Goal: Task Accomplishment & Management: Manage account settings

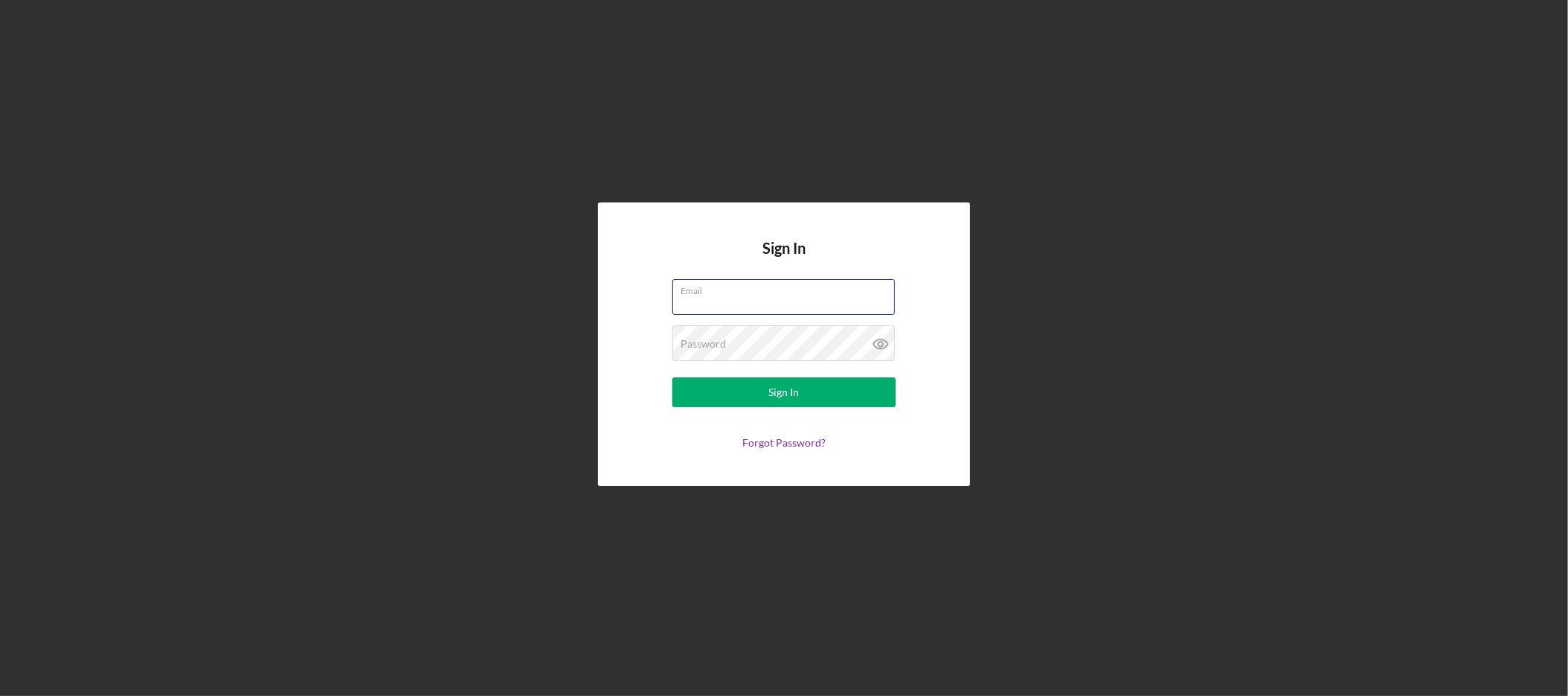
click at [0, 695] on com-1password-button at bounding box center [0, 696] width 0 height 0
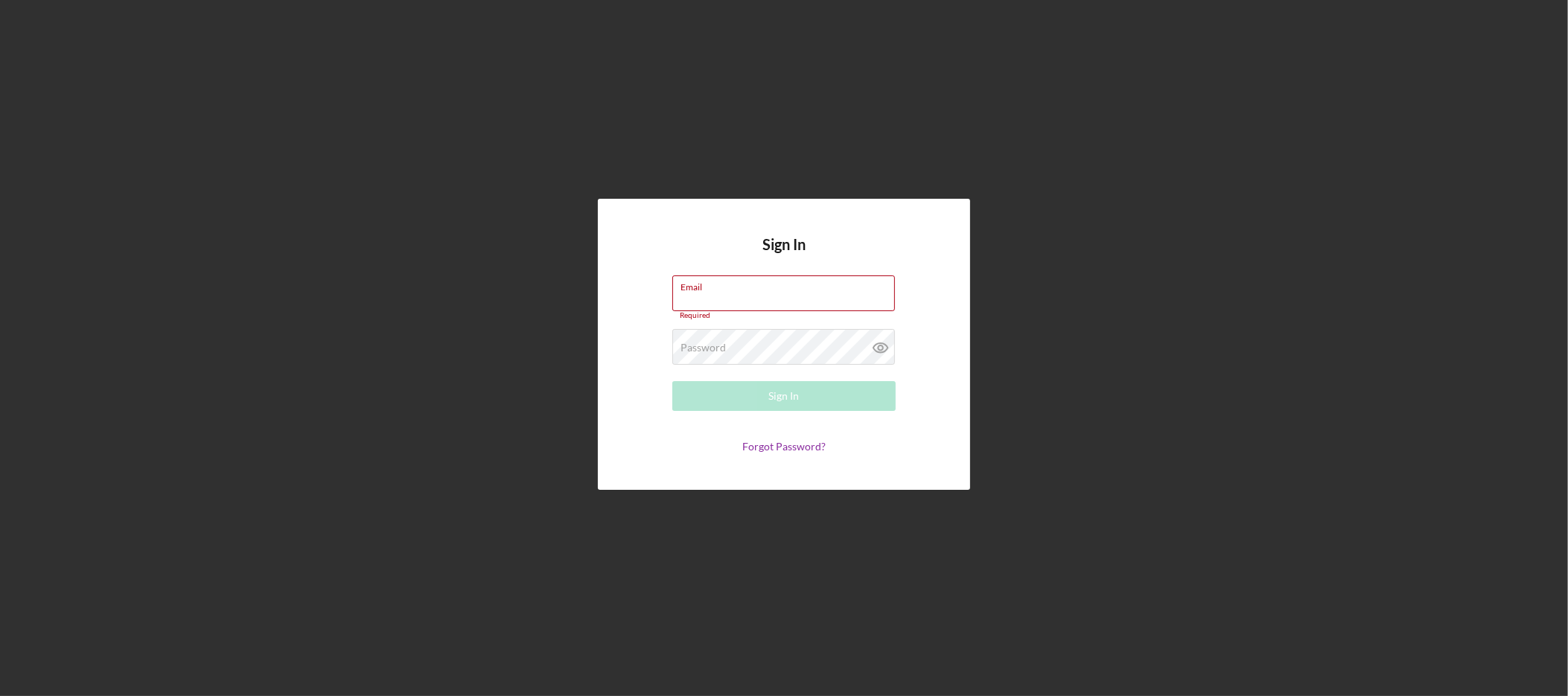
type input "felicia@nwaccessfund.org"
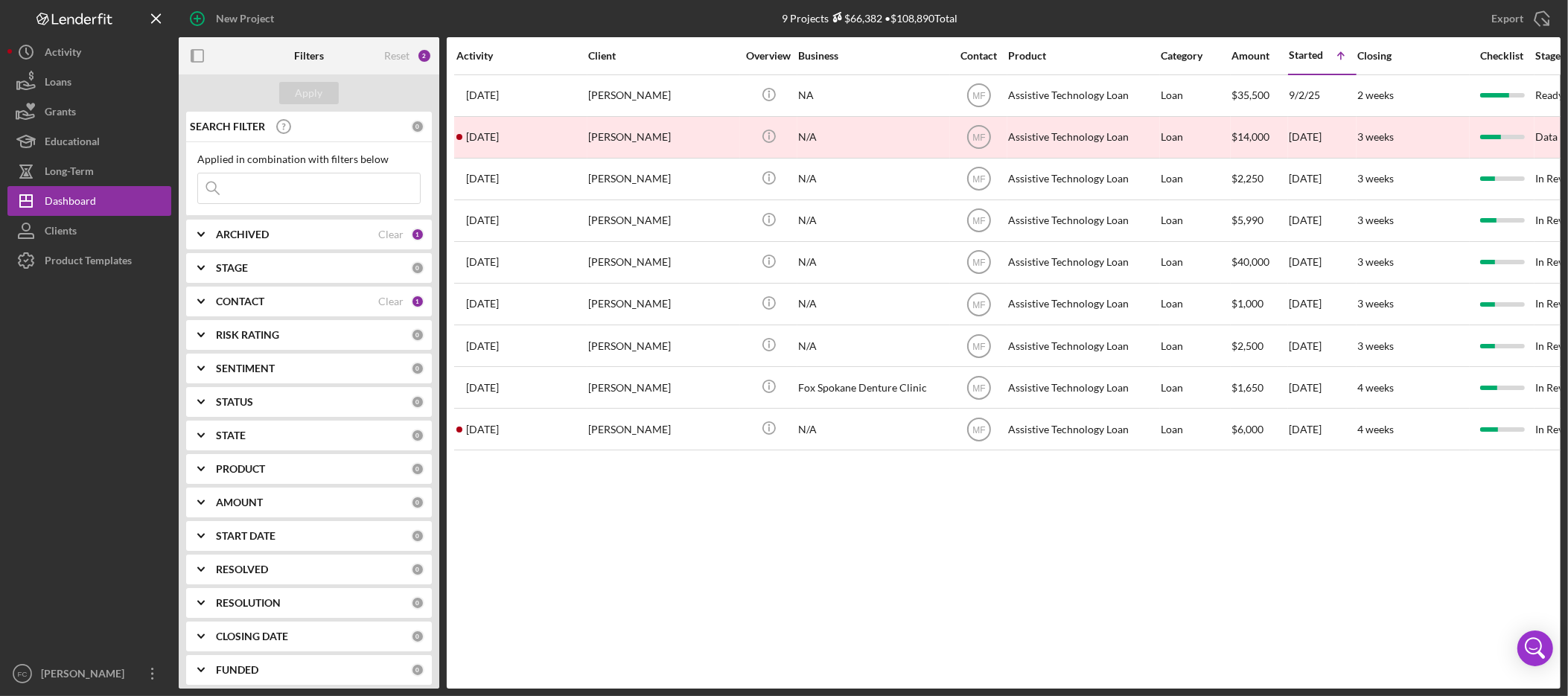
click at [333, 229] on div "ARCHIVED" at bounding box center [297, 234] width 163 height 12
click at [256, 394] on b "CONTACT" at bounding box center [240, 398] width 48 height 12
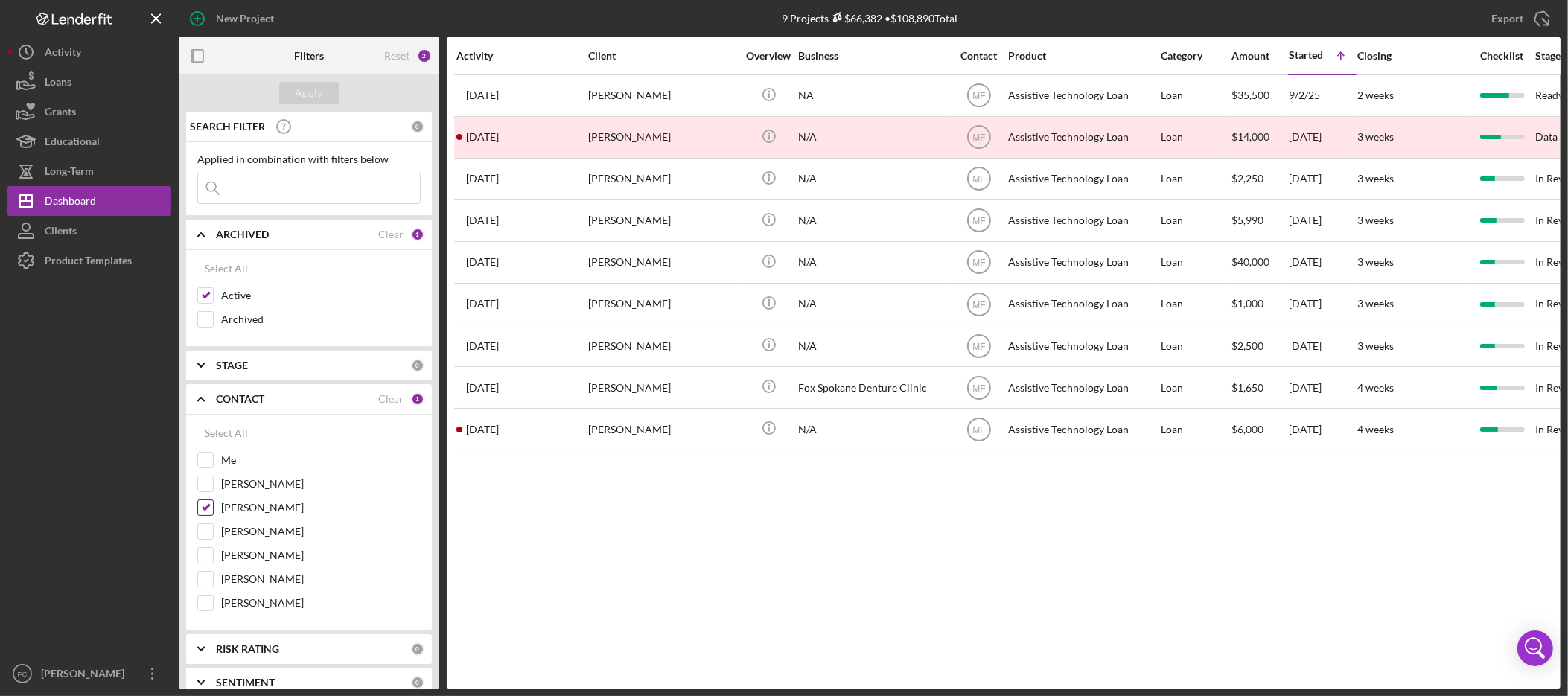
click at [203, 513] on input "Monie Frost" at bounding box center [205, 507] width 15 height 15
checkbox input "false"
click at [206, 464] on input "Me" at bounding box center [205, 460] width 15 height 15
checkbox input "true"
click at [323, 91] on button "Apply" at bounding box center [309, 93] width 60 height 22
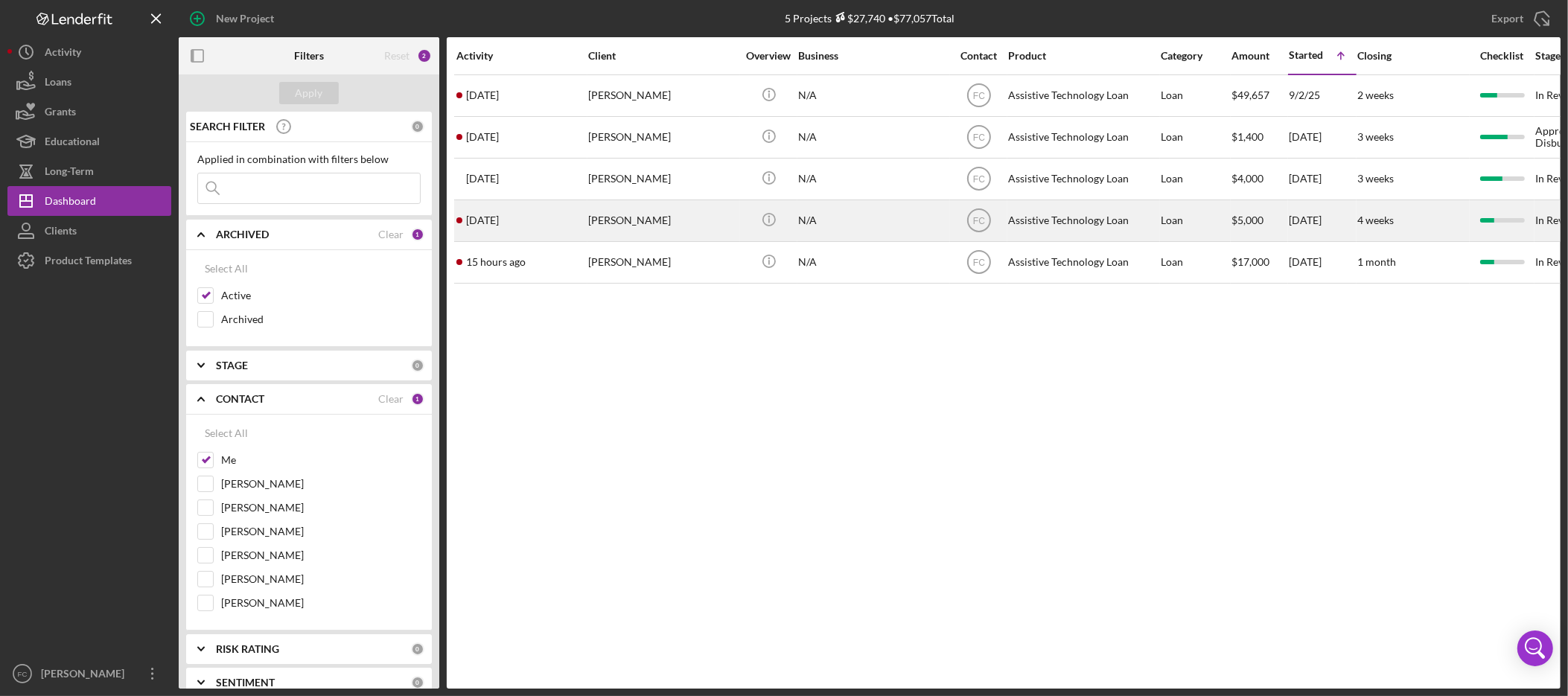
click at [610, 231] on div "[PERSON_NAME]" at bounding box center [663, 220] width 149 height 39
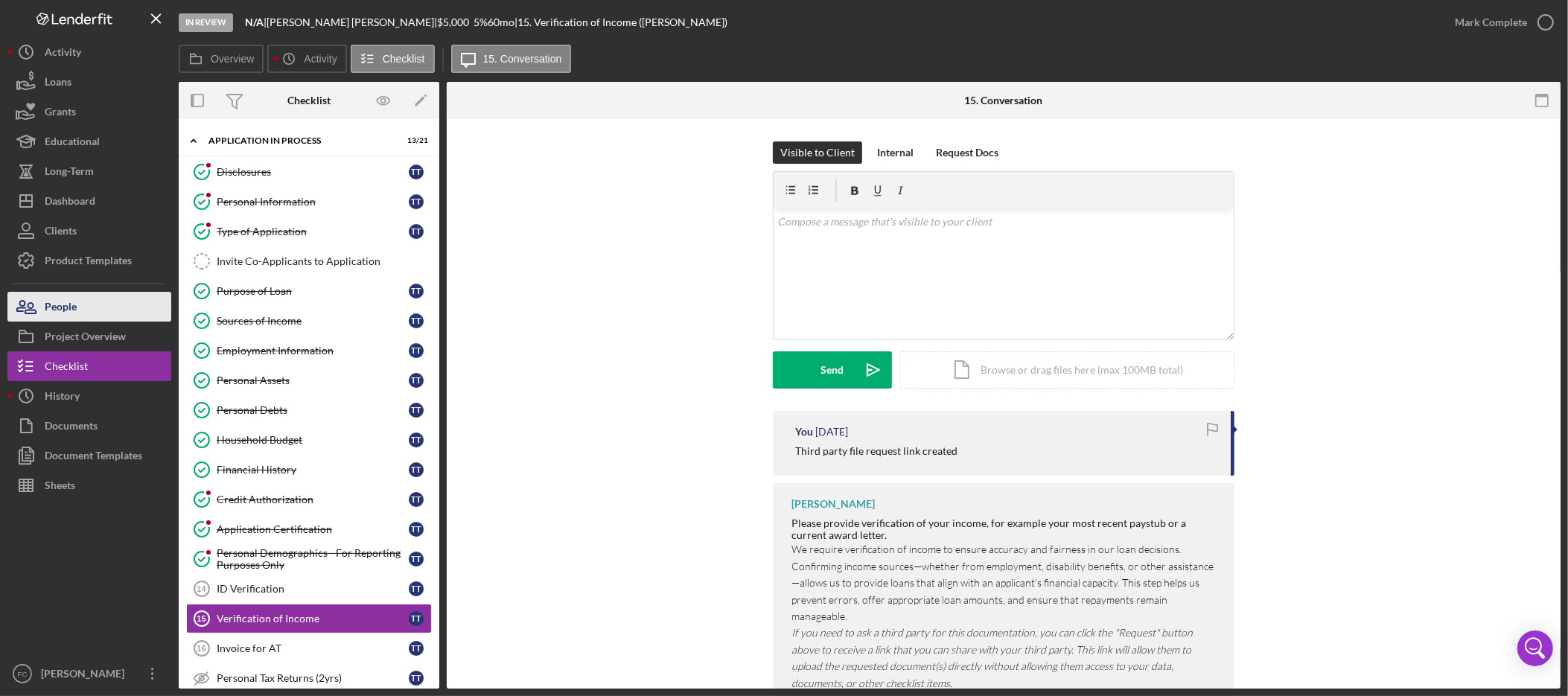
click at [92, 308] on button "People" at bounding box center [88, 306] width 163 height 29
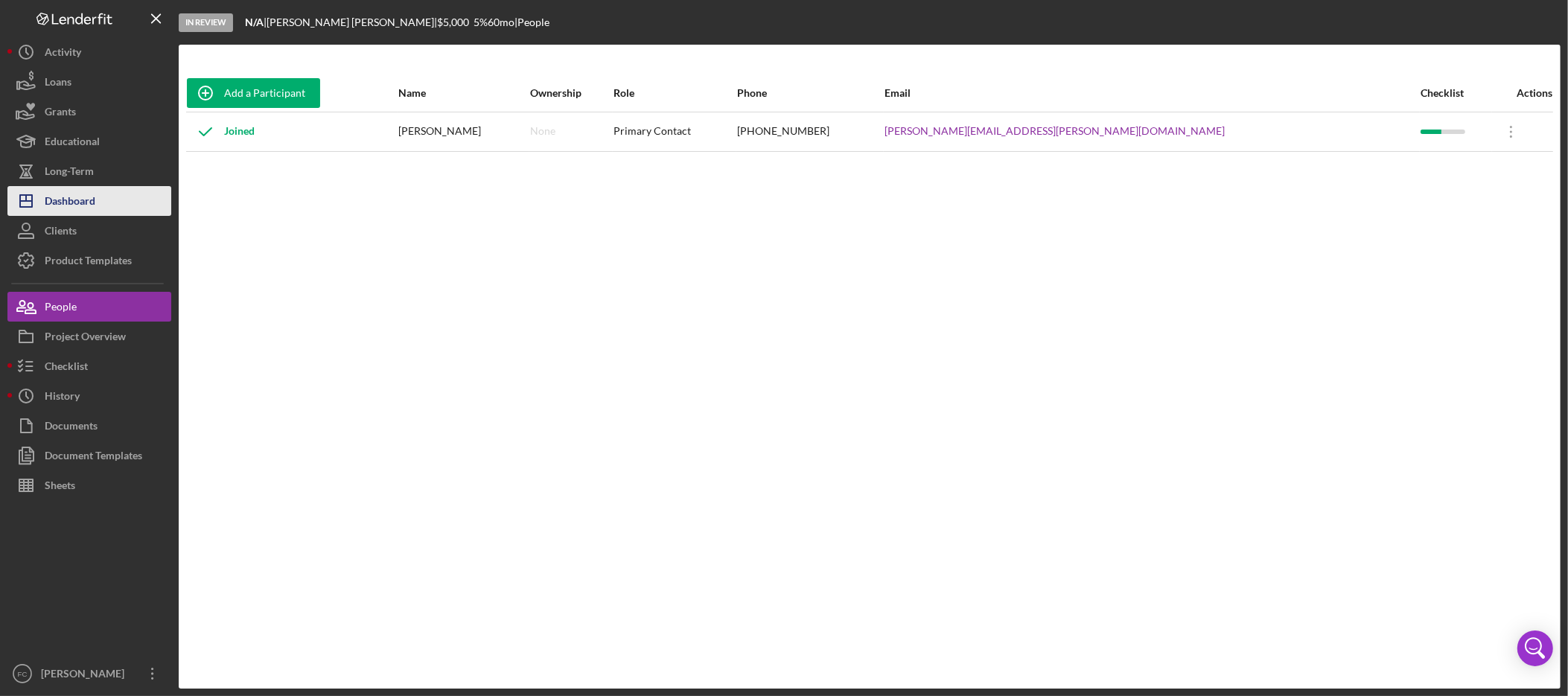
click at [116, 195] on button "Icon/Dashboard Dashboard" at bounding box center [88, 200] width 163 height 29
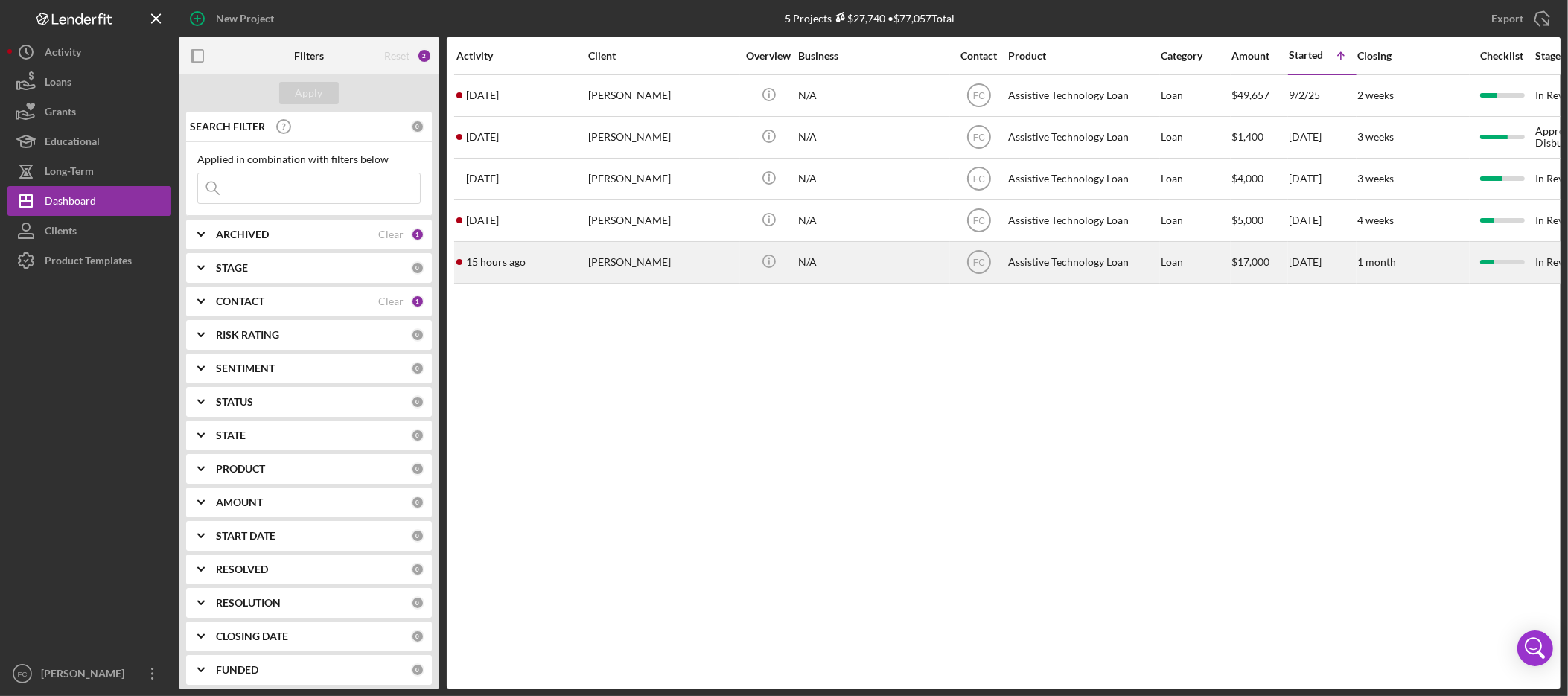
click at [647, 267] on div "[PERSON_NAME]" at bounding box center [663, 262] width 149 height 39
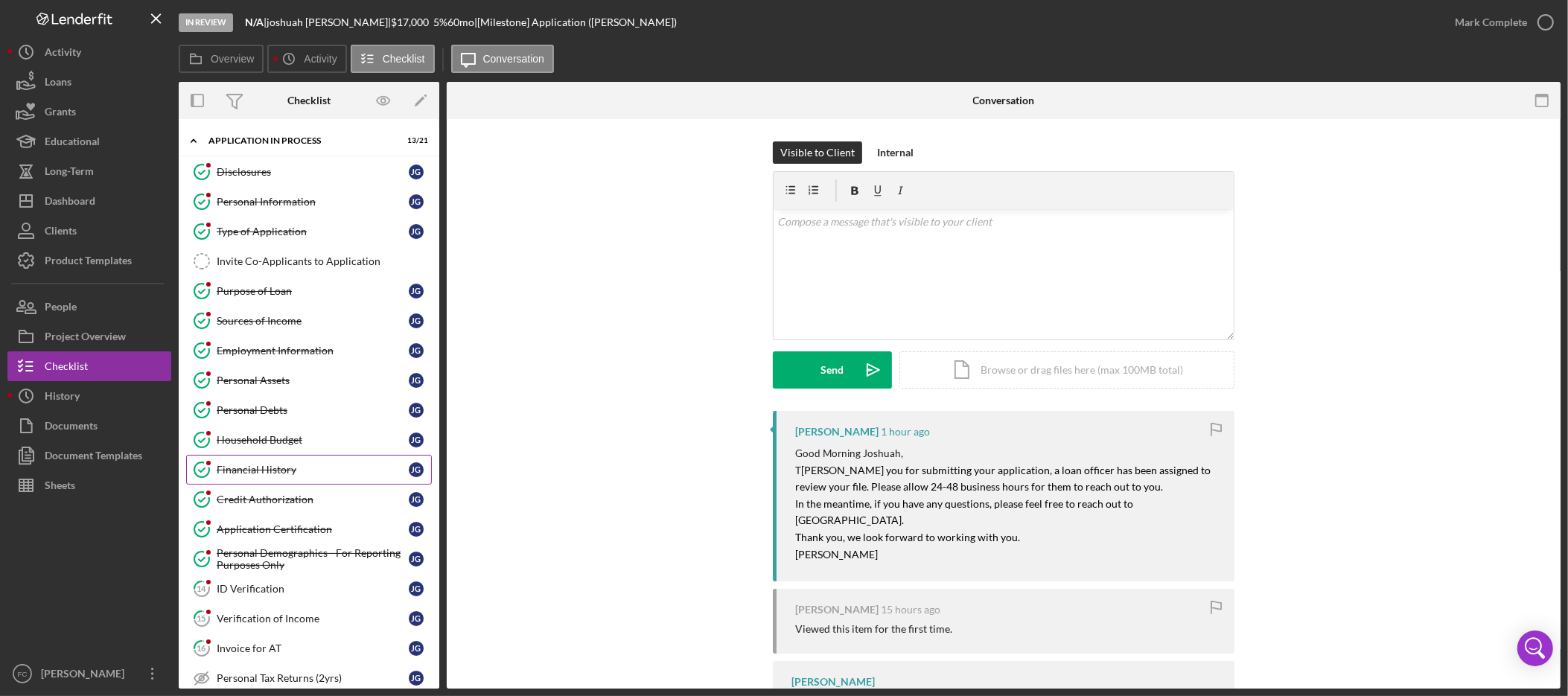
scroll to position [250, 0]
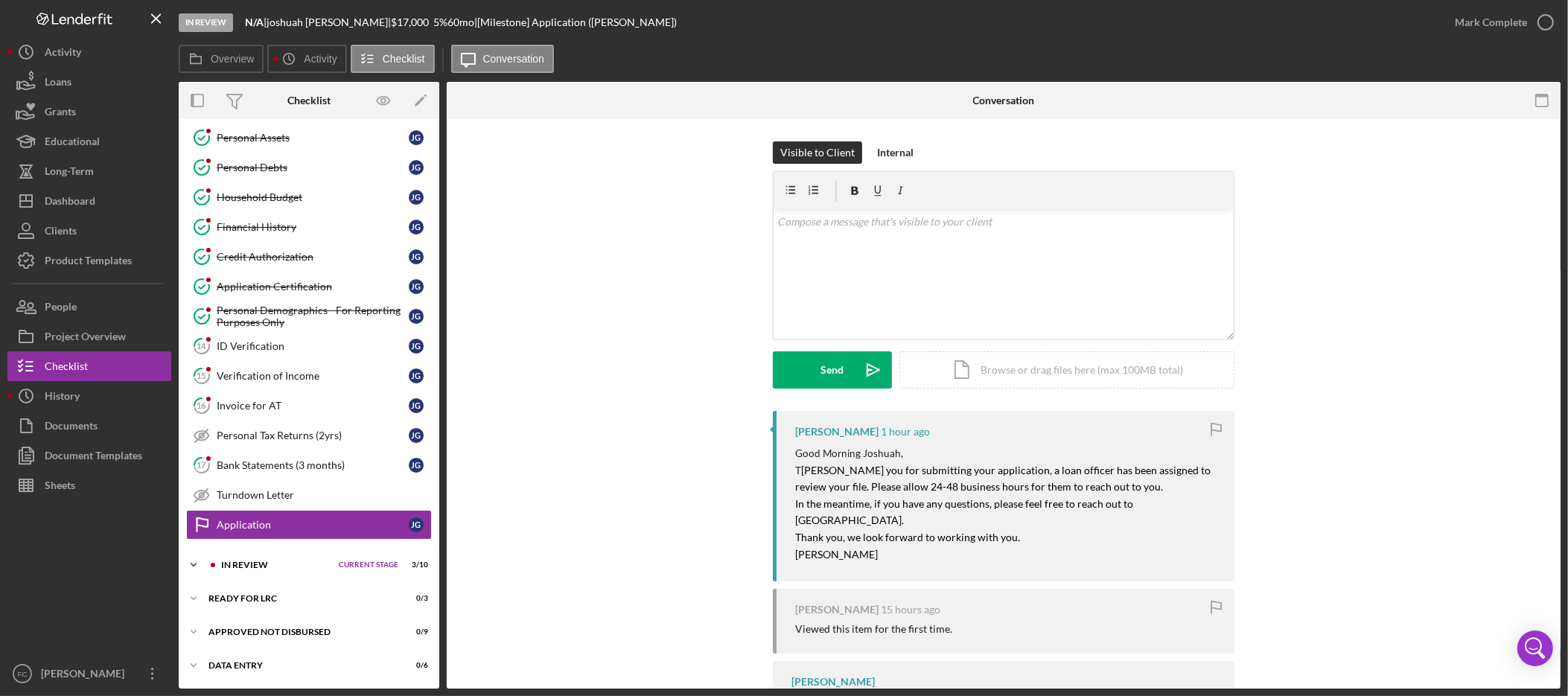
click at [195, 562] on icon "Icon/Expander" at bounding box center [193, 564] width 29 height 29
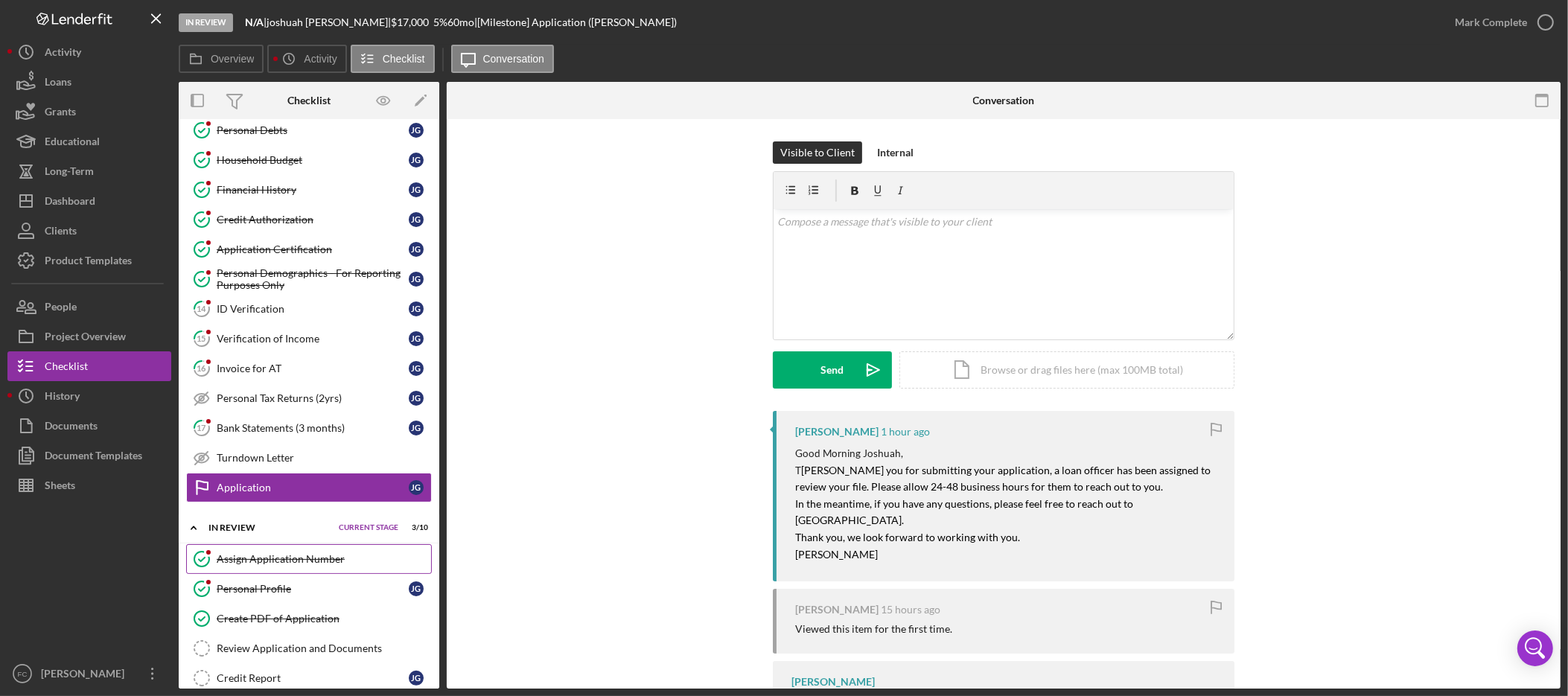
scroll to position [284, 0]
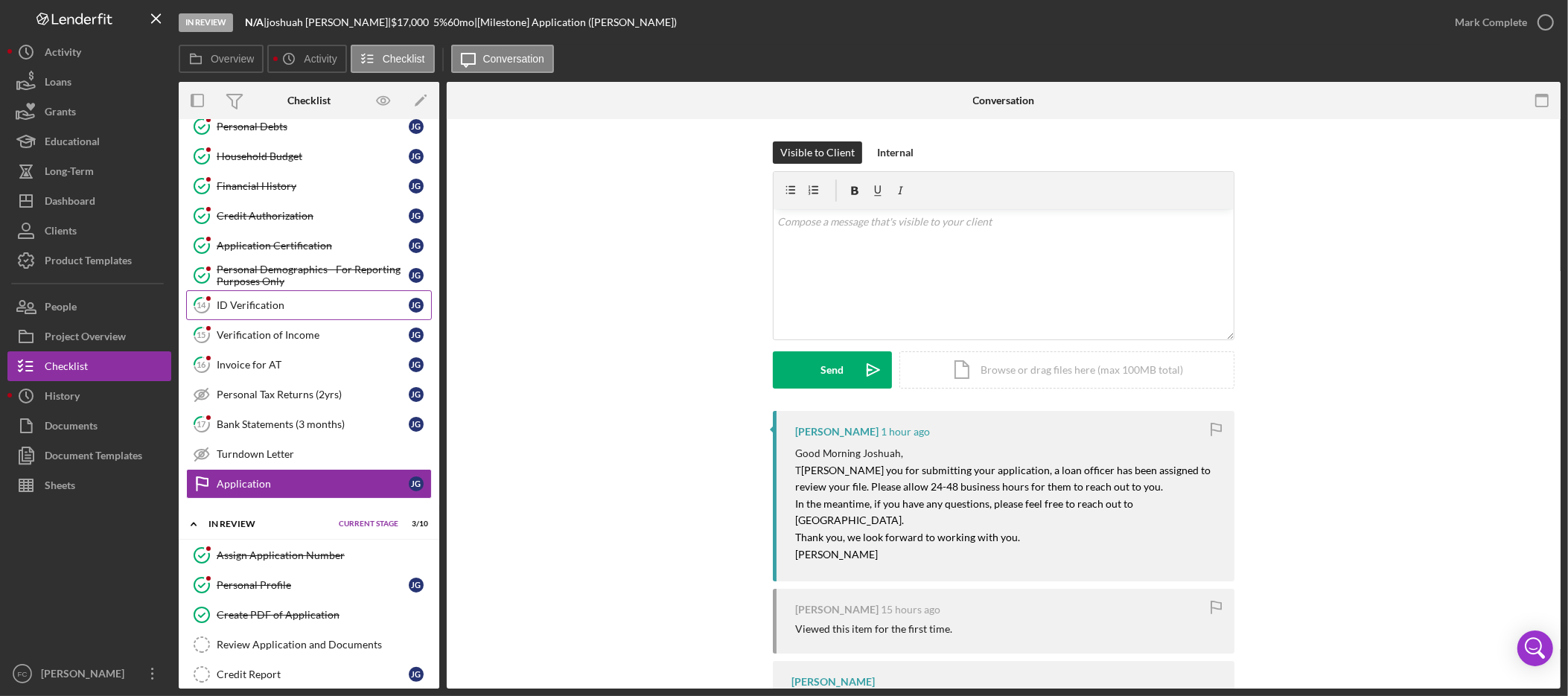
click at [329, 311] on div "ID Verification" at bounding box center [313, 304] width 192 height 12
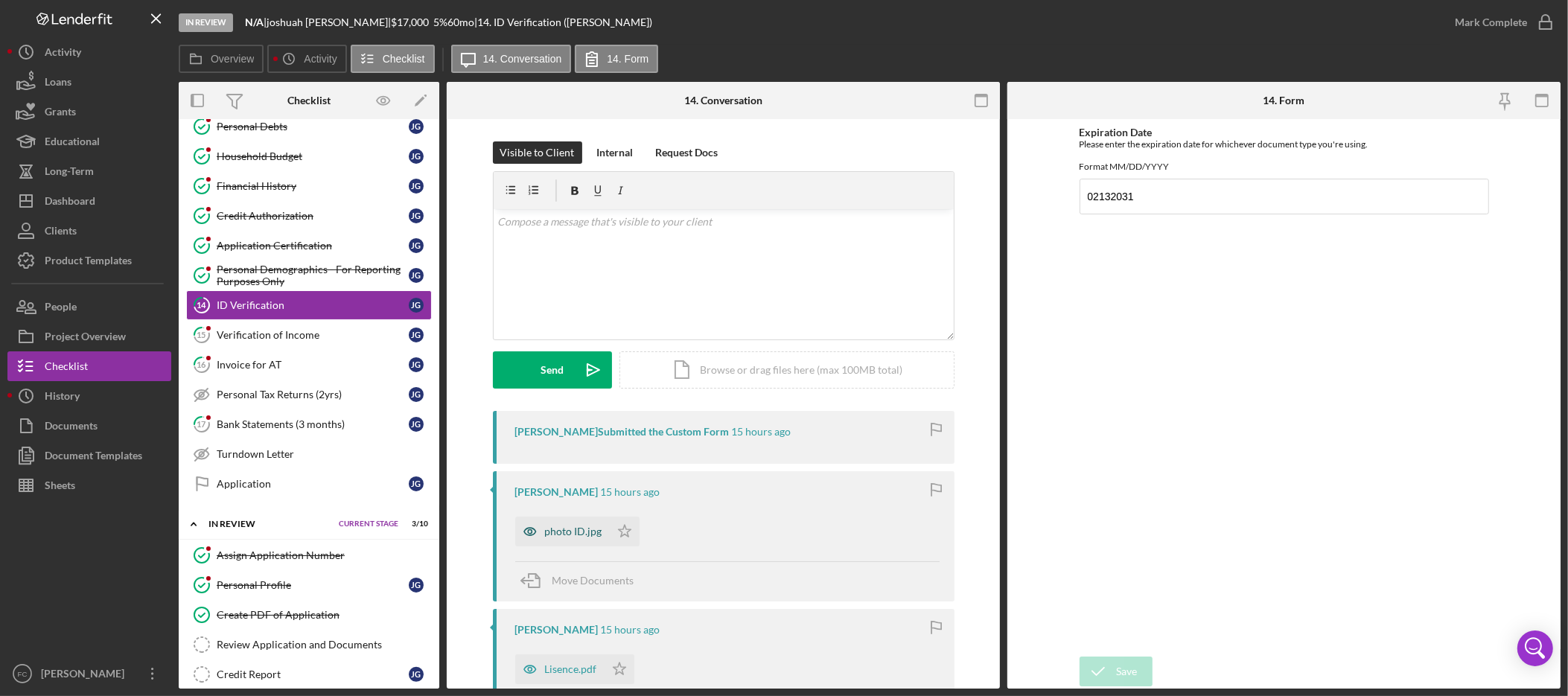
click at [567, 536] on div "photo ID.jpg" at bounding box center [573, 531] width 57 height 12
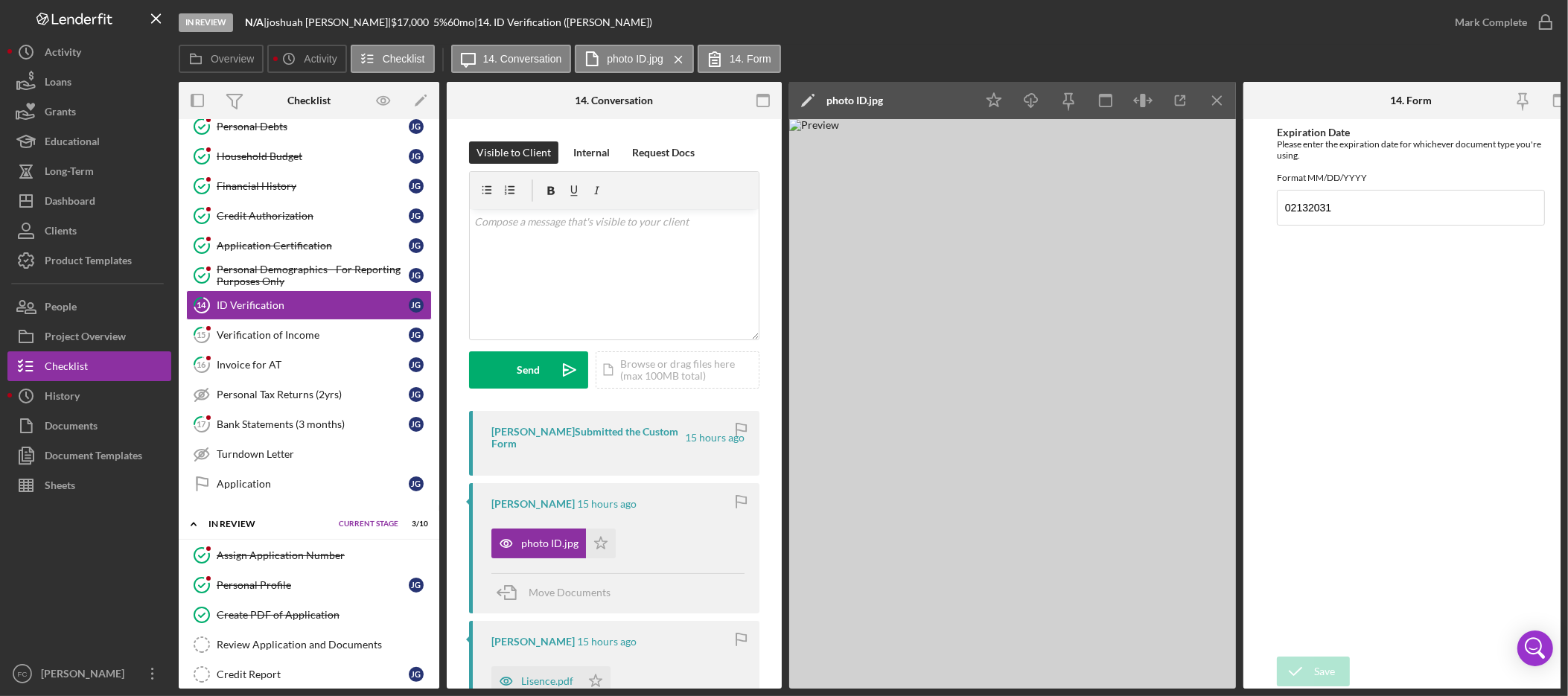
click at [1114, 343] on img at bounding box center [1013, 403] width 446 height 569
click at [1149, 101] on icon "button" at bounding box center [1149, 101] width 4 height 0
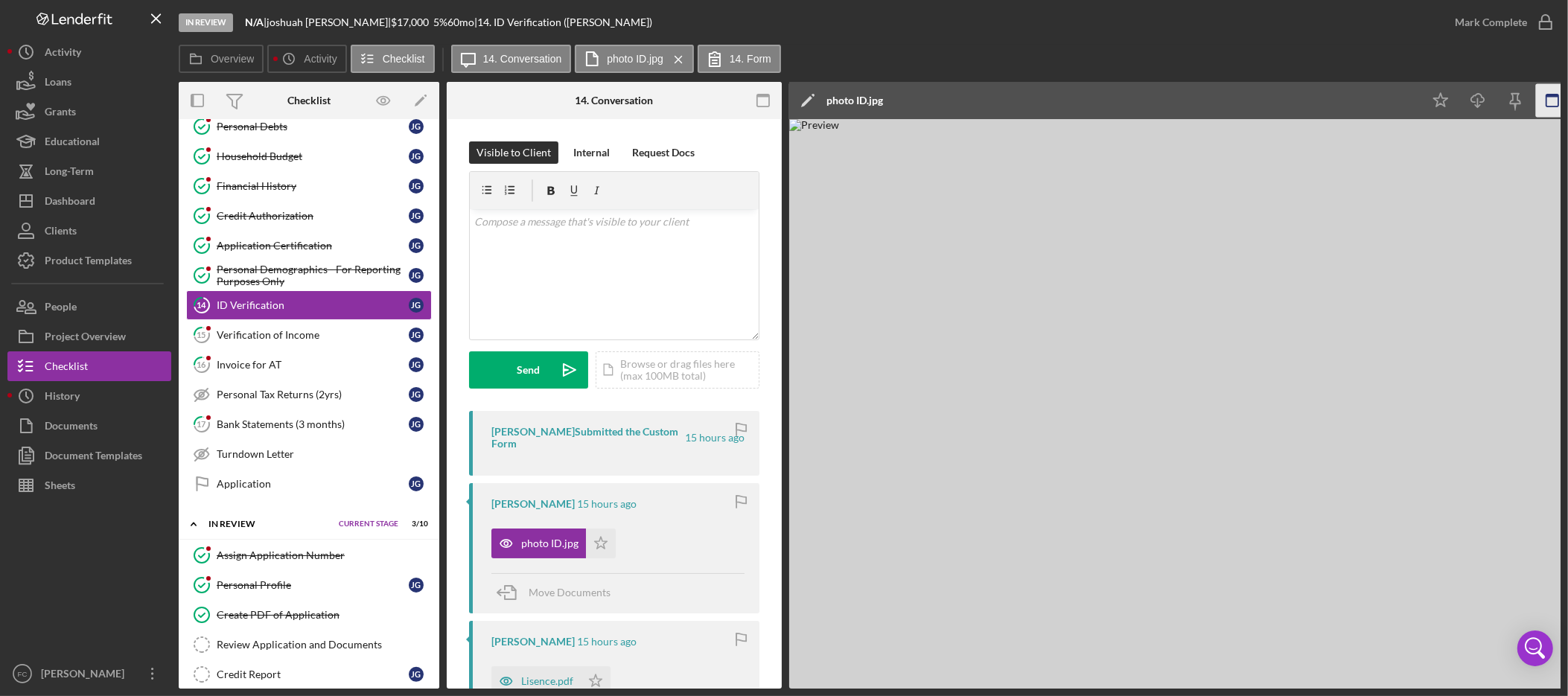
click at [1549, 99] on icon "button" at bounding box center [1553, 101] width 34 height 34
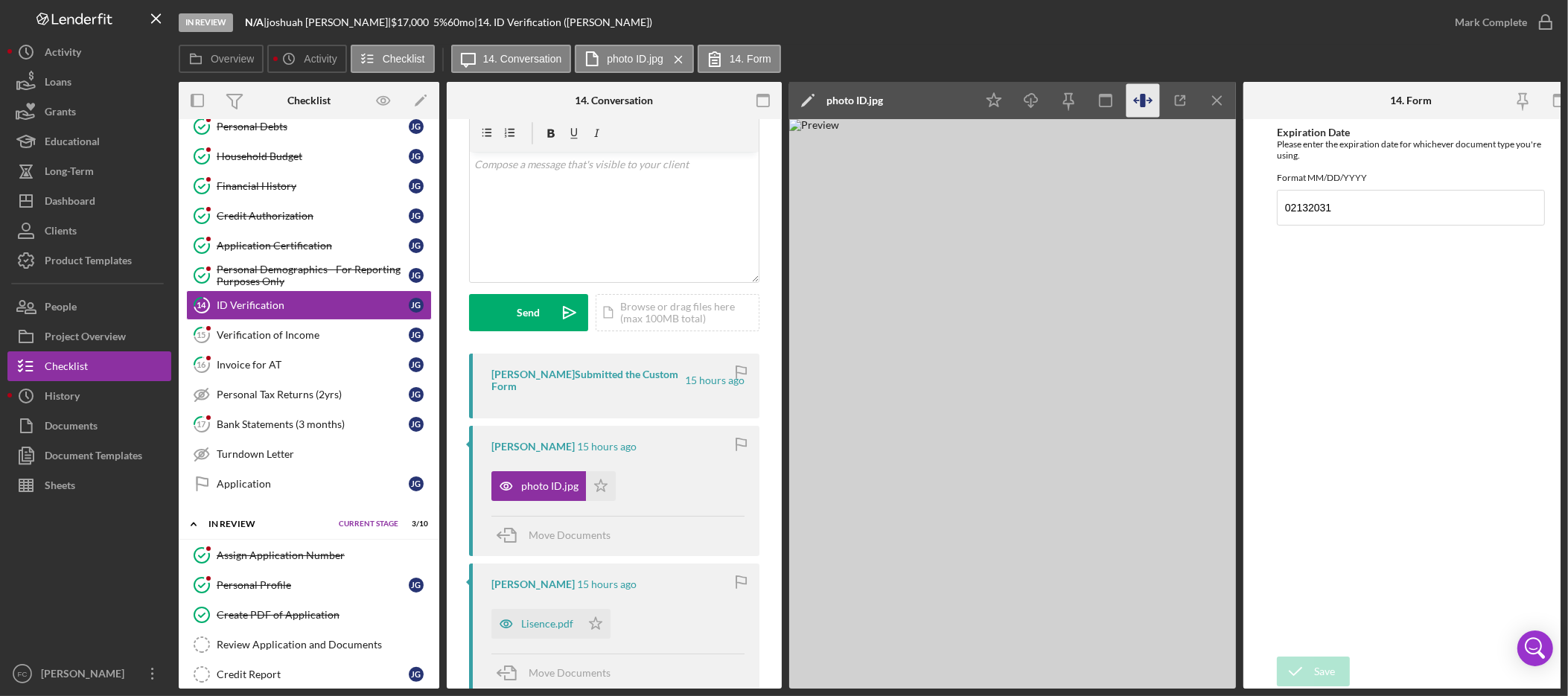
scroll to position [82, 0]
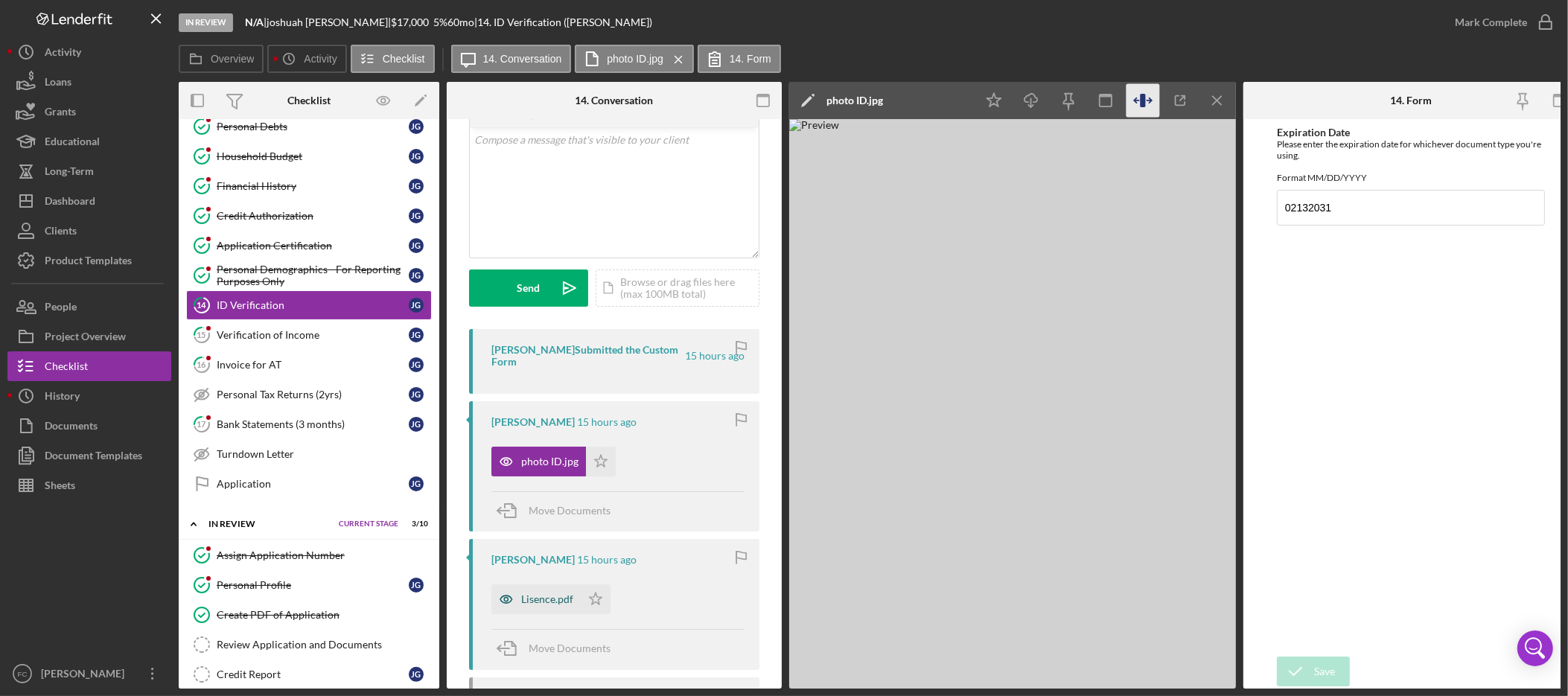
click at [559, 599] on div "Lisence.pdf" at bounding box center [547, 599] width 52 height 12
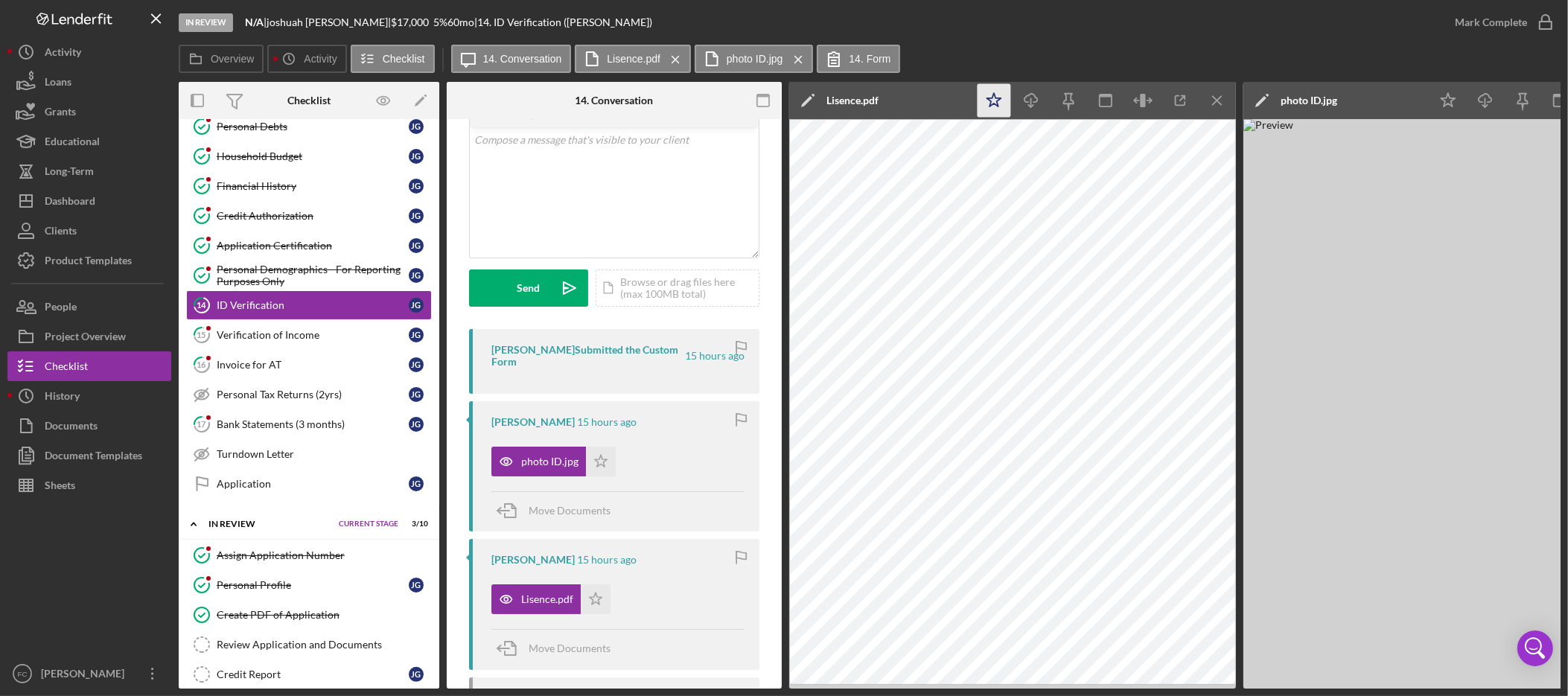
click at [986, 102] on icon "Icon/Star" at bounding box center [995, 101] width 34 height 34
click at [1455, 101] on icon "Icon/Star" at bounding box center [1449, 101] width 34 height 34
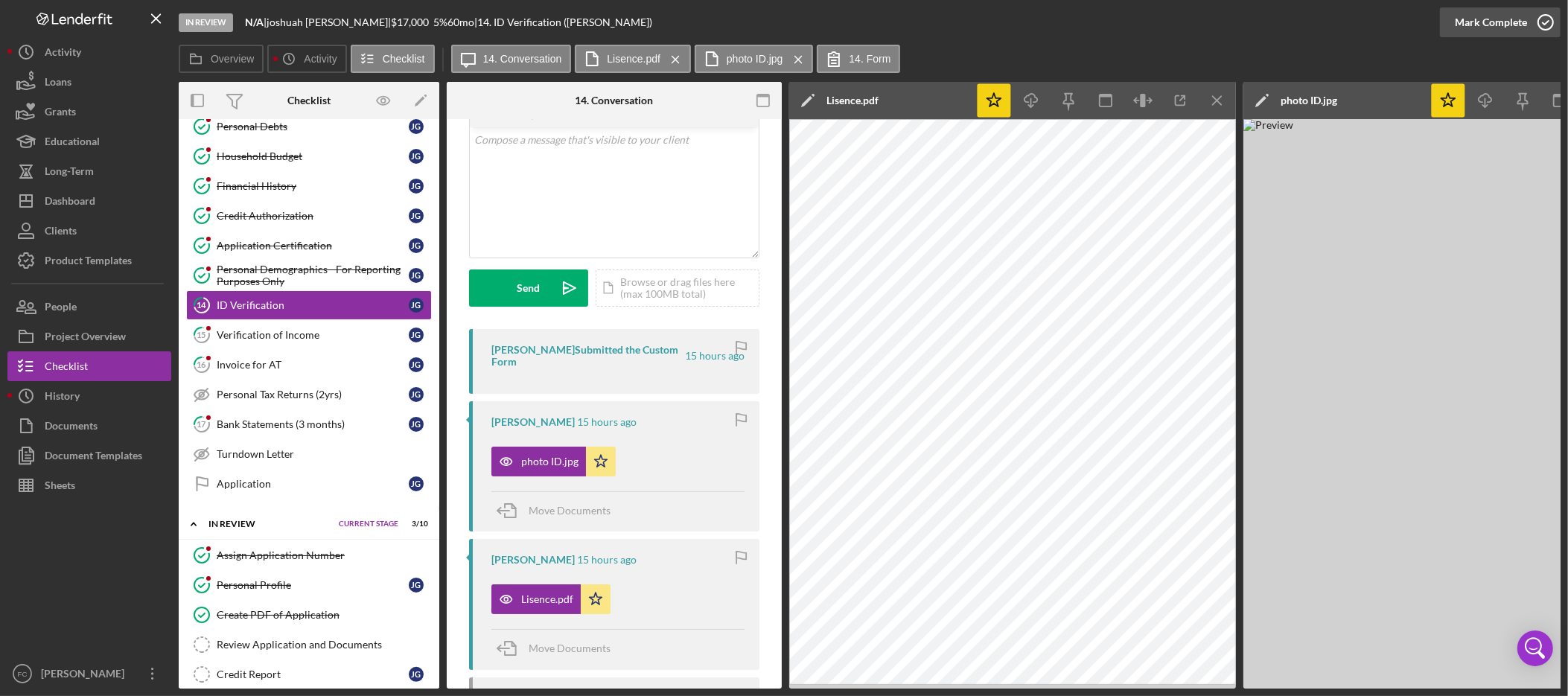
click at [1514, 18] on div "Mark Complete" at bounding box center [1491, 21] width 72 height 29
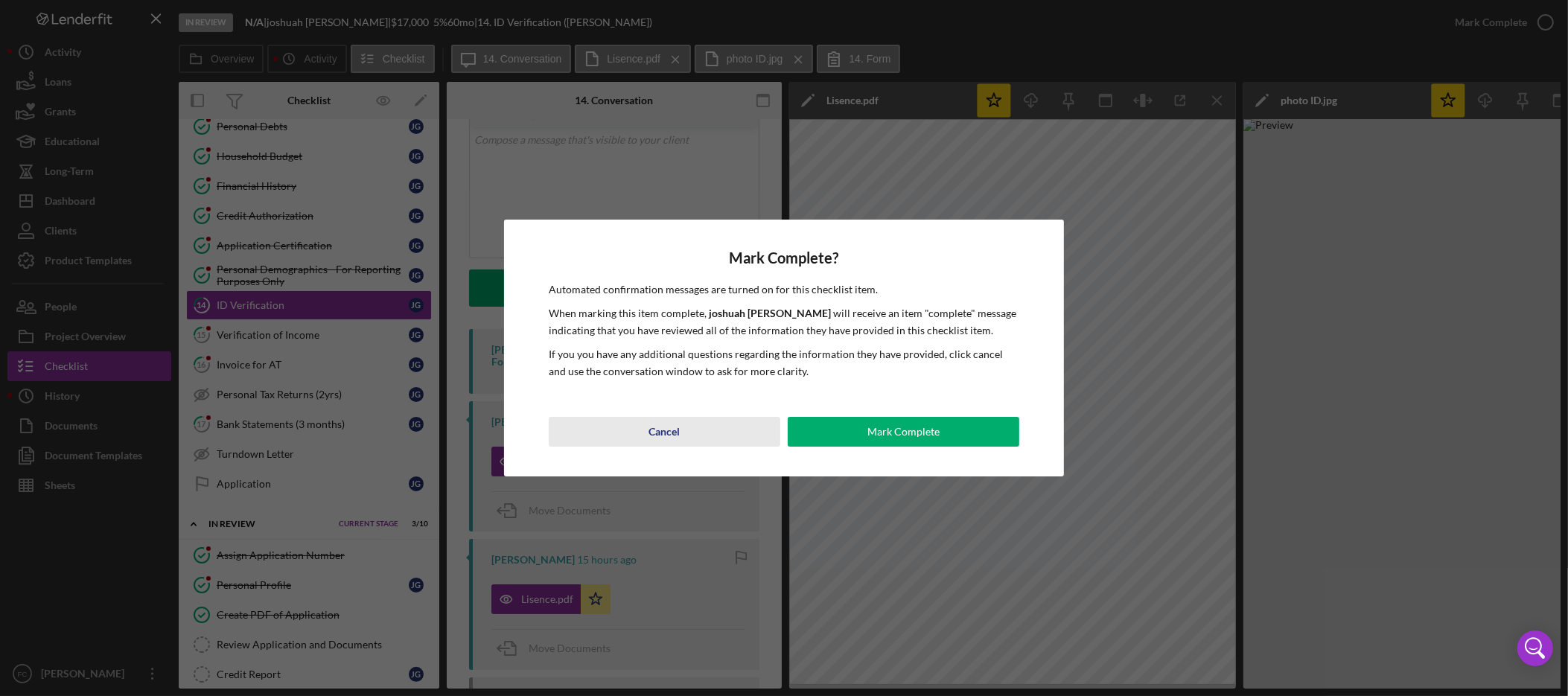
click at [653, 446] on div "Cancel Mark Complete" at bounding box center [784, 431] width 471 height 29
click at [674, 433] on div "Cancel" at bounding box center [664, 431] width 31 height 29
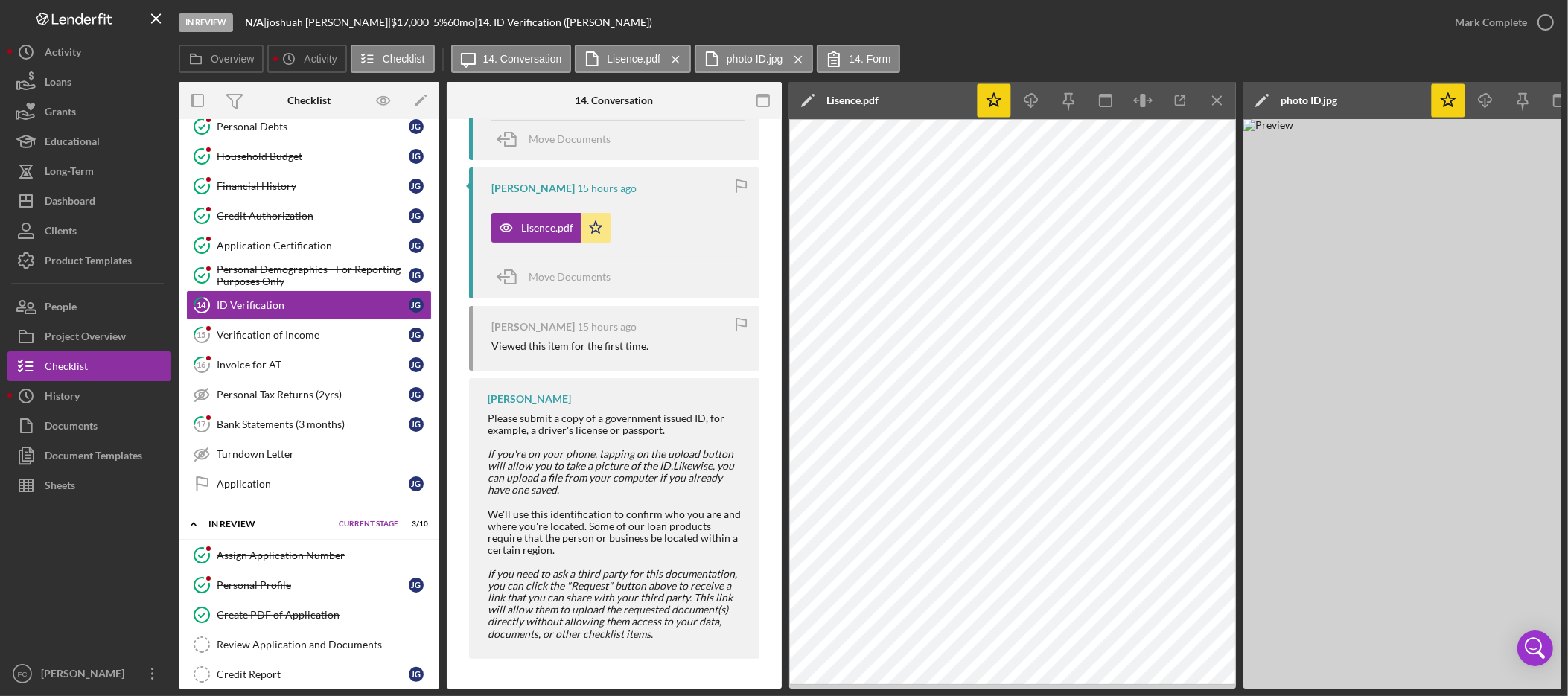
scroll to position [459, 0]
click at [1441, 481] on img at bounding box center [1467, 403] width 446 height 569
click at [1208, 98] on icon "Icon/Menu Close" at bounding box center [1218, 101] width 34 height 34
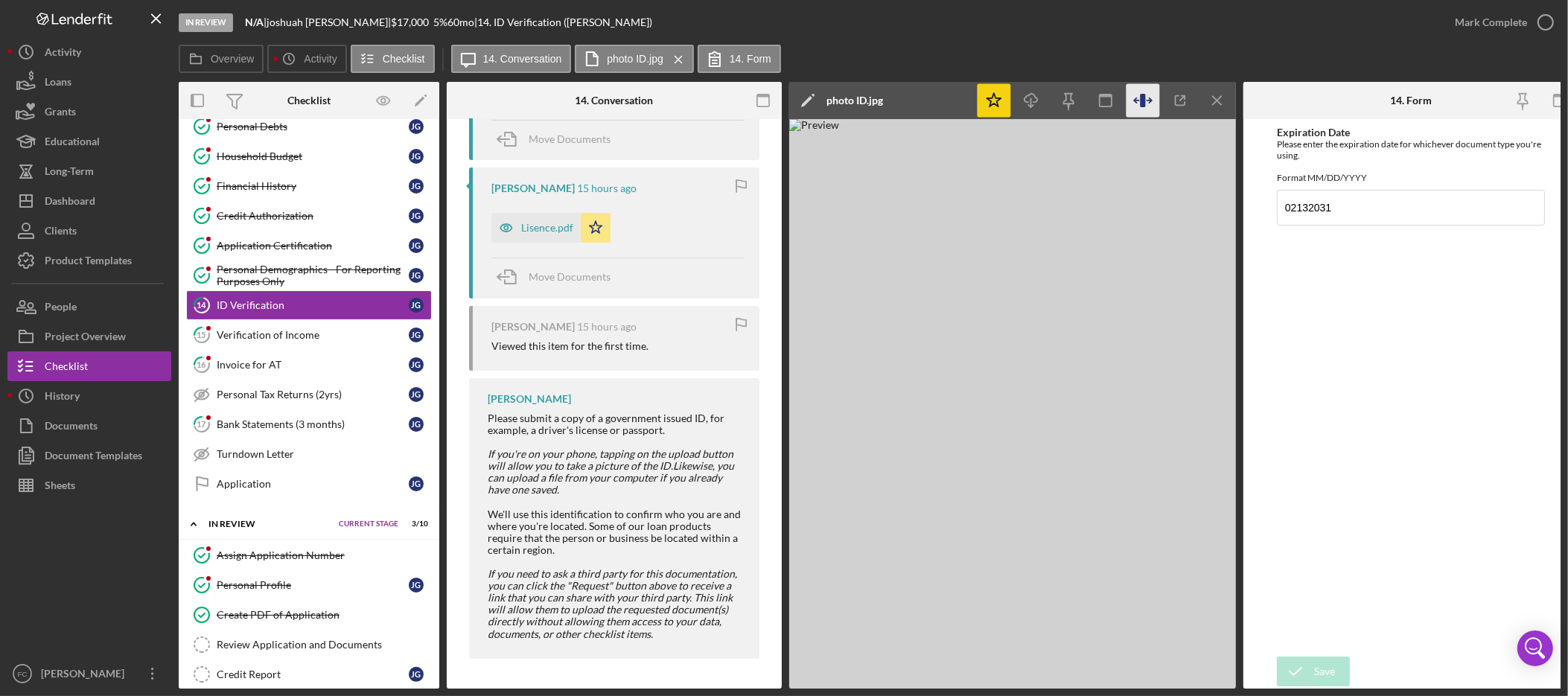
click at [1163, 385] on img at bounding box center [1013, 403] width 446 height 569
click at [1501, 20] on div "Mark Complete" at bounding box center [1491, 21] width 72 height 29
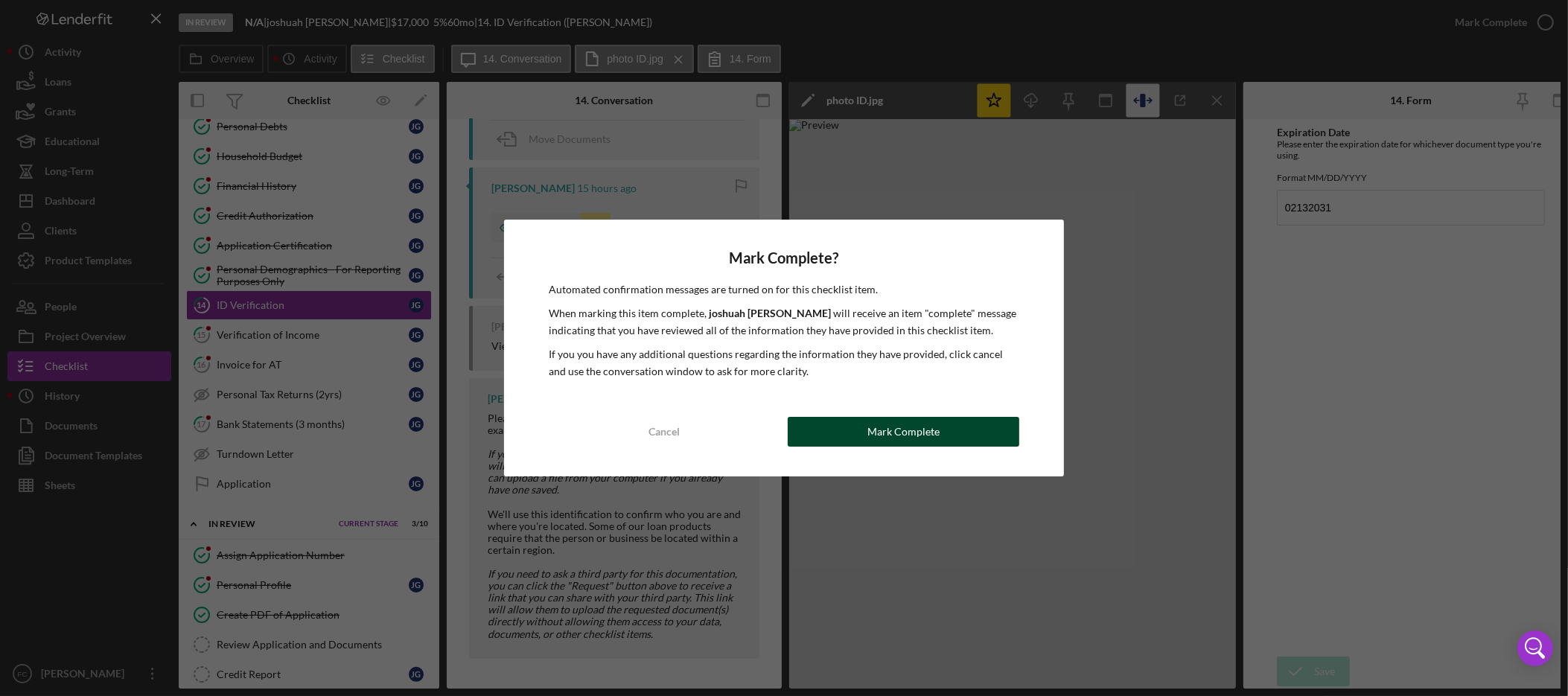
click at [980, 422] on button "Mark Complete" at bounding box center [903, 431] width 231 height 29
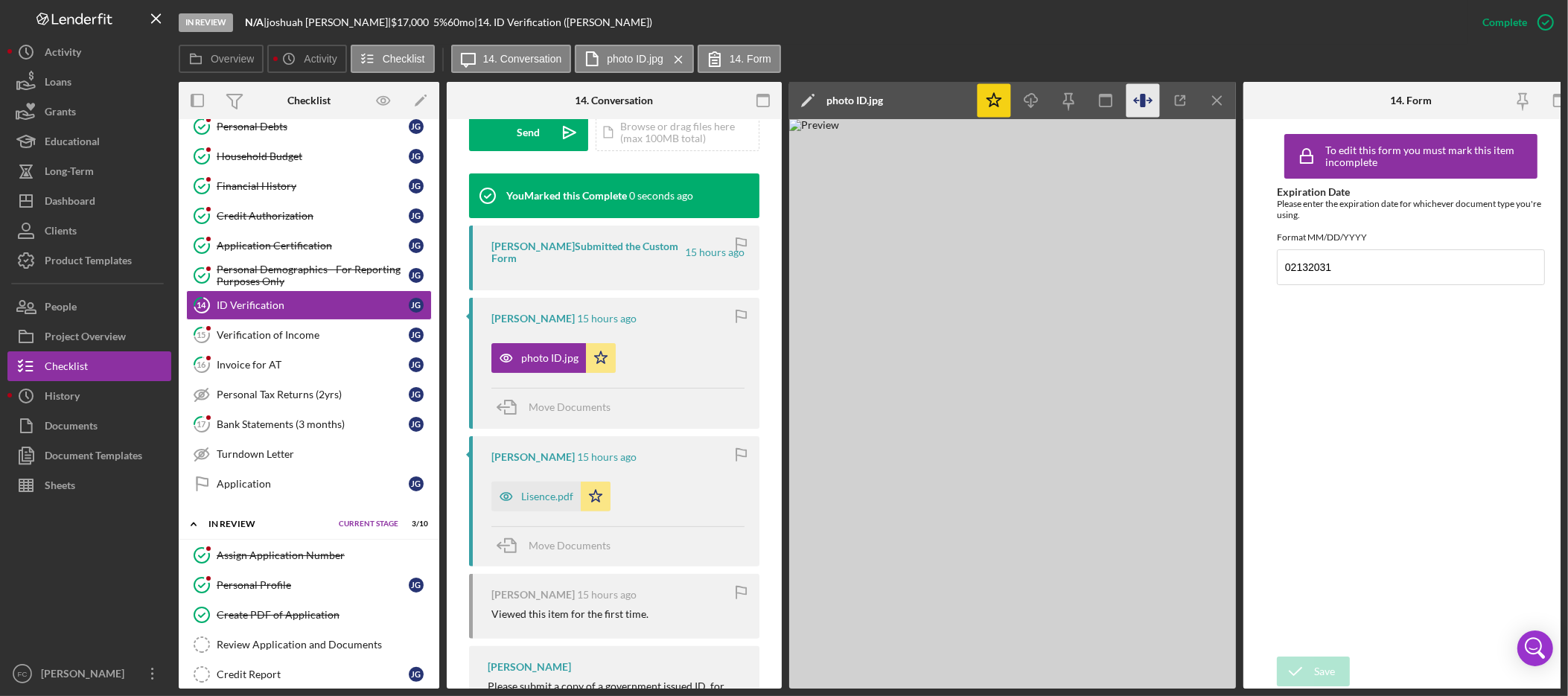
scroll to position [732, 0]
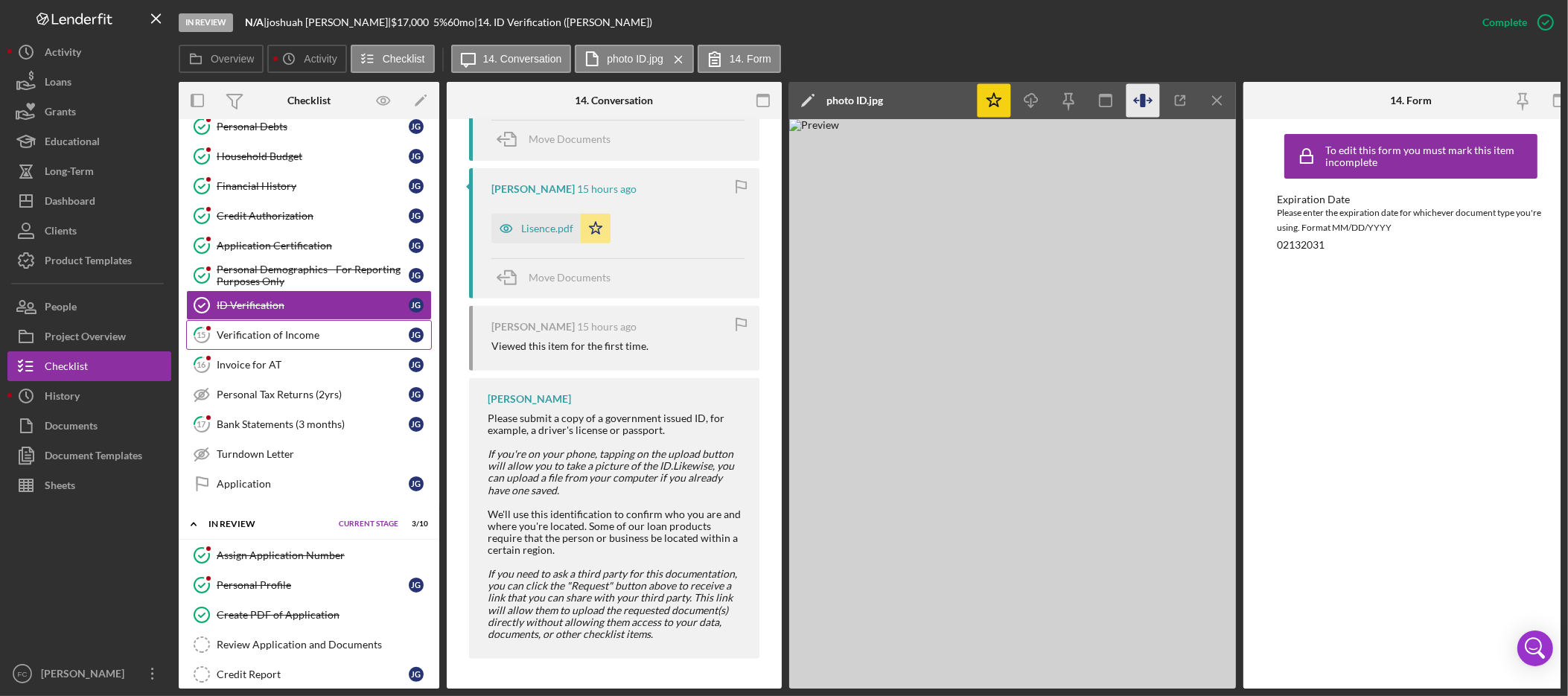
click at [268, 347] on link "15 Verification of Income j g" at bounding box center [308, 335] width 246 height 29
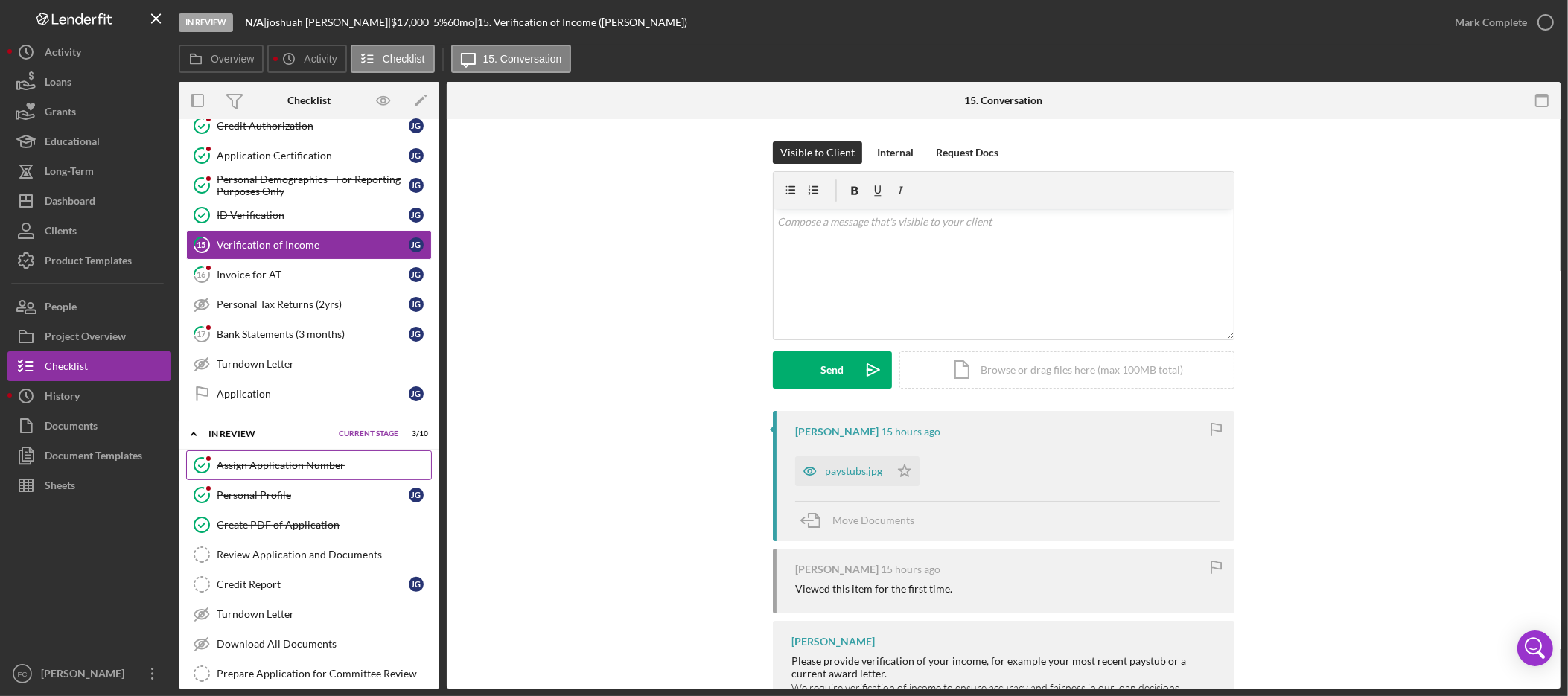
scroll to position [559, 0]
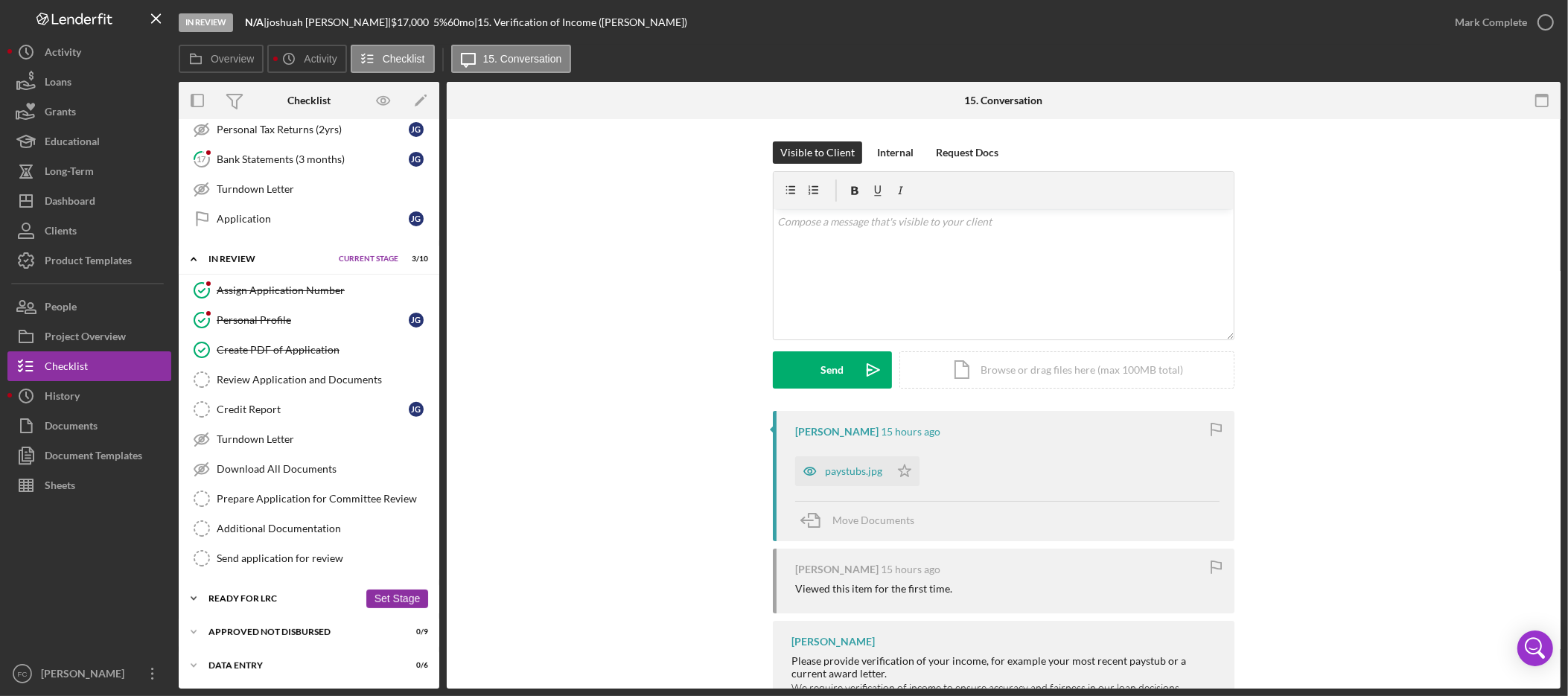
click at [254, 596] on div "Ready for LRC" at bounding box center [284, 598] width 150 height 9
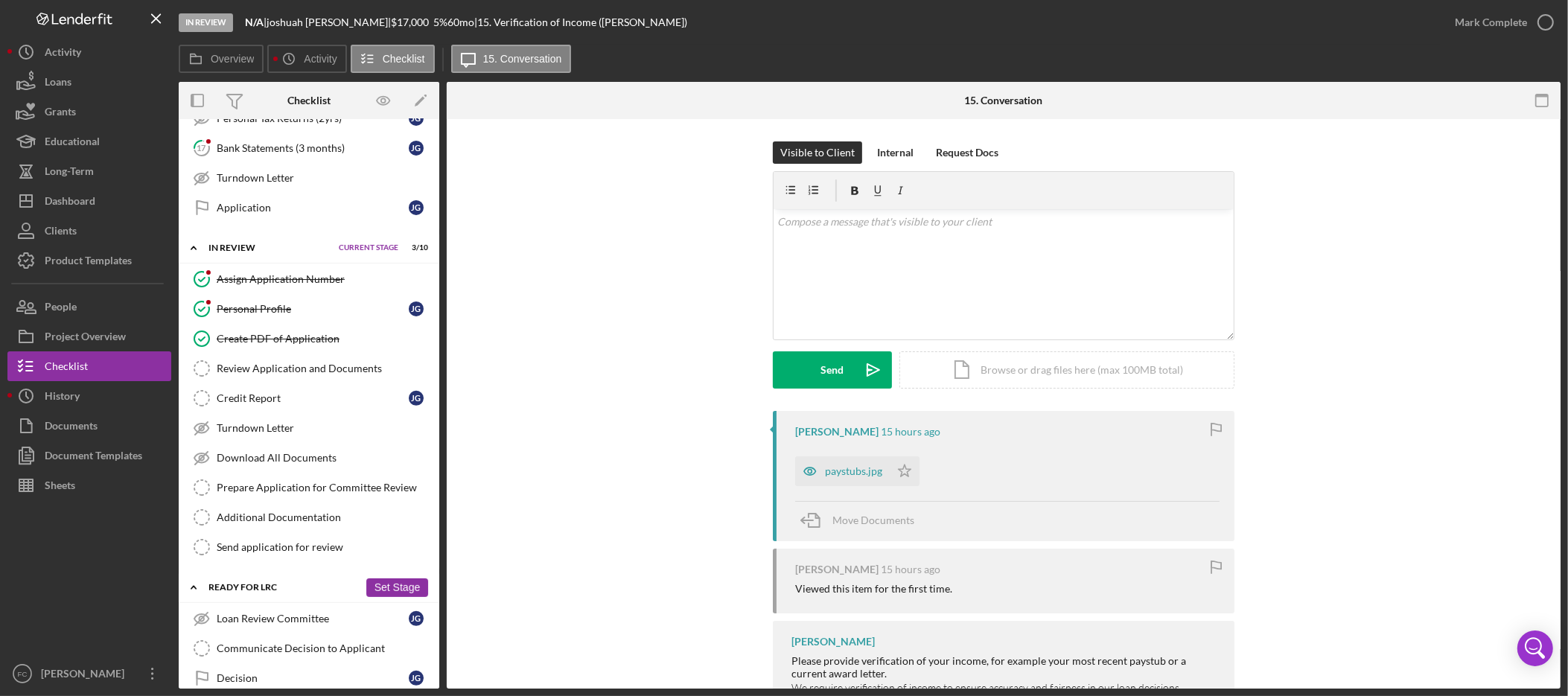
click at [226, 592] on div "Ready for LRC" at bounding box center [284, 587] width 150 height 9
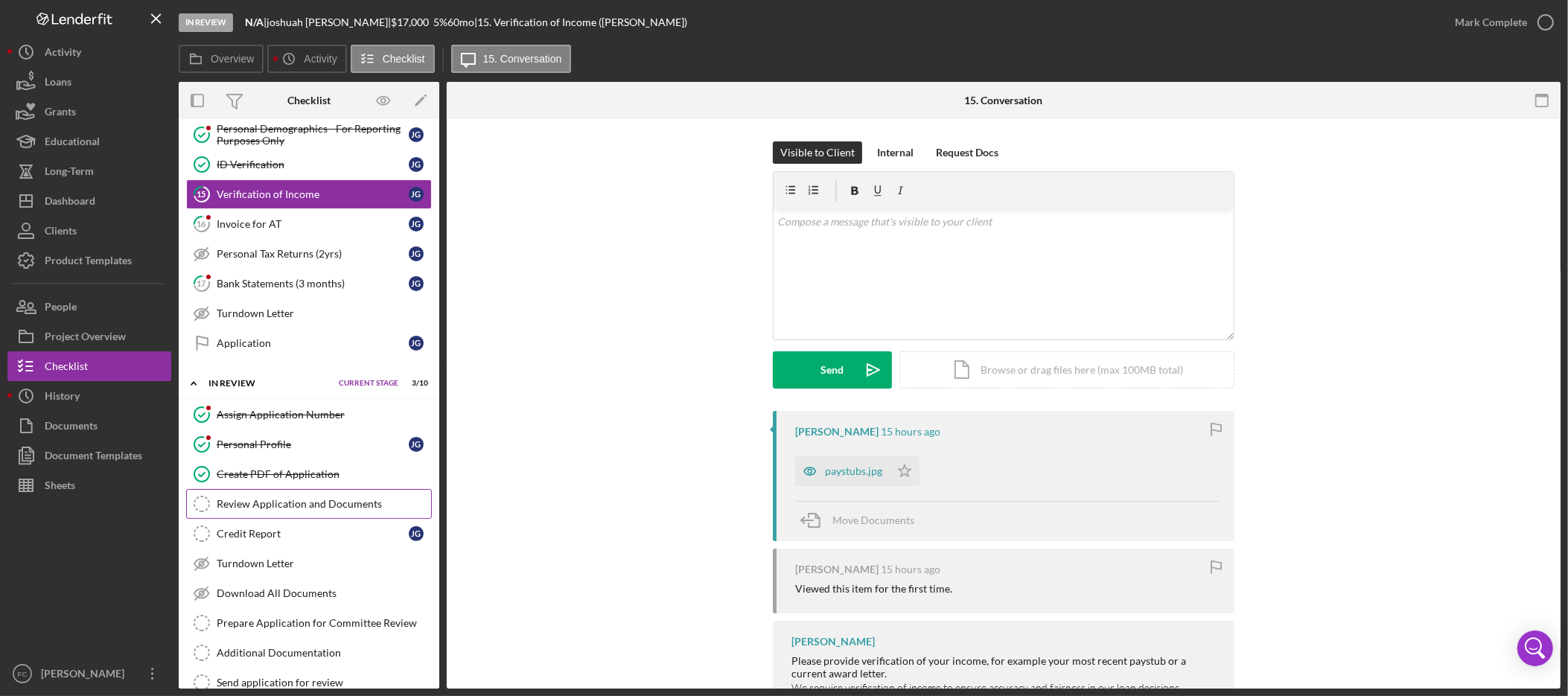
scroll to position [426, 0]
click at [365, 478] on div "Create PDF of Application" at bounding box center [324, 472] width 214 height 12
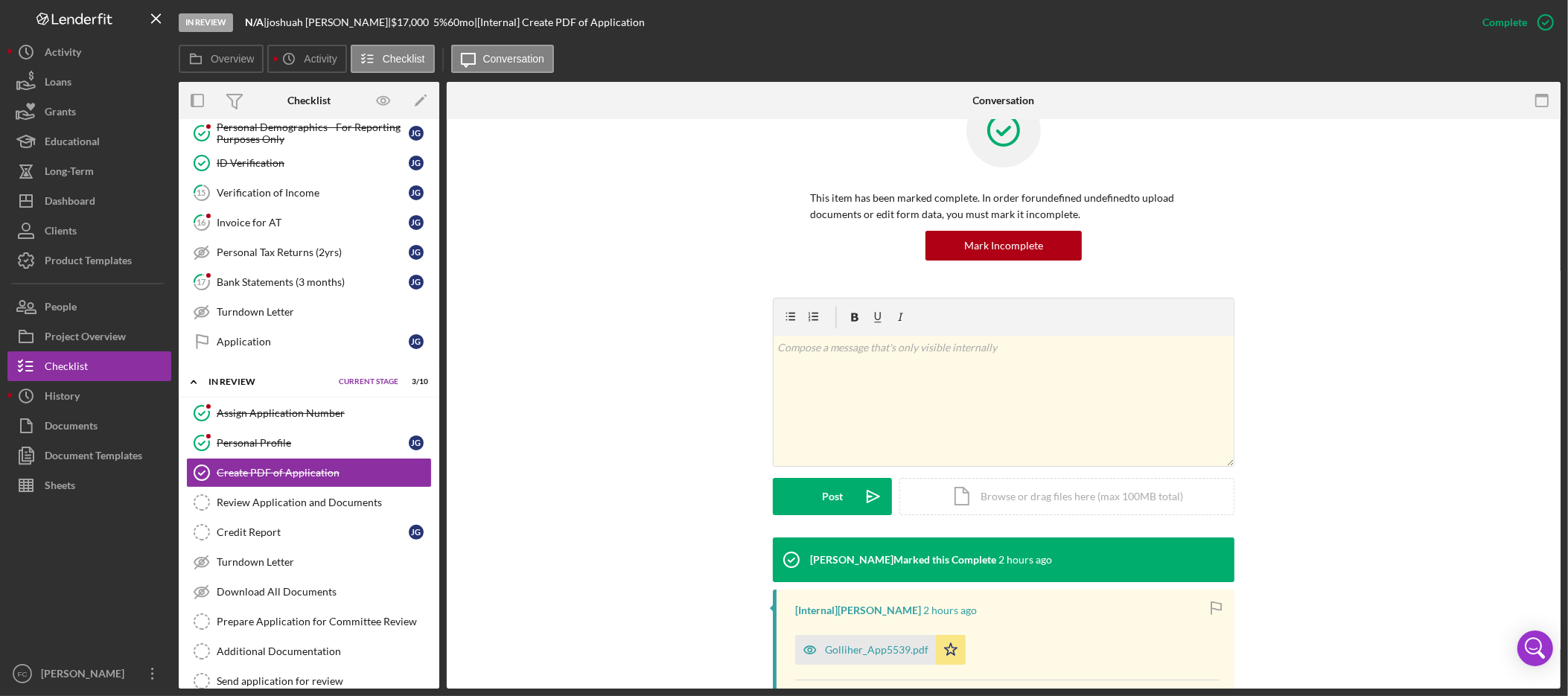
scroll to position [199, 0]
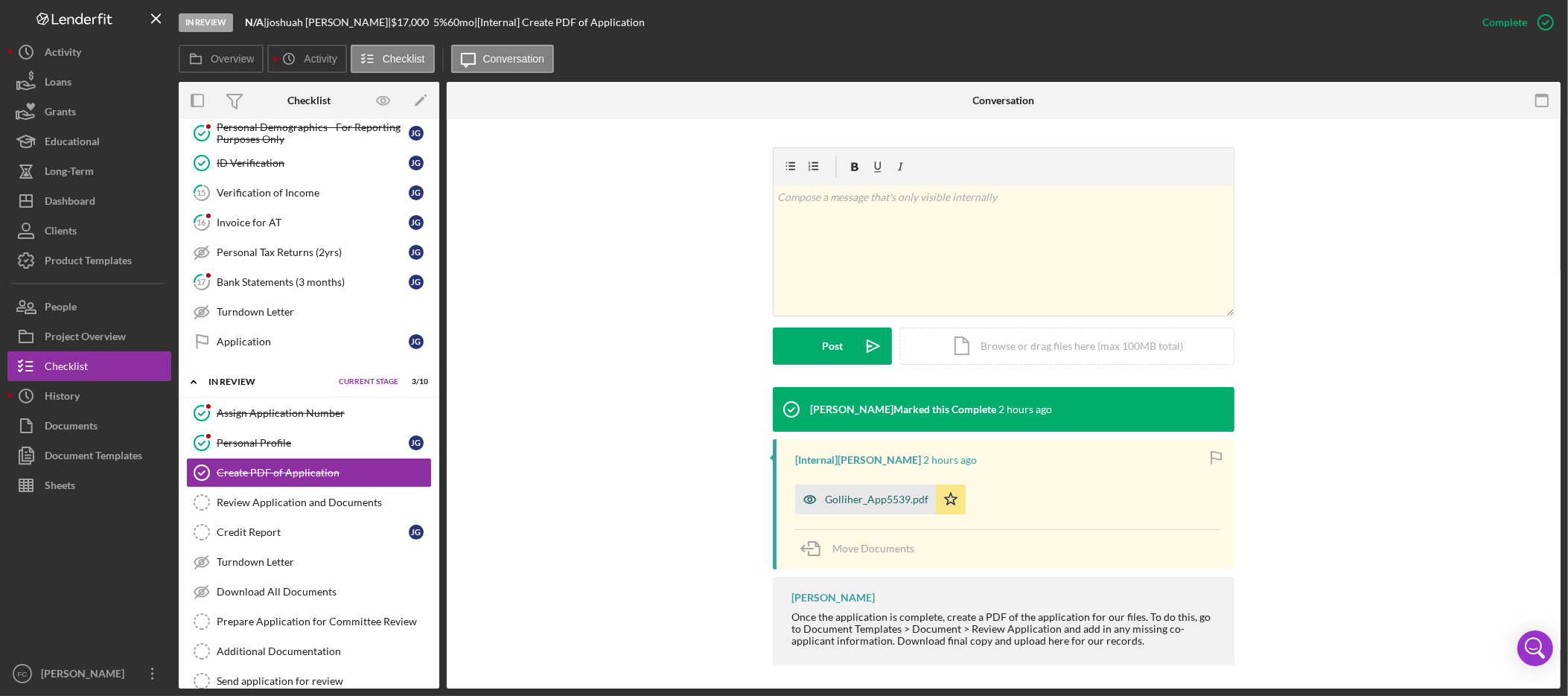
click at [905, 502] on div "Golliher_App5539.pdf" at bounding box center [877, 499] width 104 height 12
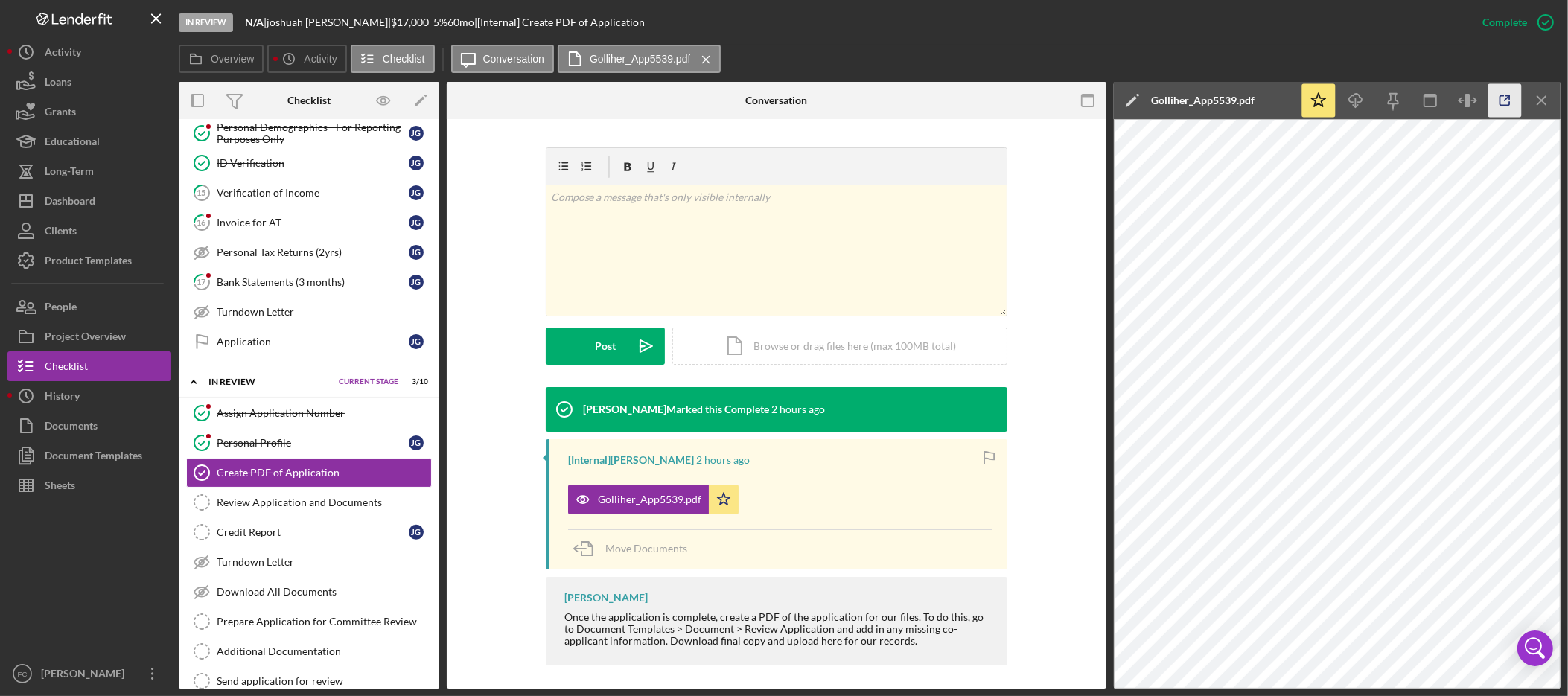
click at [1502, 104] on icon "button" at bounding box center [1505, 101] width 34 height 34
click at [75, 485] on div "Sheets" at bounding box center [60, 487] width 30 height 34
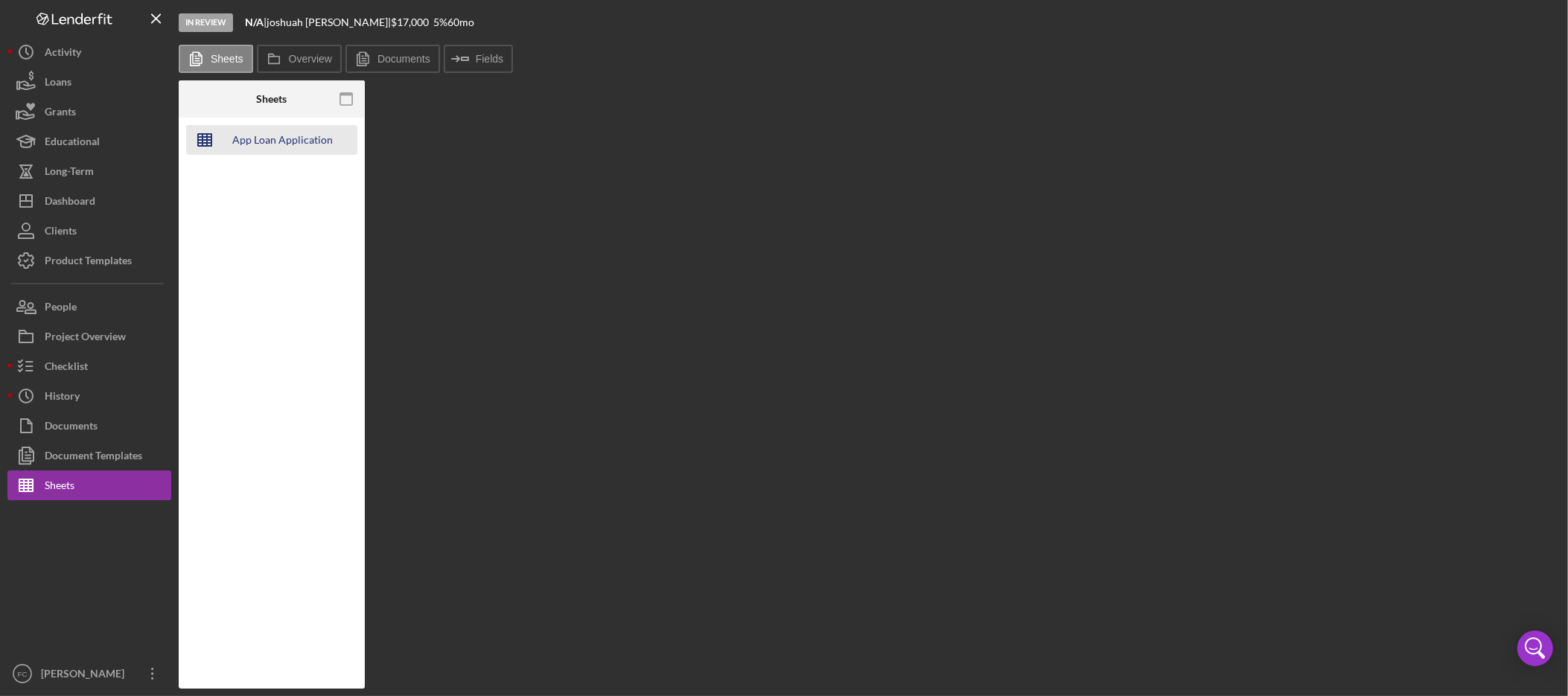
click at [283, 132] on div "App Loan Application Package" at bounding box center [282, 139] width 119 height 29
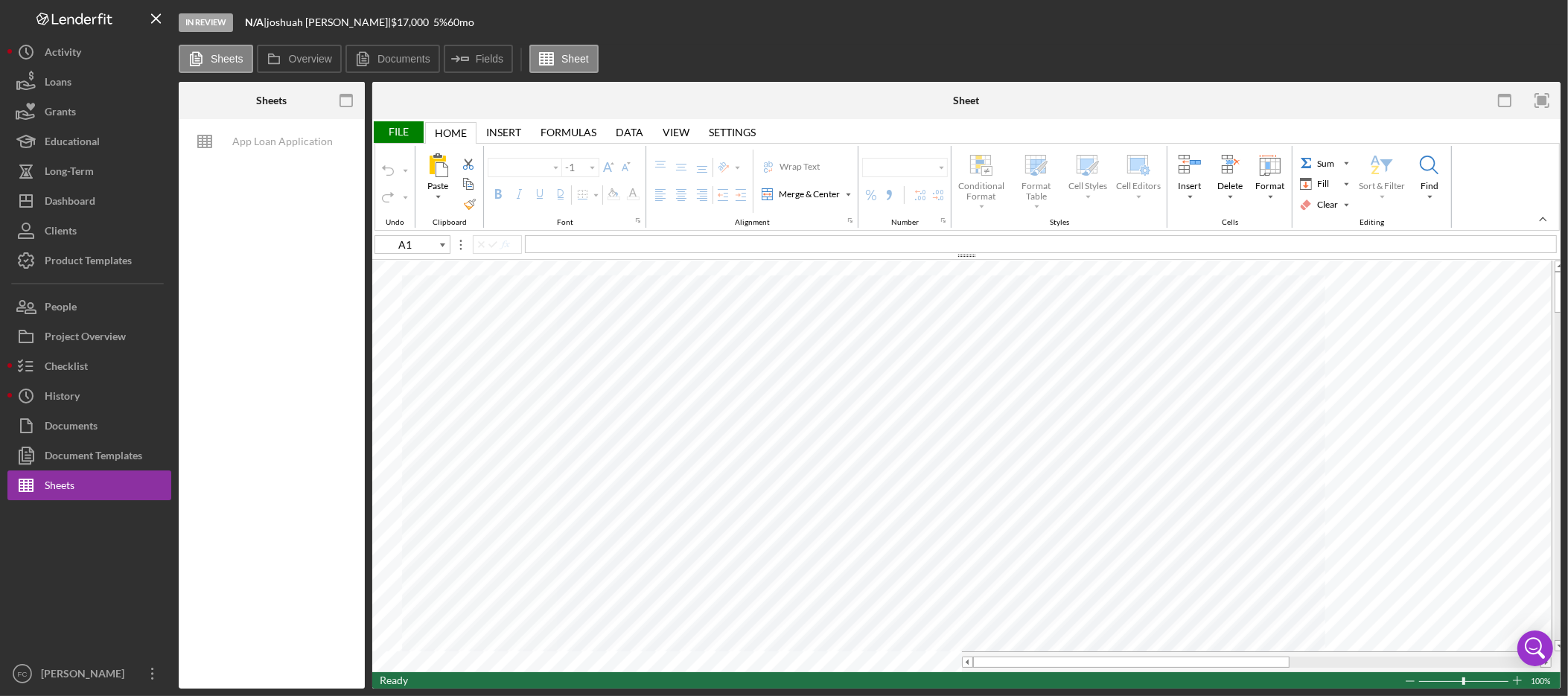
type input "E94"
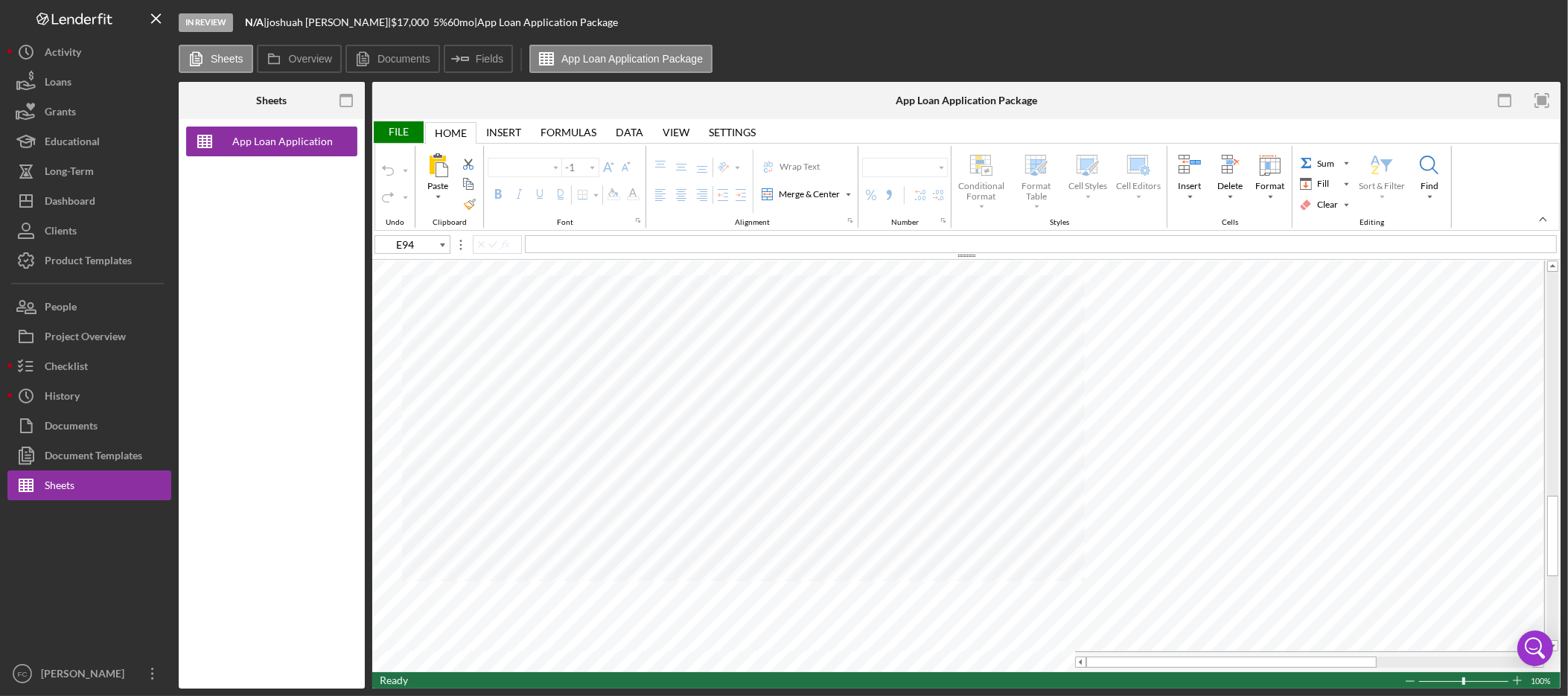
type input "Arial"
type input "10"
click at [1510, 100] on icon "button" at bounding box center [1505, 101] width 34 height 34
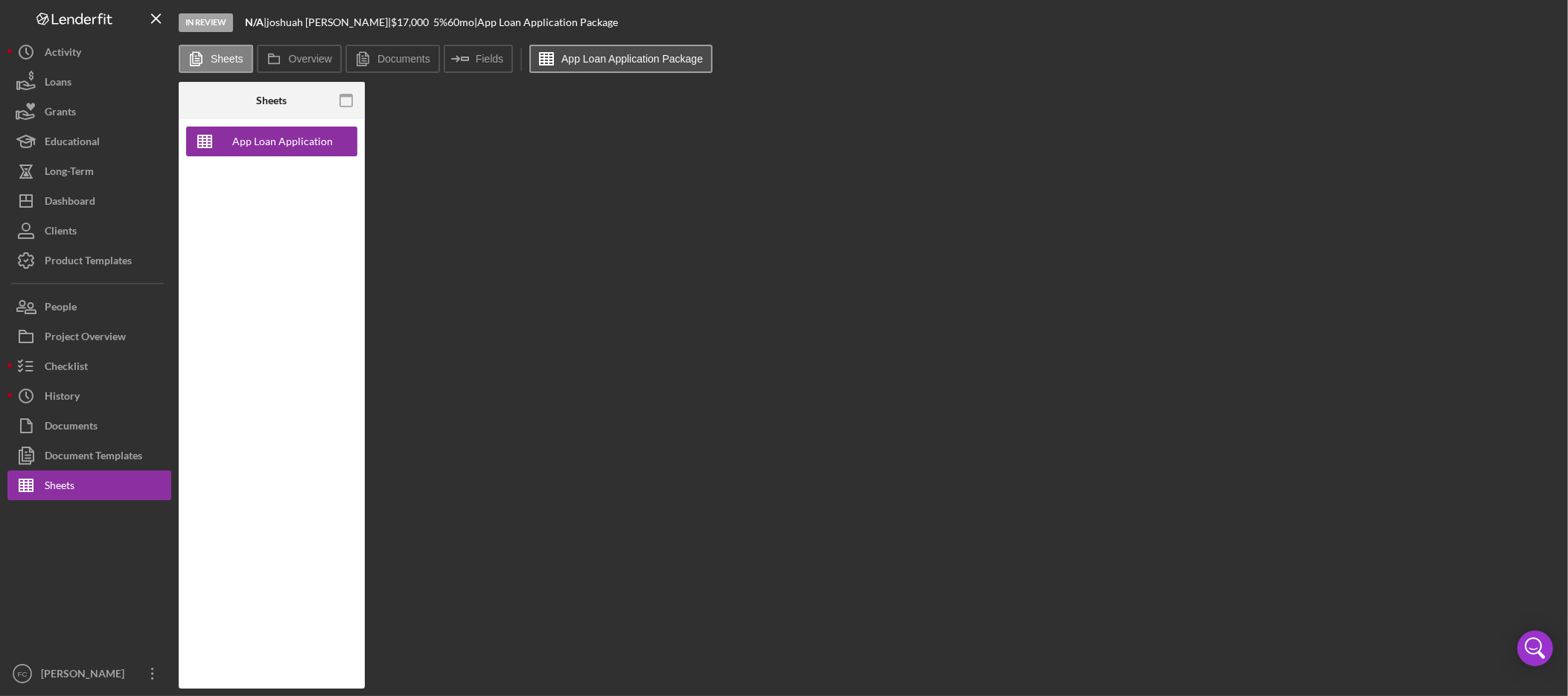
click at [594, 66] on button "App Loan Application Package" at bounding box center [621, 59] width 183 height 29
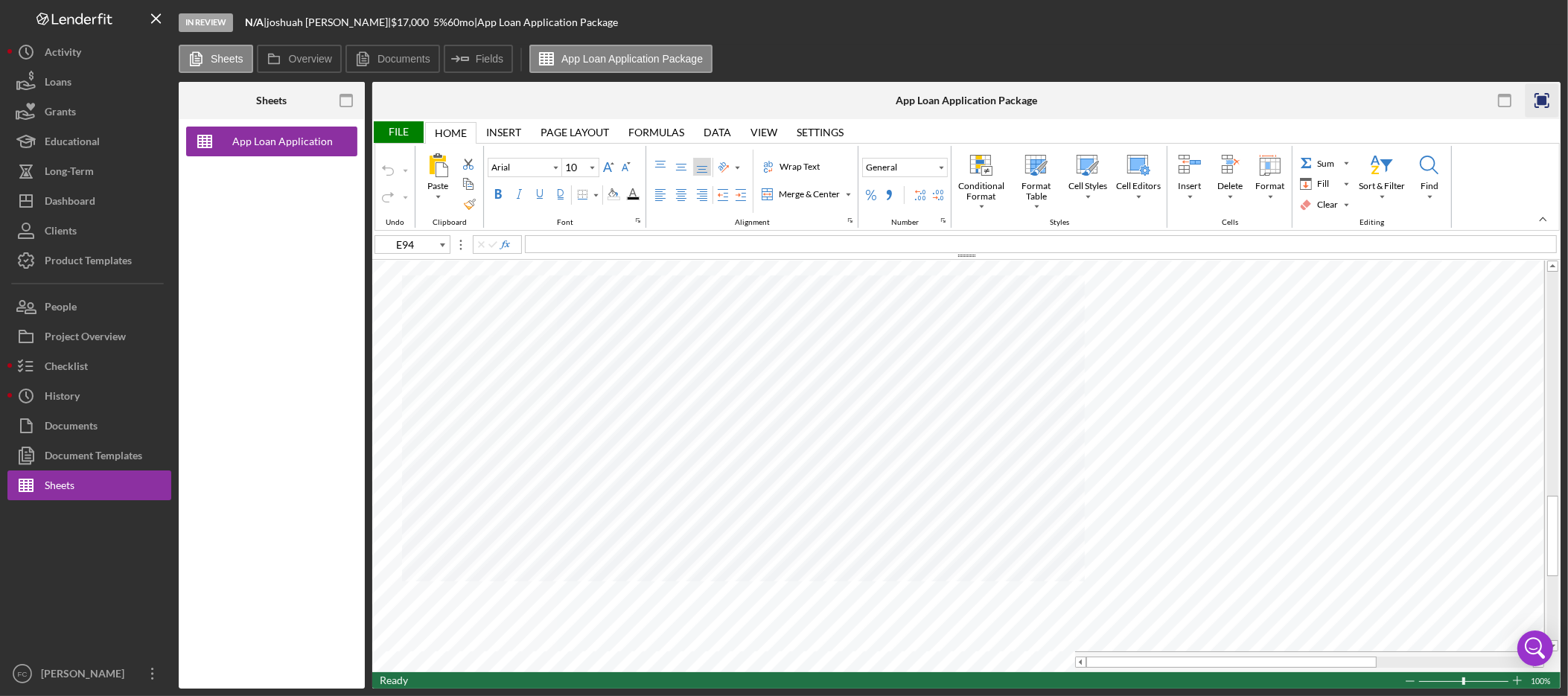
click at [1532, 96] on icon "button" at bounding box center [1543, 101] width 34 height 34
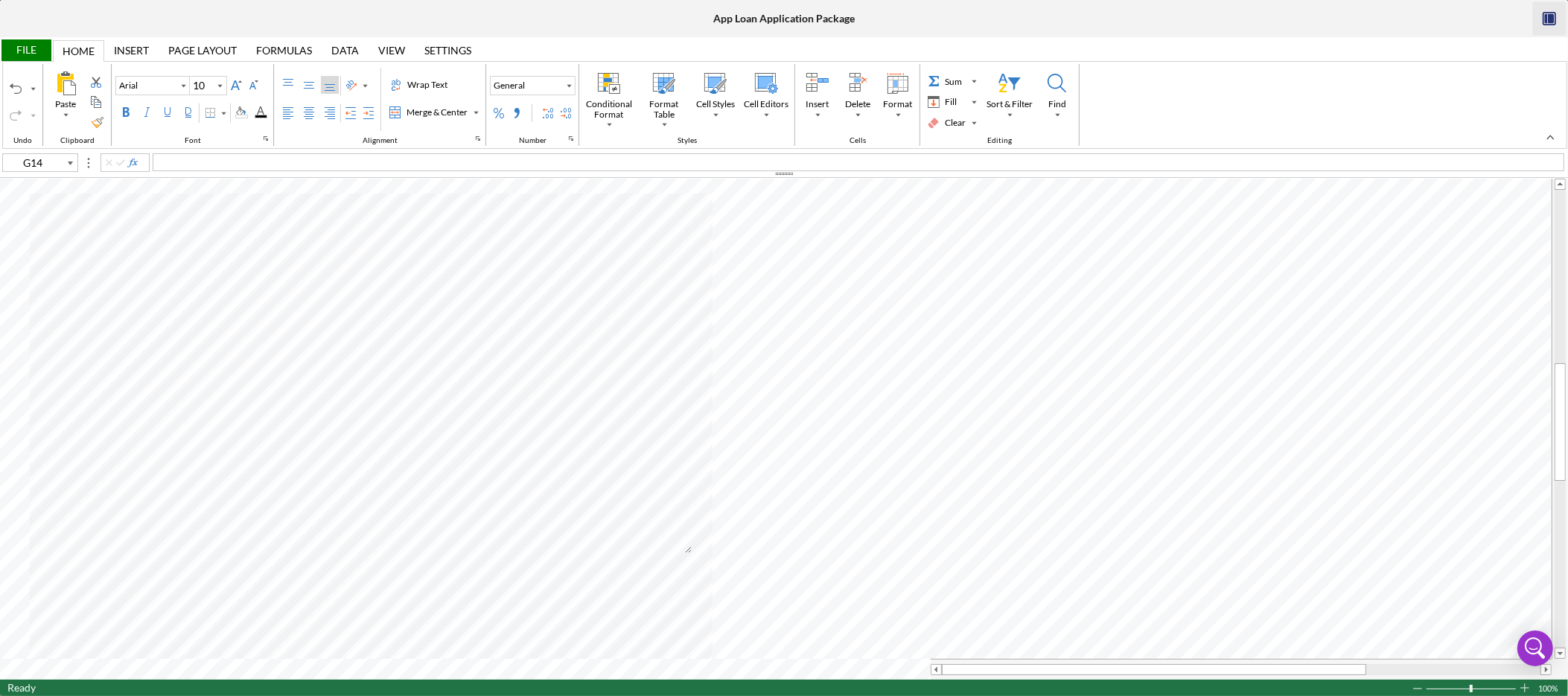
type input "B11"
click at [247, 112] on div "Background Color" at bounding box center [241, 112] width 12 height 12
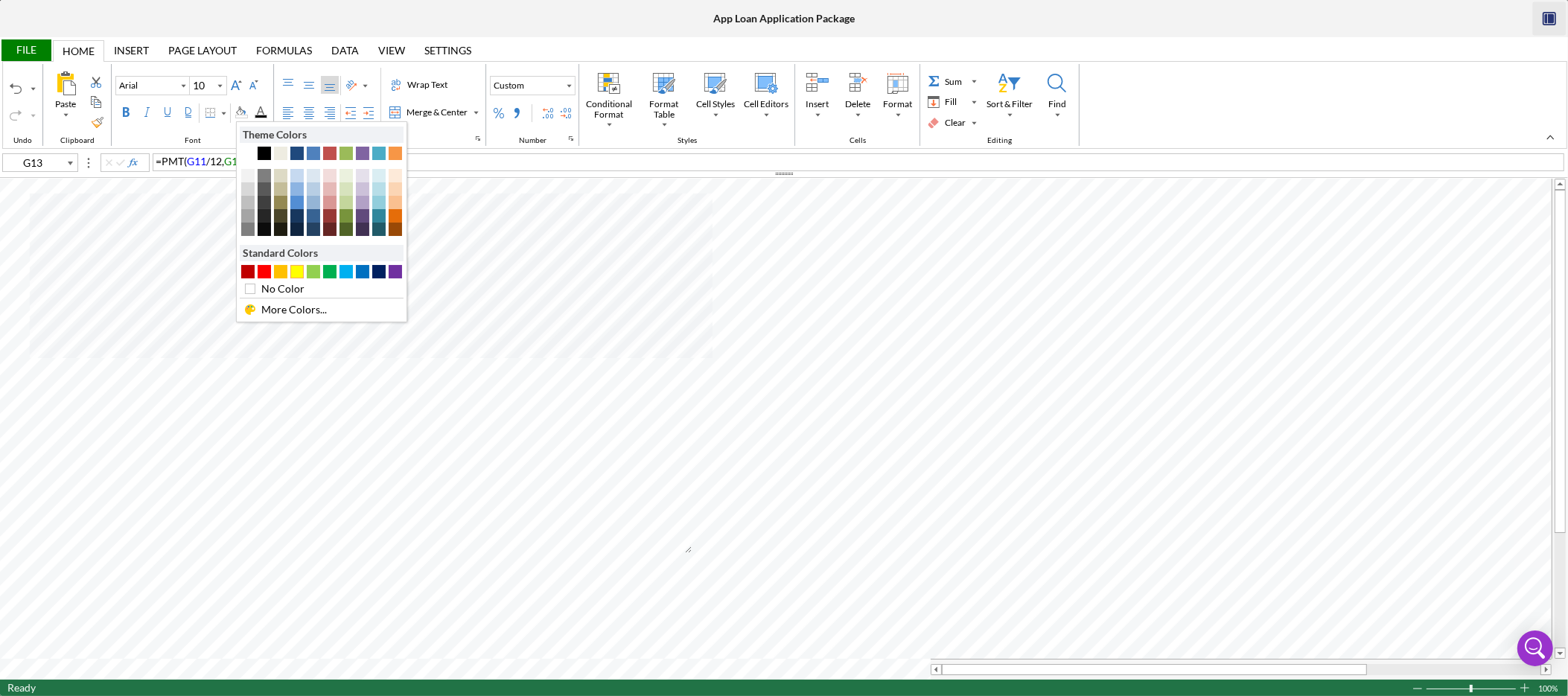
click at [303, 270] on div "#FFFF00" at bounding box center [296, 271] width 13 height 13
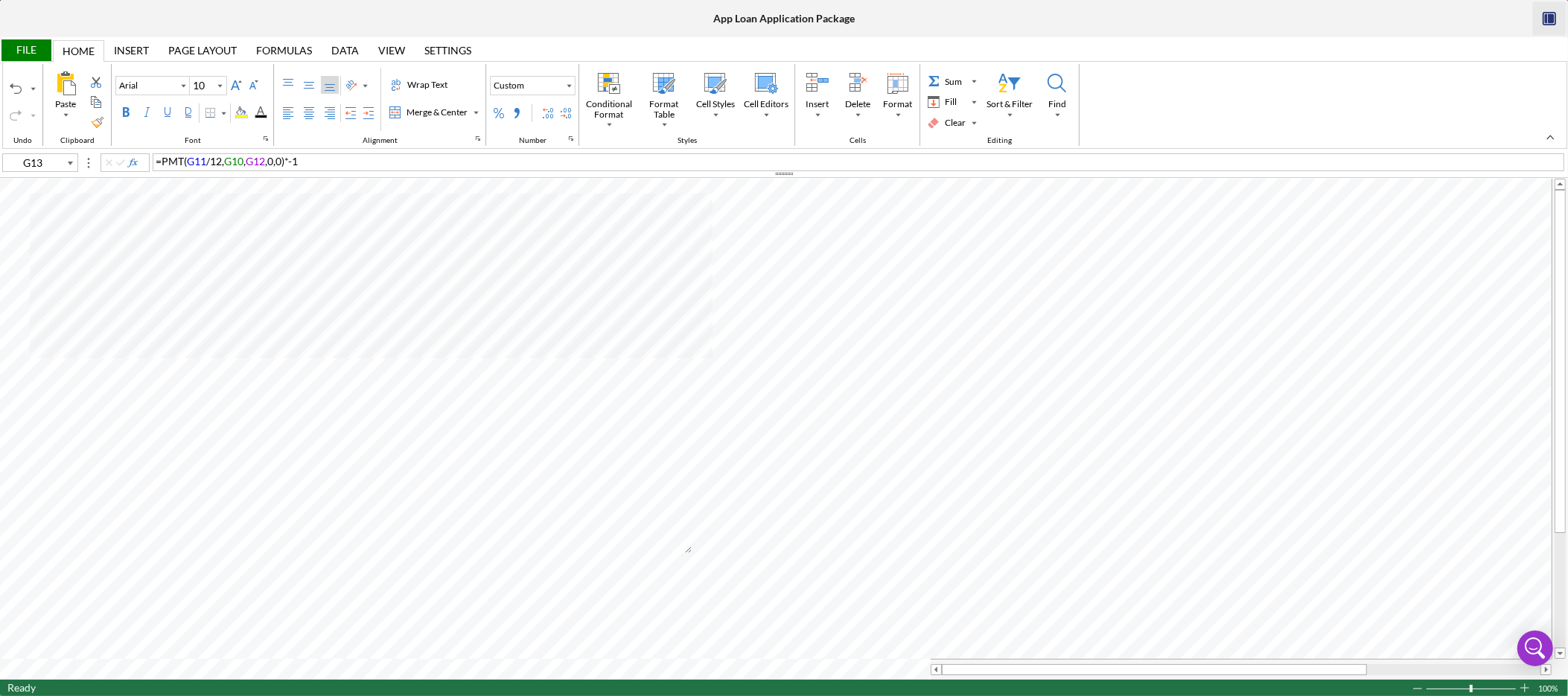
type input "J13"
type input "D17"
type input "Calibri"
type input "11"
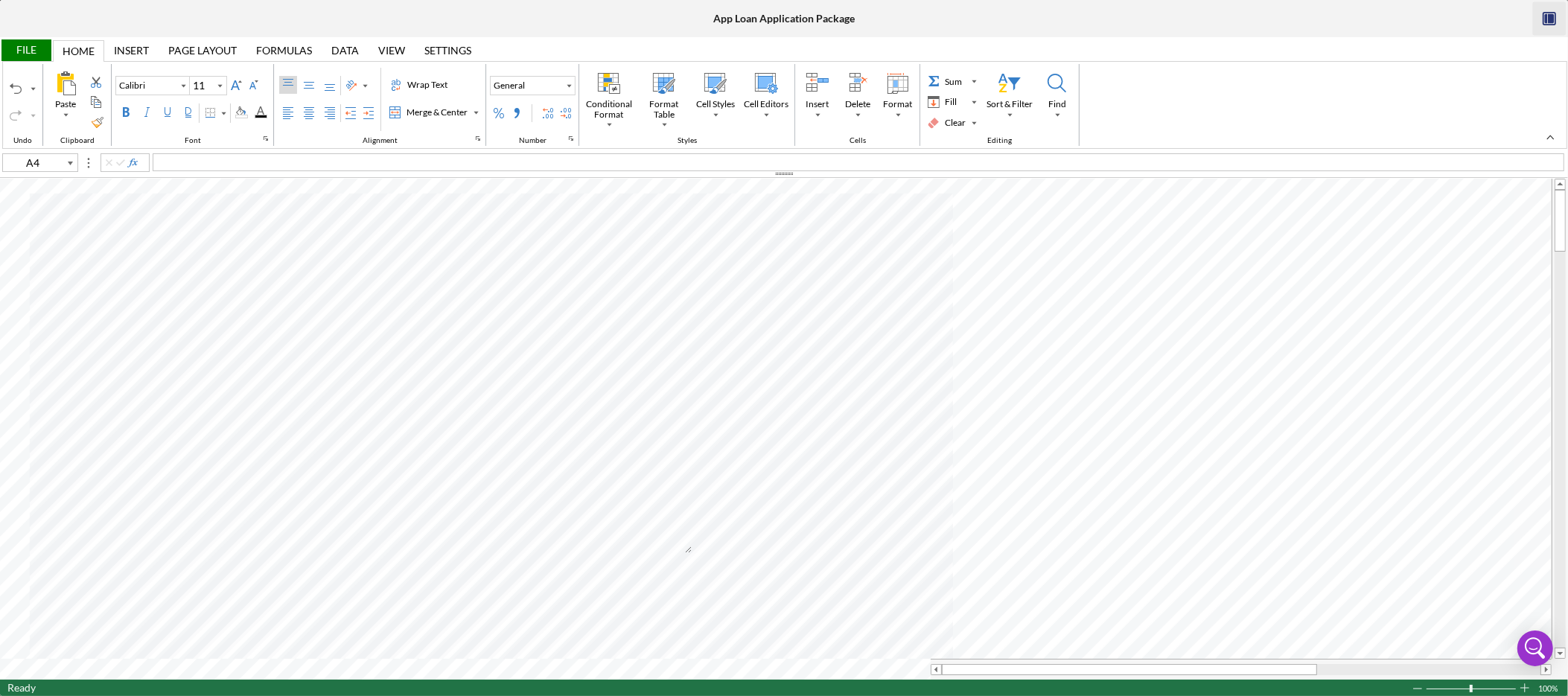
type input "A3"
type input "A1"
type input "Arial"
type input "10"
type input "B3"
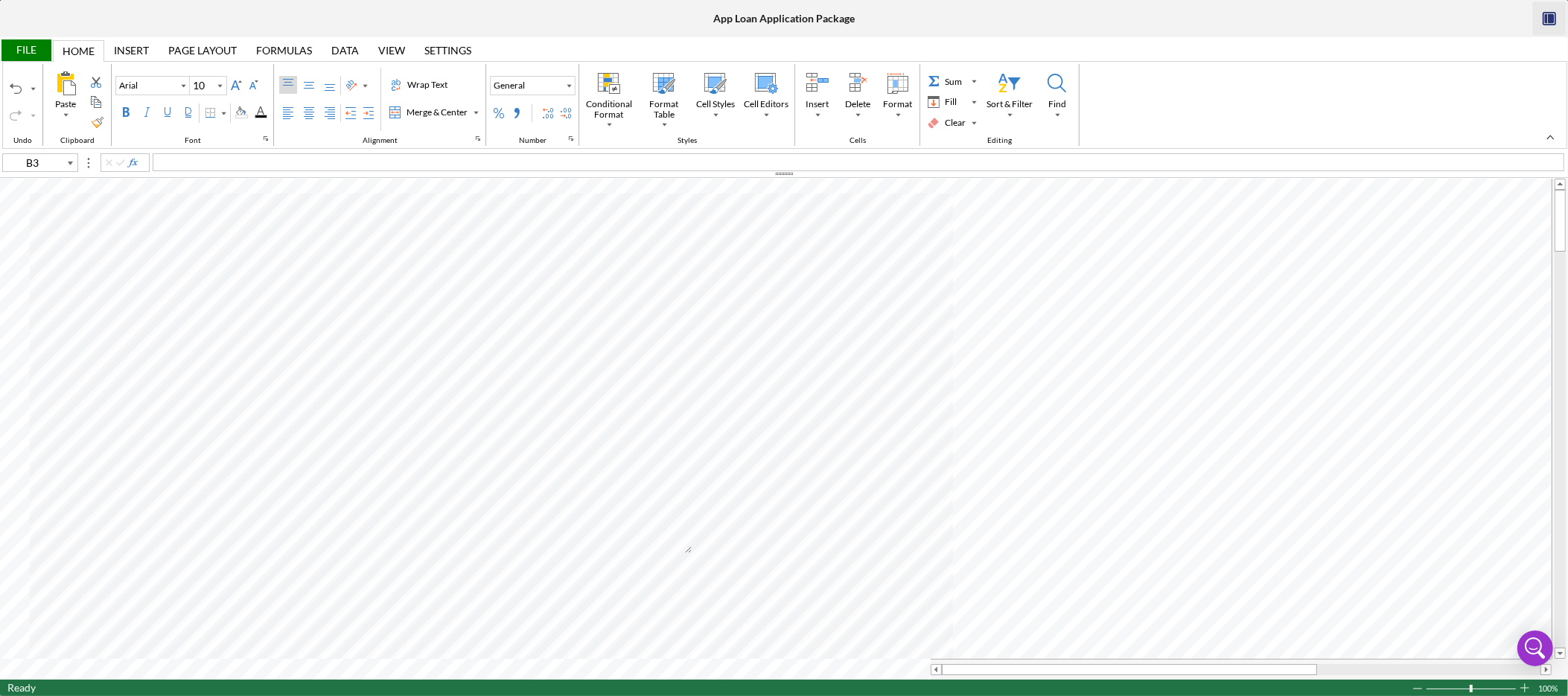
type input "Calibri"
type input "11"
type input "A4"
drag, startPoint x: 426, startPoint y: 162, endPoint x: -13, endPoint y: 164, distance: 439.0
click at [0, 164] on html "In Review N/A | joshuah golliher | $17,000 $5,950 5 % 60 mo | App Loan Applicat…" at bounding box center [784, 348] width 1568 height 696
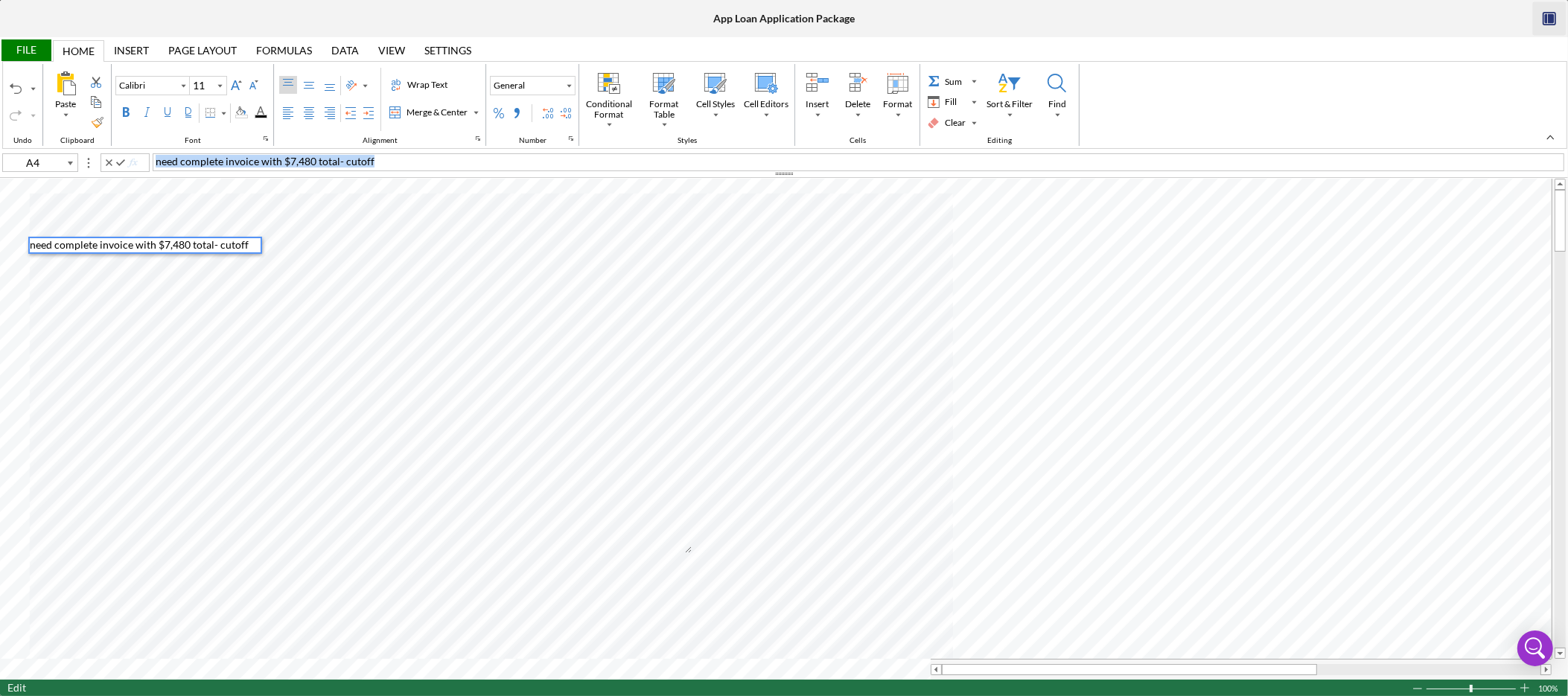
copy span "need complete invoice with $7,480 total- cutoff"
type input "A5"
type input "G14"
type input "Arial"
type input "10"
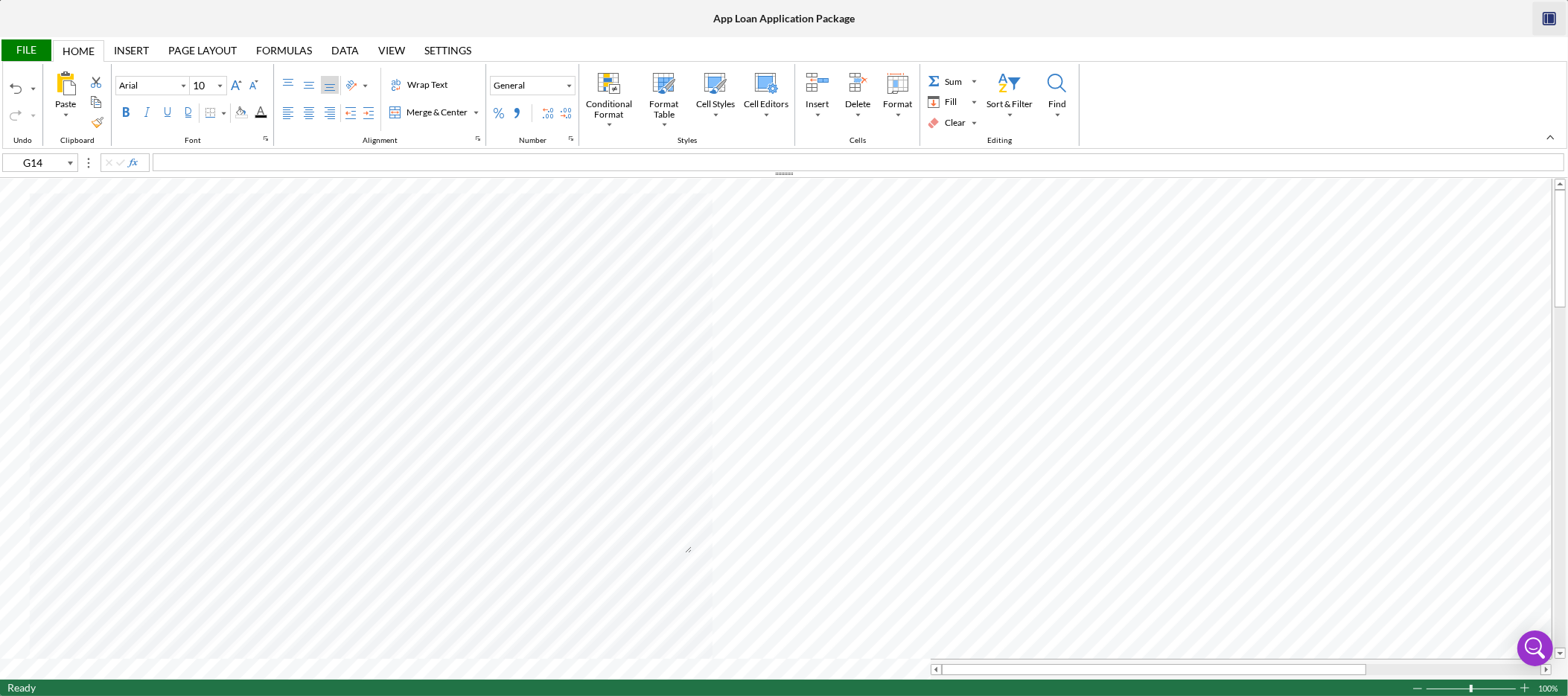
type input "B5"
type input "Calibri"
type input "11"
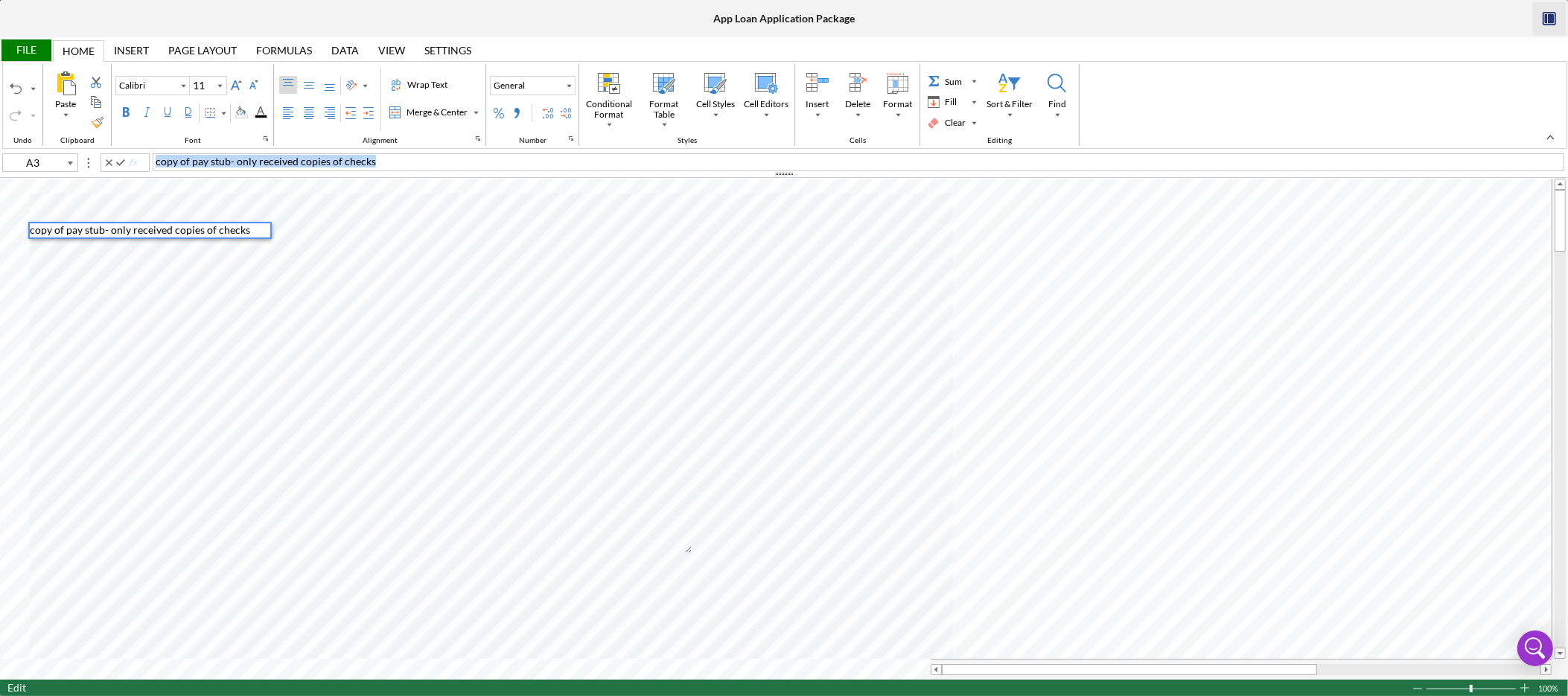
drag, startPoint x: 415, startPoint y: 160, endPoint x: 27, endPoint y: 166, distance: 388.0
click at [27, 166] on div "A3 copy of pay stub- only received copies of checks" at bounding box center [784, 162] width 1568 height 16
copy span "copy of pay stub- only received copies of checks"
type input "A7"
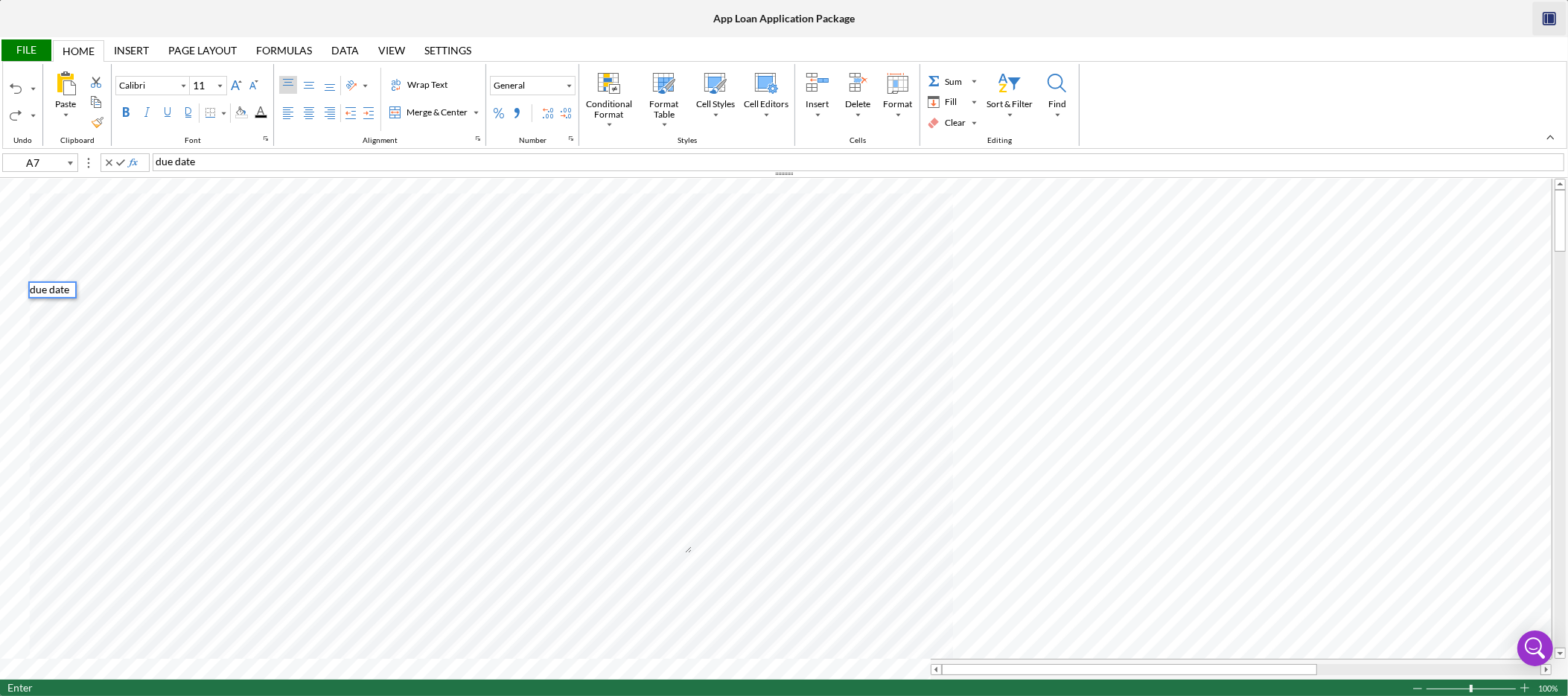
type input "A8"
type input "A1"
type input "Arial"
type input "10"
click at [52, 47] on div "File" at bounding box center [26, 50] width 52 height 21
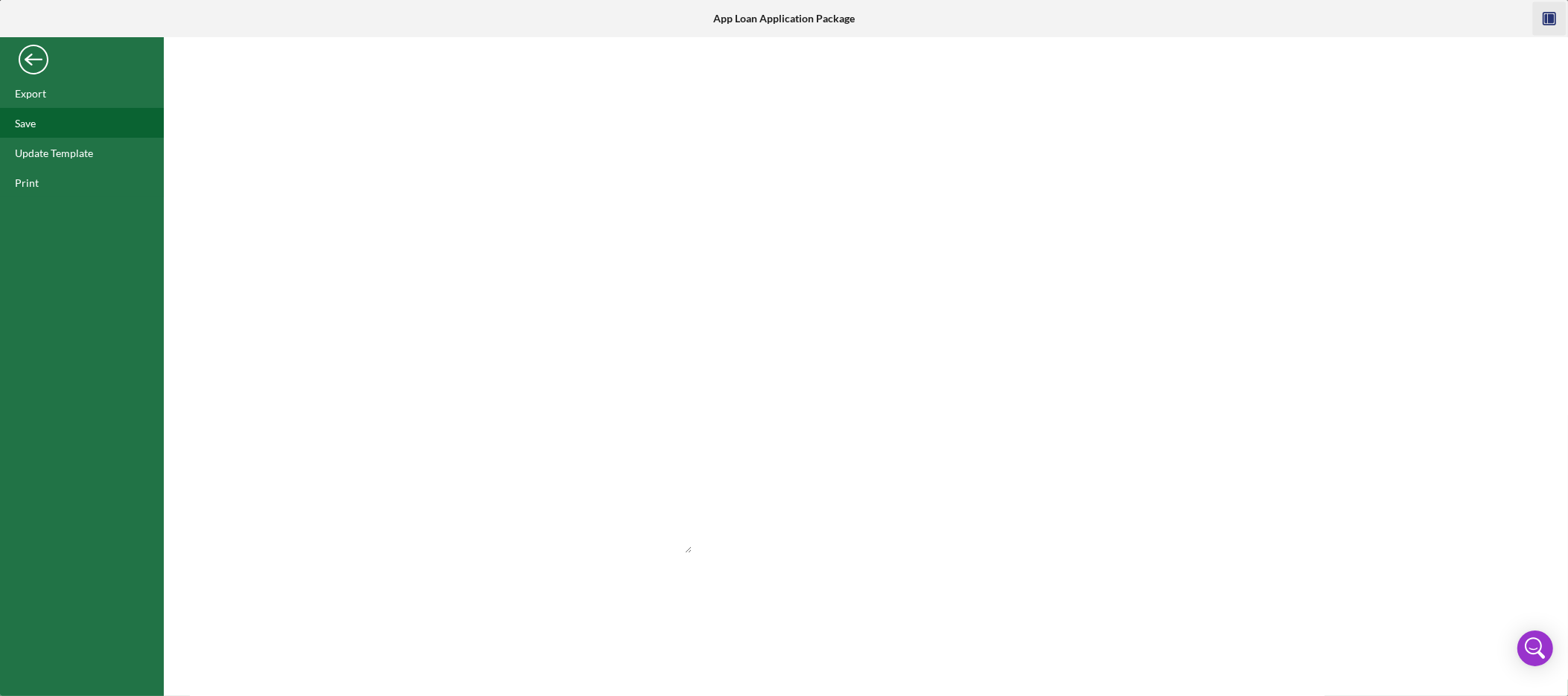
click at [42, 124] on div "Save" at bounding box center [81, 122] width 163 height 29
click at [39, 63] on div "Back" at bounding box center [33, 55] width 29 height 29
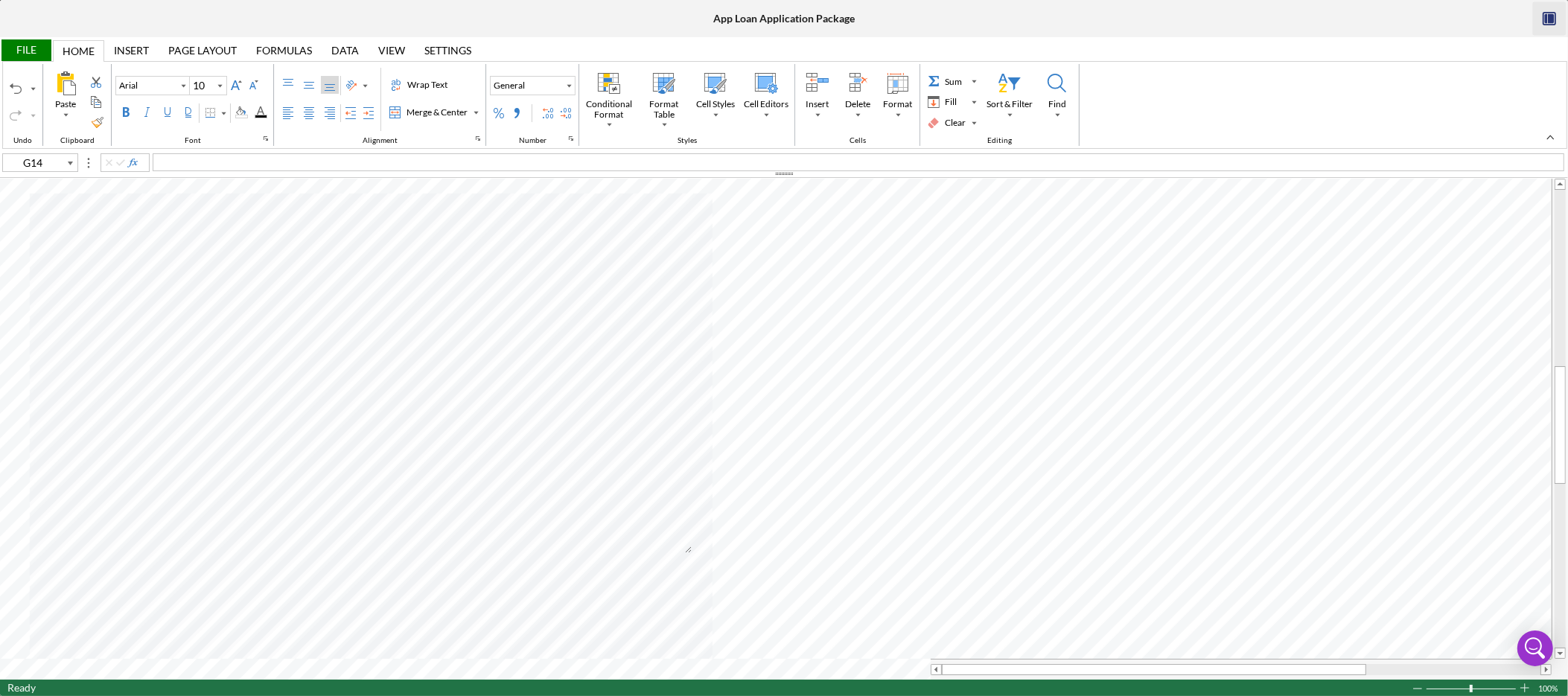
type input "A9"
type input "Calibri"
type input "11"
type input "G14"
type input "Arial"
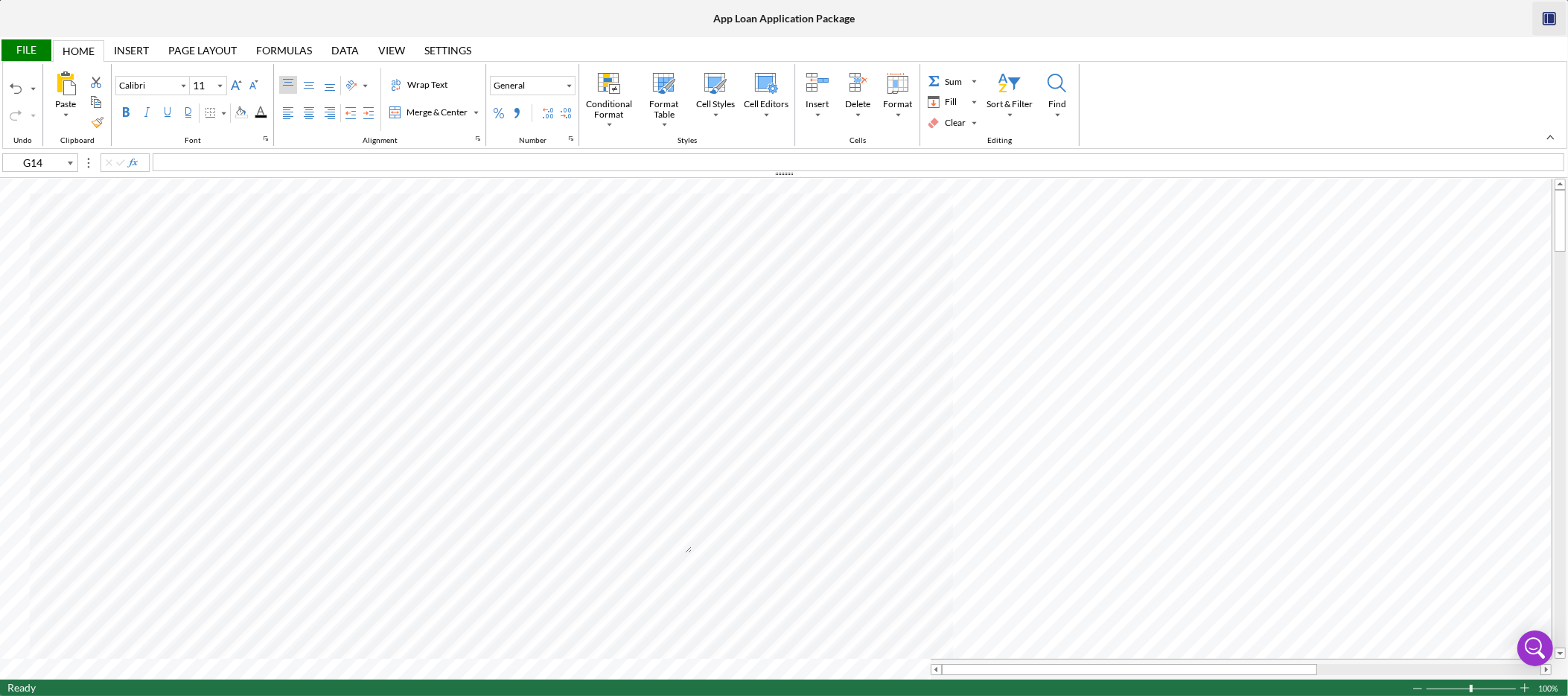
type input "10"
type input "A9"
type input "Calibri"
type input "11"
type input "G14"
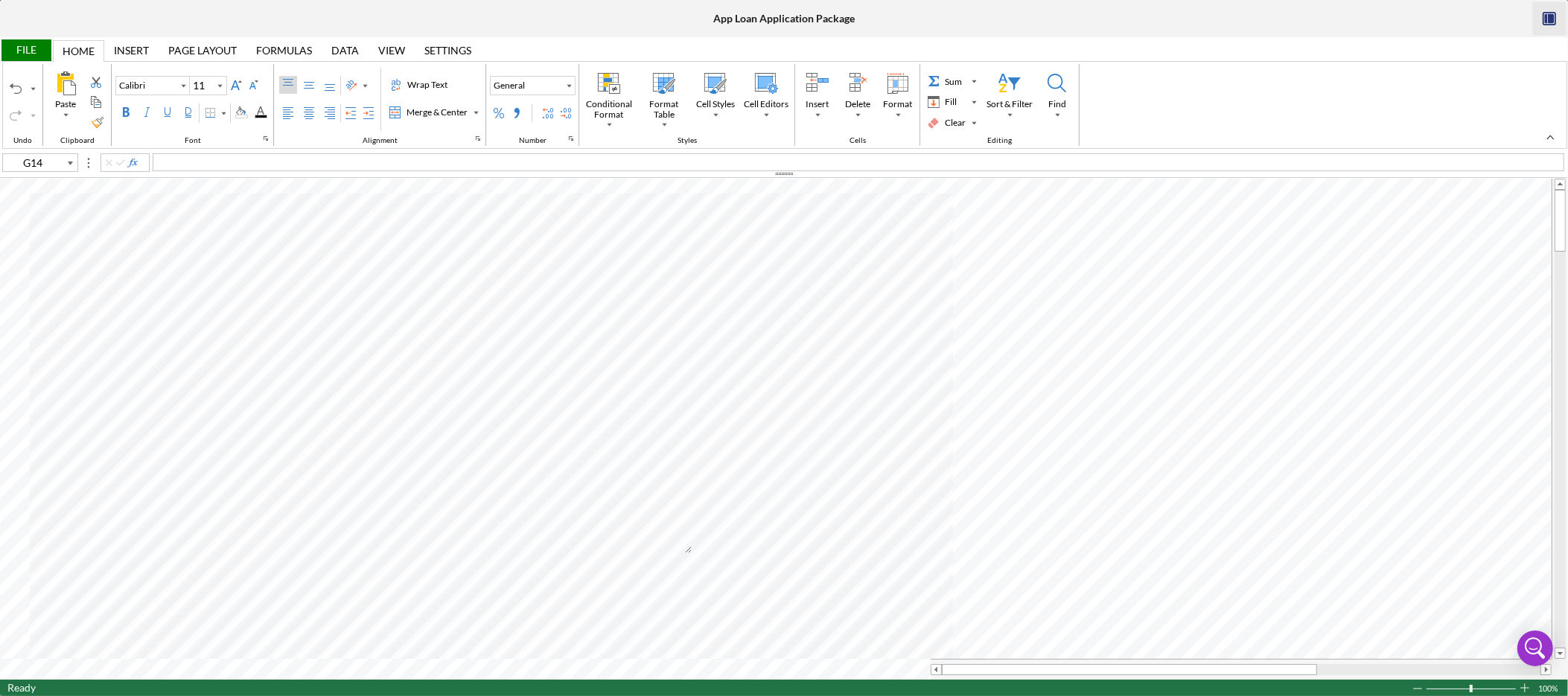
type input "Arial"
type input "10"
type input "A9"
type input "Calibri"
type input "11"
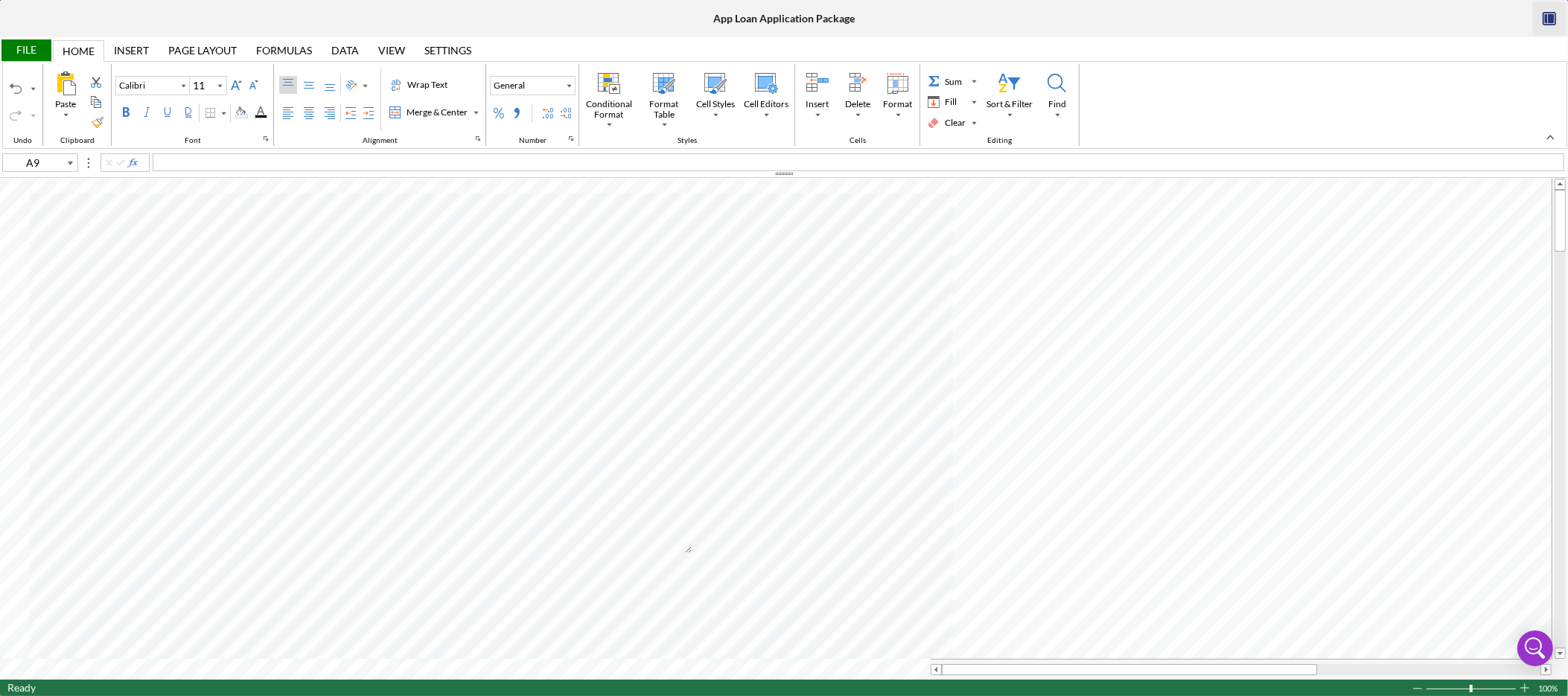
type input "A1"
type input "Arial"
type input "10"
type input "A95"
type input "A96"
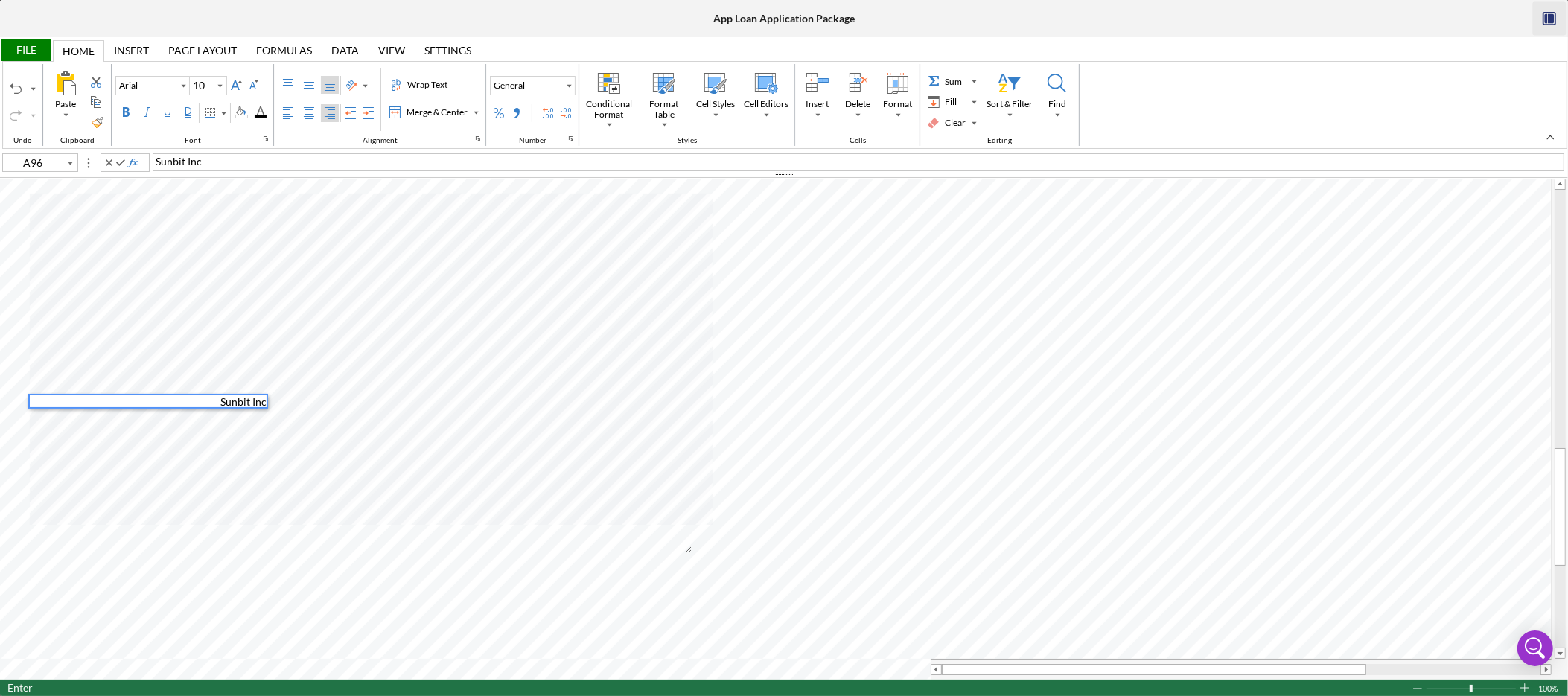
type input "B96"
type input "C96"
type input "D96"
type input "A93"
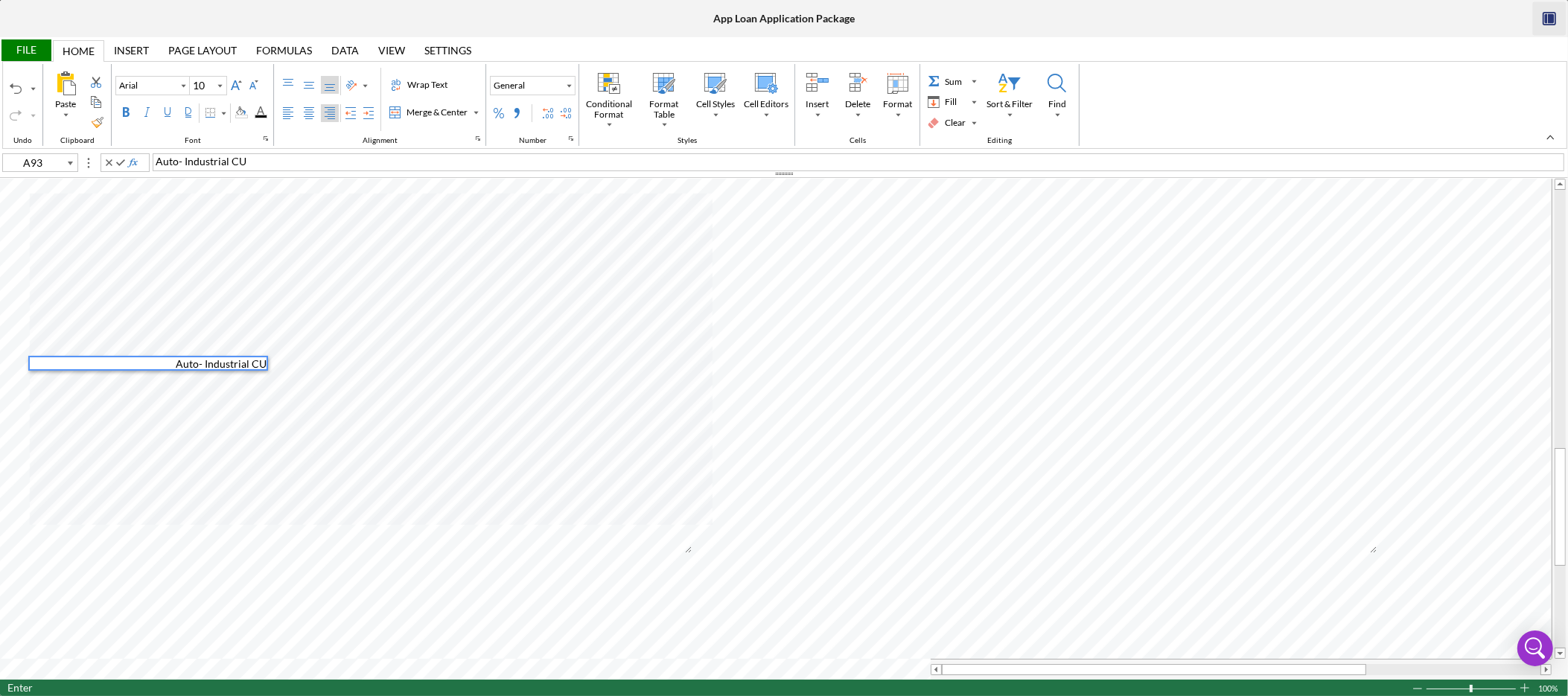
type input "B93"
type input "C93"
type input "D93"
type input "A97"
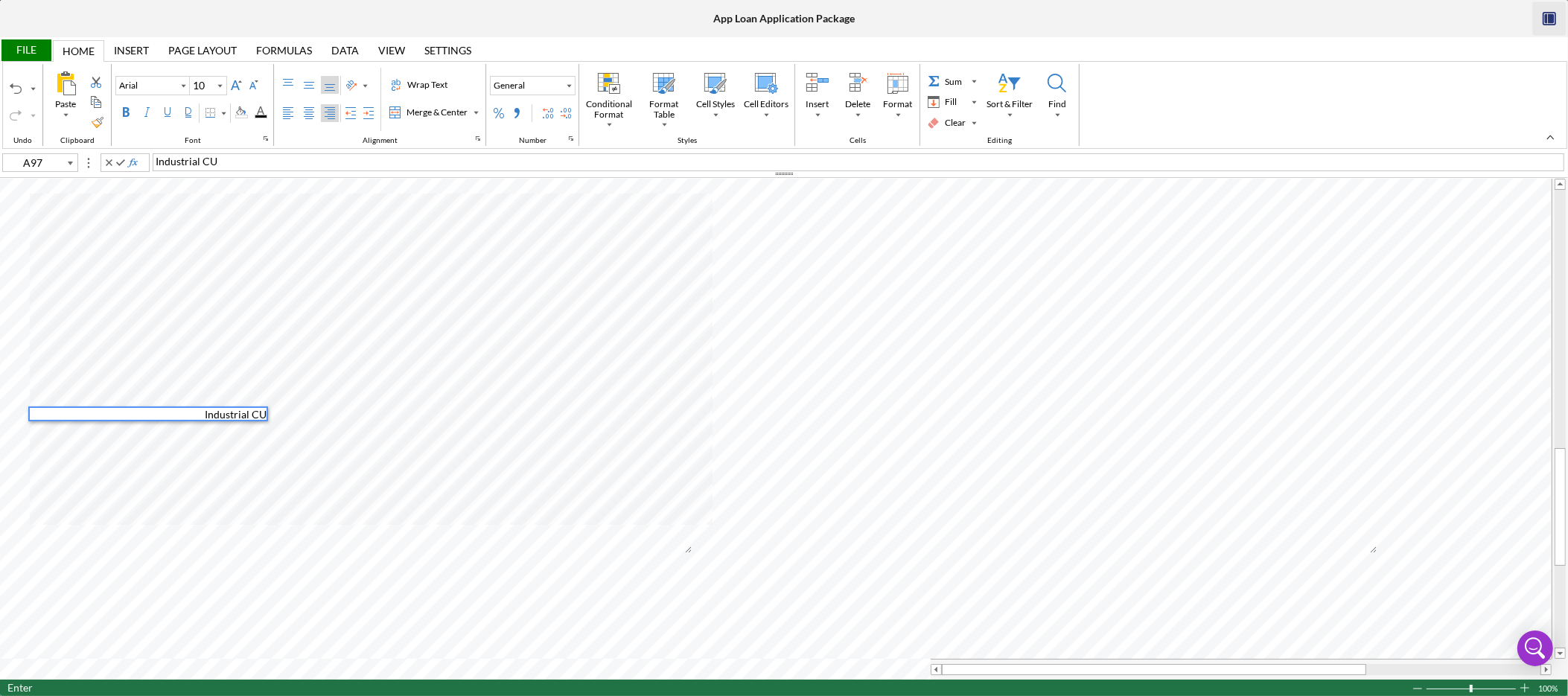
type input "B97"
type input "C97"
type input "D97"
type input "A98"
type input "B98"
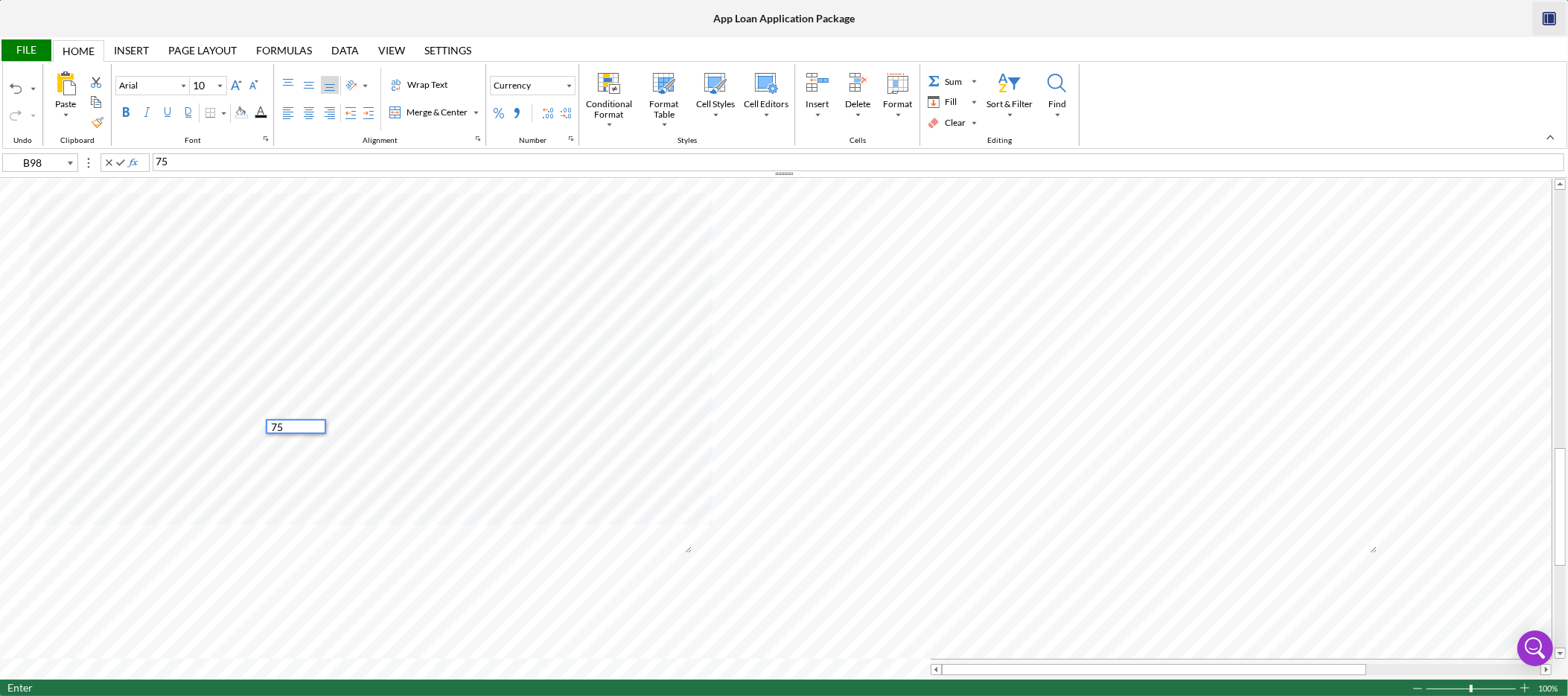
type input "C98"
type input "D98"
type input "A92"
type input "A93"
click at [181, 159] on span "Auto- Industrial CU" at bounding box center [201, 161] width 91 height 12
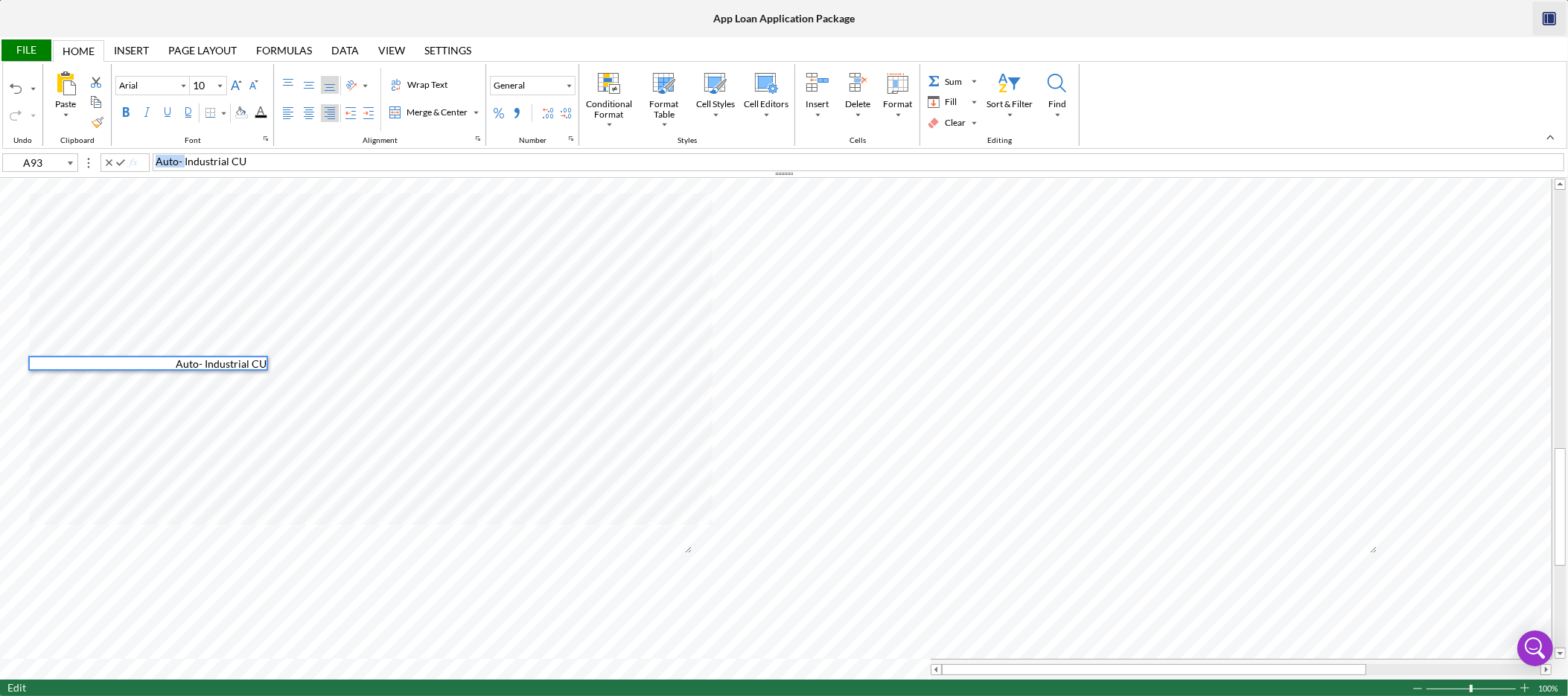
drag, startPoint x: 184, startPoint y: 160, endPoint x: 141, endPoint y: 161, distance: 43.0
click at [141, 161] on div "A93 Auto- Industrial CU" at bounding box center [784, 162] width 1568 height 16
type input "C103"
click at [221, 84] on icon "Font Size" at bounding box center [220, 86] width 13 height 18
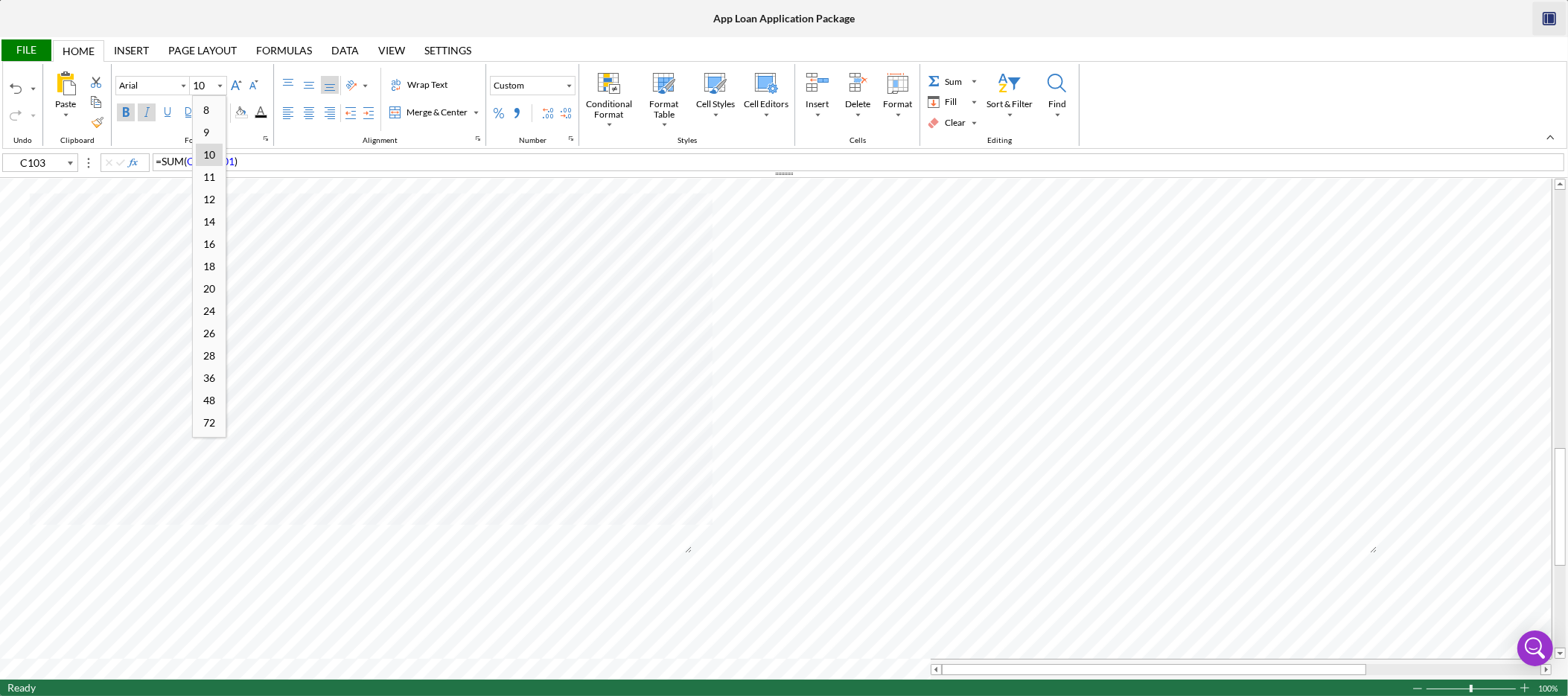
click at [209, 132] on div "9" at bounding box center [205, 132] width 21 height 21
type input "9"
type input "B38"
type input "10"
click at [242, 112] on div "Background Color" at bounding box center [241, 112] width 12 height 12
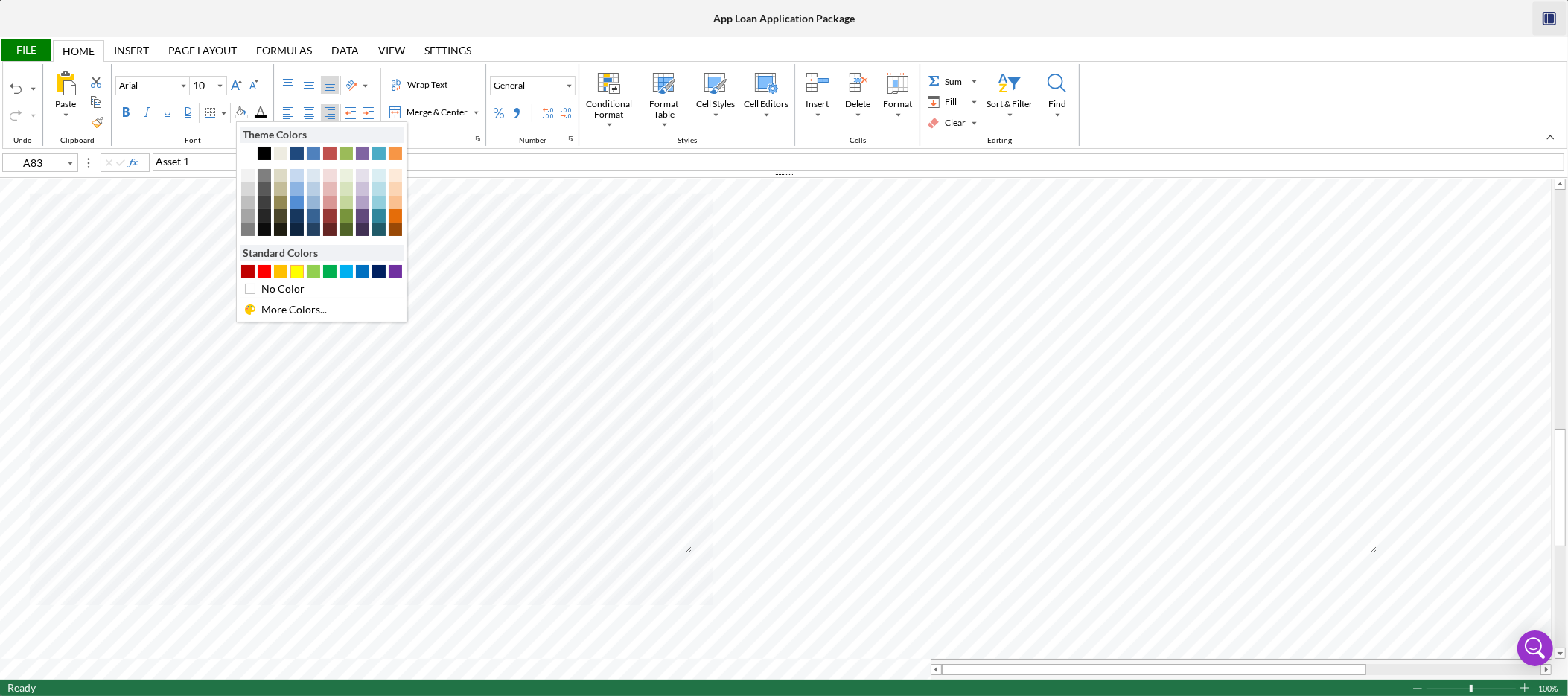
click at [301, 276] on div "#FFFF00" at bounding box center [296, 271] width 13 height 13
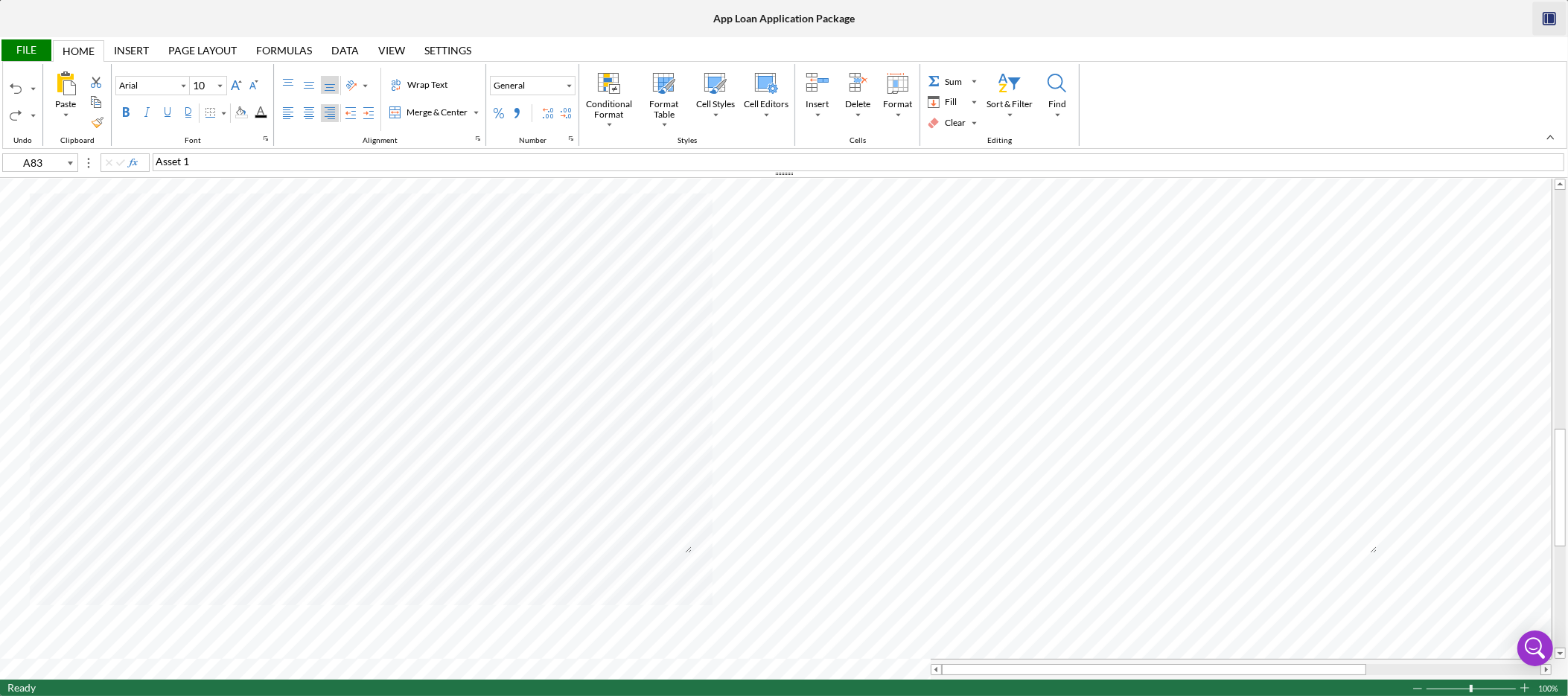
type input "E83"
click at [245, 112] on div "Background Color" at bounding box center [241, 112] width 12 height 12
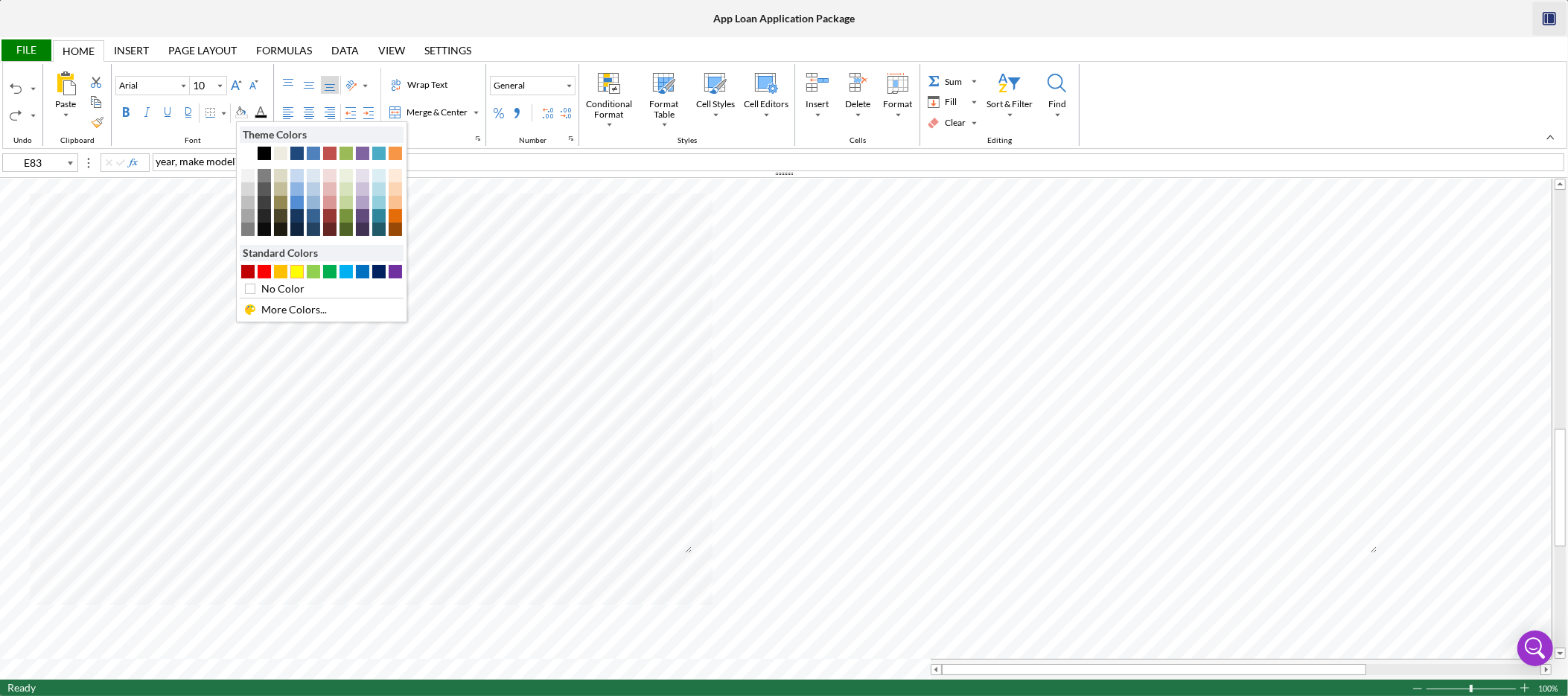
click at [300, 270] on div "#FFFF00" at bounding box center [296, 271] width 13 height 13
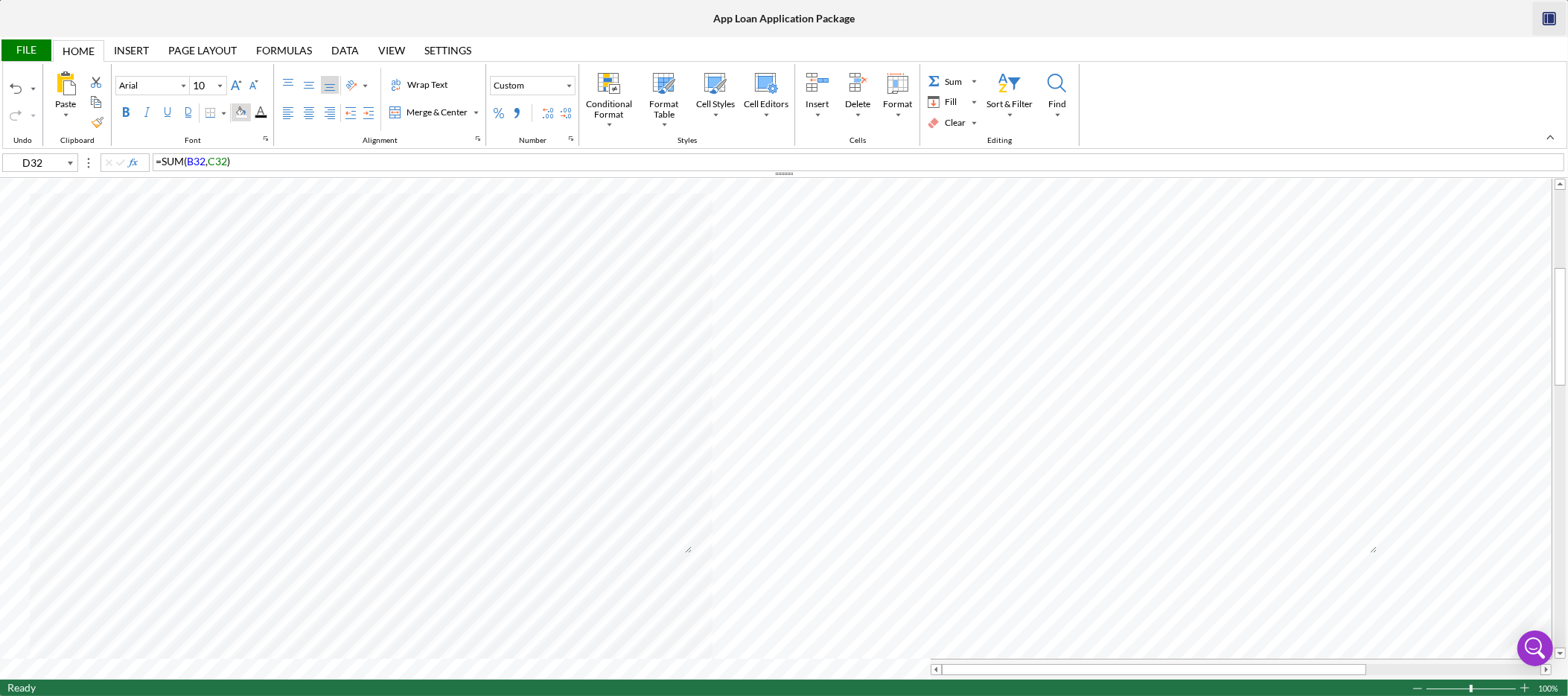
click at [247, 110] on div "Background Color" at bounding box center [241, 112] width 12 height 12
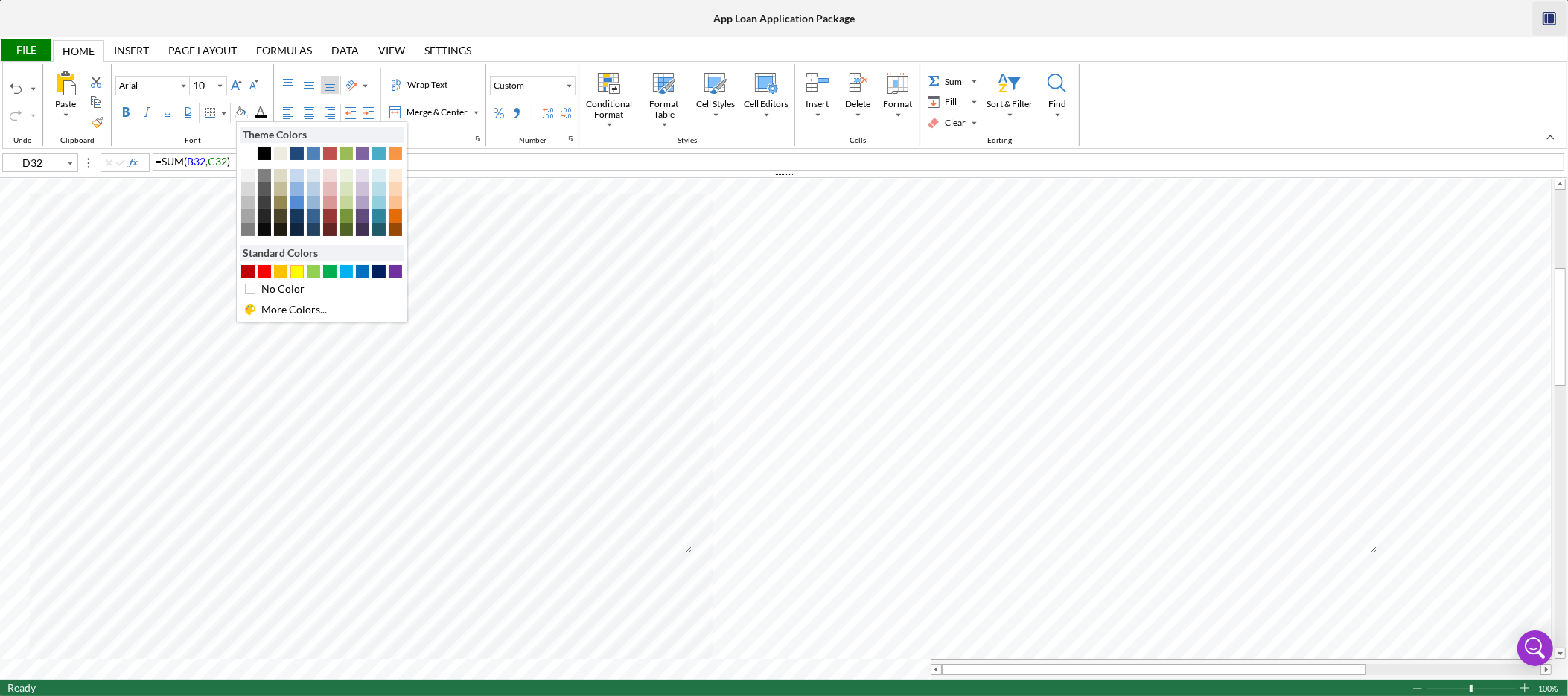
click at [304, 272] on div "#FFFF00" at bounding box center [296, 271] width 13 height 13
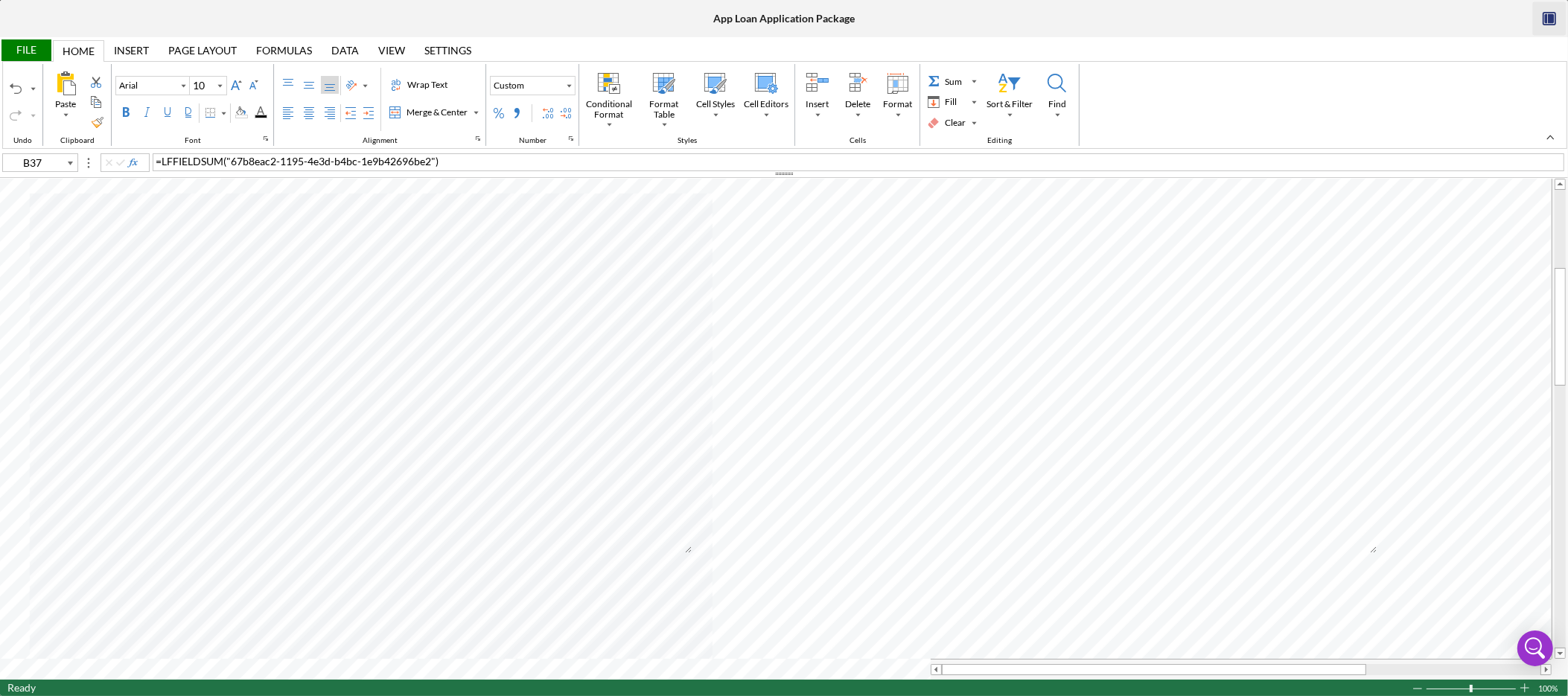
type input "B38"
type input "B37"
type input "B36"
click at [245, 109] on div "Background Color" at bounding box center [241, 112] width 12 height 12
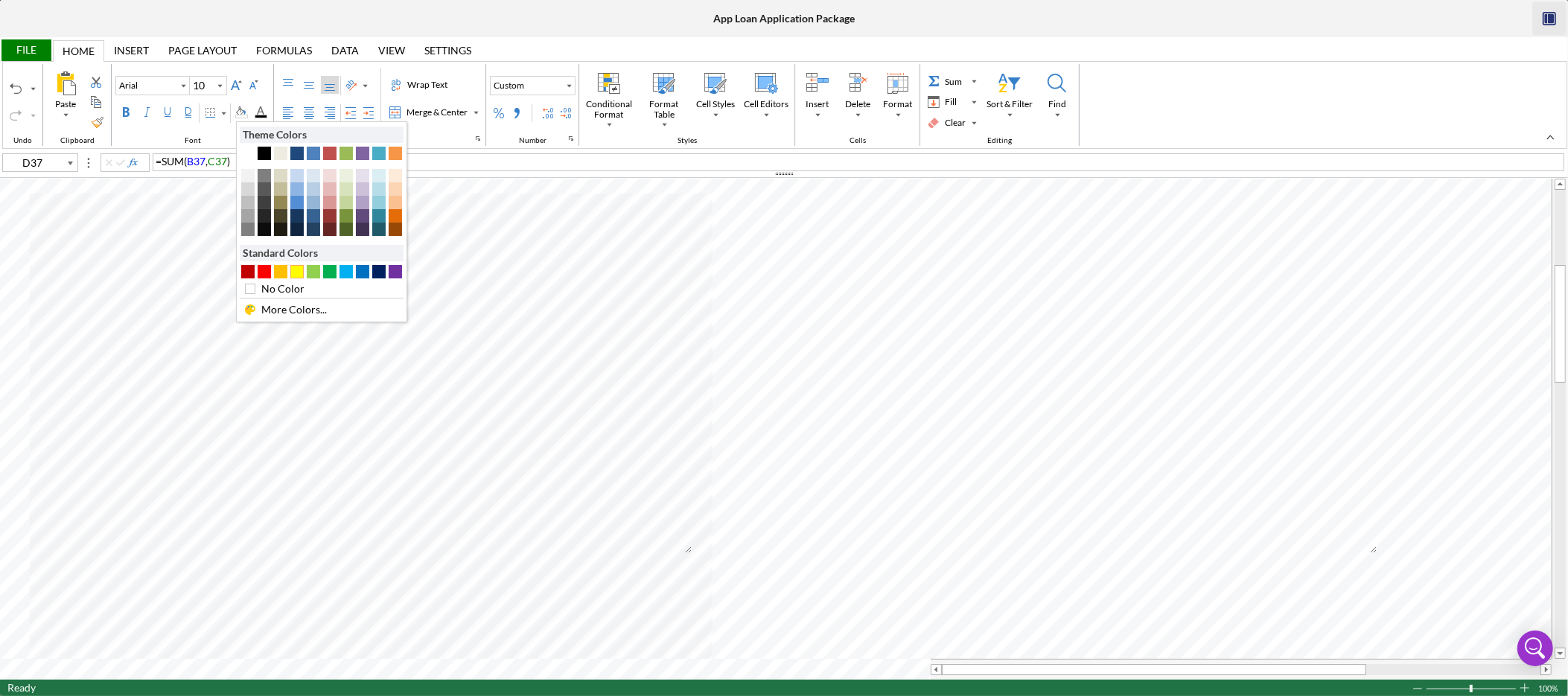
click at [297, 273] on div "#FFFF00" at bounding box center [296, 271] width 13 height 13
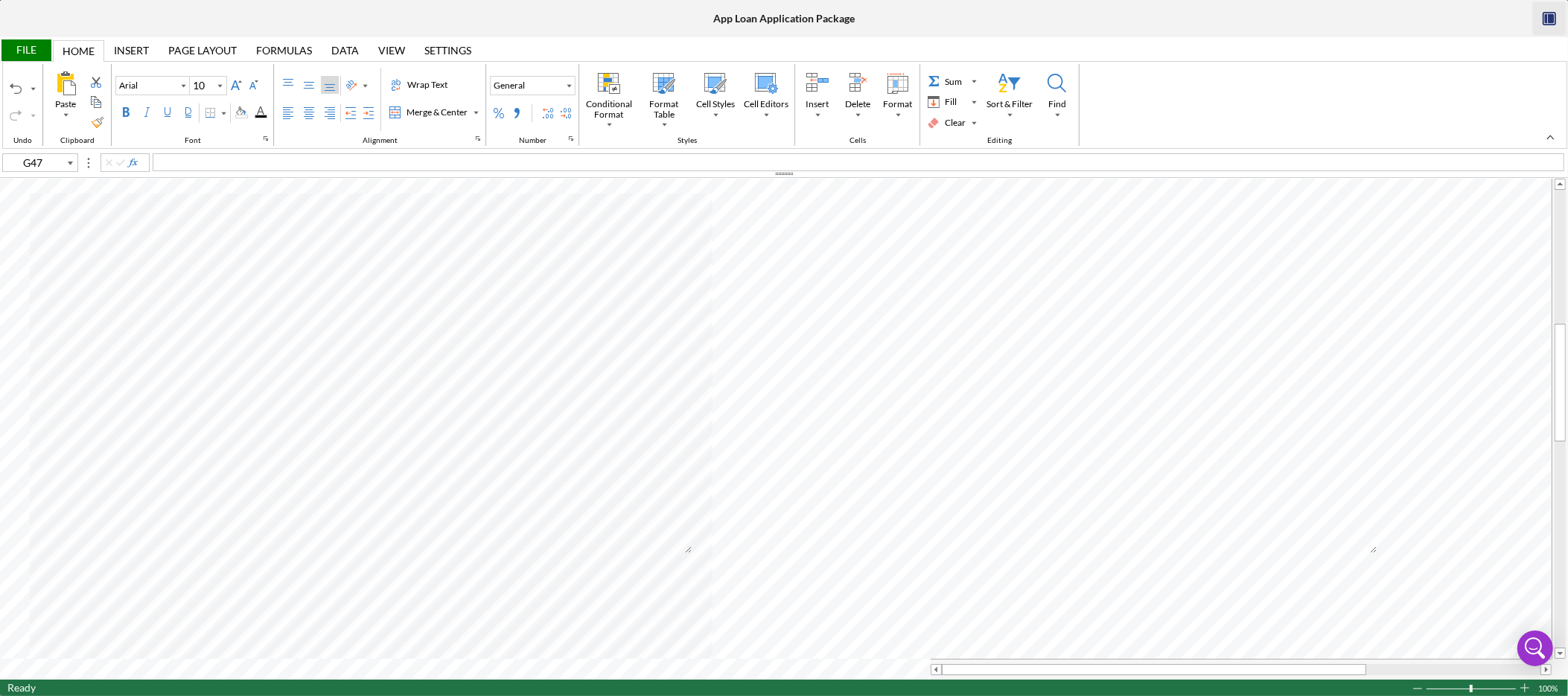
type input "D68"
type input "B67"
type input "B68"
click at [35, 46] on div "File" at bounding box center [26, 50] width 52 height 21
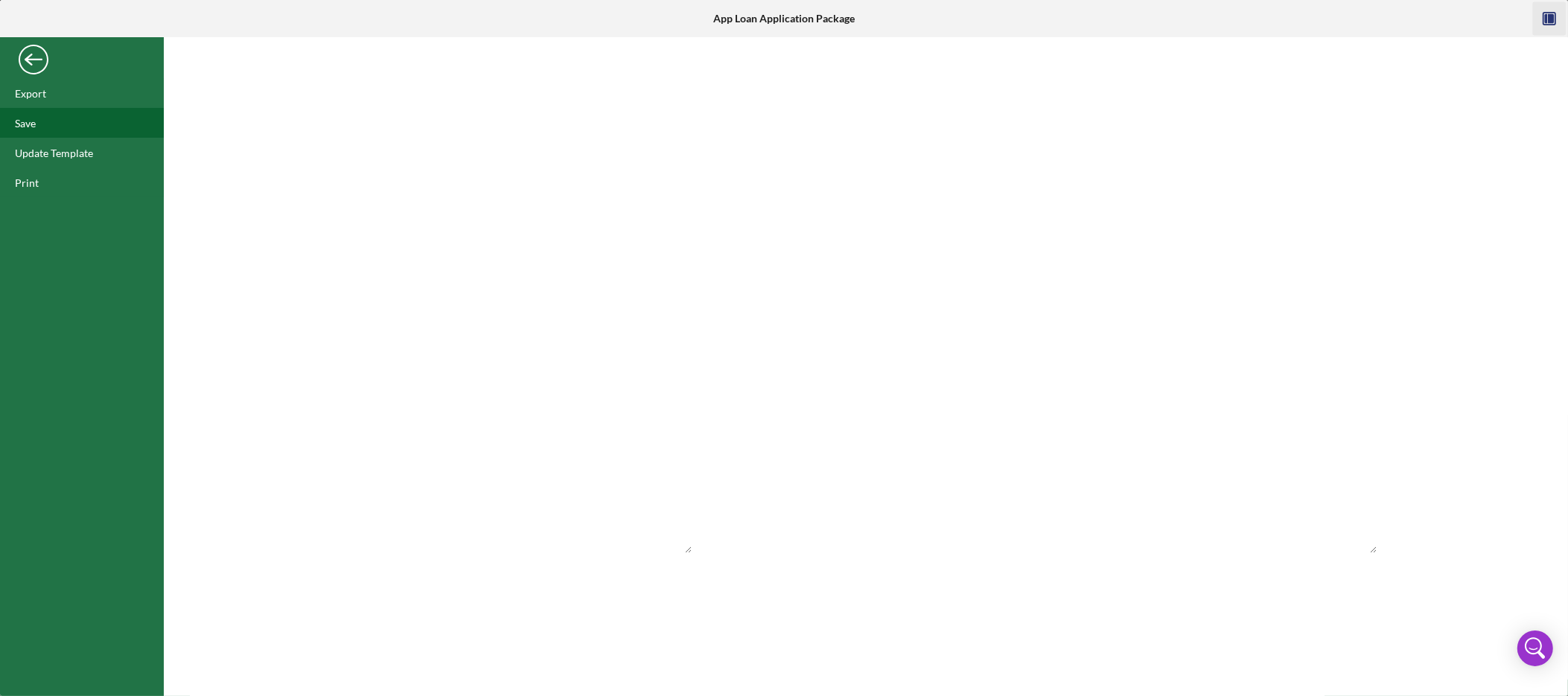
click at [49, 130] on div "Save" at bounding box center [81, 122] width 163 height 29
click at [47, 61] on div "Back" at bounding box center [33, 55] width 29 height 29
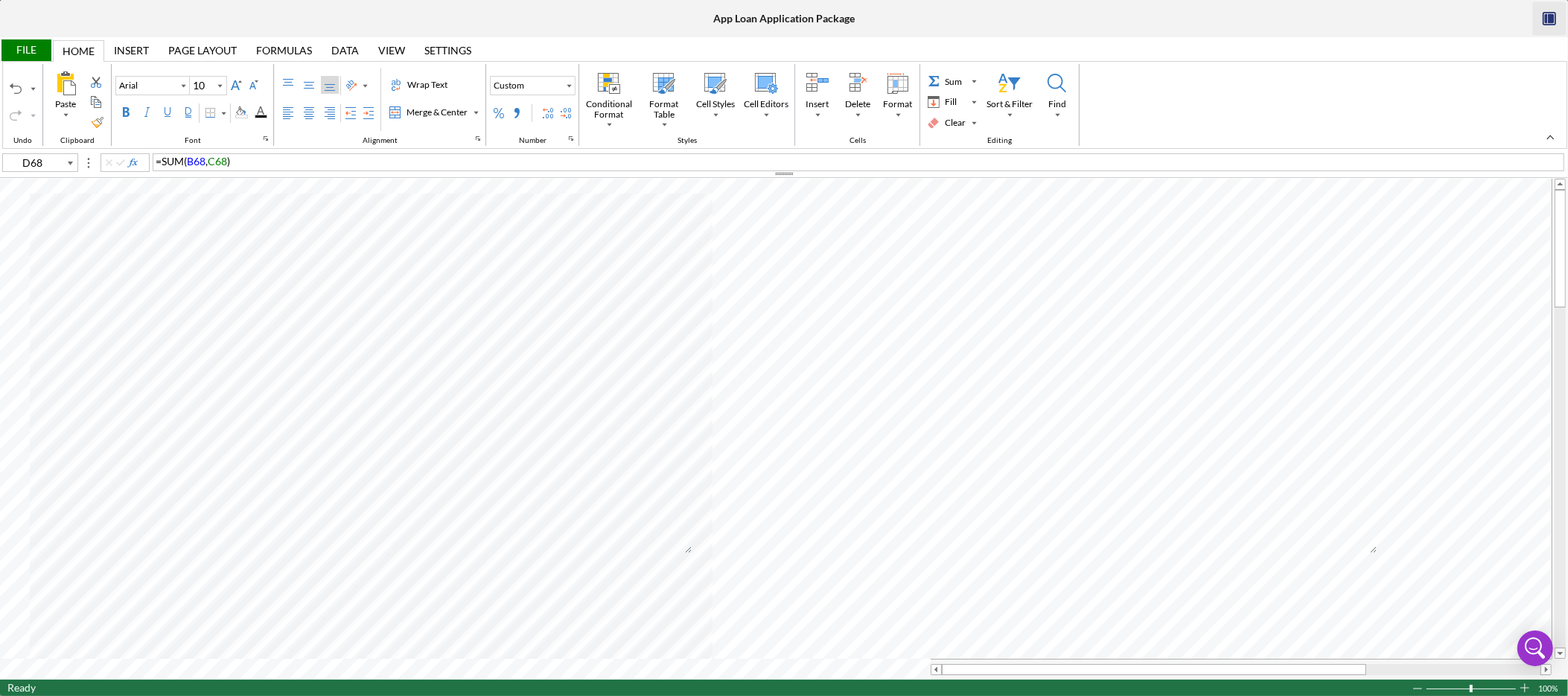
type input "A9"
type input "Calibri"
type input "11"
click at [157, 165] on span "need complete invoice with $7,480 total- cutoff" at bounding box center [264, 161] width 219 height 12
click at [25, 48] on div "File" at bounding box center [26, 50] width 52 height 21
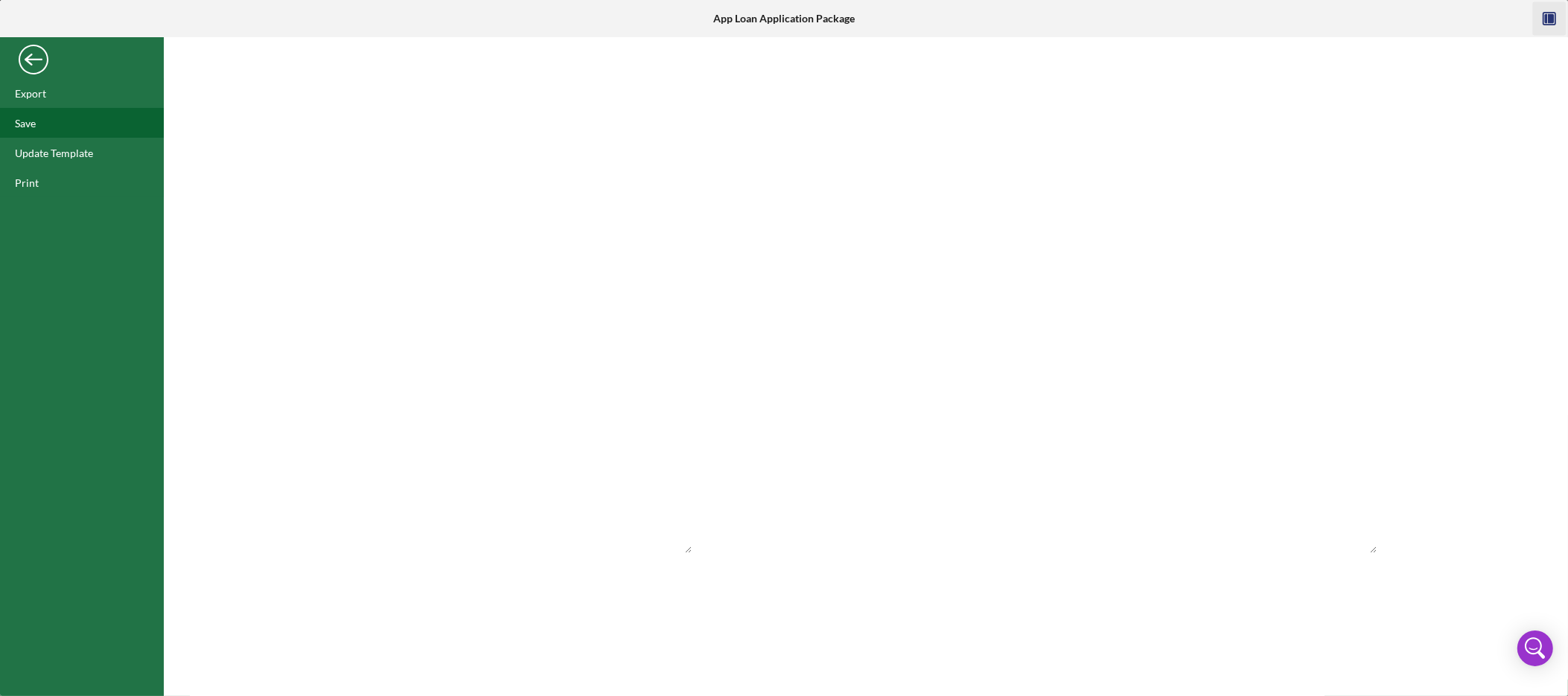
click at [60, 127] on div "Save" at bounding box center [81, 122] width 163 height 29
click at [43, 62] on div "Back" at bounding box center [33, 55] width 29 height 29
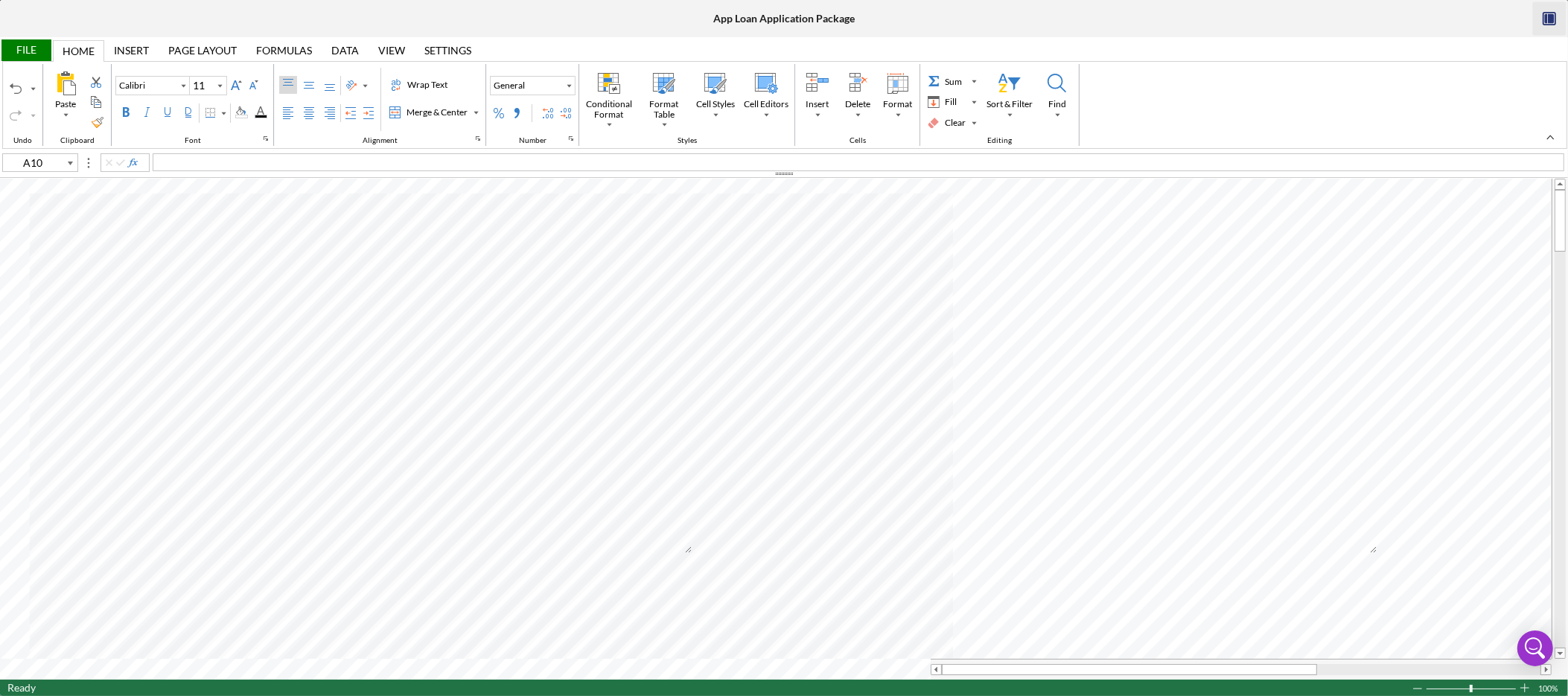
click at [152, 681] on div "Ready 100%" at bounding box center [784, 687] width 1568 height 16
type input "A1"
type input "Arial"
type input "10"
type input "H9"
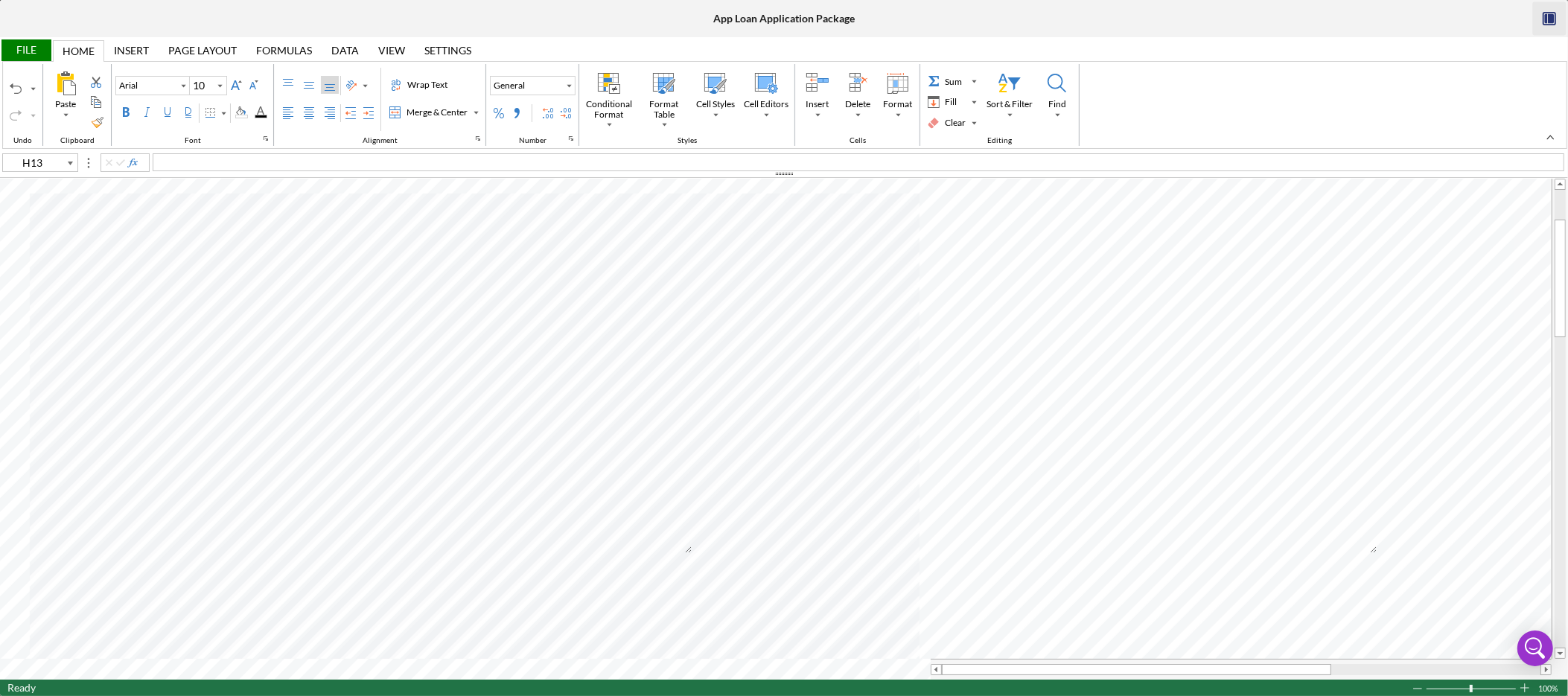
type input "A10"
type input "Calibri"
type input "11"
click at [33, 53] on div "File" at bounding box center [26, 50] width 52 height 21
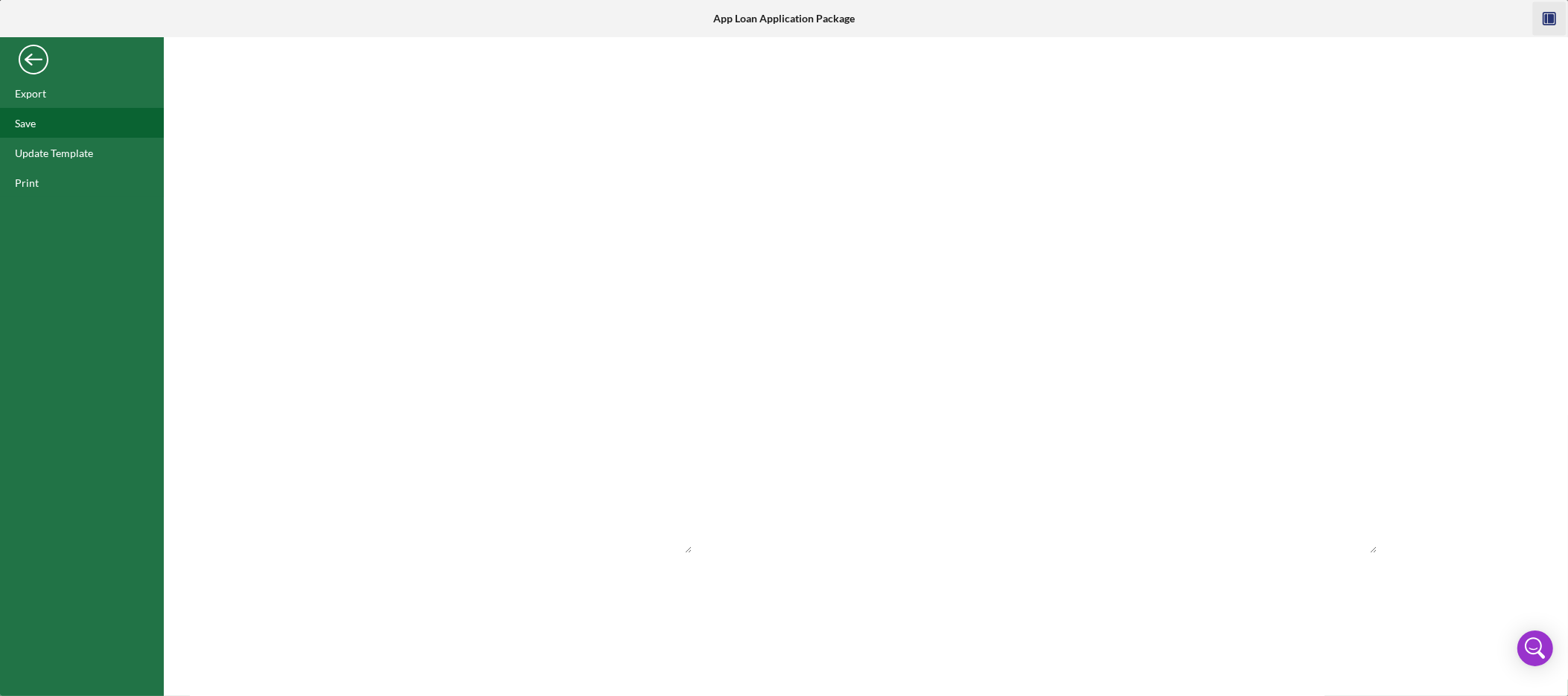
click at [38, 128] on div "Save" at bounding box center [81, 122] width 163 height 29
click at [34, 58] on div "Back" at bounding box center [33, 55] width 29 height 29
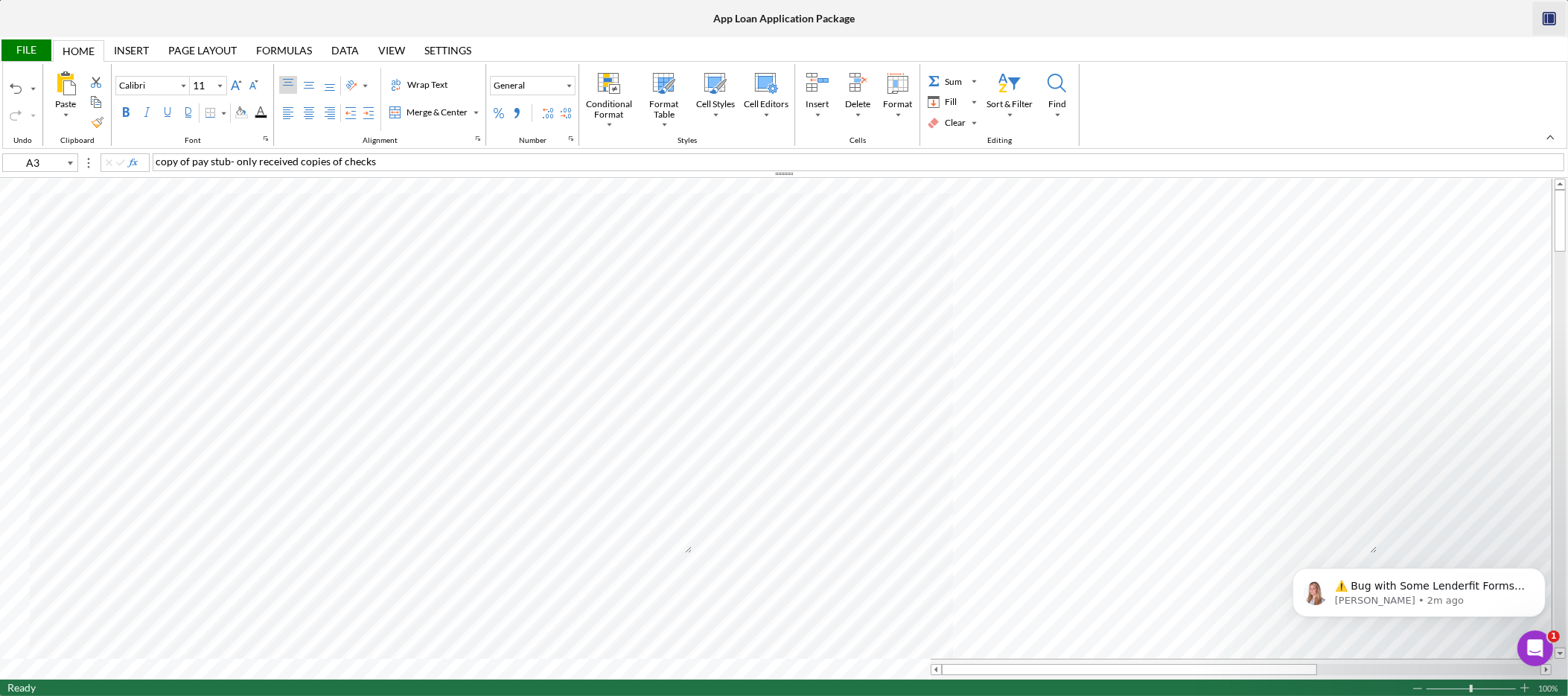
scroll to position [0, 0]
click at [29, 48] on div "File" at bounding box center [26, 50] width 52 height 21
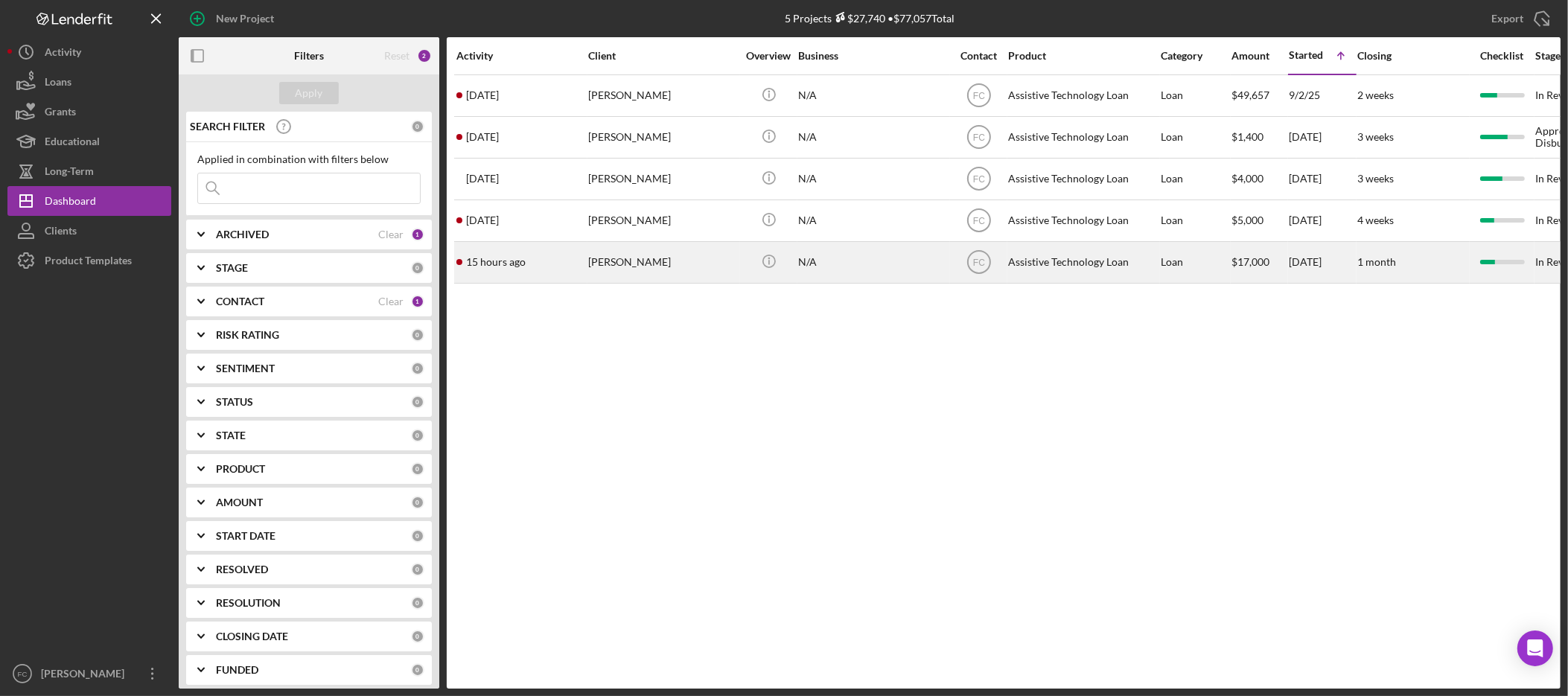
click at [644, 267] on div "[PERSON_NAME]" at bounding box center [663, 262] width 149 height 39
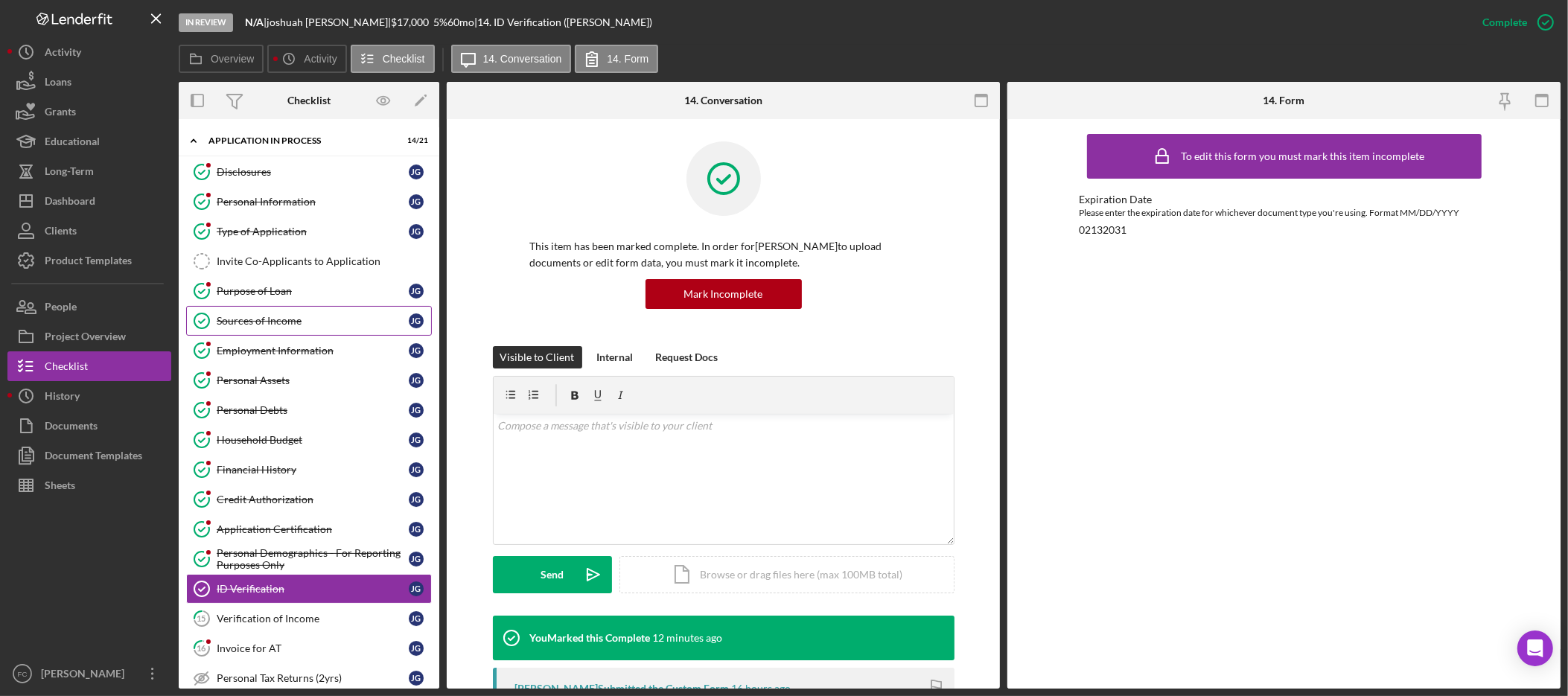
click at [294, 329] on link "Sources of Income Sources of Income j g" at bounding box center [308, 320] width 246 height 29
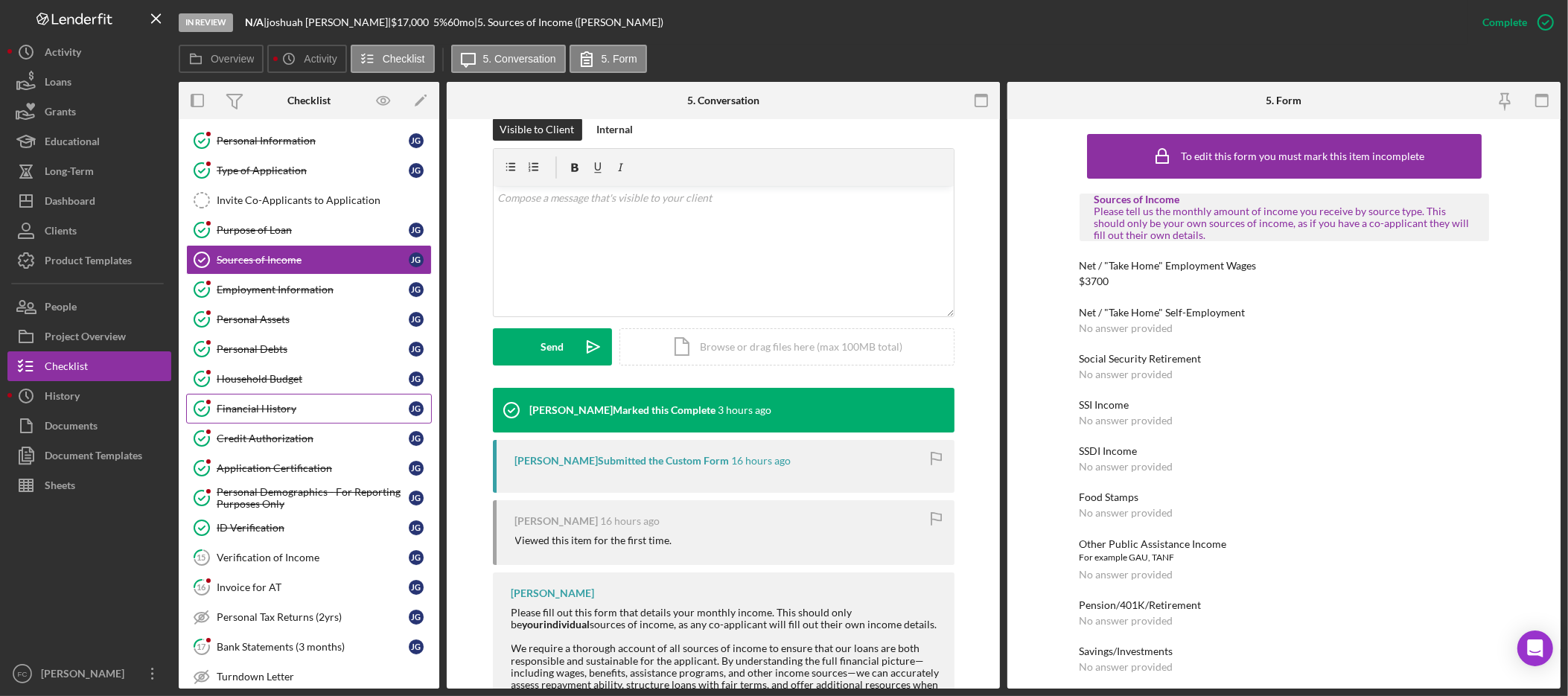
scroll to position [83, 0]
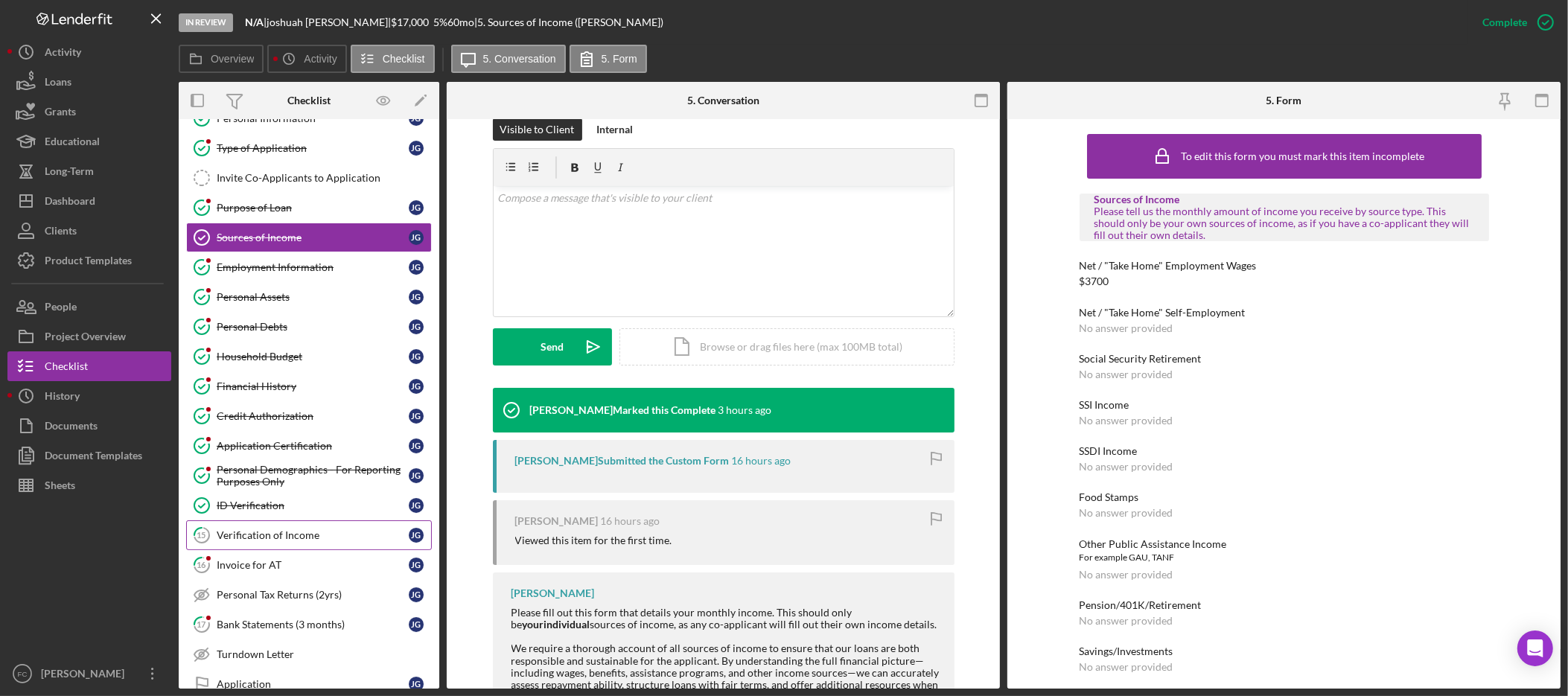
click at [301, 541] on div "Verification of Income" at bounding box center [313, 534] width 192 height 12
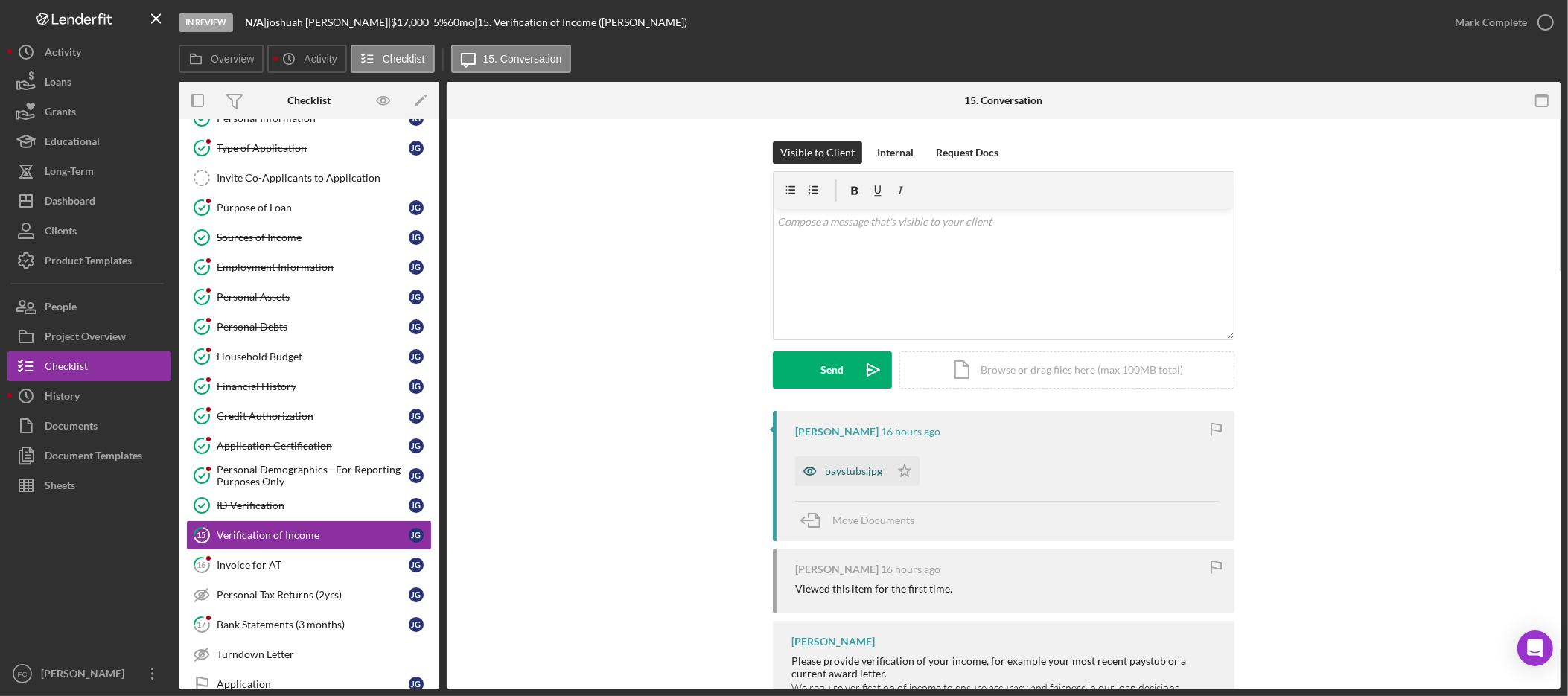
click at [862, 468] on div "paystubs.jpg" at bounding box center [854, 470] width 57 height 12
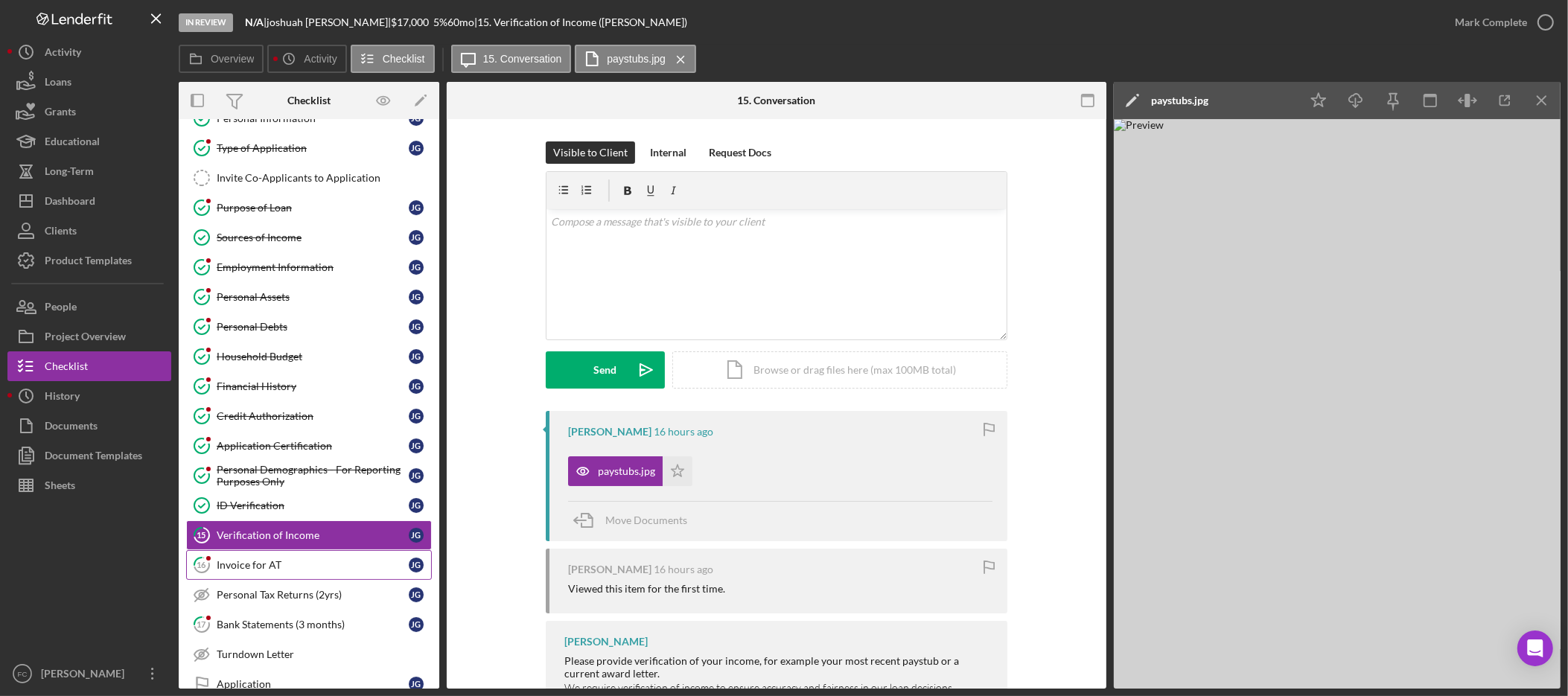
click at [310, 559] on link "16 Invoice for AT j g" at bounding box center [308, 564] width 246 height 29
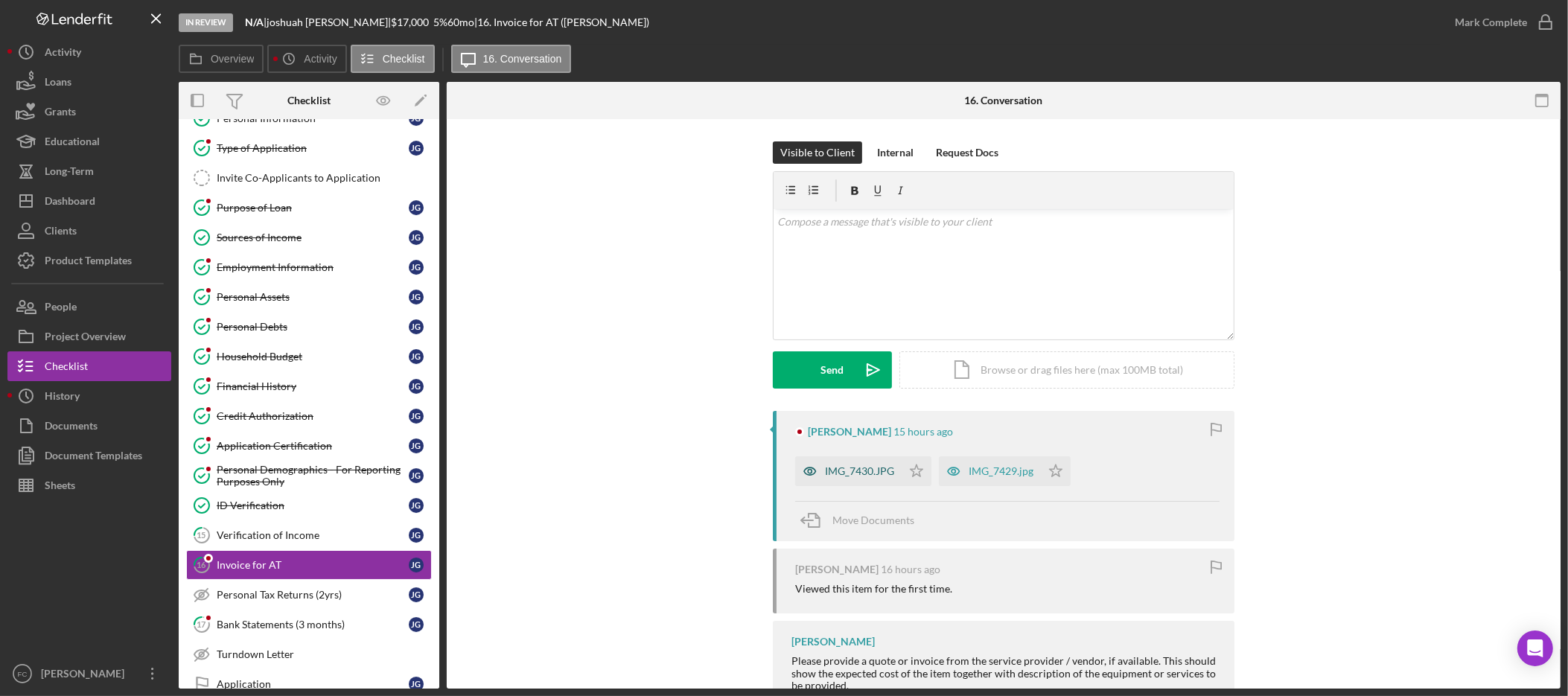
click at [859, 471] on div "IMG_7430.JPG" at bounding box center [860, 470] width 70 height 12
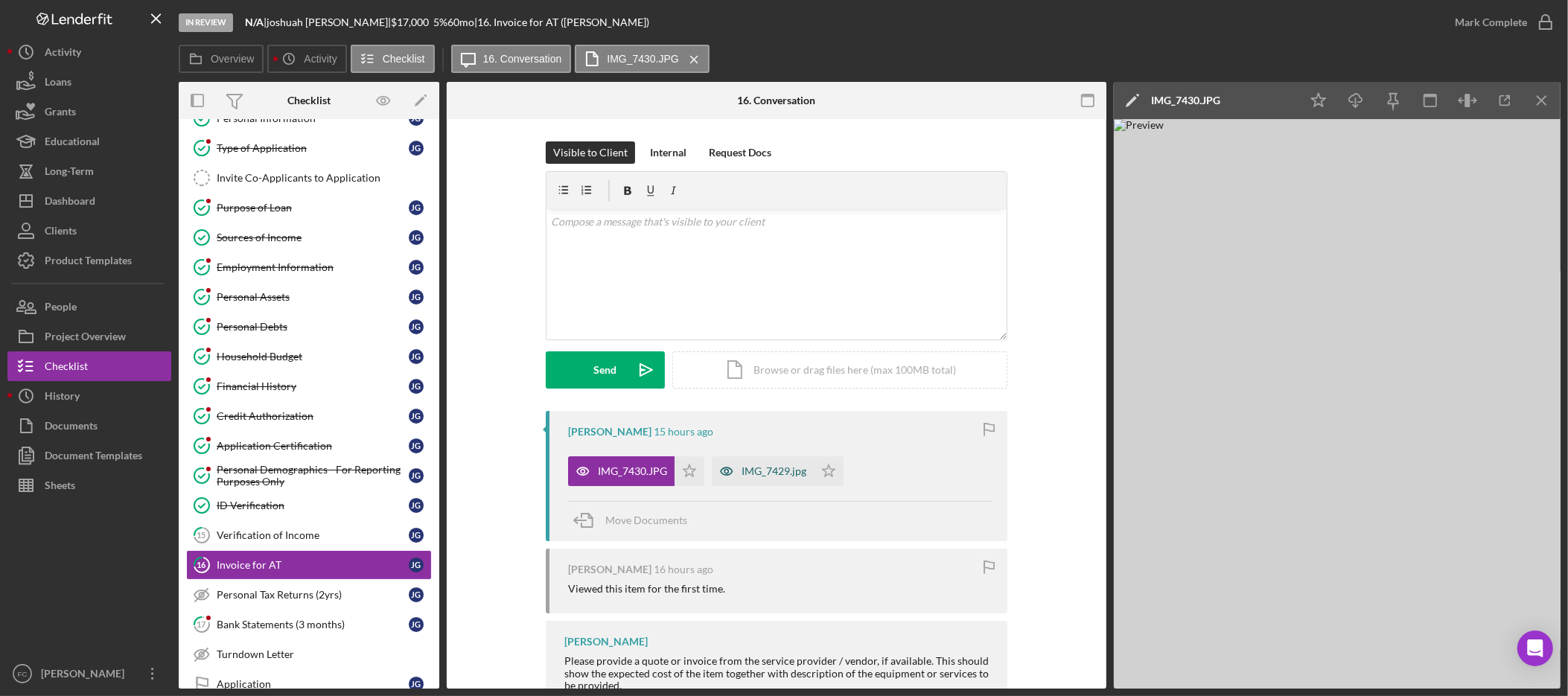
click at [765, 475] on div "IMG_7429.jpg" at bounding box center [774, 470] width 65 height 12
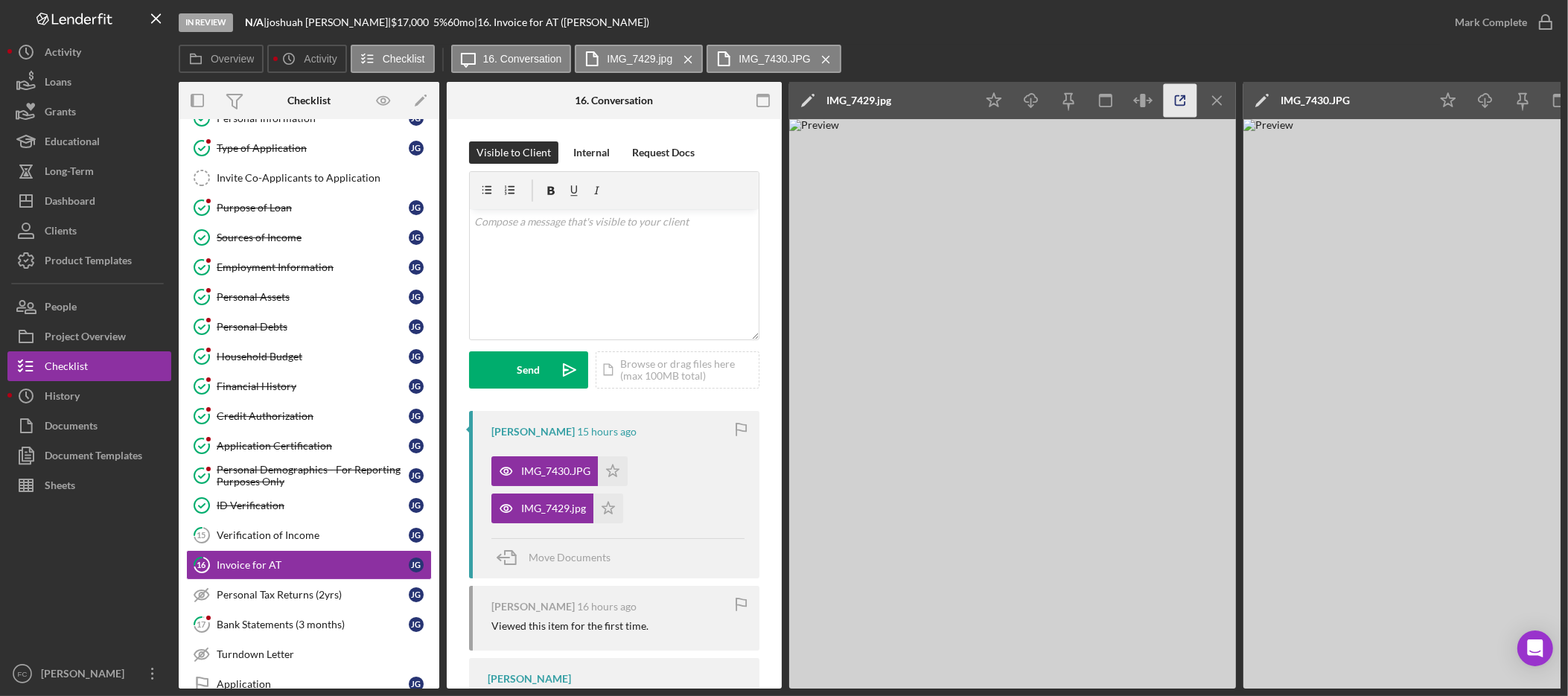
click at [1184, 102] on icon "button" at bounding box center [1180, 101] width 10 height 10
click at [1218, 104] on icon "Icon/Menu Close" at bounding box center [1218, 101] width 34 height 34
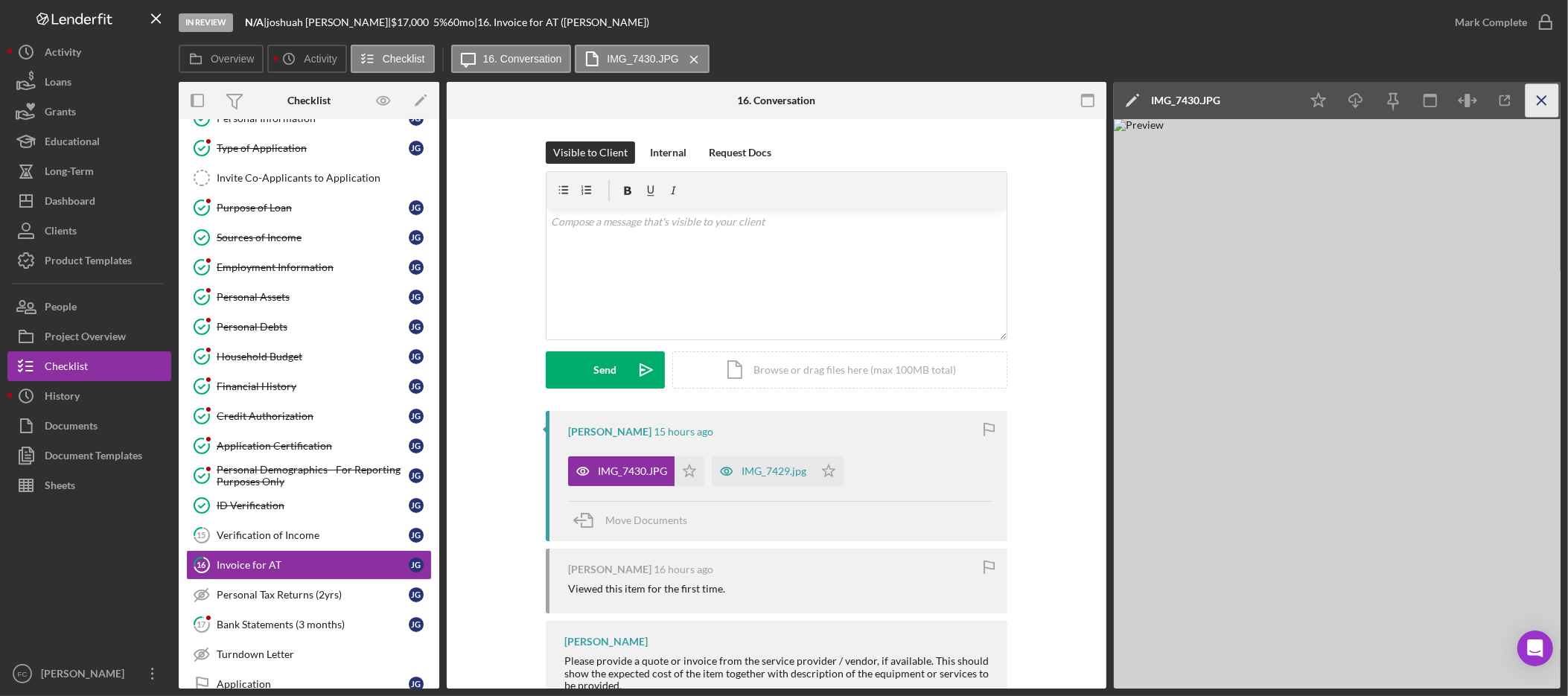
click at [1548, 105] on icon "Icon/Menu Close" at bounding box center [1543, 101] width 34 height 34
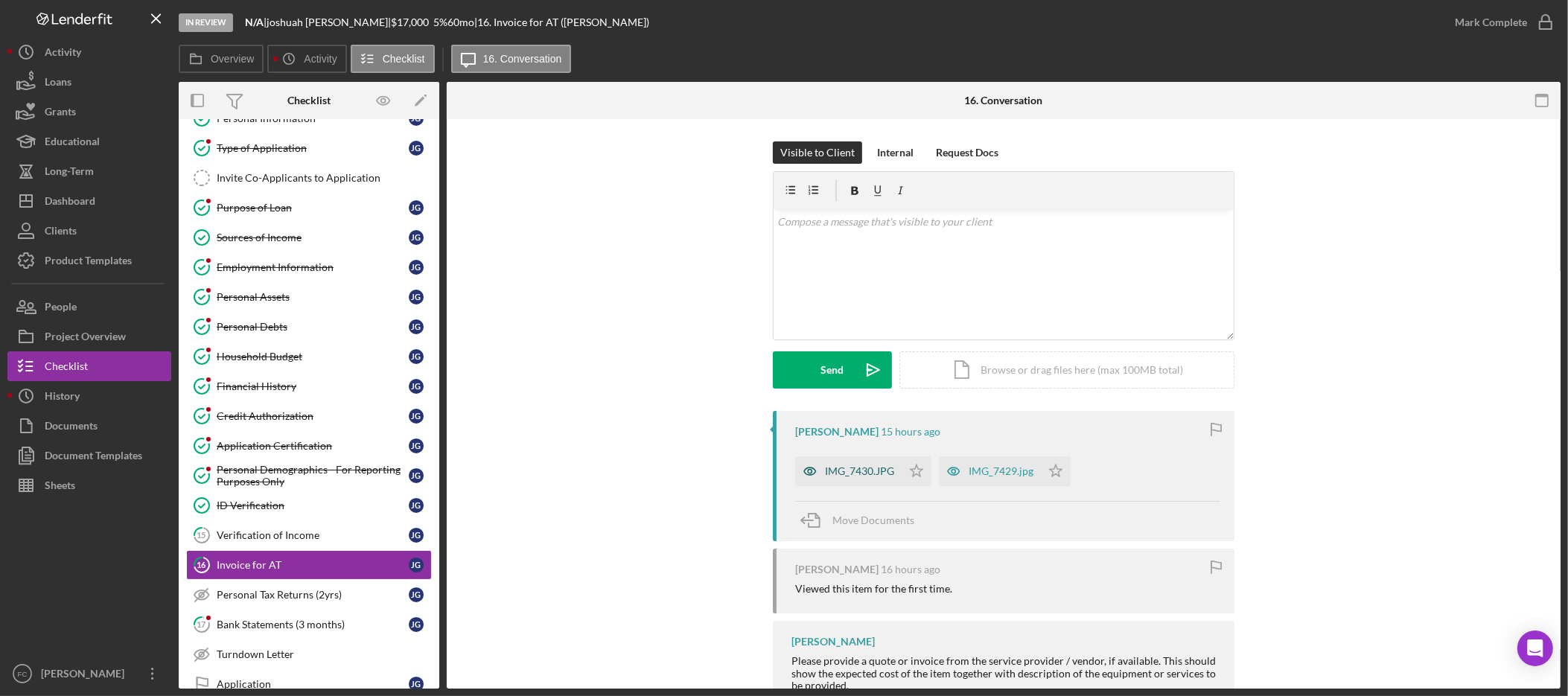
click at [855, 469] on div "IMG_7430.JPG" at bounding box center [860, 470] width 70 height 12
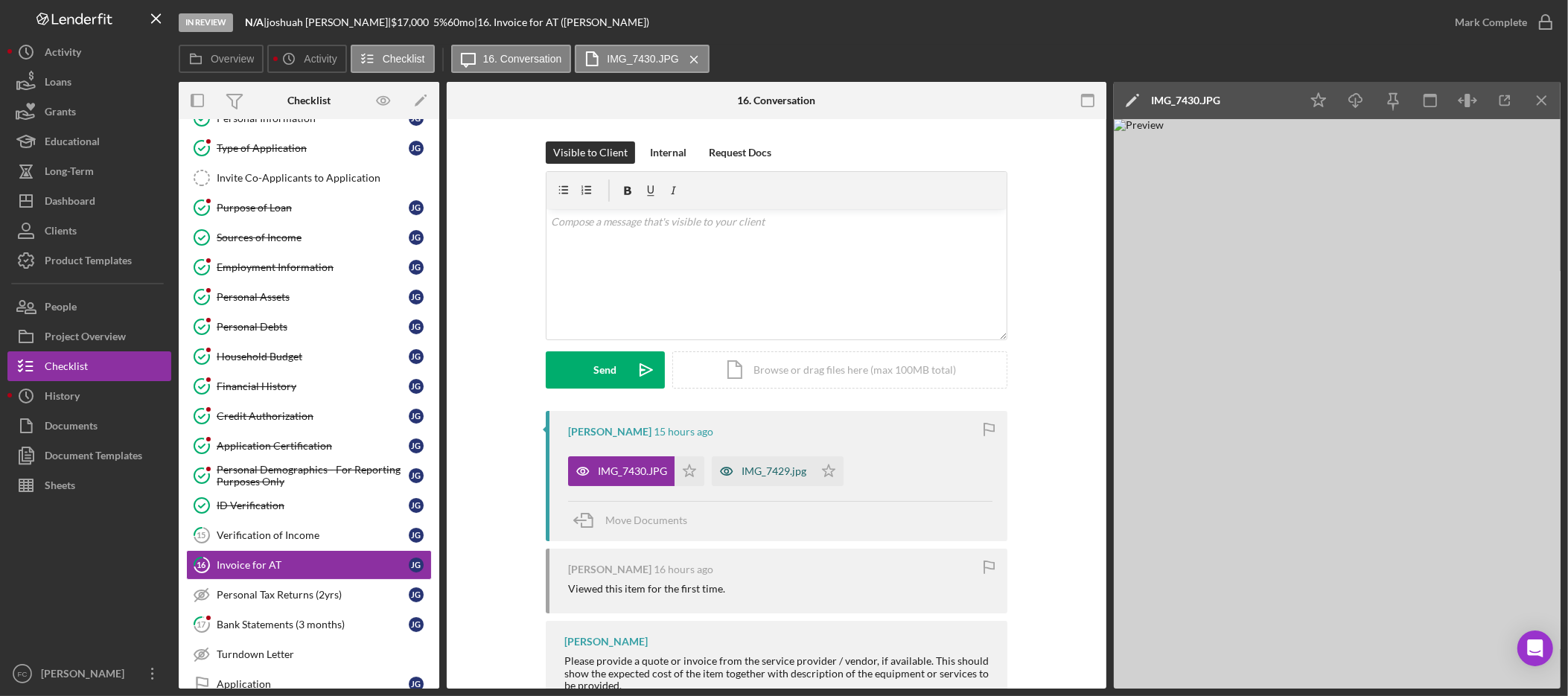
click at [769, 473] on div "IMG_7429.jpg" at bounding box center [774, 470] width 65 height 12
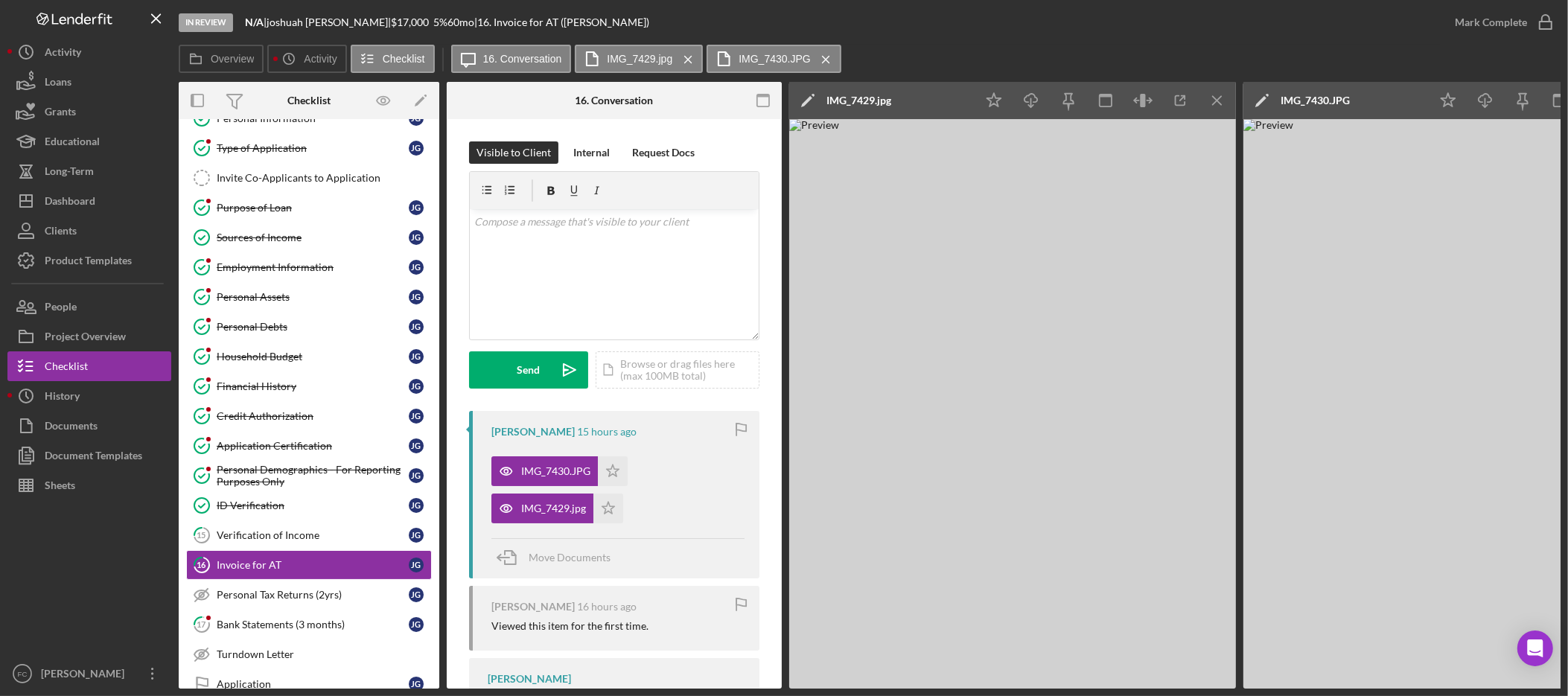
click at [1215, 103] on icon "Icon/Menu Close" at bounding box center [1218, 101] width 34 height 34
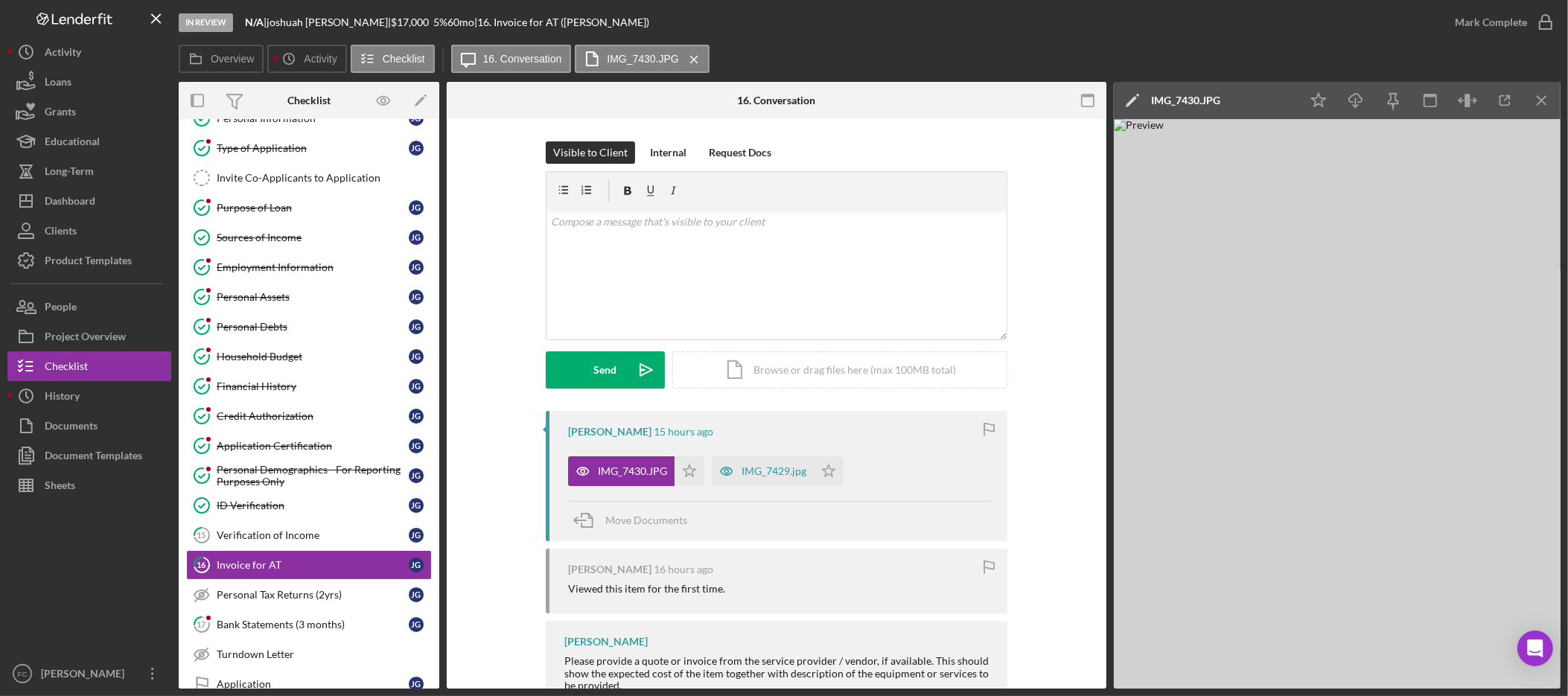
drag, startPoint x: 1535, startPoint y: 94, endPoint x: 1357, endPoint y: 181, distance: 198.1
click at [1535, 94] on icon "Icon/Menu Close" at bounding box center [1543, 101] width 34 height 34
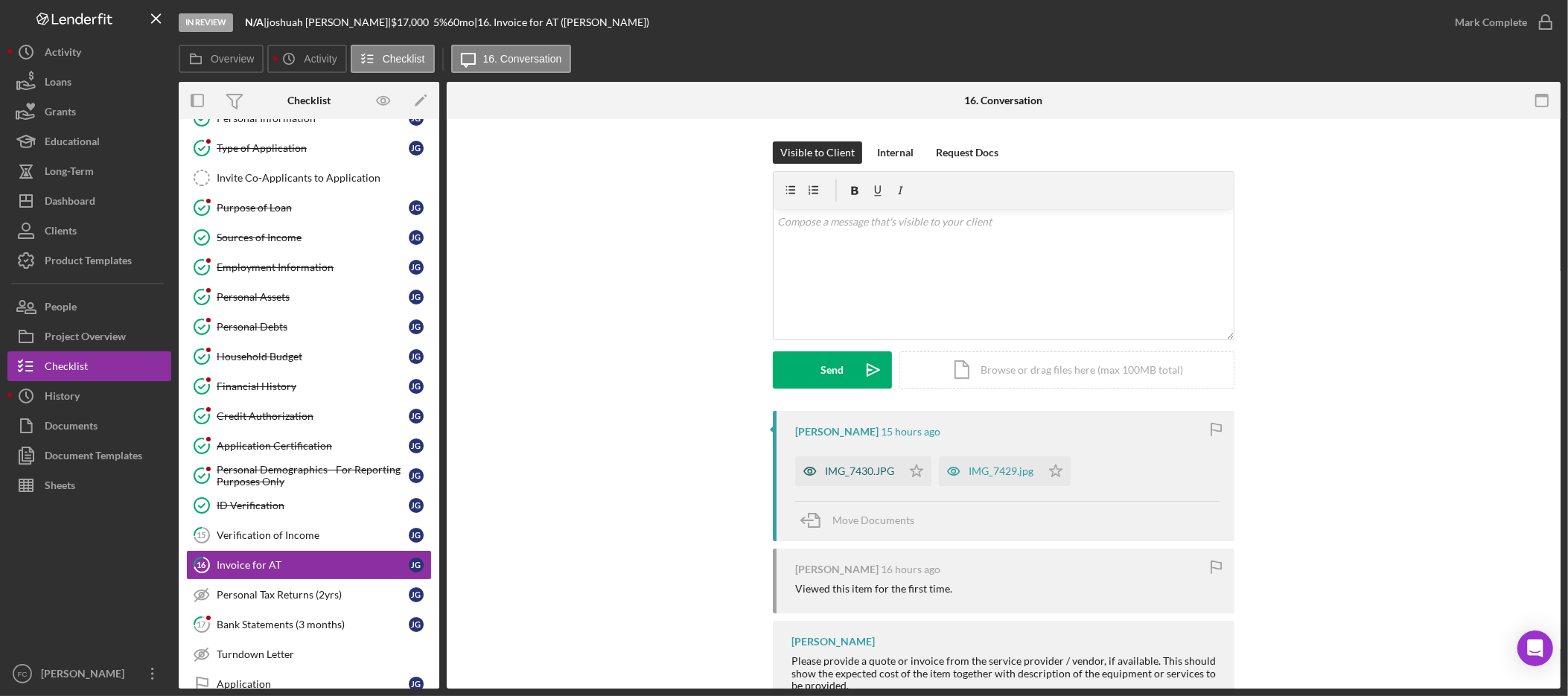
click at [868, 469] on div "IMG_7430.JPG" at bounding box center [860, 470] width 70 height 12
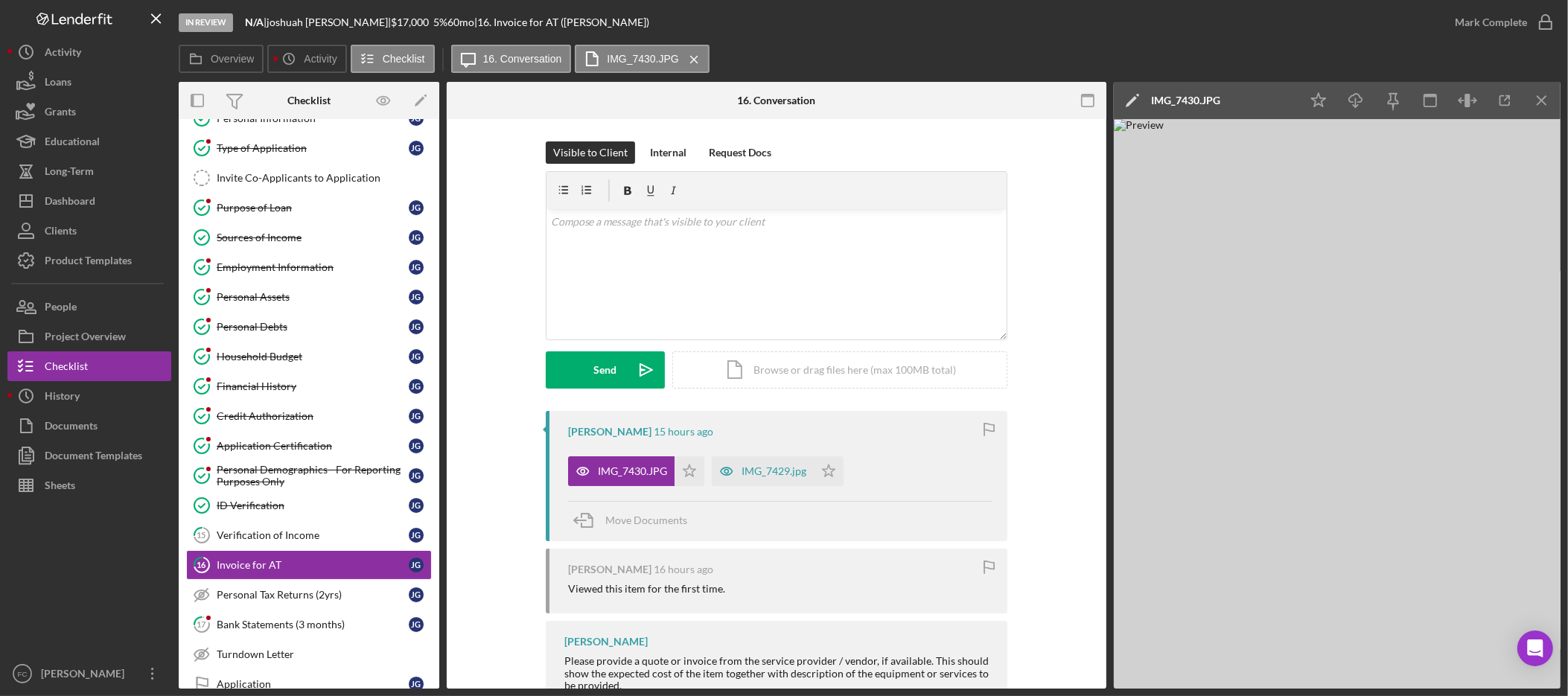
drag, startPoint x: 828, startPoint y: 468, endPoint x: 852, endPoint y: 470, distance: 24.1
click at [830, 469] on polygon "button" at bounding box center [830, 469] width 13 height 12
click at [807, 270] on div "v Color teal Color pink Remove color Add row above Add row below Add column bef…" at bounding box center [776, 274] width 460 height 130
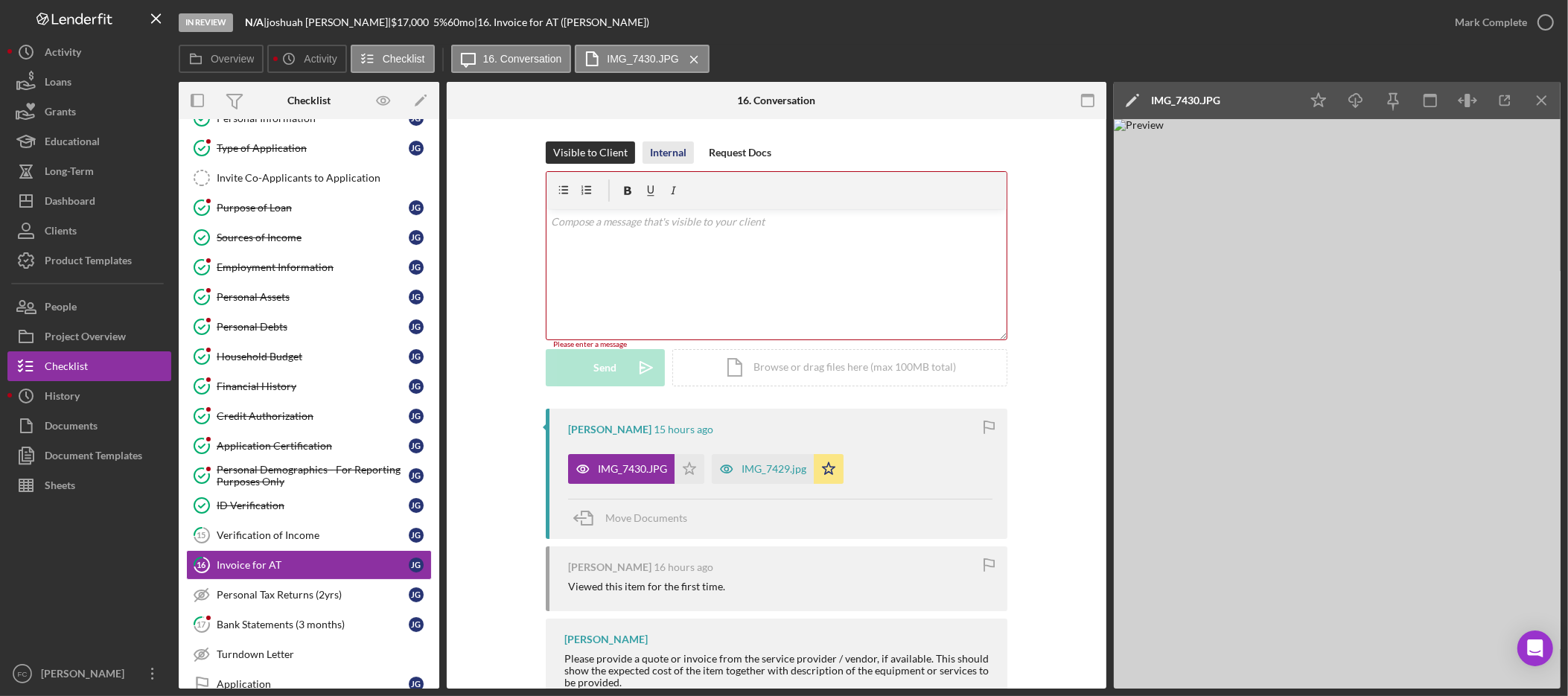
click at [669, 157] on div "Internal" at bounding box center [668, 152] width 37 height 22
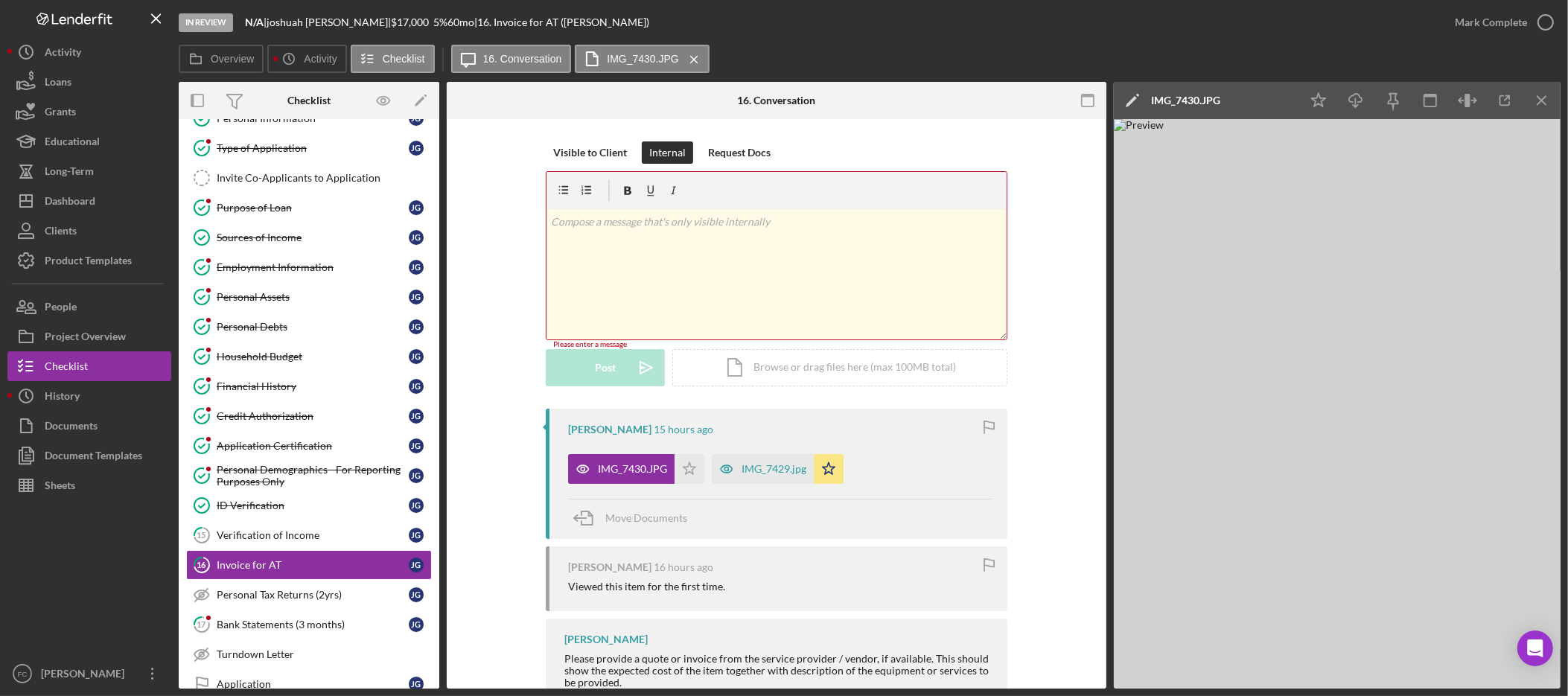
click at [655, 256] on div "v Color teal Color pink Remove color Add row above Add row below Add column bef…" at bounding box center [776, 274] width 460 height 130
click at [580, 377] on button "Post Icon/icon-invite-send" at bounding box center [605, 370] width 119 height 37
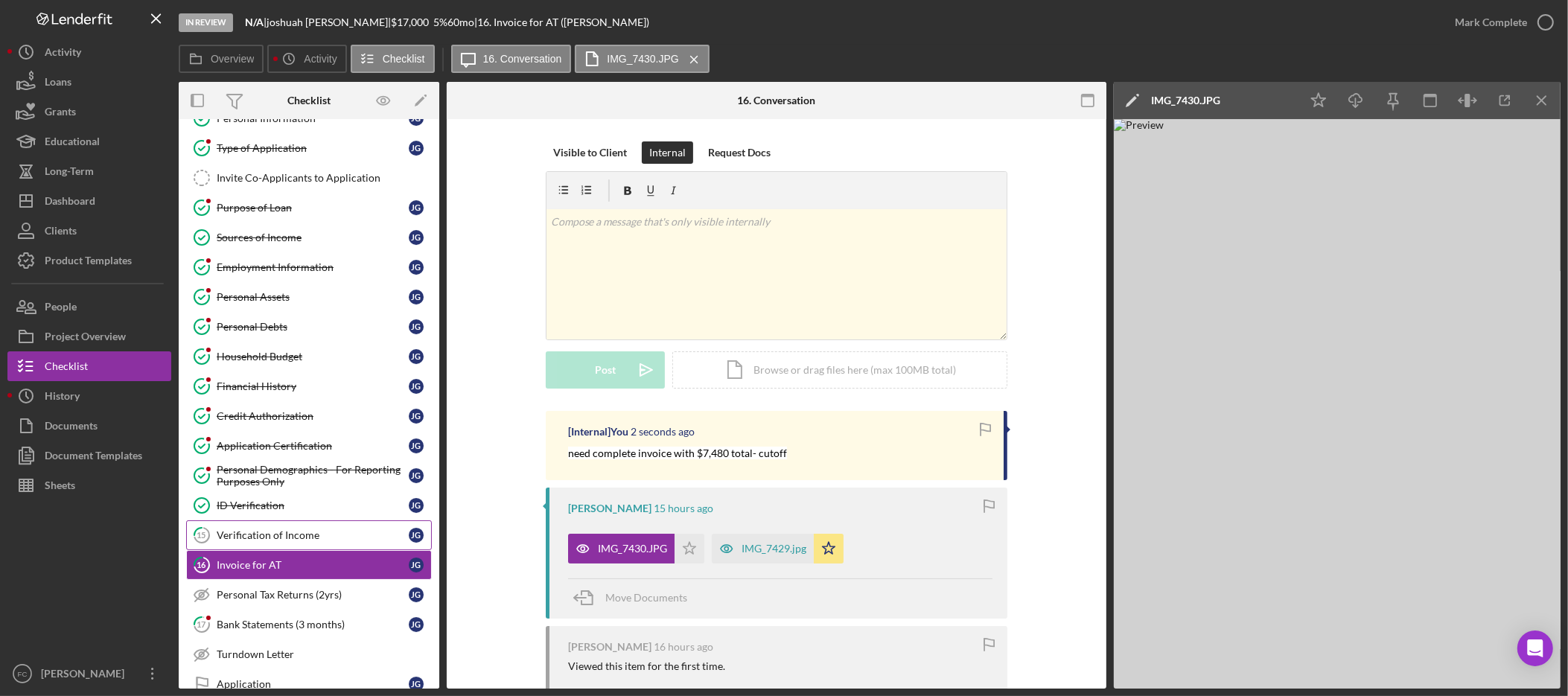
click at [258, 541] on div "Verification of Income" at bounding box center [313, 534] width 192 height 12
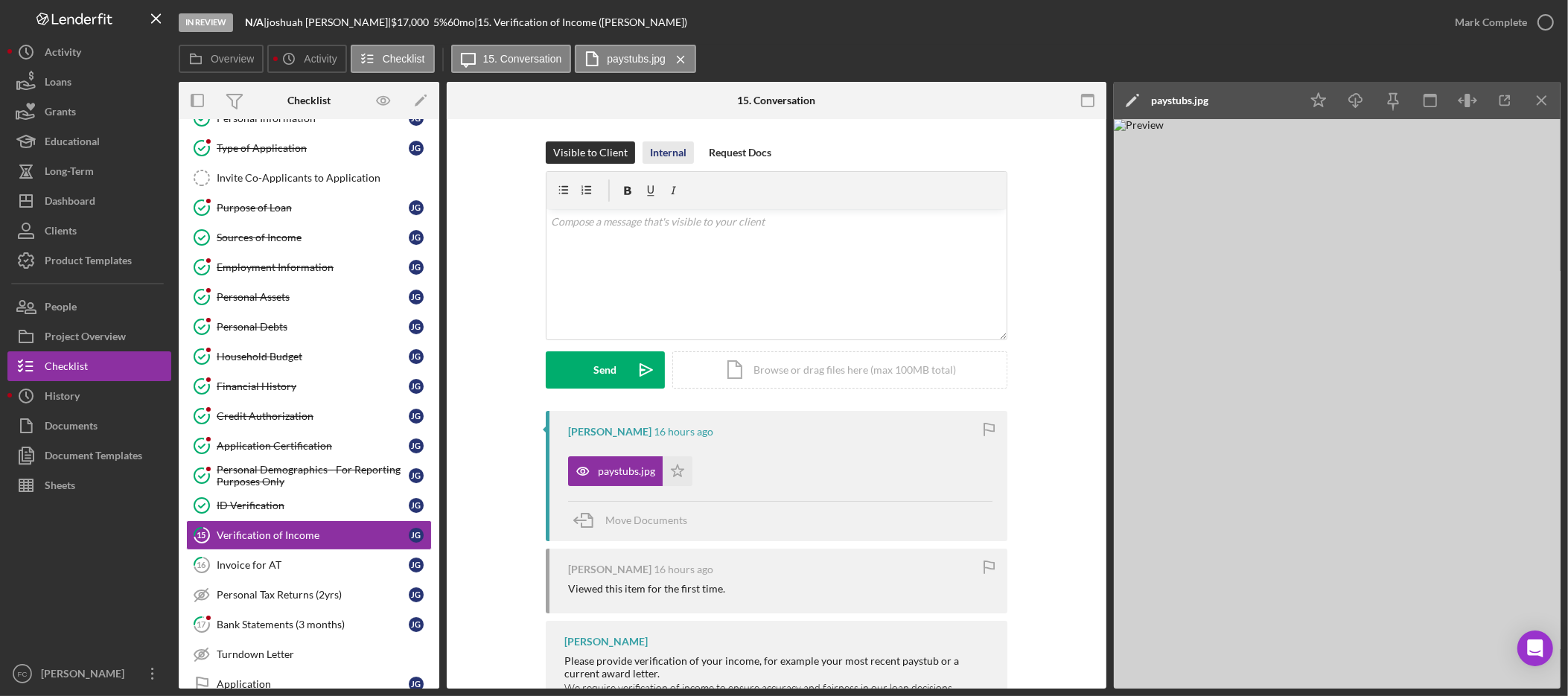
click at [680, 155] on div "Internal" at bounding box center [668, 152] width 37 height 22
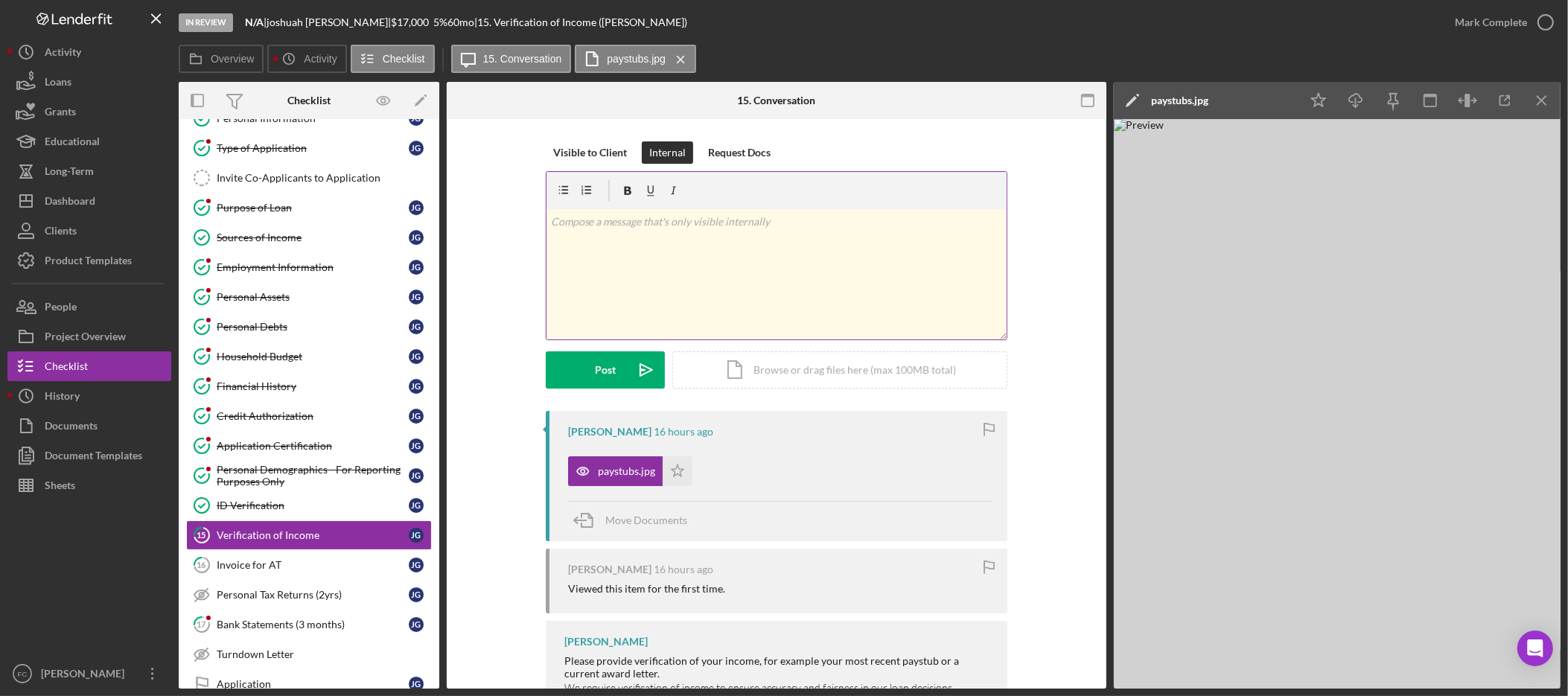
click at [693, 268] on div "v Color teal Color pink Remove color Add row above Add row below Add column bef…" at bounding box center [776, 274] width 460 height 130
click at [588, 373] on button "Post Icon/icon-invite-send" at bounding box center [605, 370] width 119 height 37
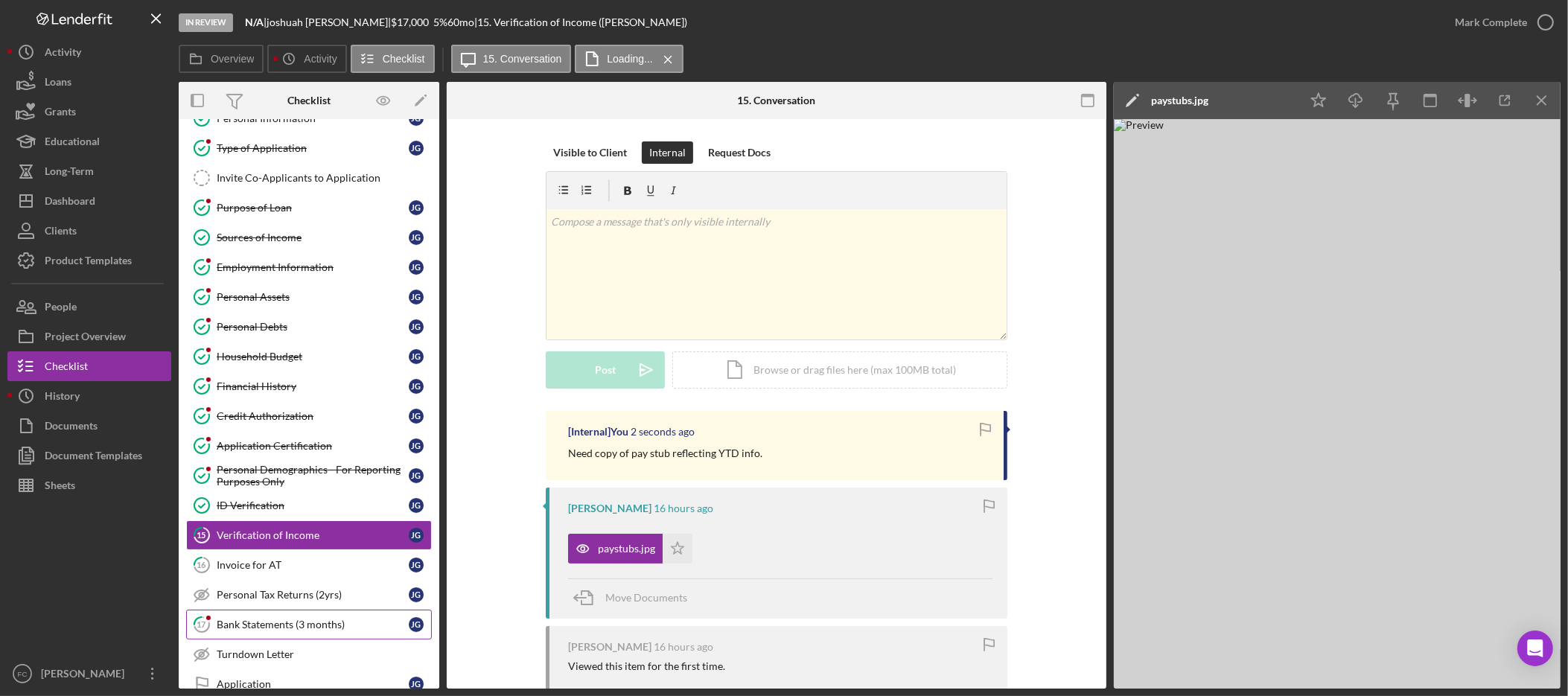
click at [271, 630] on div "Bank Statements (3 months)" at bounding box center [313, 624] width 192 height 12
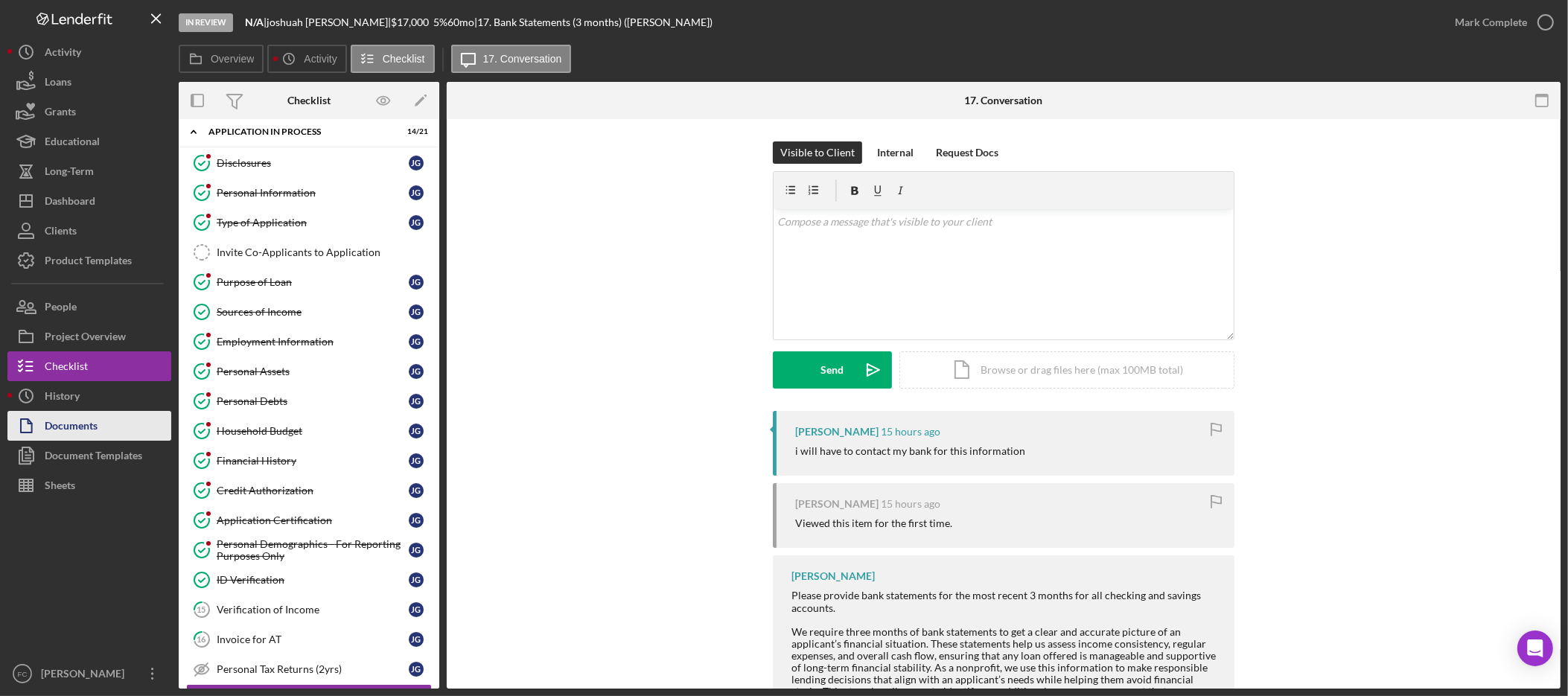
scroll to position [4, 0]
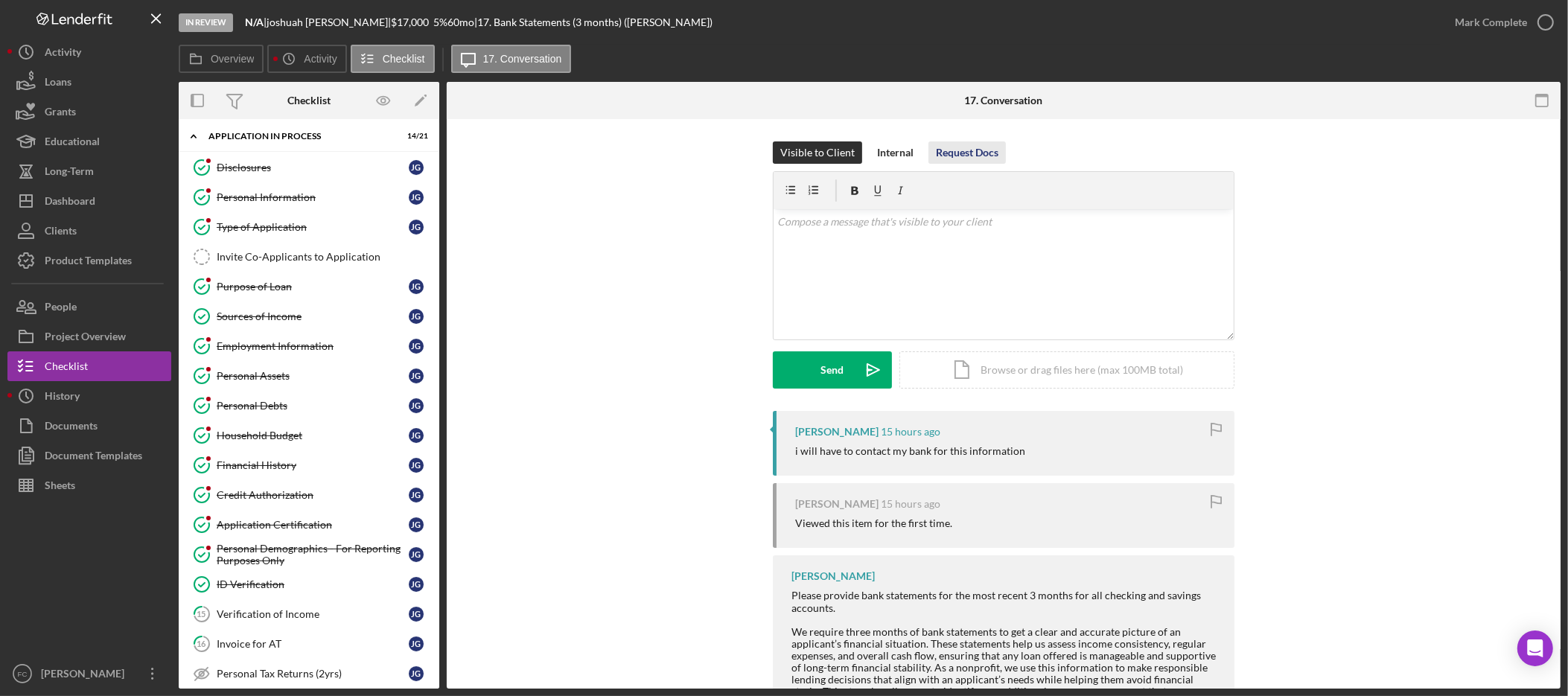
click at [997, 154] on button "Request Docs" at bounding box center [967, 152] width 78 height 22
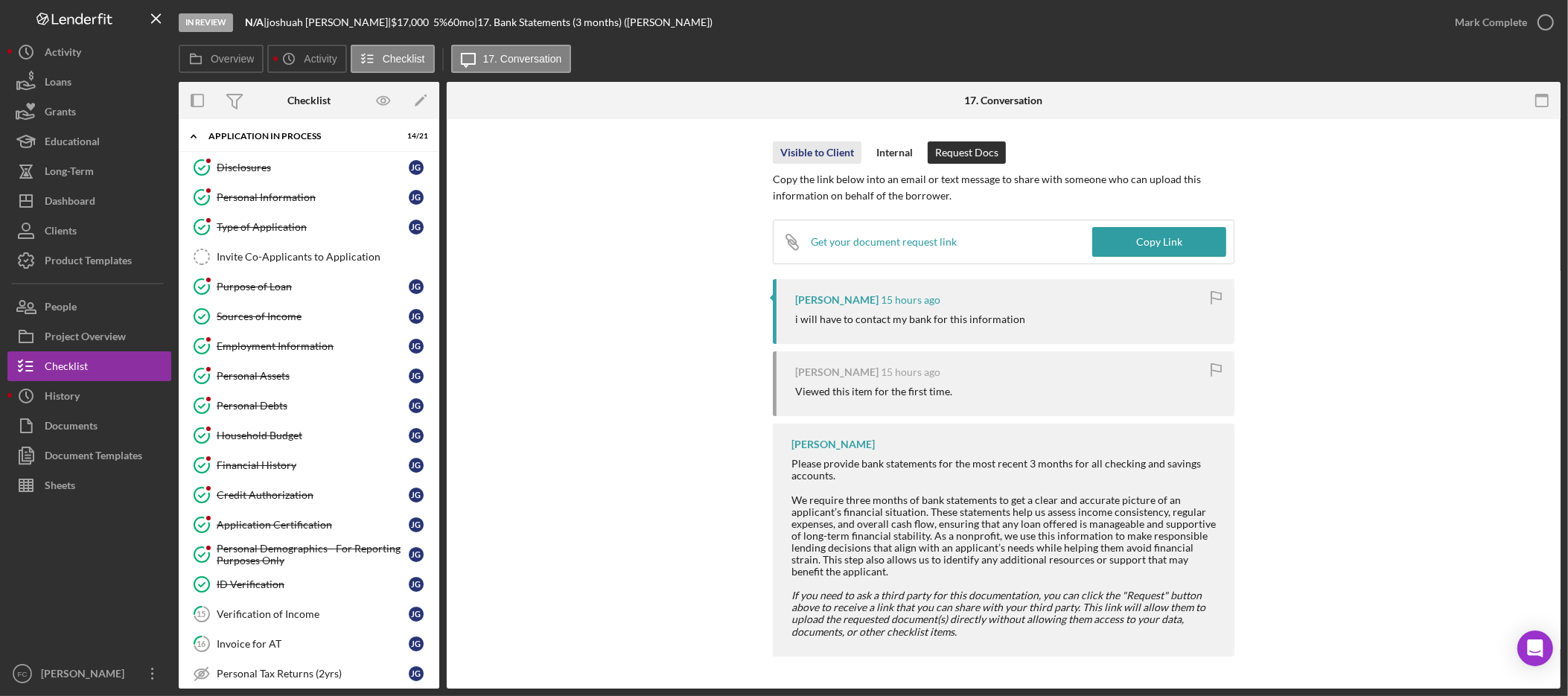
click at [828, 154] on div "Visible to Client" at bounding box center [817, 152] width 74 height 22
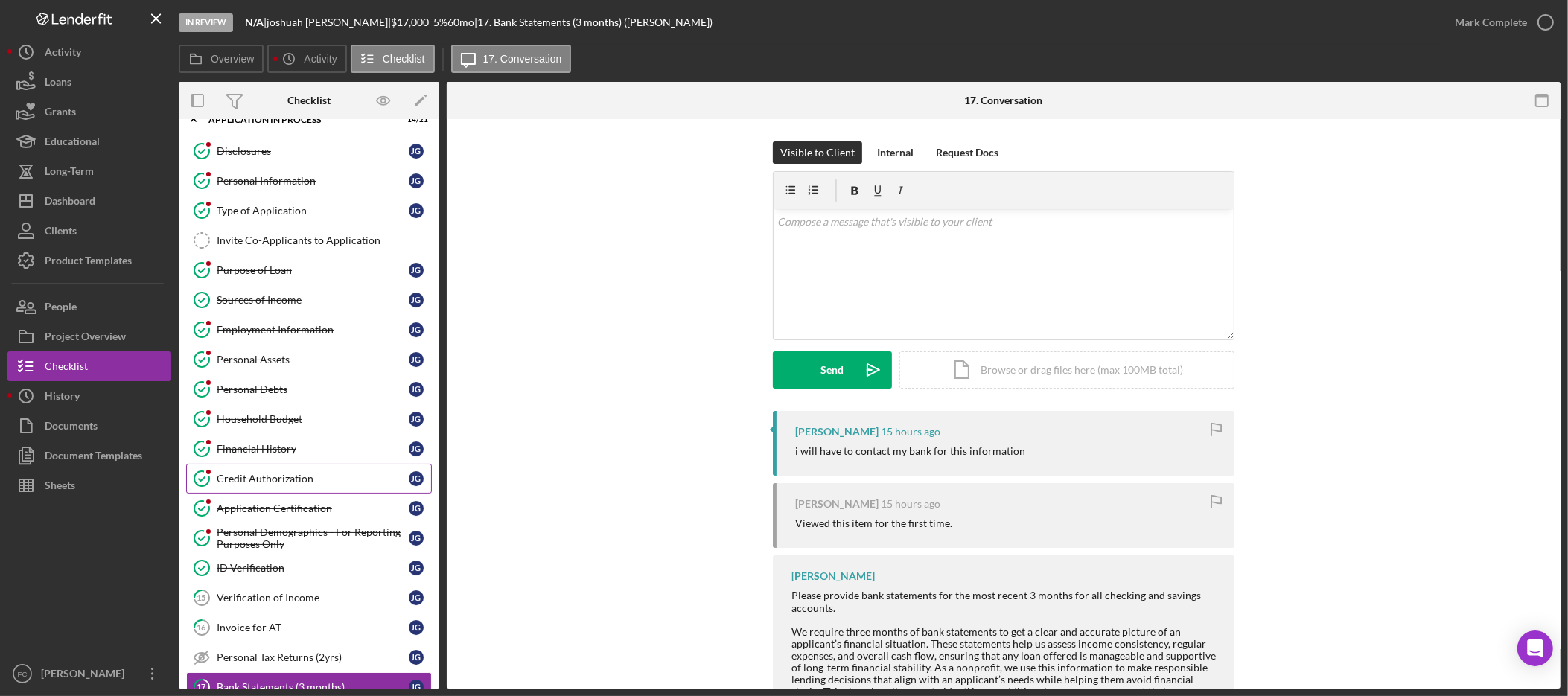
scroll to position [23, 0]
click at [299, 479] on div "Credit Authorization" at bounding box center [313, 476] width 192 height 12
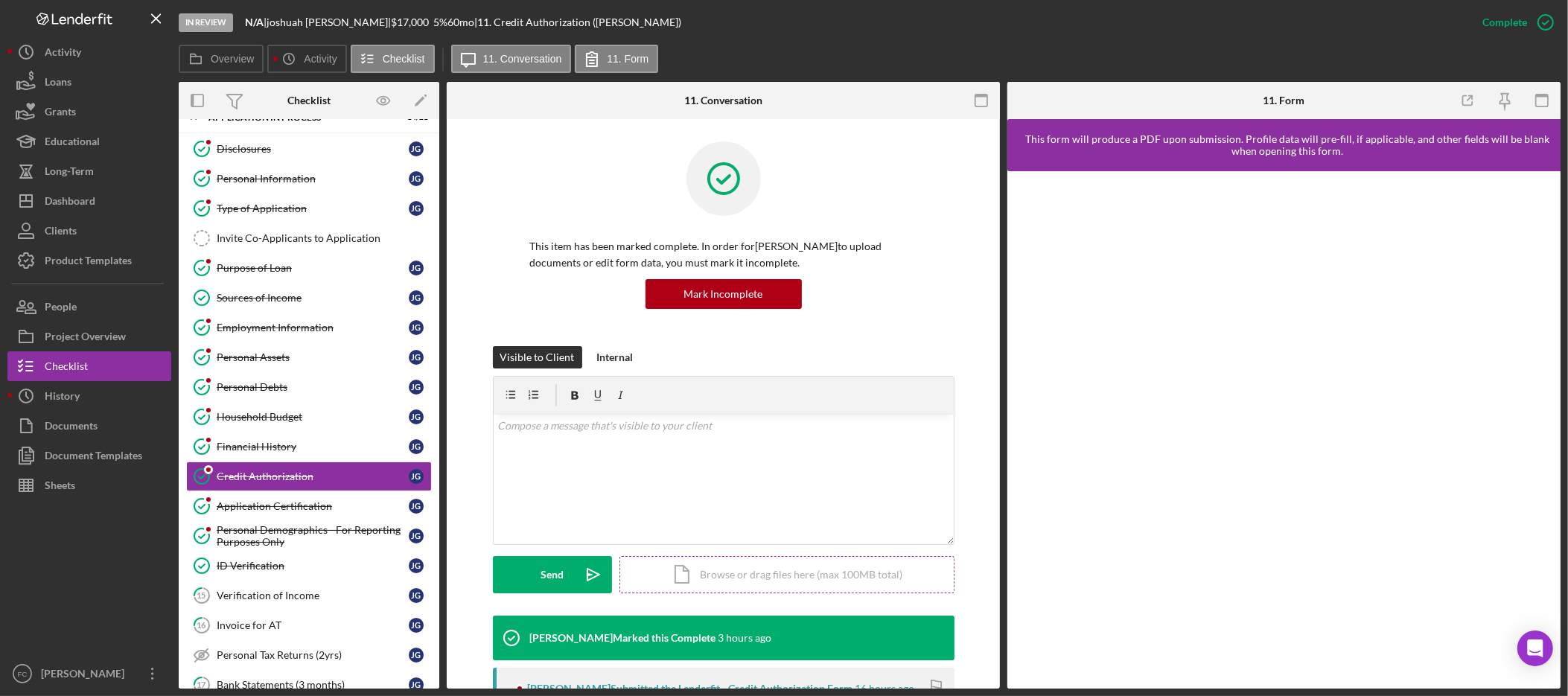
scroll to position [464, 0]
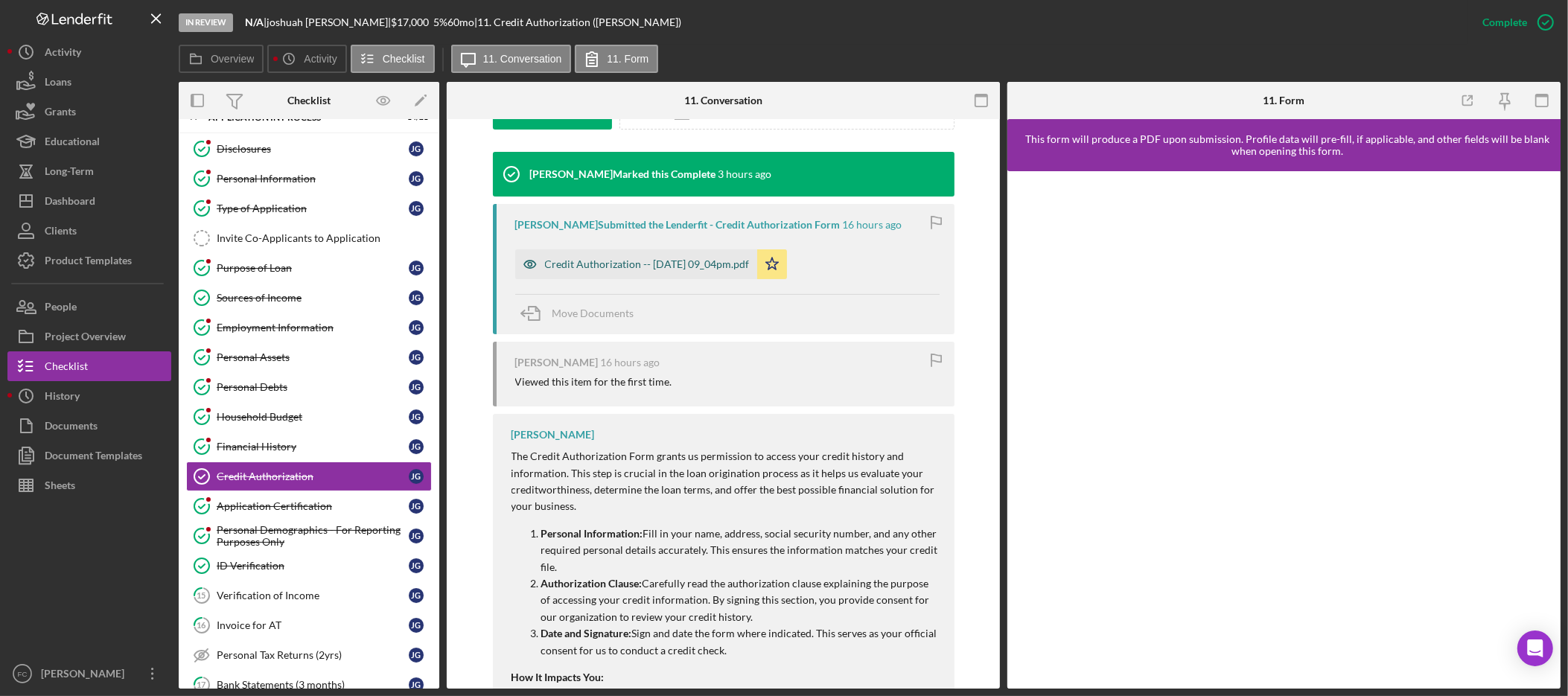
click at [636, 261] on div "Credit Authorization -- 2025-09-14 09_04pm.pdf" at bounding box center [646, 263] width 204 height 12
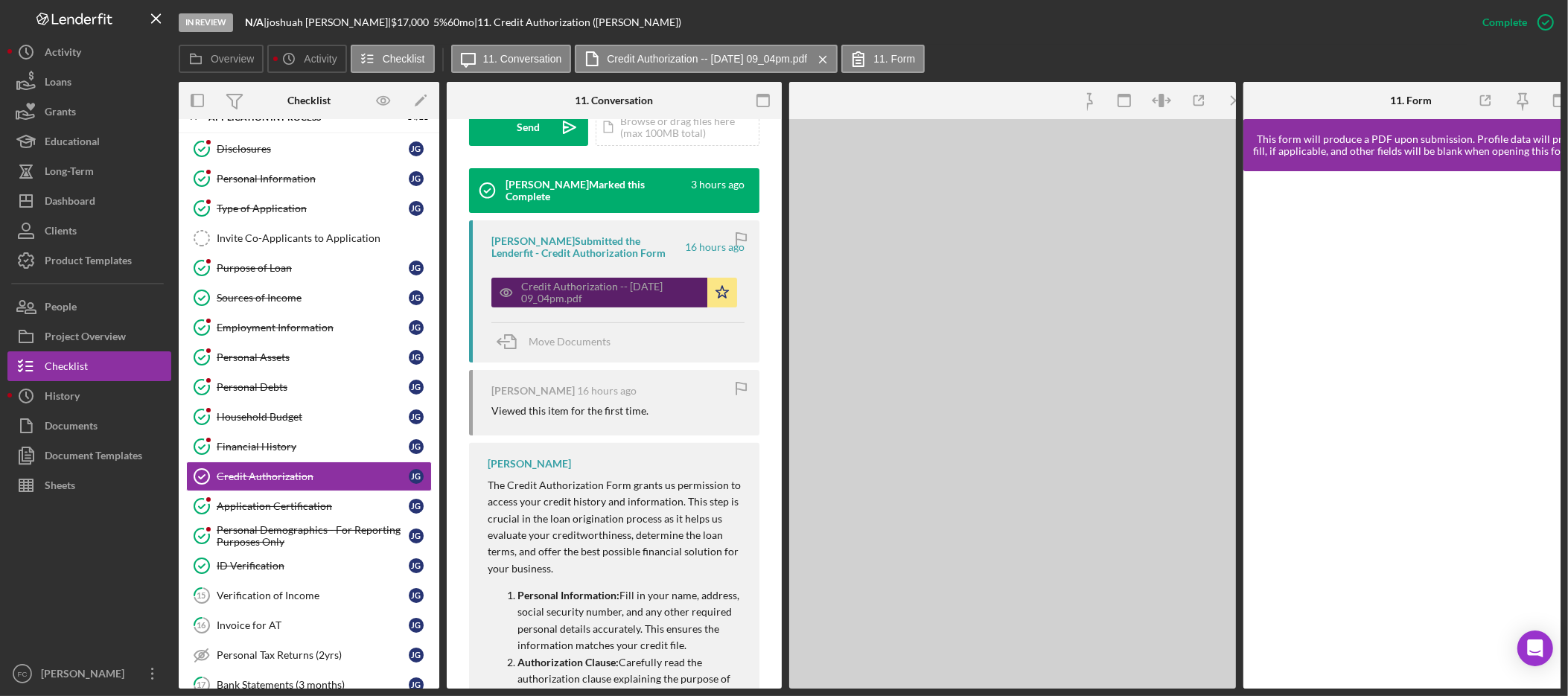
scroll to position [481, 0]
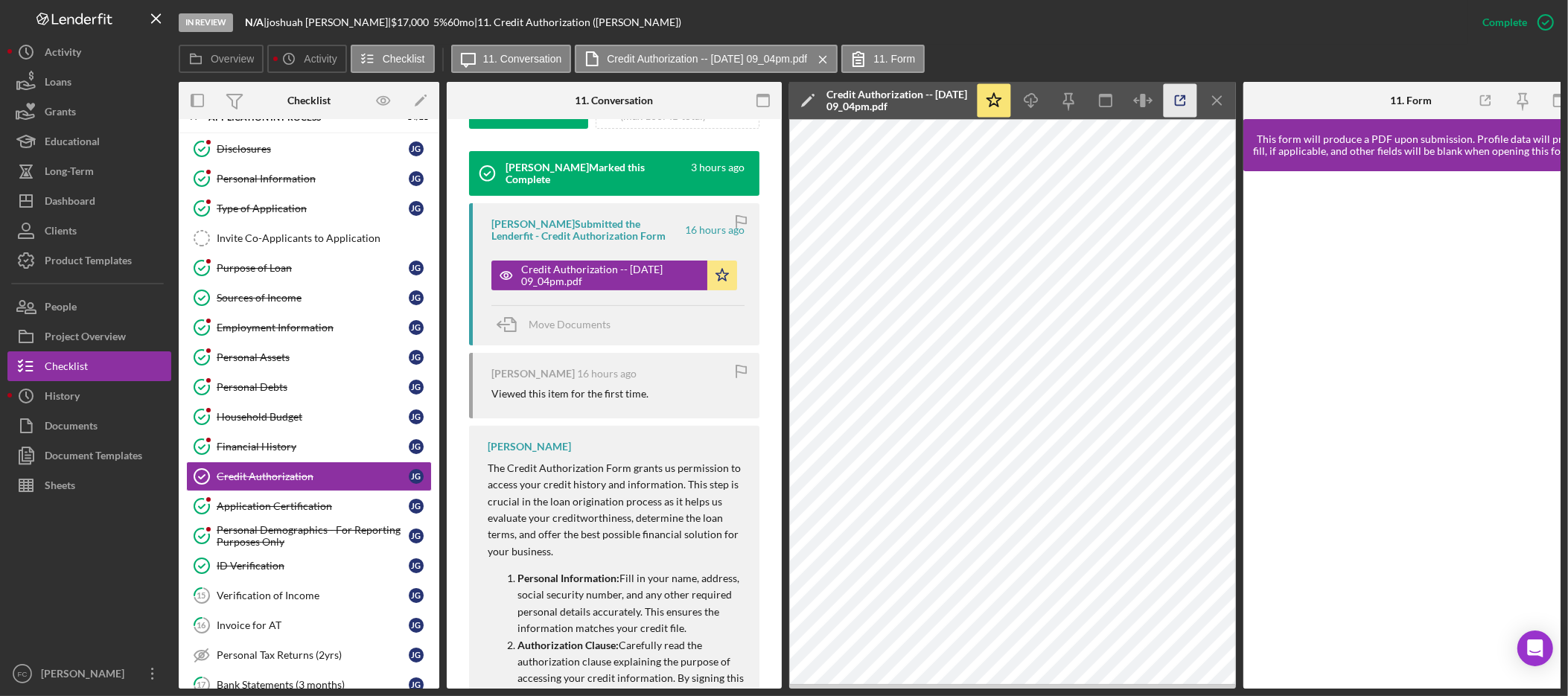
click at [1186, 99] on icon "button" at bounding box center [1180, 101] width 34 height 34
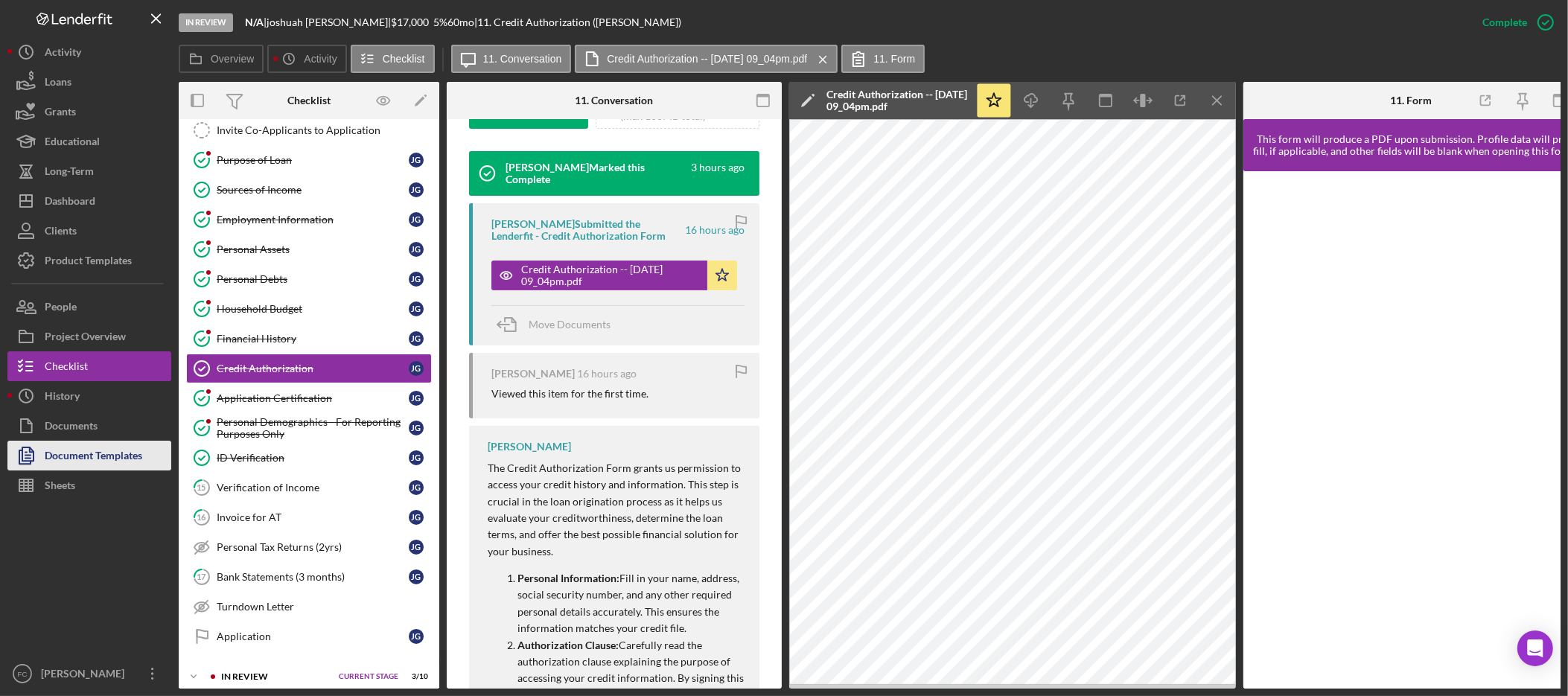
scroll to position [253, 0]
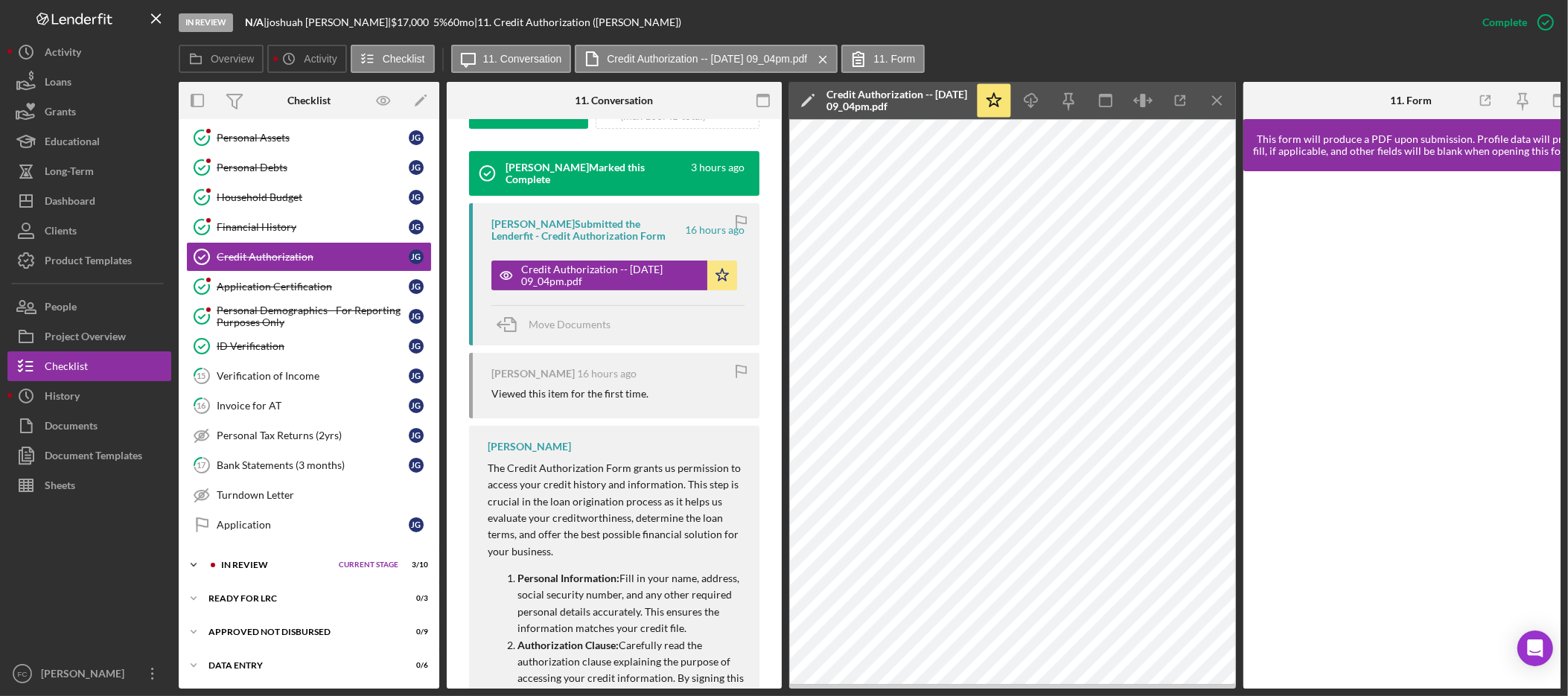
click at [255, 560] on div "In Review" at bounding box center [276, 565] width 110 height 9
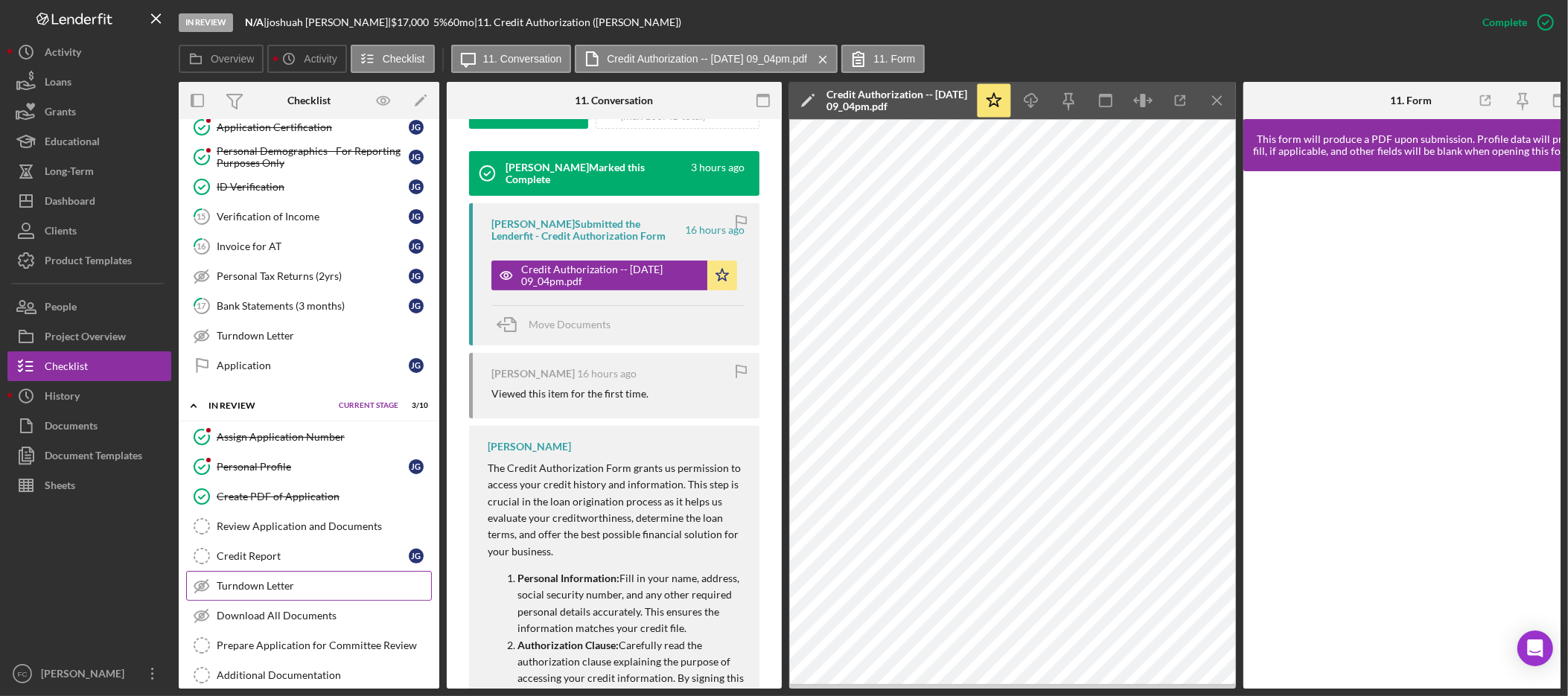
scroll to position [424, 0]
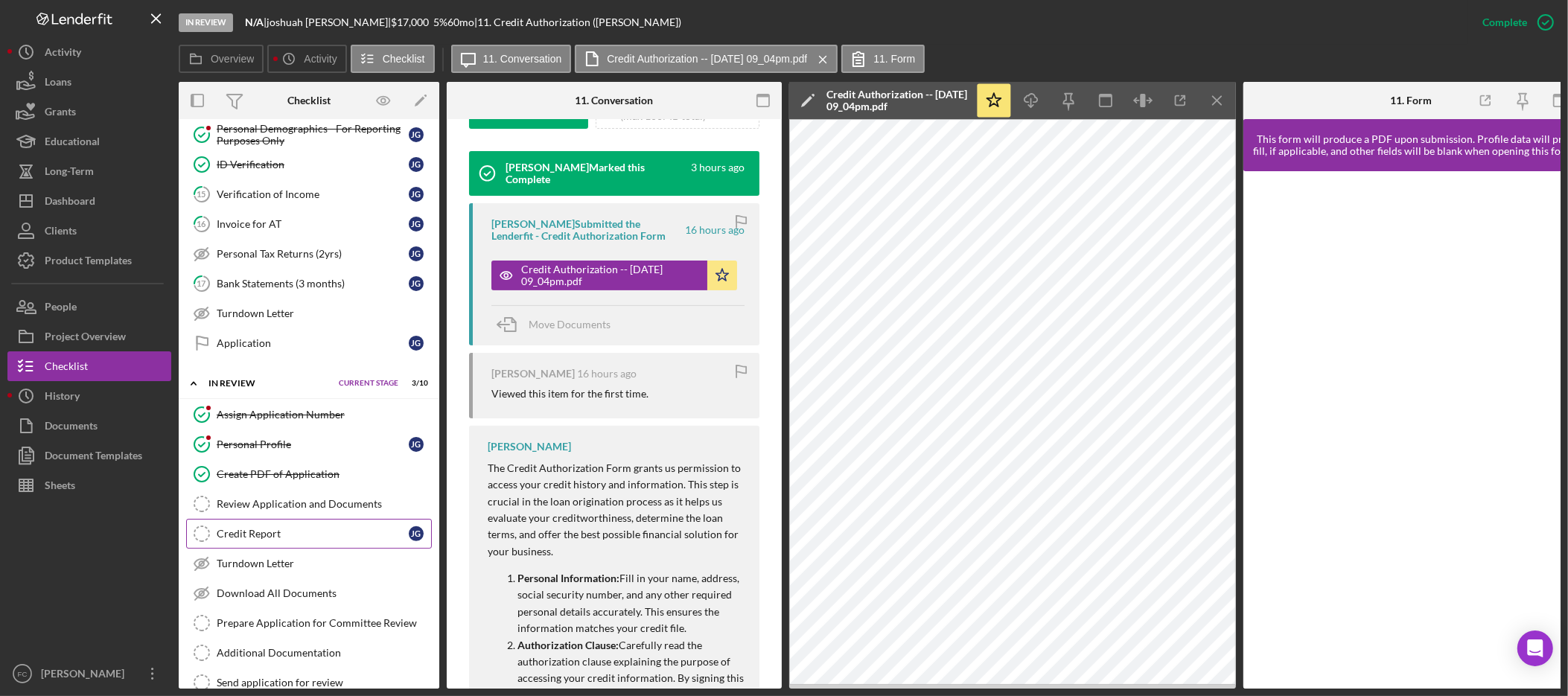
click at [306, 549] on link "Credit Report Credit Report j g" at bounding box center [308, 533] width 246 height 29
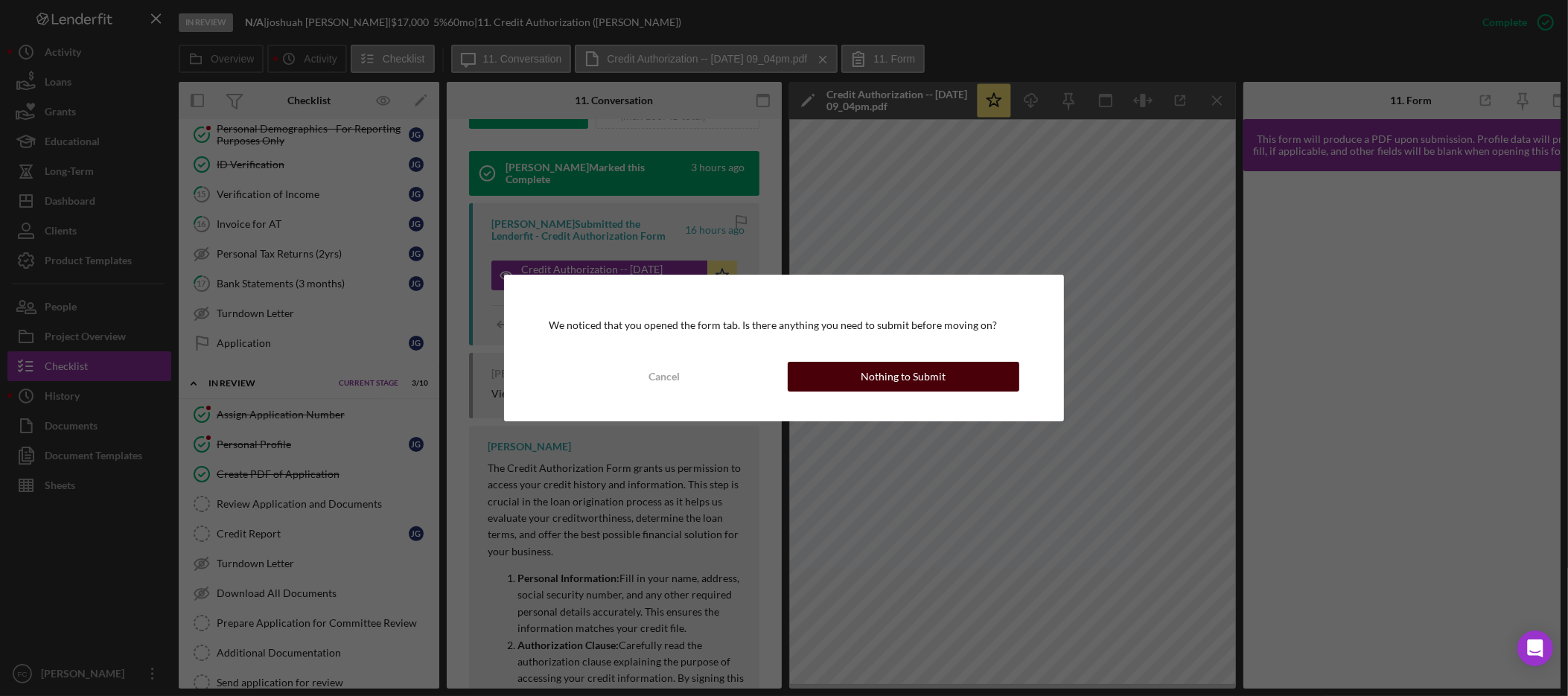
click at [956, 371] on button "Nothing to Submit" at bounding box center [903, 376] width 231 height 29
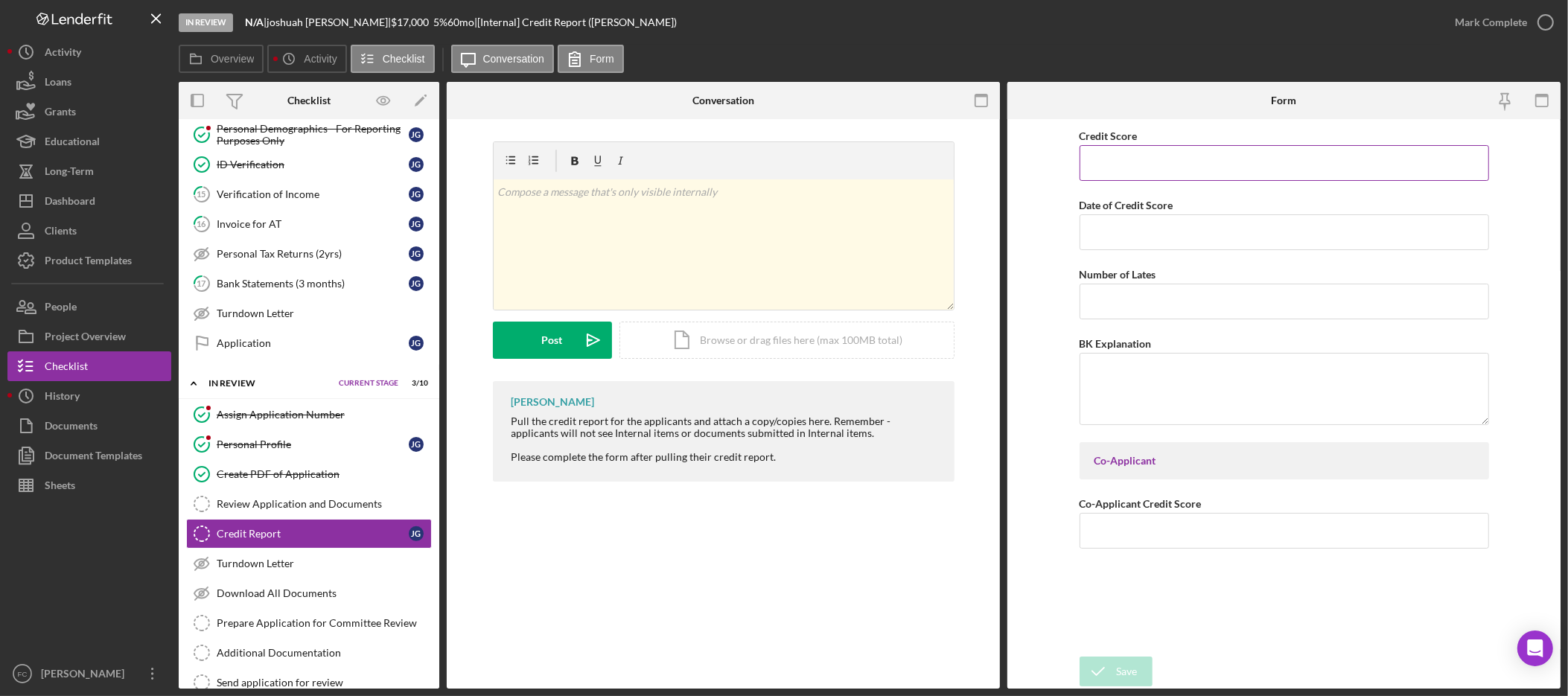
click at [1234, 160] on input "Credit Score" at bounding box center [1284, 163] width 410 height 36
type input "624"
click at [1146, 230] on input "Date of Credit Score" at bounding box center [1284, 232] width 410 height 36
type input "09/15/2025"
click at [1127, 666] on div "Save" at bounding box center [1127, 671] width 21 height 29
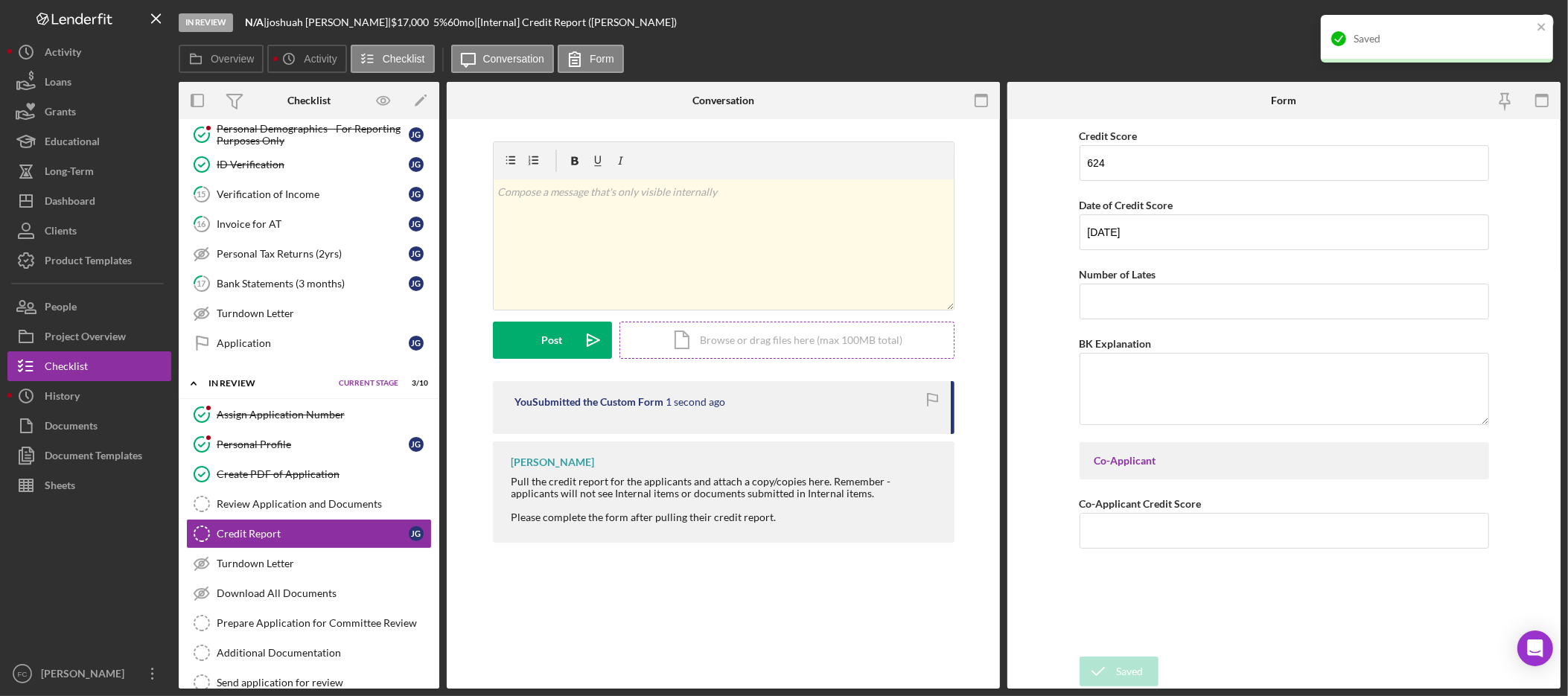
click at [846, 347] on div "Icon/Document Browse or drag files here (max 100MB total) Tap to choose files o…" at bounding box center [787, 340] width 335 height 37
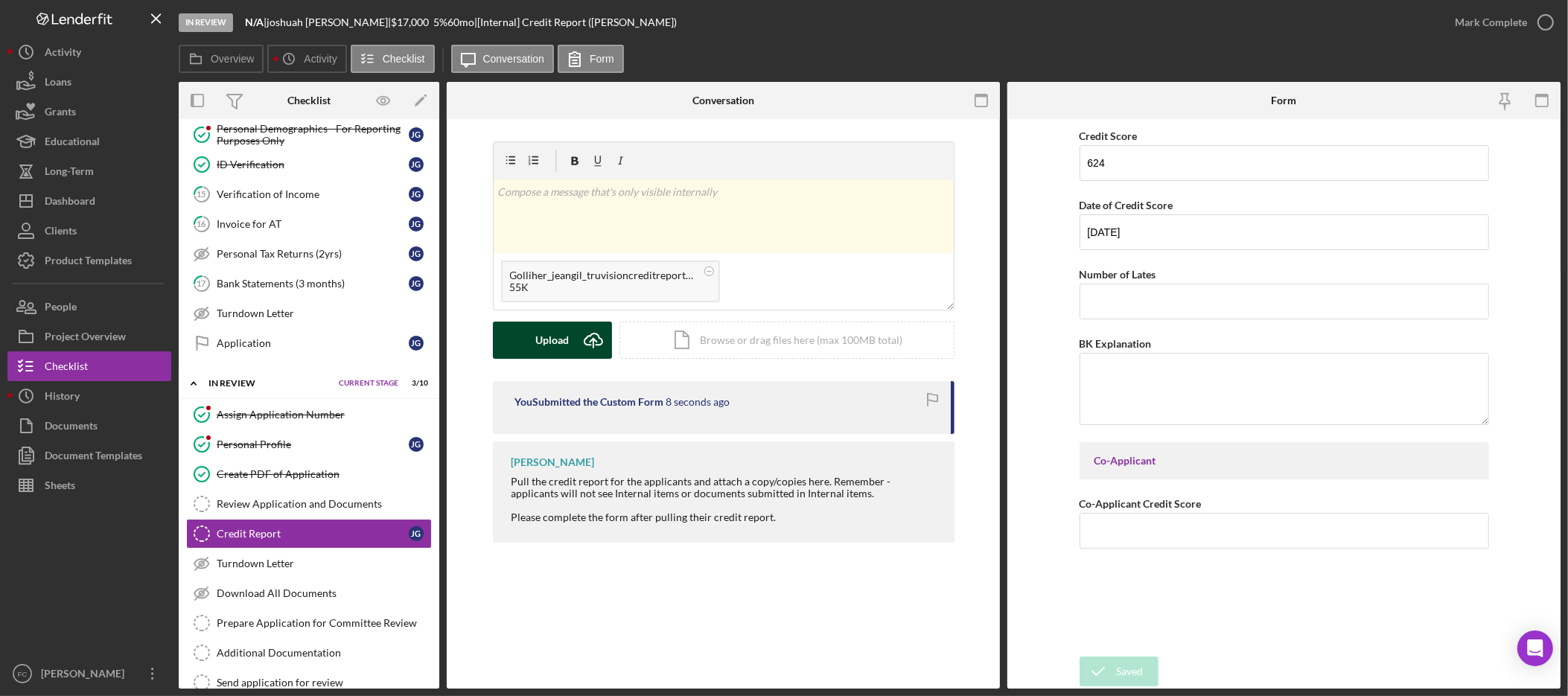
click at [568, 340] on button "Upload Icon/Upload" at bounding box center [552, 340] width 119 height 37
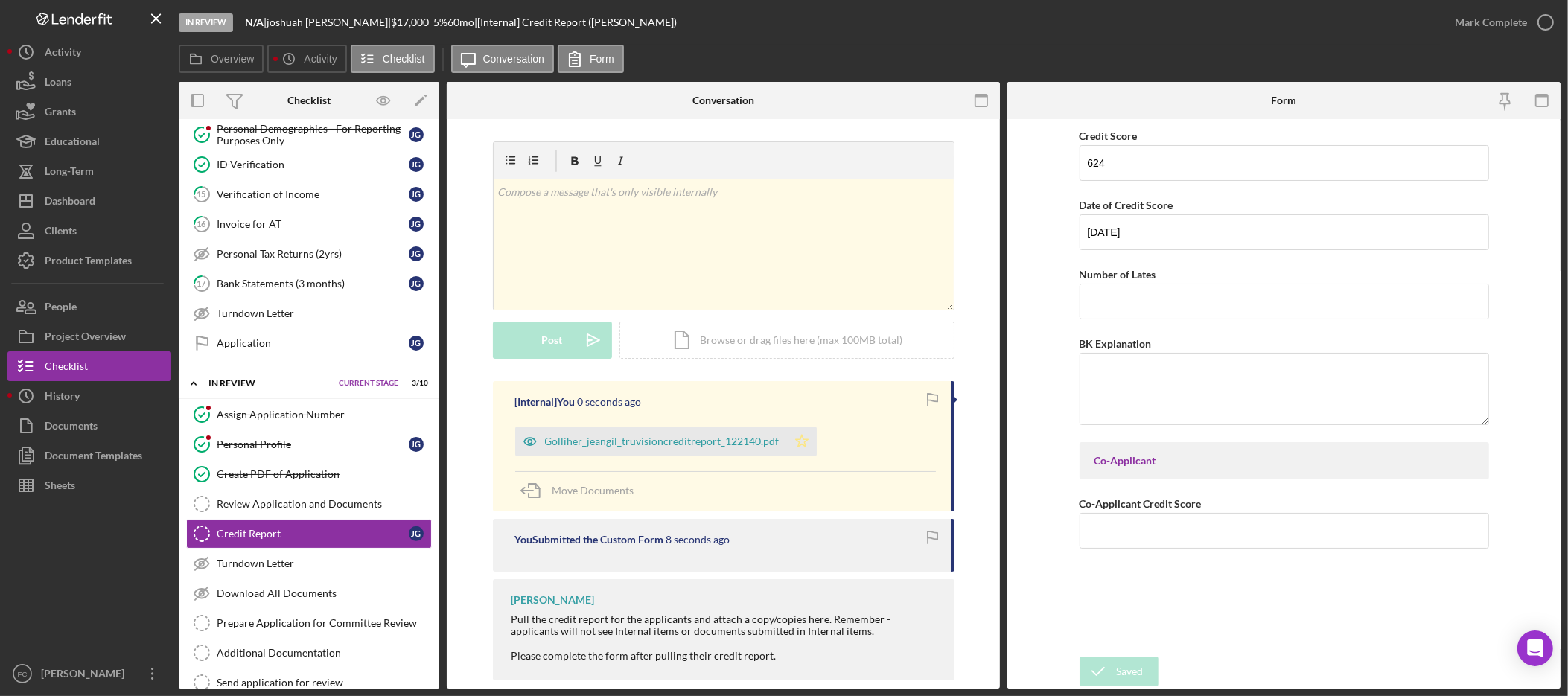
click at [796, 442] on icon "Icon/Star" at bounding box center [801, 441] width 29 height 29
click at [1500, 23] on div "Mark Complete" at bounding box center [1491, 21] width 72 height 29
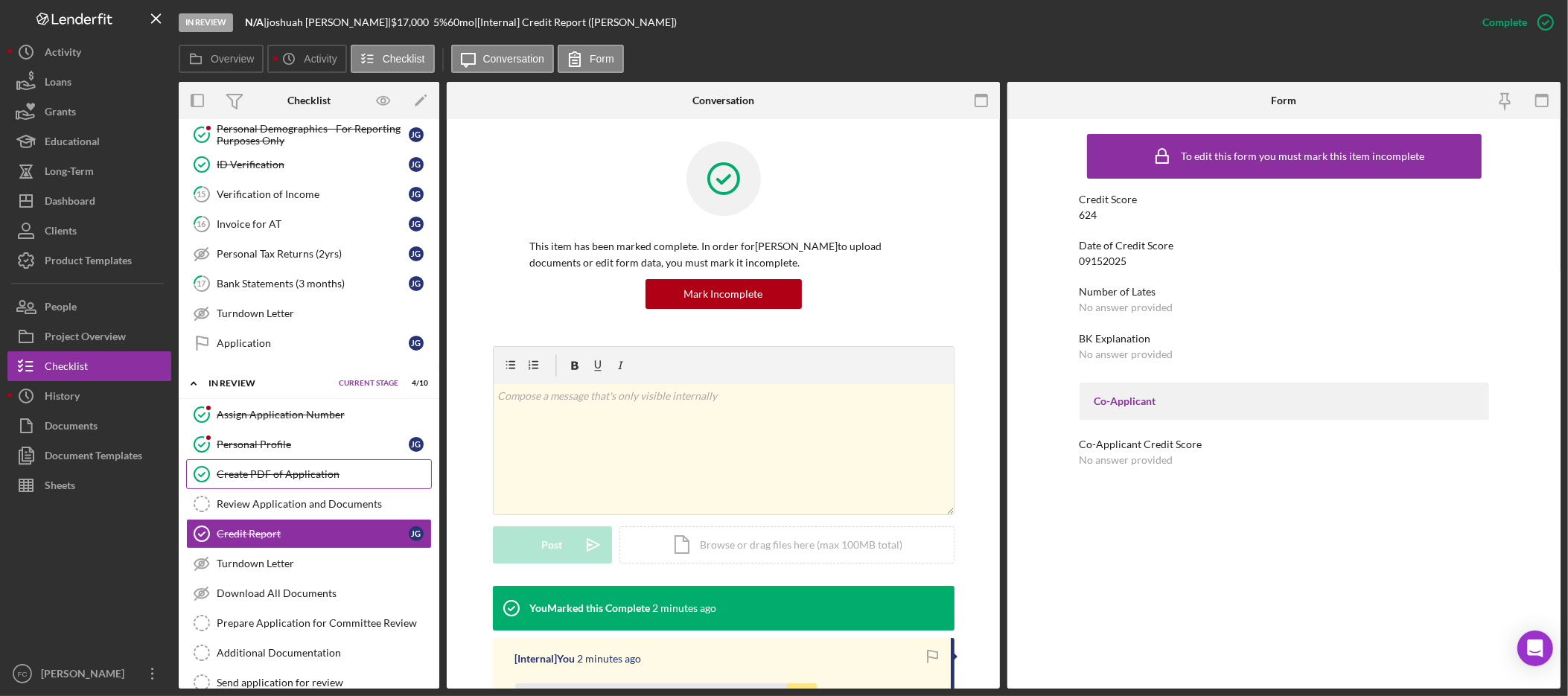
click at [289, 480] on div "Create PDF of Application" at bounding box center [324, 474] width 214 height 12
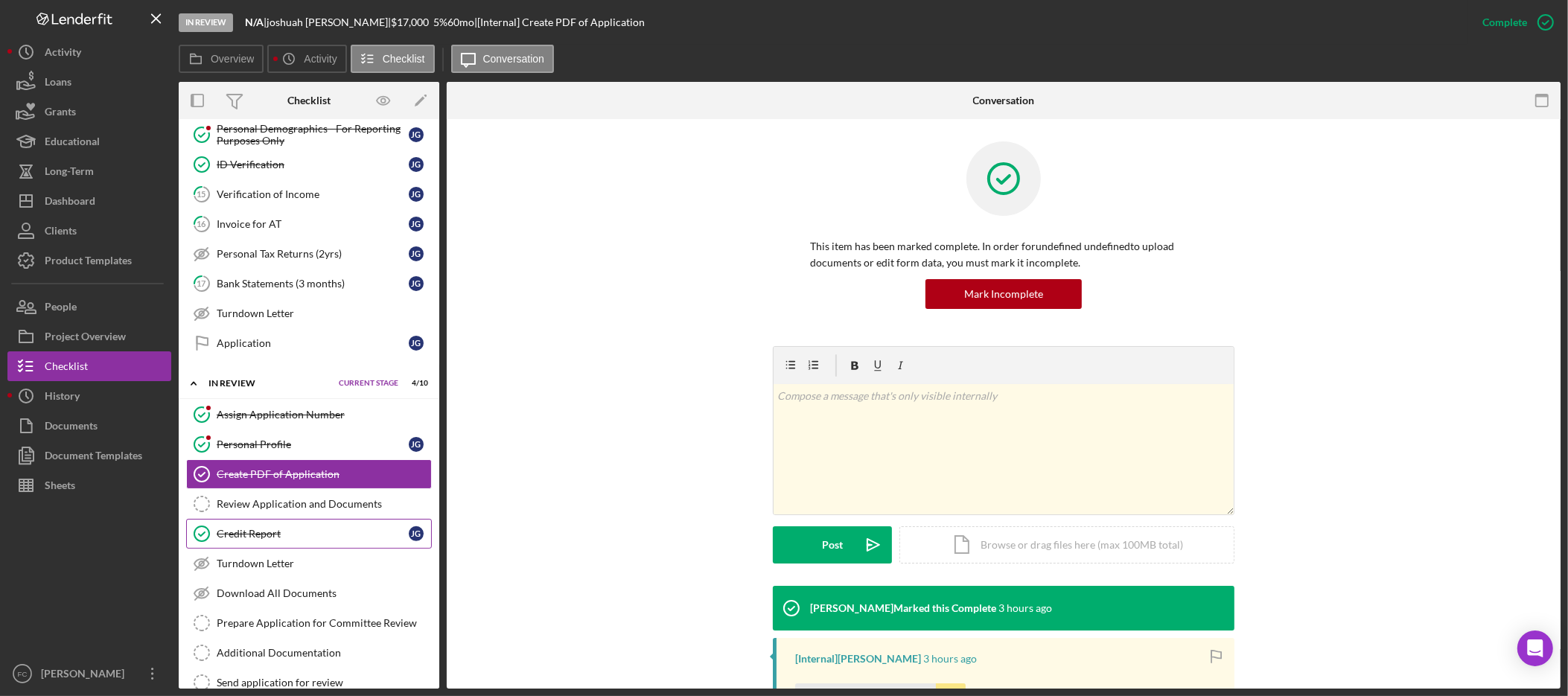
click at [287, 539] on div "Credit Report" at bounding box center [313, 533] width 192 height 12
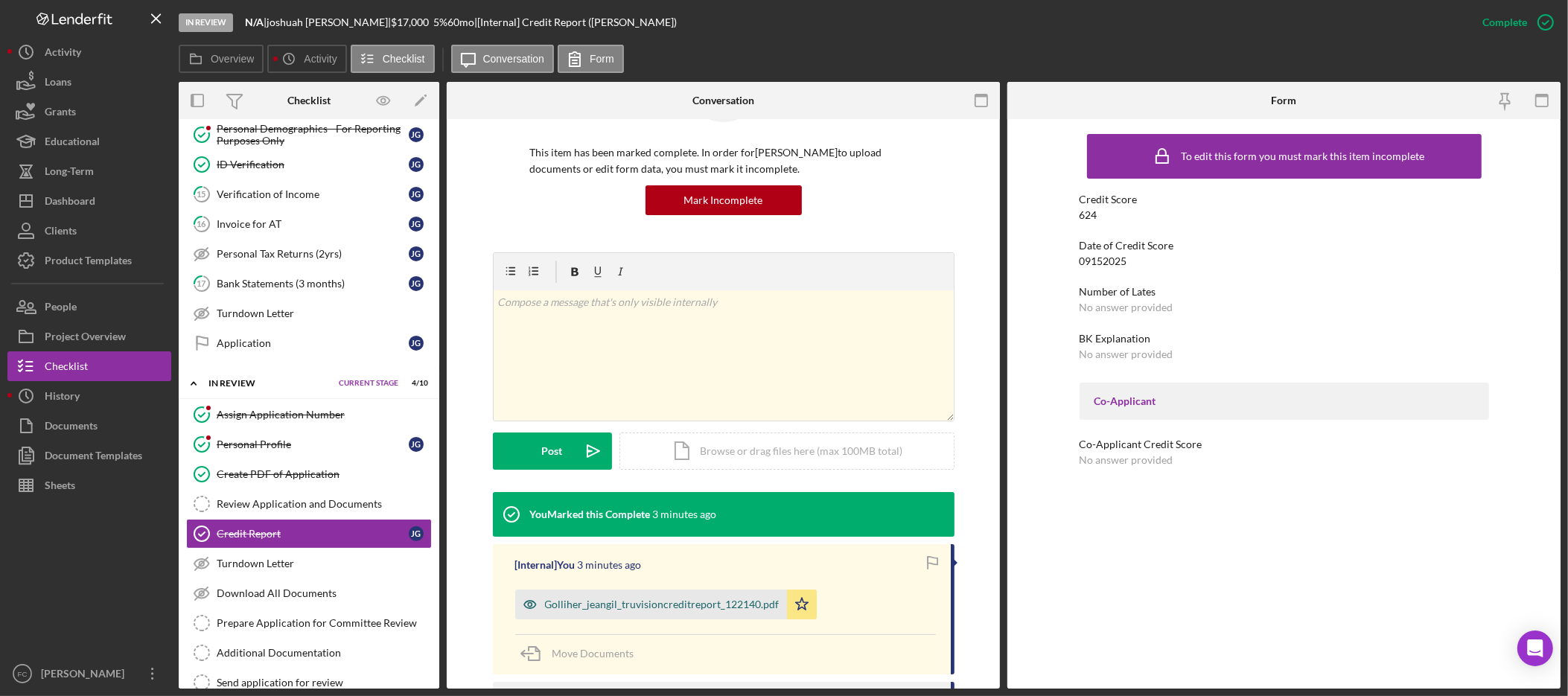
scroll to position [95, 0]
click at [701, 603] on div "Golliher_jeangil_truvisioncreditreport_122140.pdf" at bounding box center [662, 603] width 235 height 12
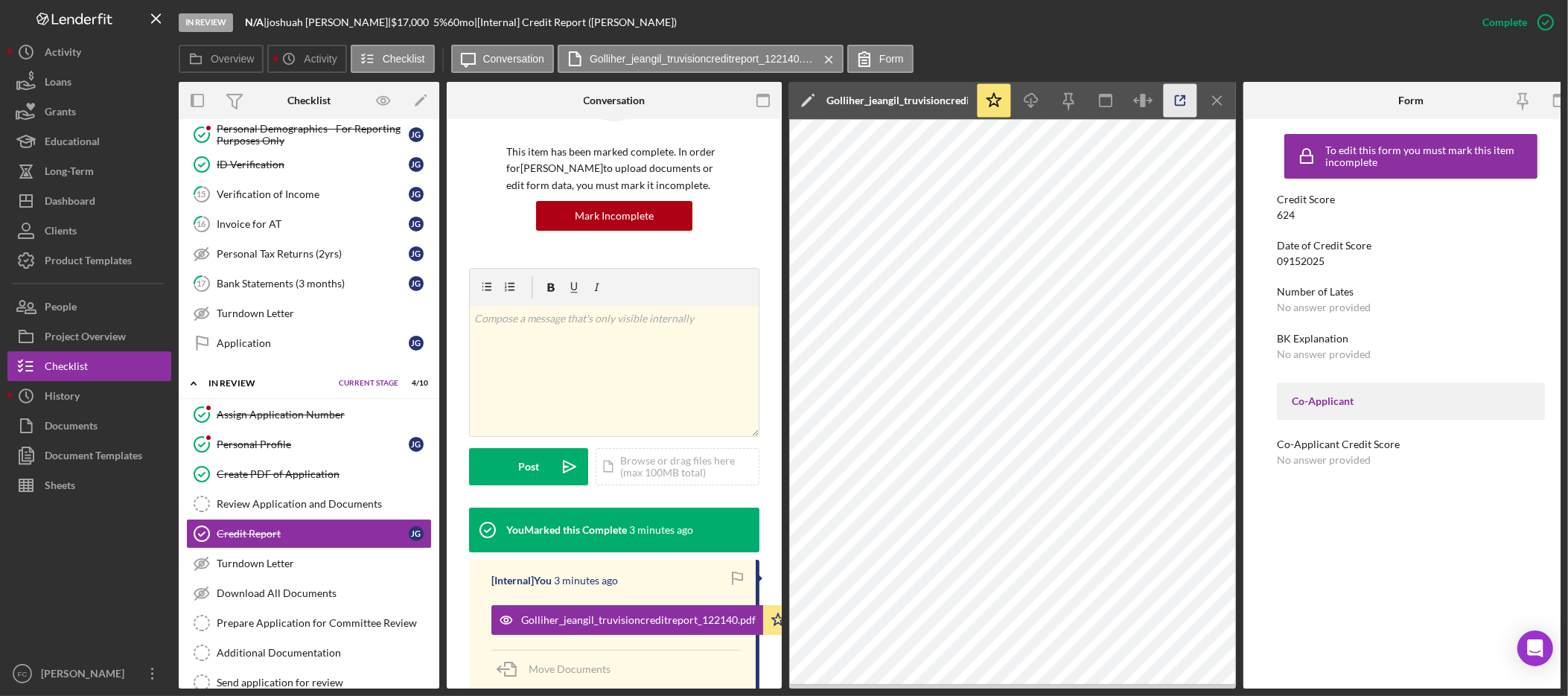
click at [1185, 97] on polyline "button" at bounding box center [1183, 98] width 4 height 4
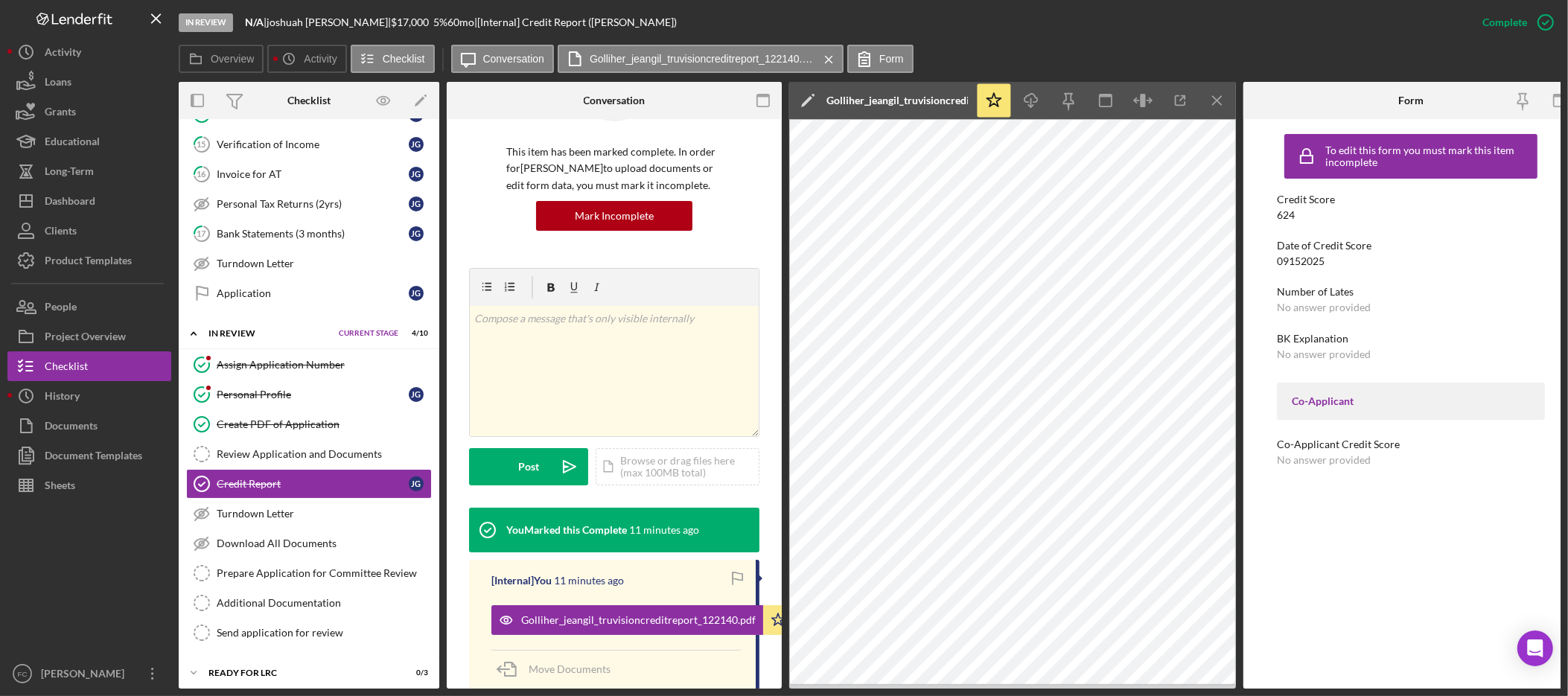
scroll to position [475, 0]
drag, startPoint x: 1219, startPoint y: 103, endPoint x: 1231, endPoint y: 125, distance: 25.1
click at [1219, 102] on line "button" at bounding box center [1217, 100] width 8 height 8
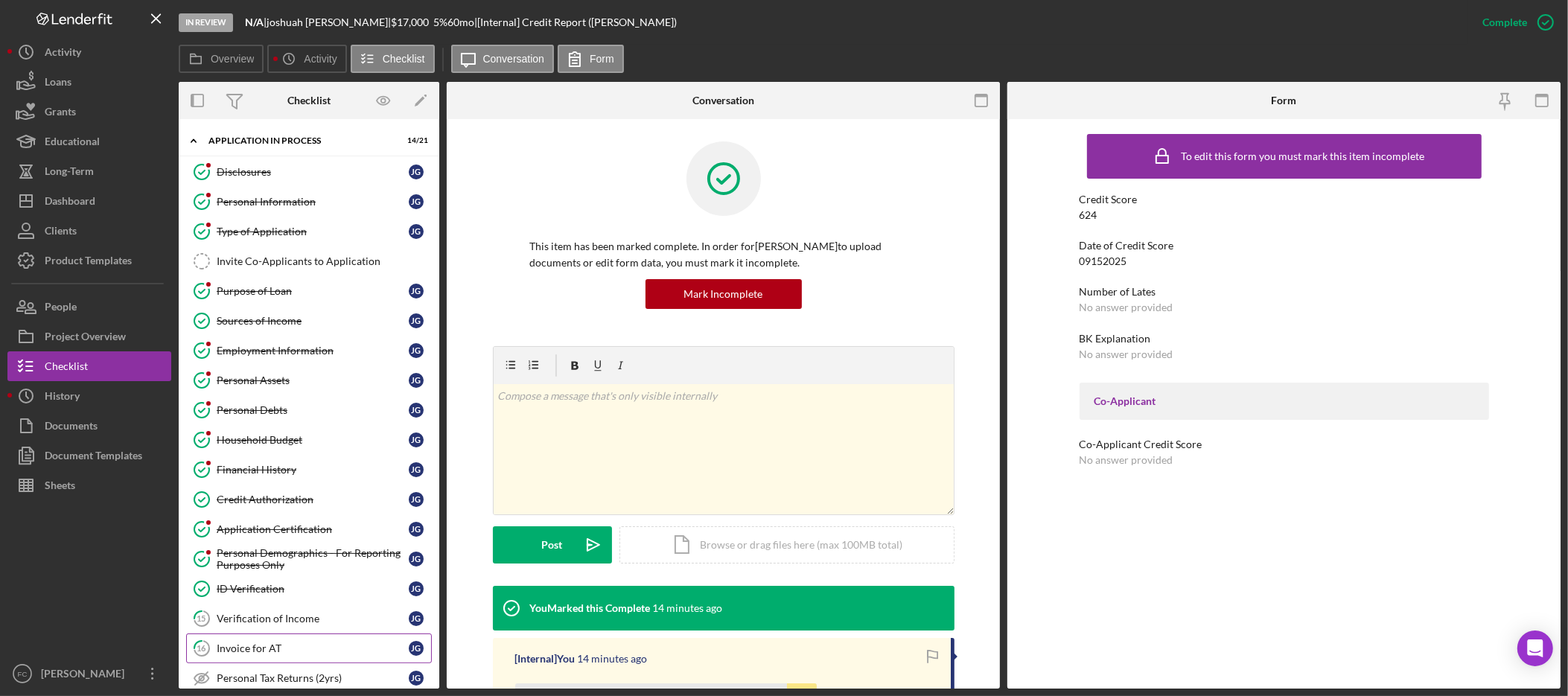
scroll to position [4, 0]
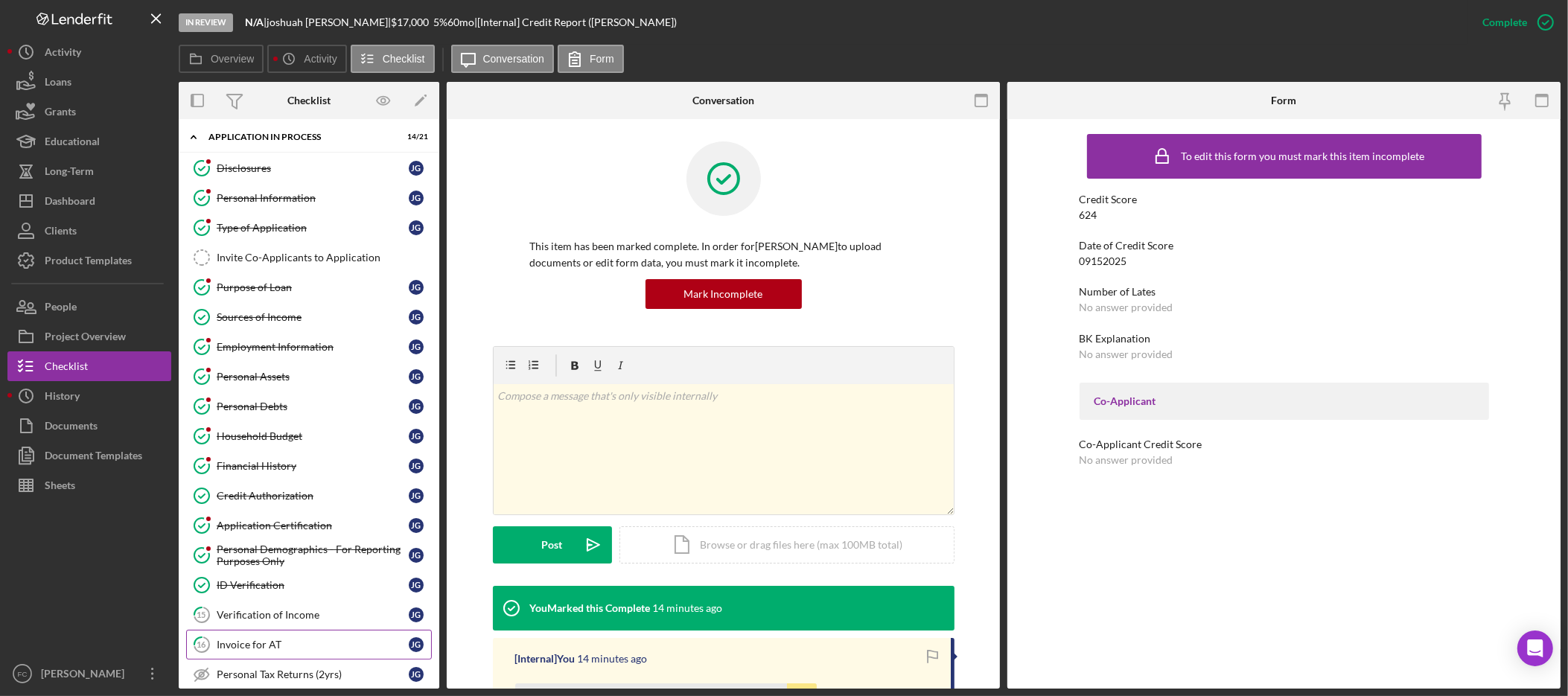
click at [296, 648] on div "Invoice for AT" at bounding box center [313, 644] width 192 height 12
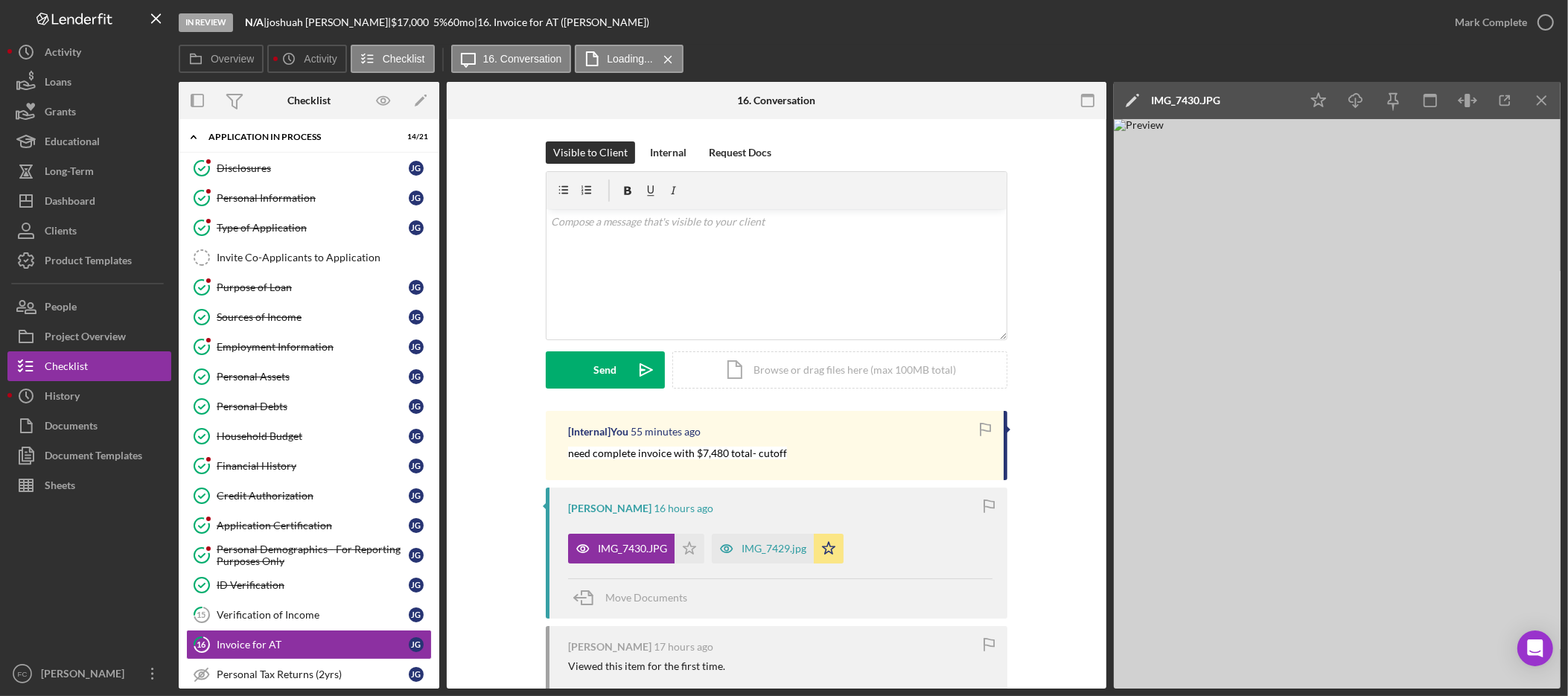
click at [1273, 459] on img at bounding box center [1338, 403] width 446 height 569
click at [1506, 104] on icon "button" at bounding box center [1505, 101] width 34 height 34
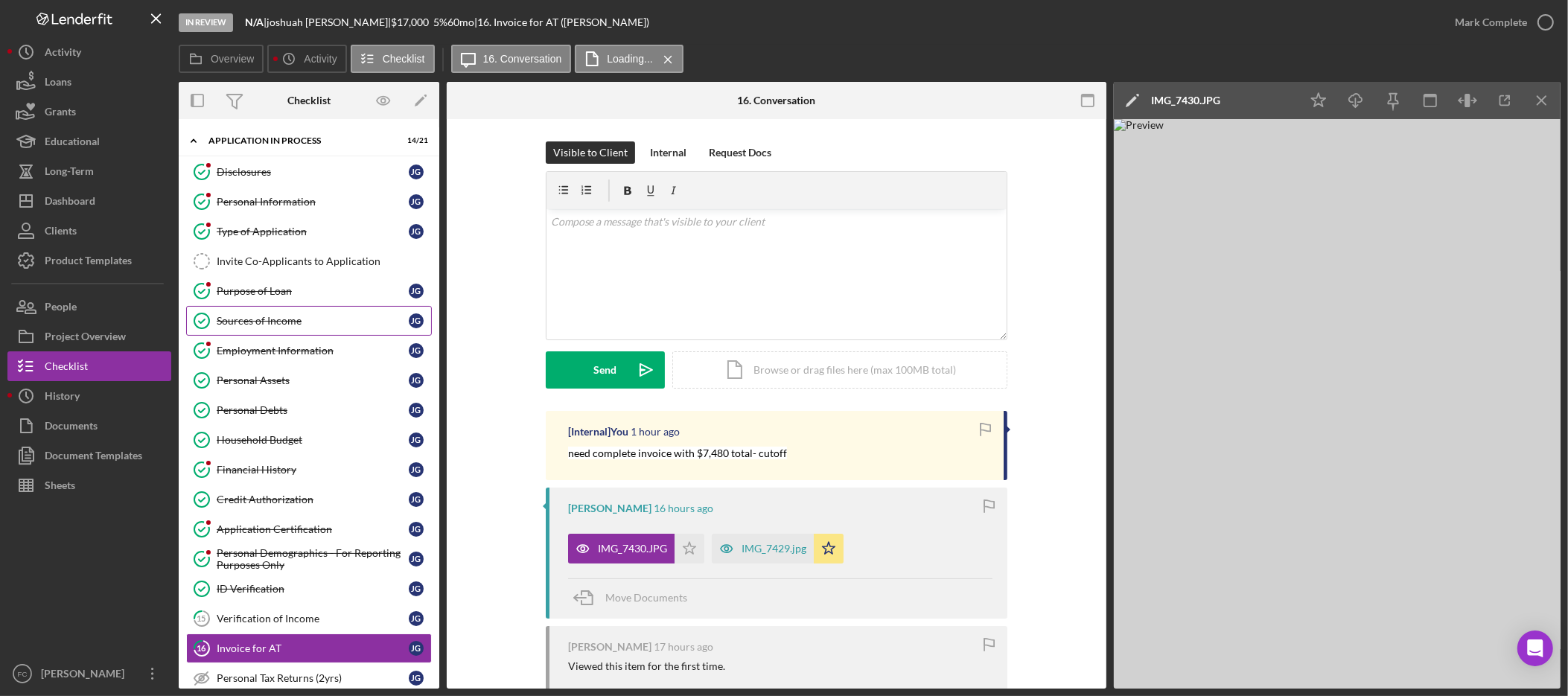
click at [316, 327] on div "Sources of Income" at bounding box center [313, 320] width 192 height 12
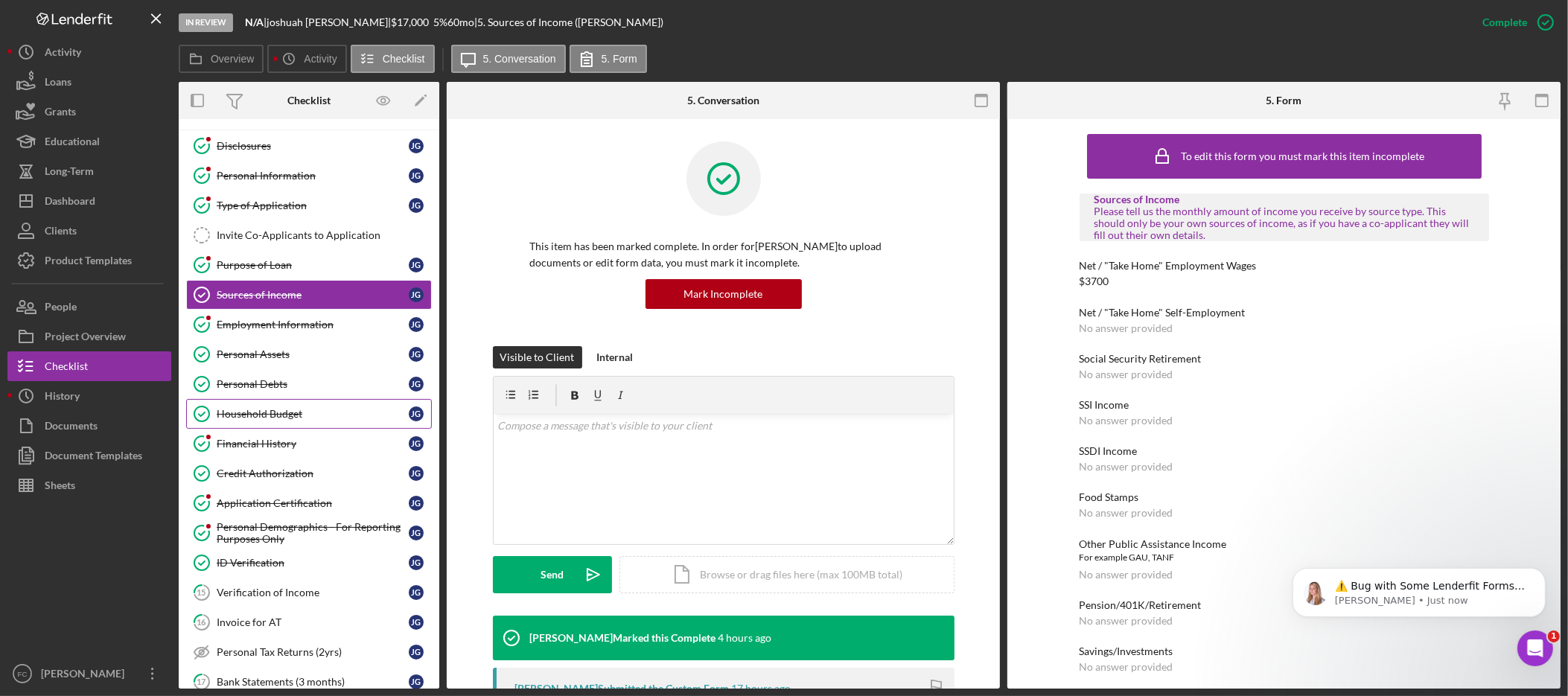
scroll to position [27, 0]
click at [321, 593] on div "Verification of Income" at bounding box center [313, 591] width 192 height 12
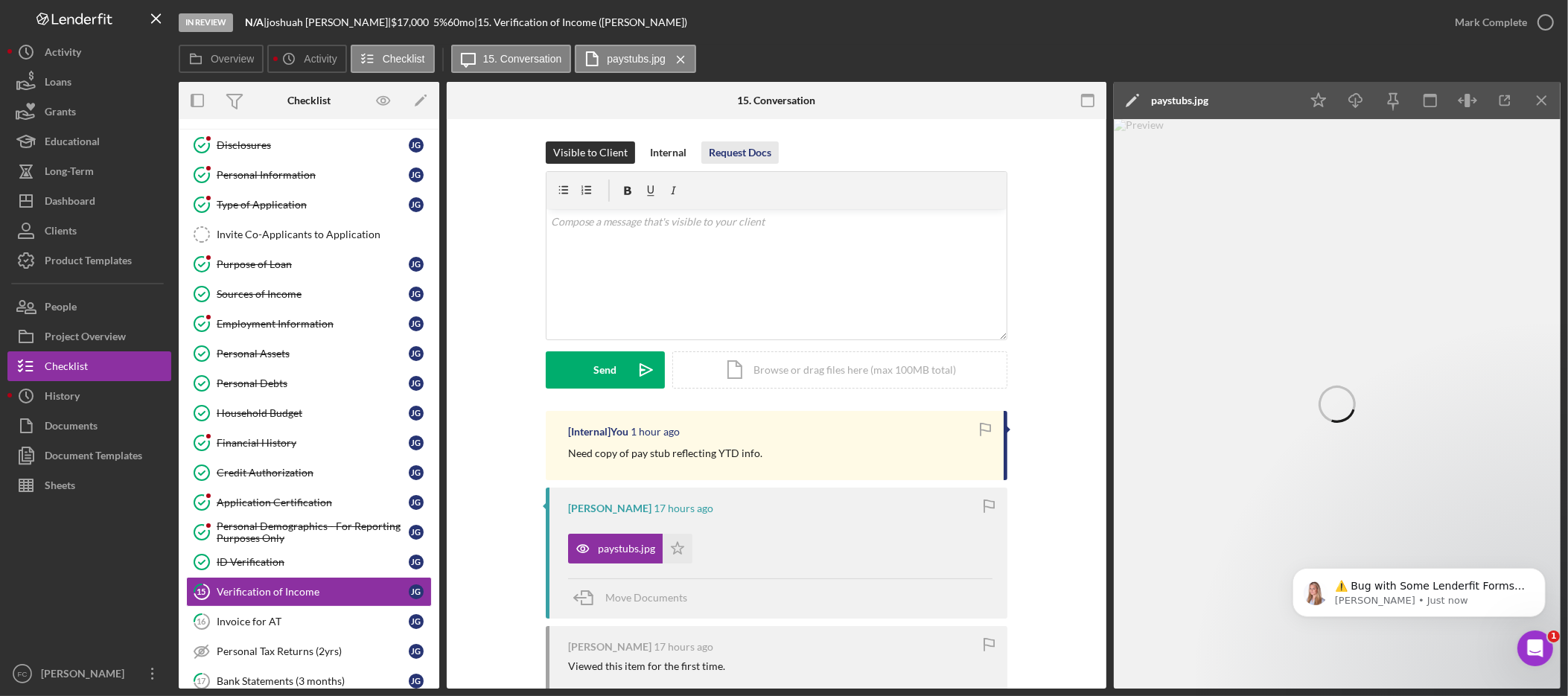
click at [770, 151] on button "Request Docs" at bounding box center [740, 152] width 78 height 22
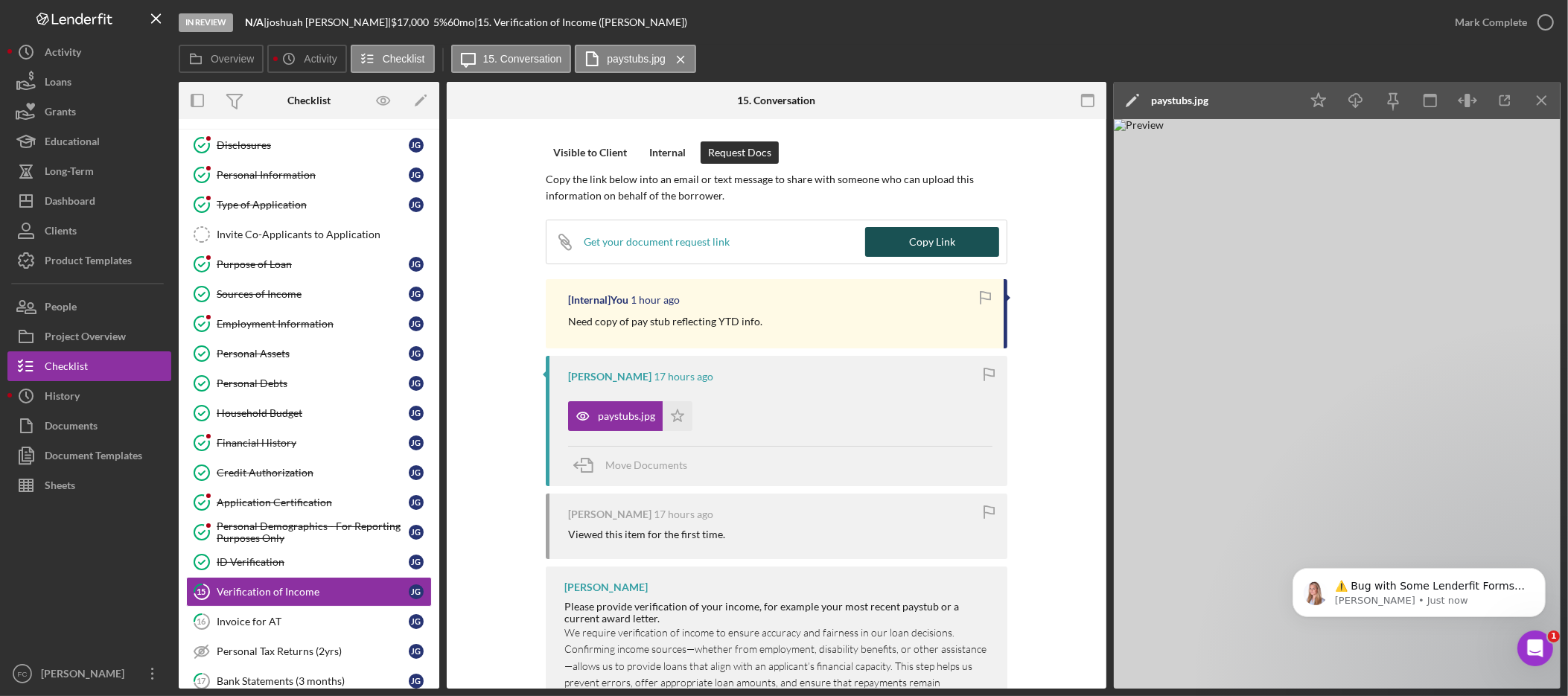
click at [913, 244] on div "Copy Link" at bounding box center [932, 241] width 46 height 29
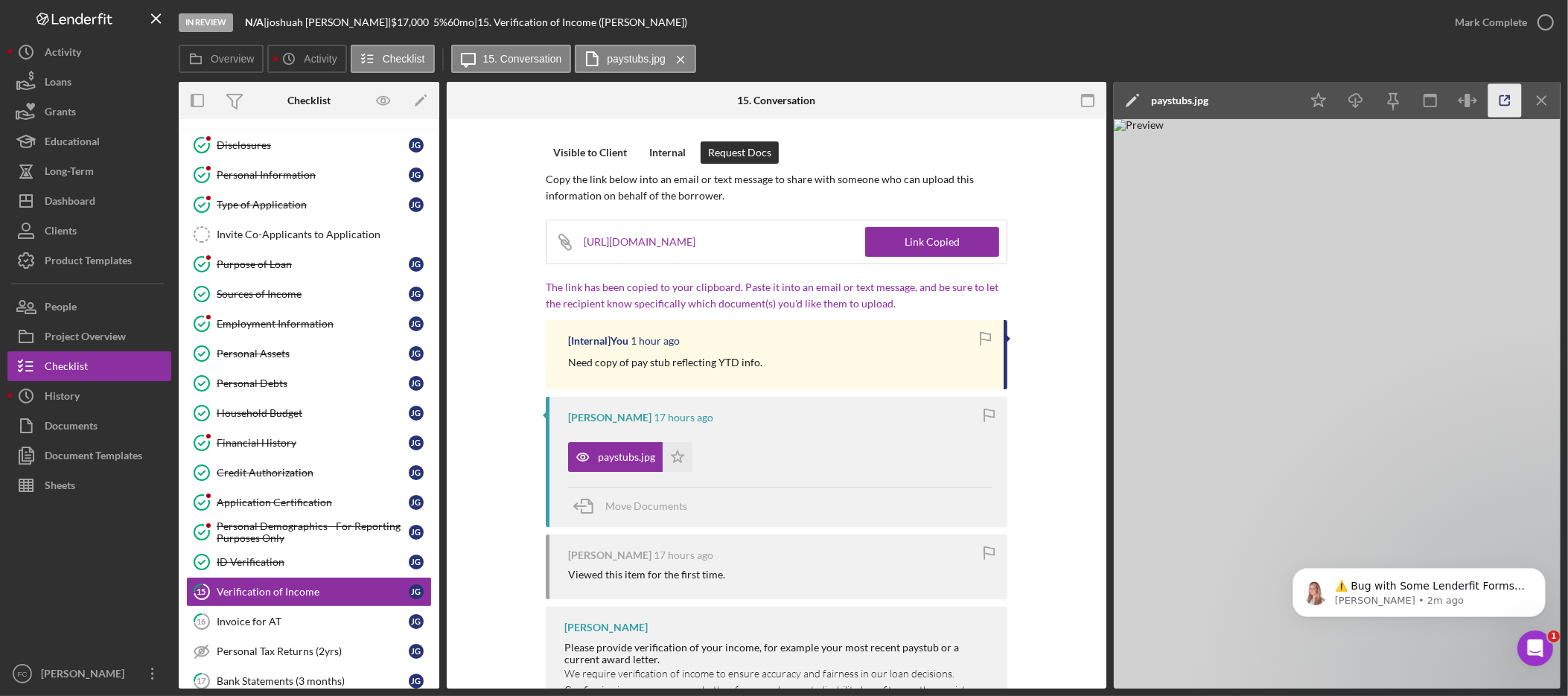
click at [1500, 100] on icon "button" at bounding box center [1505, 101] width 34 height 34
click at [610, 153] on div "Visible to Client" at bounding box center [590, 152] width 74 height 22
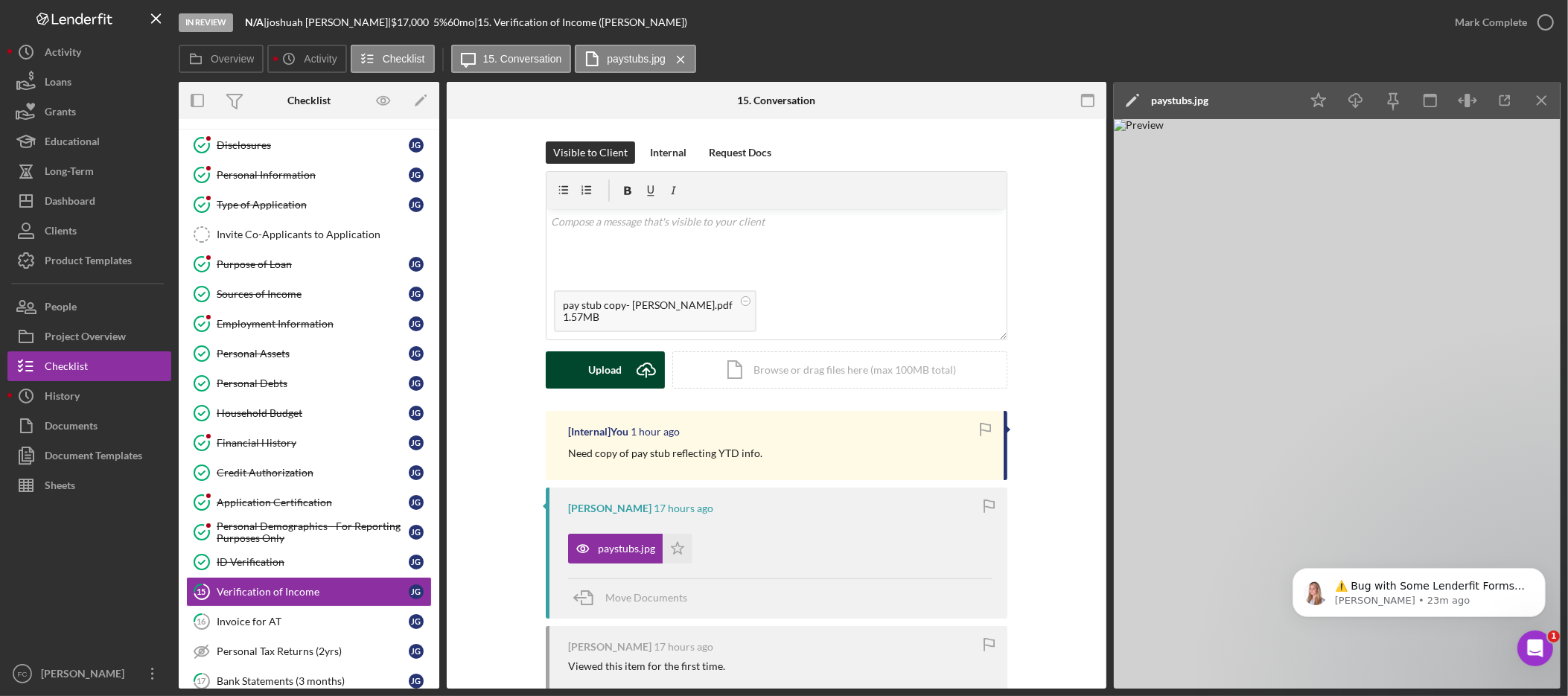
click at [591, 365] on div "Upload" at bounding box center [606, 370] width 34 height 37
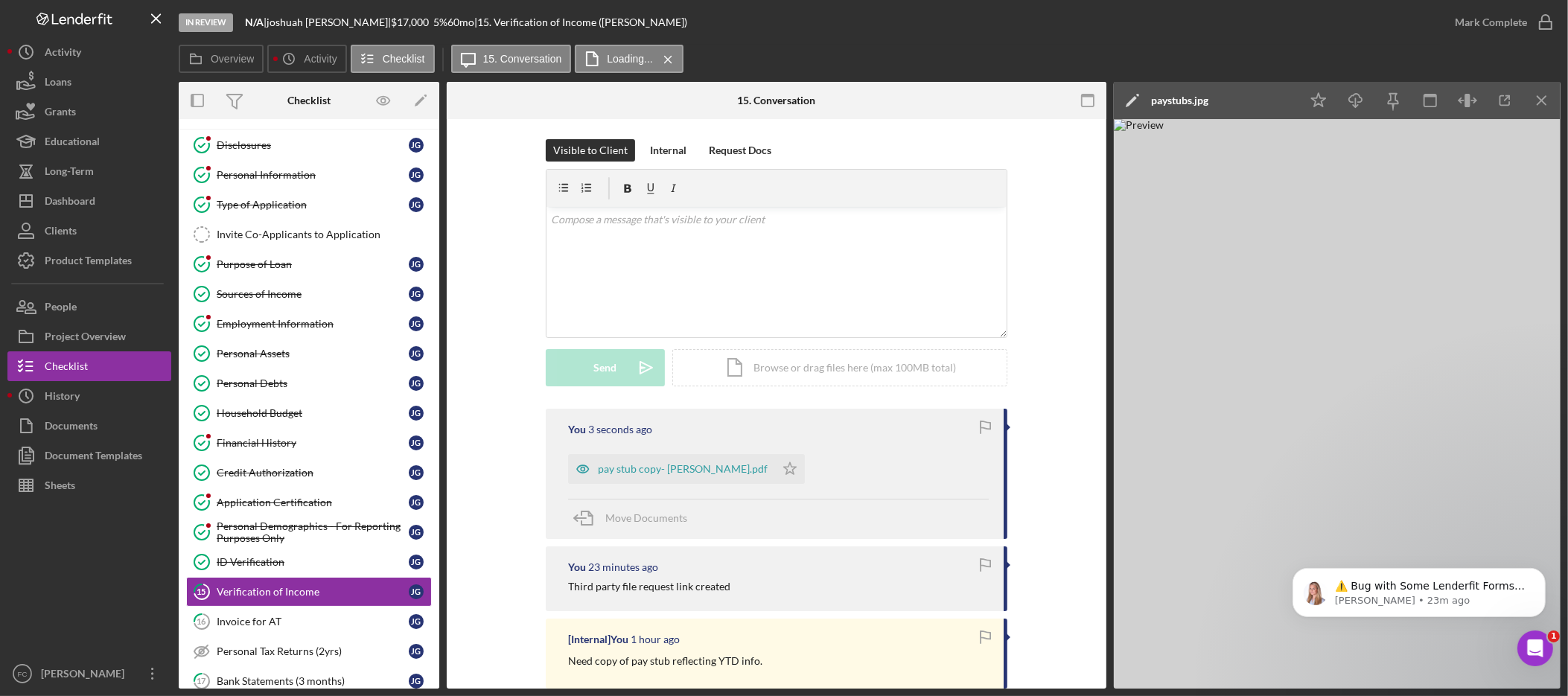
scroll to position [4, 0]
click at [775, 469] on icon "Icon/Star" at bounding box center [789, 467] width 29 height 29
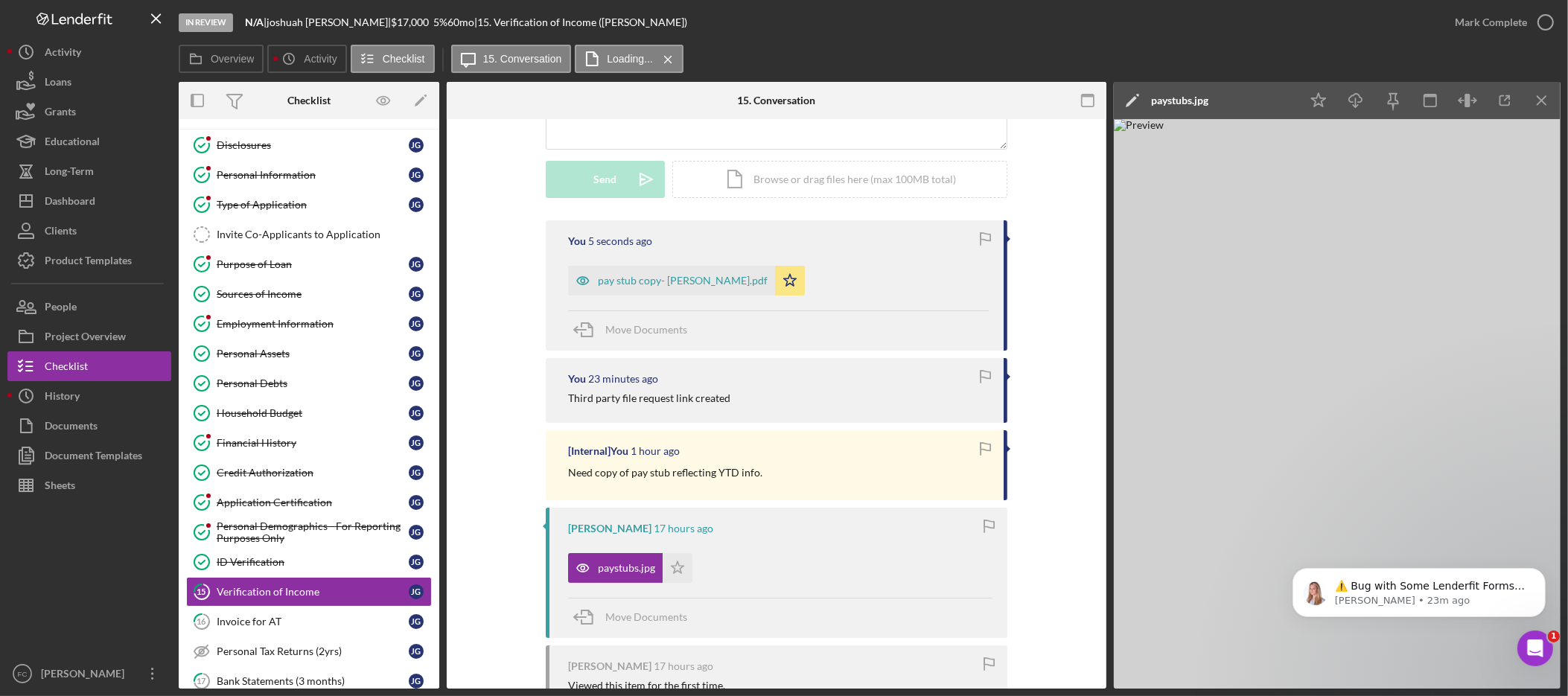
scroll to position [199, 0]
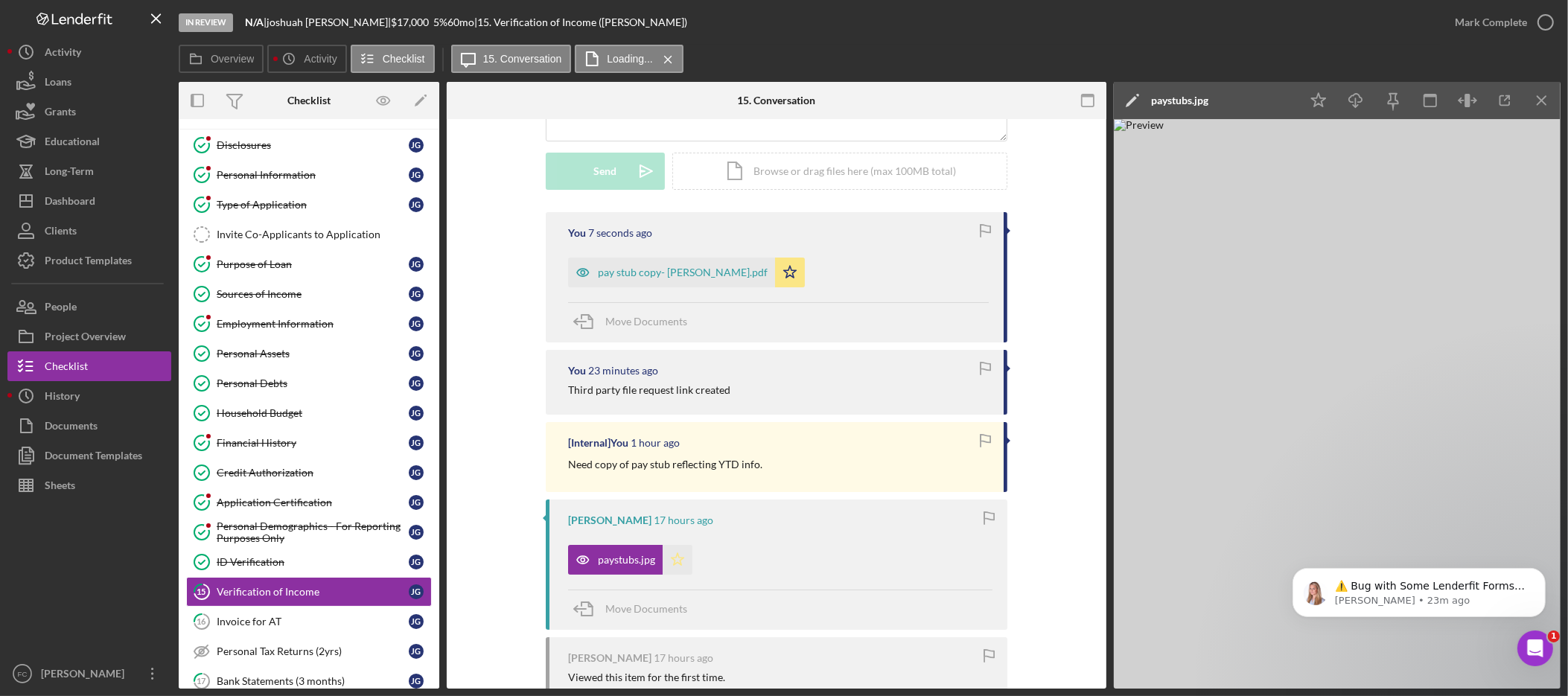
click at [676, 559] on icon "Icon/Star" at bounding box center [677, 559] width 29 height 29
click at [674, 275] on div "pay stub copy- Golliher.pdf" at bounding box center [683, 272] width 170 height 12
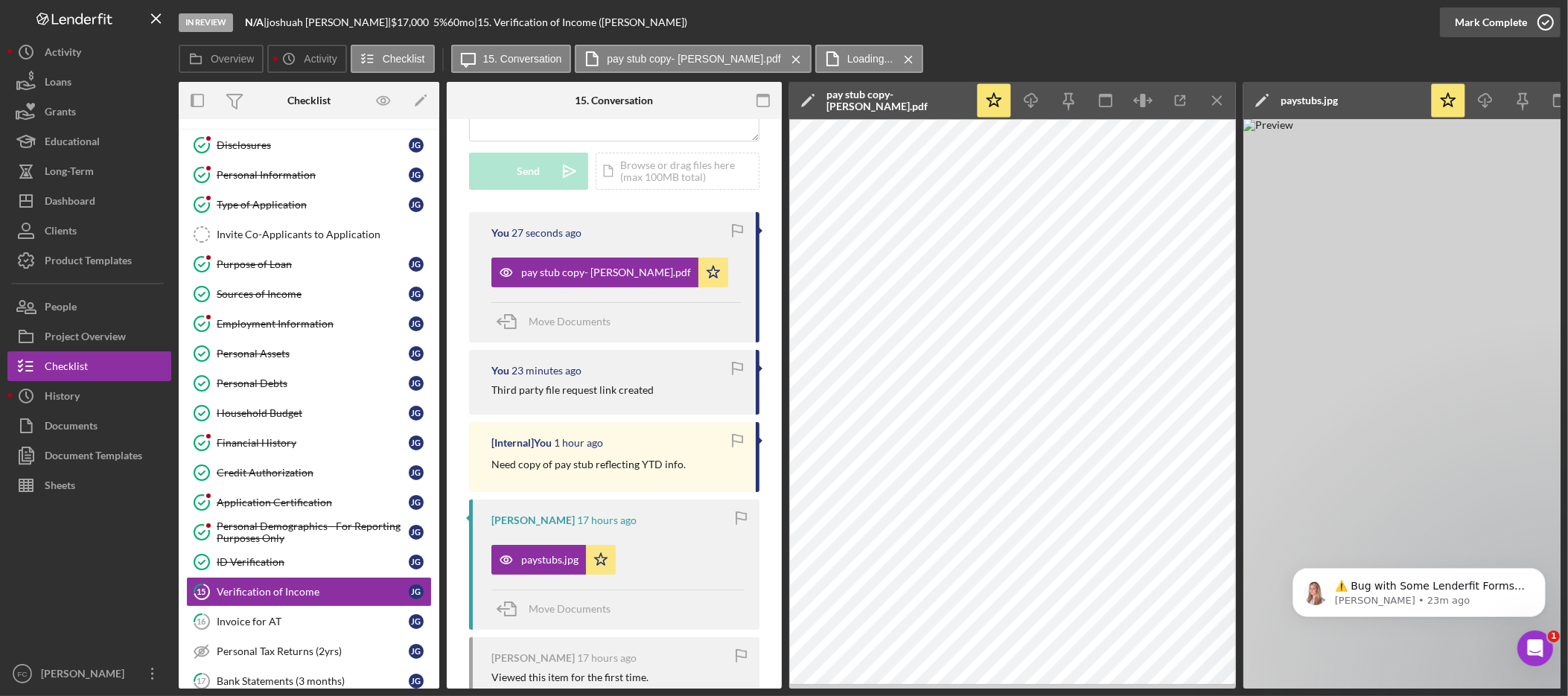
click at [1534, 25] on icon "button" at bounding box center [1546, 22] width 38 height 37
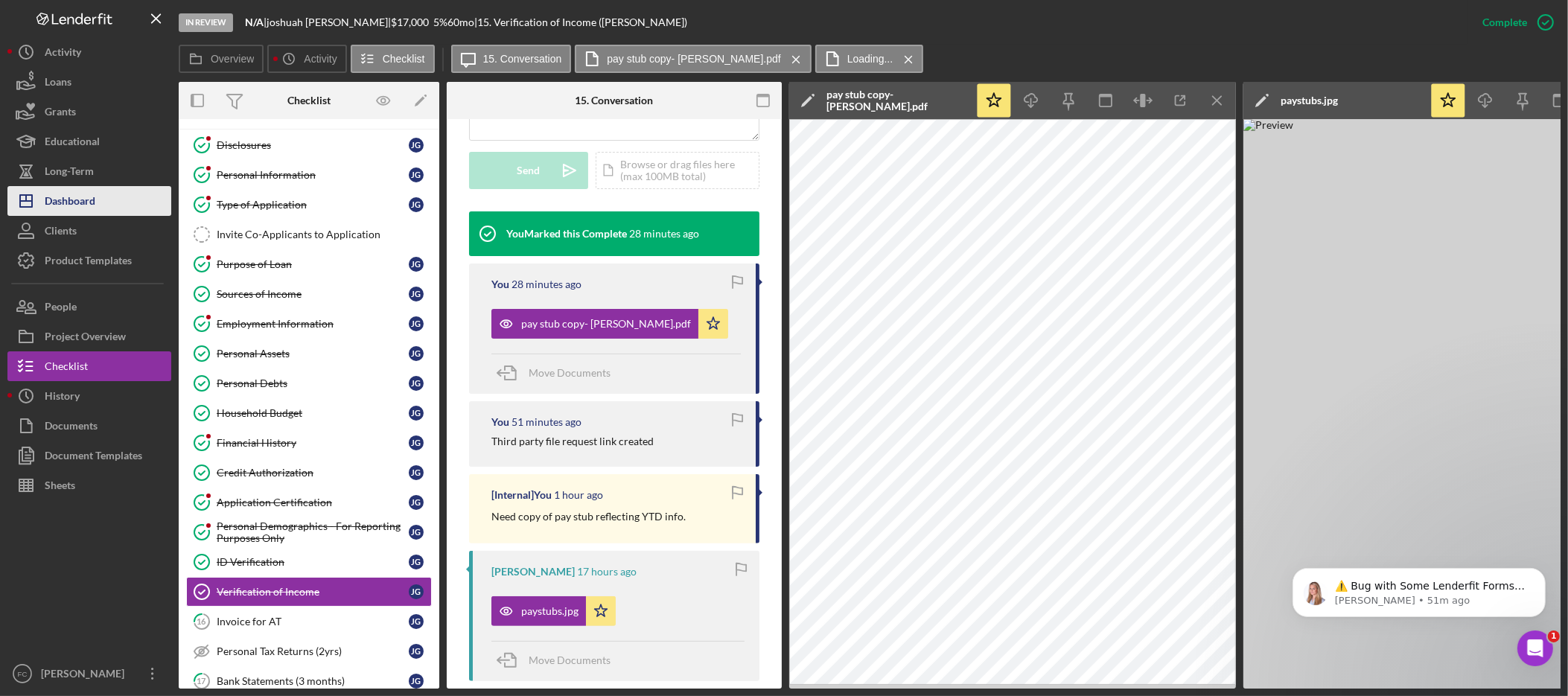
click at [83, 193] on div "Dashboard" at bounding box center [70, 203] width 51 height 34
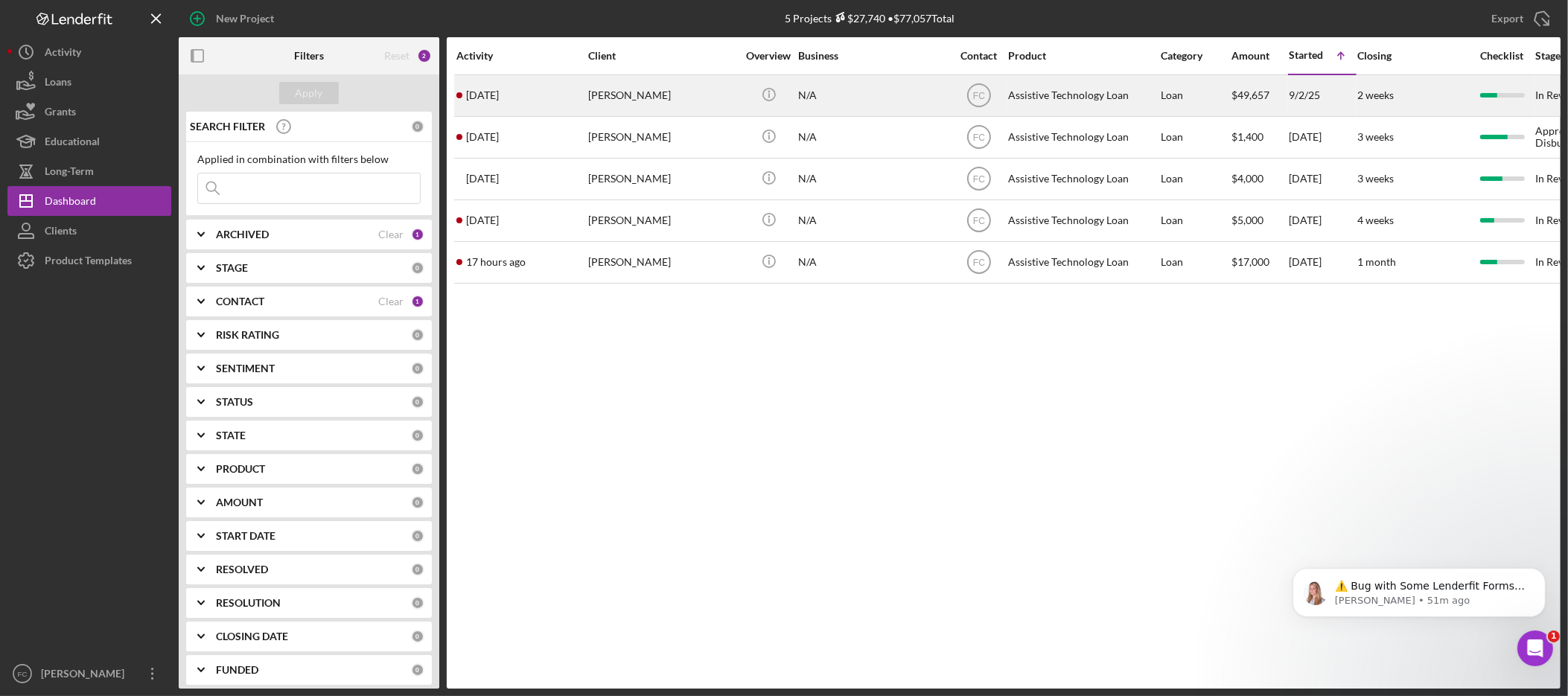
click at [648, 113] on div "[PERSON_NAME]" at bounding box center [663, 95] width 149 height 39
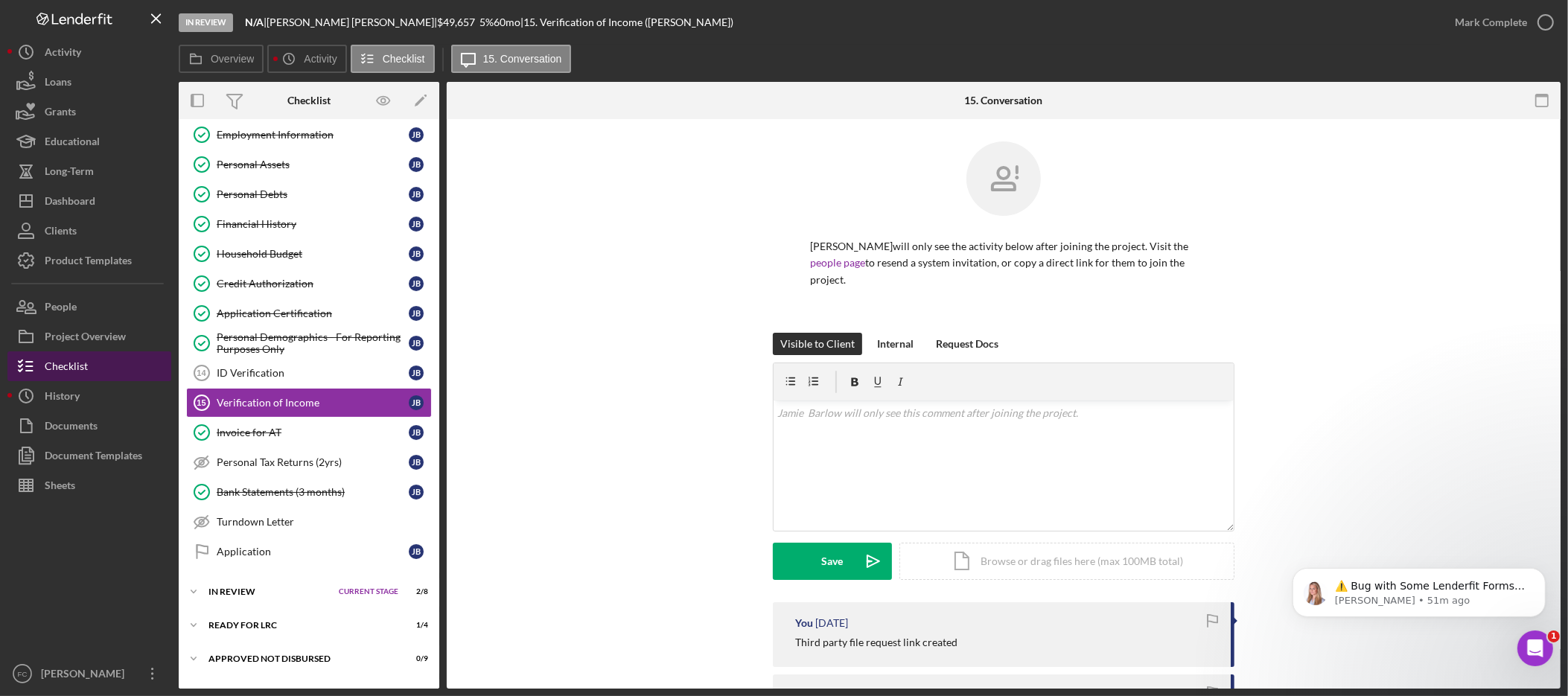
scroll to position [220, 0]
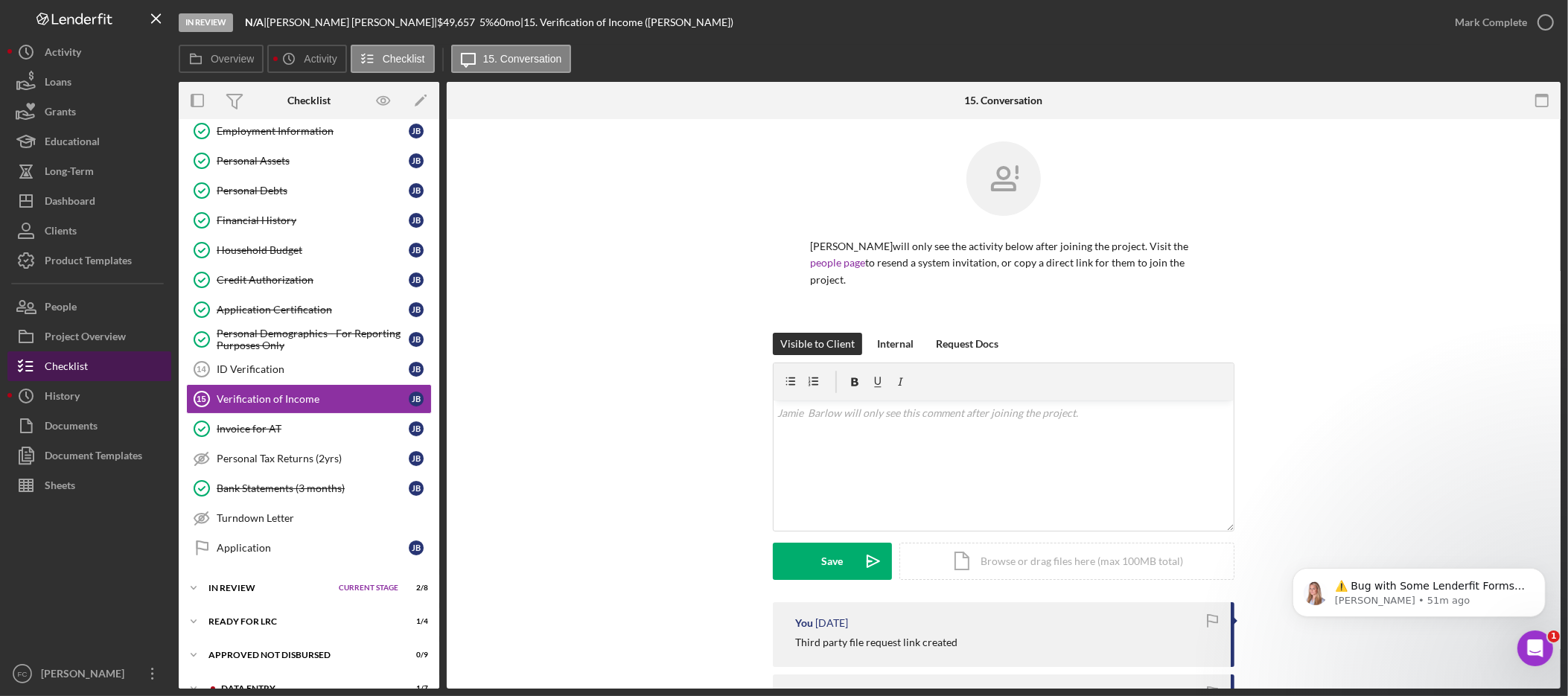
click at [96, 367] on button "Checklist" at bounding box center [88, 366] width 163 height 29
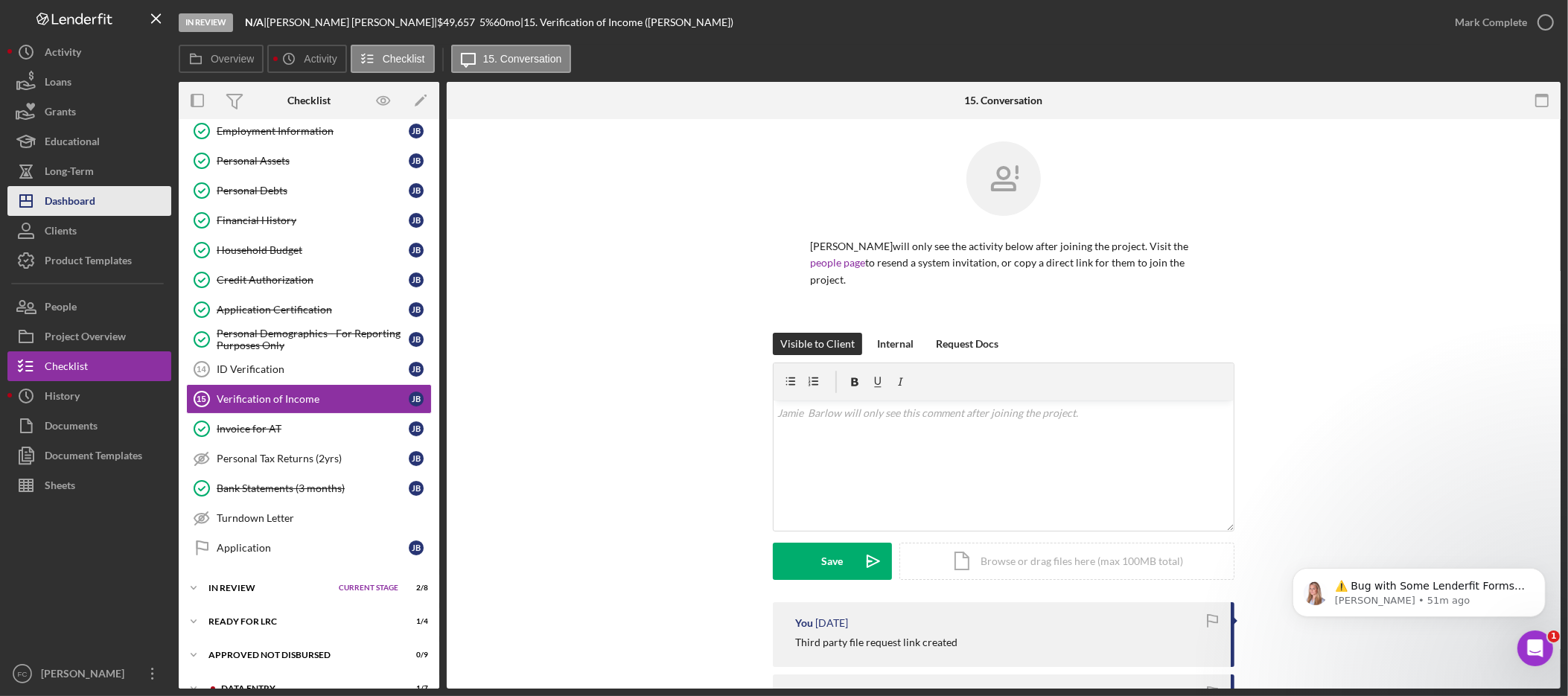
click at [94, 199] on div "Dashboard" at bounding box center [70, 203] width 51 height 34
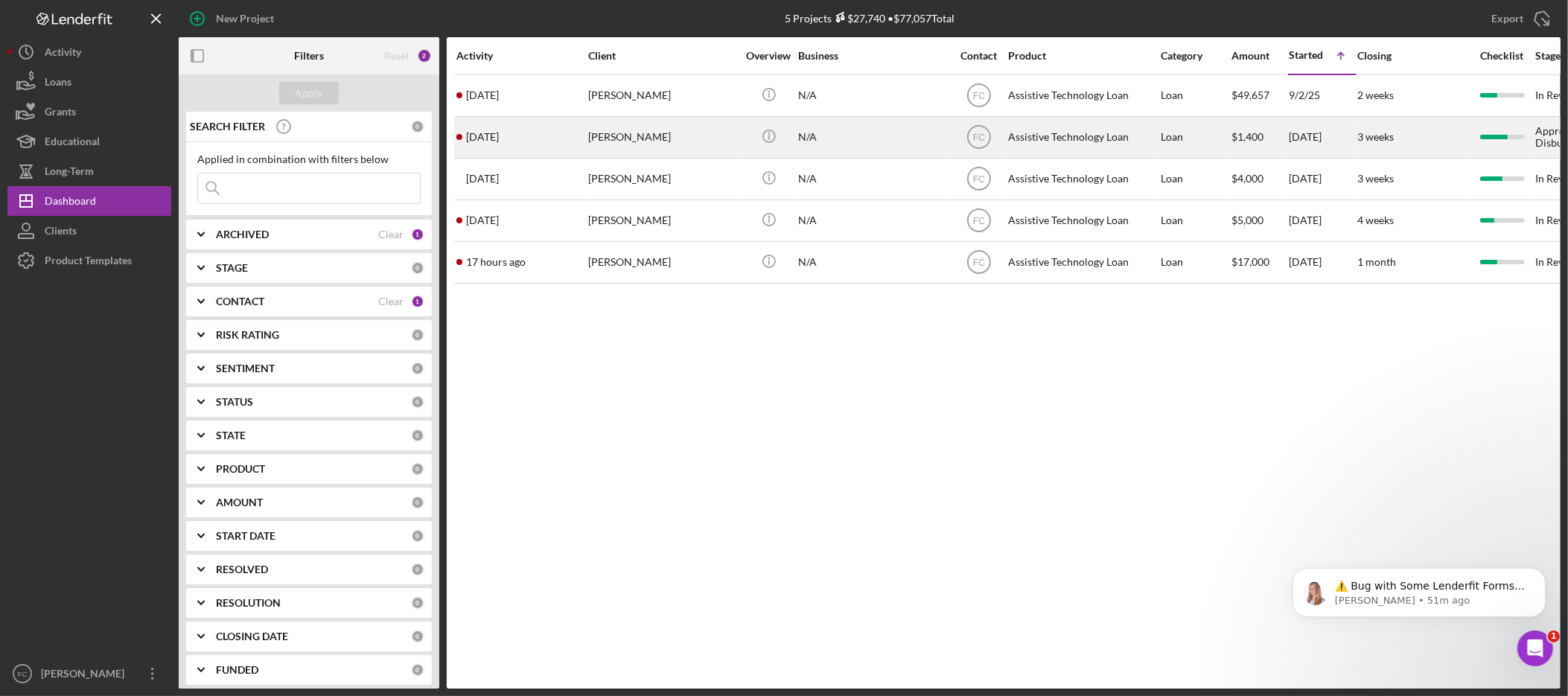
click at [644, 140] on div "[PERSON_NAME]" at bounding box center [663, 137] width 149 height 39
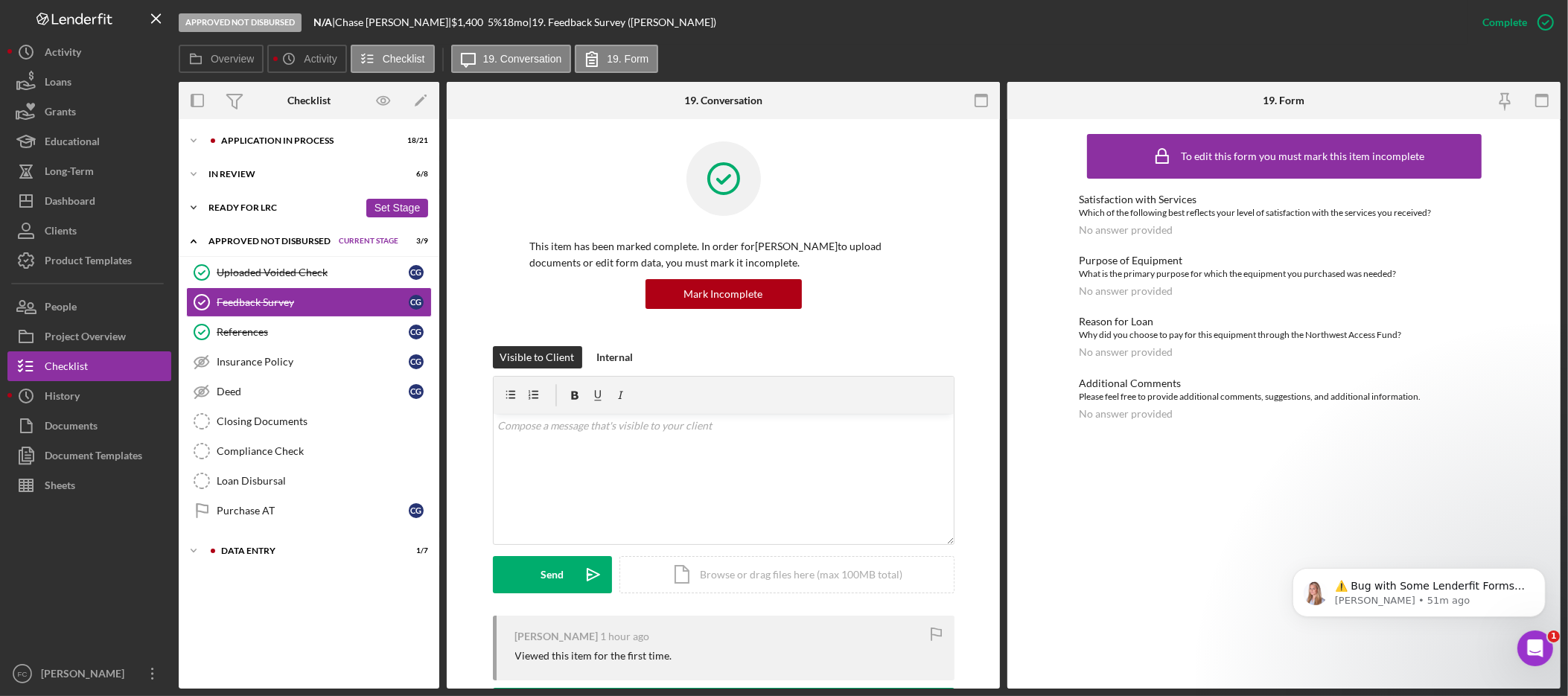
click at [201, 204] on icon "Icon/Expander" at bounding box center [193, 207] width 29 height 29
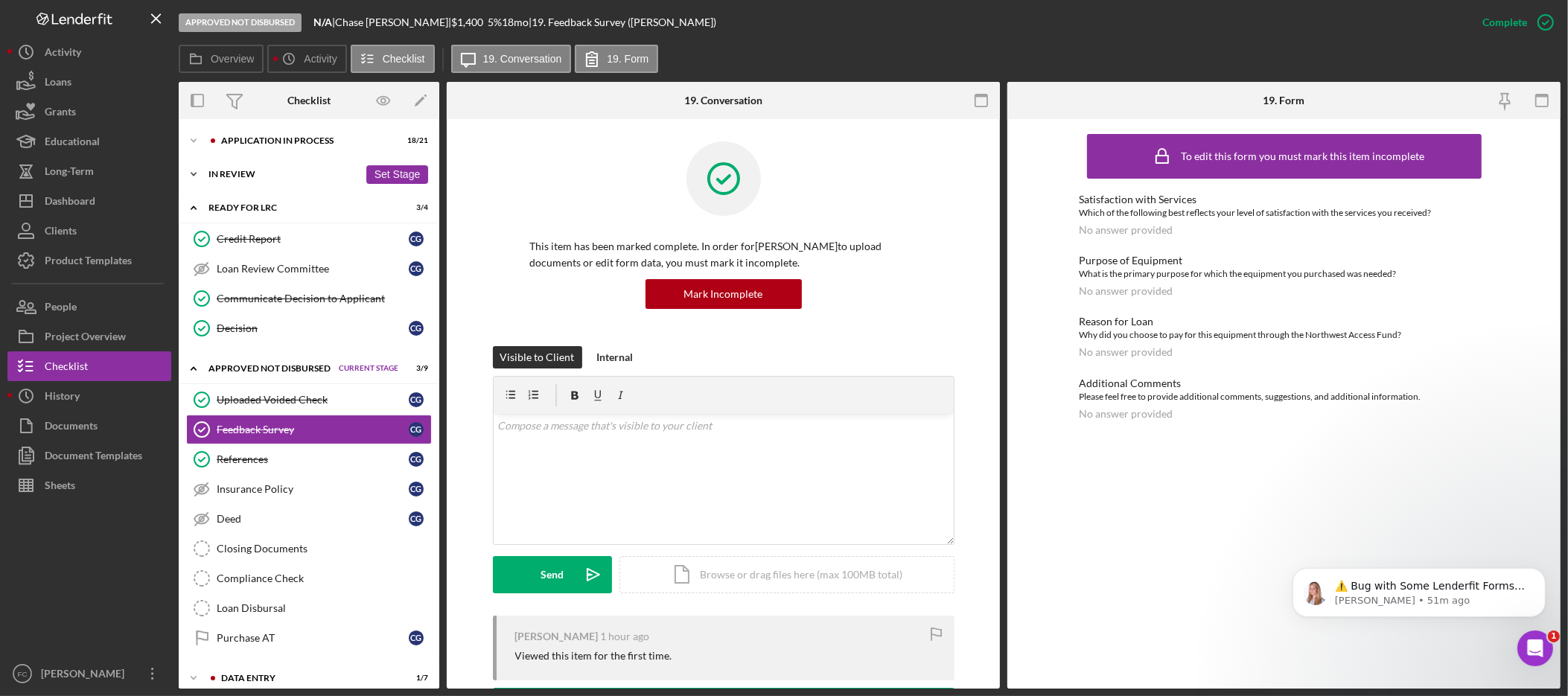
click at [186, 175] on icon "Icon/Expander" at bounding box center [193, 173] width 29 height 29
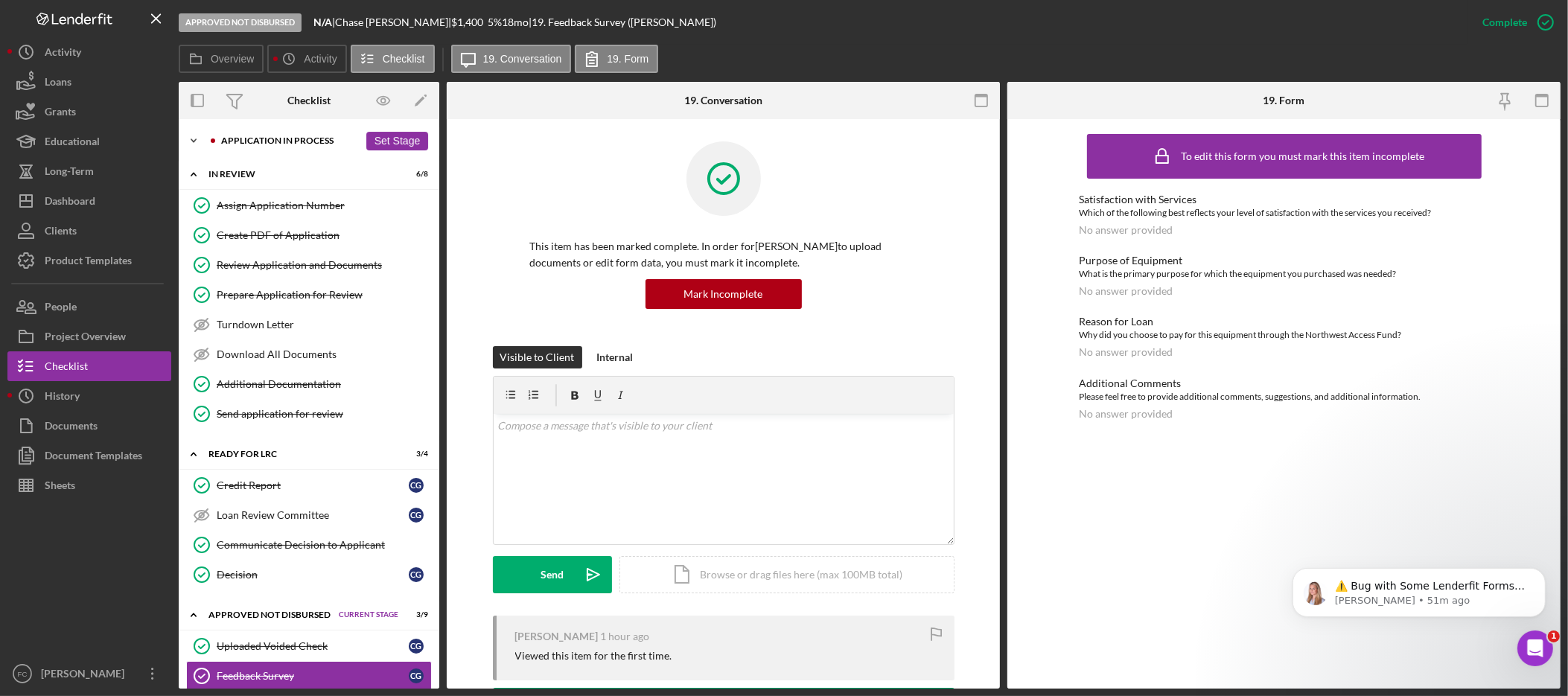
click at [199, 141] on icon "Icon/Expander" at bounding box center [193, 140] width 29 height 29
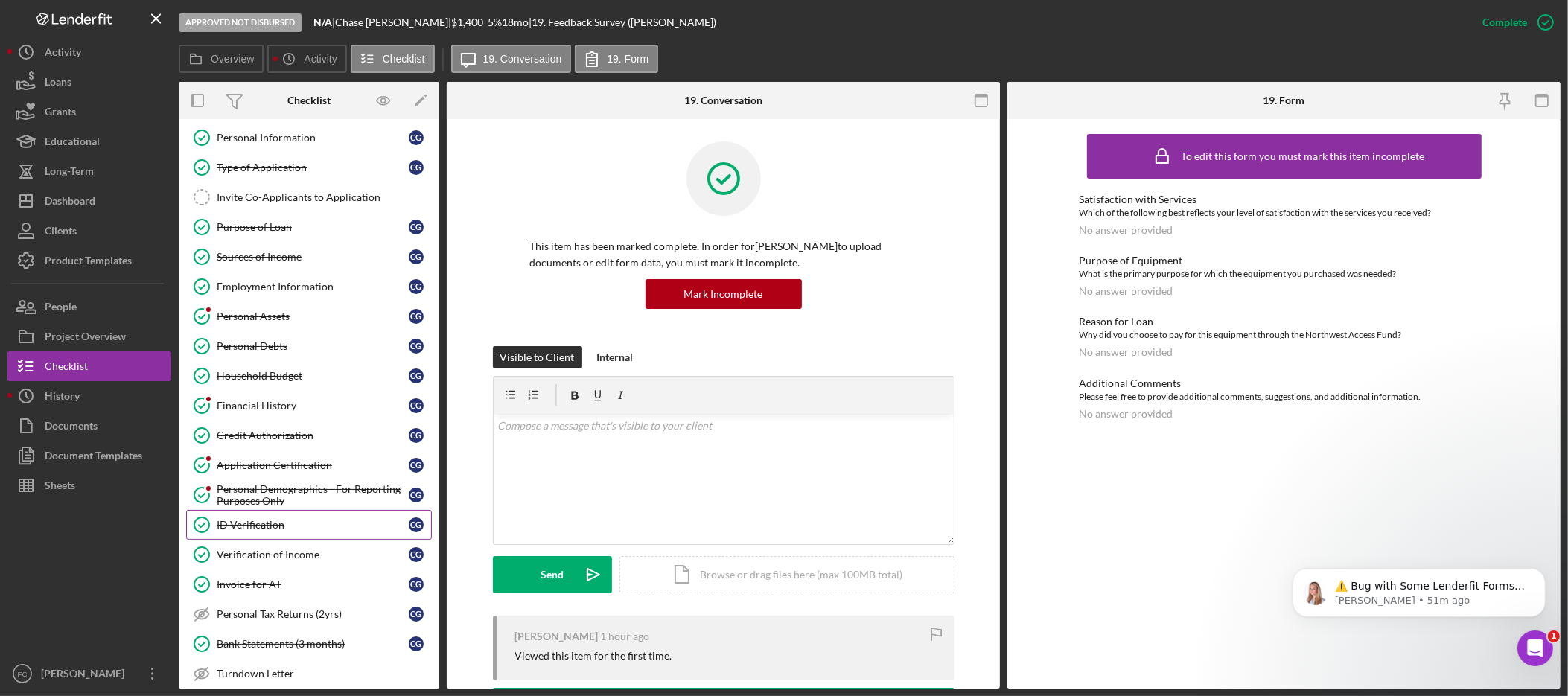
scroll to position [89, 0]
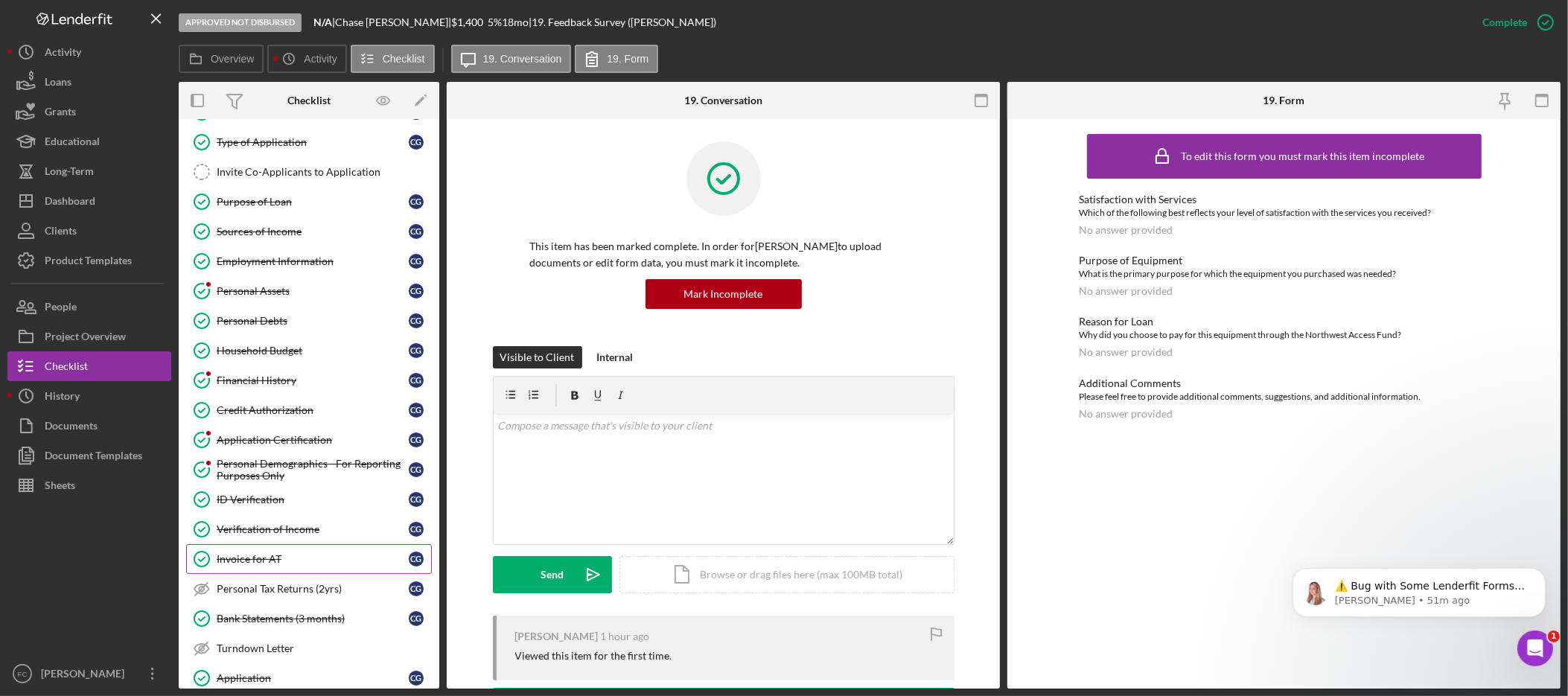
click at [275, 565] on div "Invoice for AT" at bounding box center [313, 559] width 192 height 12
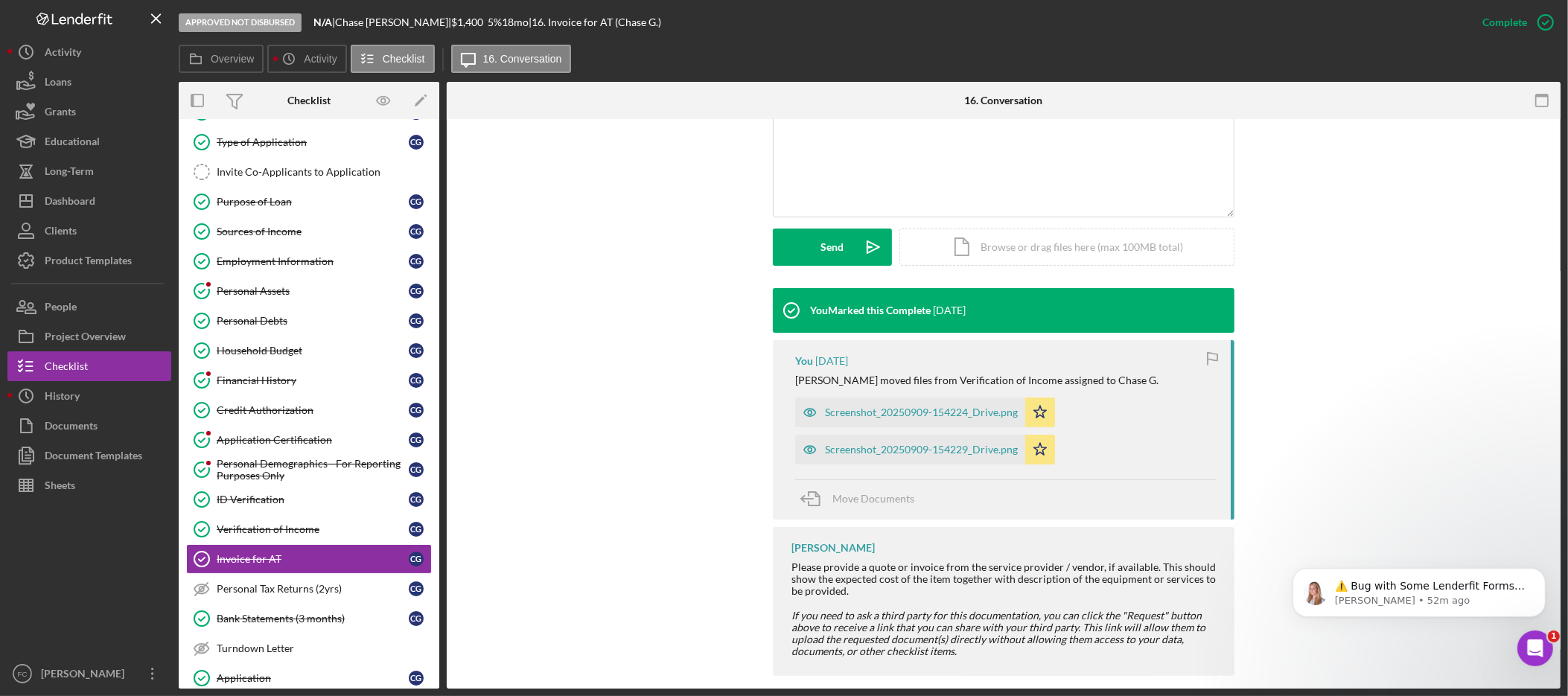
scroll to position [346, 0]
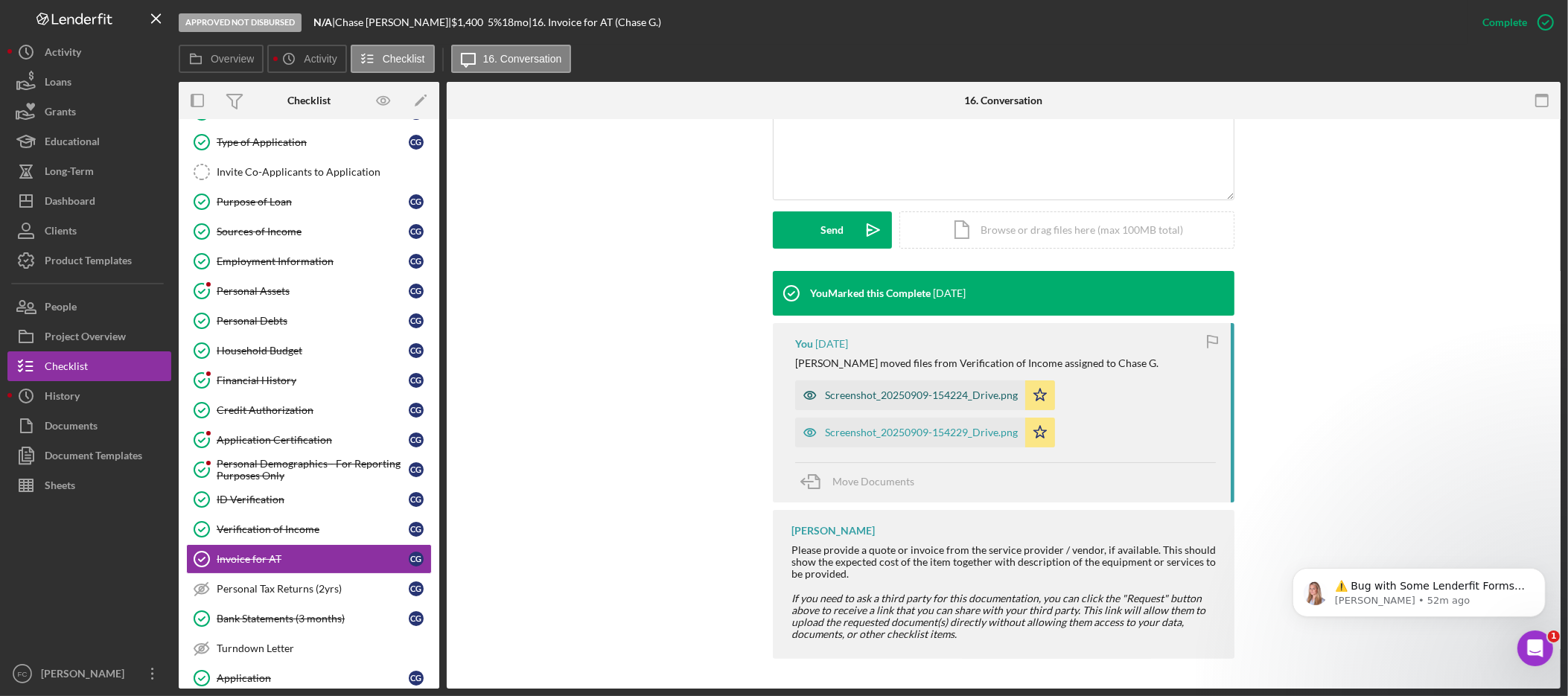
click at [955, 386] on div "Screenshot_20250909-154224_Drive.png" at bounding box center [911, 394] width 230 height 29
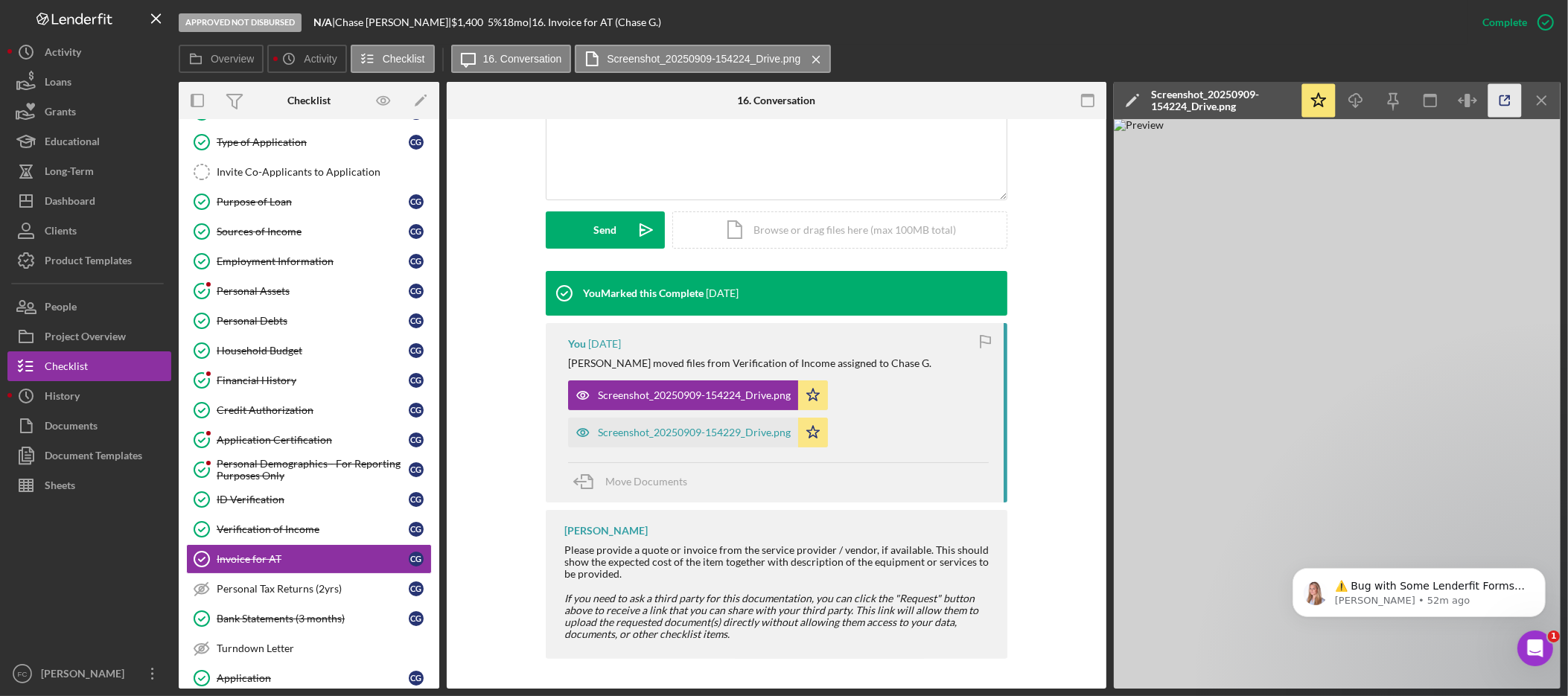
click at [1509, 98] on polyline "button" at bounding box center [1508, 98] width 4 height 4
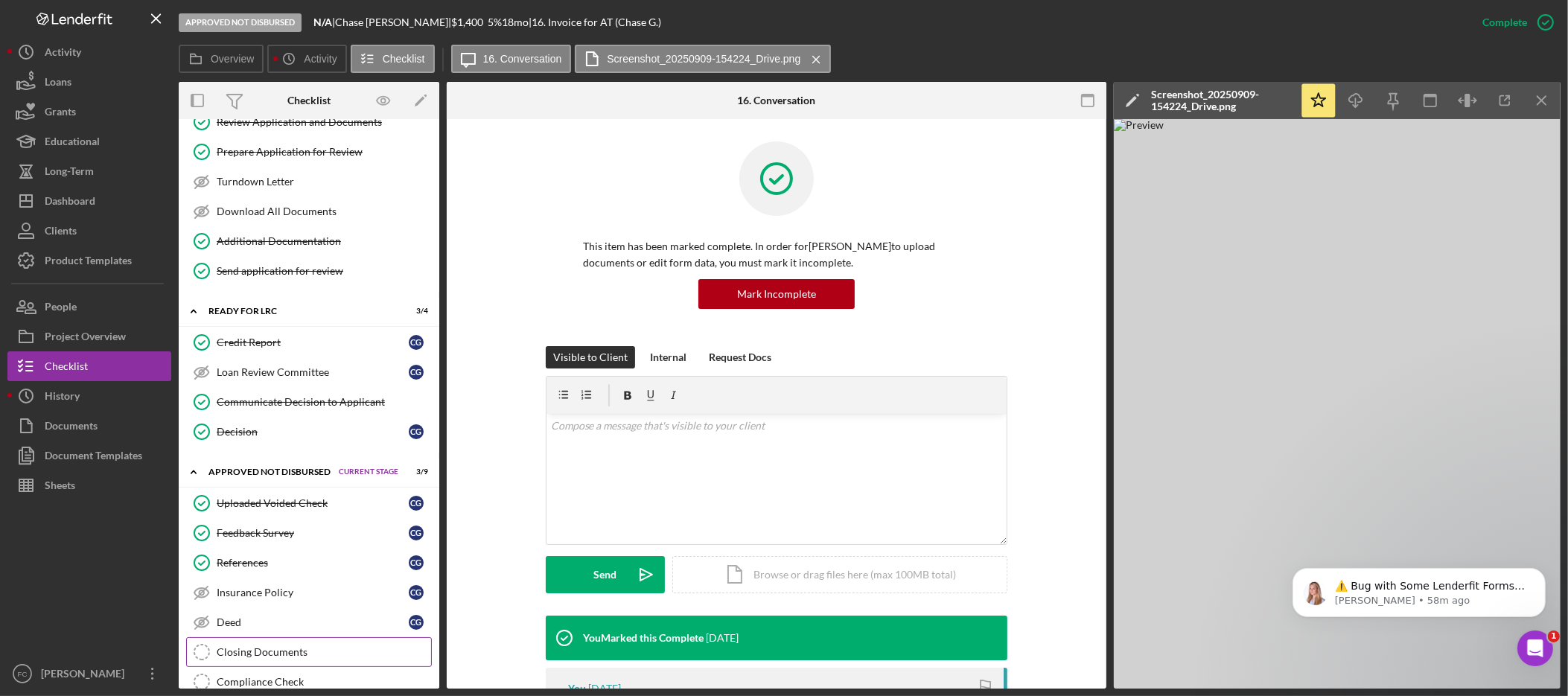
scroll to position [904, 0]
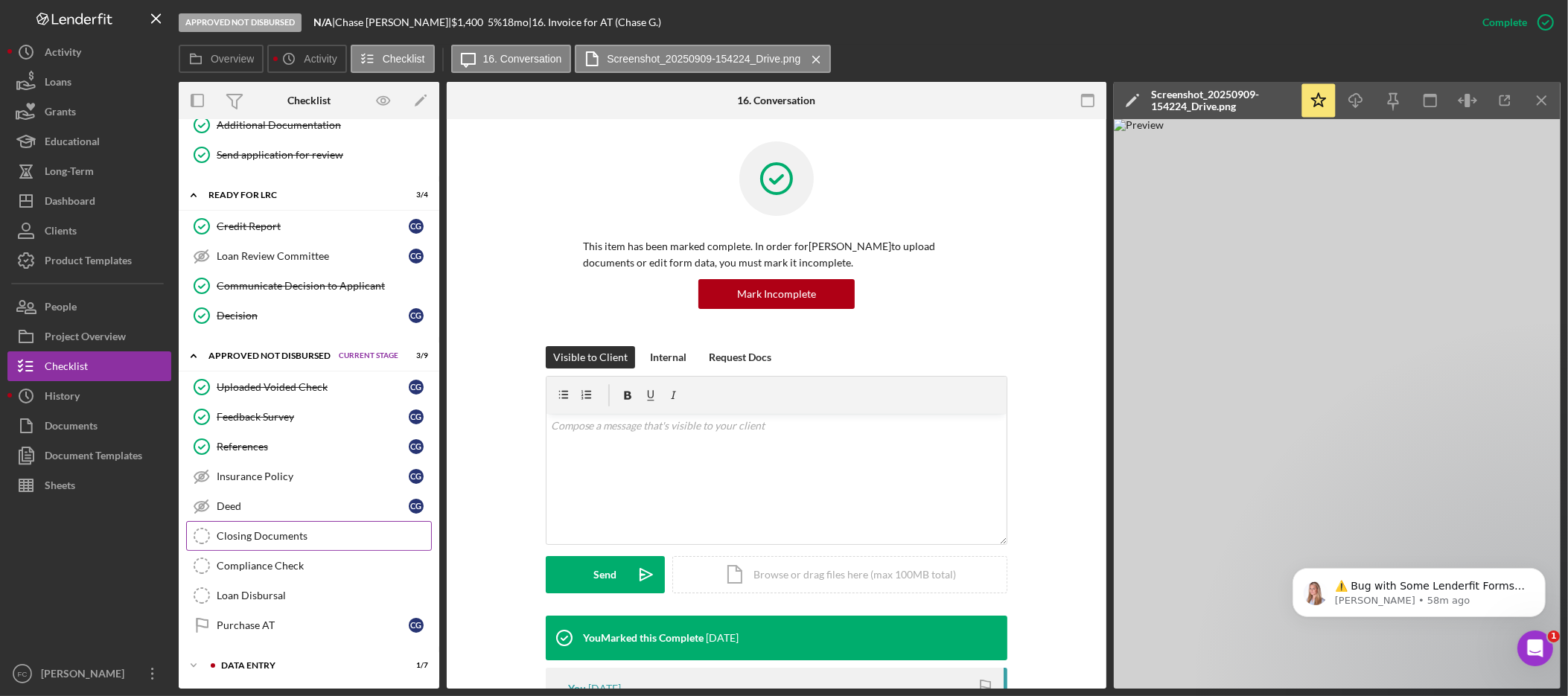
click at [329, 535] on div "Closing Documents" at bounding box center [324, 535] width 214 height 12
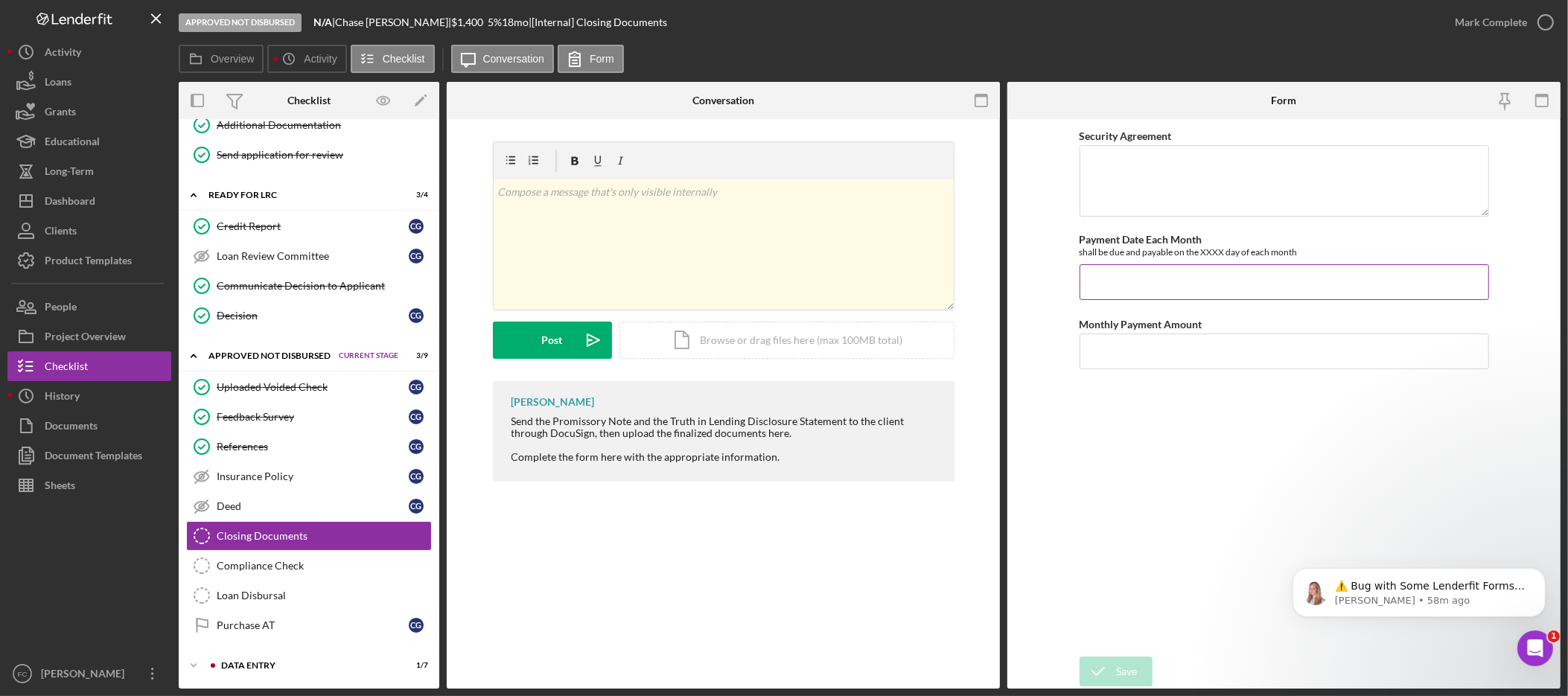
click at [1105, 283] on input "Payment Date Each Month" at bounding box center [1284, 282] width 410 height 36
click at [1142, 347] on input "Monthly Payment Amount" at bounding box center [1284, 352] width 410 height 36
type input "$80.89"
click at [1255, 276] on input "Payment Date Each Month" at bounding box center [1284, 282] width 410 height 36
type input "[DATE]"
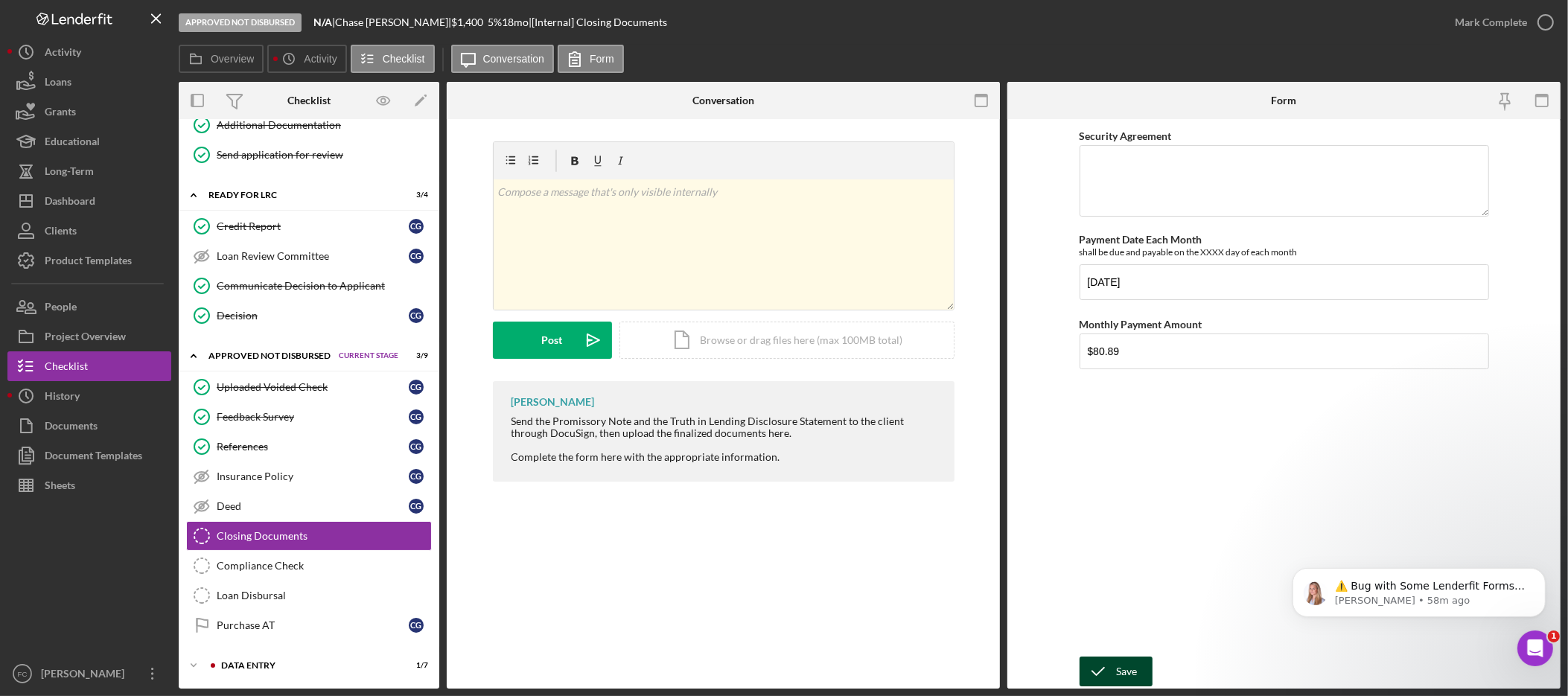
click at [1127, 670] on div "Save" at bounding box center [1127, 671] width 21 height 29
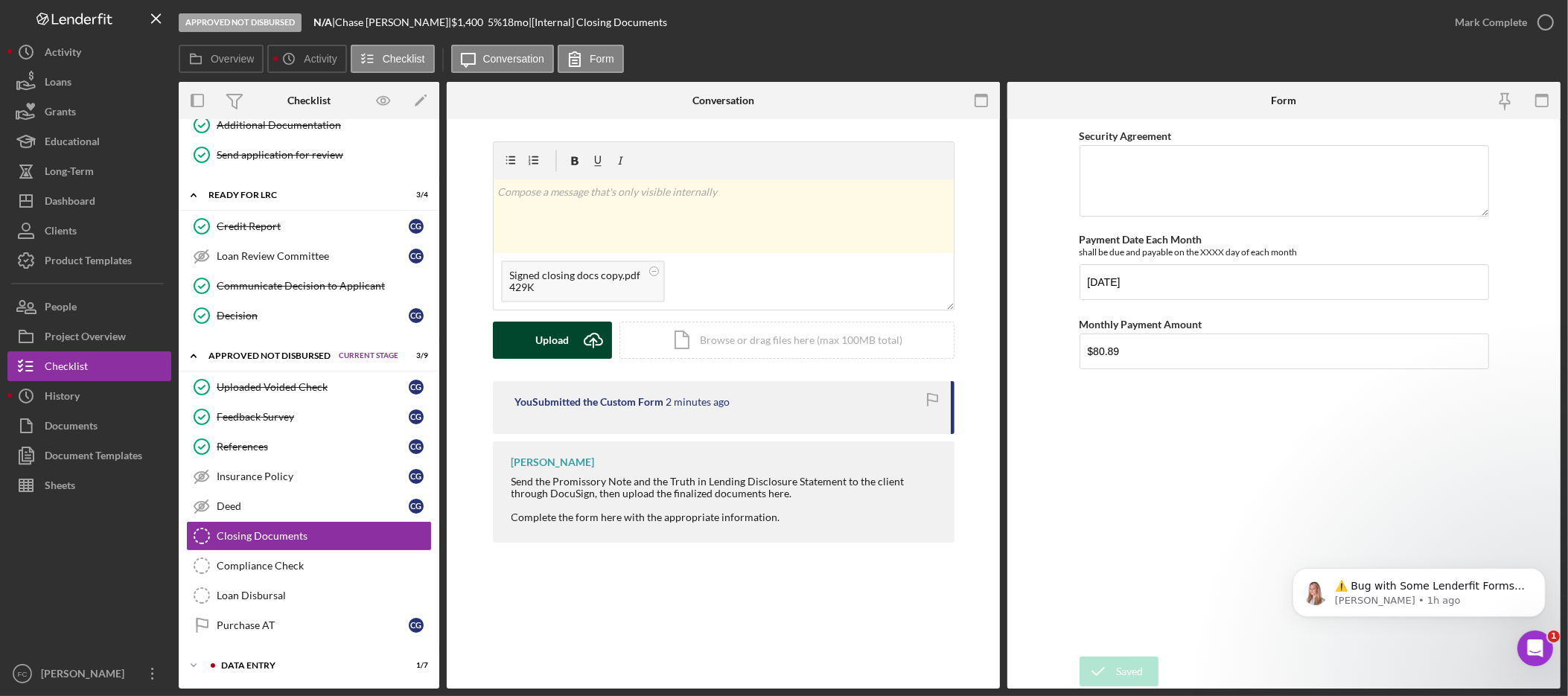
click at [567, 337] on div "Upload" at bounding box center [553, 340] width 34 height 37
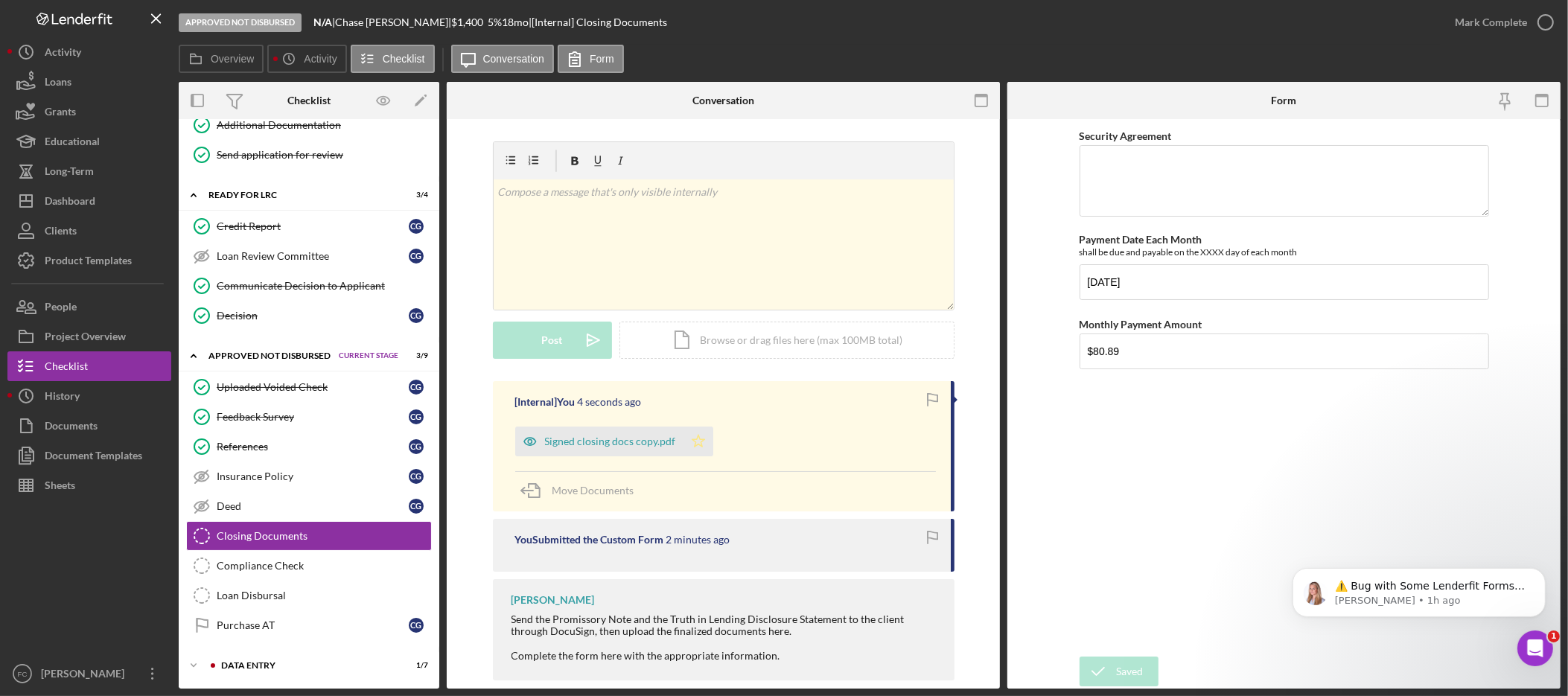
click at [698, 442] on icon "Icon/Star" at bounding box center [698, 441] width 29 height 29
click at [1521, 25] on div "Mark Complete" at bounding box center [1491, 21] width 72 height 29
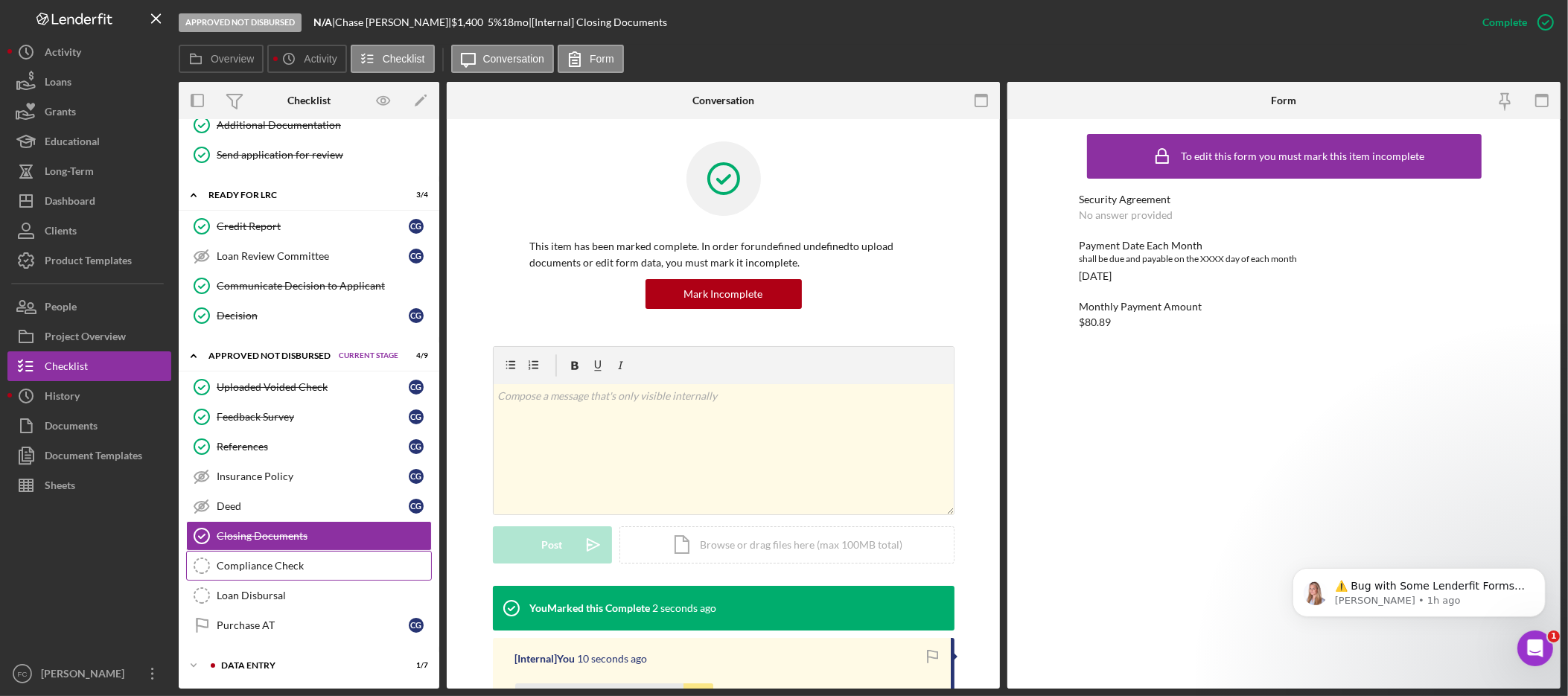
click at [282, 565] on div "Compliance Check" at bounding box center [324, 565] width 214 height 12
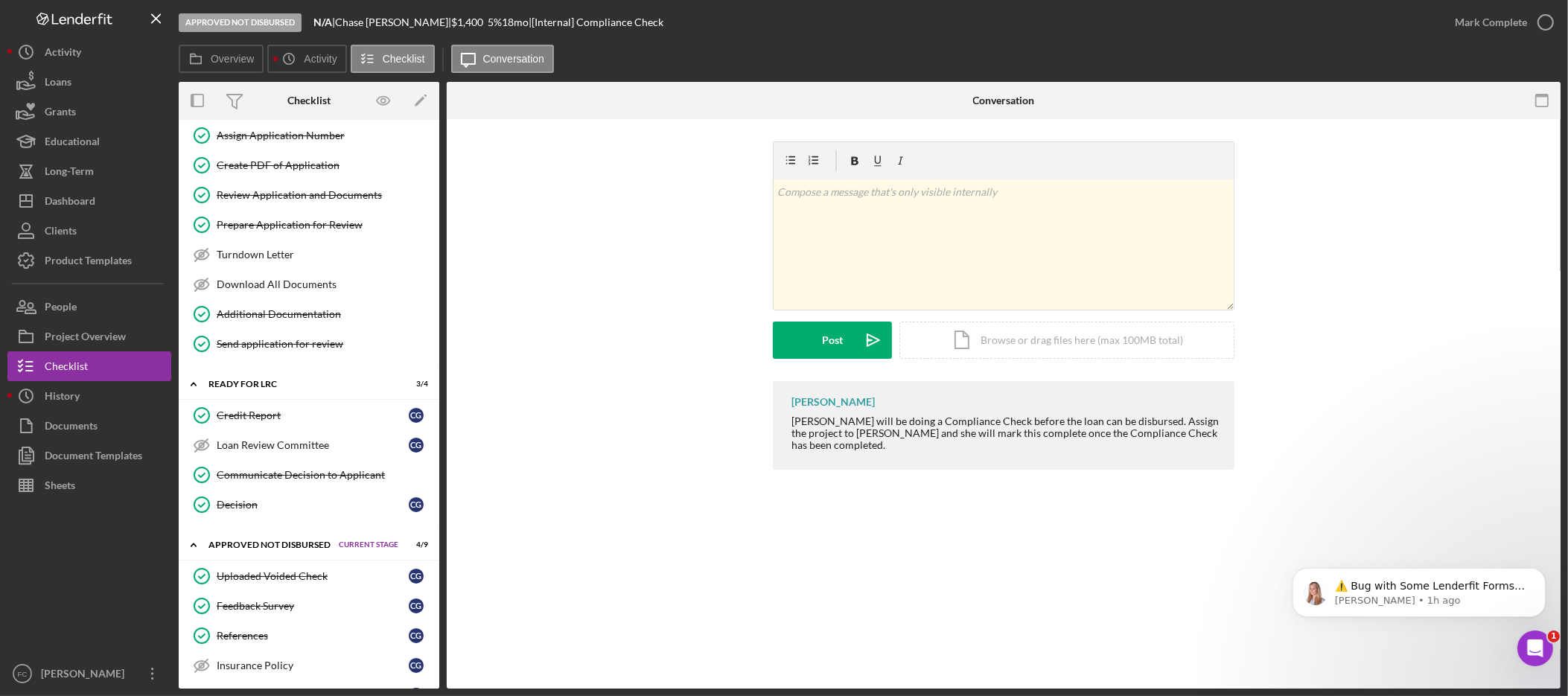
scroll to position [907, 0]
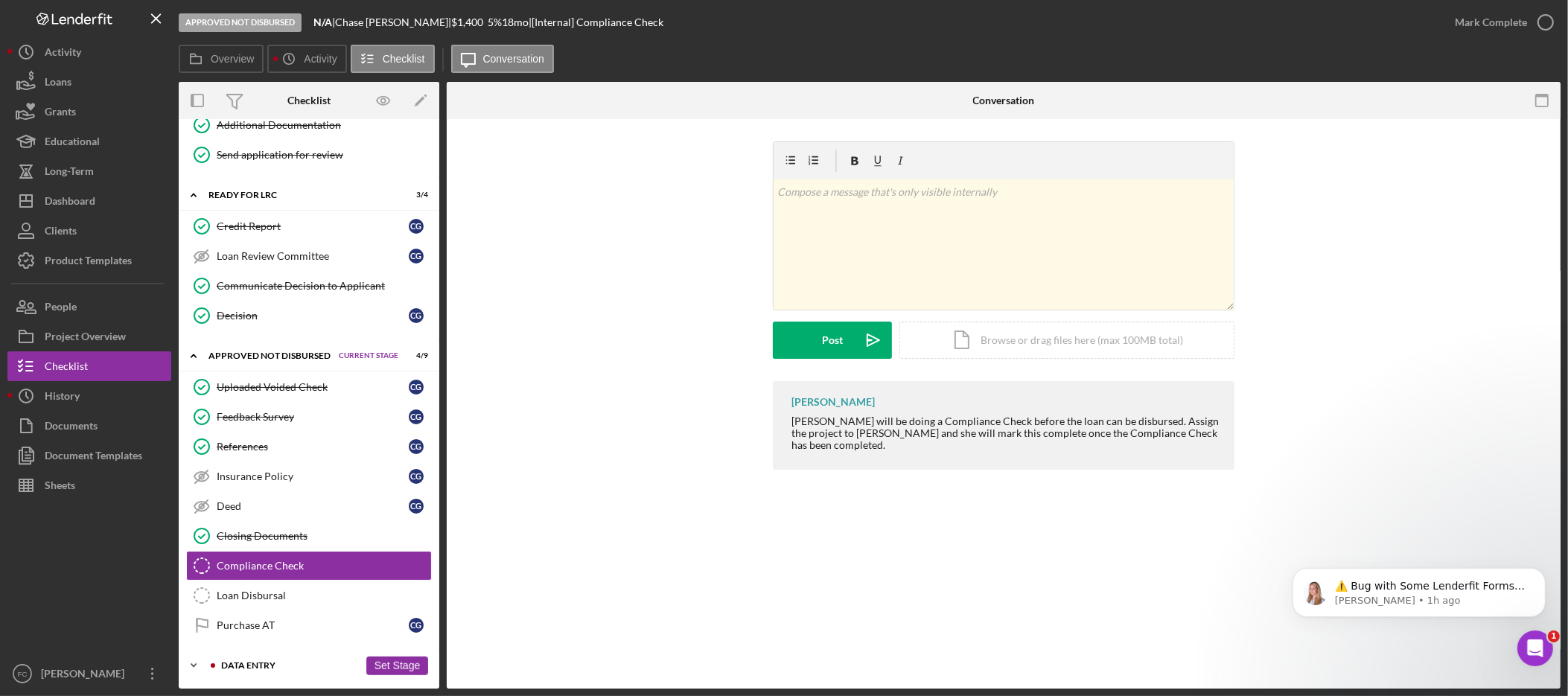
click at [280, 666] on div "Data Entry" at bounding box center [290, 666] width 138 height 9
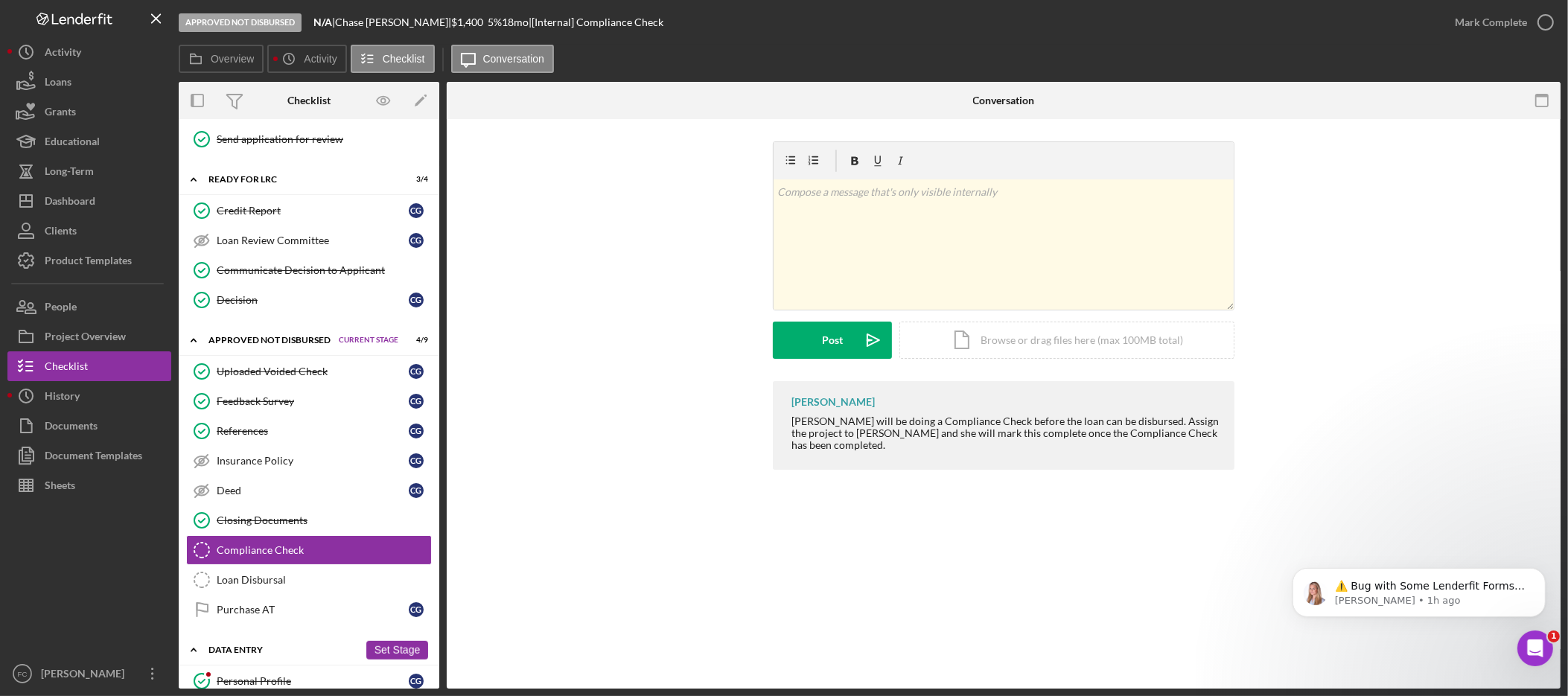
click at [280, 654] on div "Data Entry" at bounding box center [284, 650] width 150 height 9
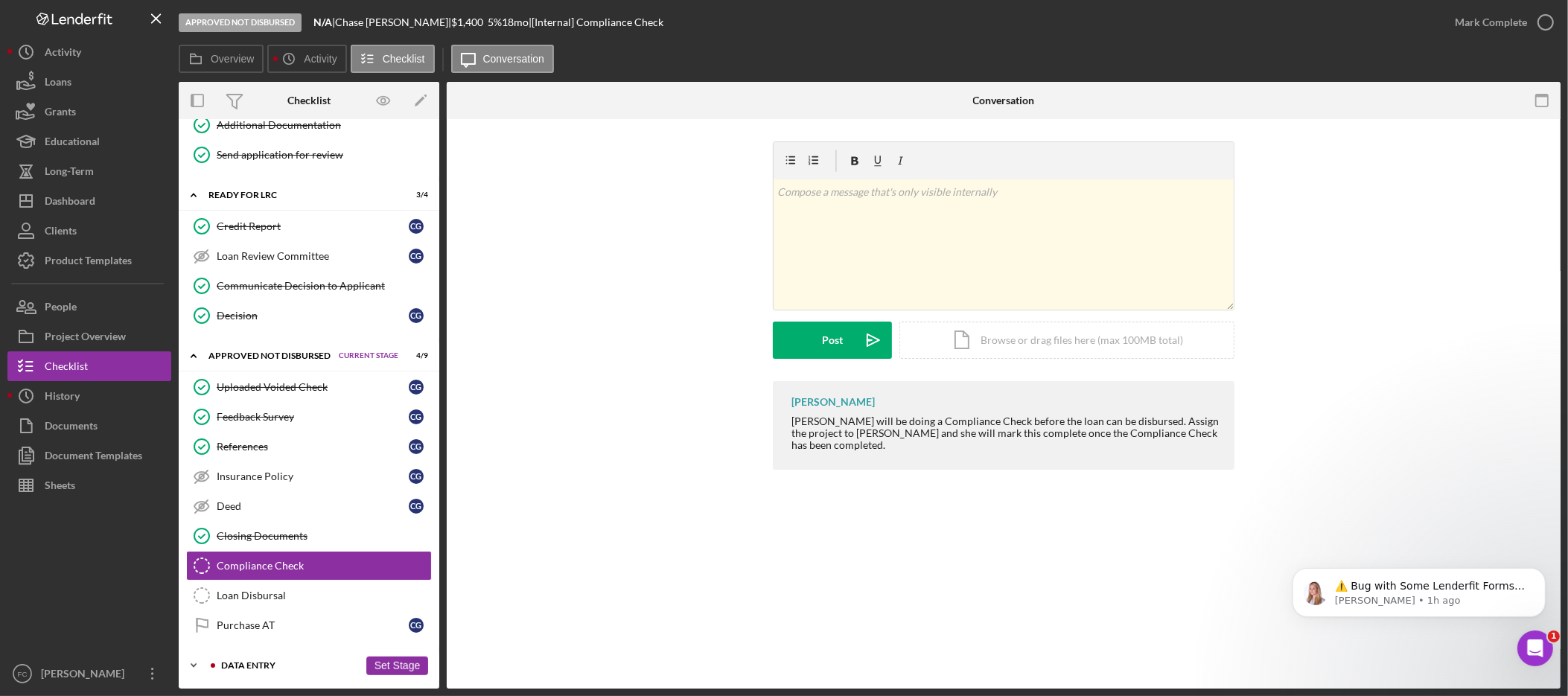
click at [289, 661] on div "Data Entry" at bounding box center [290, 666] width 138 height 9
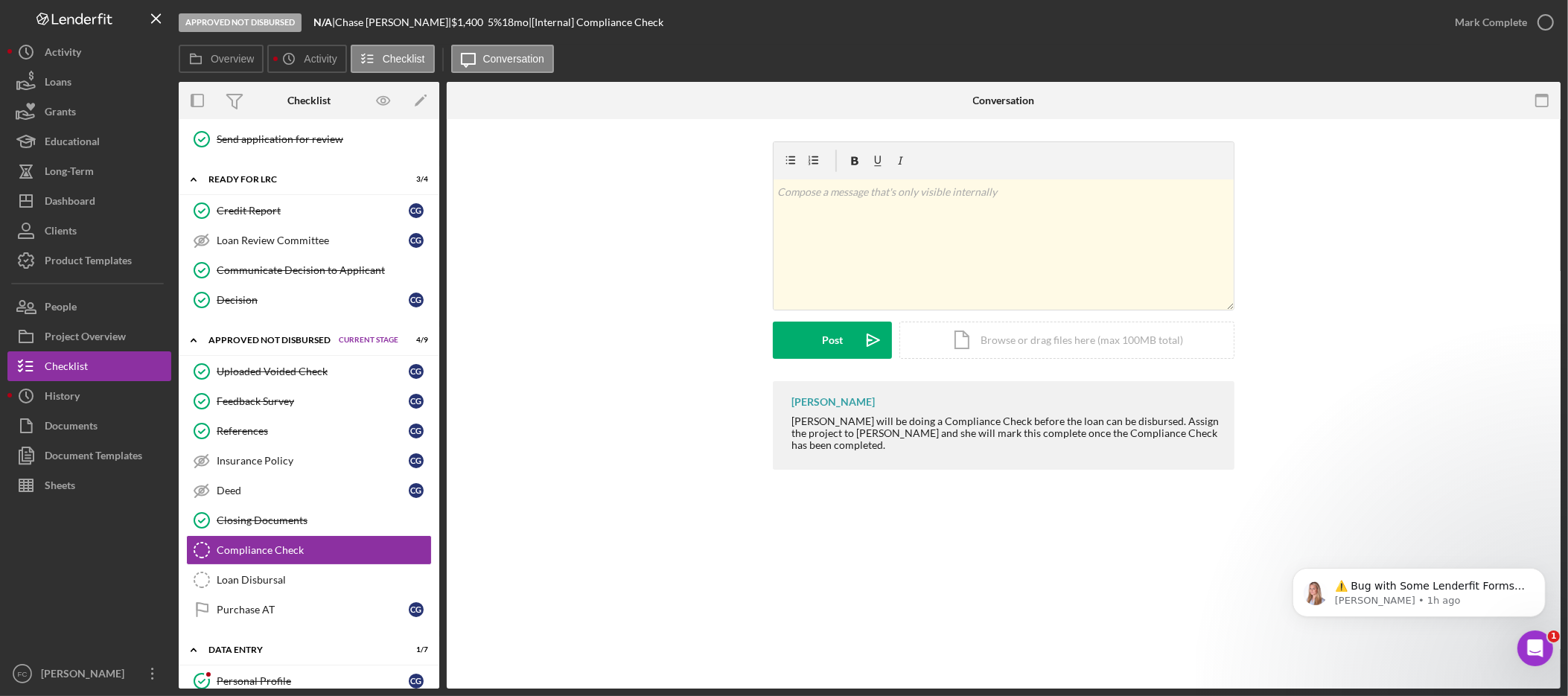
scroll to position [1127, 0]
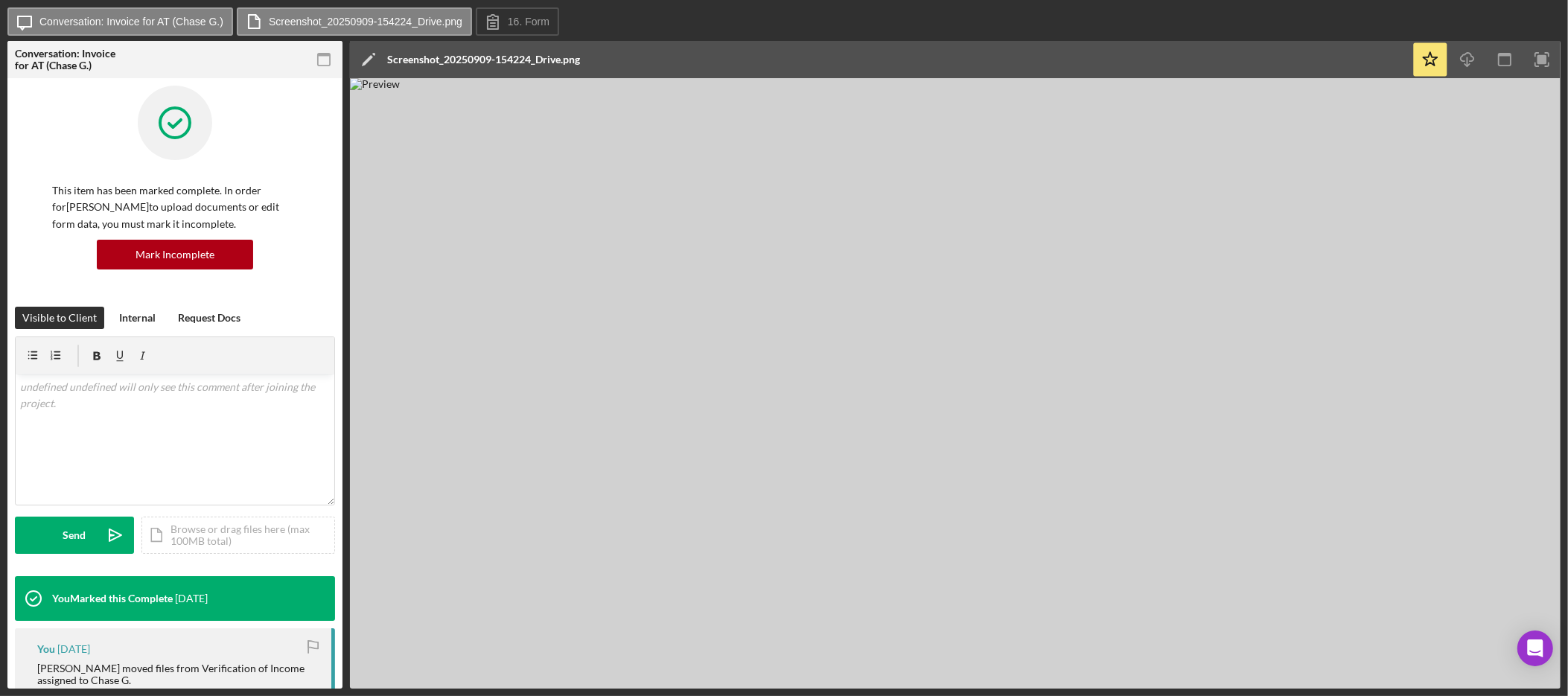
click at [1042, 214] on img at bounding box center [955, 384] width 1211 height 610
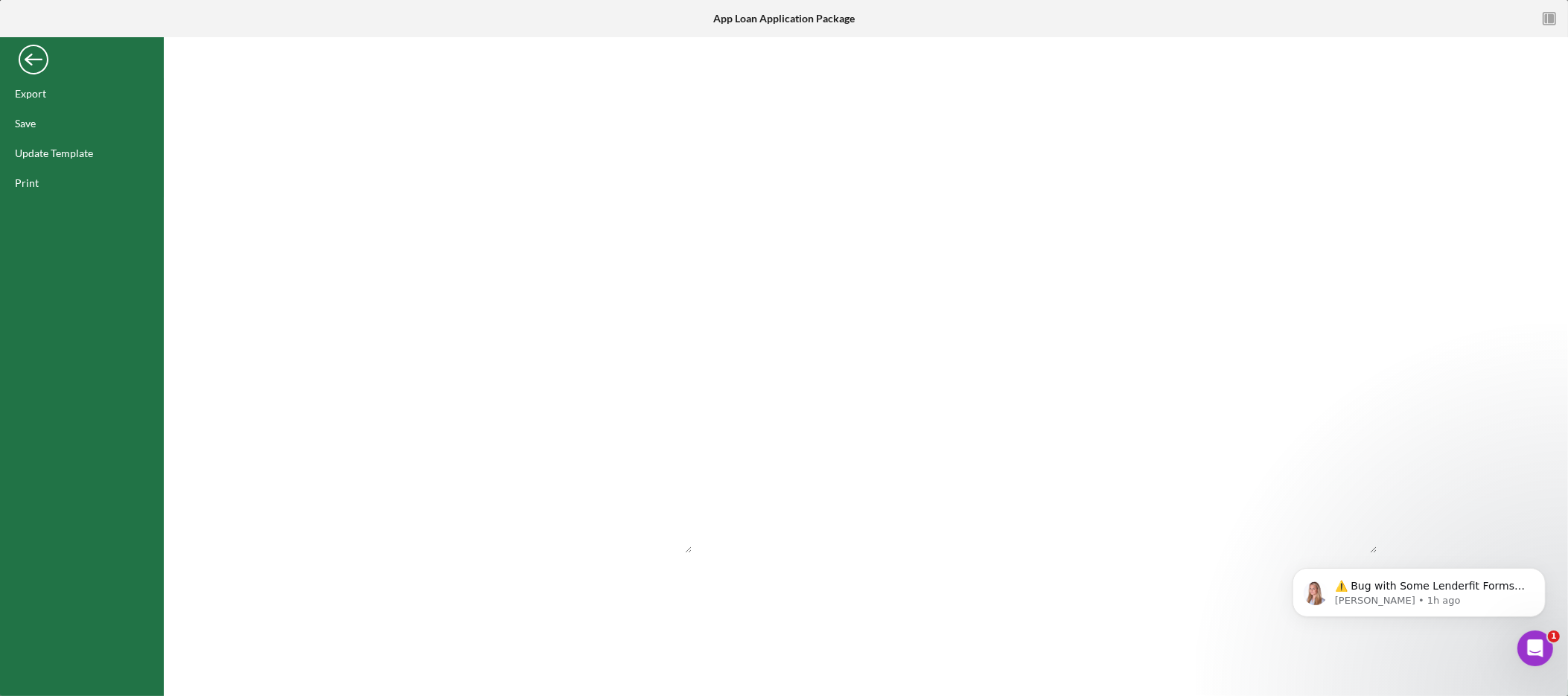
click at [38, 58] on div "Back" at bounding box center [33, 55] width 29 height 29
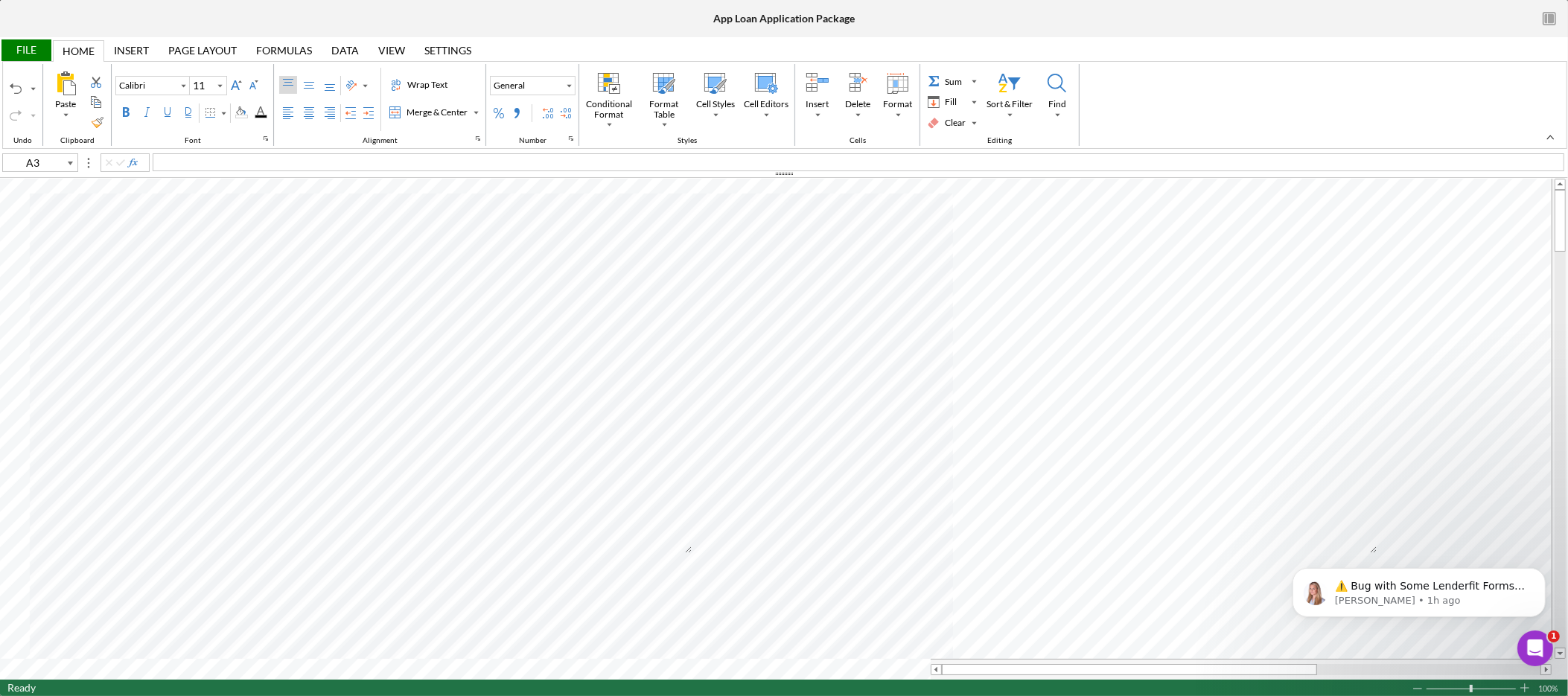
click at [38, 53] on div "File" at bounding box center [26, 50] width 52 height 21
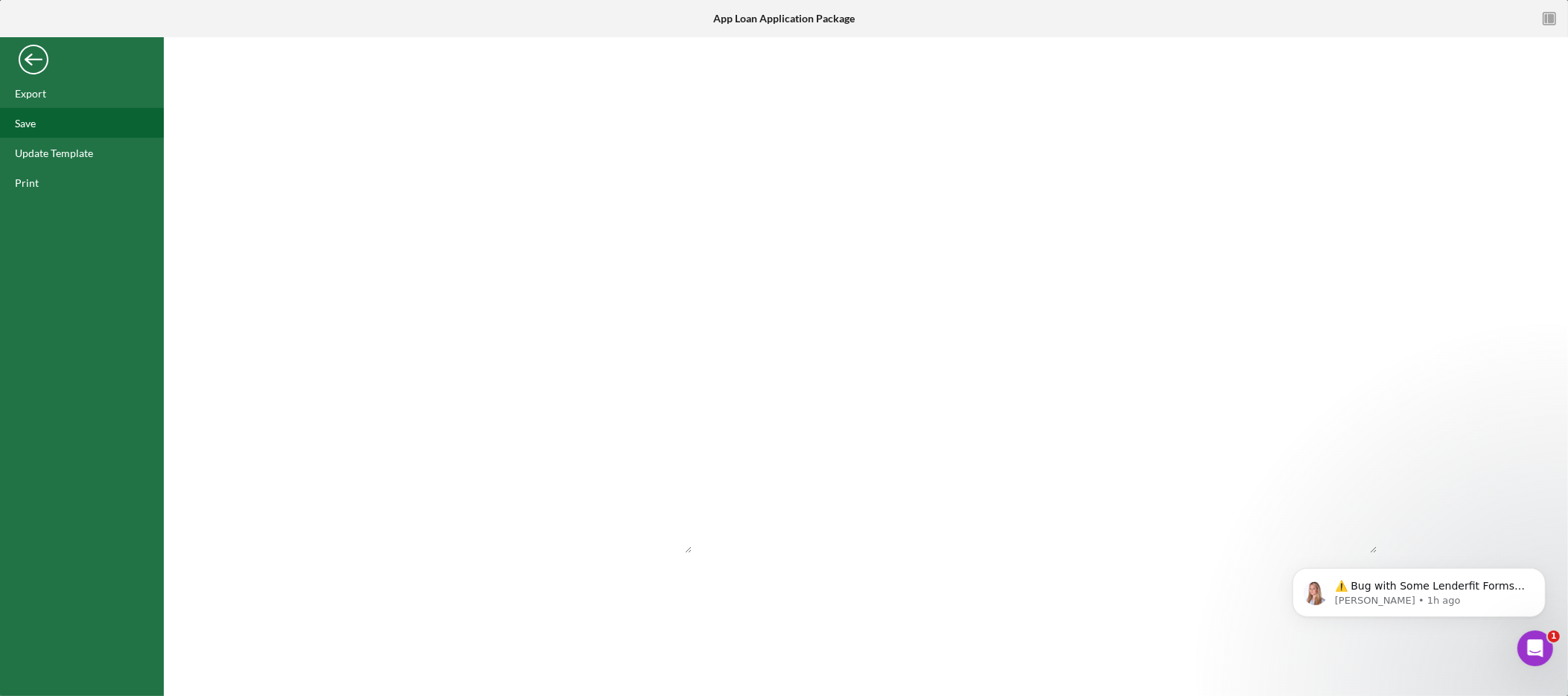
click at [56, 125] on div "Save" at bounding box center [81, 122] width 163 height 29
click at [29, 59] on div "Back" at bounding box center [33, 55] width 29 height 29
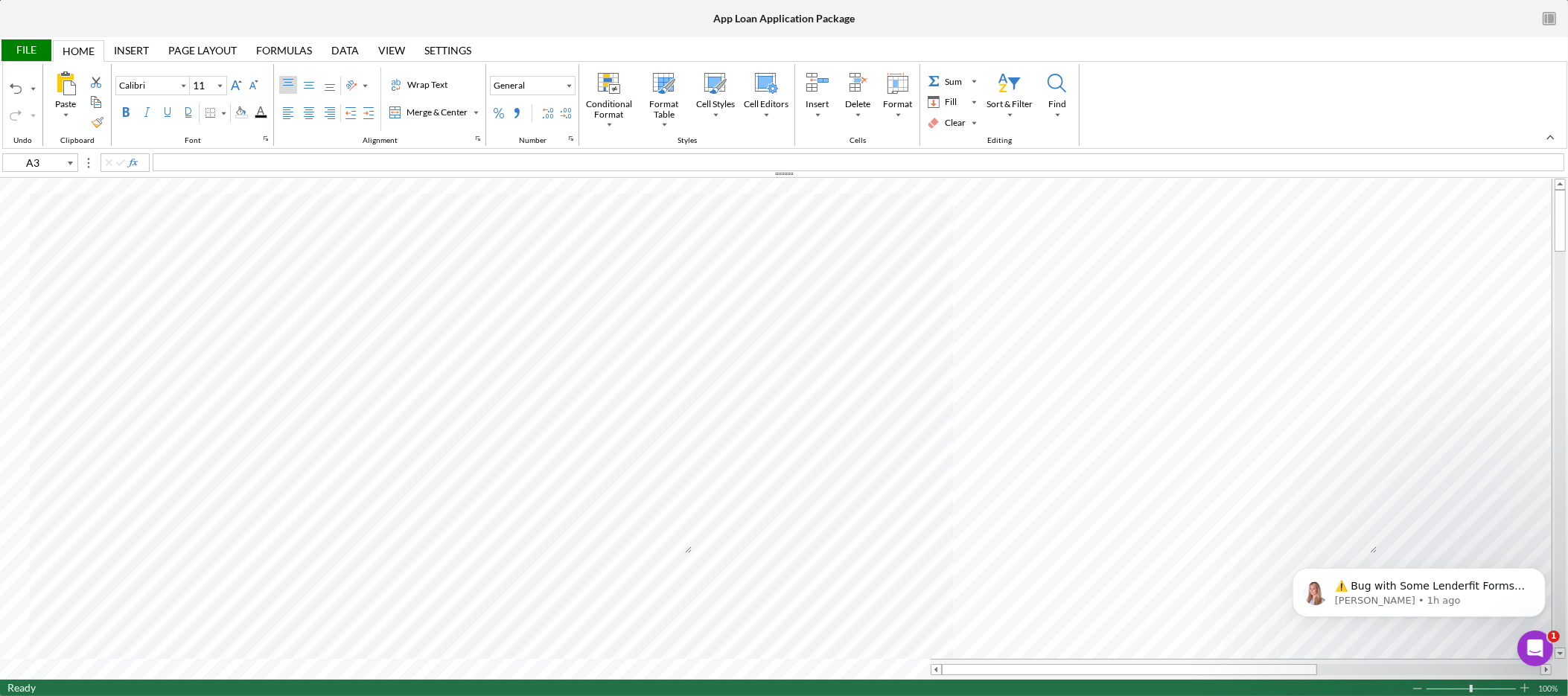
click at [1557, 18] on icon "button" at bounding box center [1550, 20] width 34 height 34
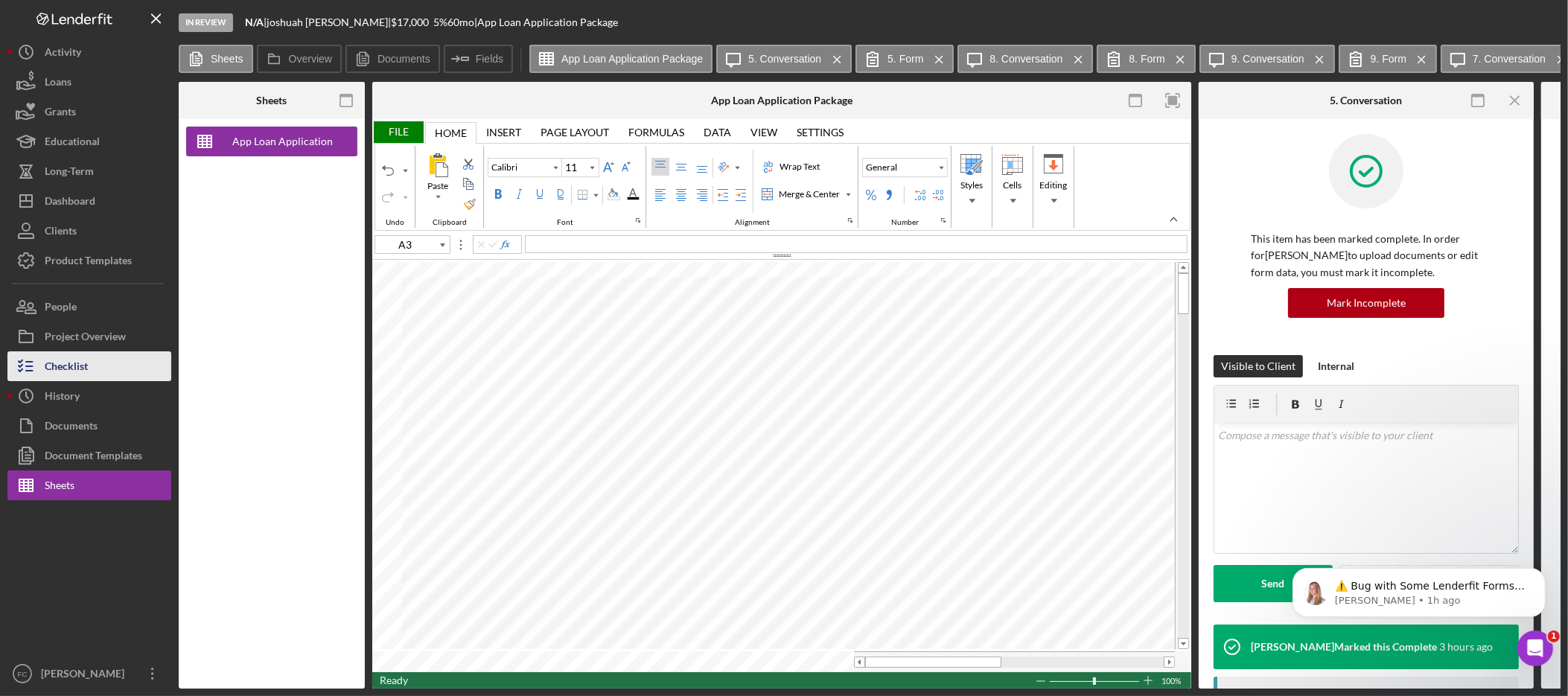
click at [79, 377] on div "Checklist" at bounding box center [66, 369] width 43 height 34
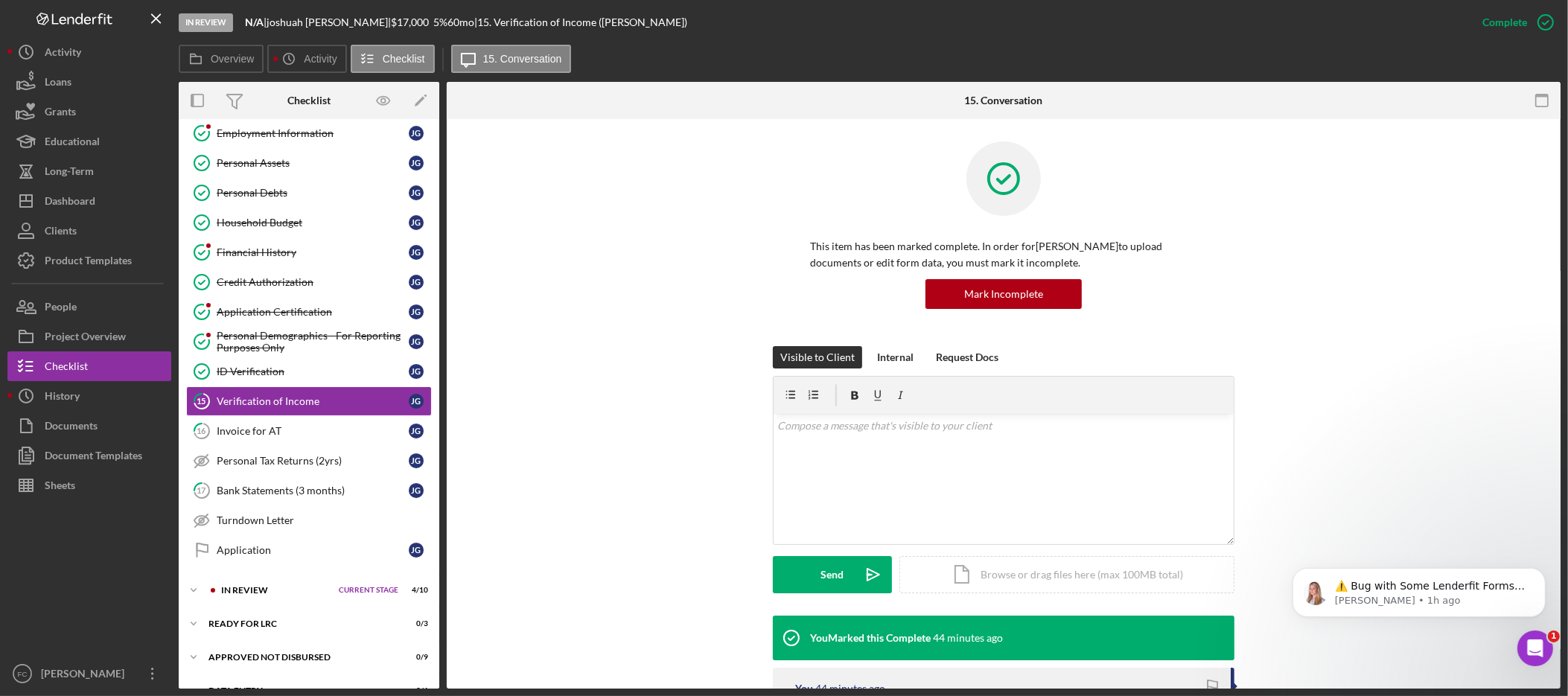
scroll to position [220, 0]
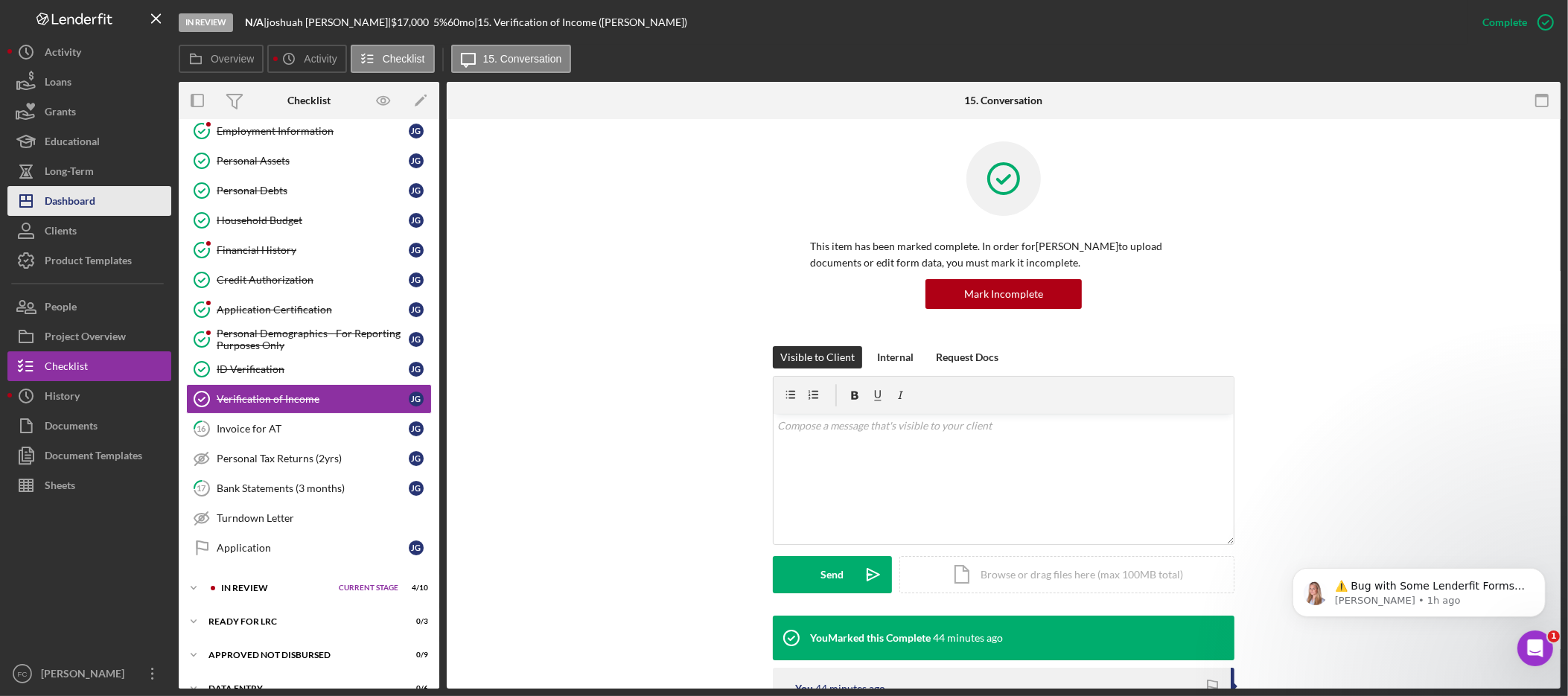
drag, startPoint x: 91, startPoint y: 196, endPoint x: 114, endPoint y: 213, distance: 28.6
click at [91, 195] on div "Dashboard" at bounding box center [70, 203] width 51 height 34
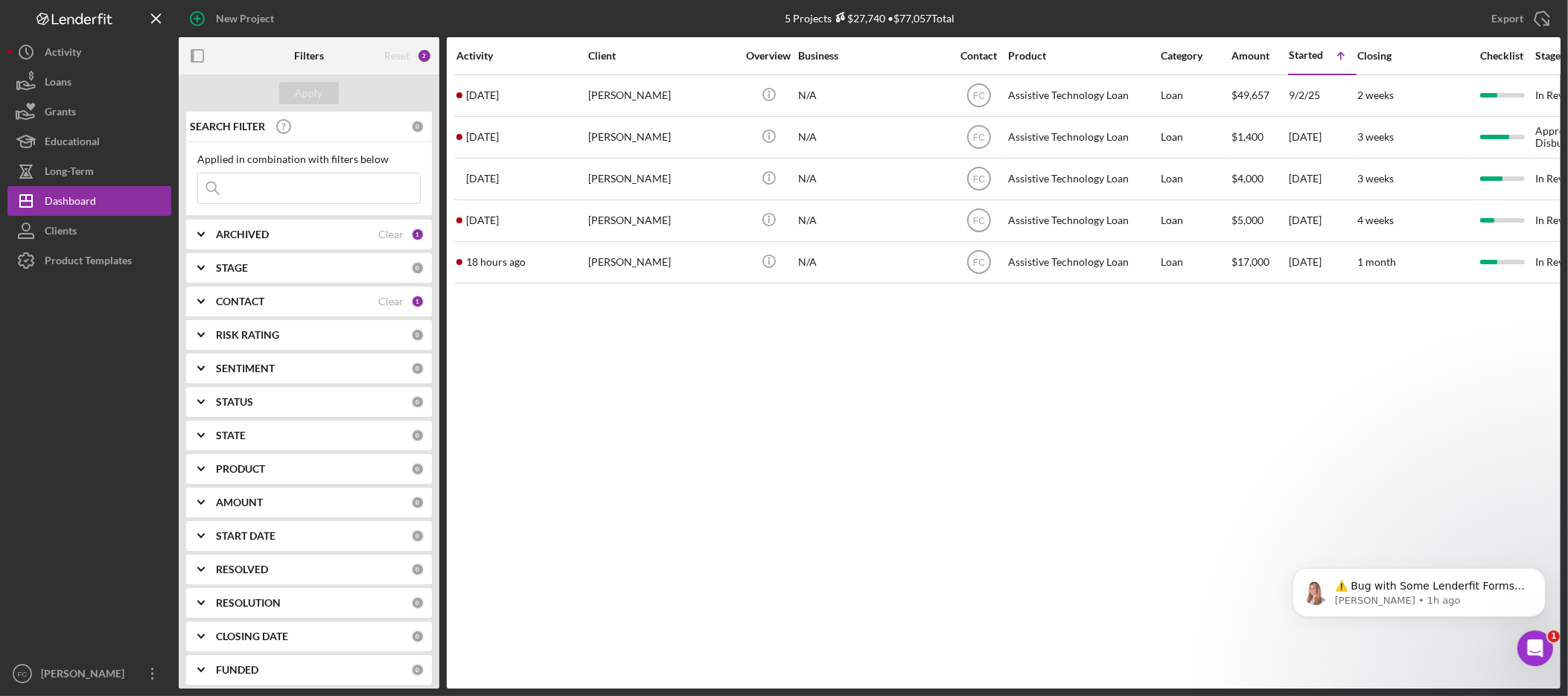
click at [1554, 50] on div "Stage" at bounding box center [1572, 55] width 71 height 12
click at [1464, 604] on p "Allison • 1h ago" at bounding box center [1430, 600] width 192 height 13
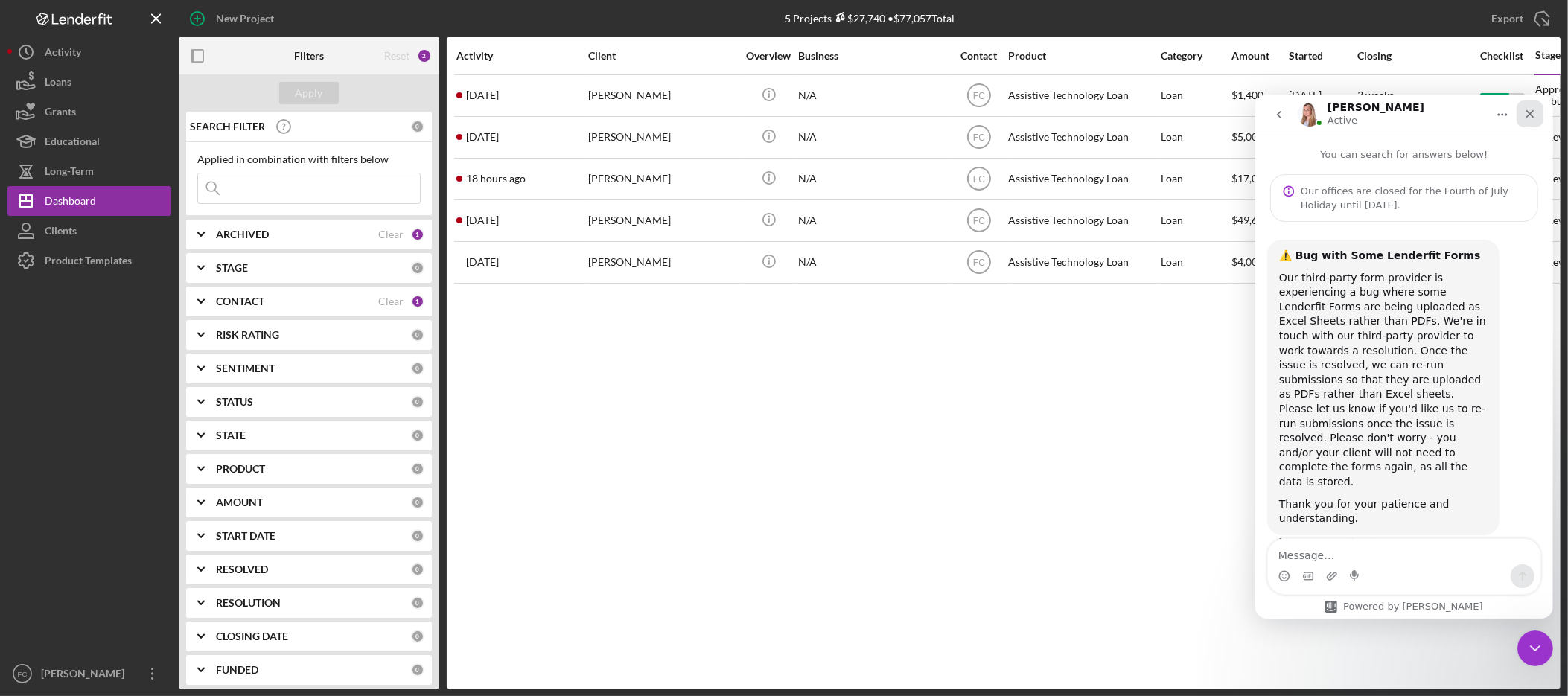
click at [1534, 114] on icon "Close" at bounding box center [1529, 112] width 12 height 12
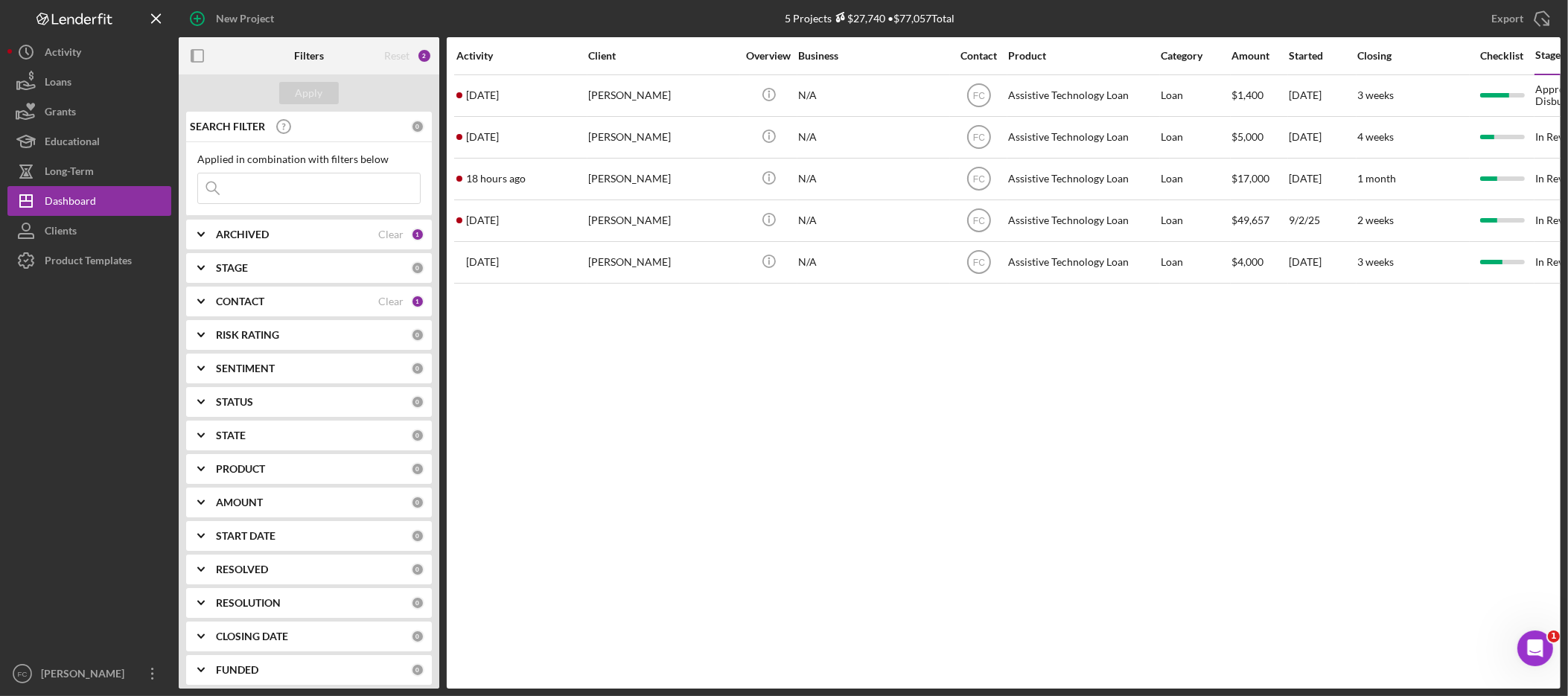
drag, startPoint x: 912, startPoint y: 383, endPoint x: 914, endPoint y: 369, distance: 14.1
click at [913, 383] on div "Activity Client Overview Business Contact Product Category Amount Started Closi…" at bounding box center [1004, 363] width 1114 height 651
click at [969, 455] on div "Activity Client Overview Business Contact Product Category Amount Started Closi…" at bounding box center [1004, 363] width 1114 height 651
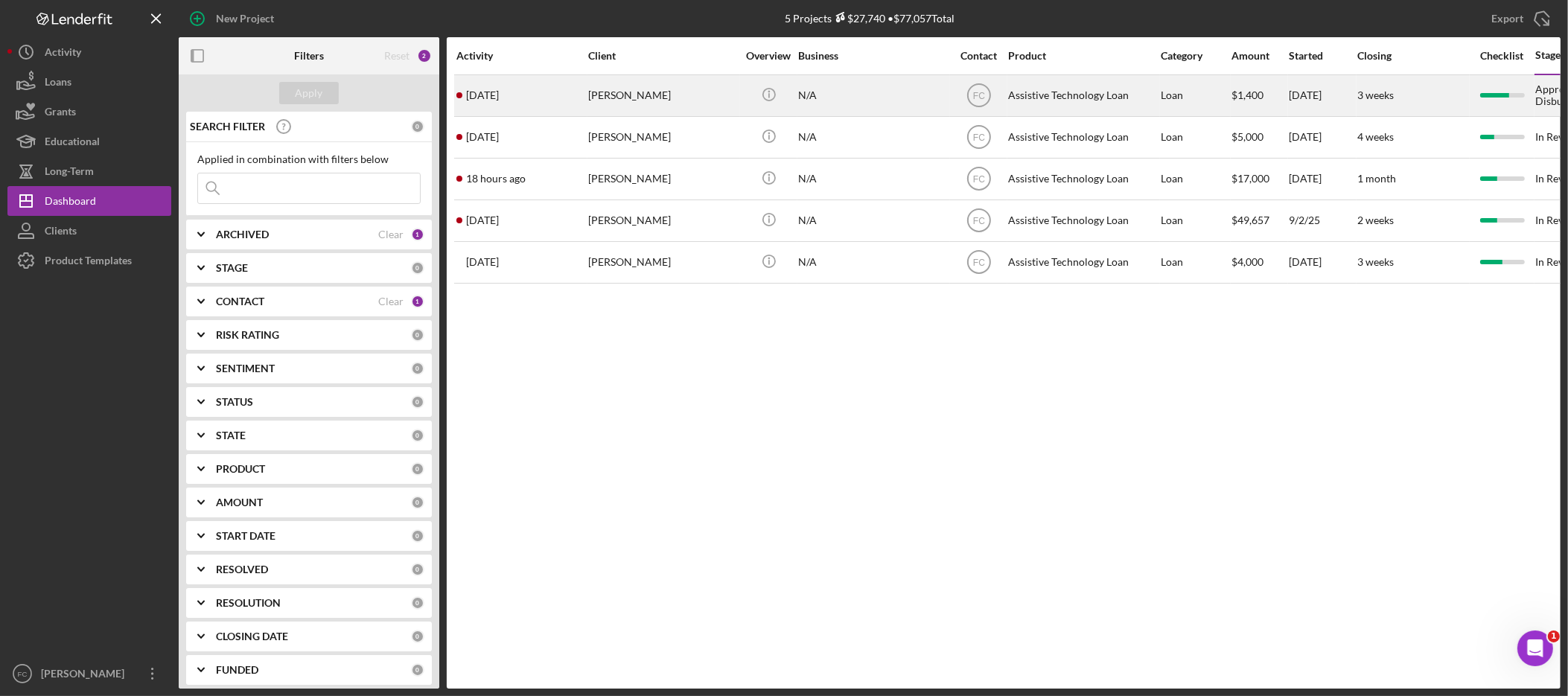
click at [660, 95] on div "[PERSON_NAME]" at bounding box center [663, 95] width 149 height 39
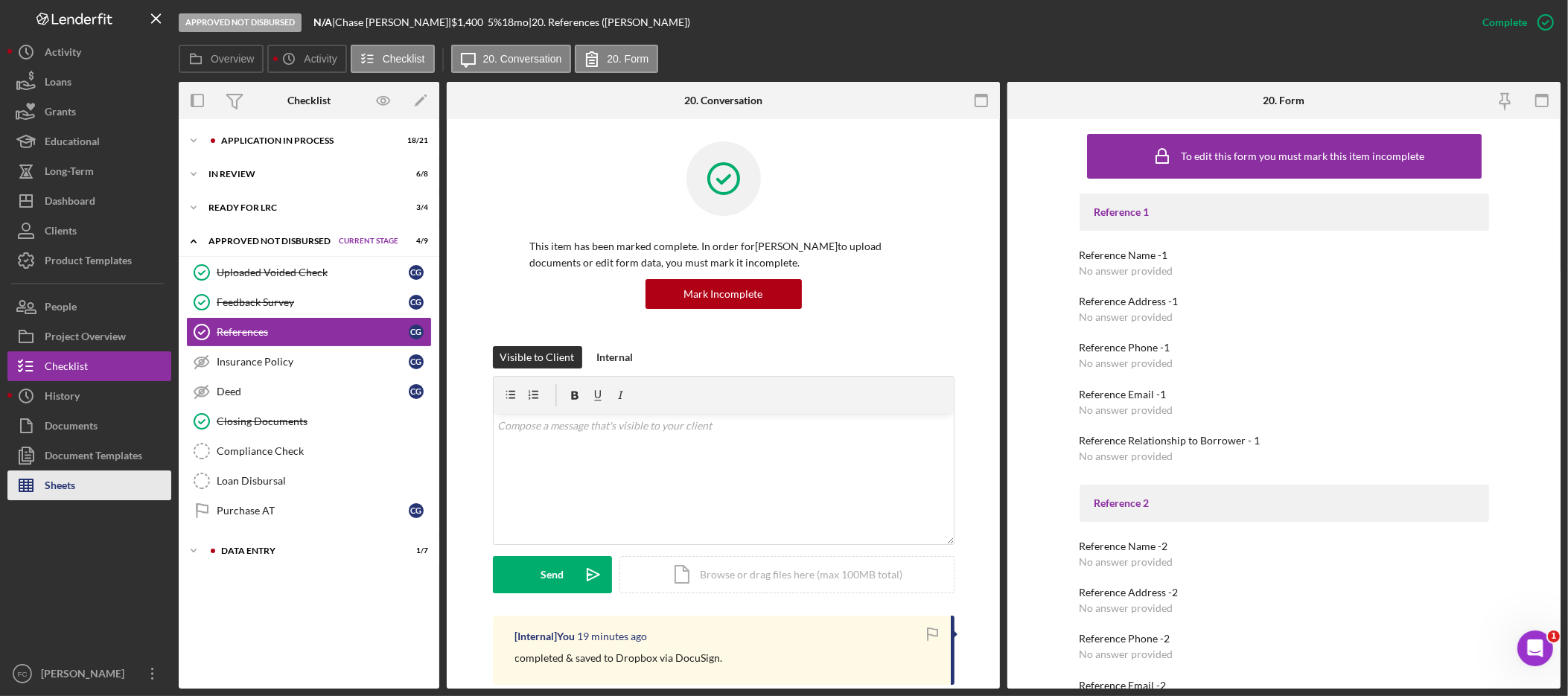
click at [86, 489] on button "Sheets" at bounding box center [88, 485] width 163 height 29
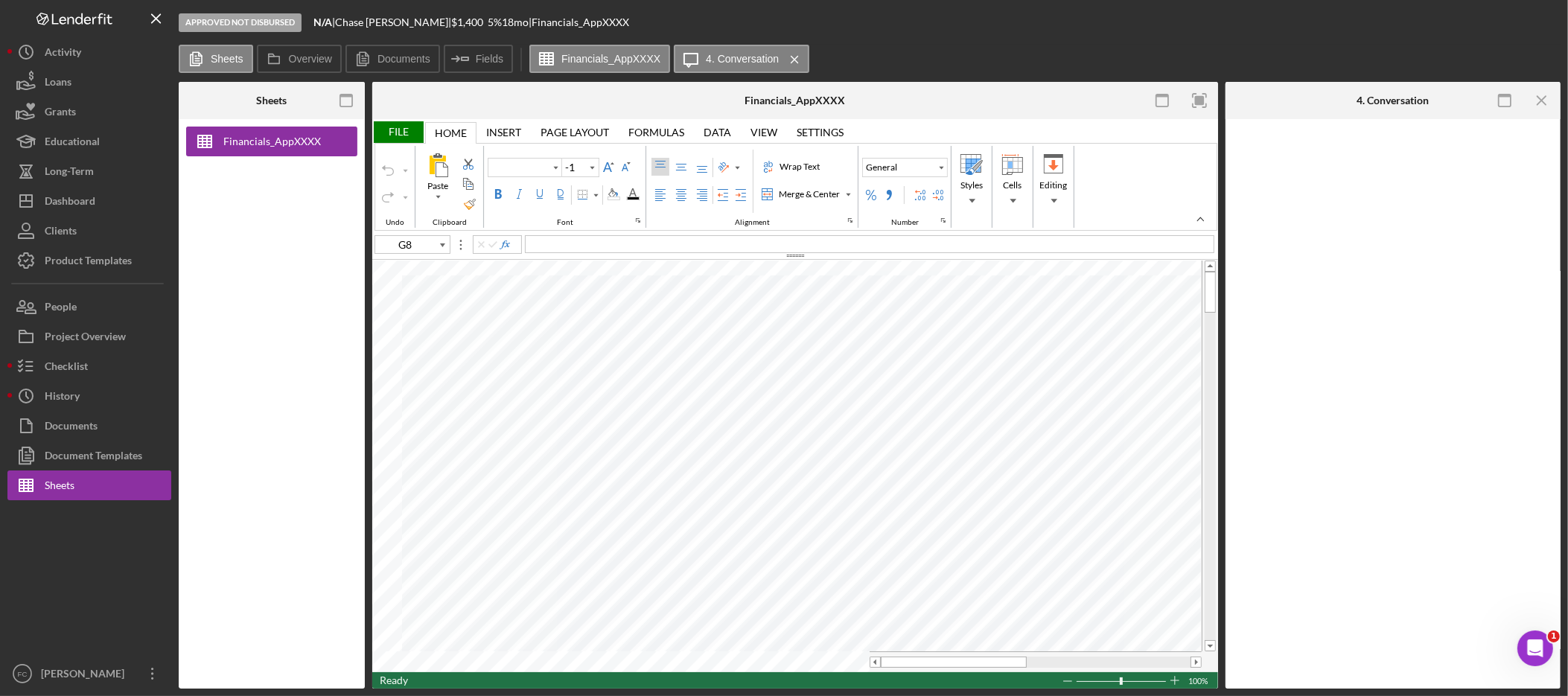
type input "Calibri"
type input "11"
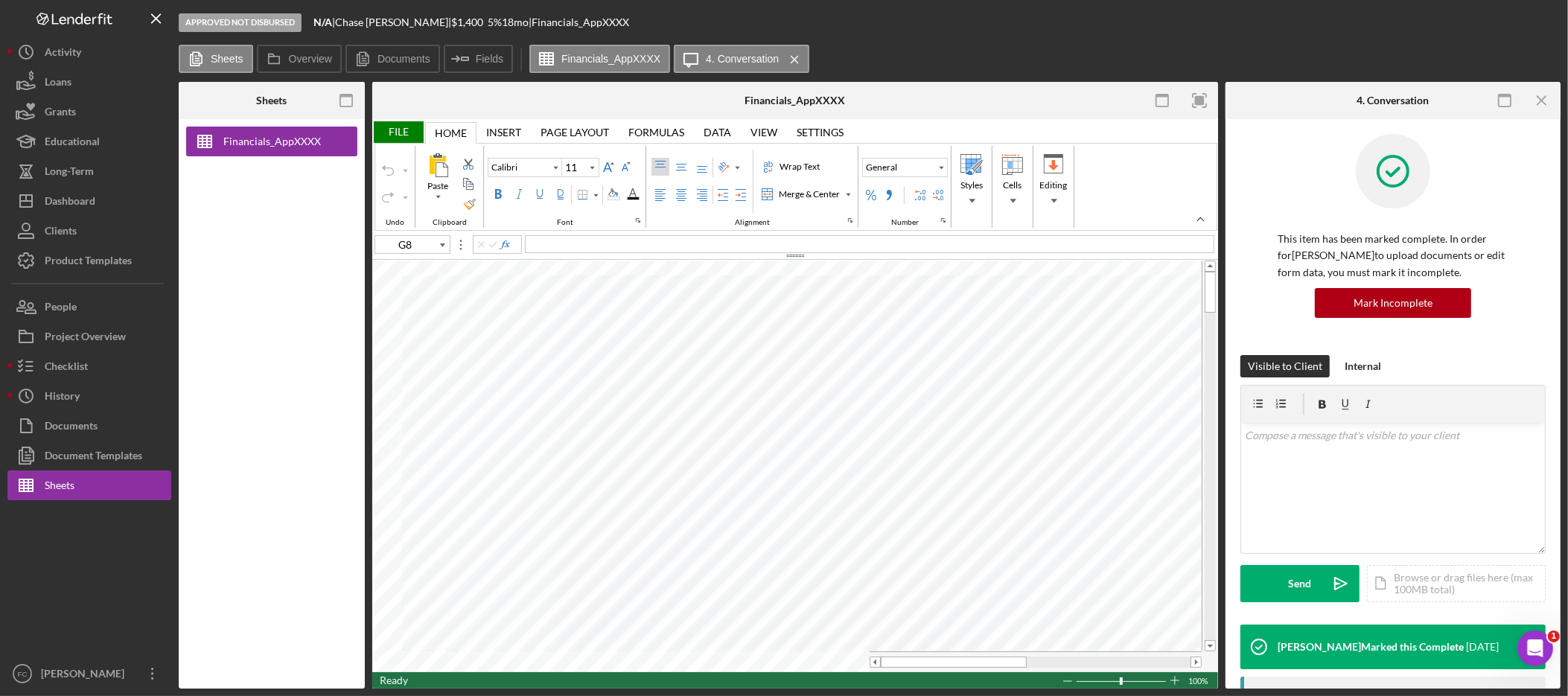
type input "D13"
type input "Arial"
type input "10"
type input "G52"
type input "11"
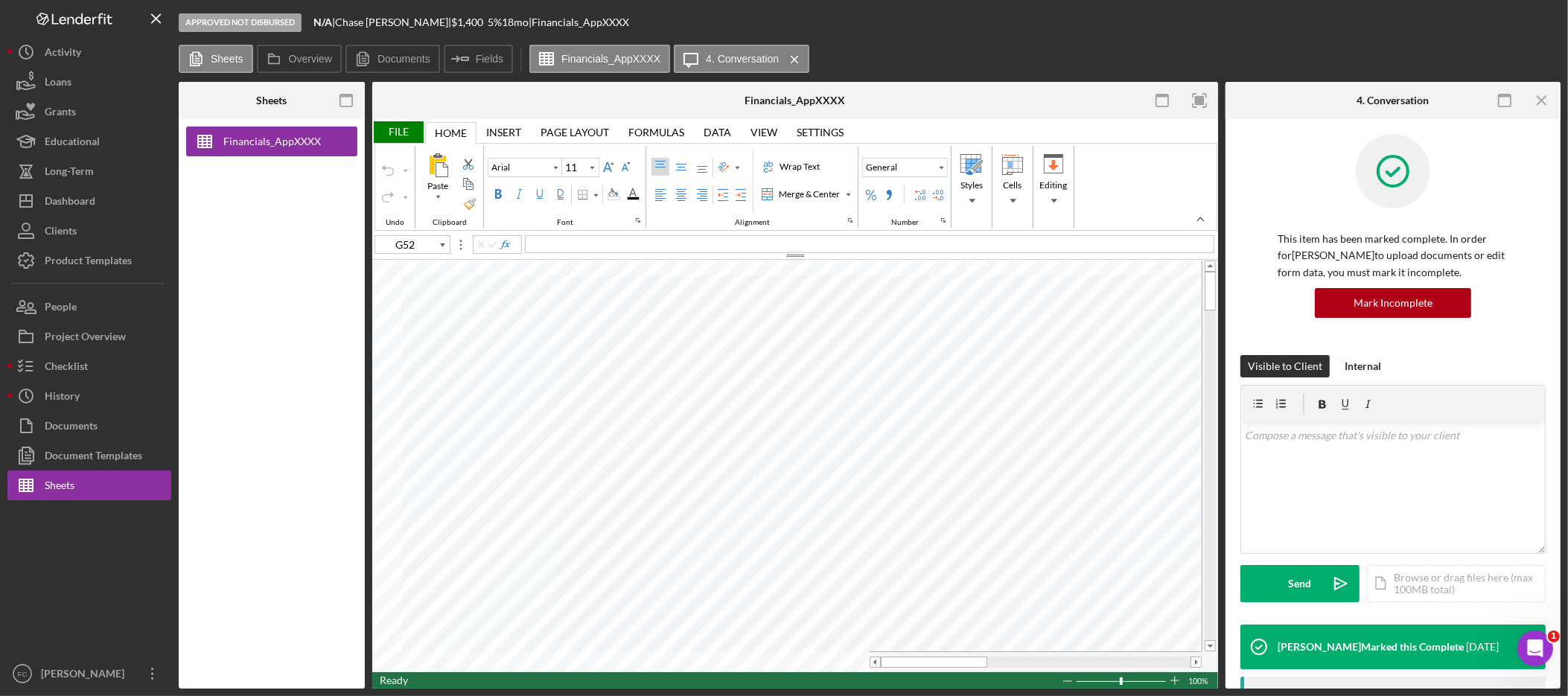
type input "H98"
type input "10"
drag, startPoint x: 640, startPoint y: 243, endPoint x: 513, endPoint y: 245, distance: 127.0
click at [513, 245] on div "E9 gross mo $2,585.27" at bounding box center [795, 244] width 846 height 16
type input "E10"
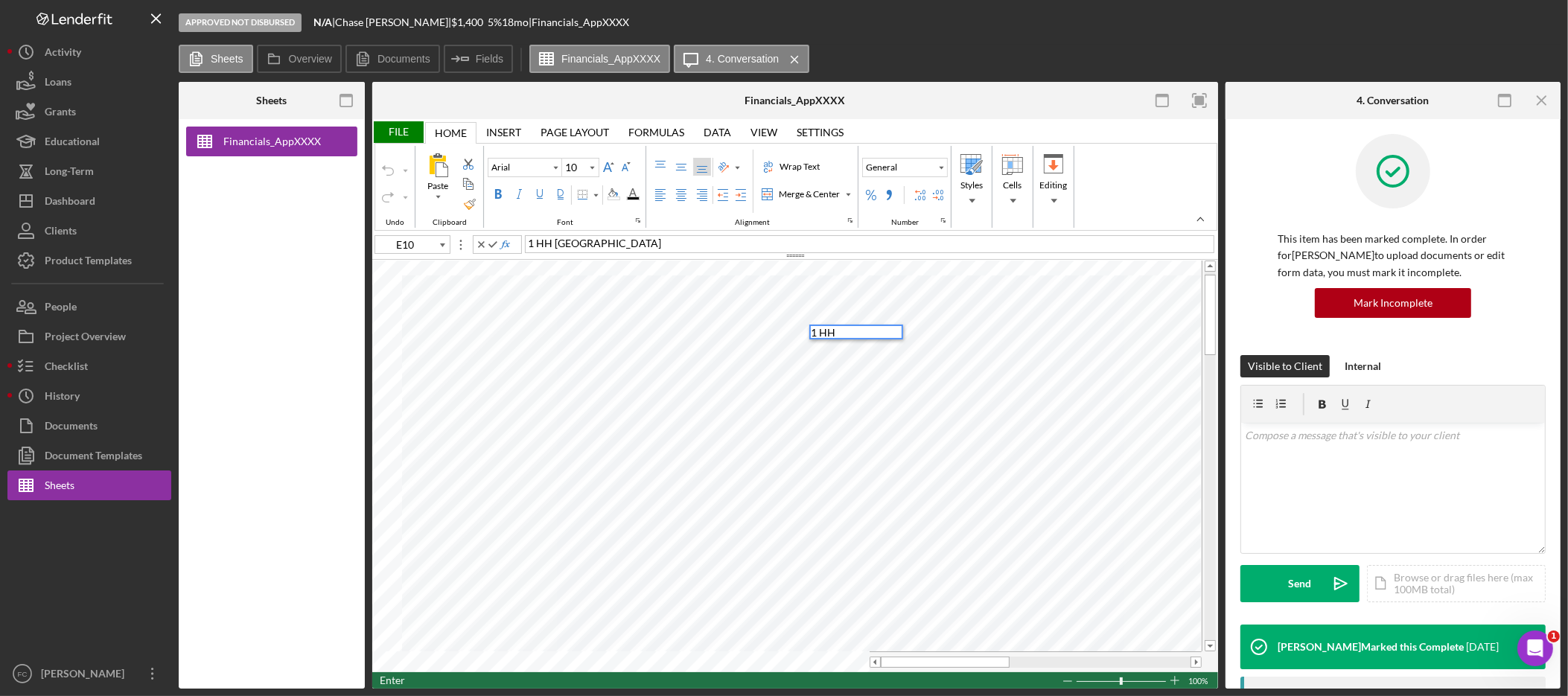
scroll to position [12, 0]
type input "F16"
click at [412, 130] on div "File" at bounding box center [398, 132] width 52 height 21
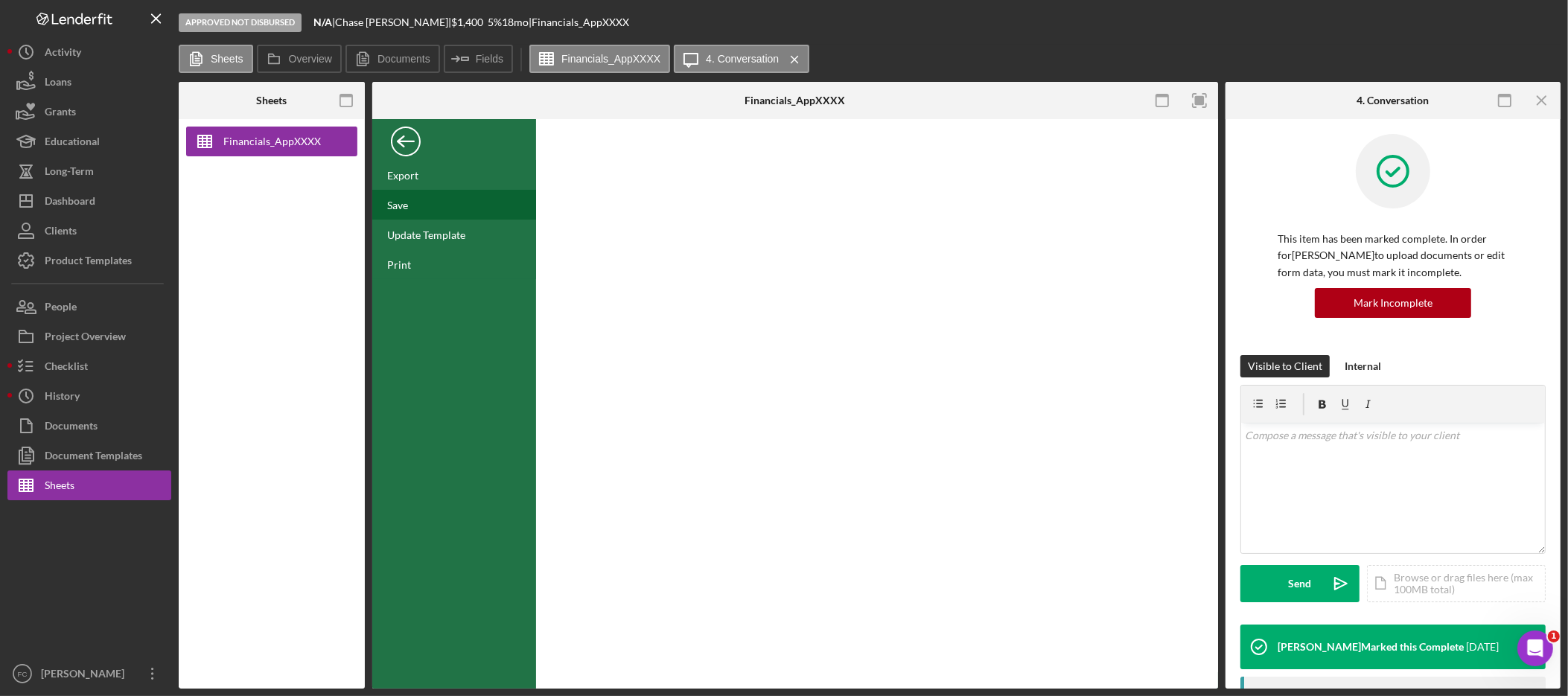
click at [432, 203] on div "Save" at bounding box center [454, 204] width 163 height 29
click at [401, 146] on div "Back" at bounding box center [405, 137] width 29 height 29
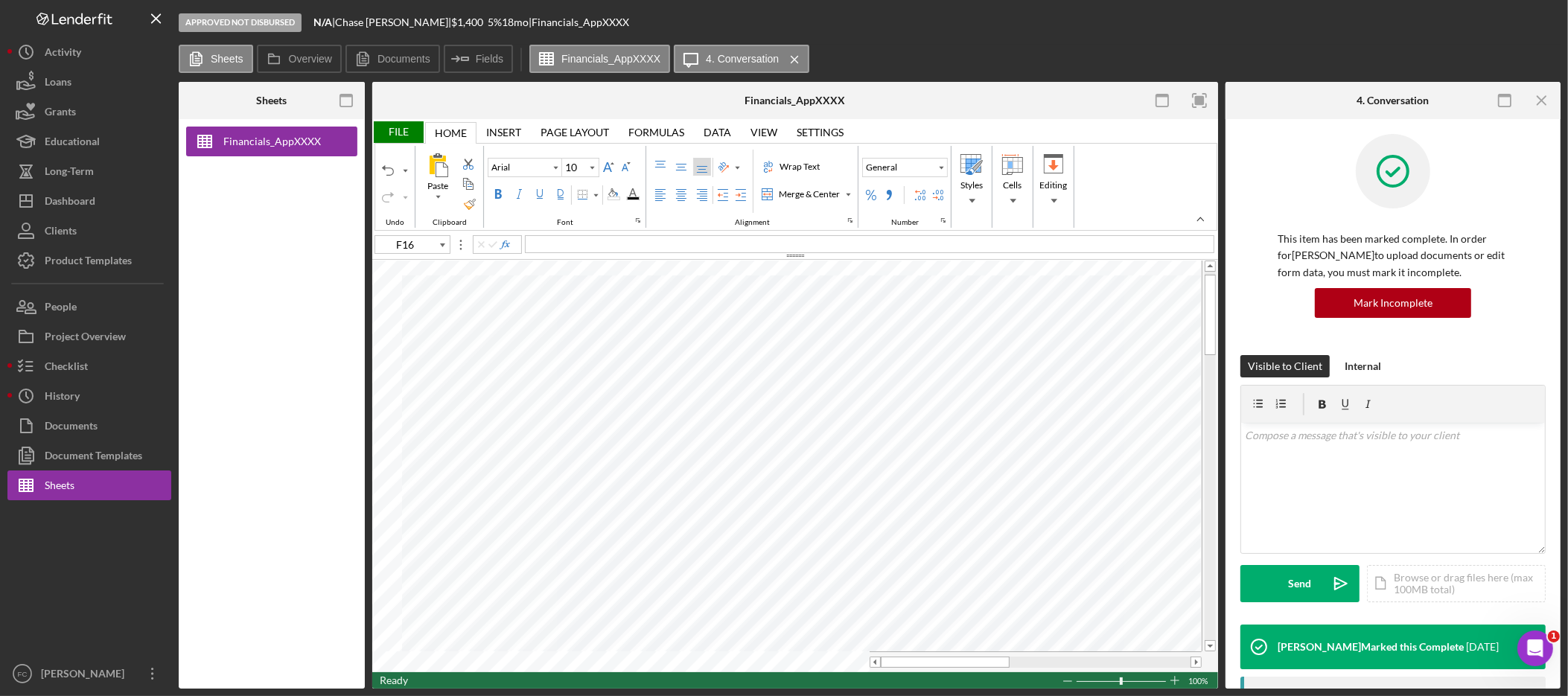
click at [395, 134] on div "File" at bounding box center [398, 132] width 52 height 21
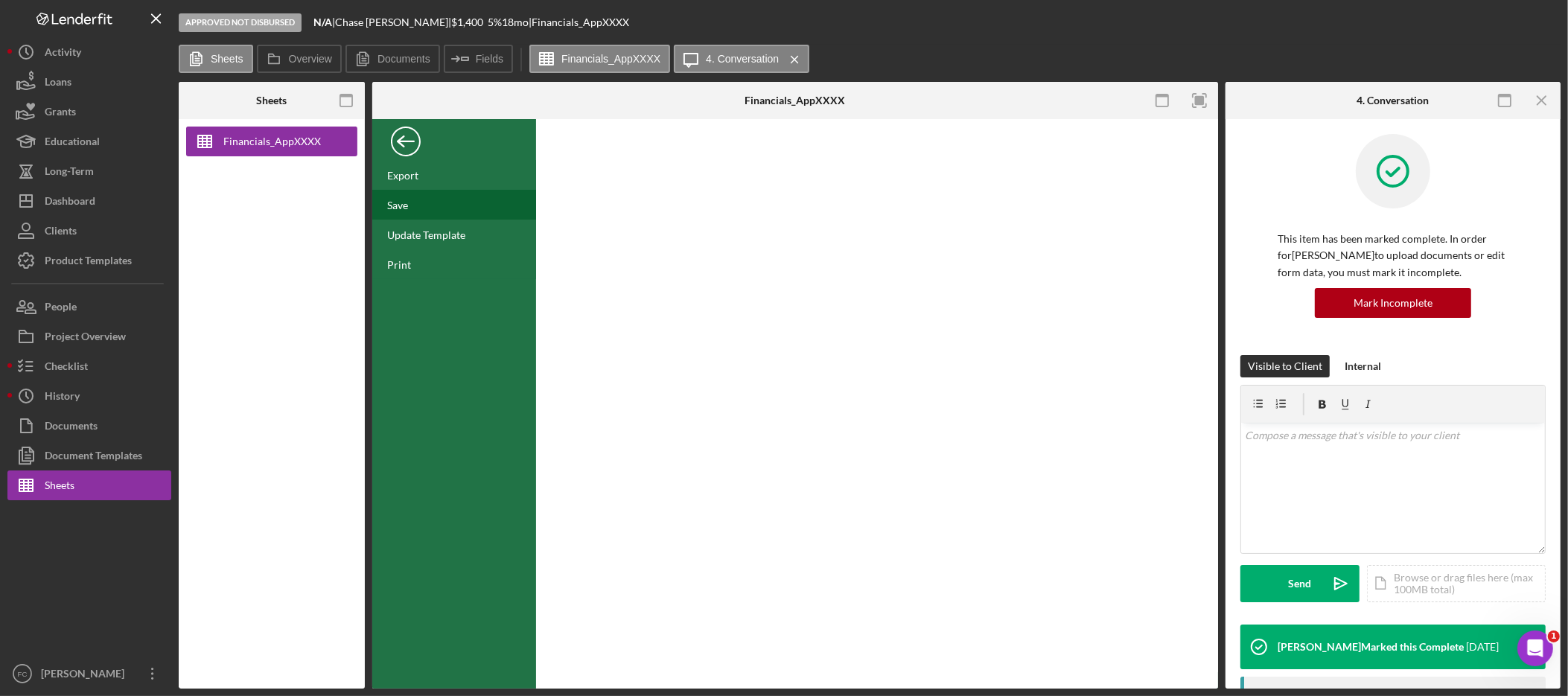
click at [414, 202] on div "Save" at bounding box center [454, 204] width 163 height 29
click at [414, 145] on div "Back" at bounding box center [405, 137] width 29 height 29
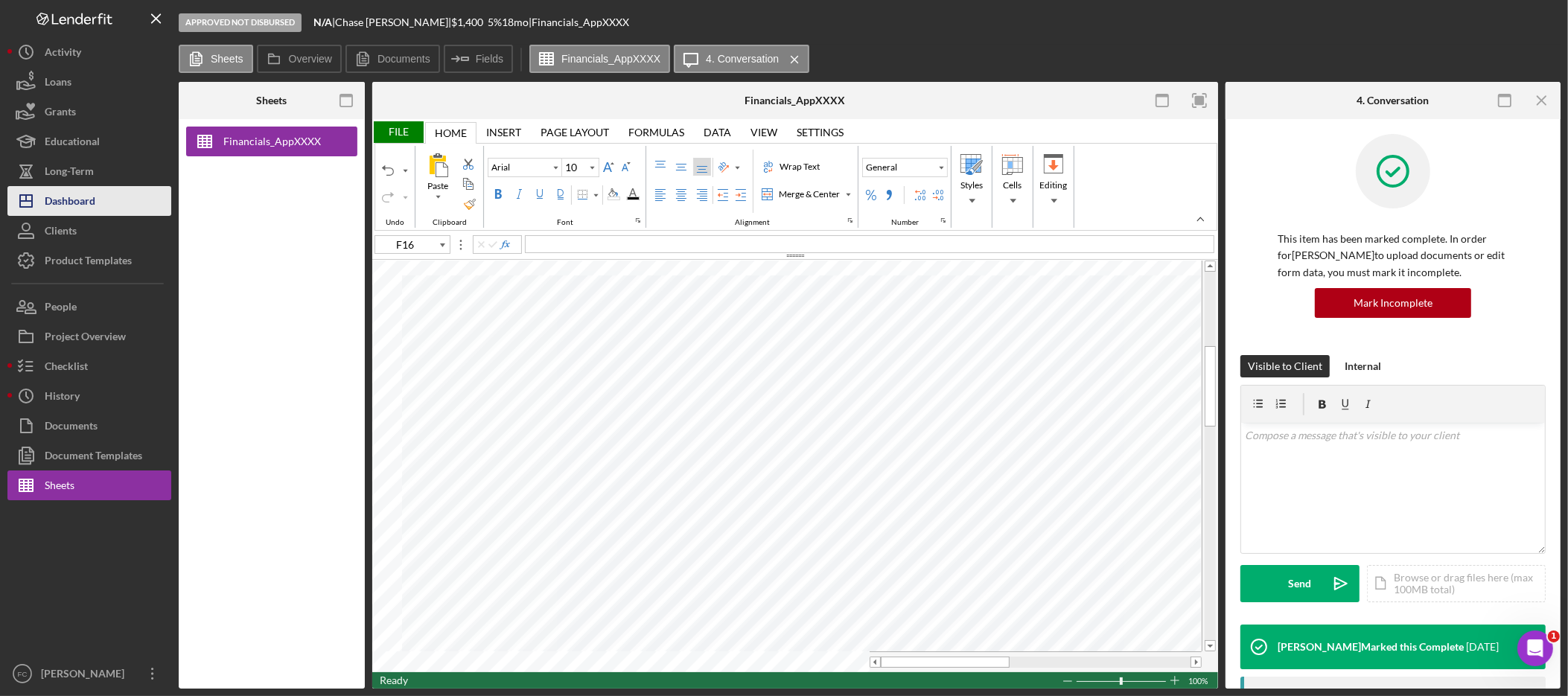
click at [81, 202] on div "Dashboard" at bounding box center [70, 203] width 51 height 34
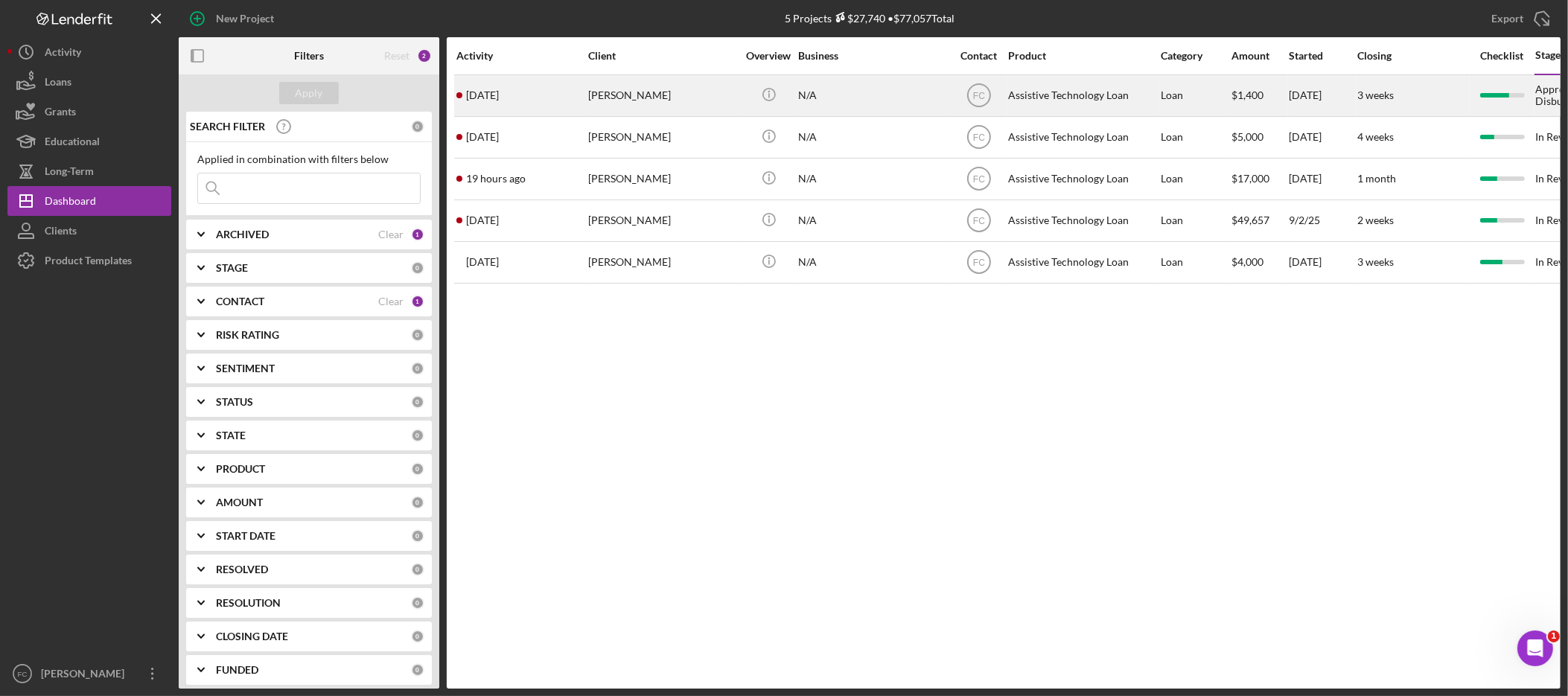
click at [653, 85] on div "[PERSON_NAME]" at bounding box center [663, 95] width 149 height 39
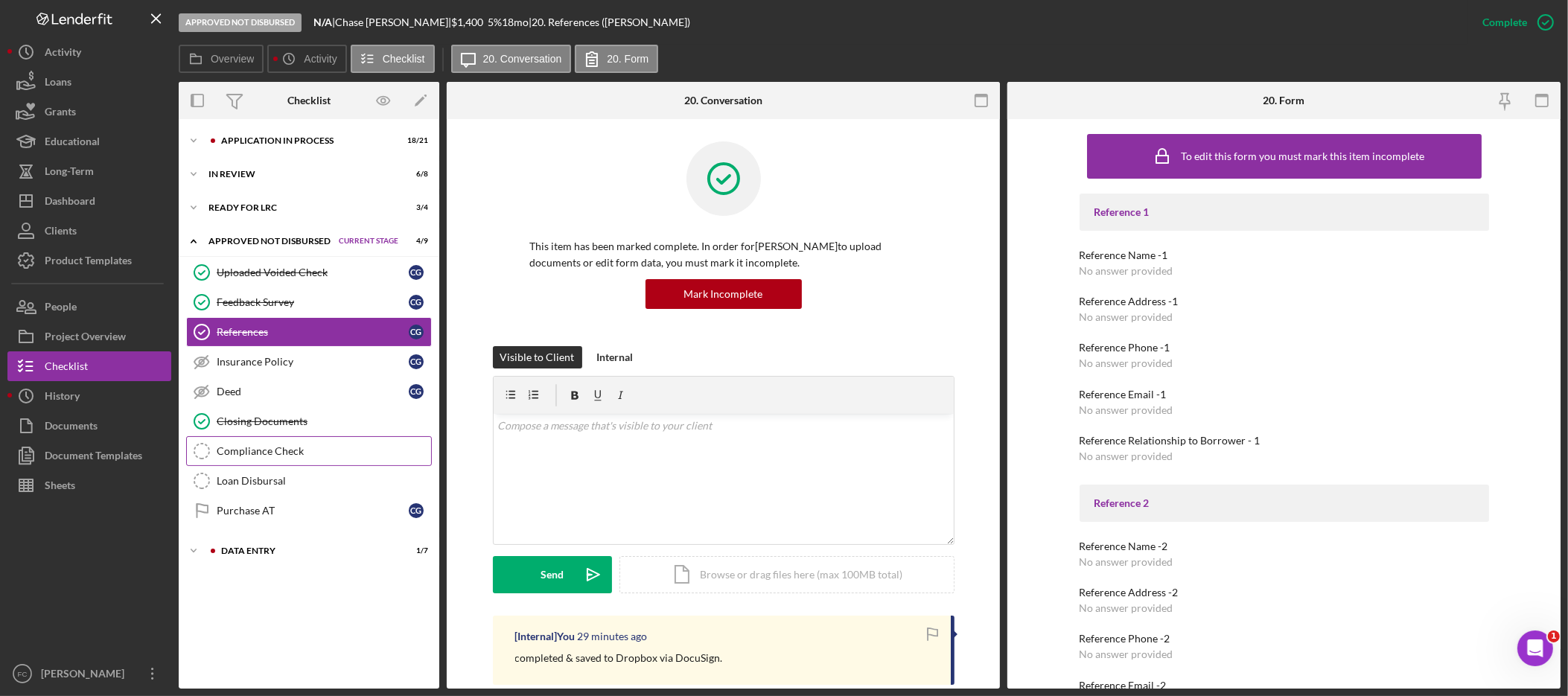
click at [313, 455] on div "Compliance Check" at bounding box center [324, 451] width 214 height 12
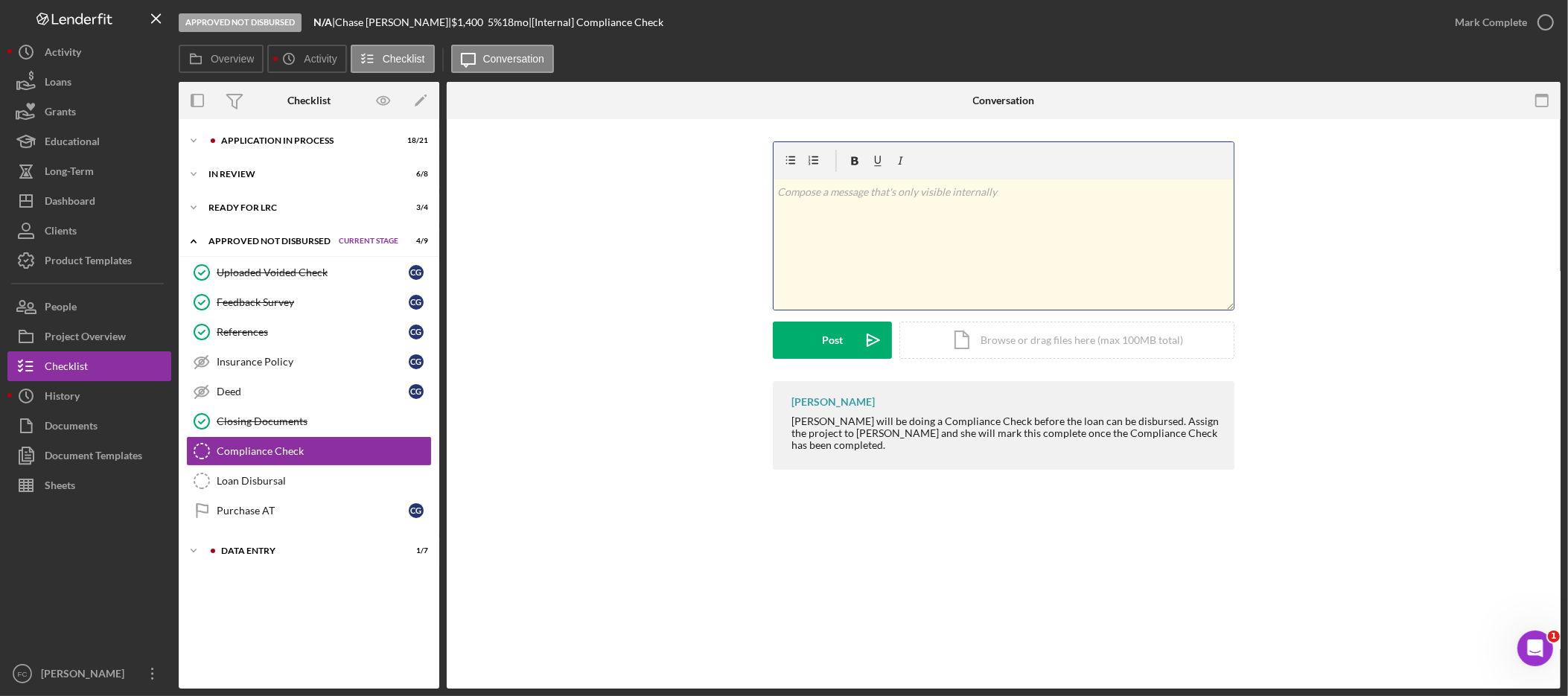
click at [1006, 236] on div "v Color teal Color pink Remove color Add row above Add row below Add column bef…" at bounding box center [1003, 244] width 460 height 130
click at [1479, 21] on div "Mark Complete" at bounding box center [1491, 21] width 72 height 29
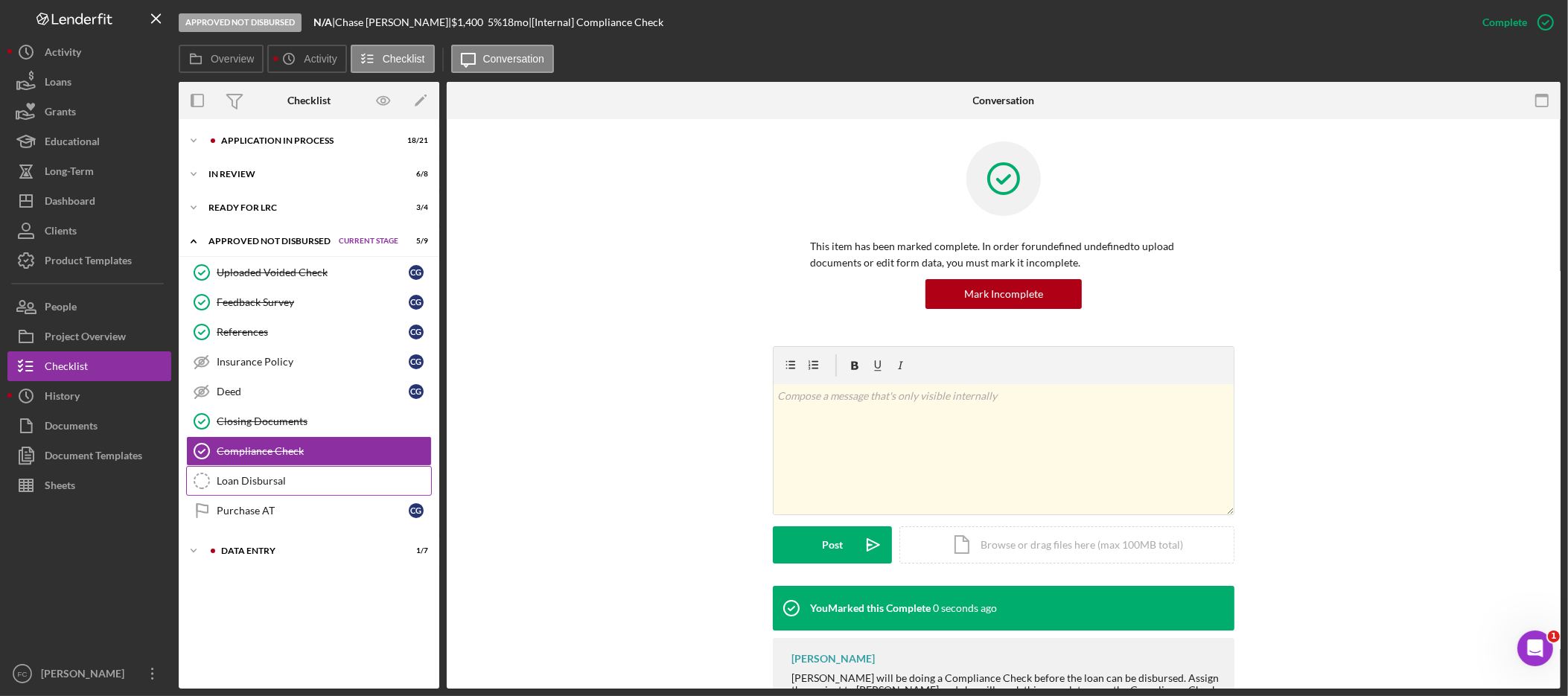
click at [296, 482] on div "Loan Disbursal" at bounding box center [324, 480] width 214 height 12
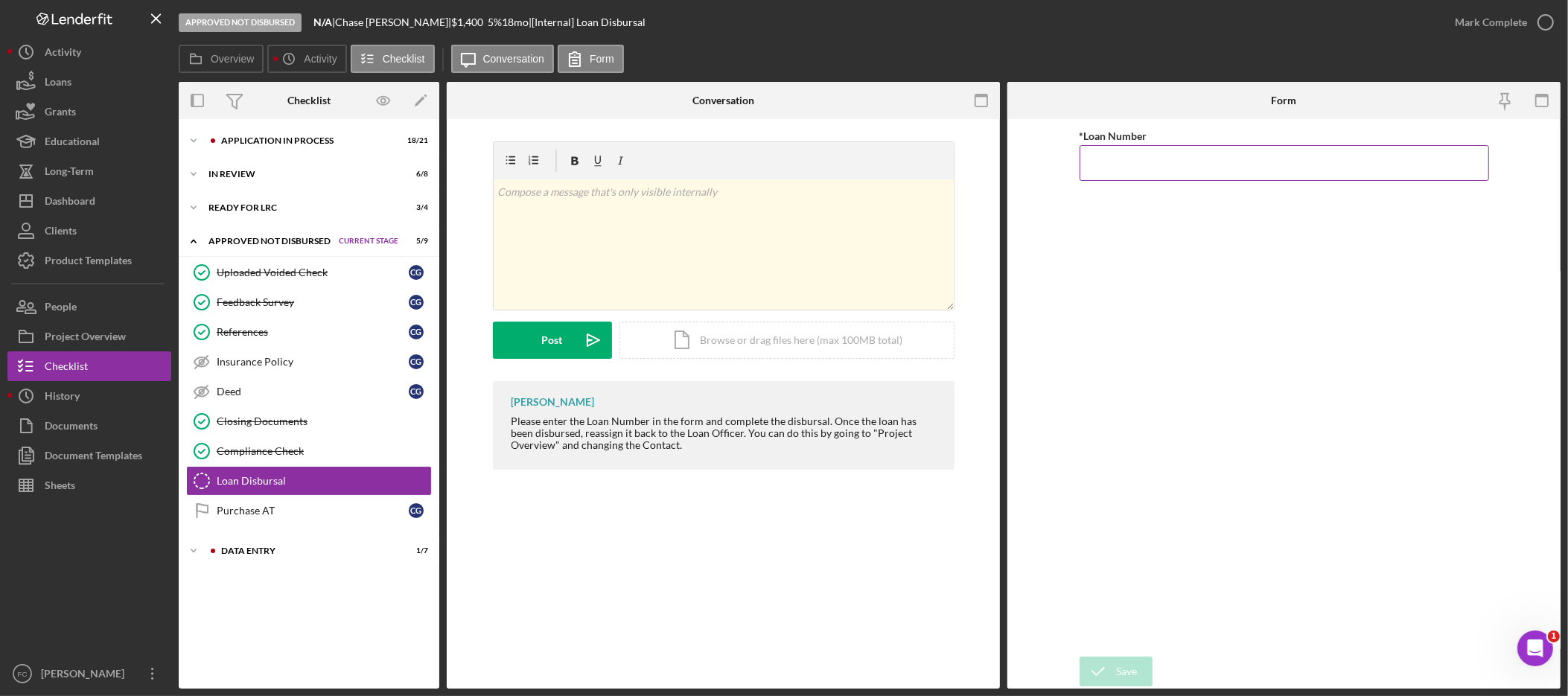
click at [1165, 162] on input "*Loan Number" at bounding box center [1284, 163] width 410 height 36
type input "3,101"
click at [1100, 666] on icon "submit" at bounding box center [1098, 671] width 38 height 37
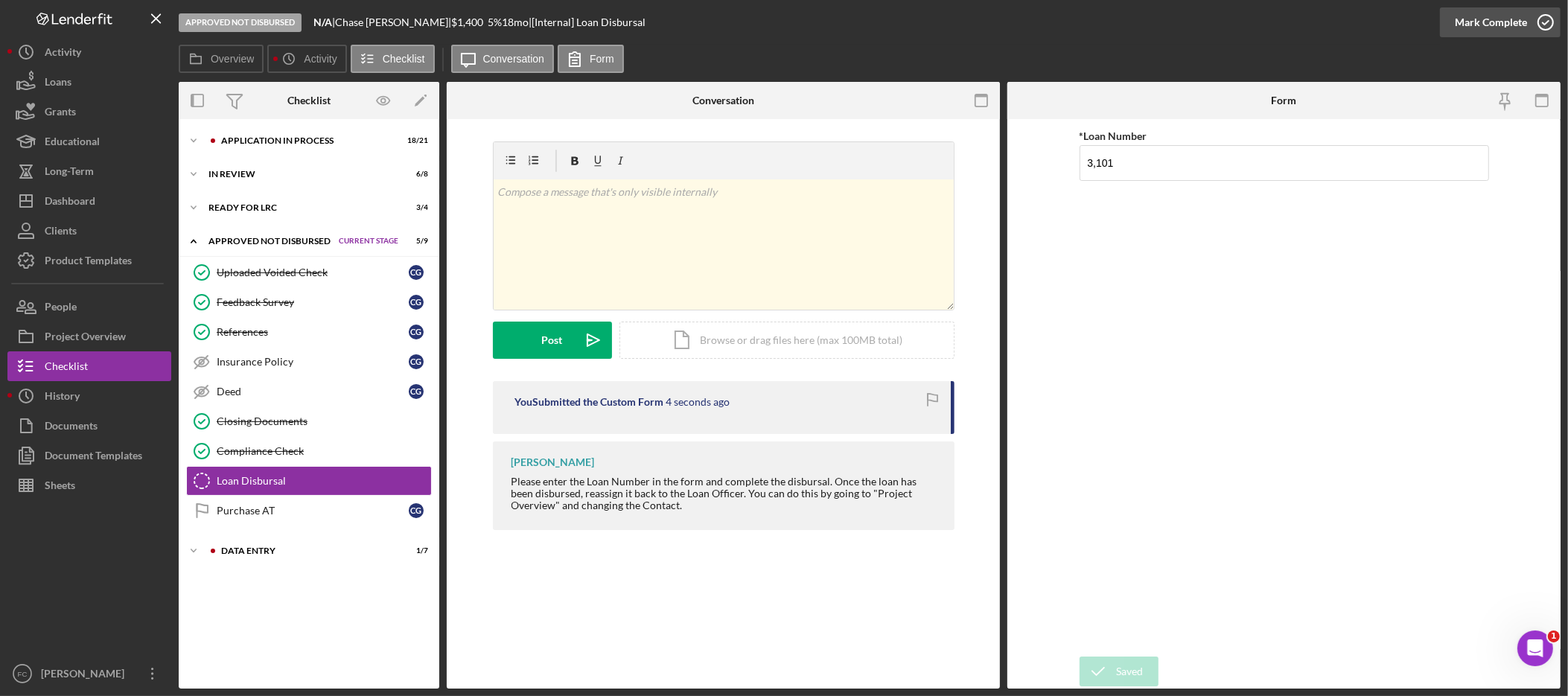
click at [1520, 22] on div "Mark Complete" at bounding box center [1491, 21] width 72 height 29
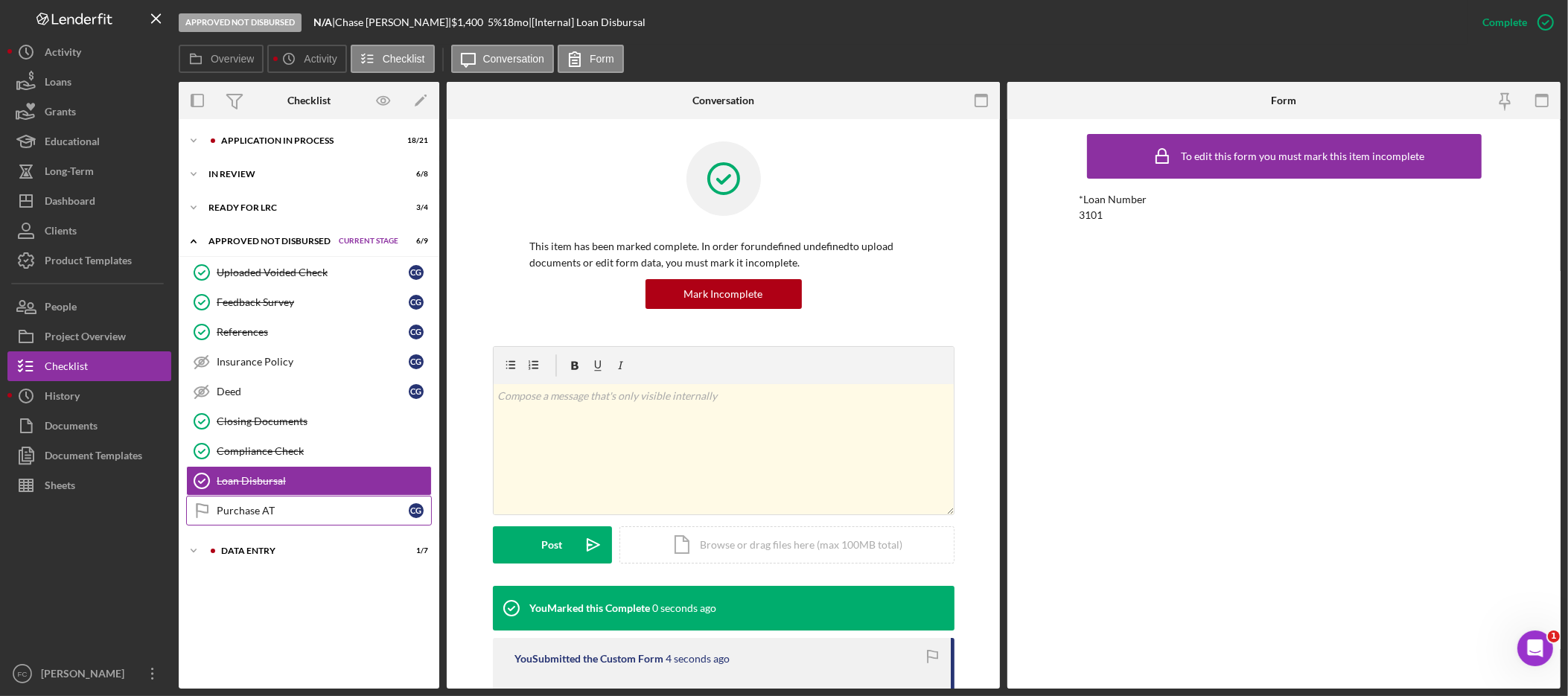
click at [291, 522] on link "Purchase AT Purchase AT C G" at bounding box center [308, 510] width 246 height 29
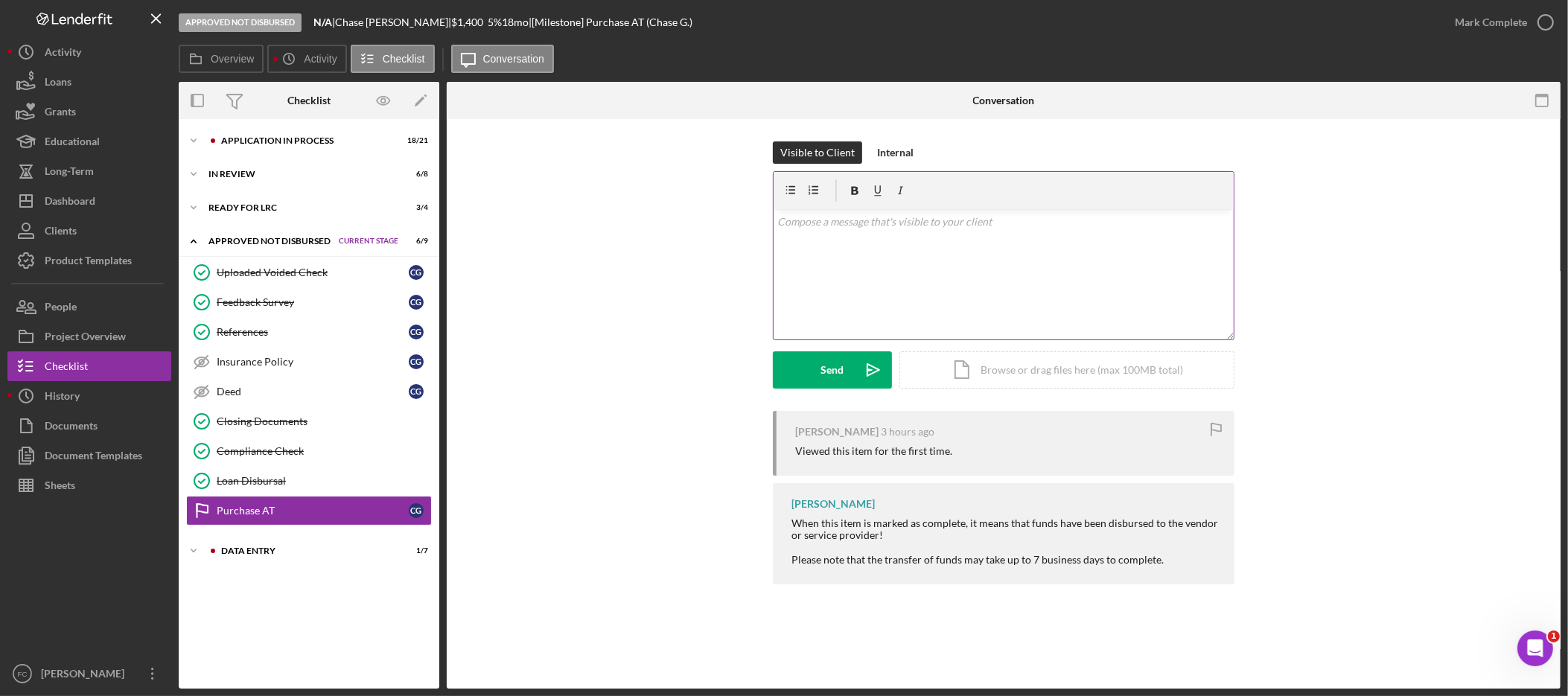
click at [929, 249] on div "v Color teal Color pink Remove color Add row above Add row below Add column bef…" at bounding box center [1003, 274] width 460 height 130
click at [948, 294] on div "v Color teal Color pink Remove color Add row above Add row below Add column bef…" at bounding box center [1003, 274] width 460 height 130
click at [919, 294] on div "v Color teal Color pink Remove color Add row above Add row below Add column bef…" at bounding box center [1003, 274] width 460 height 130
click at [238, 558] on div "Icon/Expander Data Entry 1 / 7 Set Stage" at bounding box center [309, 550] width 261 height 29
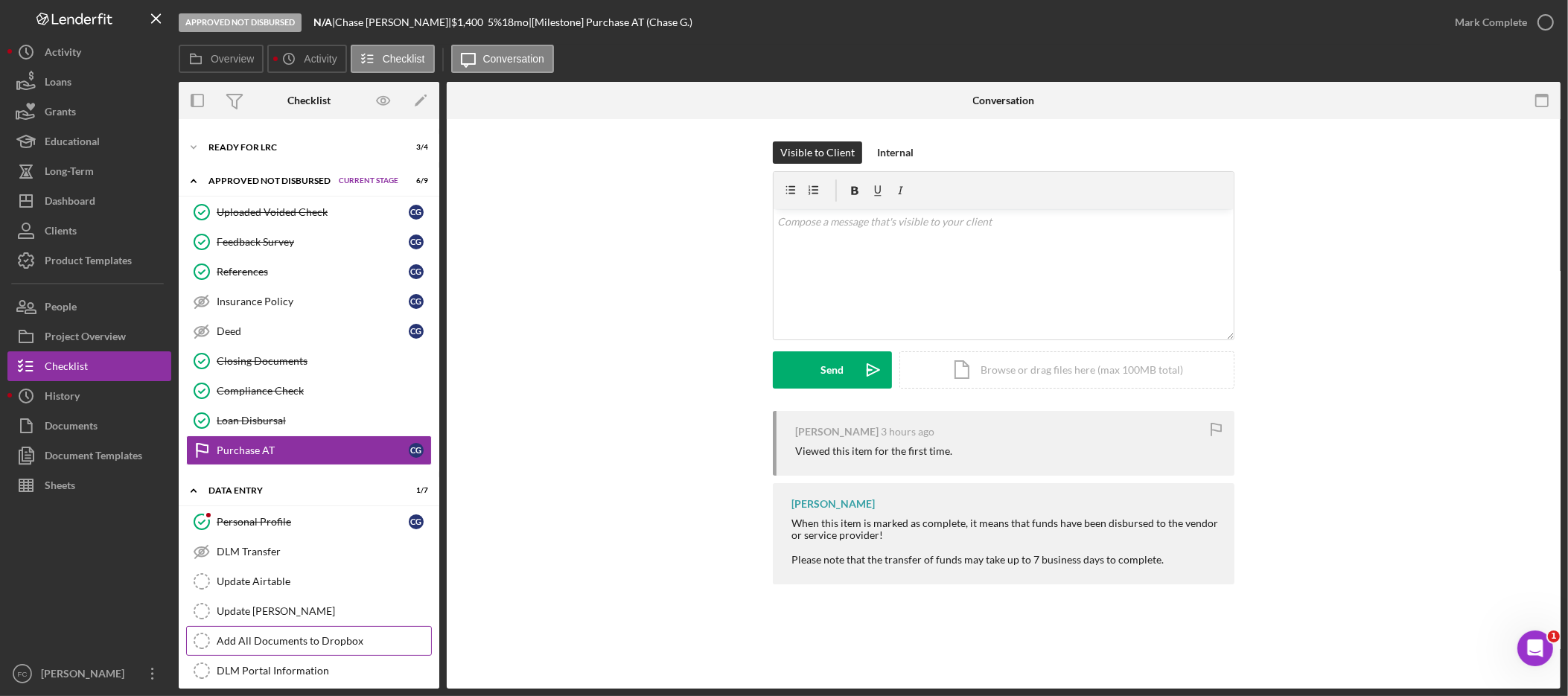
scroll to position [108, 0]
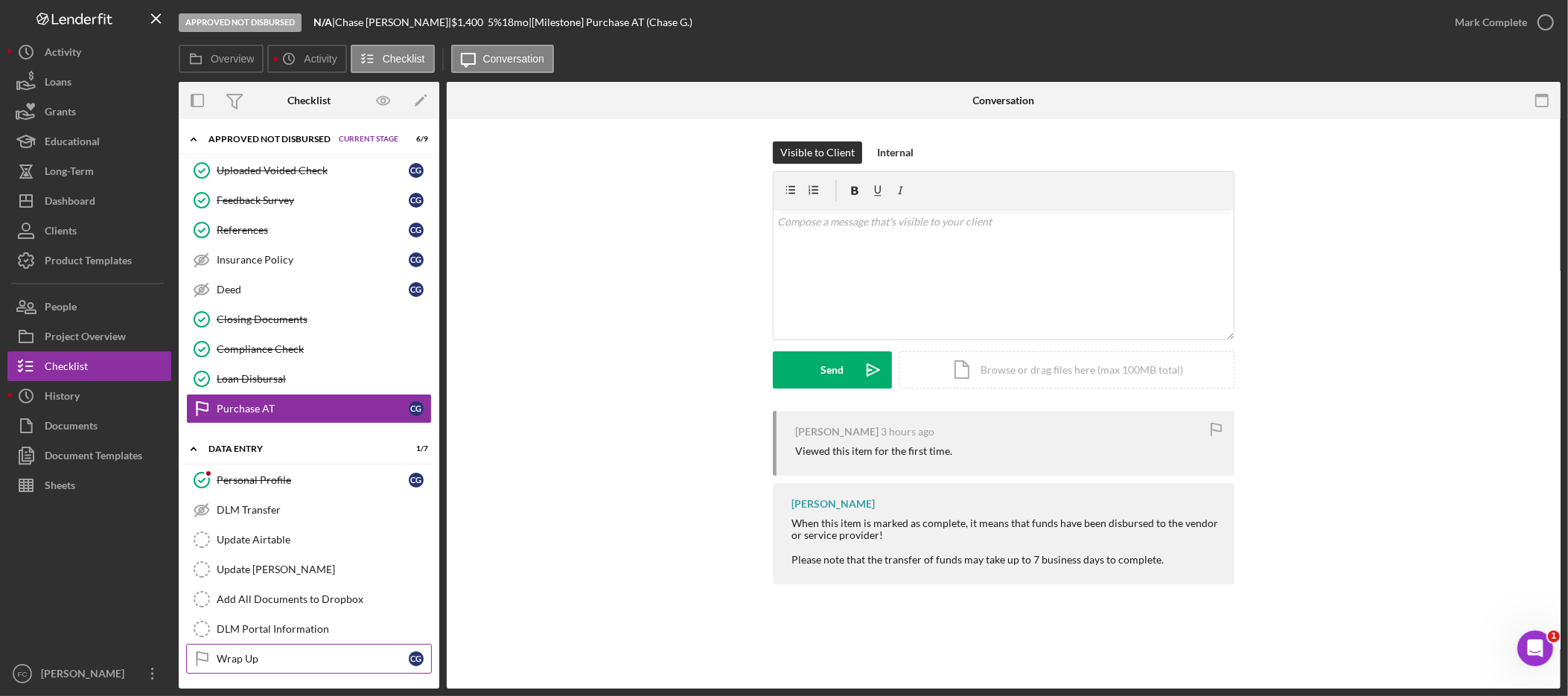
click at [326, 657] on div "Wrap Up" at bounding box center [313, 658] width 192 height 12
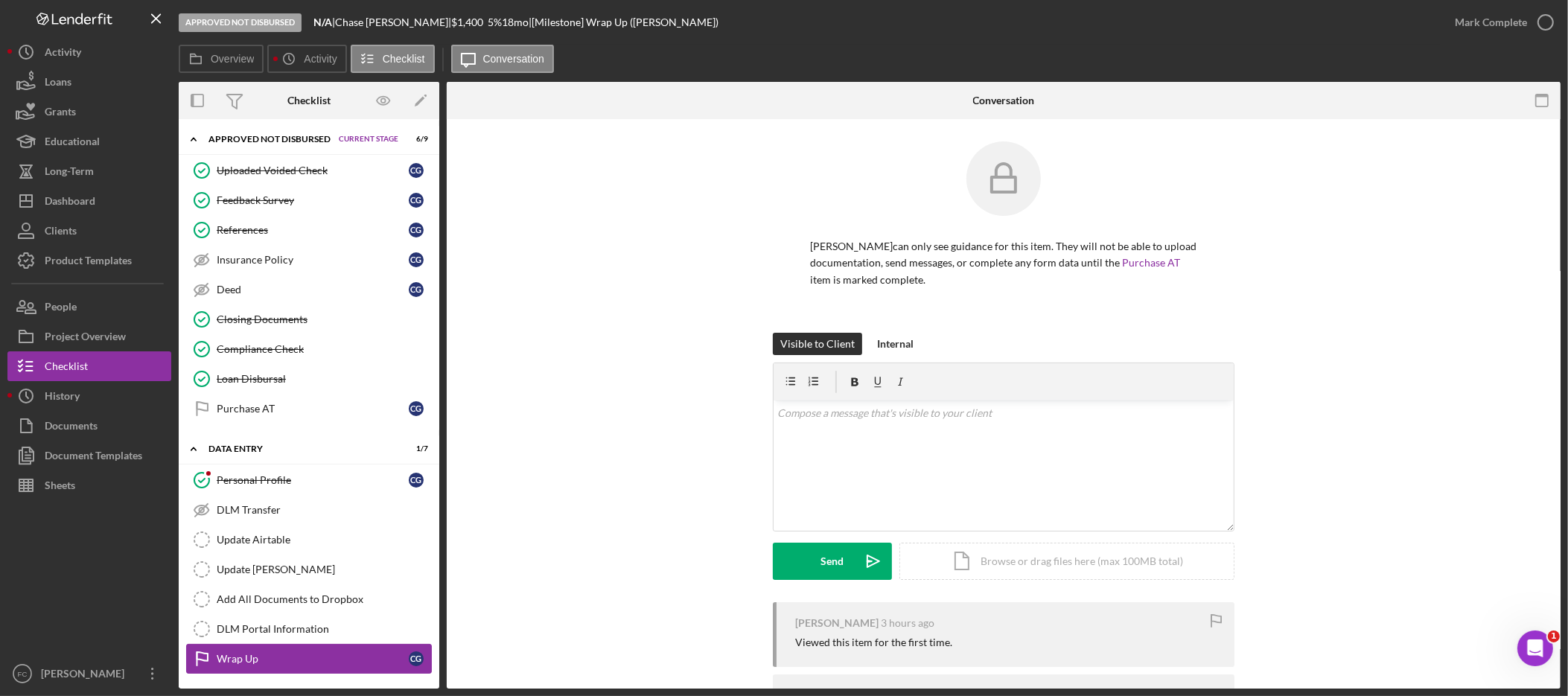
scroll to position [108, 0]
click at [329, 484] on link "Personal Profile Personal Profile C G" at bounding box center [308, 479] width 246 height 29
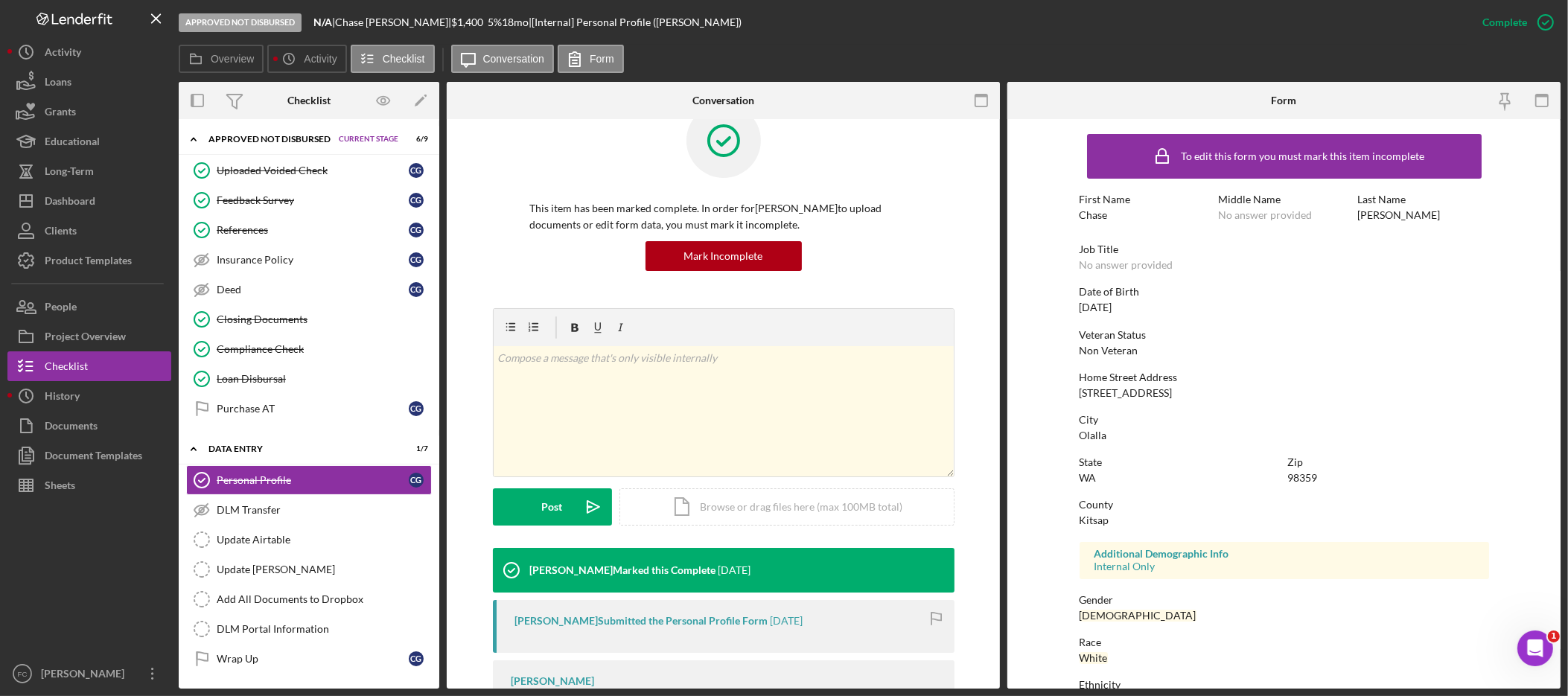
scroll to position [104, 0]
click at [277, 405] on div "Purchase AT" at bounding box center [313, 408] width 192 height 12
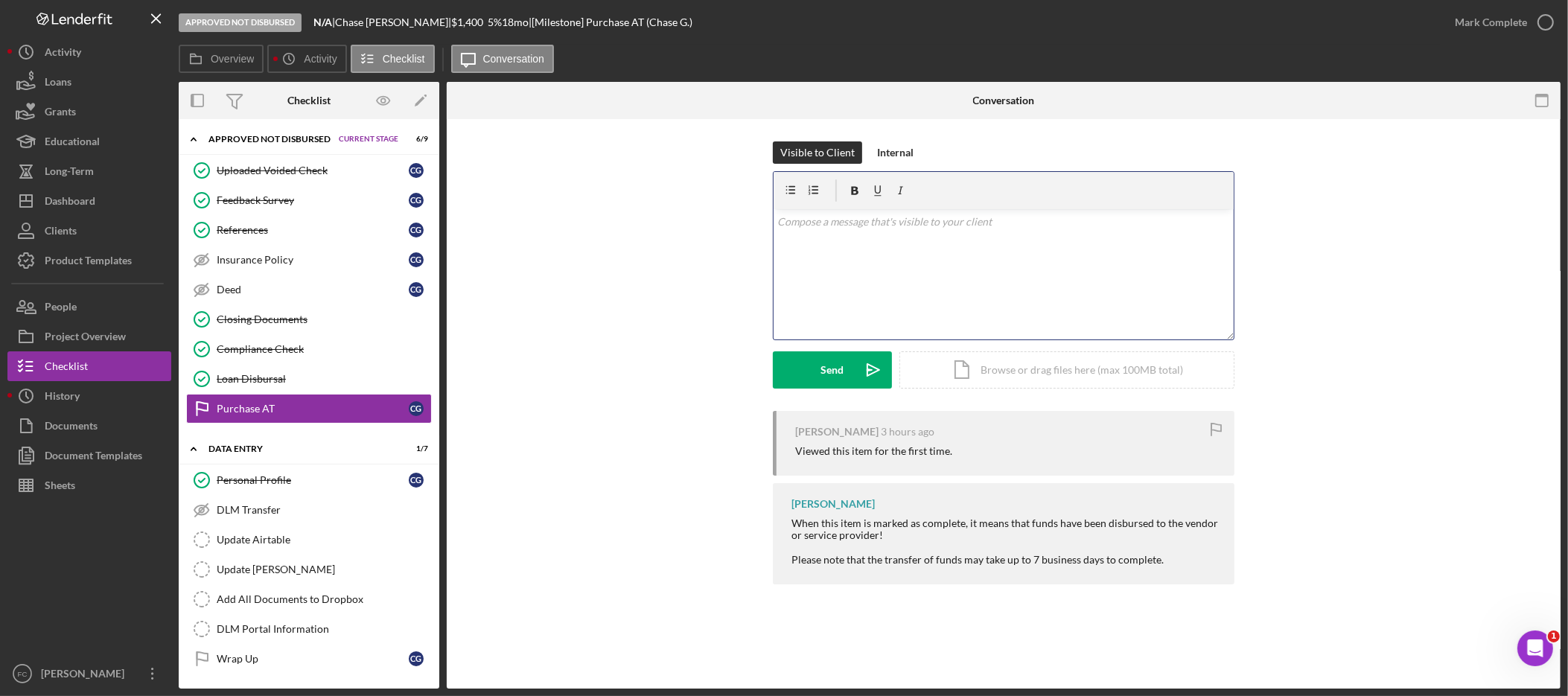
click at [905, 292] on div "v Color teal Color pink Remove color Add row above Add row below Add column bef…" at bounding box center [1003, 274] width 460 height 130
click at [1049, 229] on p "Hello Chase, we made the payment with Janah" at bounding box center [1004, 221] width 452 height 16
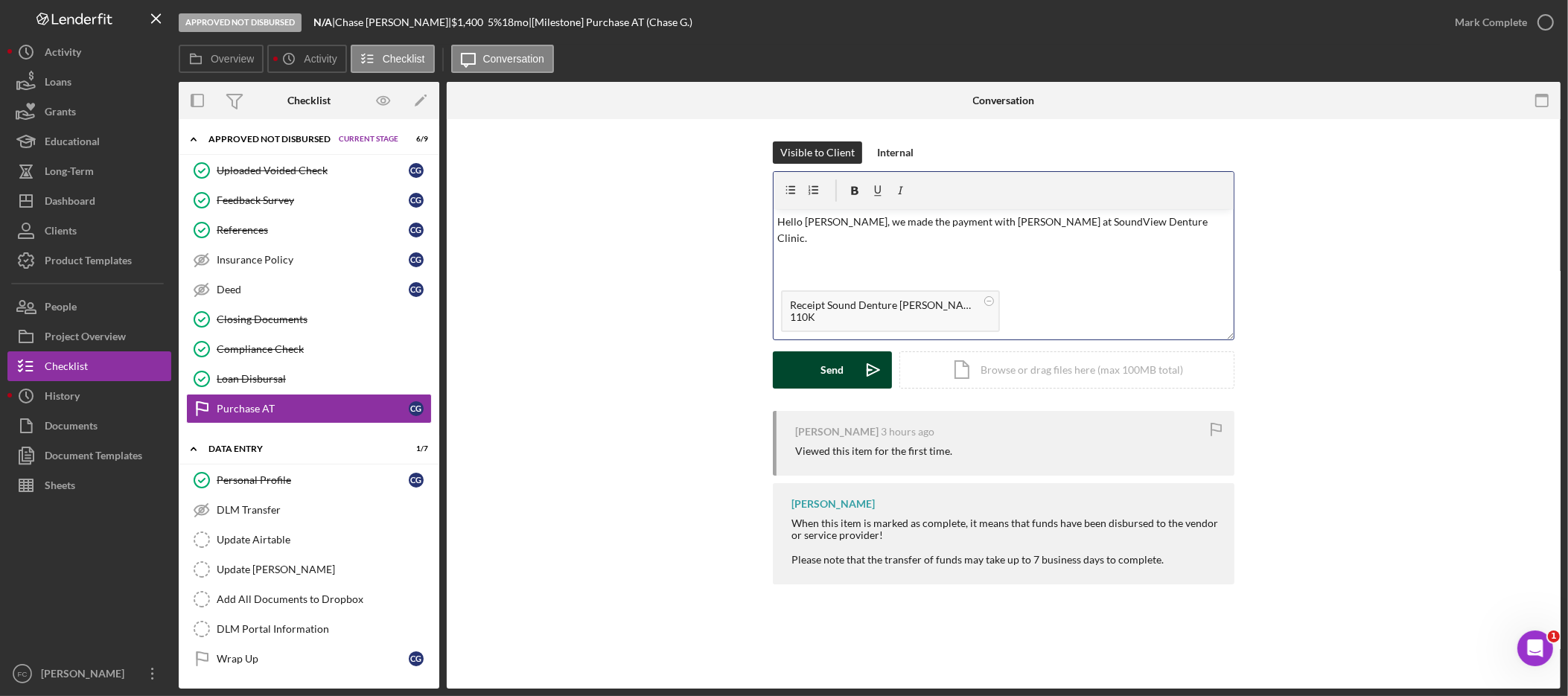
click at [833, 370] on div "Send" at bounding box center [833, 370] width 23 height 37
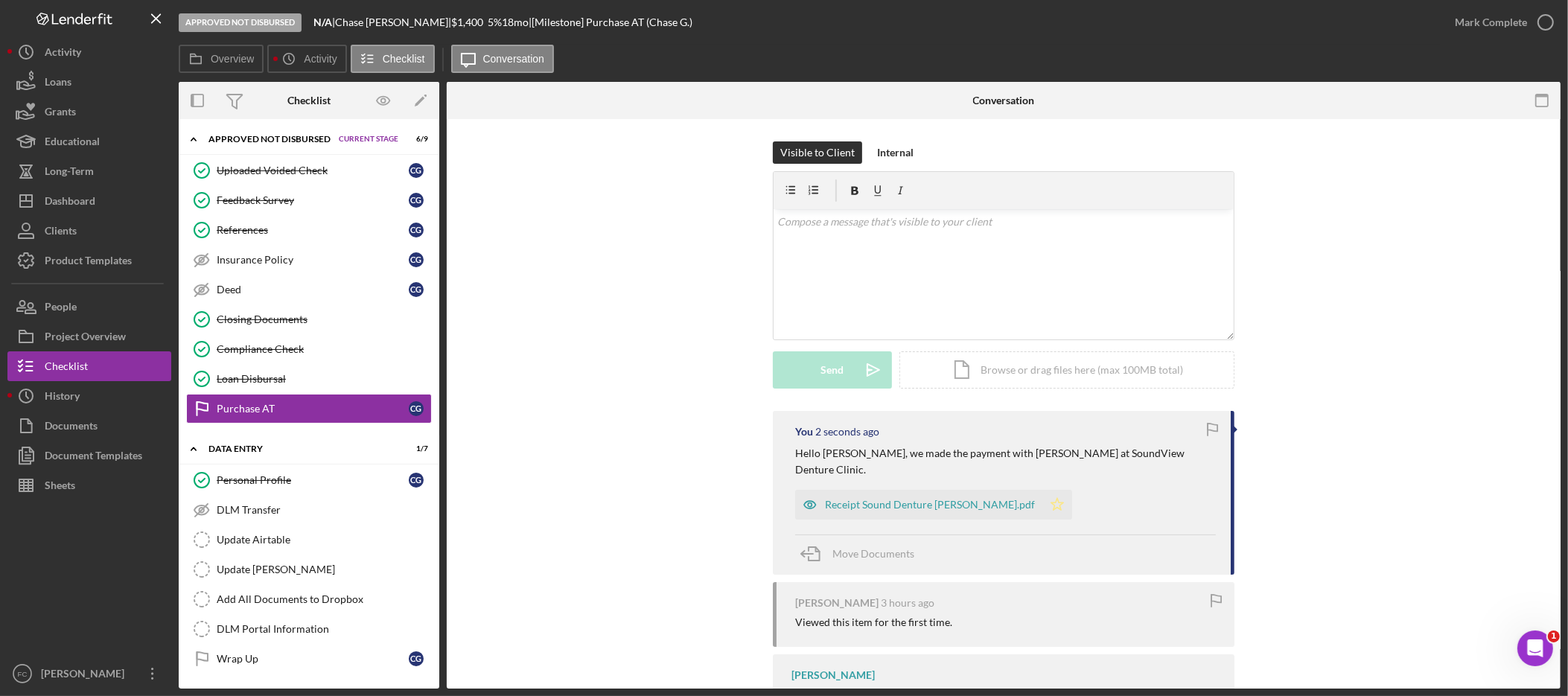
click at [1052, 498] on polygon "button" at bounding box center [1058, 503] width 13 height 12
click at [1497, 29] on div "Mark Complete" at bounding box center [1491, 21] width 72 height 29
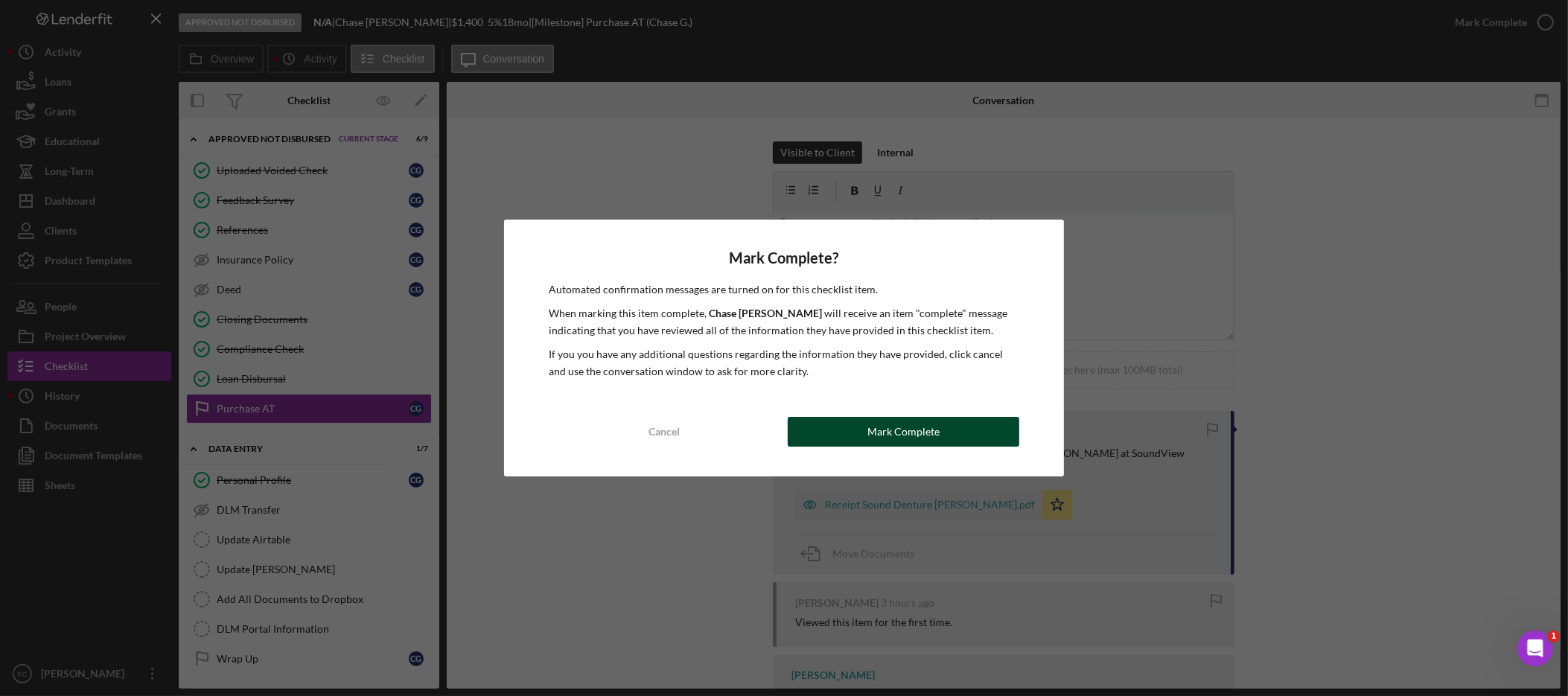
click at [899, 433] on div "Mark Complete" at bounding box center [904, 431] width 72 height 29
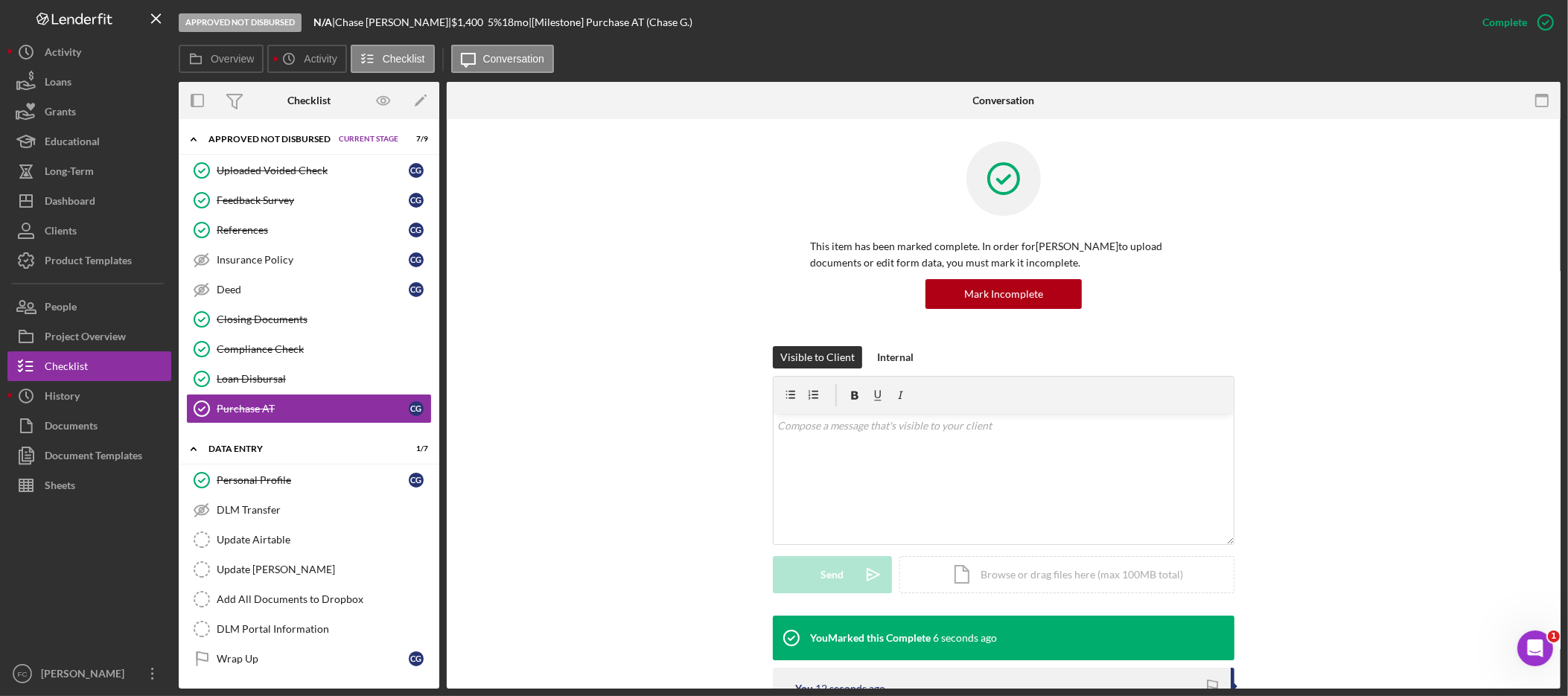
click at [386, 139] on span "Current Stage" at bounding box center [368, 139] width 60 height 9
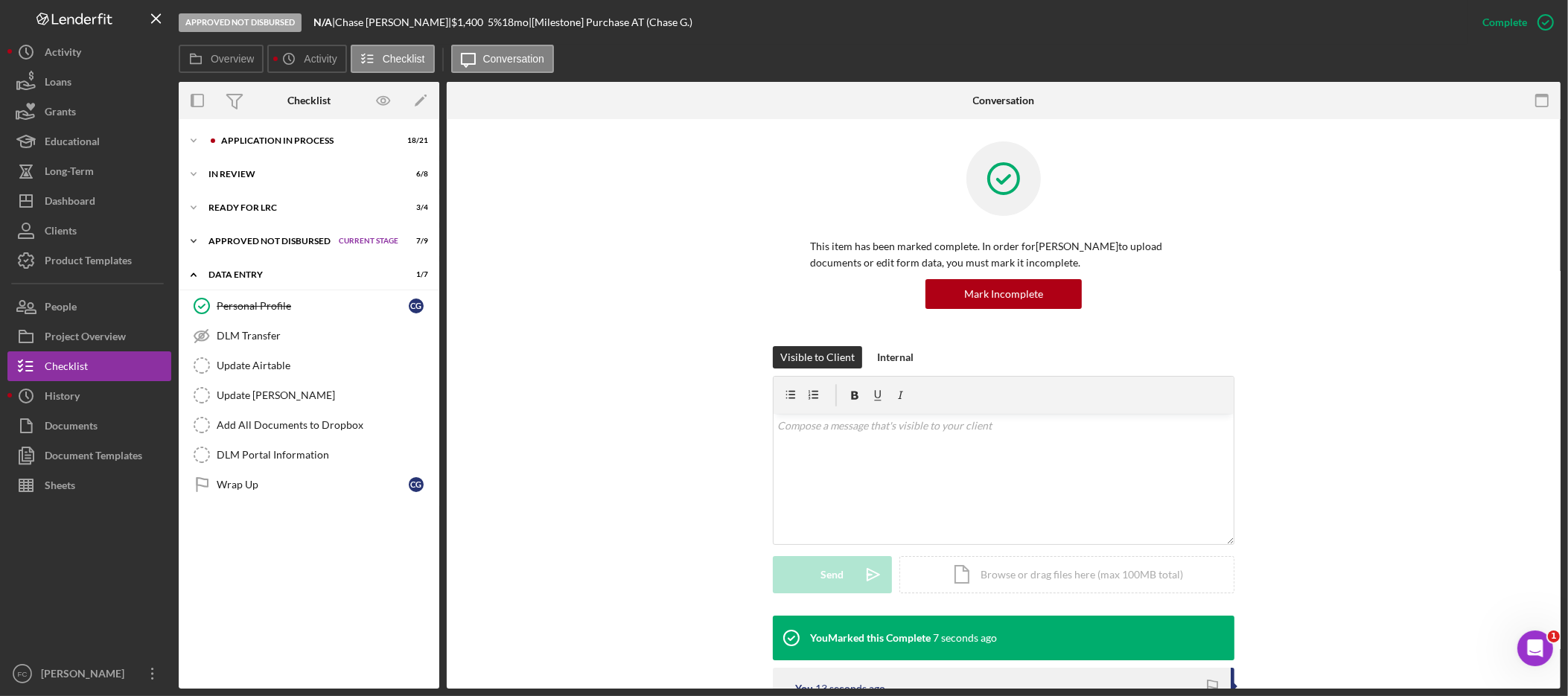
click at [0, 0] on button "Set Stage" at bounding box center [0, 0] width 0 height 0
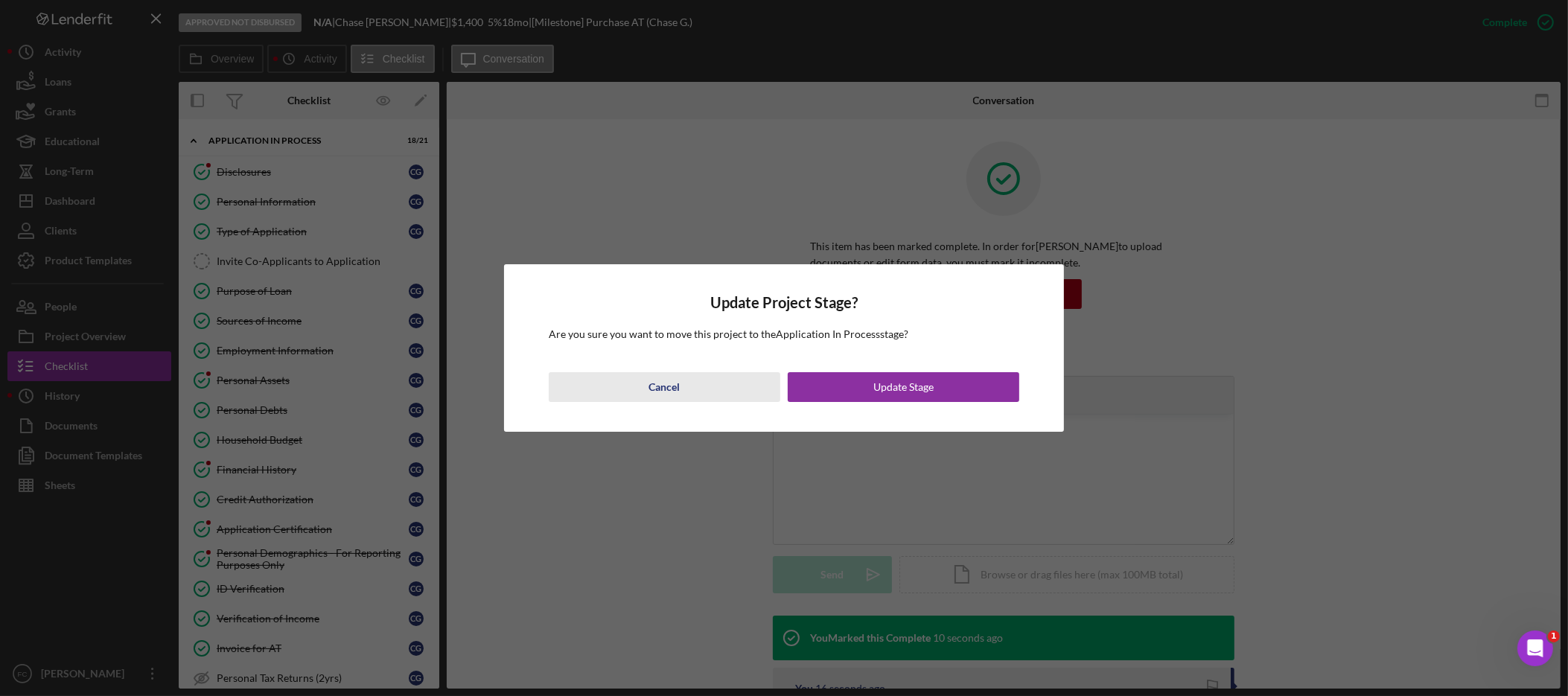
click at [668, 387] on div "Cancel" at bounding box center [664, 386] width 31 height 29
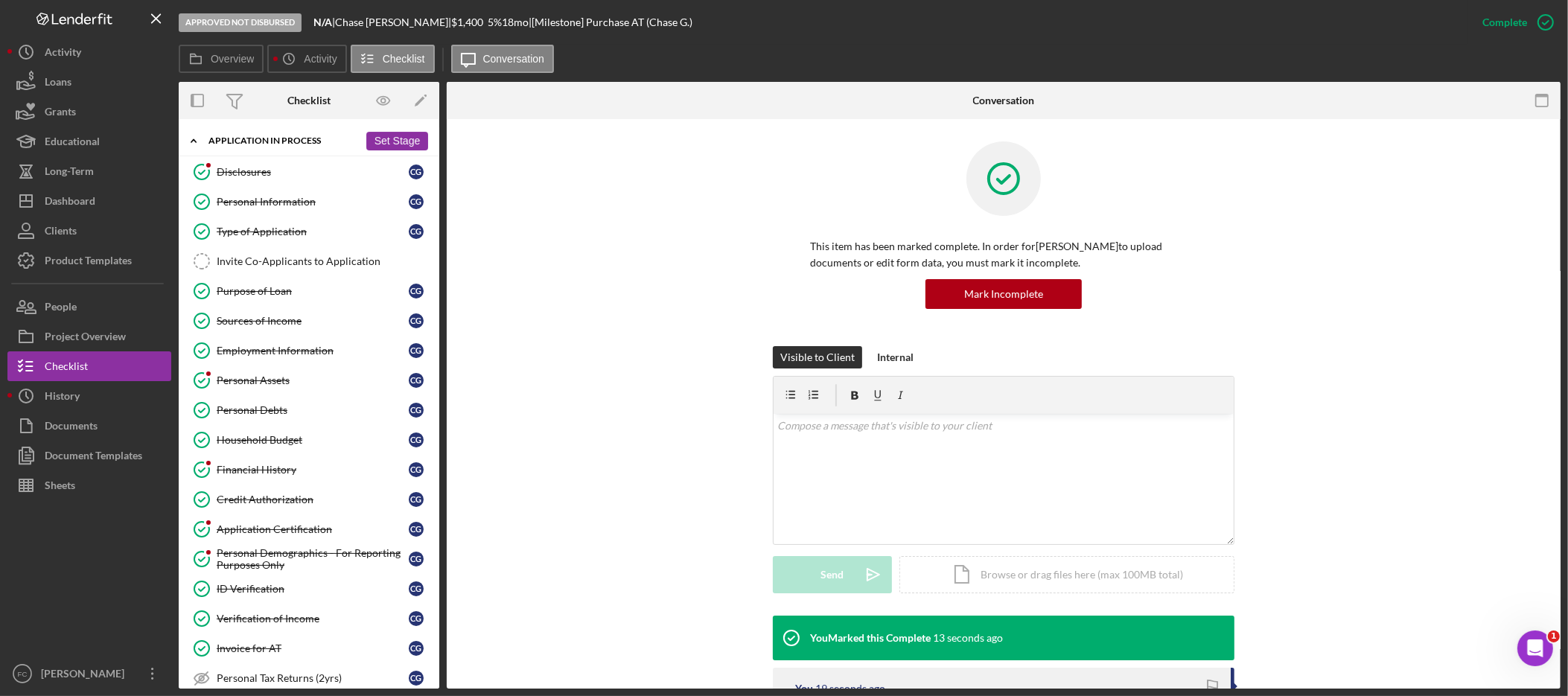
click at [197, 141] on icon "Icon/Expander" at bounding box center [193, 140] width 29 height 29
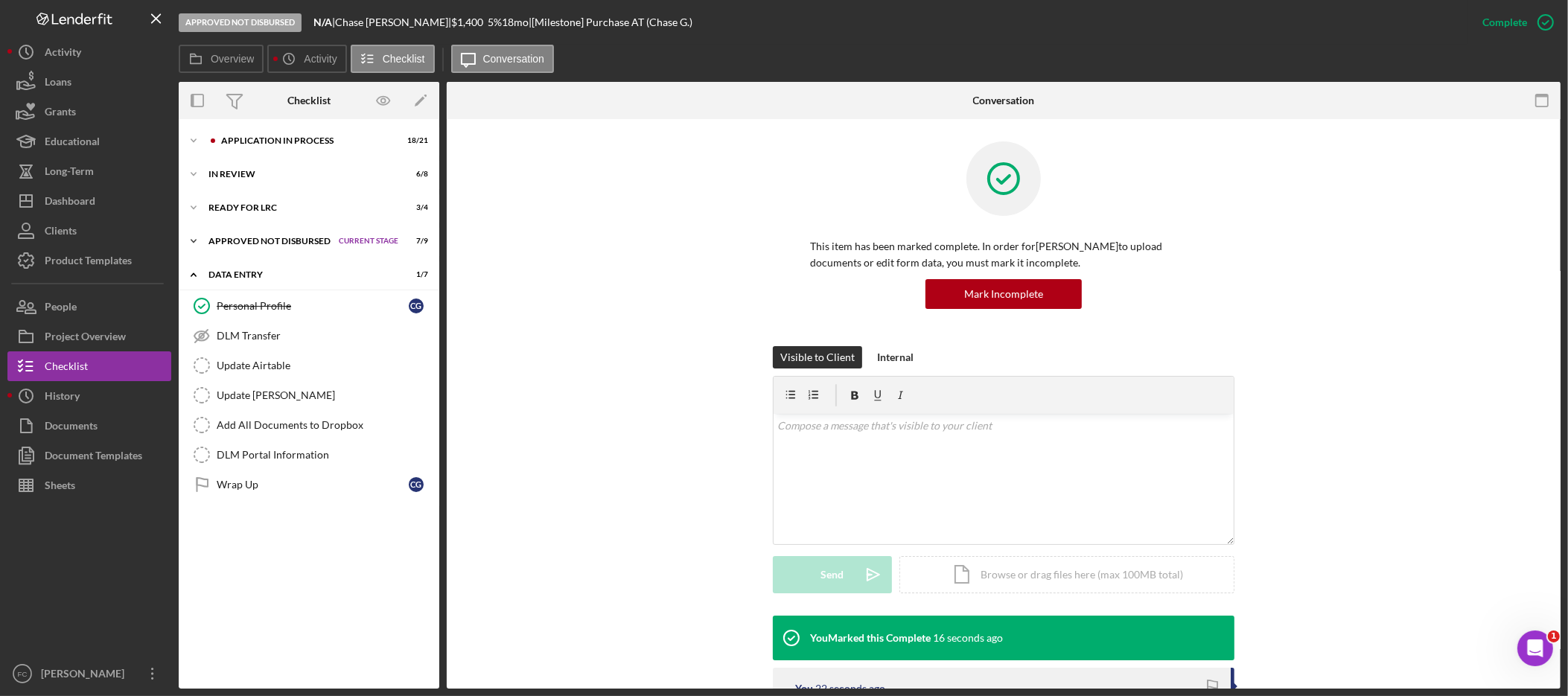
click at [376, 236] on span "Current Stage" at bounding box center [368, 241] width 60 height 9
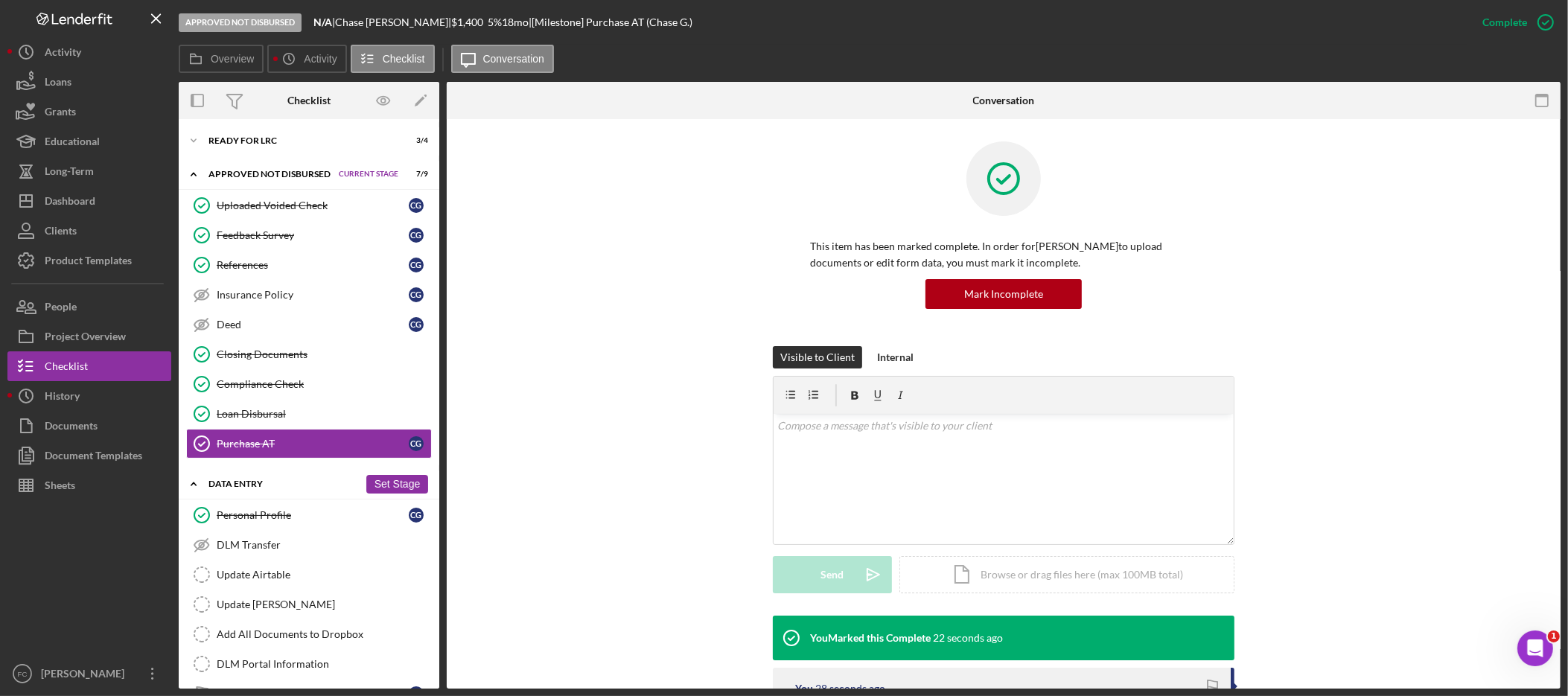
scroll to position [68, 0]
click at [395, 485] on button "Set Stage" at bounding box center [396, 483] width 62 height 19
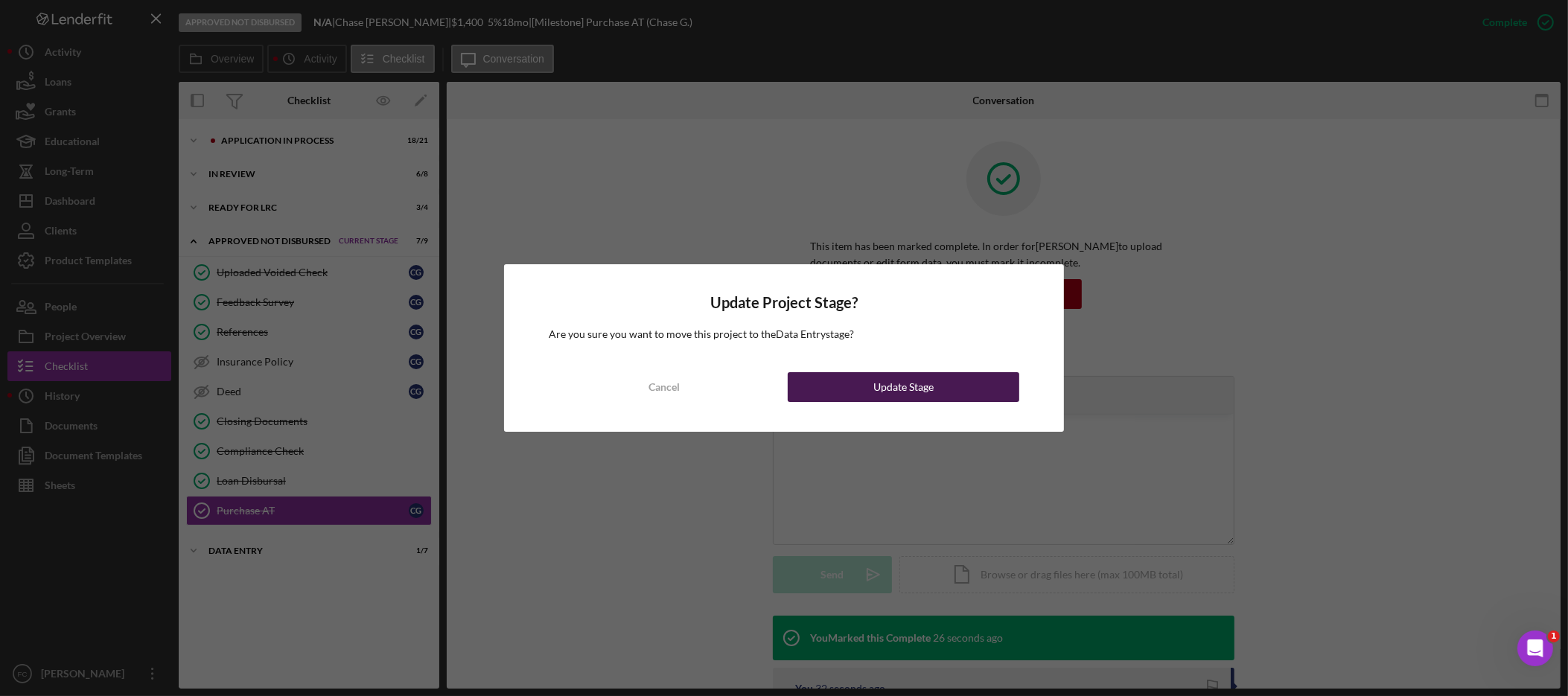
click at [930, 394] on div "Update Stage" at bounding box center [904, 386] width 61 height 29
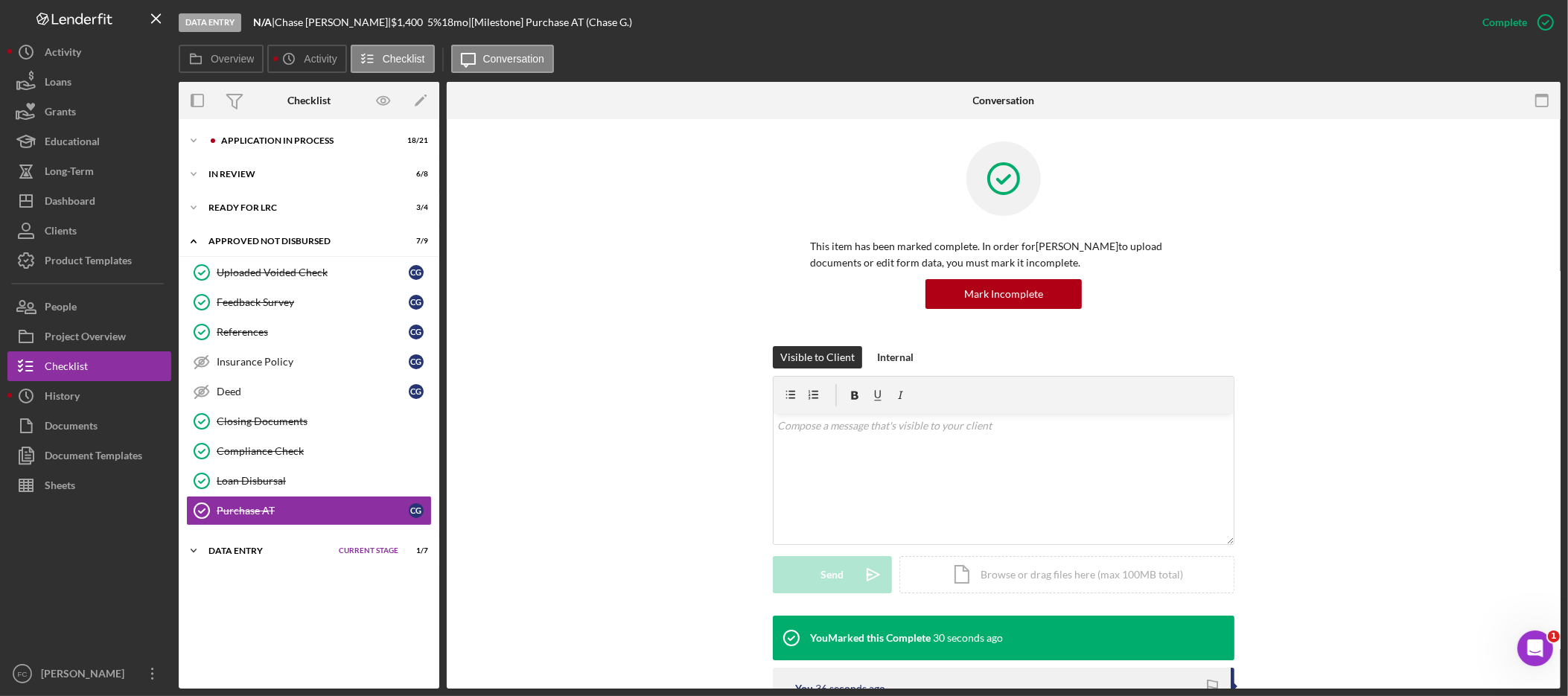
click at [247, 551] on div "Data Entry" at bounding box center [271, 551] width 123 height 9
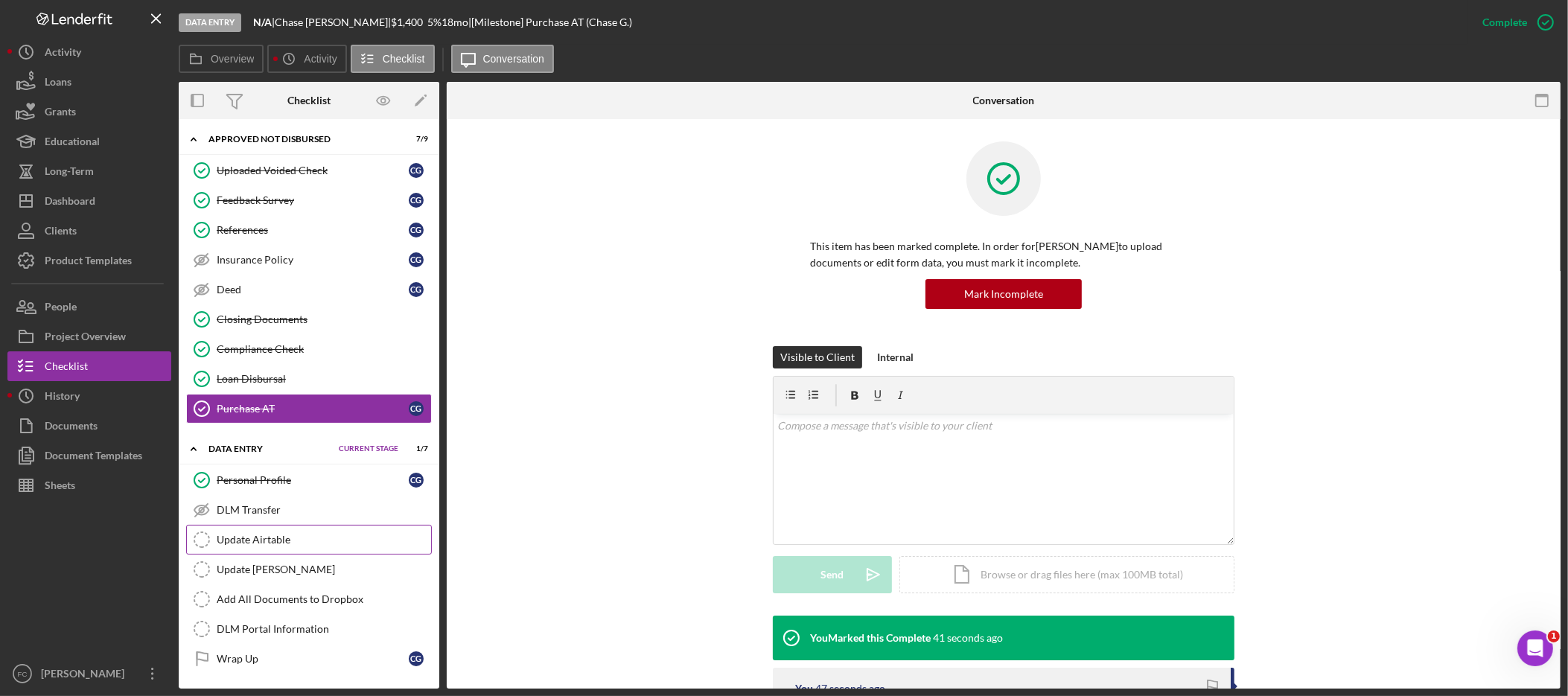
scroll to position [108, 0]
click at [321, 664] on link "Wrap Up Wrap Up C G" at bounding box center [308, 658] width 246 height 29
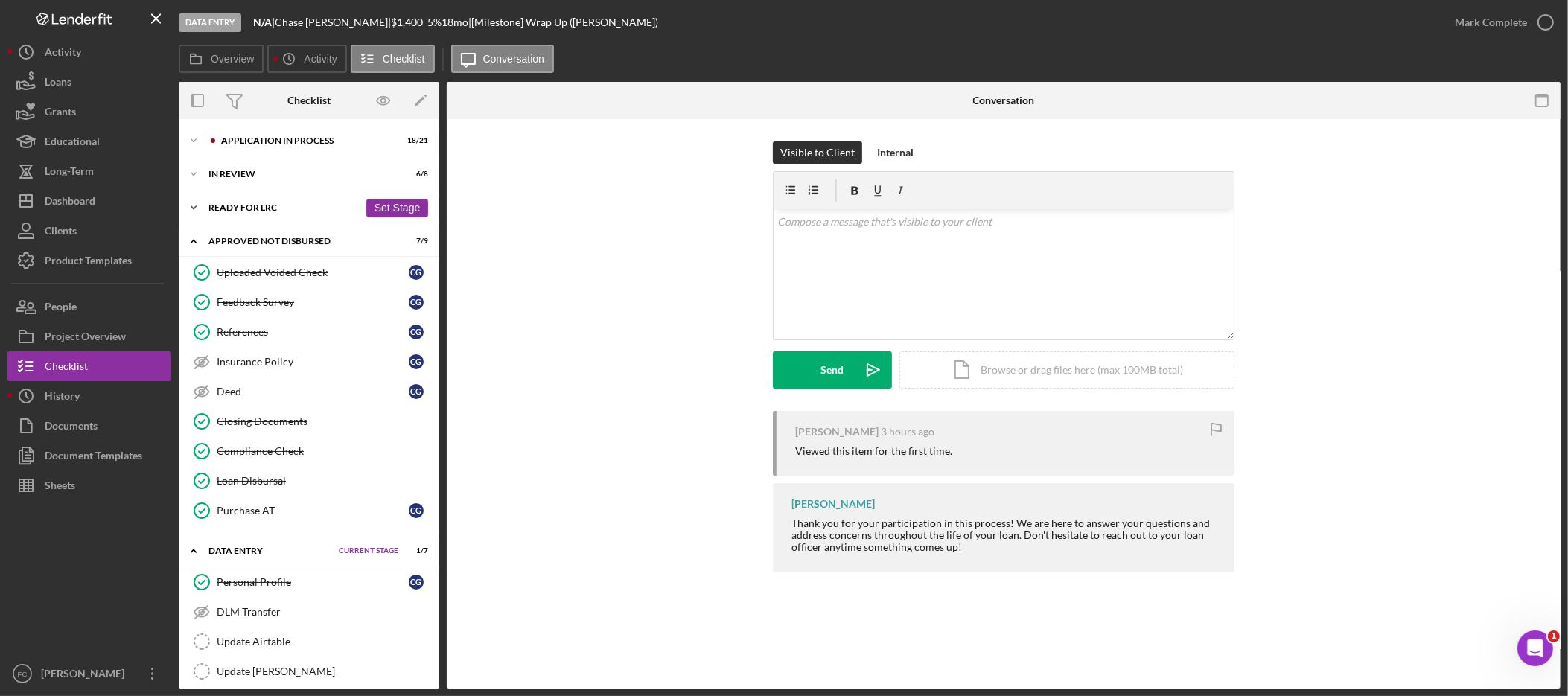
click at [258, 213] on div "Icon/Expander Ready for LRC 3 / 4 Set Stage" at bounding box center [309, 207] width 261 height 29
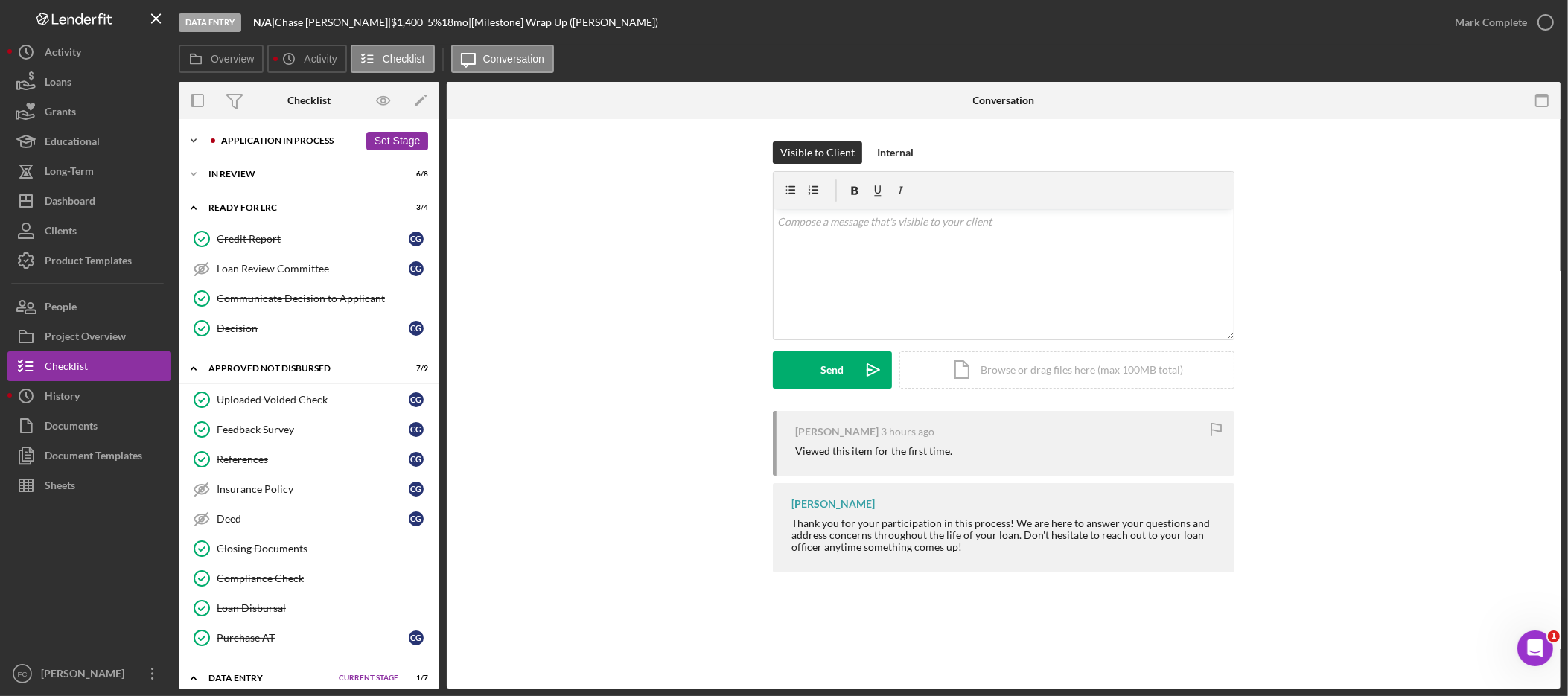
click at [191, 141] on icon "Icon/Expander" at bounding box center [193, 140] width 29 height 29
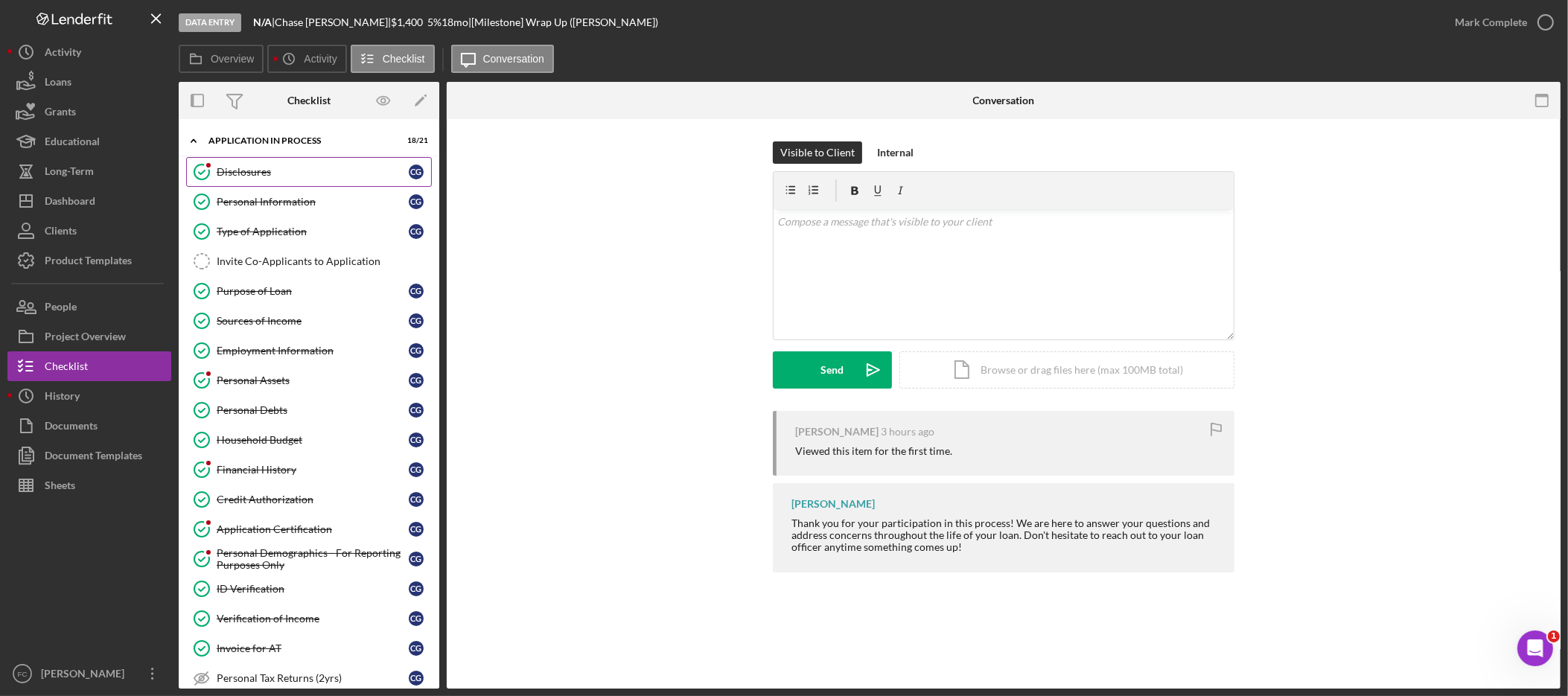
click at [265, 168] on div "Disclosures" at bounding box center [313, 171] width 192 height 12
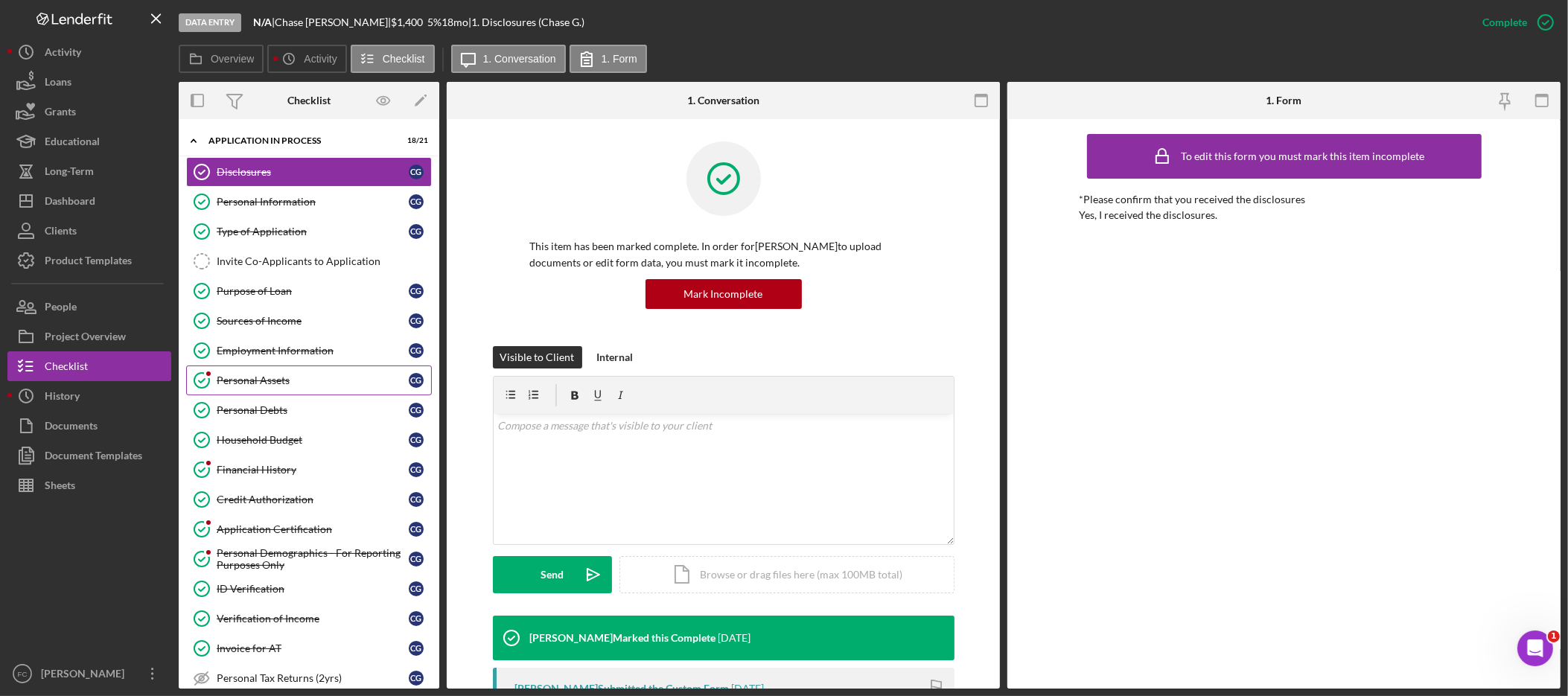
click at [265, 389] on link "Personal Assets Personal Assets C G" at bounding box center [308, 379] width 246 height 29
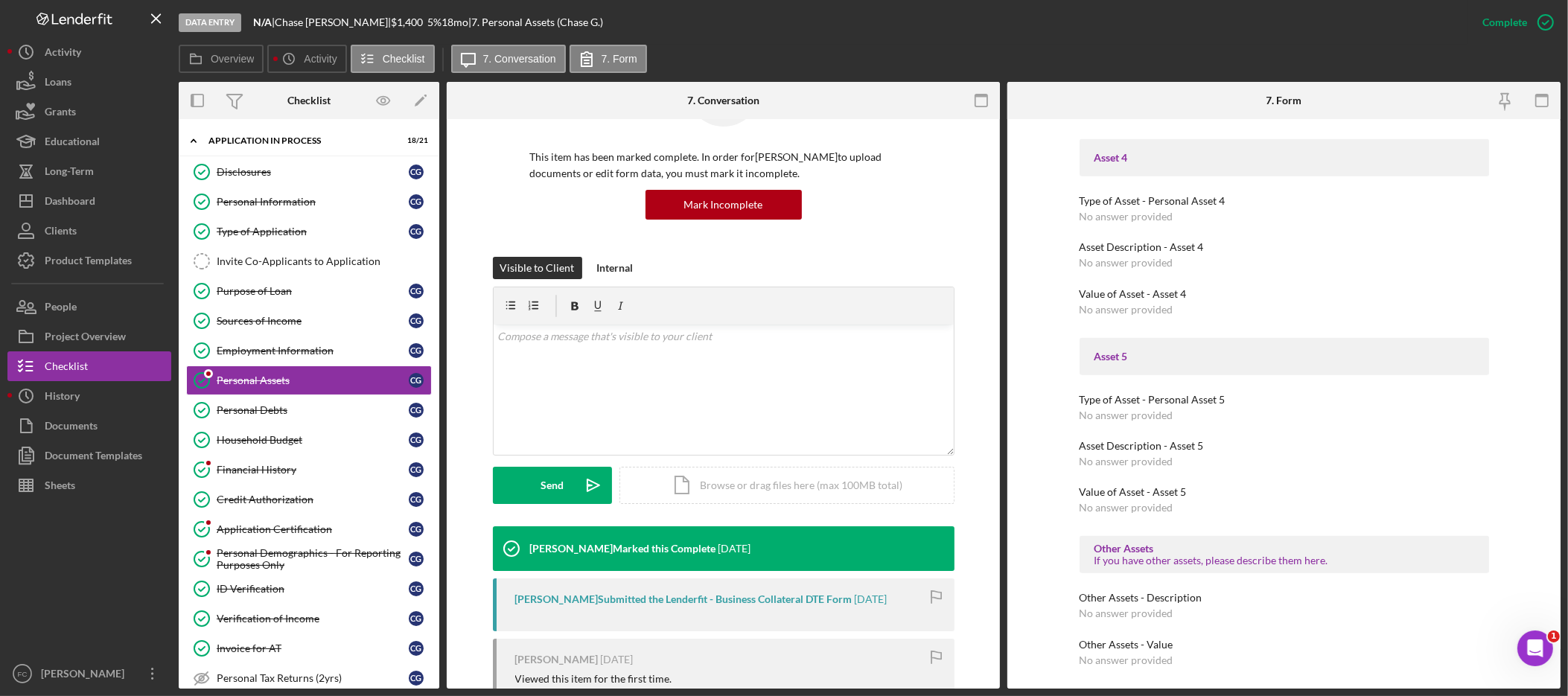
scroll to position [314, 0]
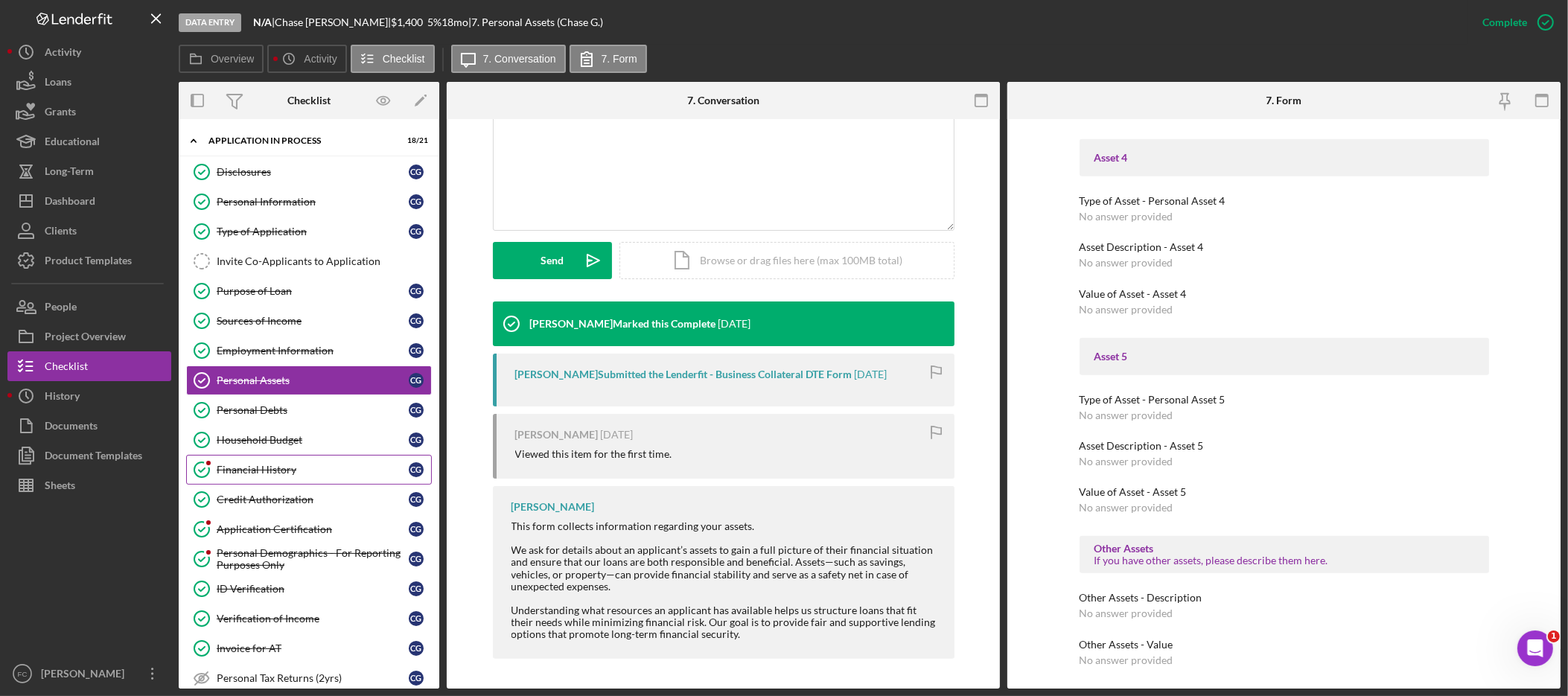
click at [262, 473] on div "Financial History" at bounding box center [313, 469] width 192 height 12
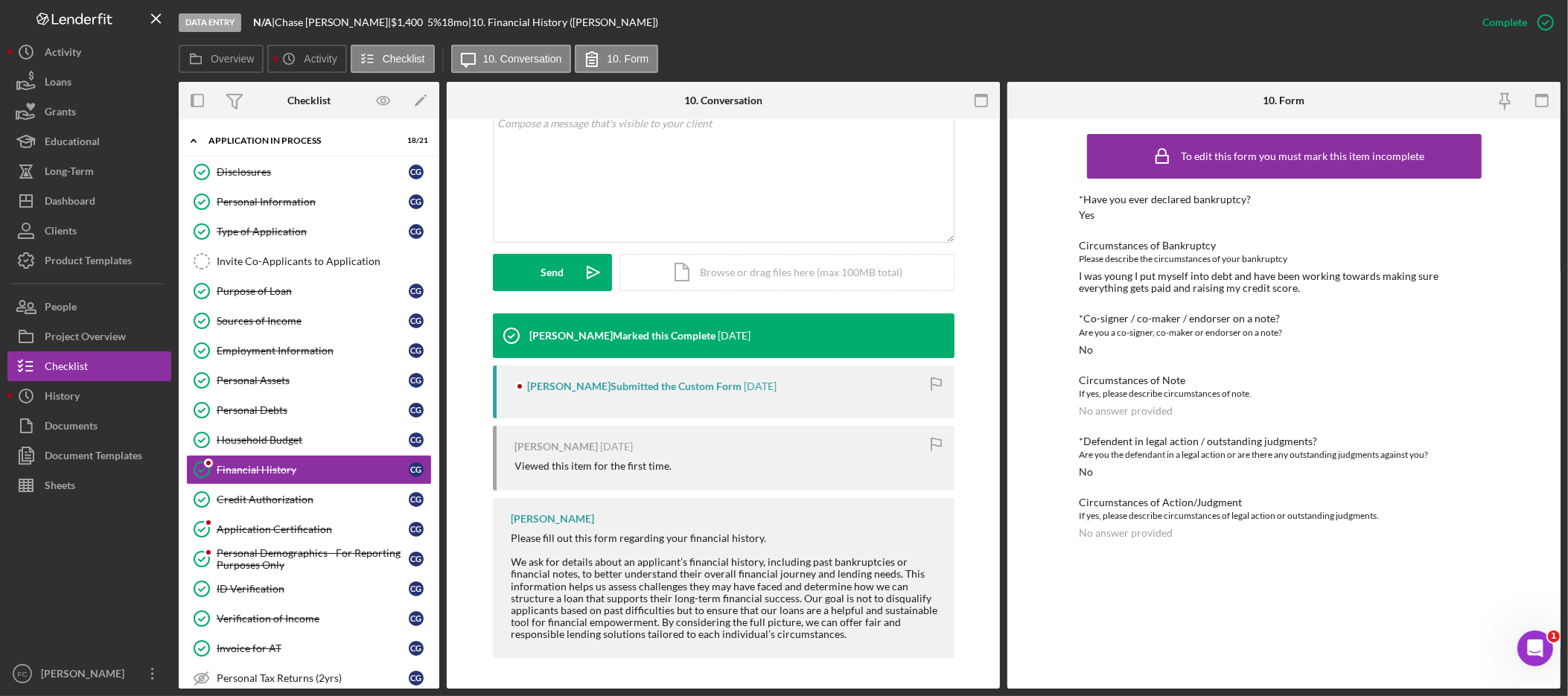
scroll to position [302, 0]
drag, startPoint x: 271, startPoint y: 538, endPoint x: 312, endPoint y: 531, distance: 41.6
click at [271, 535] on div "Application Certification" at bounding box center [313, 528] width 192 height 12
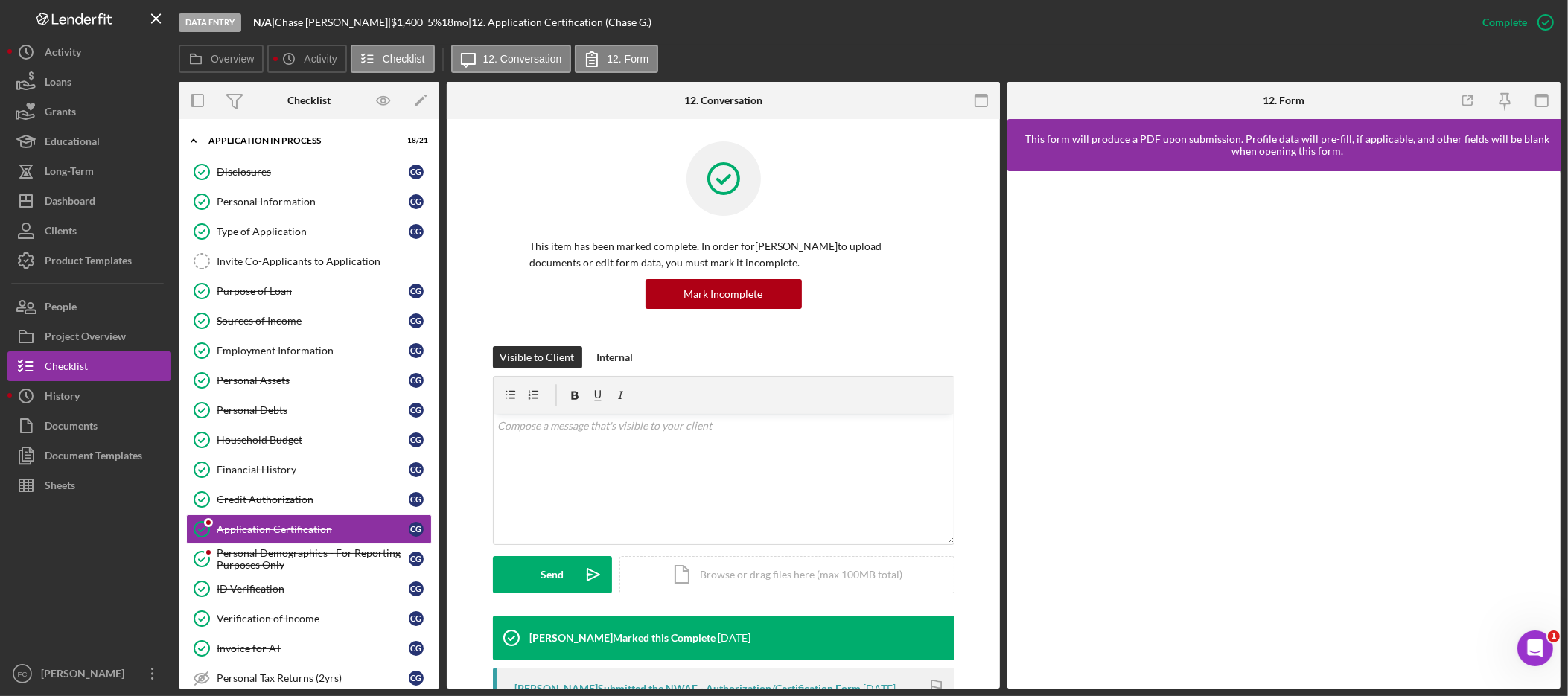
drag, startPoint x: 935, startPoint y: 219, endPoint x: 923, endPoint y: 257, distance: 39.8
click at [935, 219] on div "This item has been marked complete. In order for Chase Gardner to upload docume…" at bounding box center [723, 243] width 462 height 204
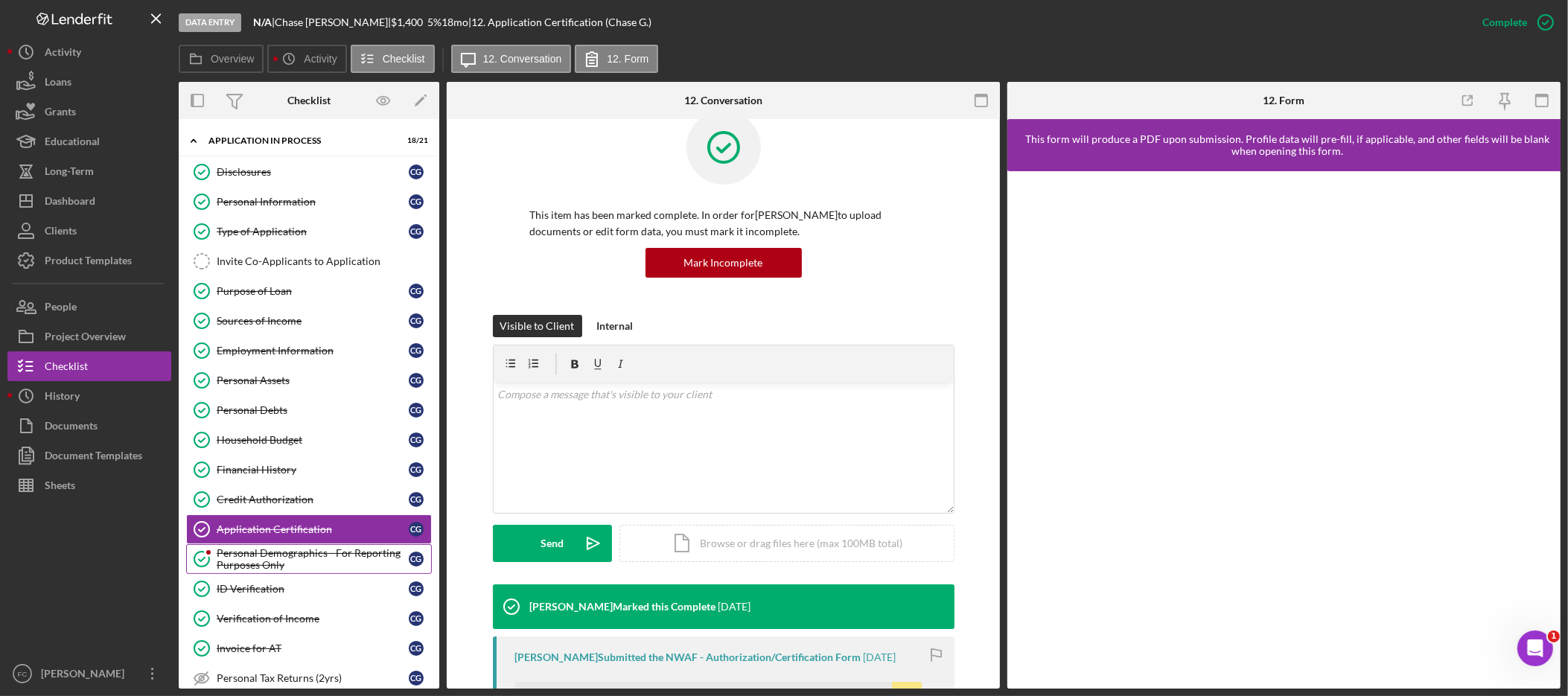
scroll to position [73, 0]
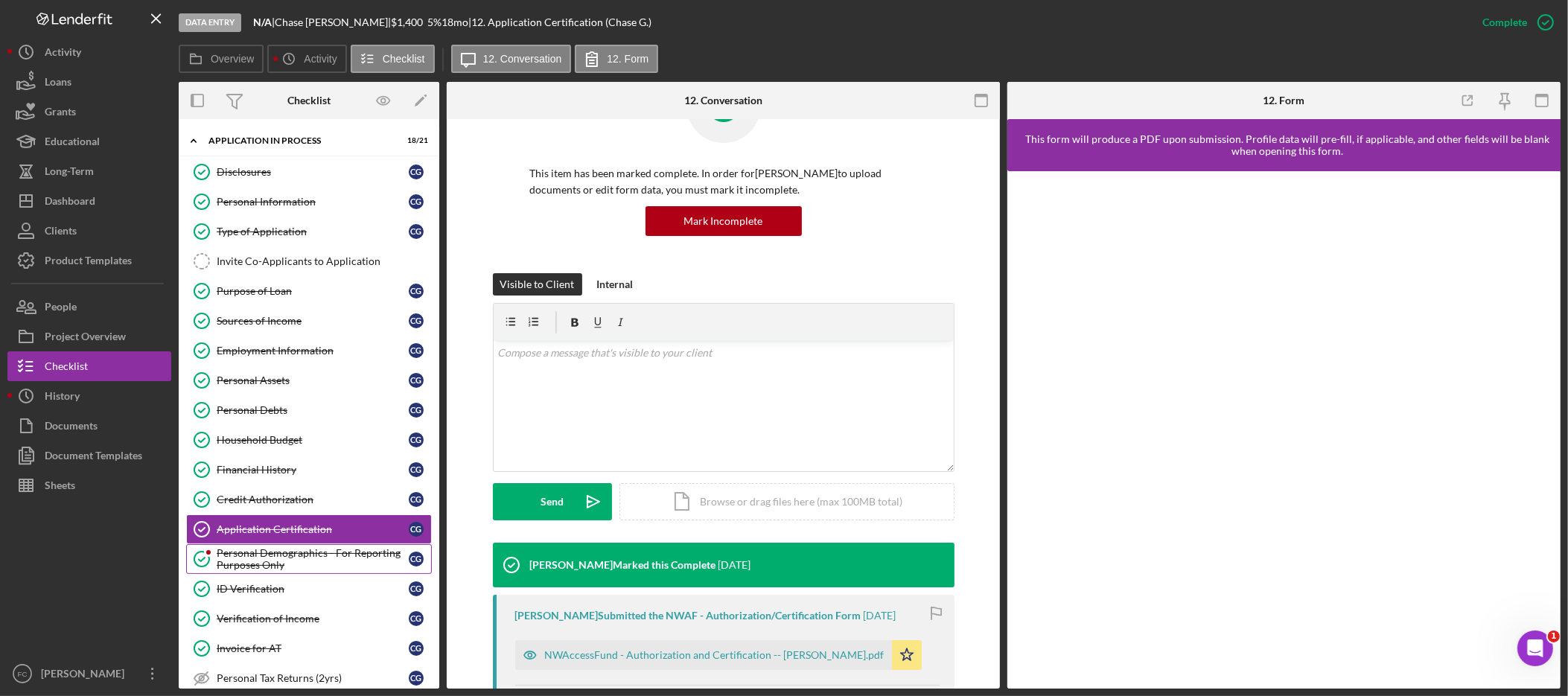
click at [304, 569] on div "Personal Demographics - For Reporting Purposes Only" at bounding box center [313, 559] width 192 height 24
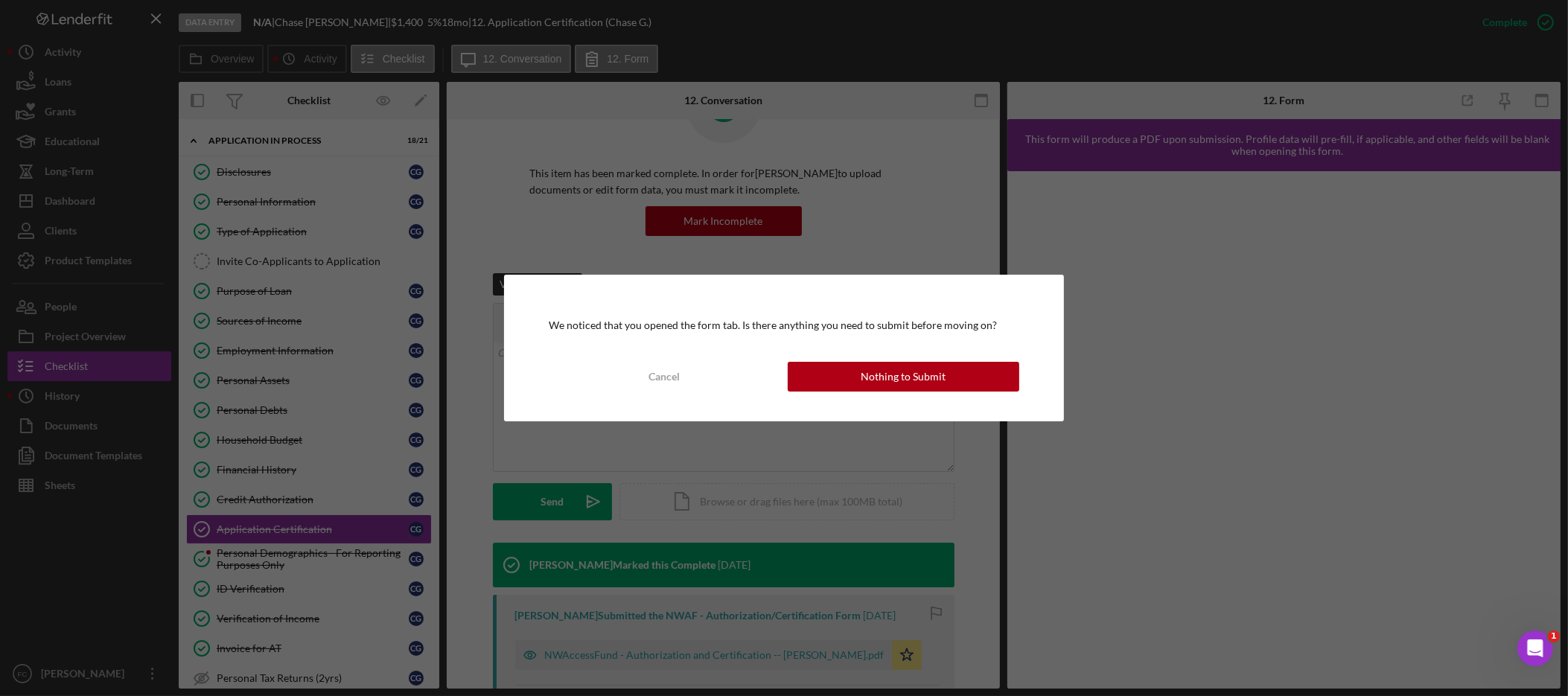
click at [882, 370] on div "Nothing to Submit" at bounding box center [903, 376] width 85 height 29
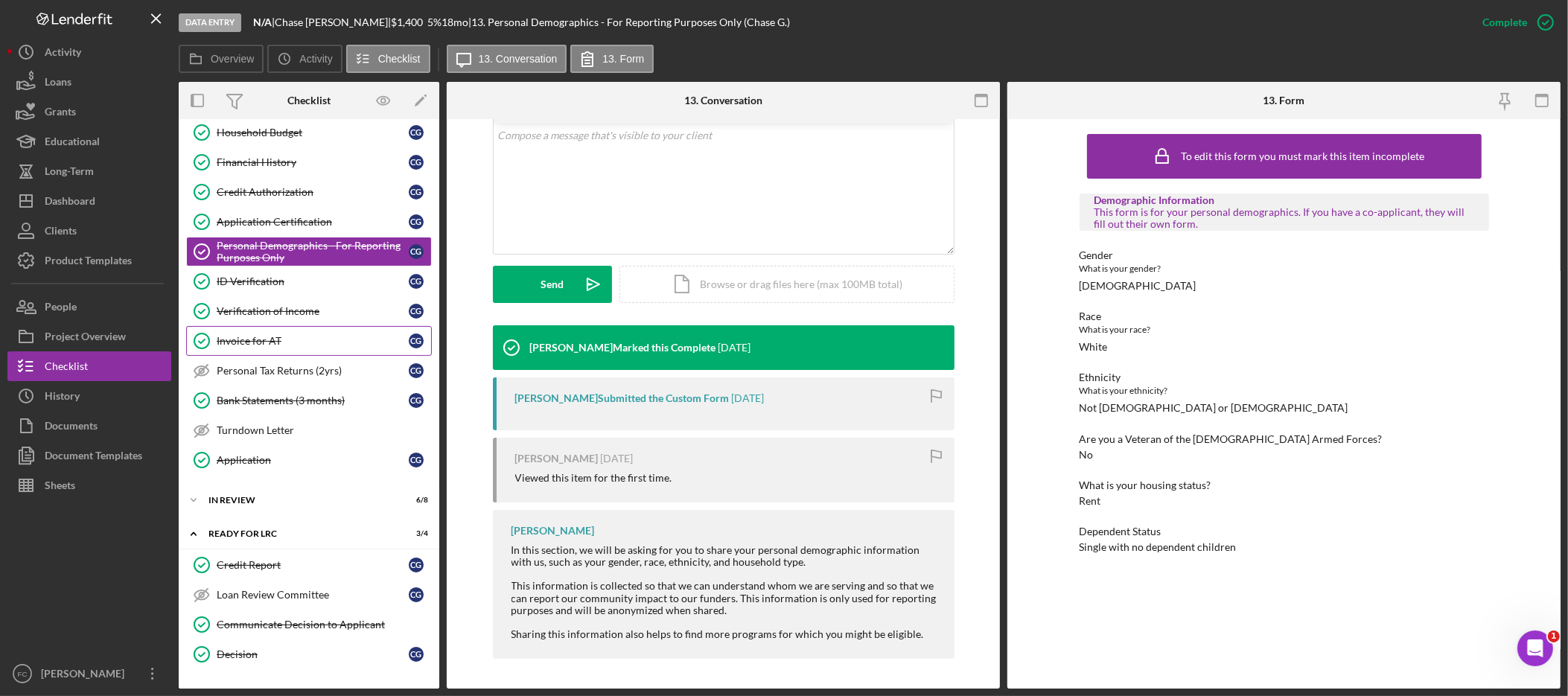
scroll to position [316, 0]
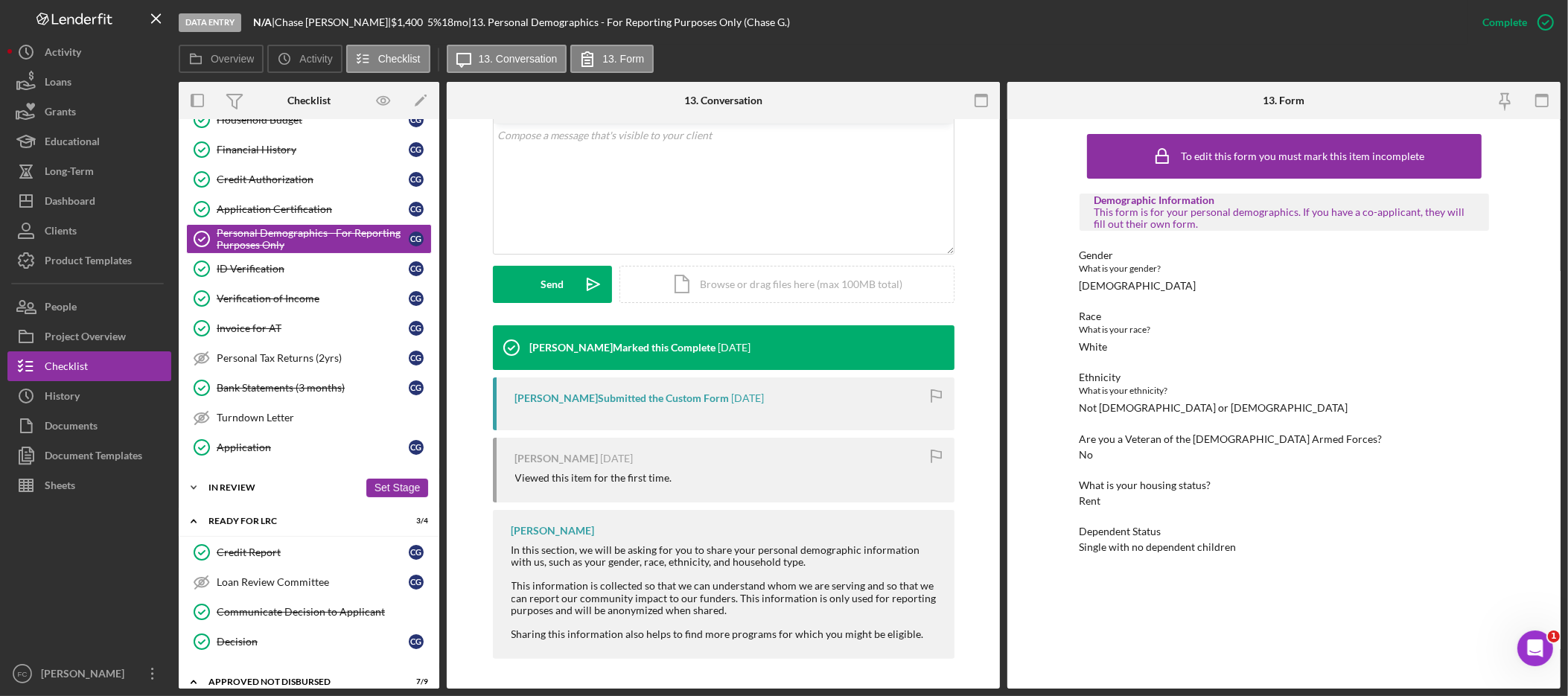
click at [263, 500] on div "Icon/Expander In Review 6 / 8 Set Stage" at bounding box center [309, 487] width 261 height 29
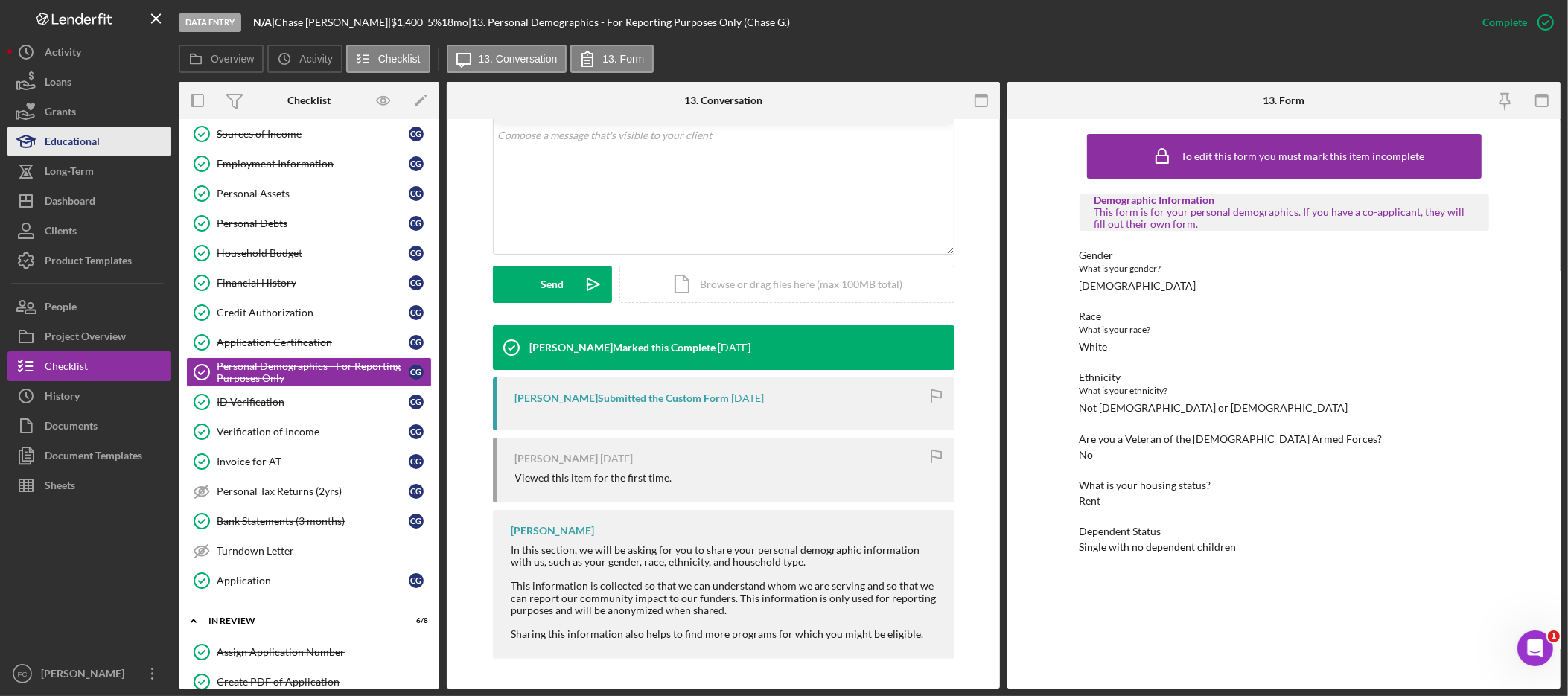
scroll to position [0, 0]
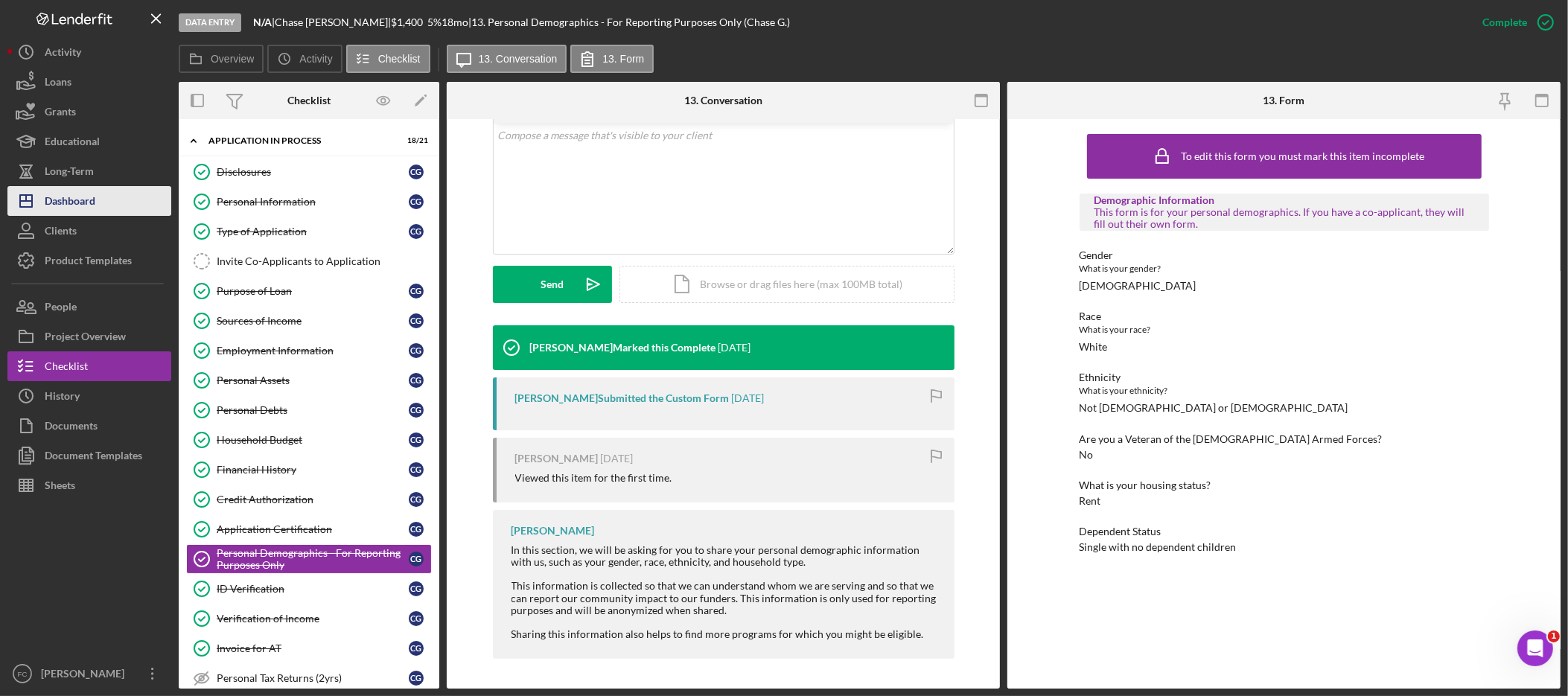
click at [119, 204] on button "Icon/Dashboard Dashboard" at bounding box center [88, 200] width 163 height 29
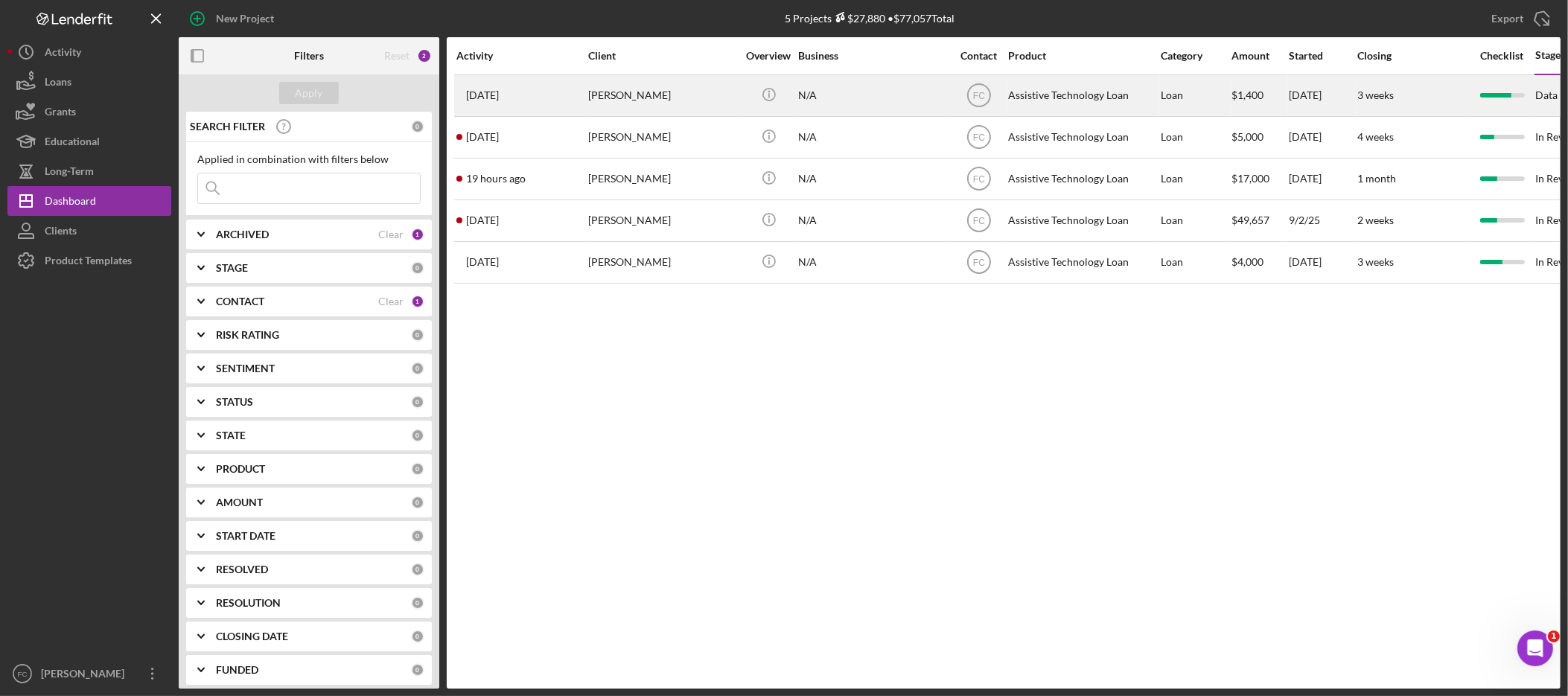
click at [655, 103] on div "[PERSON_NAME]" at bounding box center [663, 95] width 149 height 39
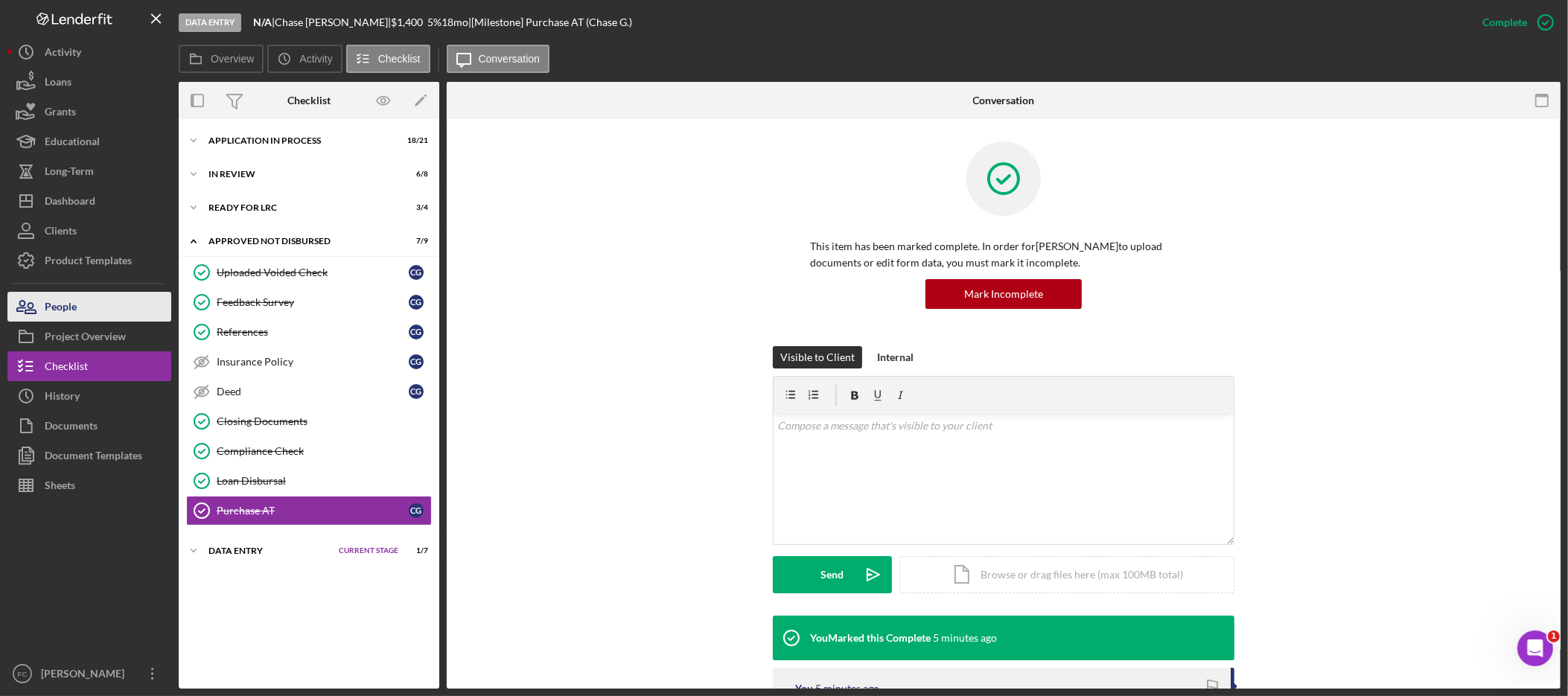
click at [108, 313] on button "People" at bounding box center [88, 306] width 163 height 29
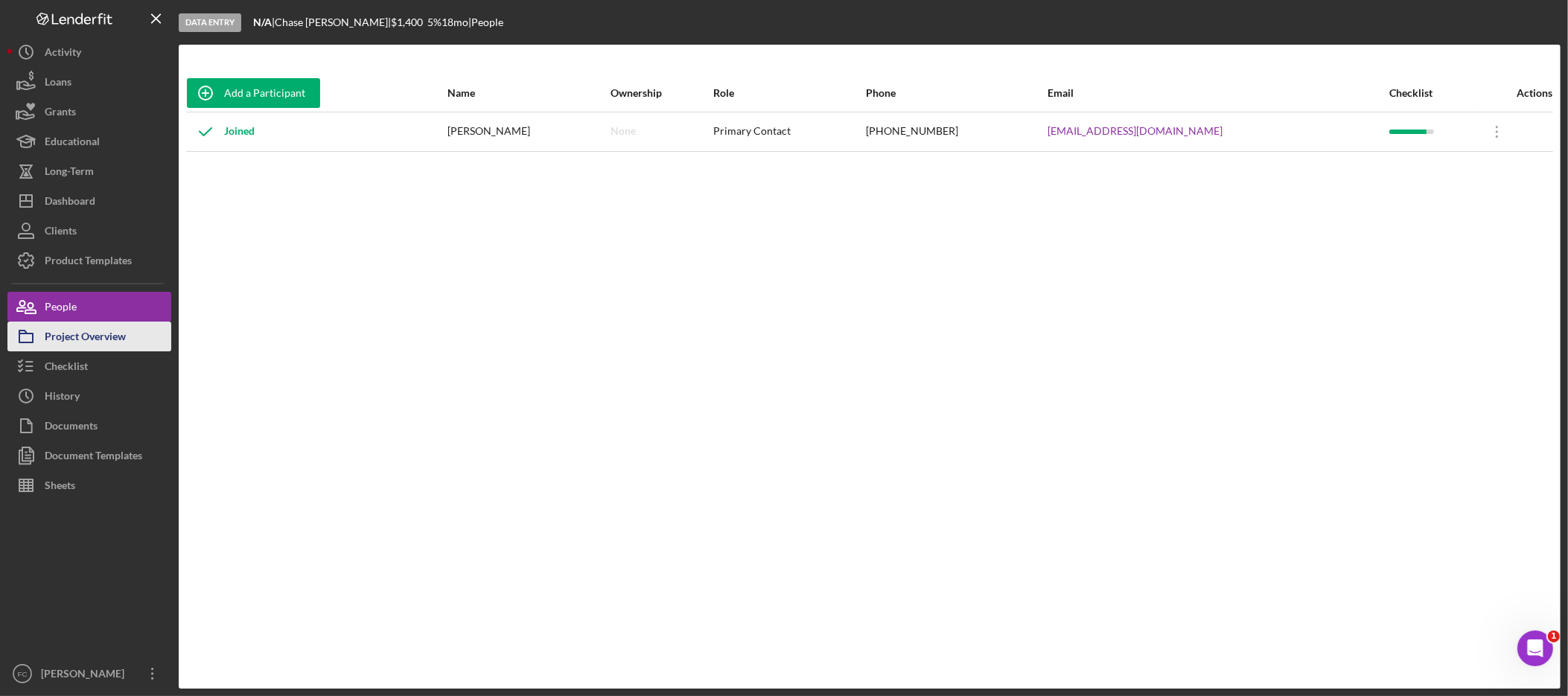
click at [107, 336] on div "Project Overview" at bounding box center [85, 338] width 81 height 34
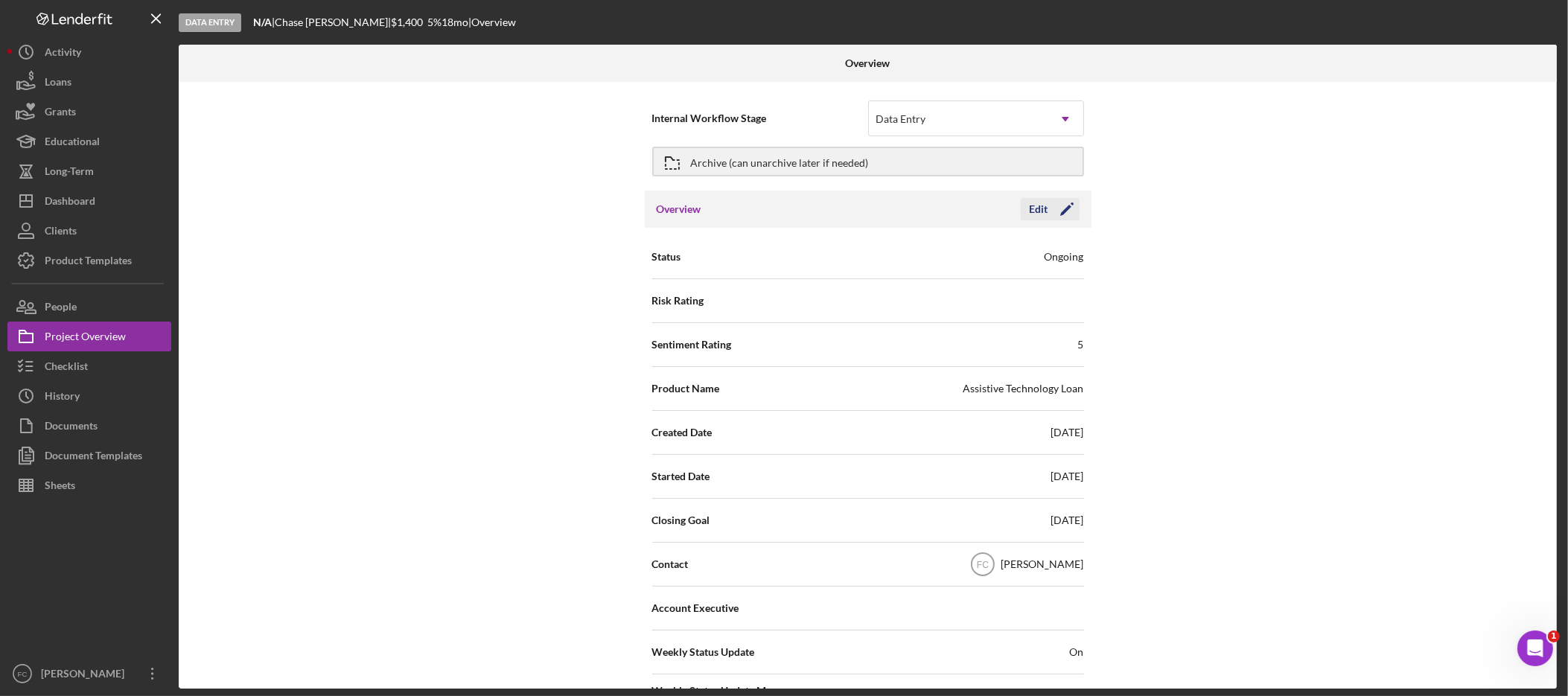
click at [1034, 209] on div "Edit" at bounding box center [1038, 209] width 19 height 22
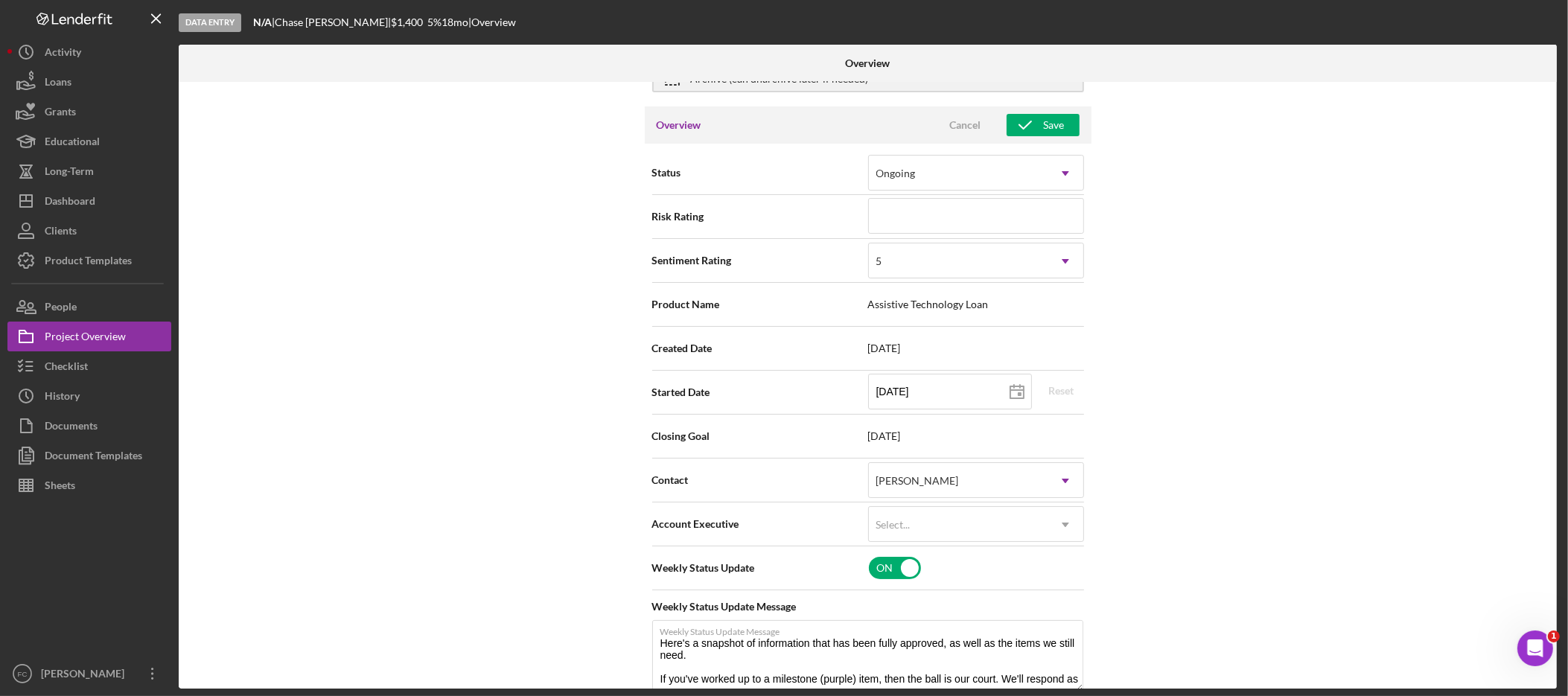
scroll to position [120, 0]
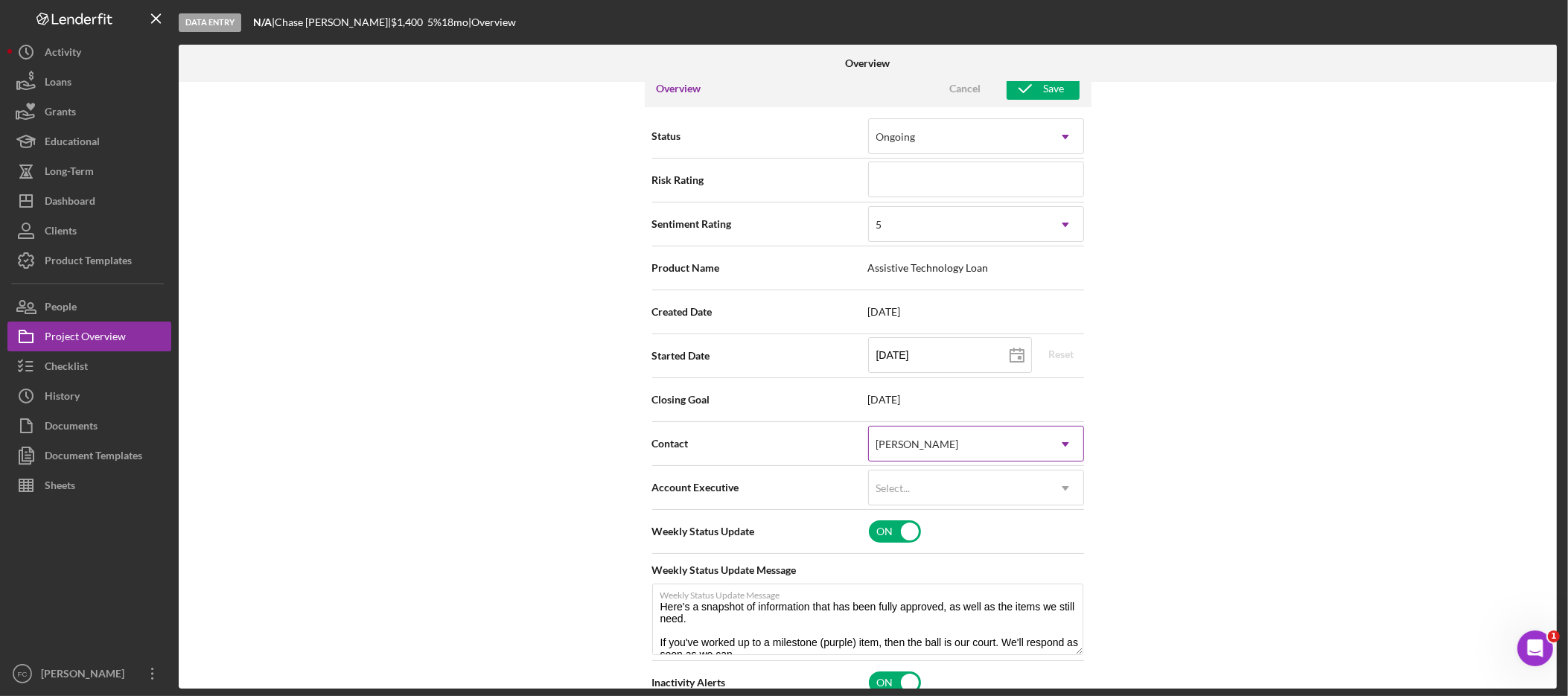
click at [1056, 443] on icon "Icon/Dropdown Arrow" at bounding box center [1065, 444] width 36 height 36
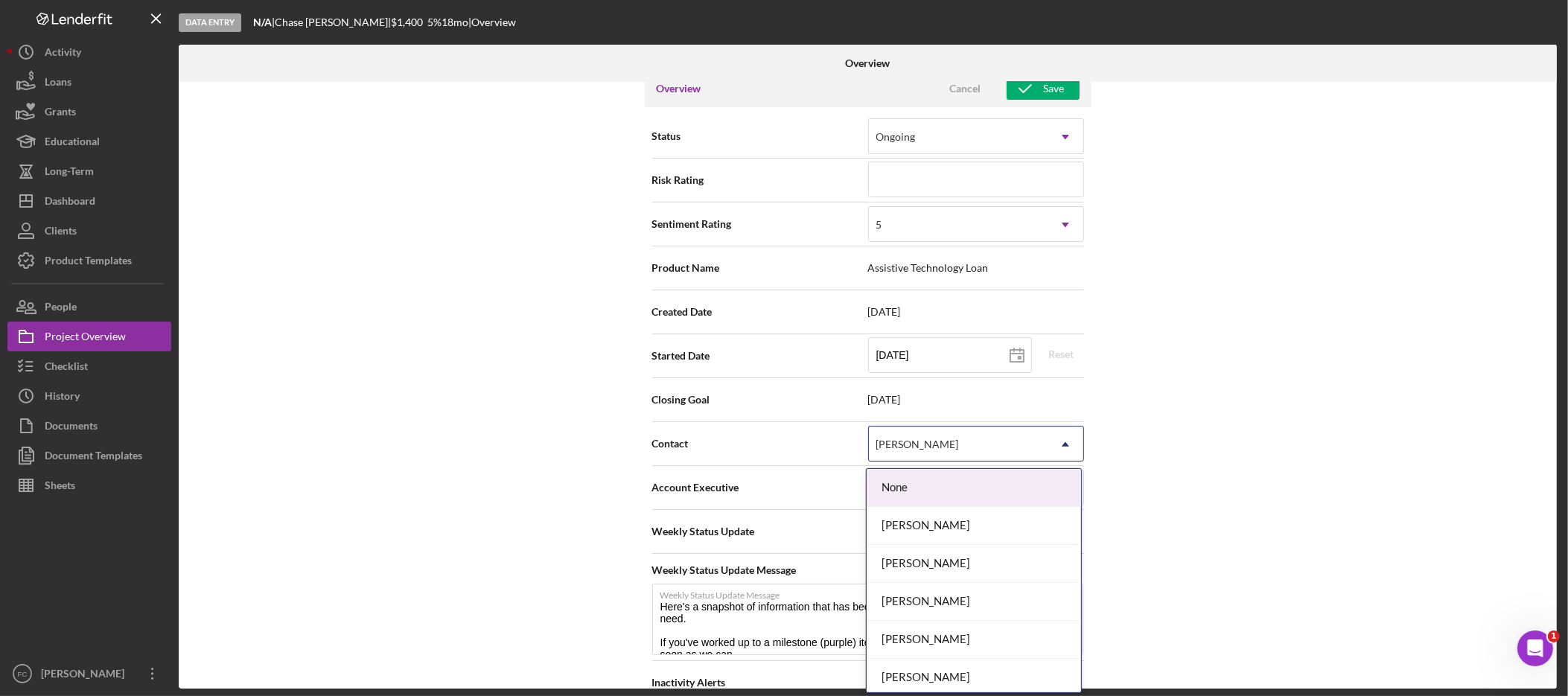
click at [1349, 369] on div "Internal Workflow Stage Data Entry Icon/Dropdown Arrow Archive (can unarchive l…" at bounding box center [868, 385] width 1379 height 607
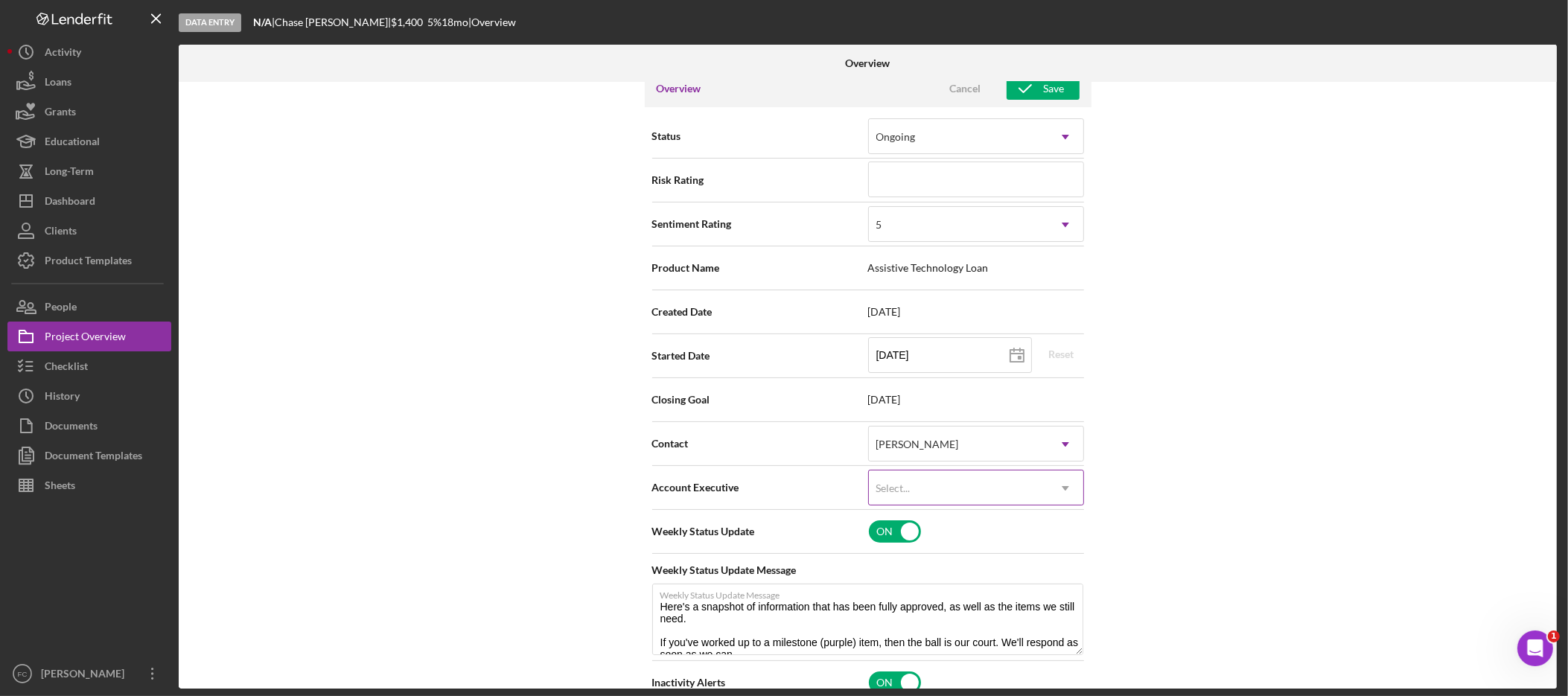
click at [1068, 491] on icon "Icon/Dropdown Arrow" at bounding box center [1065, 488] width 36 height 36
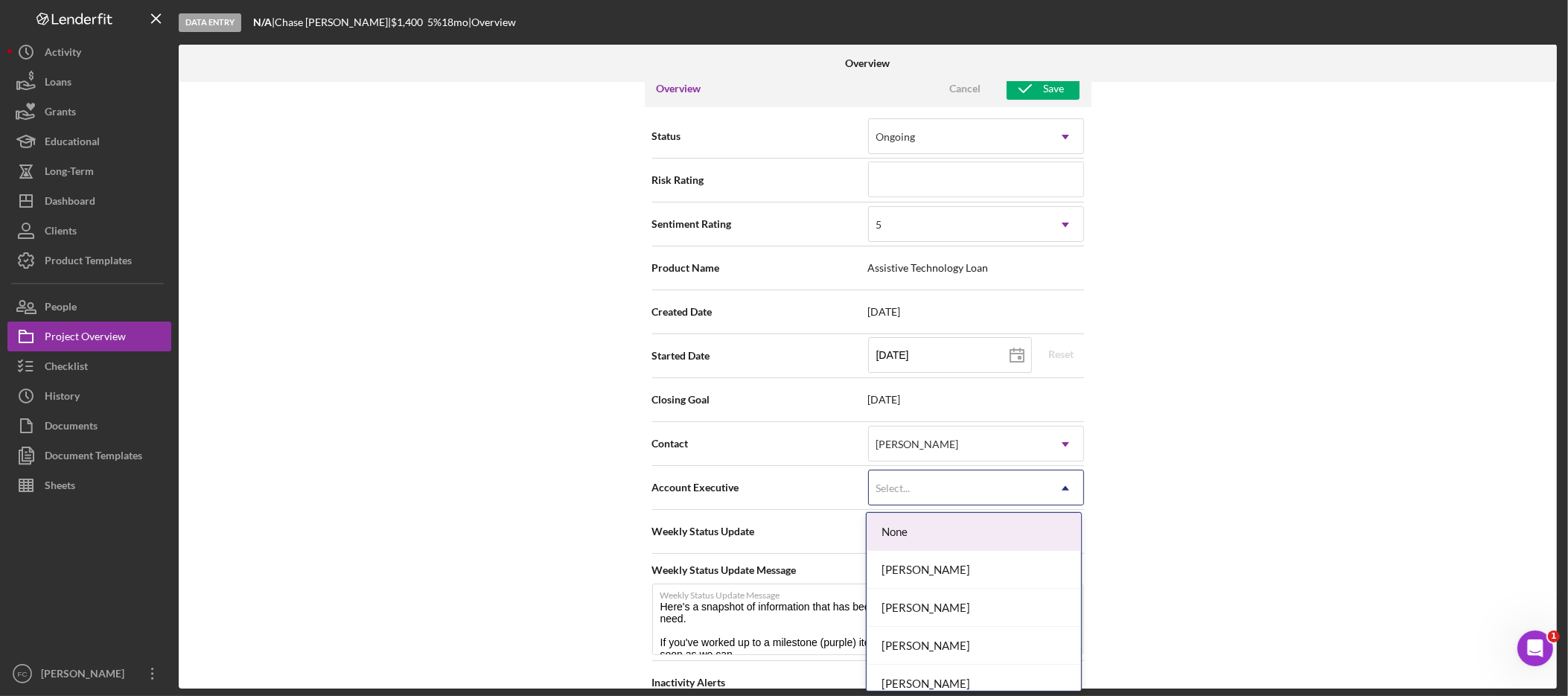
click at [1285, 454] on div "Internal Workflow Stage Data Entry Icon/Dropdown Arrow Archive (can unarchive l…" at bounding box center [868, 385] width 1379 height 607
type textarea "Here's a snapshot of information that has been fully approved, as well as the i…"
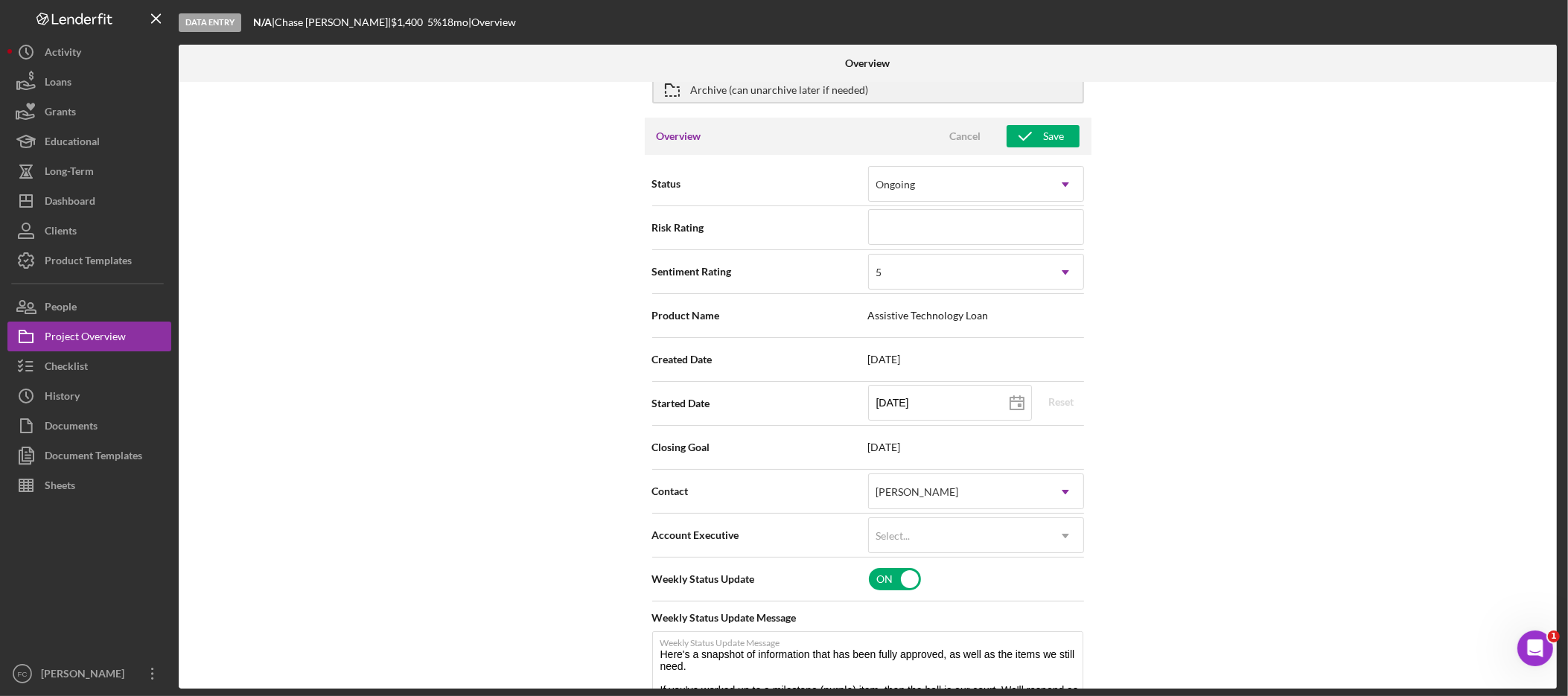
scroll to position [0, 0]
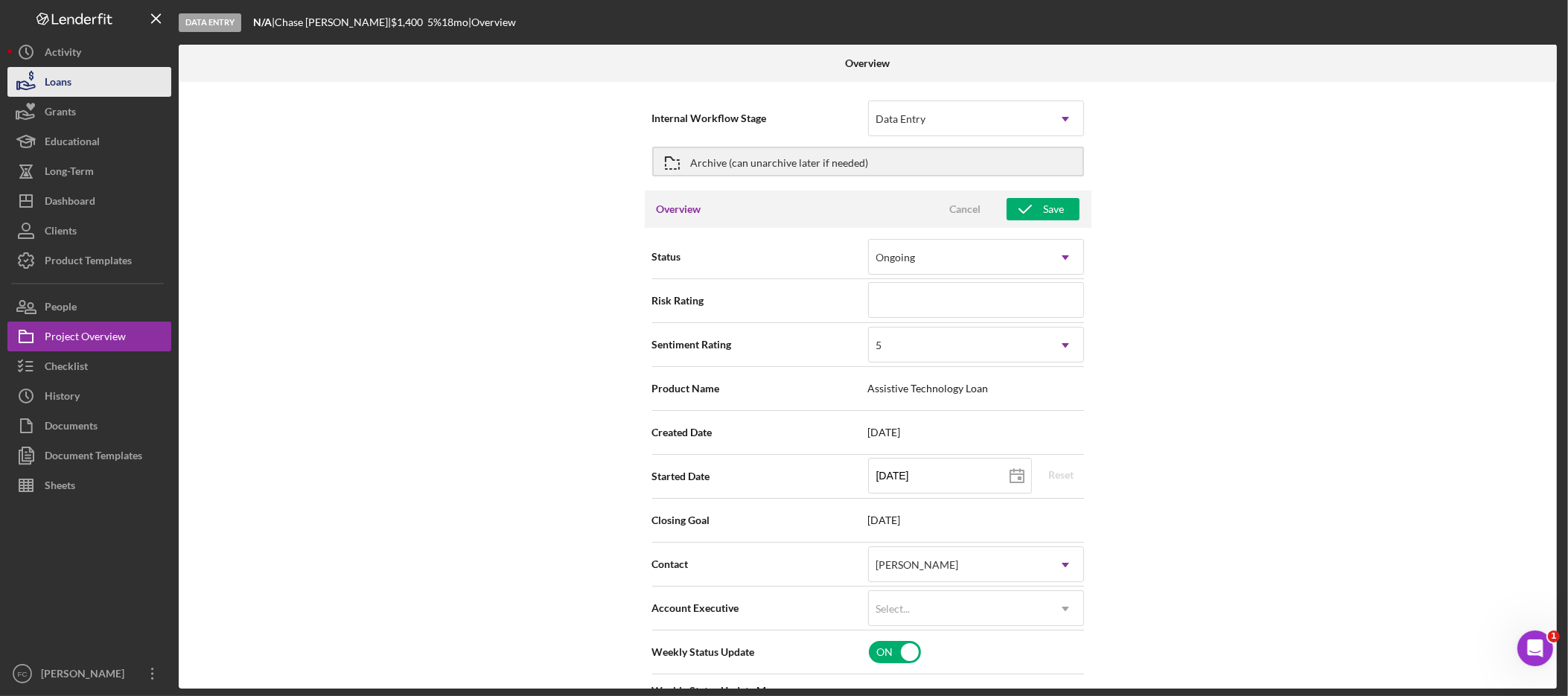
click at [86, 91] on button "Loans" at bounding box center [88, 81] width 163 height 29
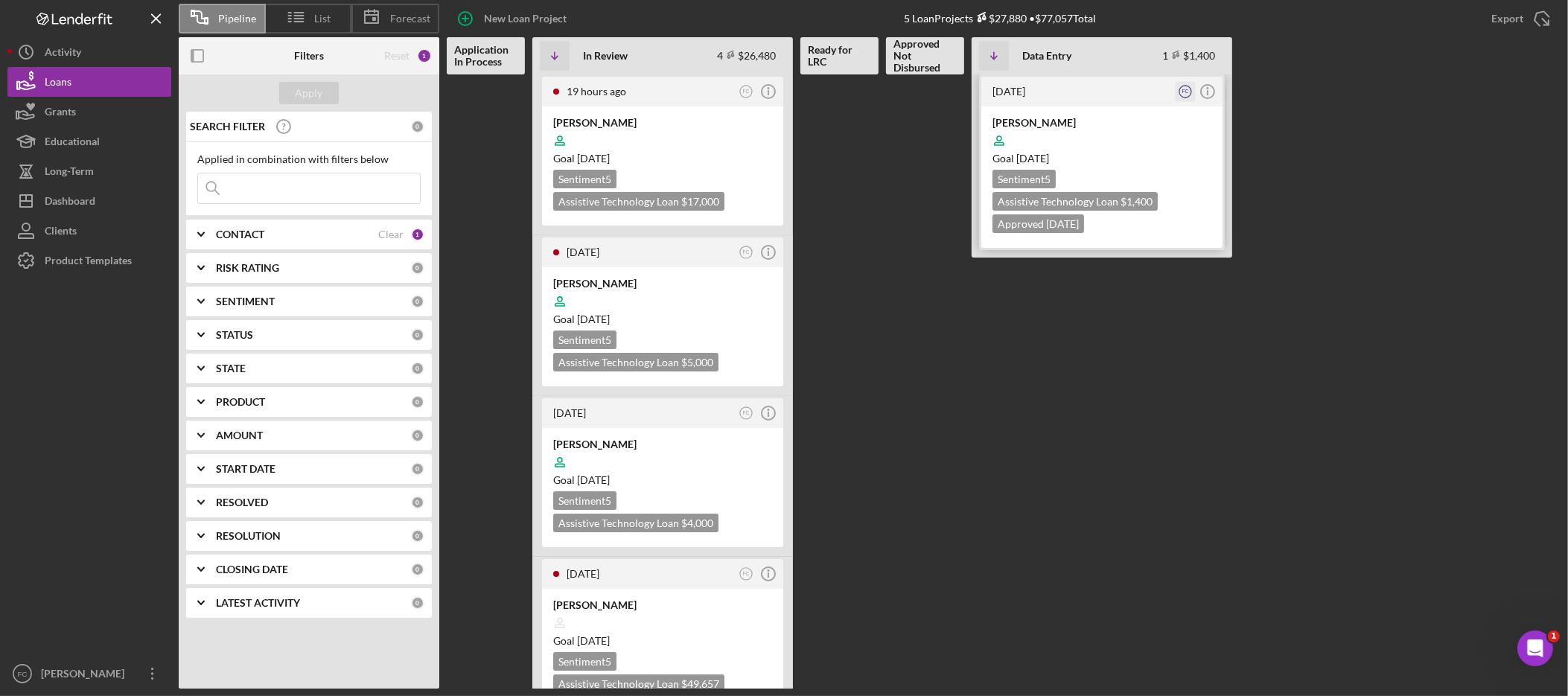
click at [1186, 92] on text "FC" at bounding box center [1186, 91] width 7 height 5
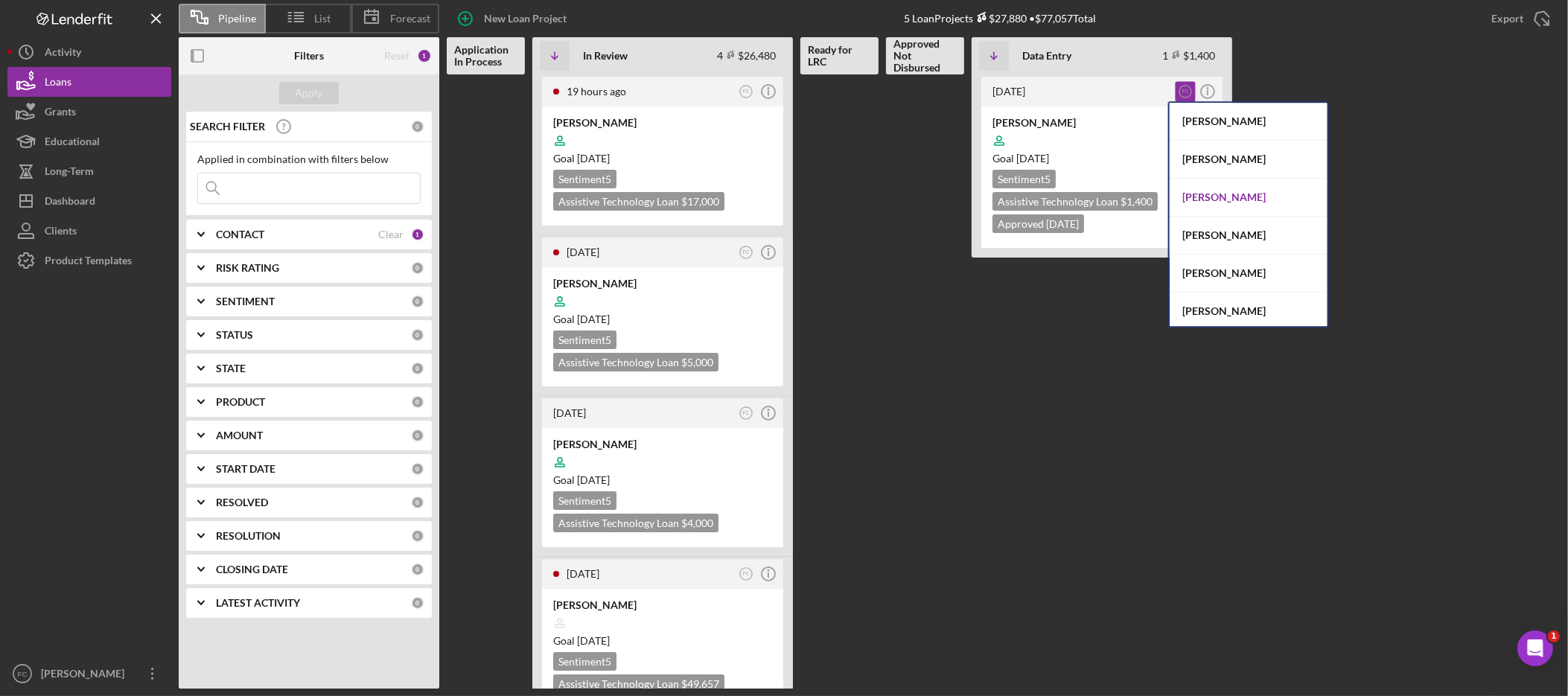
click at [1238, 195] on div "[PERSON_NAME]" at bounding box center [1248, 197] width 158 height 38
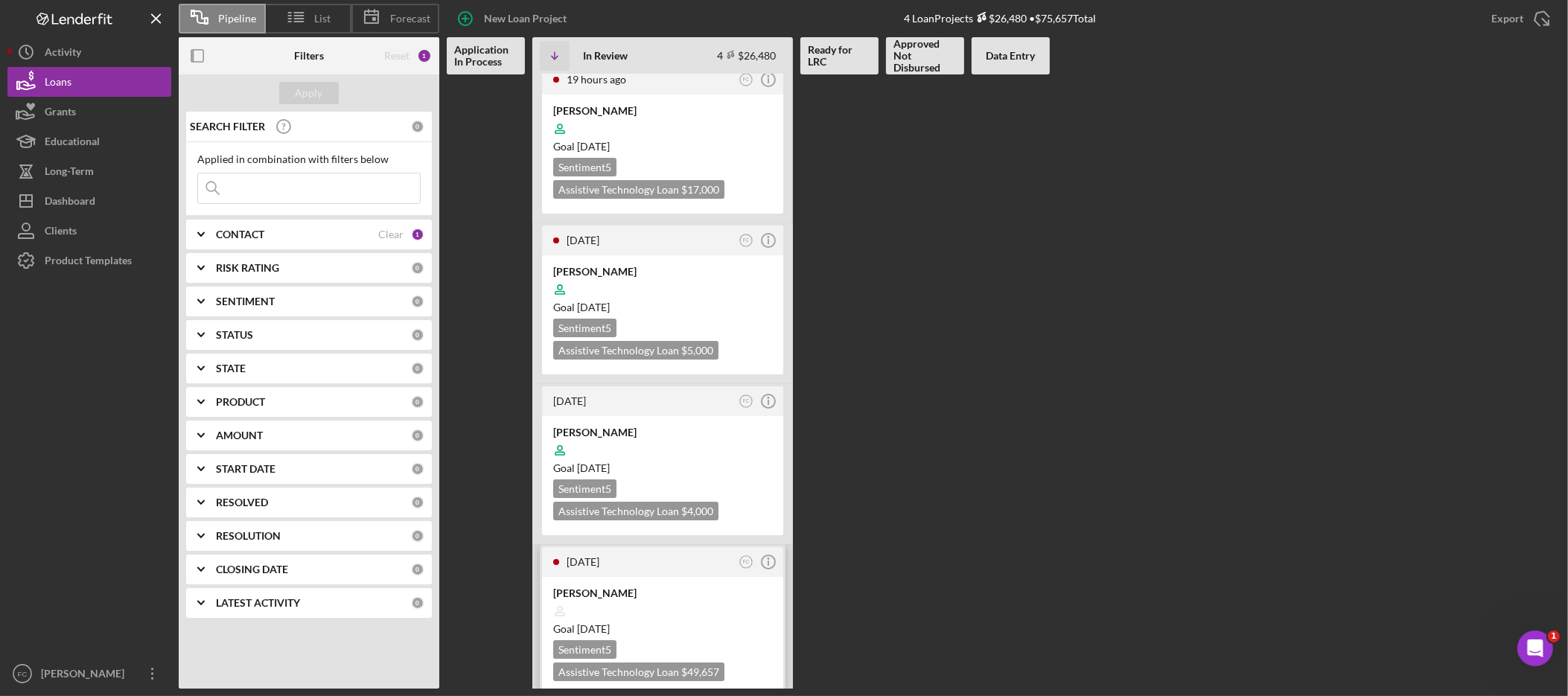
scroll to position [26, 0]
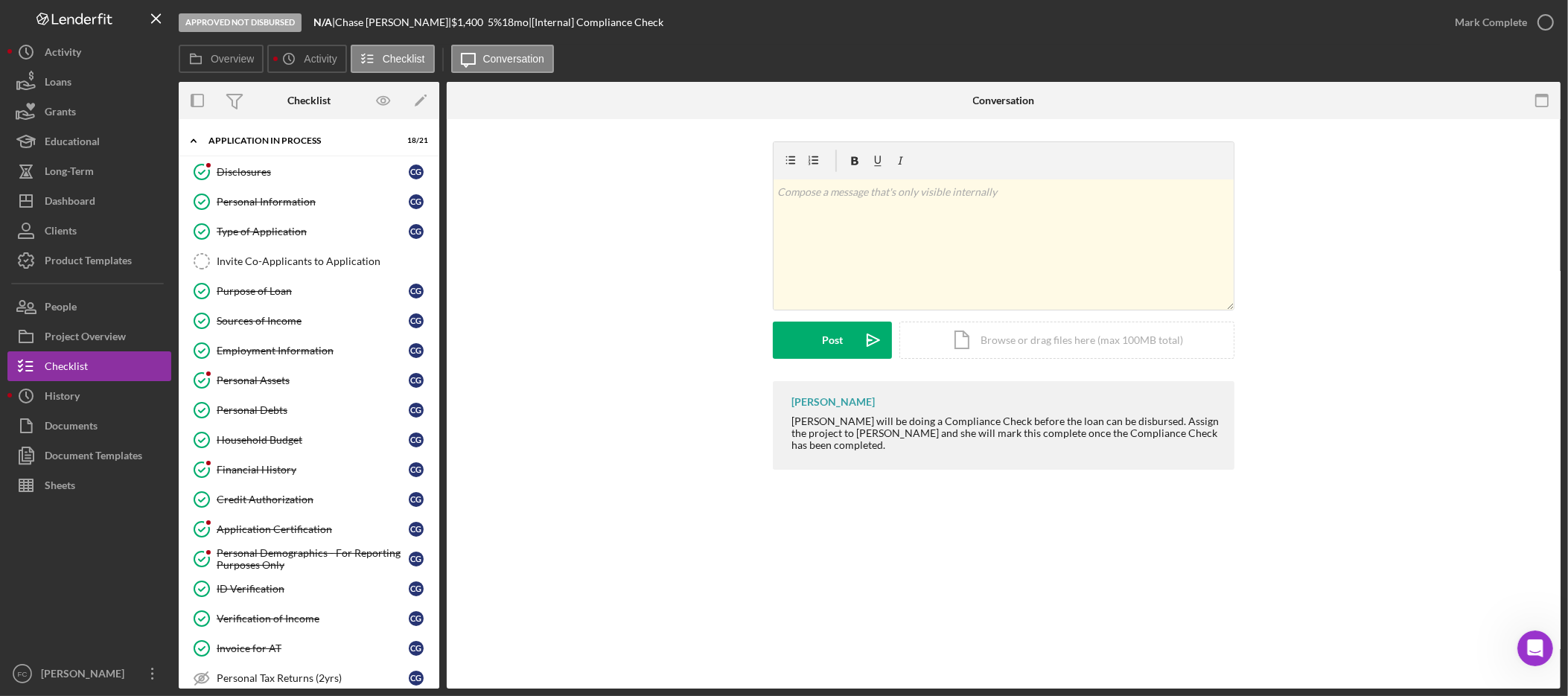
scroll to position [1127, 0]
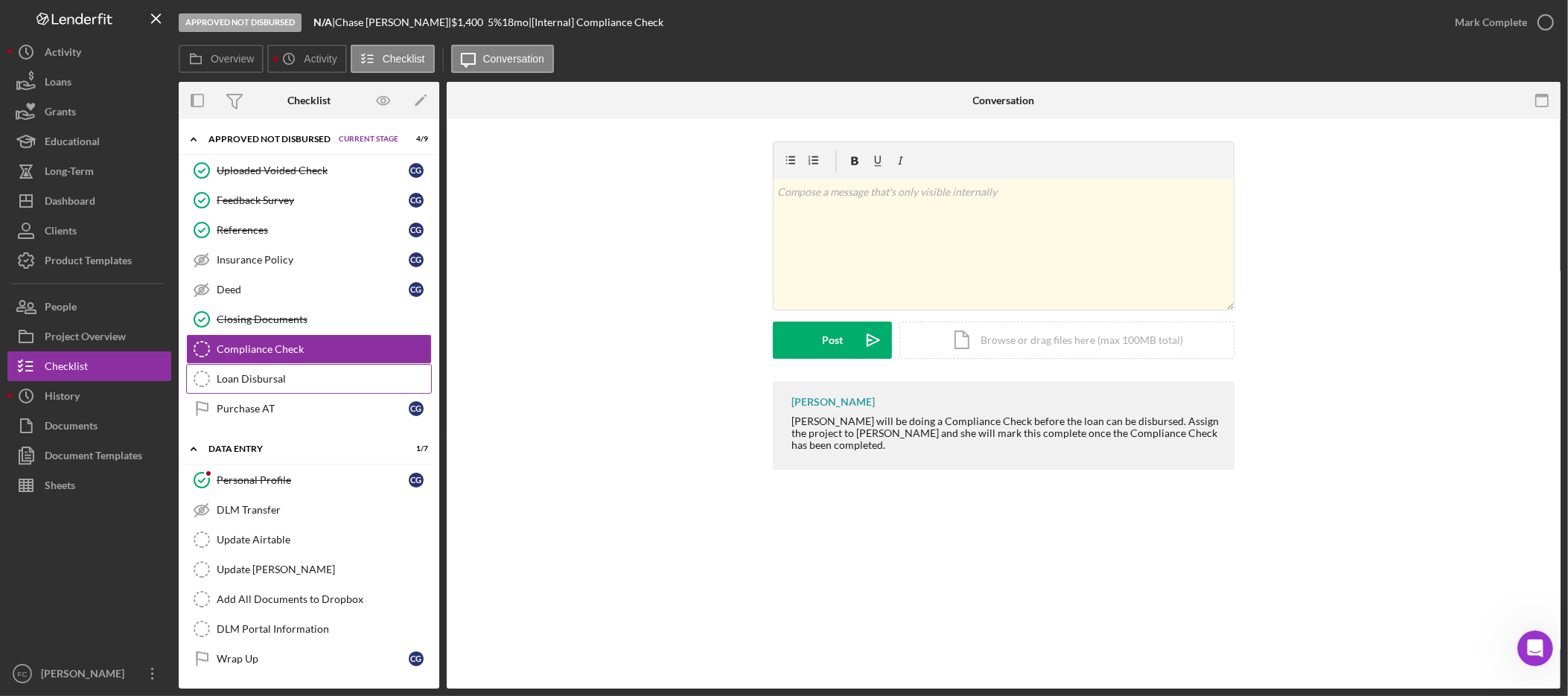
click at [271, 377] on div "Loan Disbursal" at bounding box center [324, 378] width 214 height 12
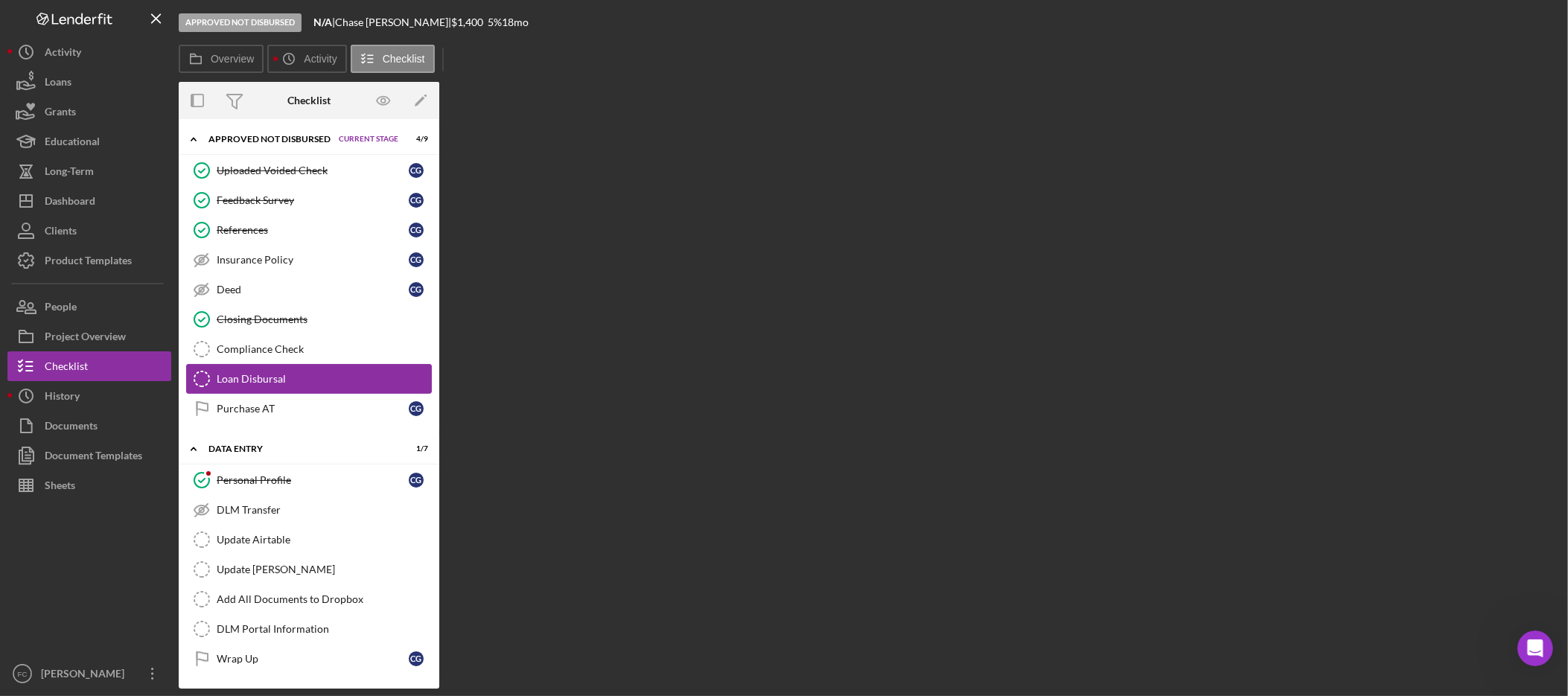
scroll to position [1125, 0]
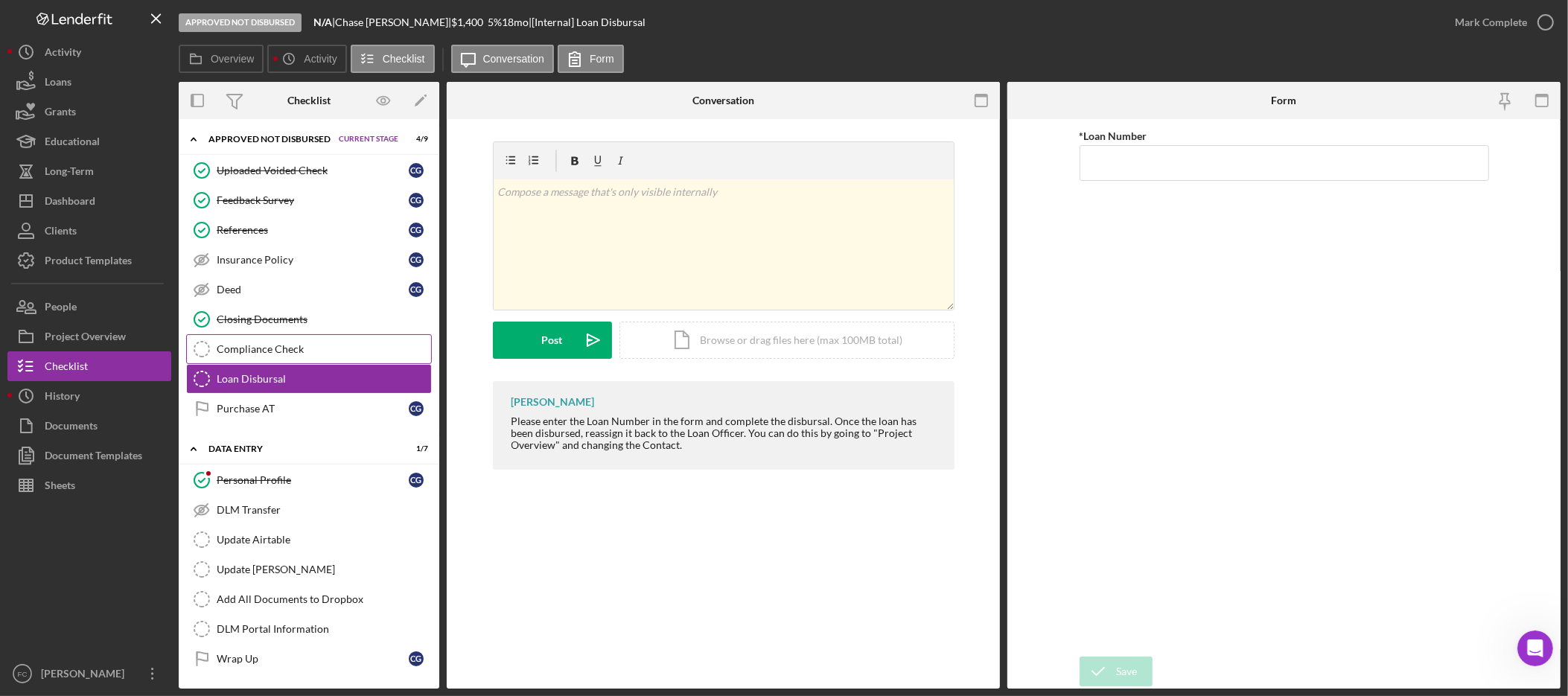
click at [279, 349] on div "Compliance Check" at bounding box center [324, 348] width 214 height 12
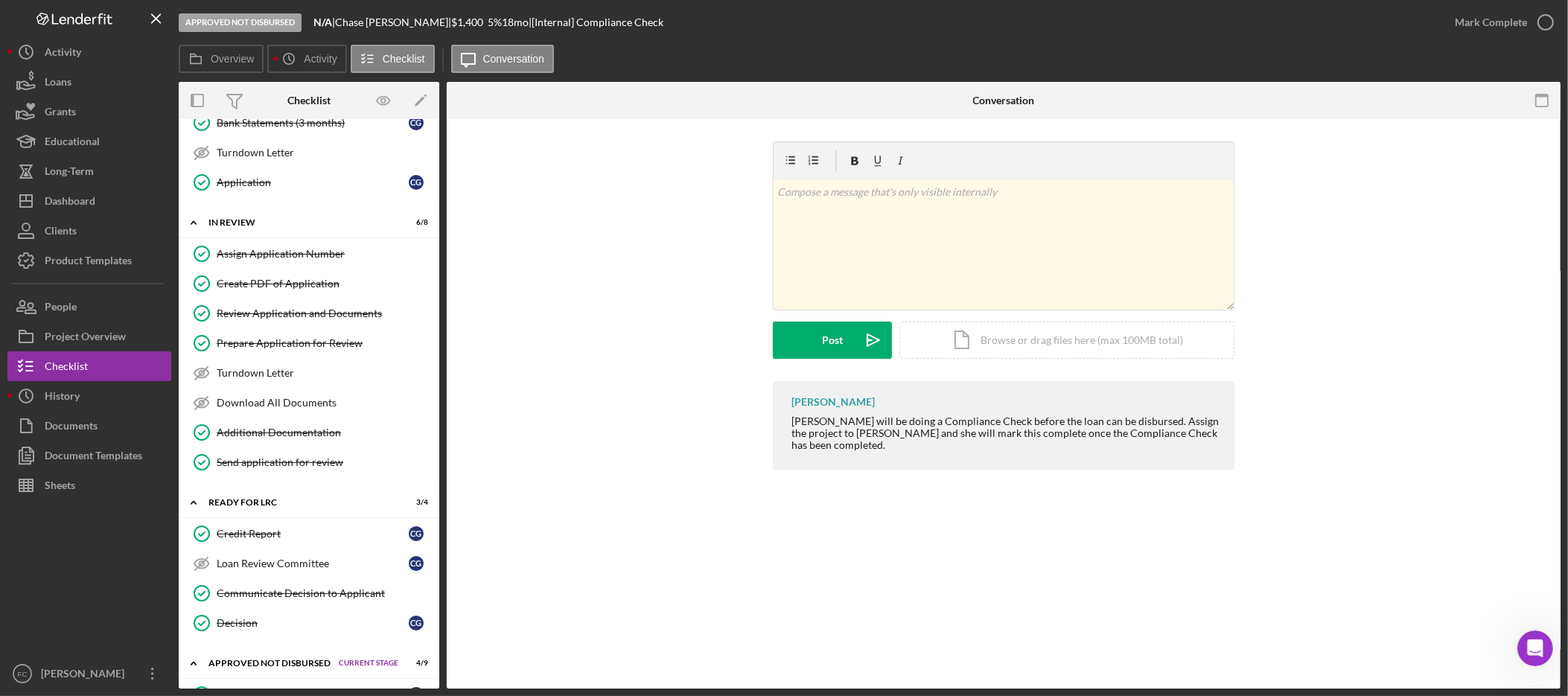
scroll to position [121, 0]
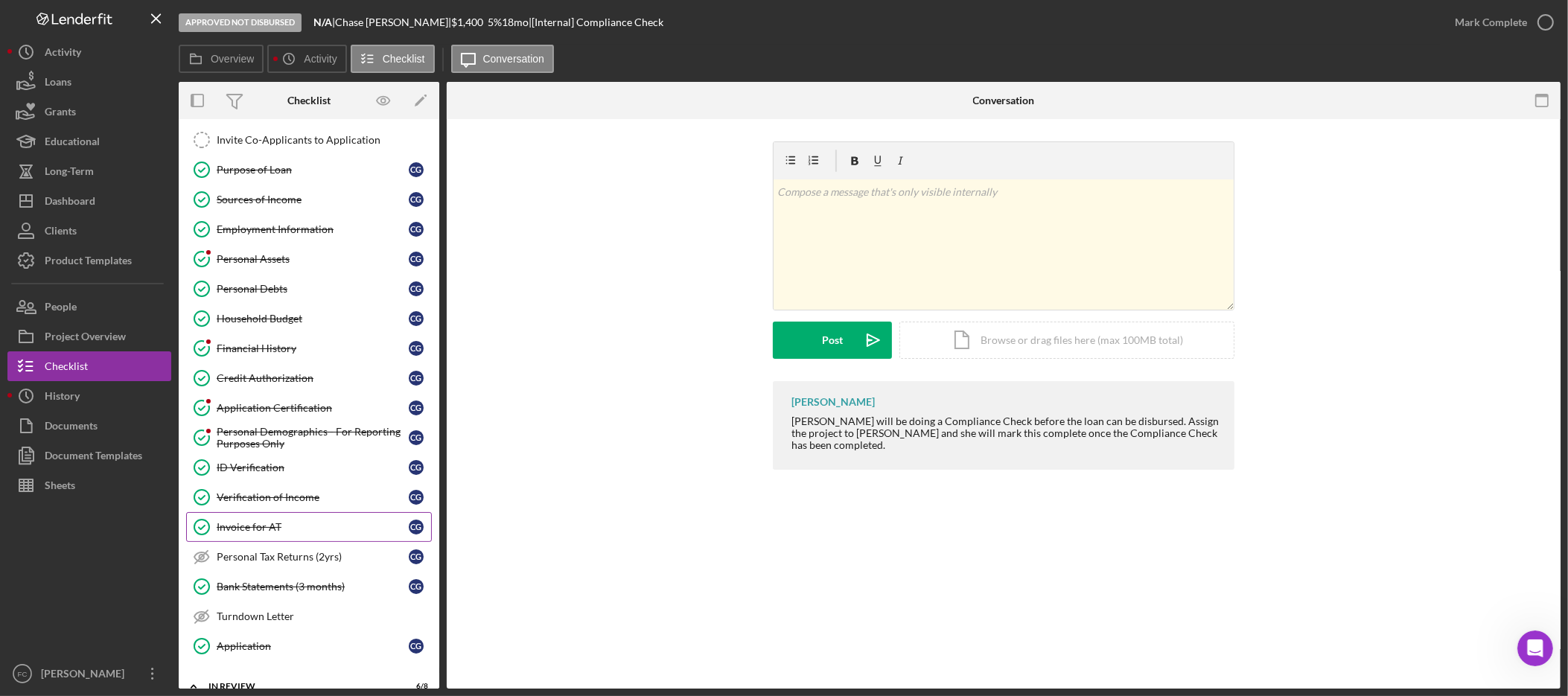
click at [289, 533] on div "Invoice for AT" at bounding box center [313, 526] width 192 height 12
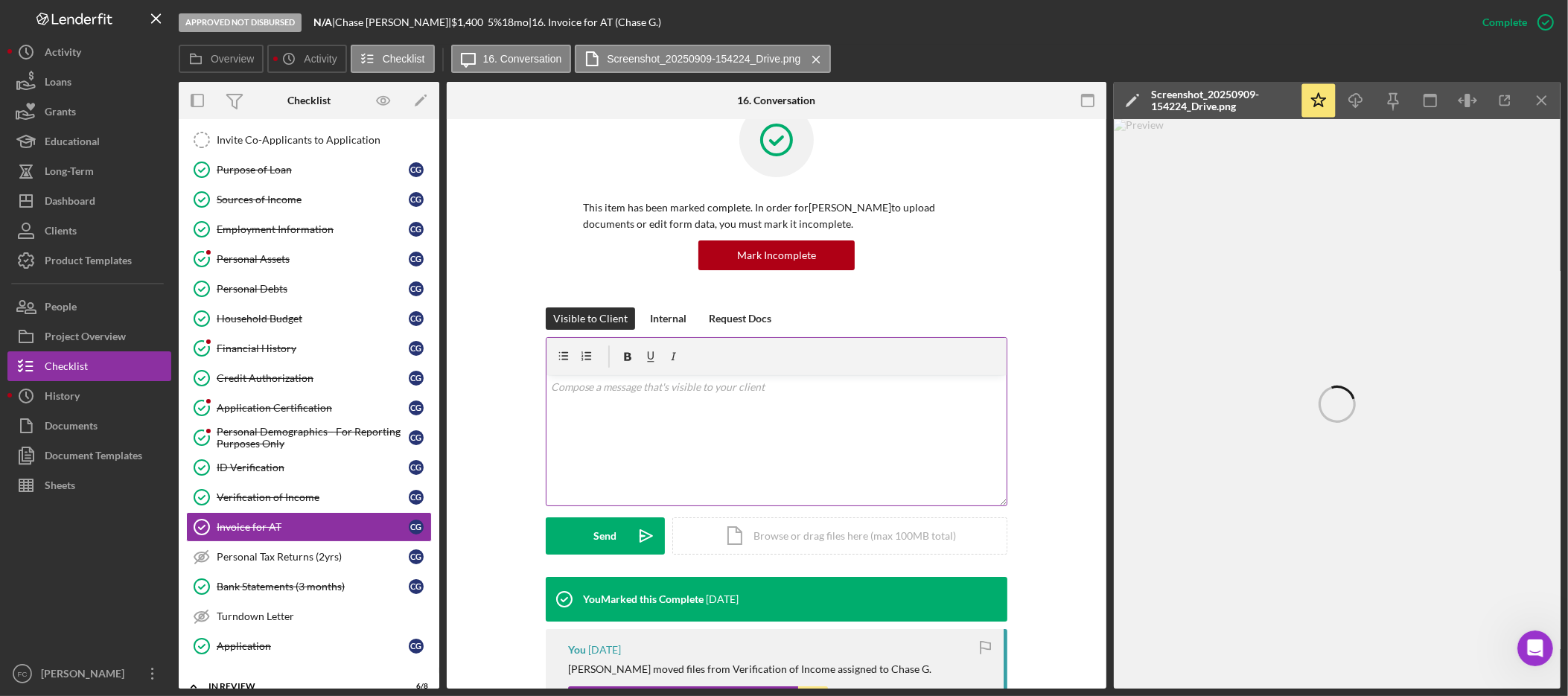
scroll to position [39, 0]
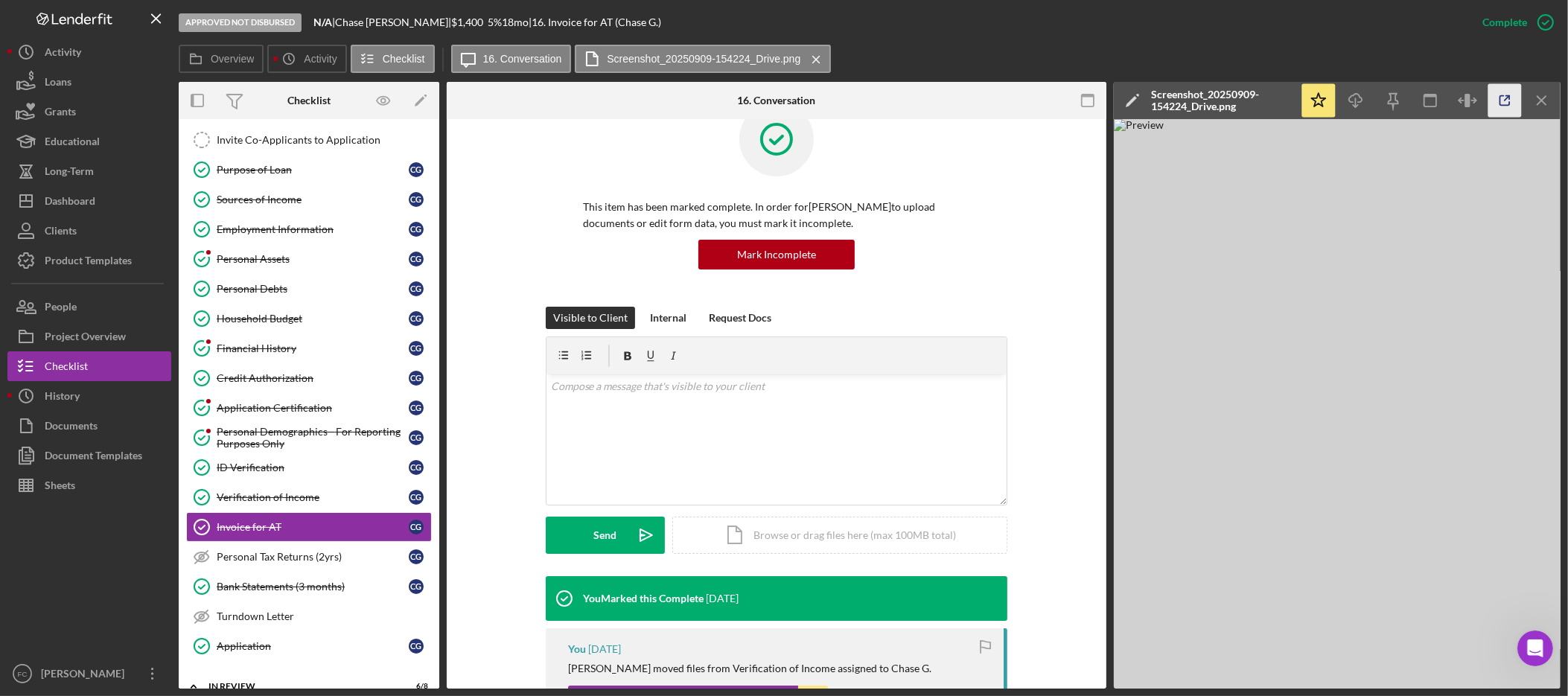
click at [1506, 105] on icon "button" at bounding box center [1505, 101] width 10 height 10
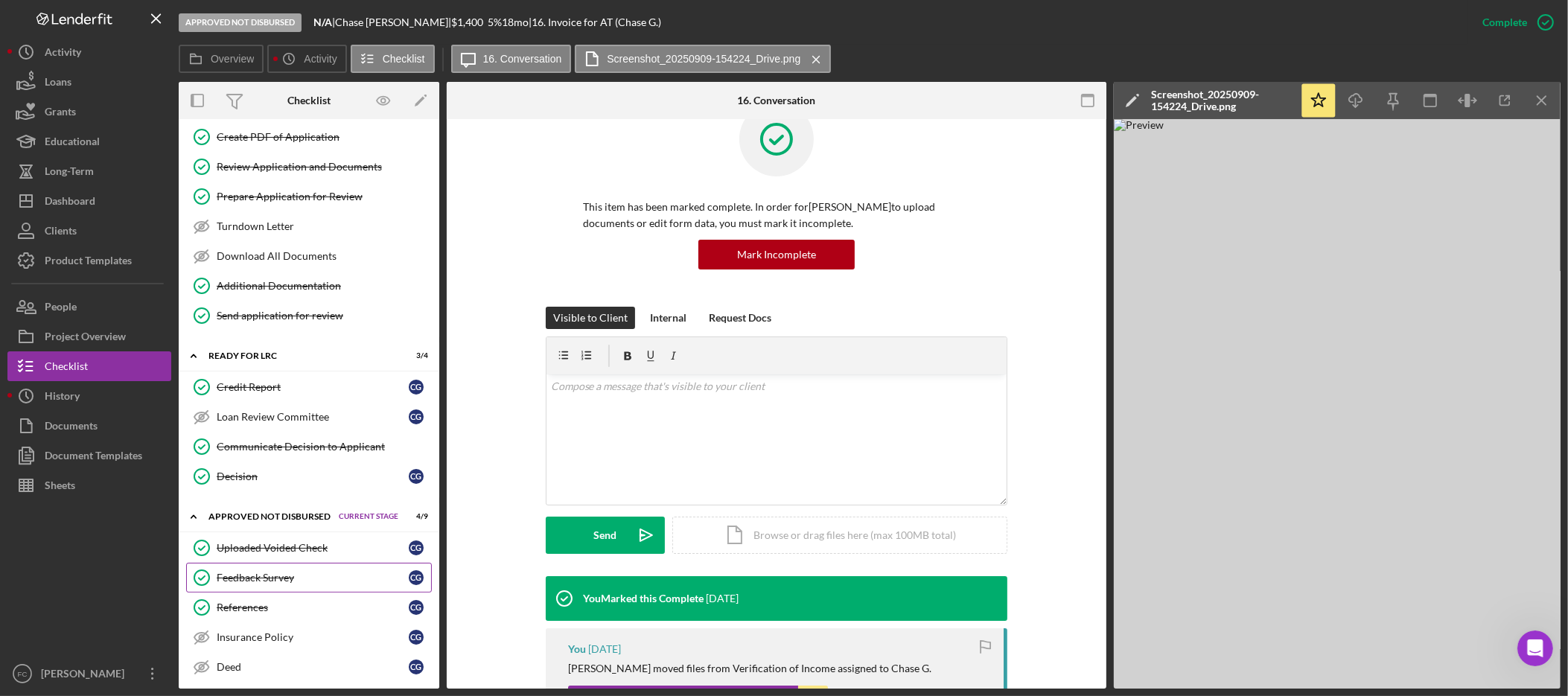
scroll to position [733, 0]
click at [250, 582] on div "Feedback Survey" at bounding box center [313, 576] width 192 height 12
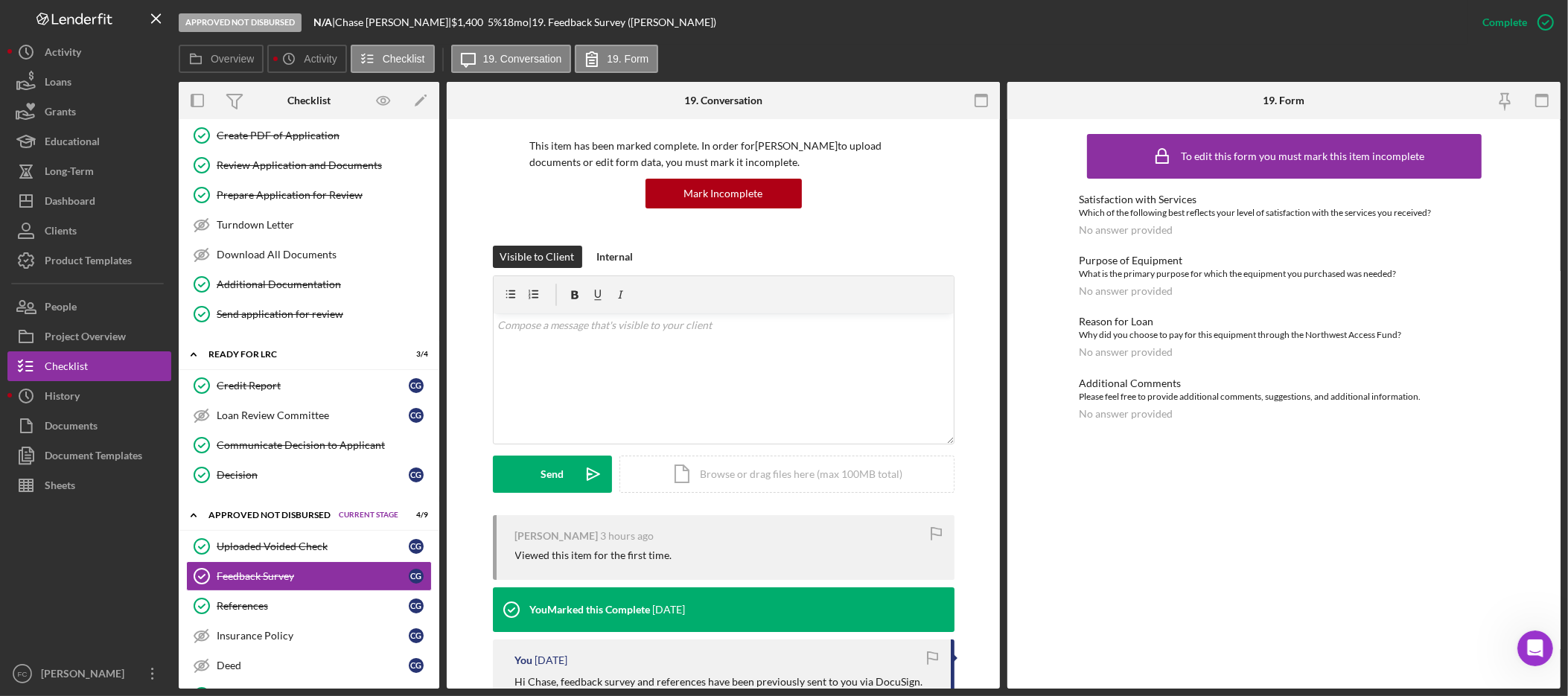
scroll to position [90, 0]
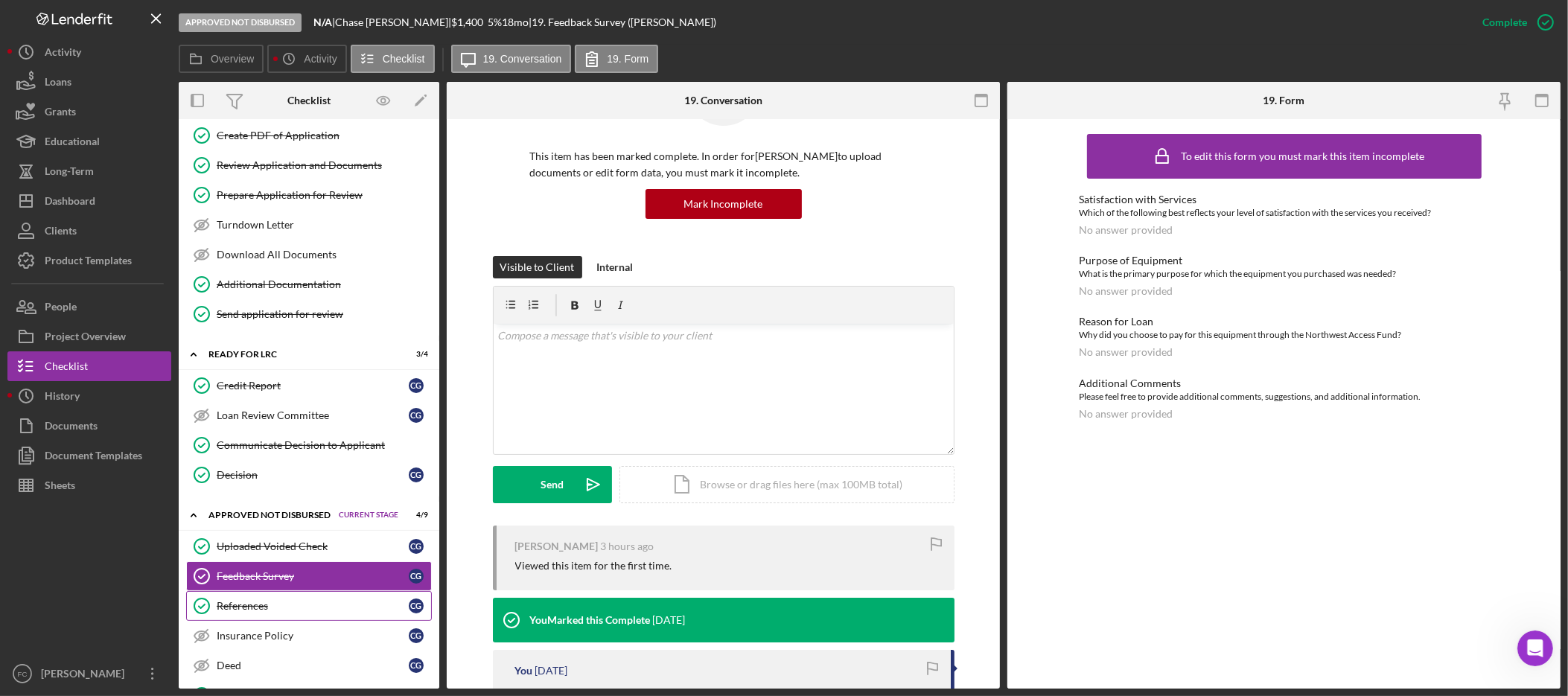
click at [303, 612] on div "References" at bounding box center [313, 605] width 192 height 12
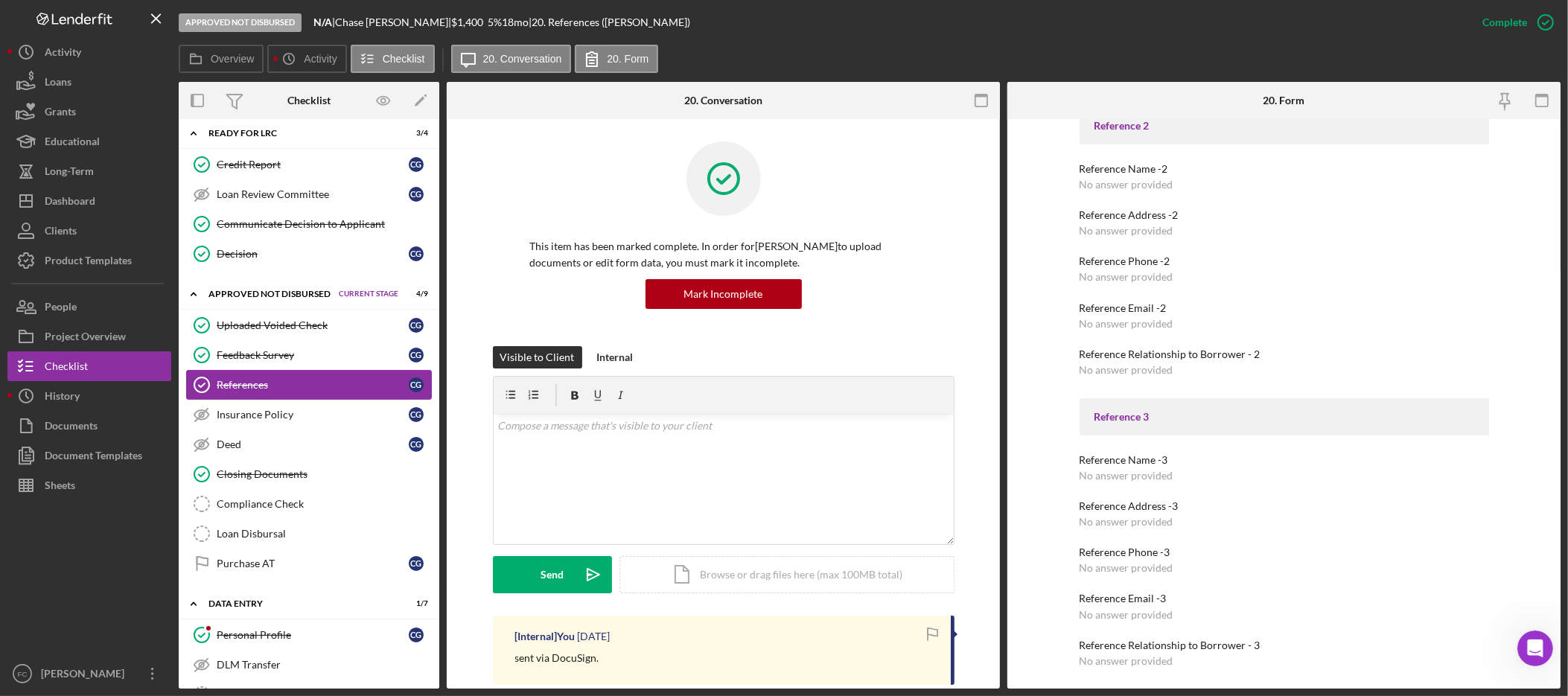
scroll to position [955, 0]
click at [316, 360] on div "Feedback Survey" at bounding box center [313, 353] width 192 height 12
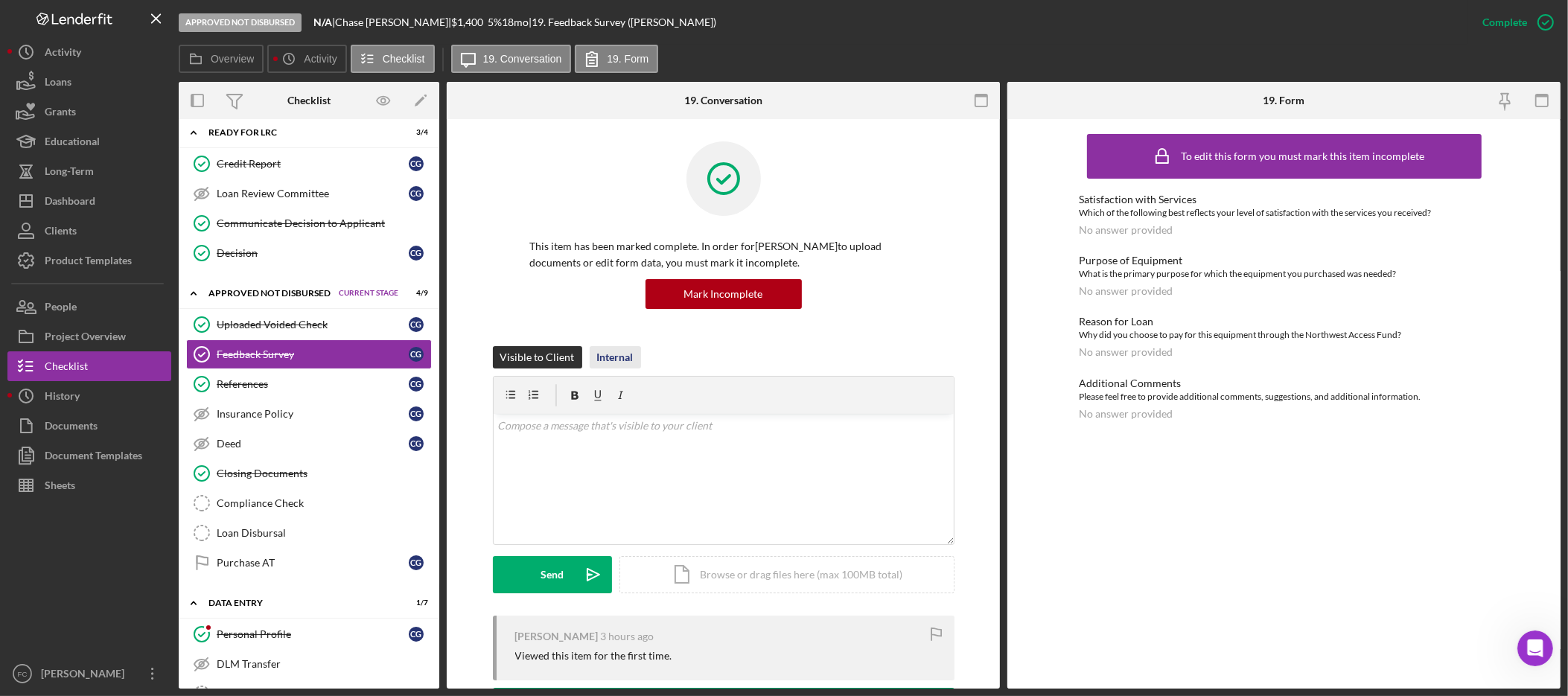
drag, startPoint x: 610, startPoint y: 353, endPoint x: 626, endPoint y: 355, distance: 16.1
click at [611, 353] on div "Internal" at bounding box center [615, 357] width 37 height 22
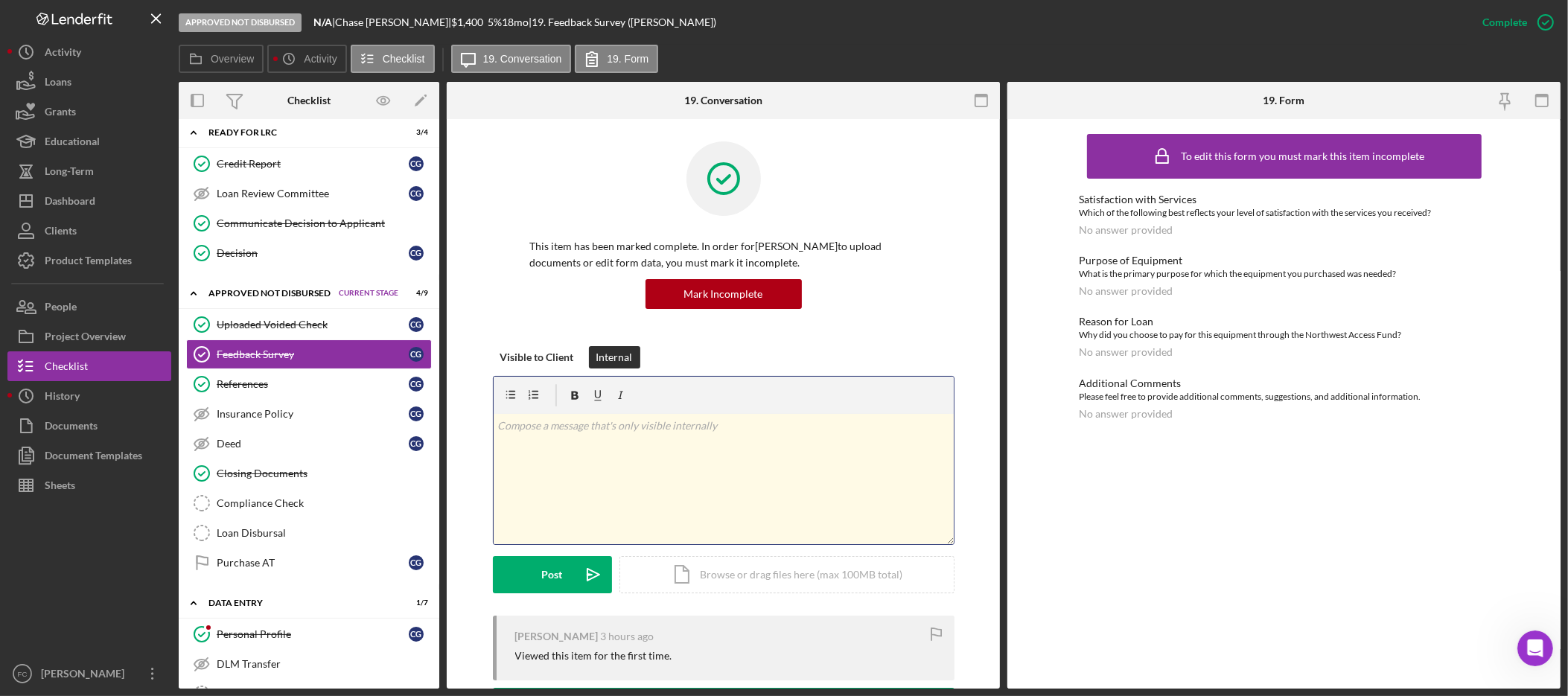
click at [664, 476] on div "v Color teal Color pink Remove color Add row above Add row below Add column bef…" at bounding box center [723, 479] width 460 height 130
drag, startPoint x: 688, startPoint y: 435, endPoint x: 401, endPoint y: 440, distance: 287.0
click at [401, 440] on div "Overview Internal Workflow Stage Approved Not Disbursed Icon/Dropdown Arrow Arc…" at bounding box center [870, 385] width 1382 height 607
click at [497, 428] on p "saved to Dropbox previously." at bounding box center [723, 426] width 452 height 16
drag, startPoint x: 731, startPoint y: 430, endPoint x: 438, endPoint y: 419, distance: 293.2
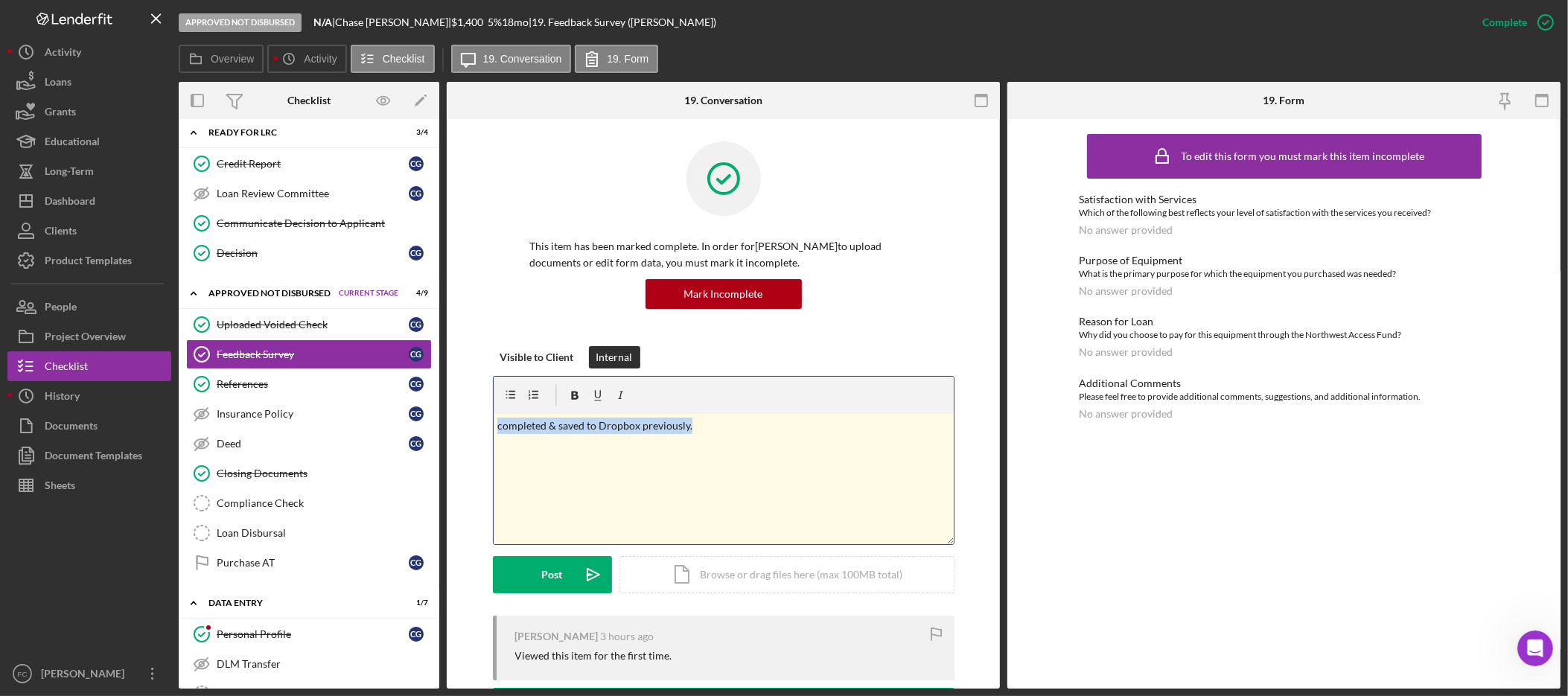
click at [438, 419] on div "Overview Internal Workflow Stage Approved Not Disbursed Icon/Dropdown Arrow Arc…" at bounding box center [870, 385] width 1382 height 607
copy p "completed & saved to Dropbox previously."
click at [721, 424] on p "completed & saved to Dropbox previously." at bounding box center [723, 426] width 452 height 16
drag, startPoint x: 837, startPoint y: 439, endPoint x: 351, endPoint y: 420, distance: 486.4
click at [351, 420] on div "Overview Internal Workflow Stage Approved Not Disbursed Icon/Dropdown Arrow Arc…" at bounding box center [870, 385] width 1382 height 607
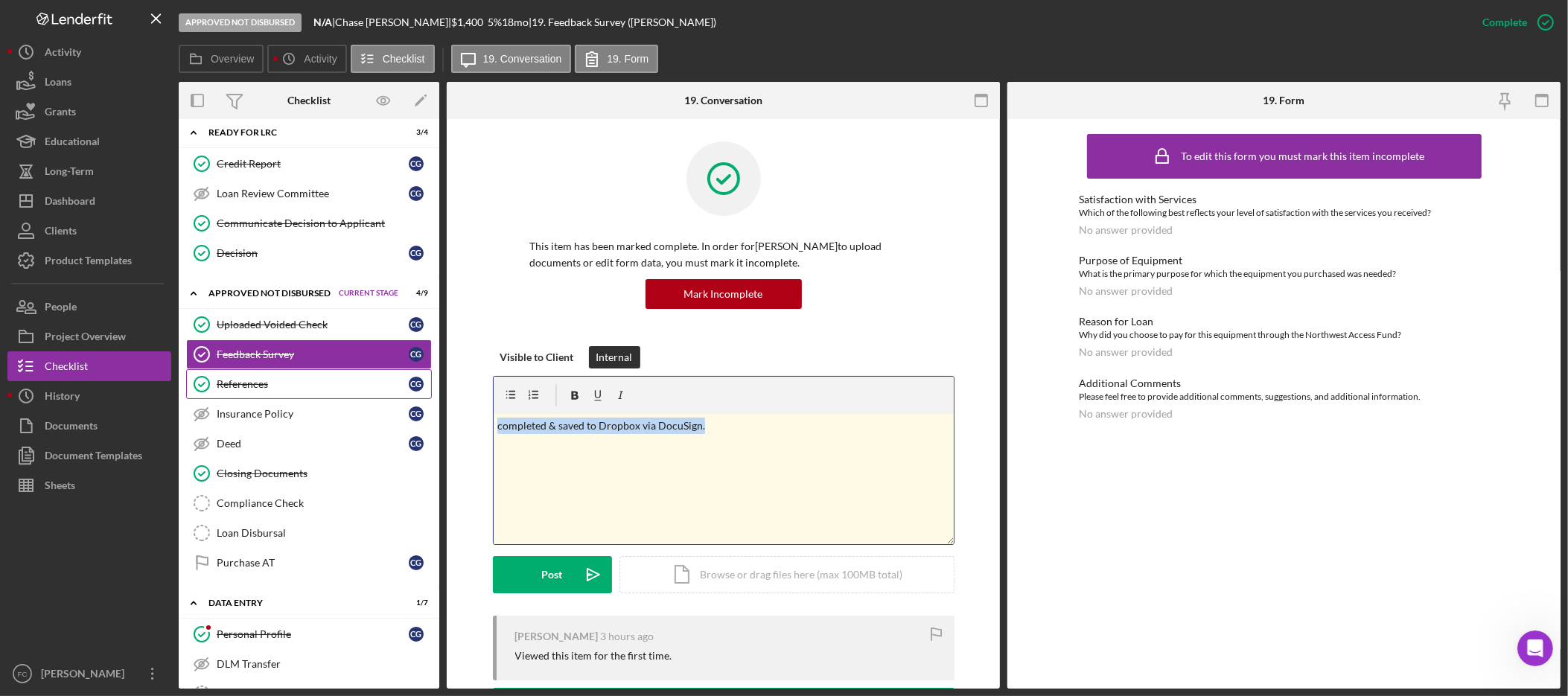
copy p "completed & saved to Dropbox via DocuSign."
click at [554, 583] on div "Post" at bounding box center [552, 575] width 21 height 37
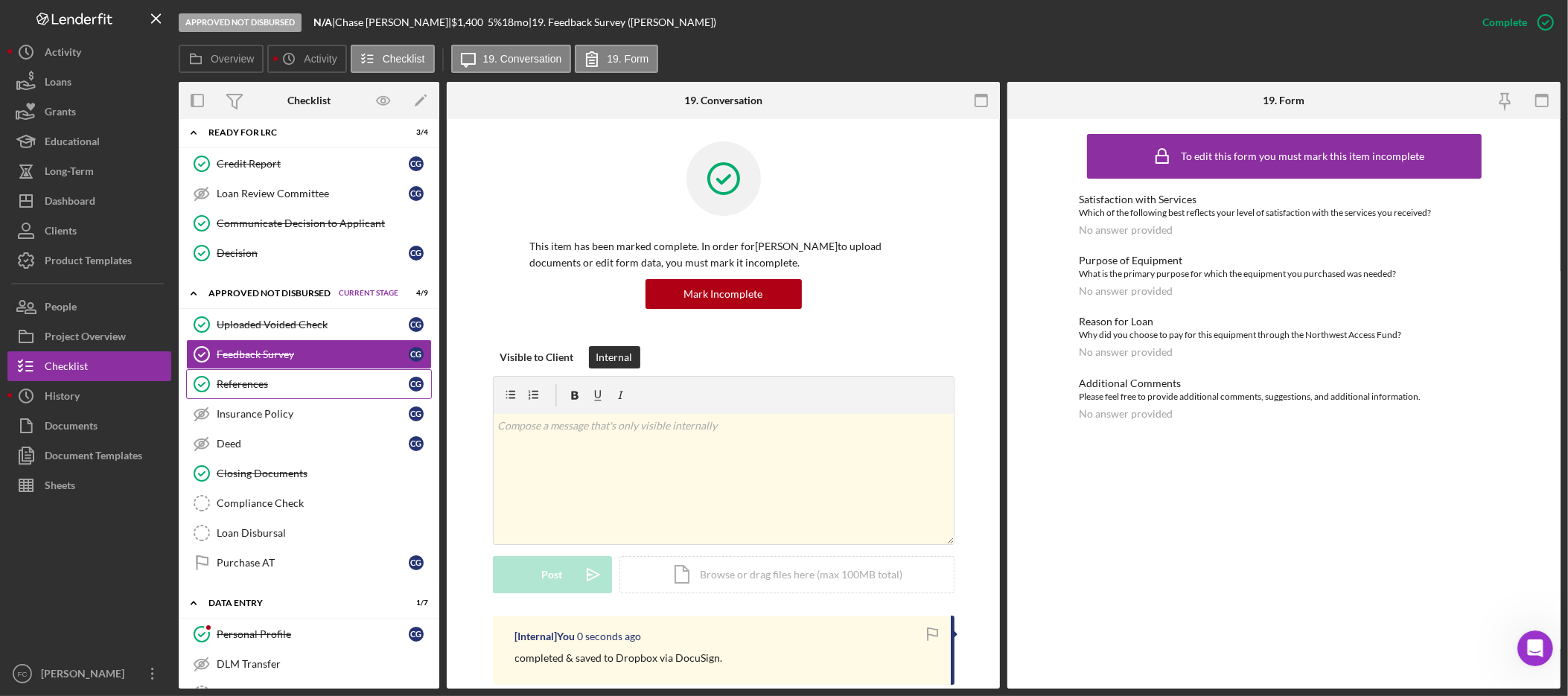
click at [285, 390] on div "References" at bounding box center [313, 384] width 192 height 12
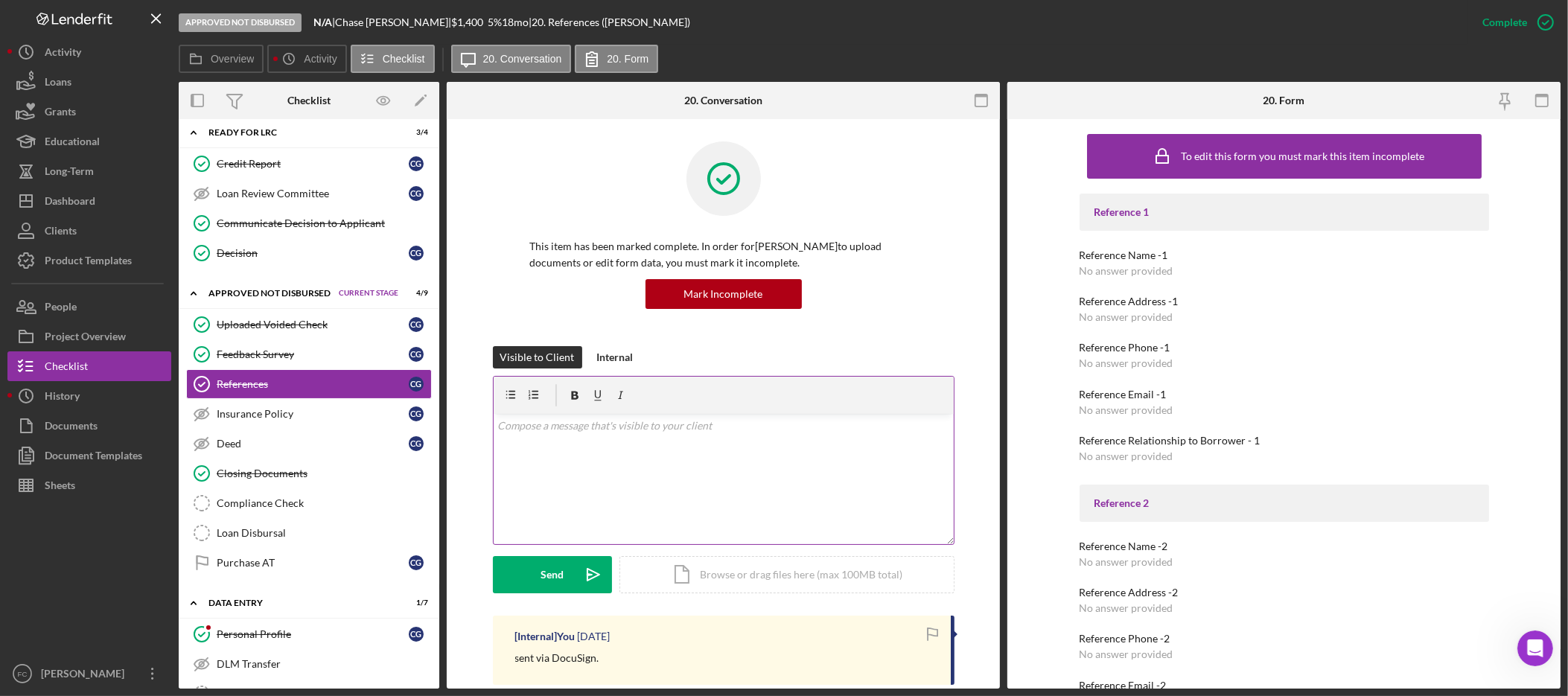
click at [682, 488] on div "v Color teal Color pink Remove color Add row above Add row below Add column bef…" at bounding box center [723, 479] width 460 height 130
drag, startPoint x: 630, startPoint y: 361, endPoint x: 633, endPoint y: 393, distance: 32.1
click at [630, 361] on div "Internal" at bounding box center [615, 357] width 37 height 22
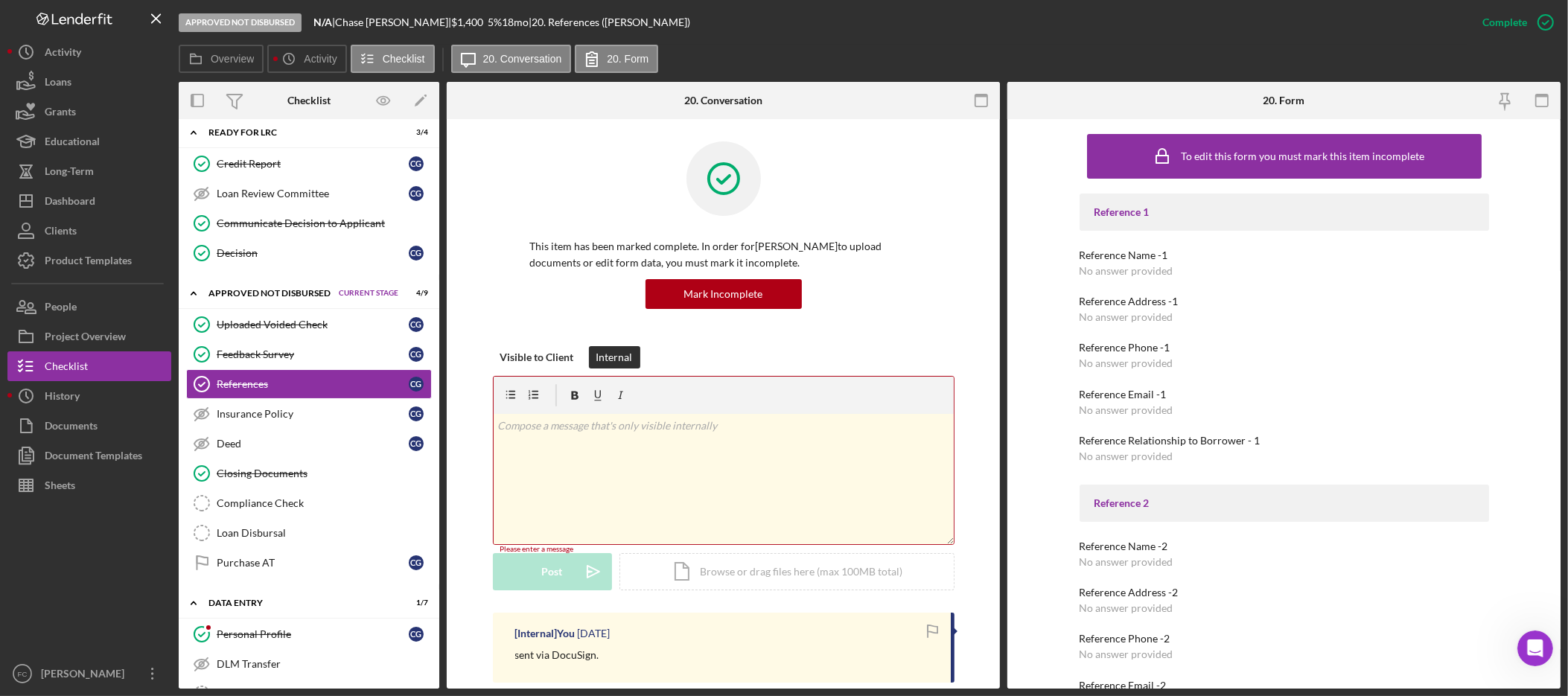
click at [626, 456] on div "v Color teal Color pink Remove color Add row above Add row below Add column bef…" at bounding box center [723, 479] width 460 height 130
click at [544, 575] on div "Post" at bounding box center [552, 575] width 21 height 37
click at [330, 369] on link "Feedback Survey Feedback Survey C G" at bounding box center [308, 353] width 246 height 29
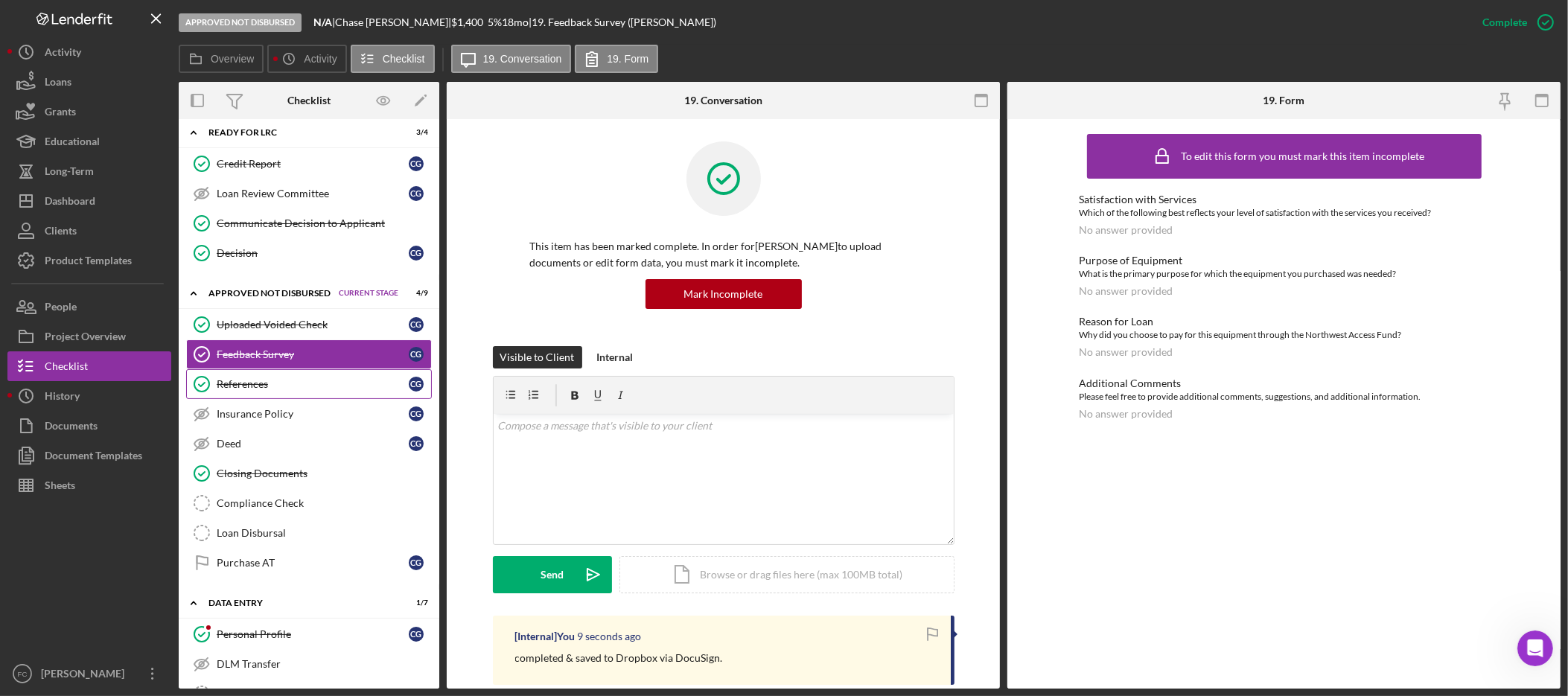
click at [292, 399] on link "References References C G" at bounding box center [308, 384] width 246 height 29
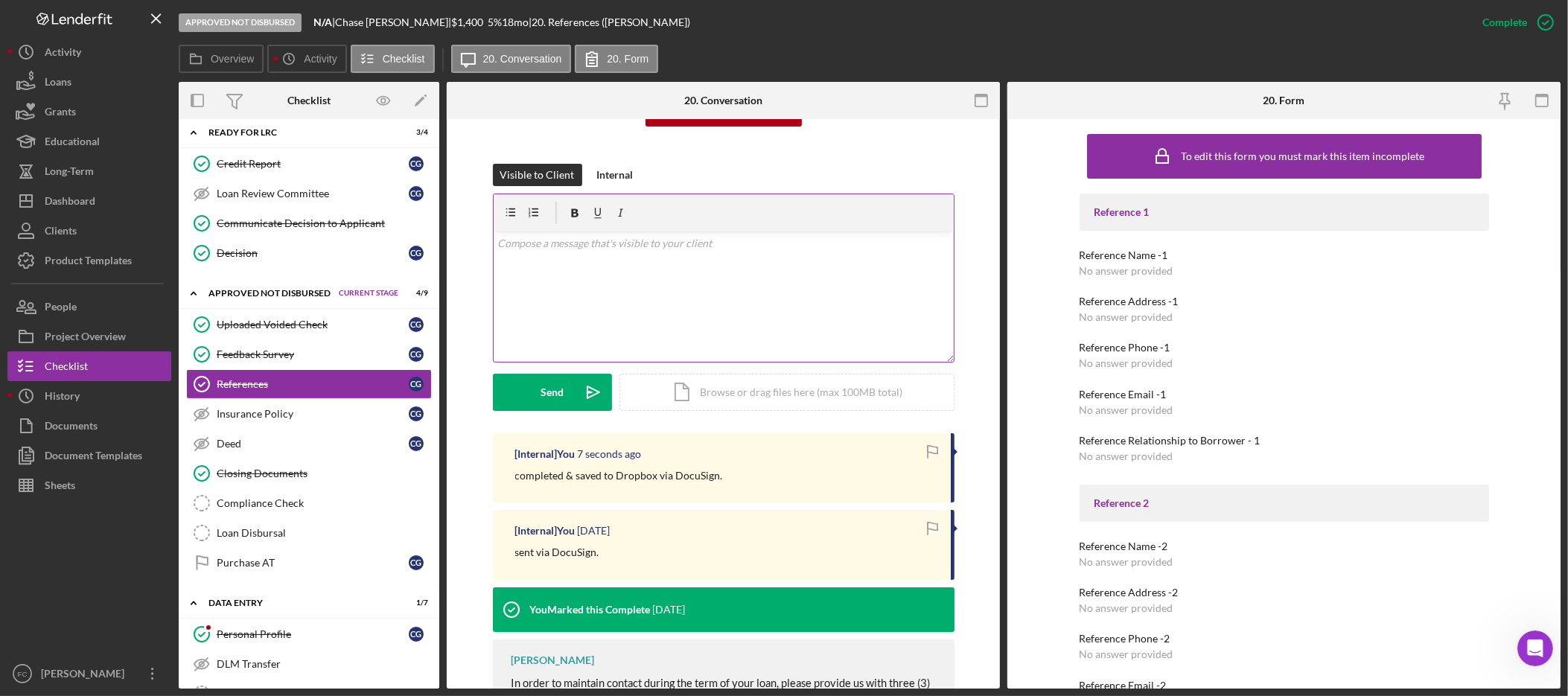
scroll to position [202, 0]
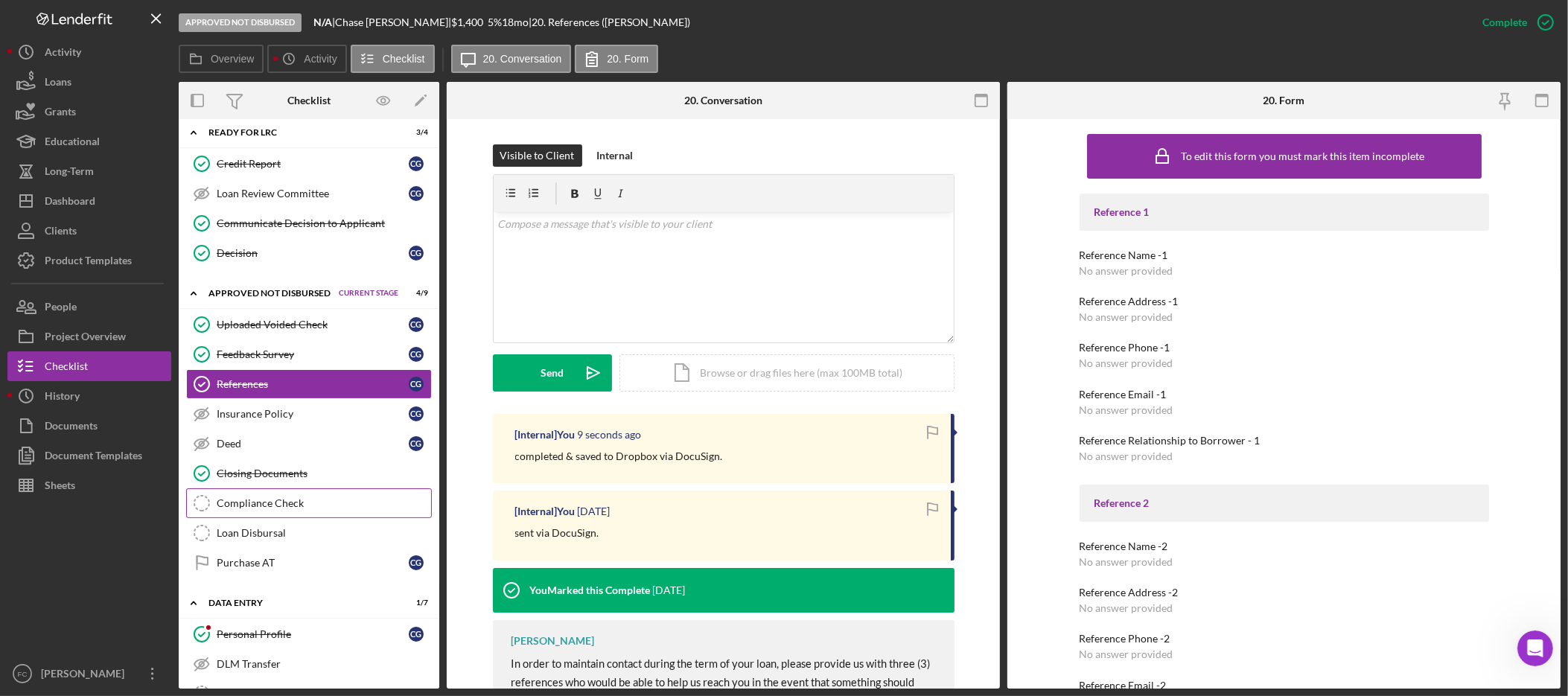
click at [304, 509] on div "Compliance Check" at bounding box center [324, 502] width 214 height 12
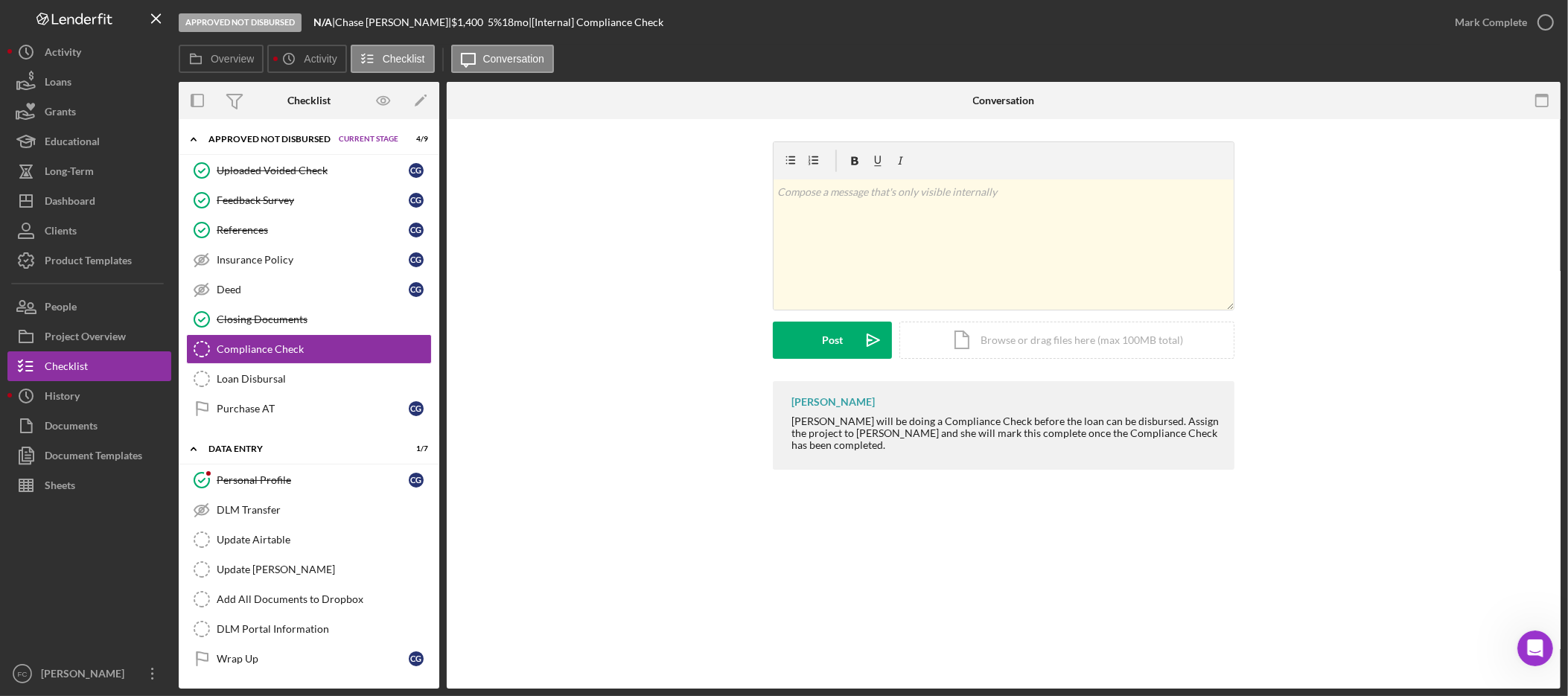
scroll to position [580, 0]
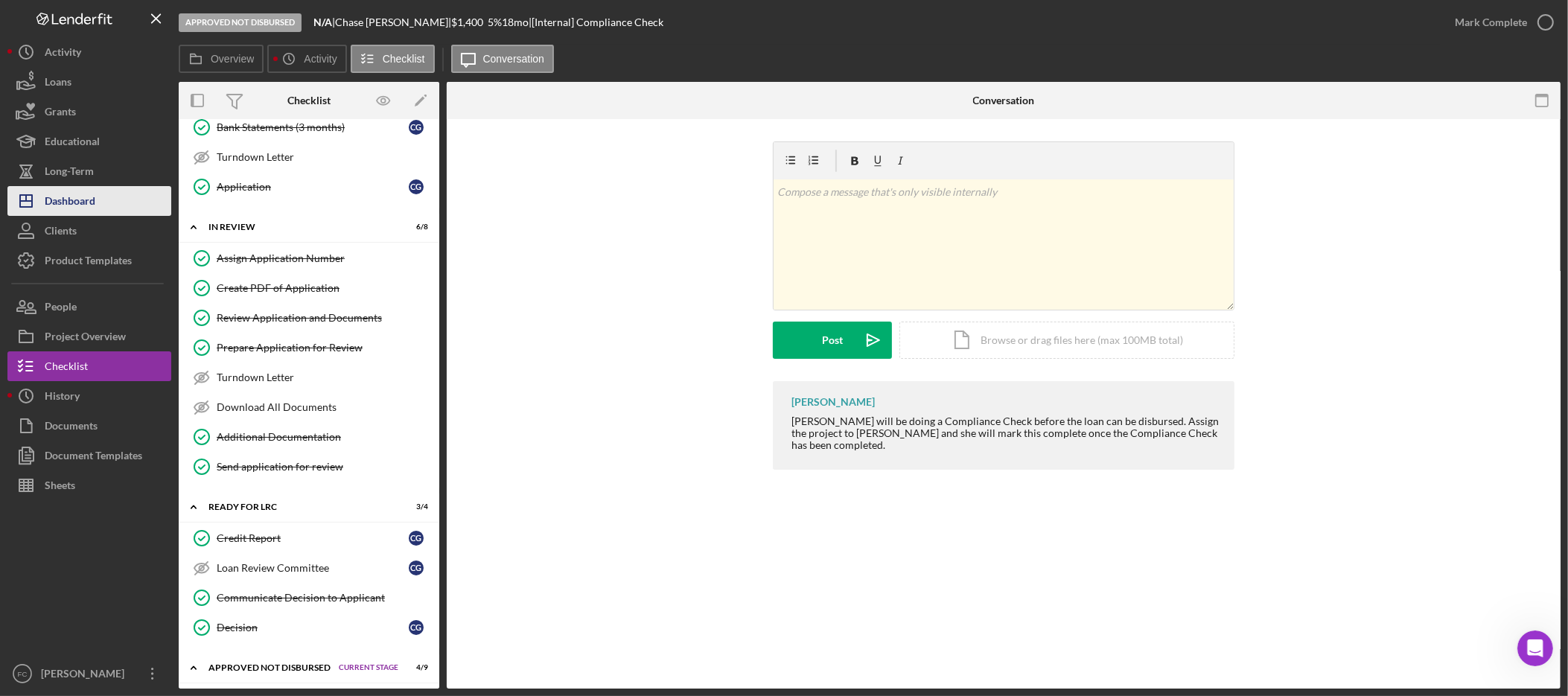
click at [116, 195] on button "Icon/Dashboard Dashboard" at bounding box center [88, 200] width 163 height 29
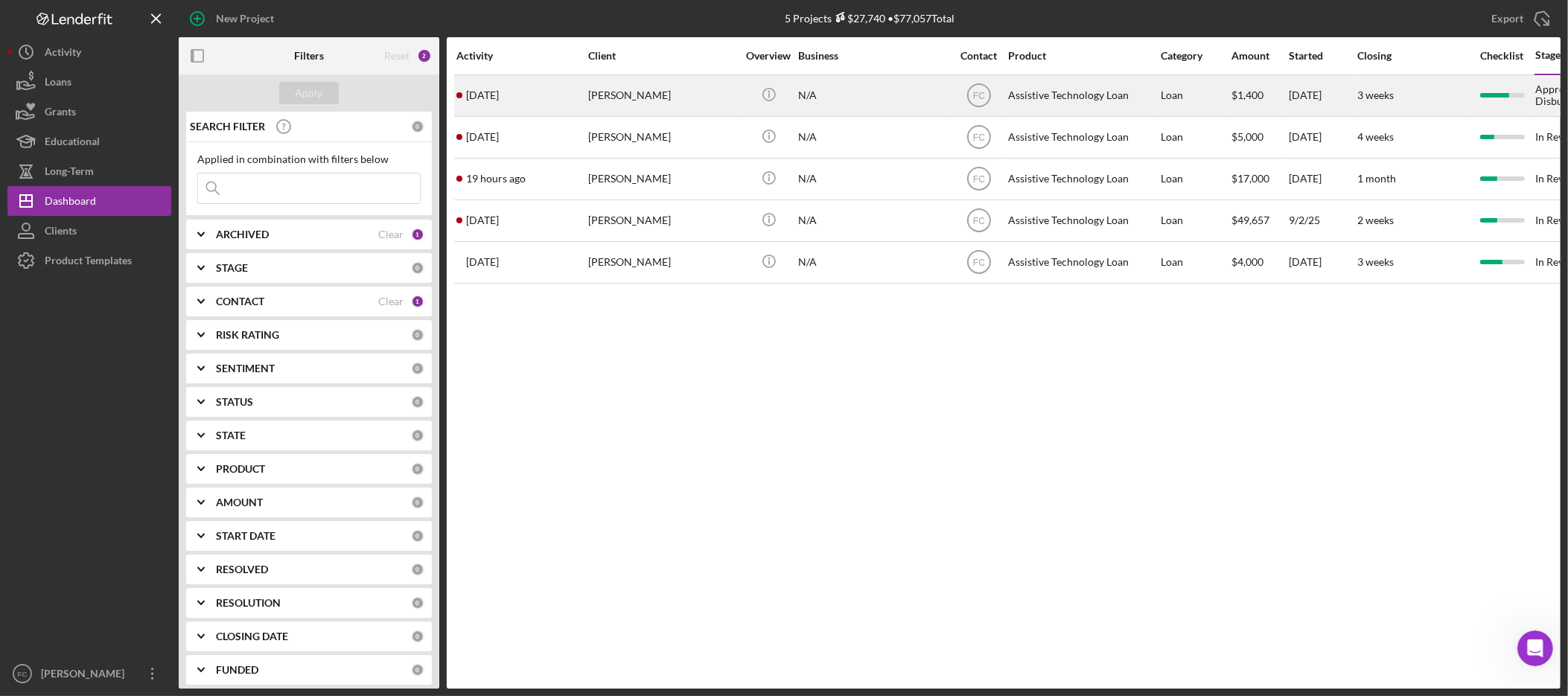
click at [626, 100] on div "Chase Gardner" at bounding box center [663, 95] width 149 height 39
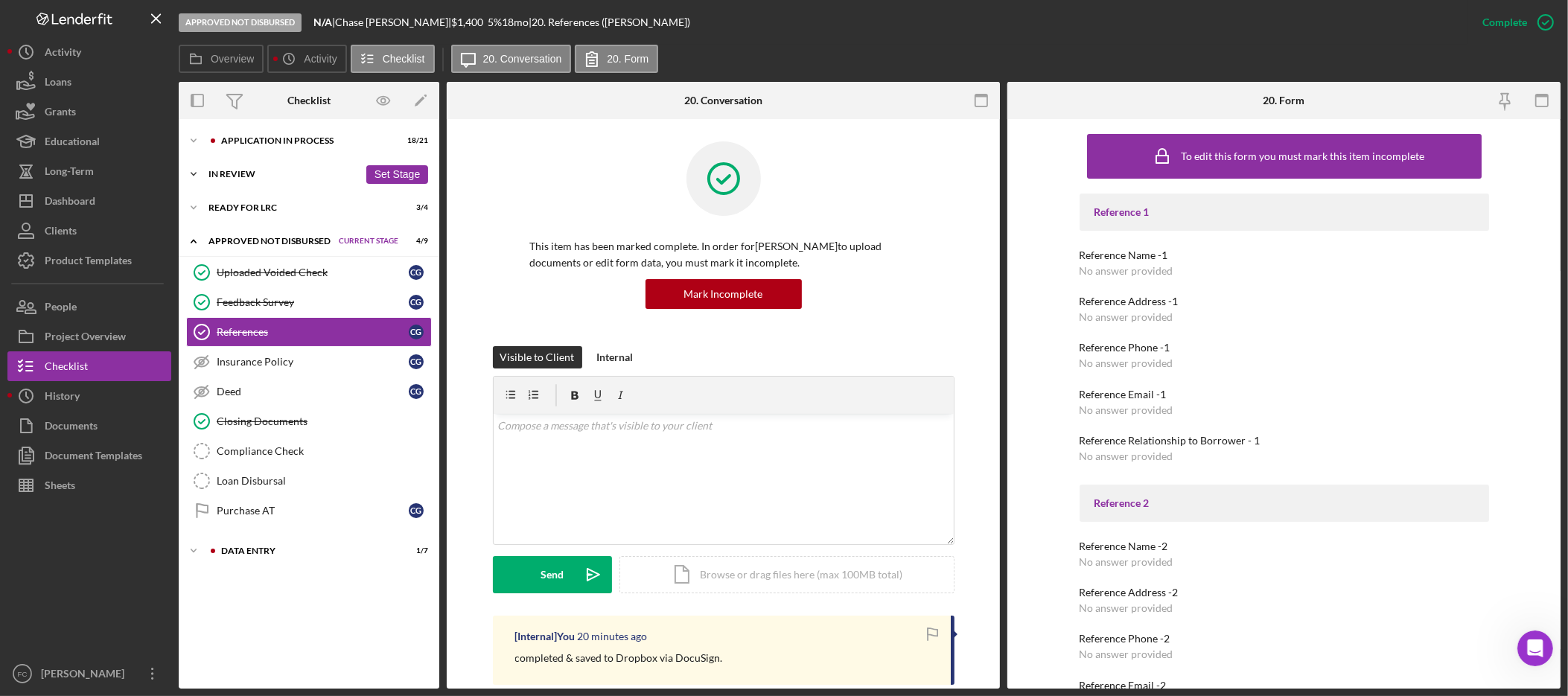
click at [259, 171] on div "In Review" at bounding box center [284, 174] width 150 height 9
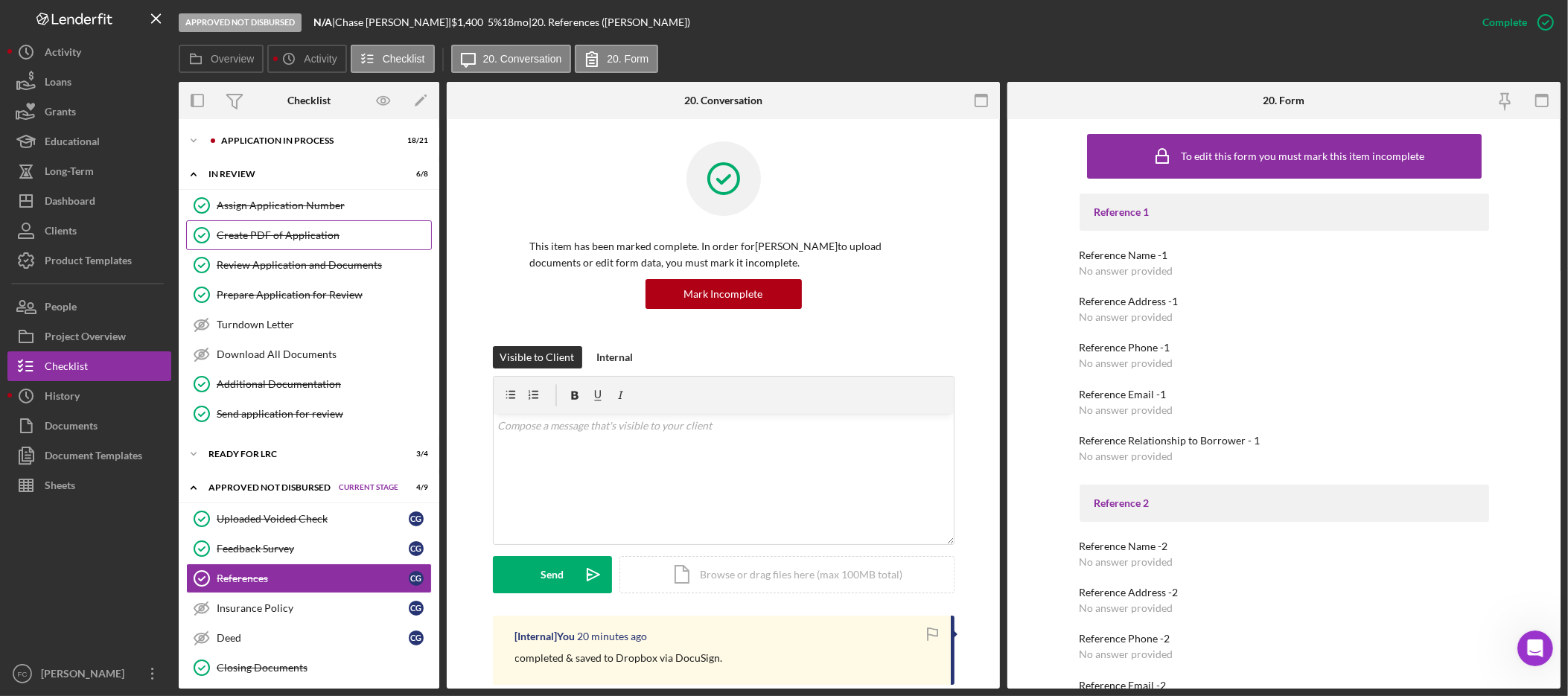
click at [274, 240] on div "Create PDF of Application" at bounding box center [324, 235] width 214 height 12
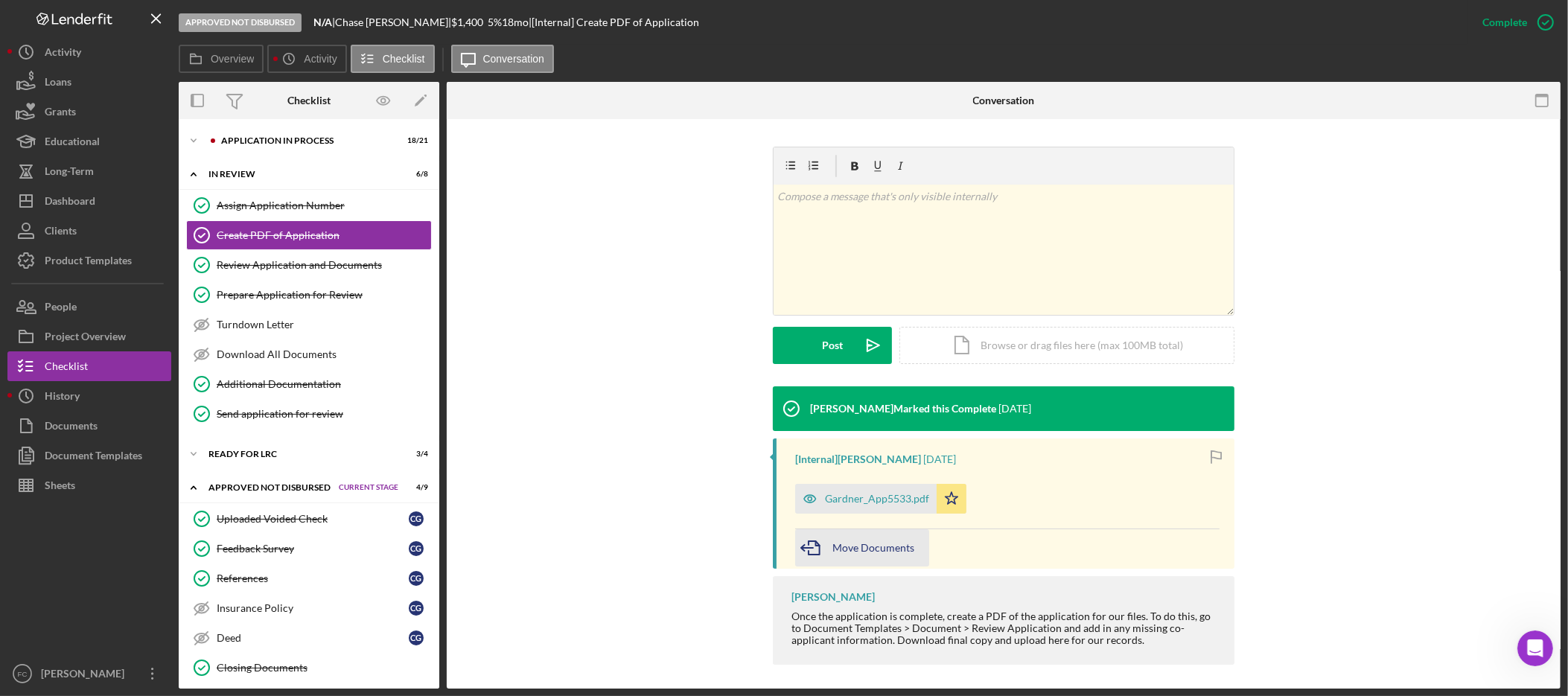
scroll to position [206, 0]
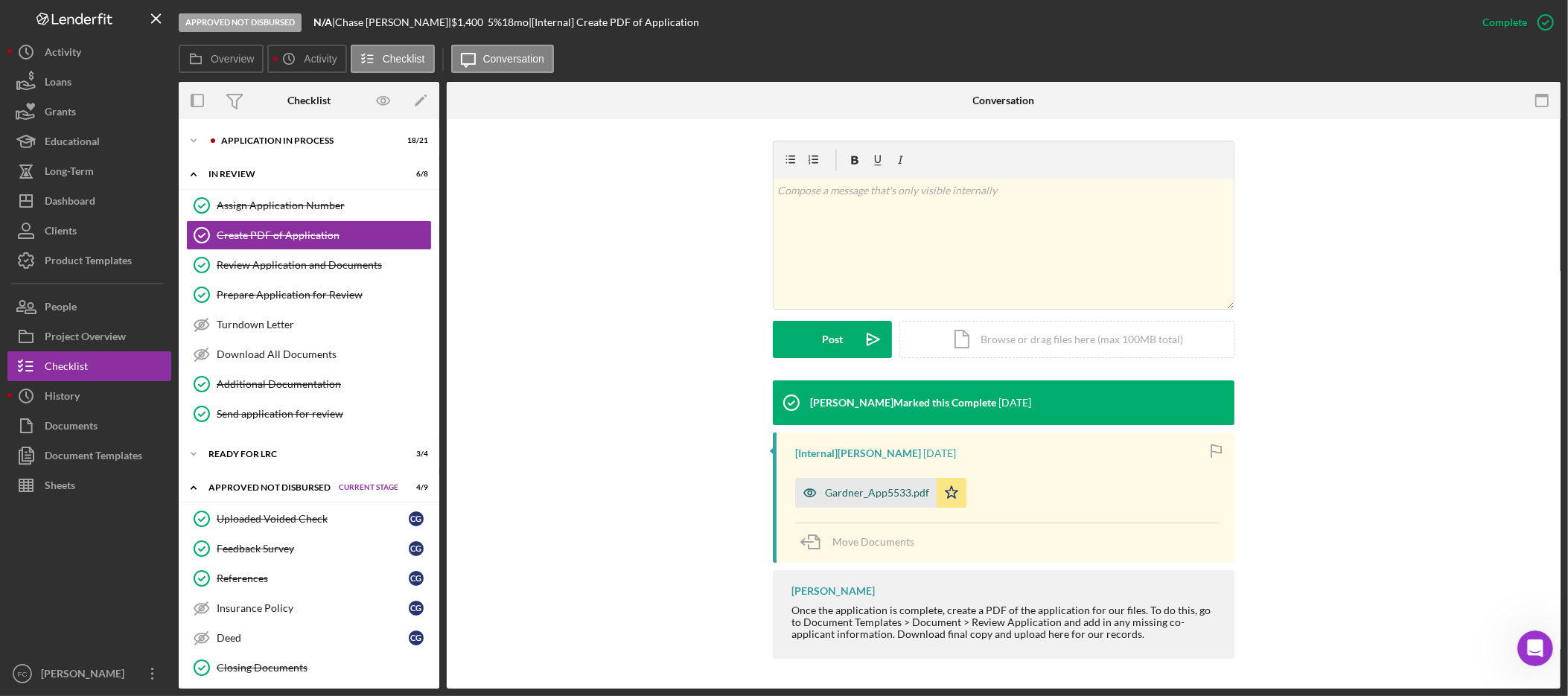
click at [866, 493] on div "Gardner_App5533.pdf" at bounding box center [877, 492] width 104 height 12
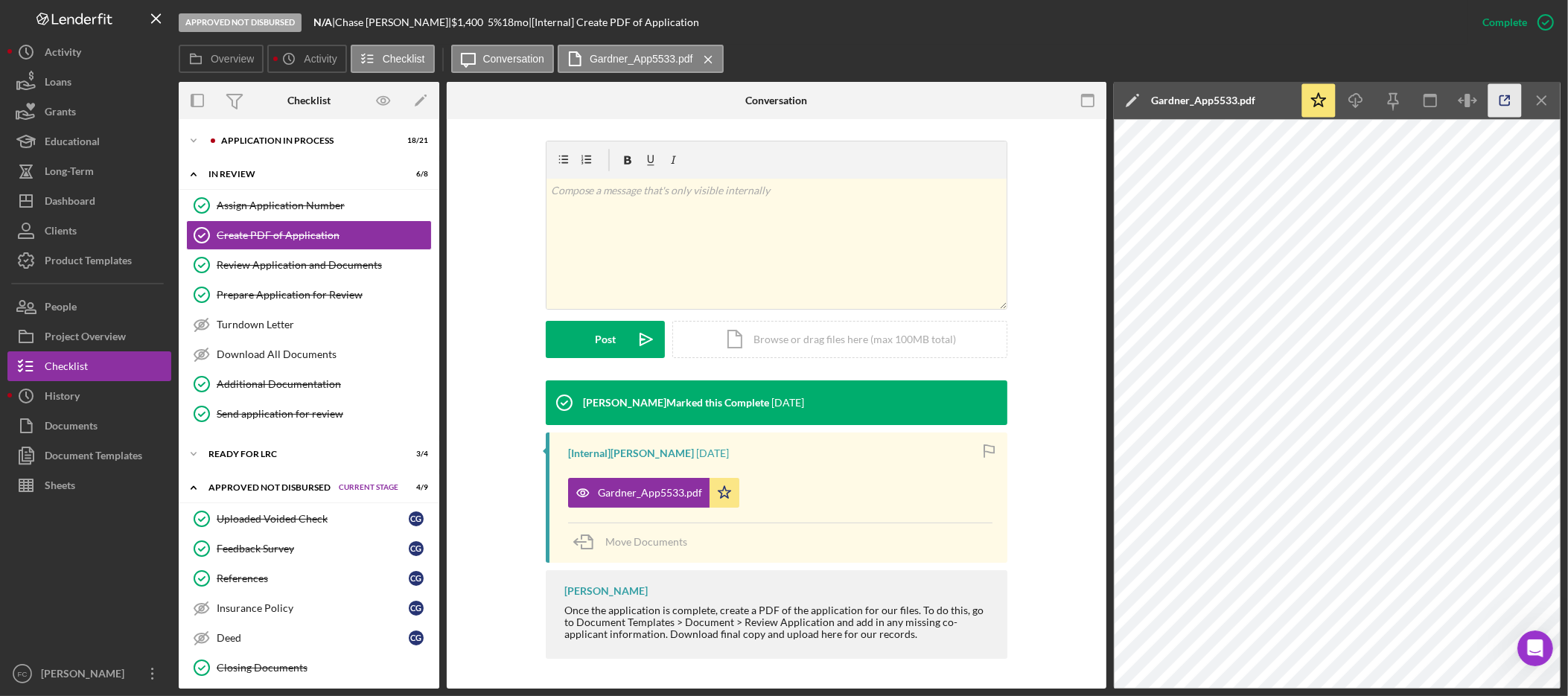
click at [1511, 93] on icon "button" at bounding box center [1505, 101] width 34 height 34
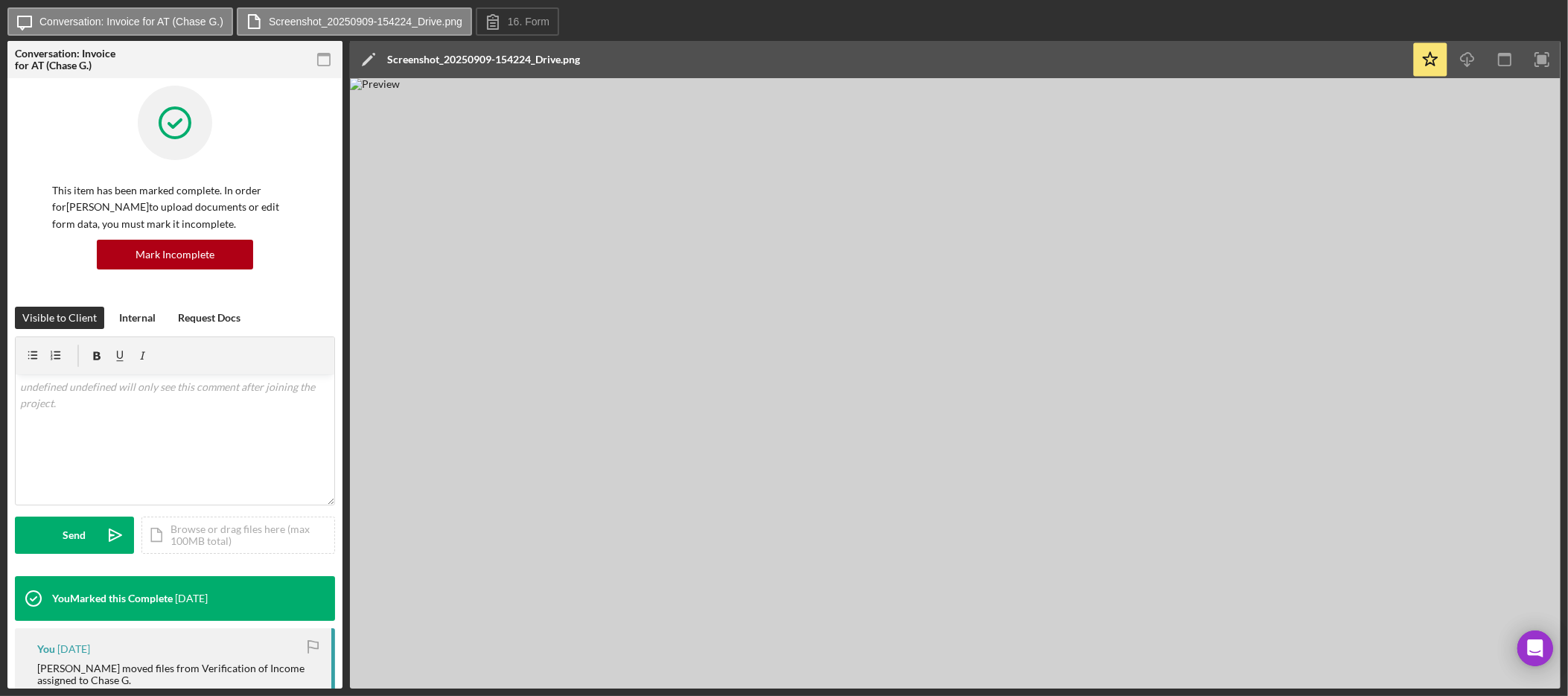
click at [1032, 387] on img at bounding box center [955, 384] width 1211 height 610
click at [1042, 424] on img at bounding box center [955, 384] width 1211 height 610
click at [1024, 298] on img at bounding box center [955, 384] width 1211 height 610
